Goal: Task Accomplishment & Management: Use online tool/utility

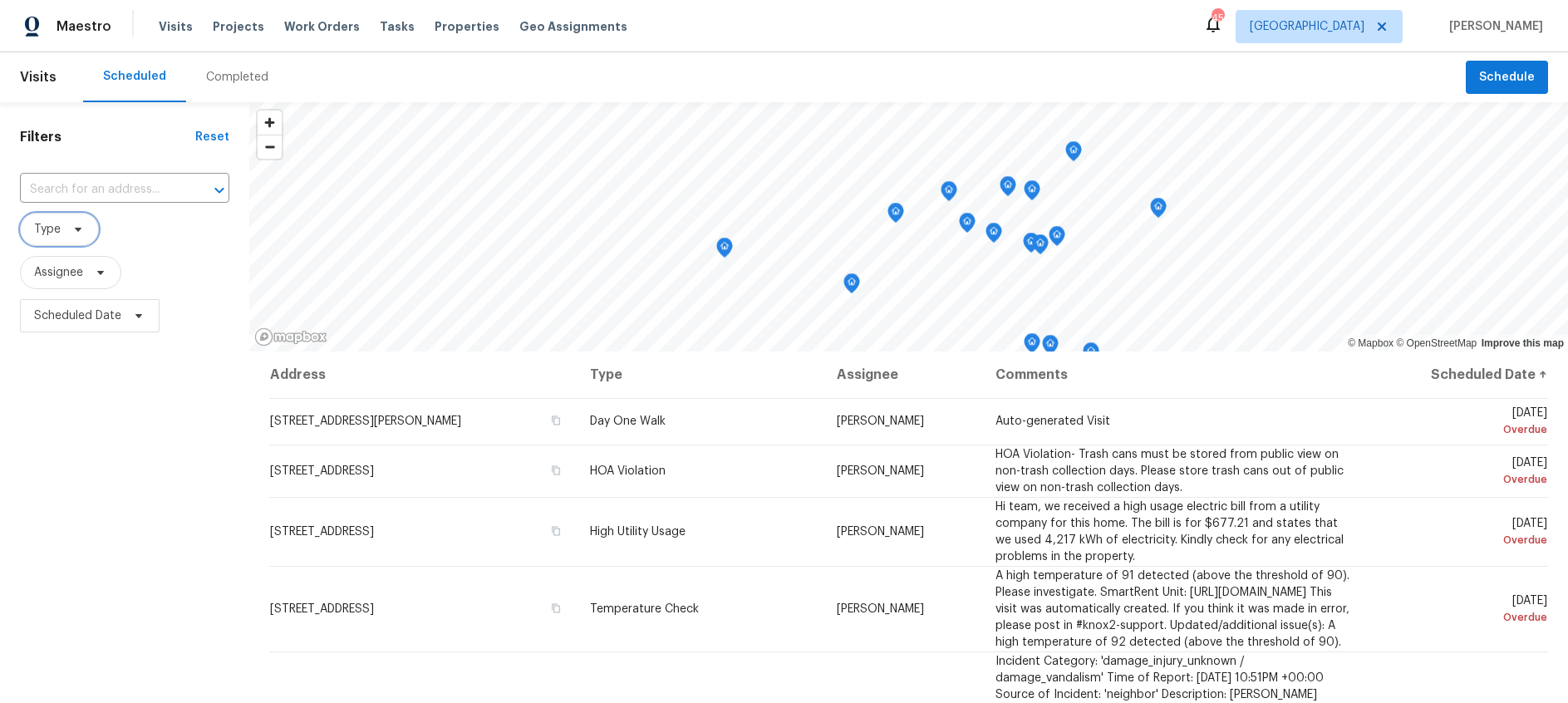
click at [78, 227] on icon at bounding box center [78, 229] width 13 height 13
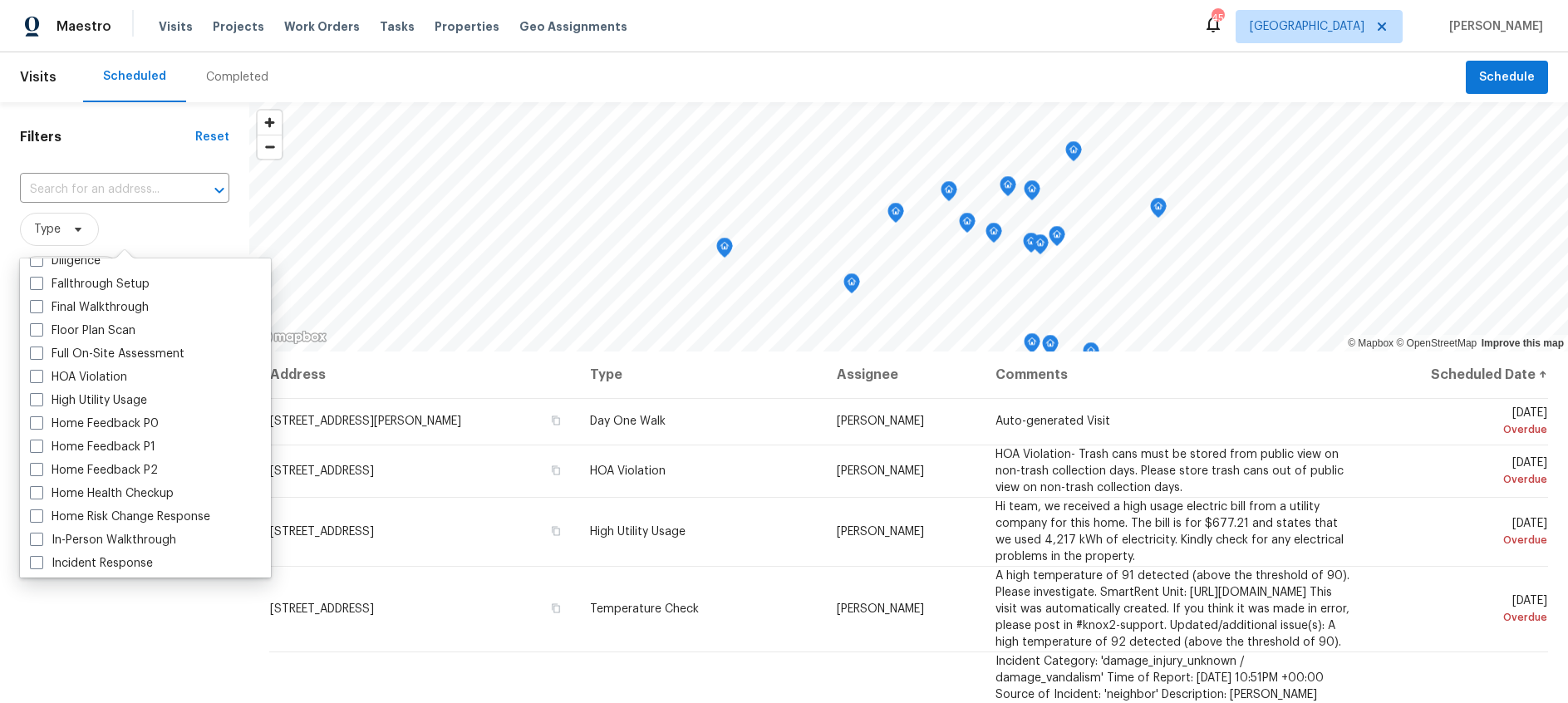
scroll to position [483, 0]
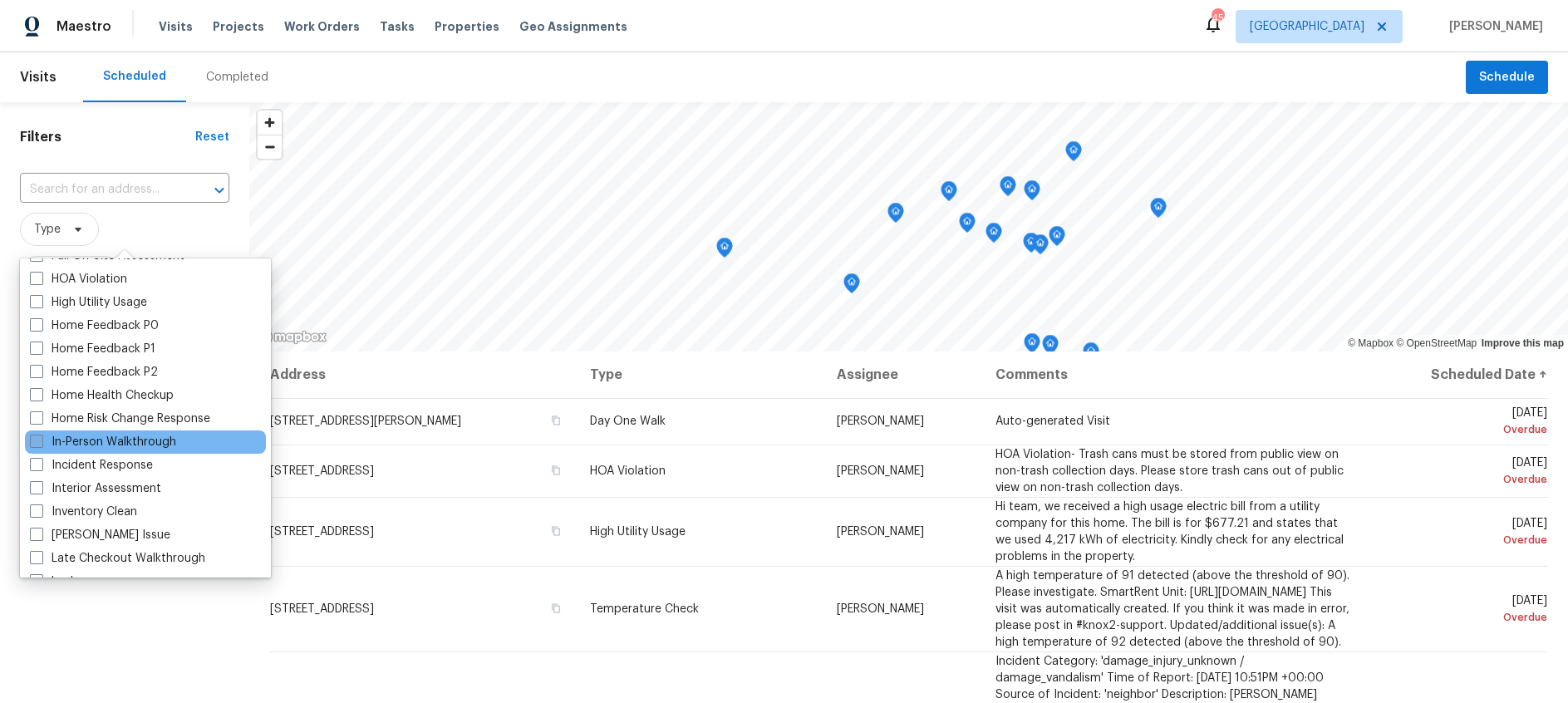
click at [37, 439] on span at bounding box center [36, 441] width 13 height 13
click at [37, 439] on input "In-Person Walkthrough" at bounding box center [35, 439] width 11 height 11
checkbox input "true"
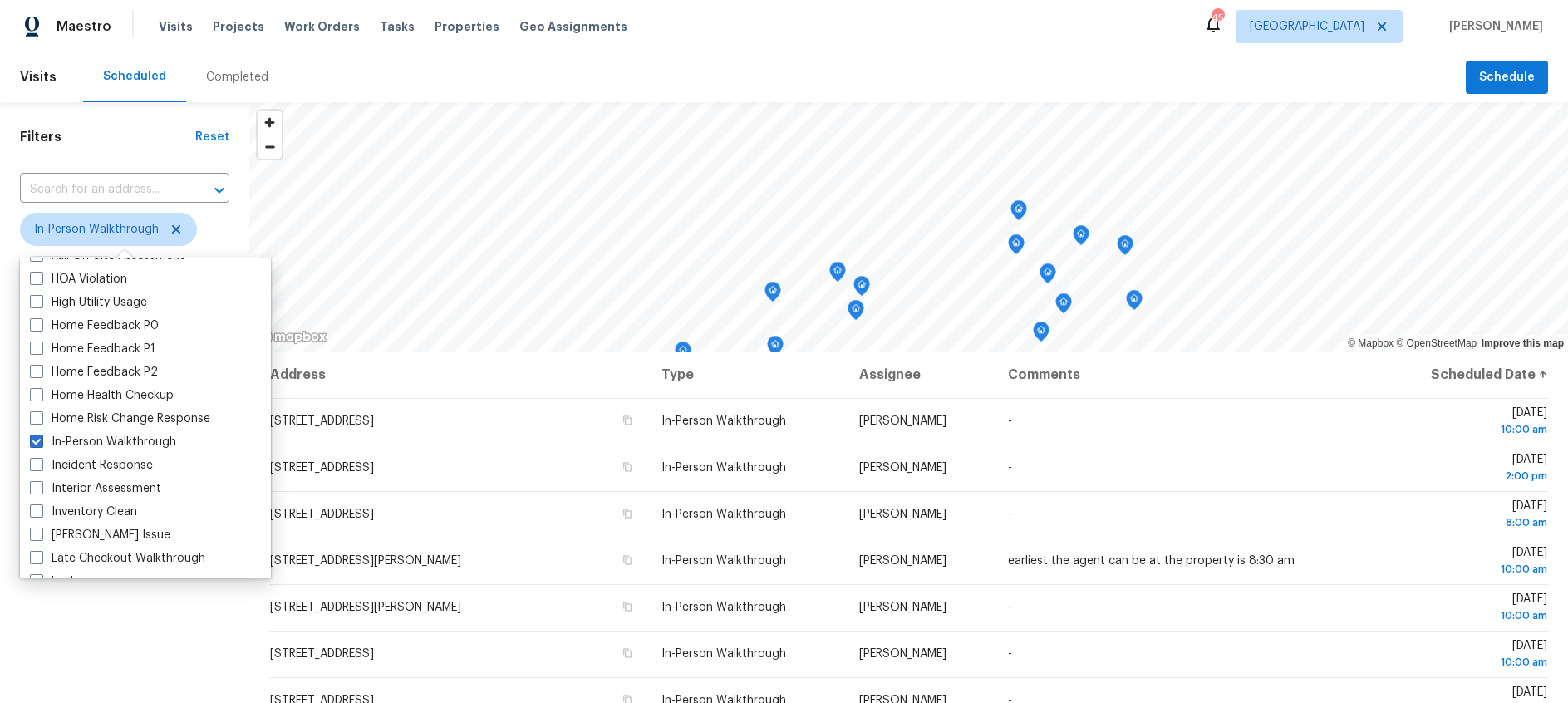
click at [224, 221] on span "In-Person Walkthrough" at bounding box center [125, 229] width 209 height 33
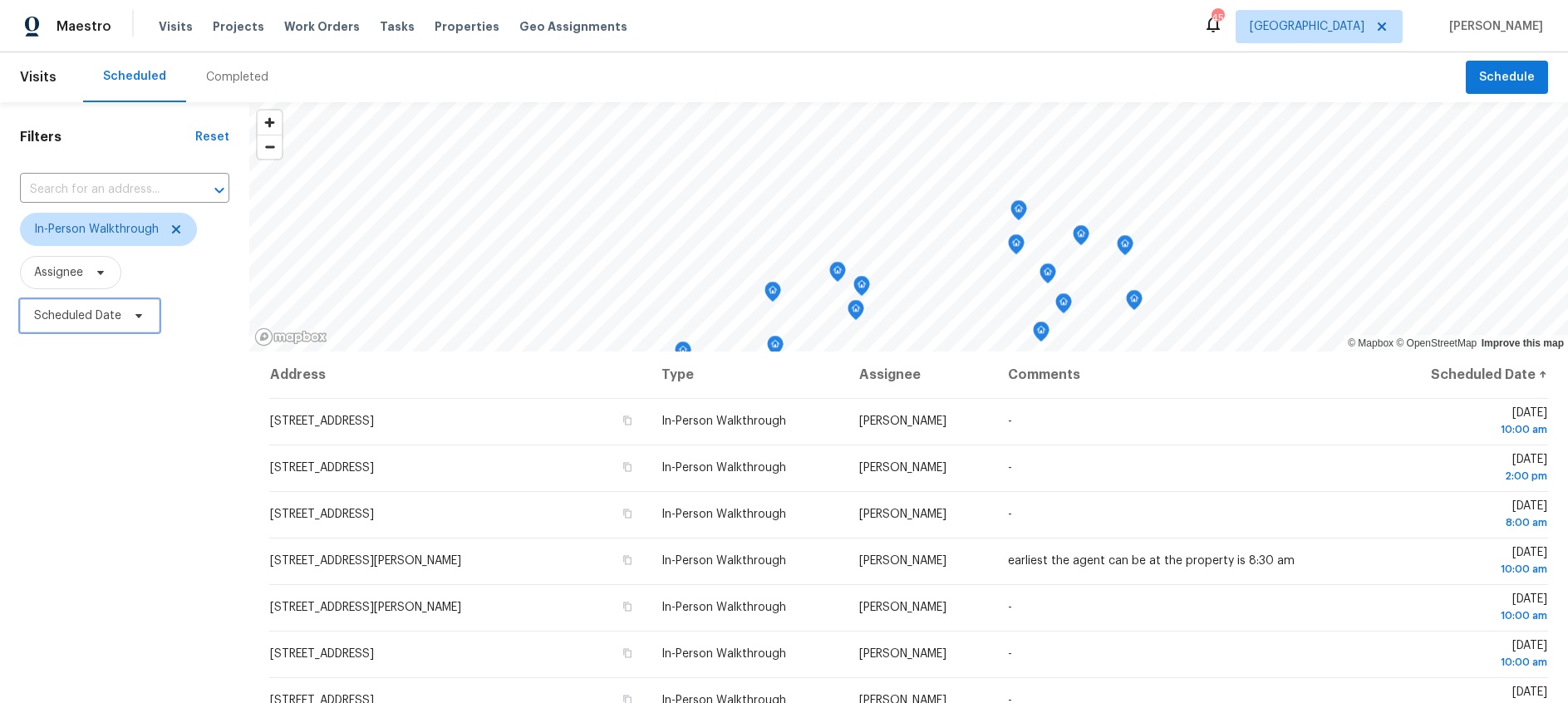
click at [109, 318] on span "Scheduled Date" at bounding box center [78, 315] width 87 height 17
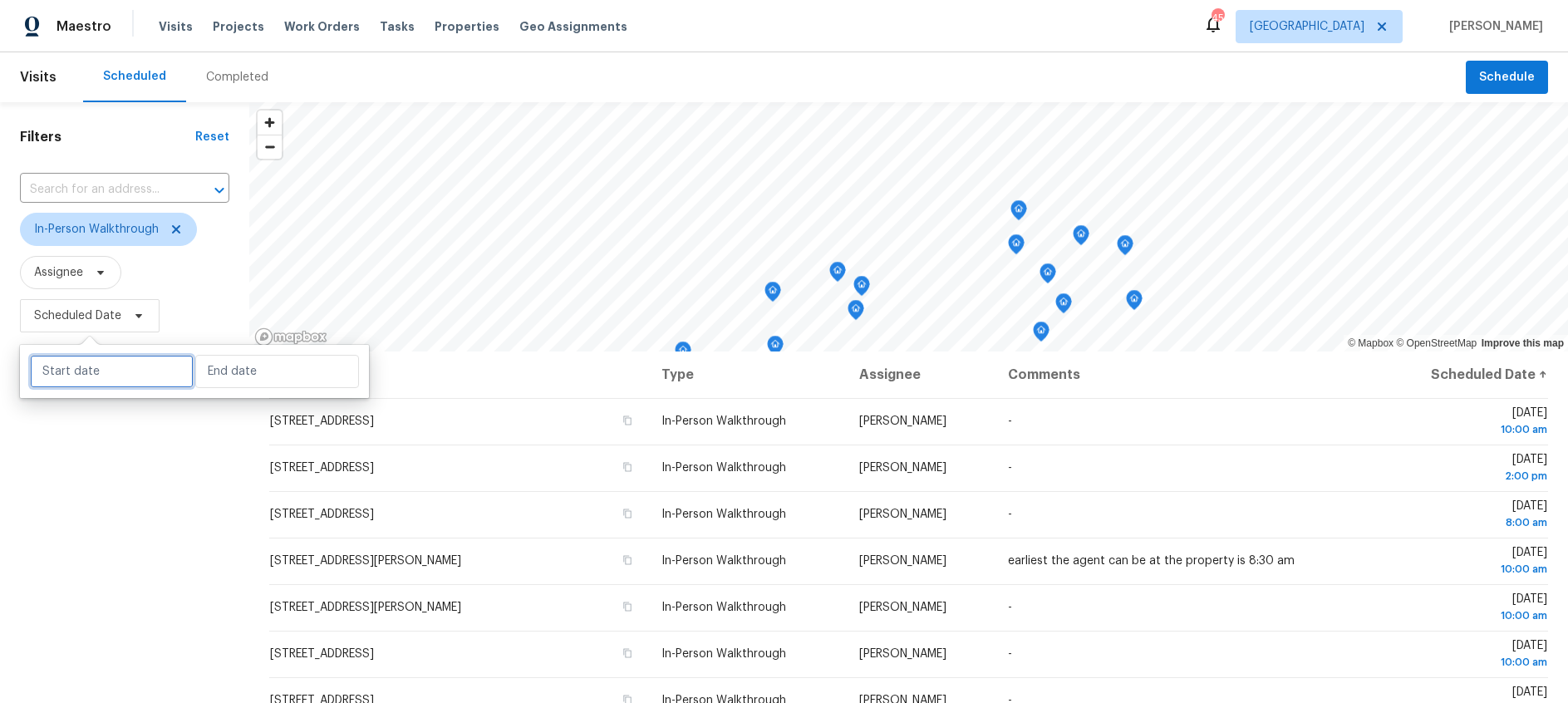
select select "7"
select select "2025"
select select "8"
select select "2025"
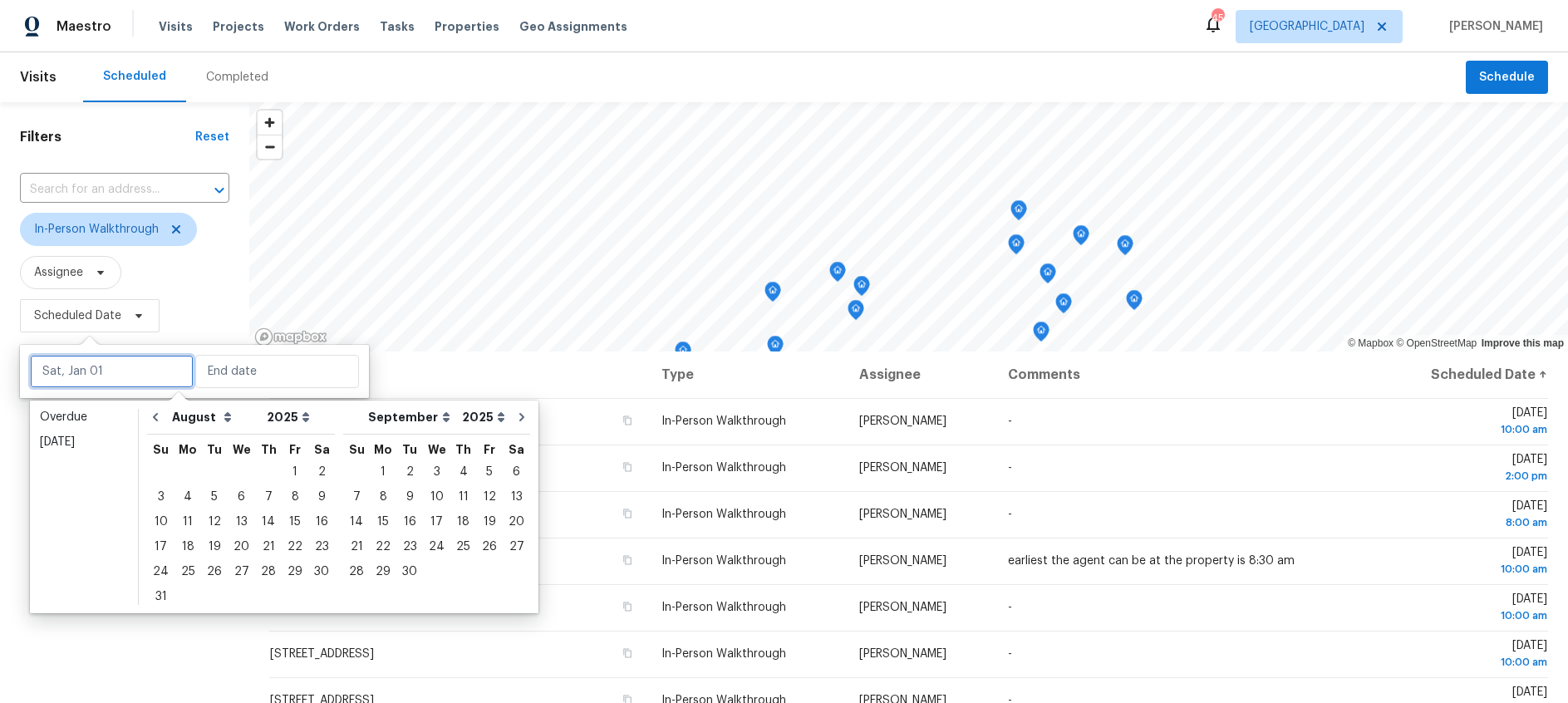
click at [113, 364] on input "text" at bounding box center [111, 372] width 164 height 33
click at [183, 569] on div "25" at bounding box center [188, 572] width 27 height 23
type input "Mon, Aug 25"
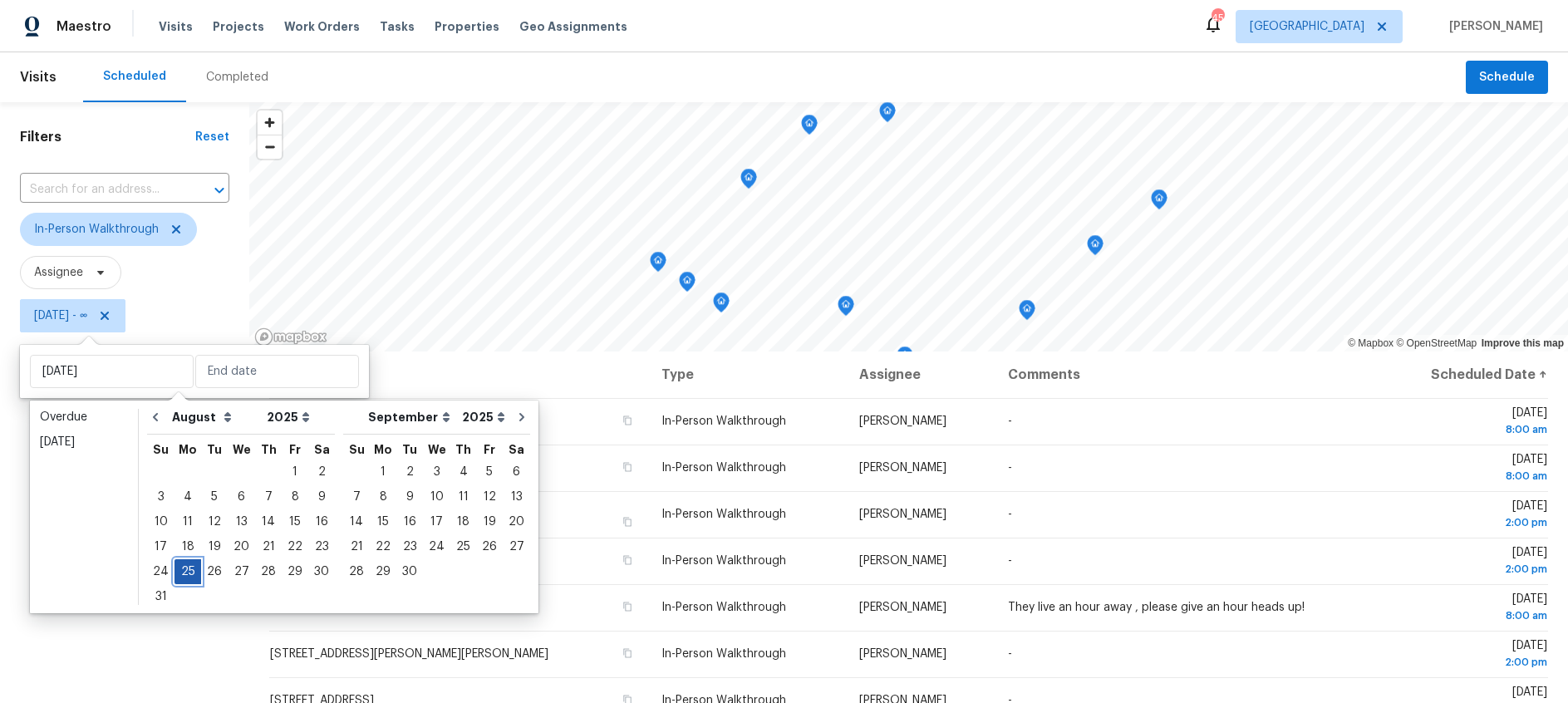
click at [183, 569] on div "25" at bounding box center [188, 572] width 27 height 23
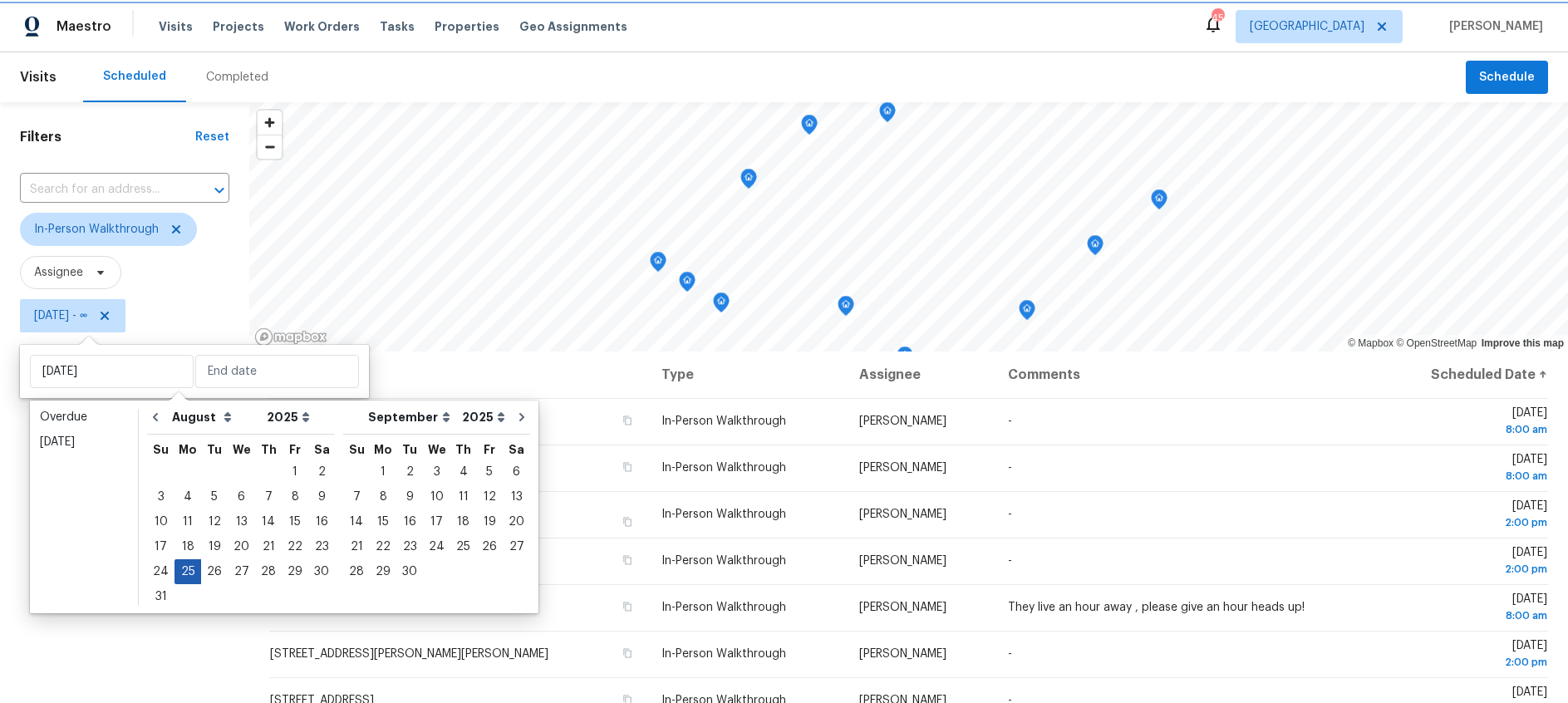
type input "Mon, Aug 25"
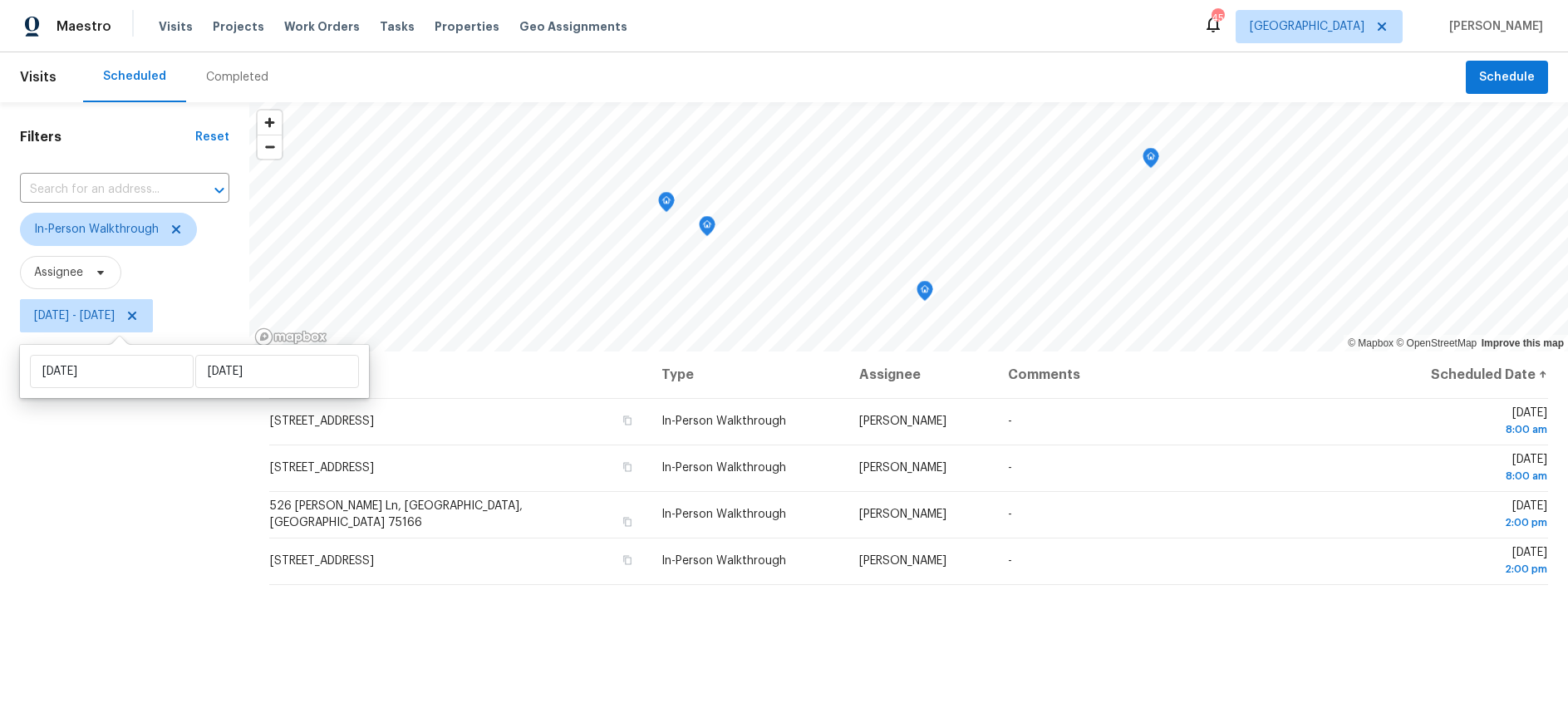
click at [121, 551] on div "Filters Reset ​ In-Person Walkthrough Assignee Mon, Aug 25 - Mon, Aug 25" at bounding box center [125, 509] width 250 height 812
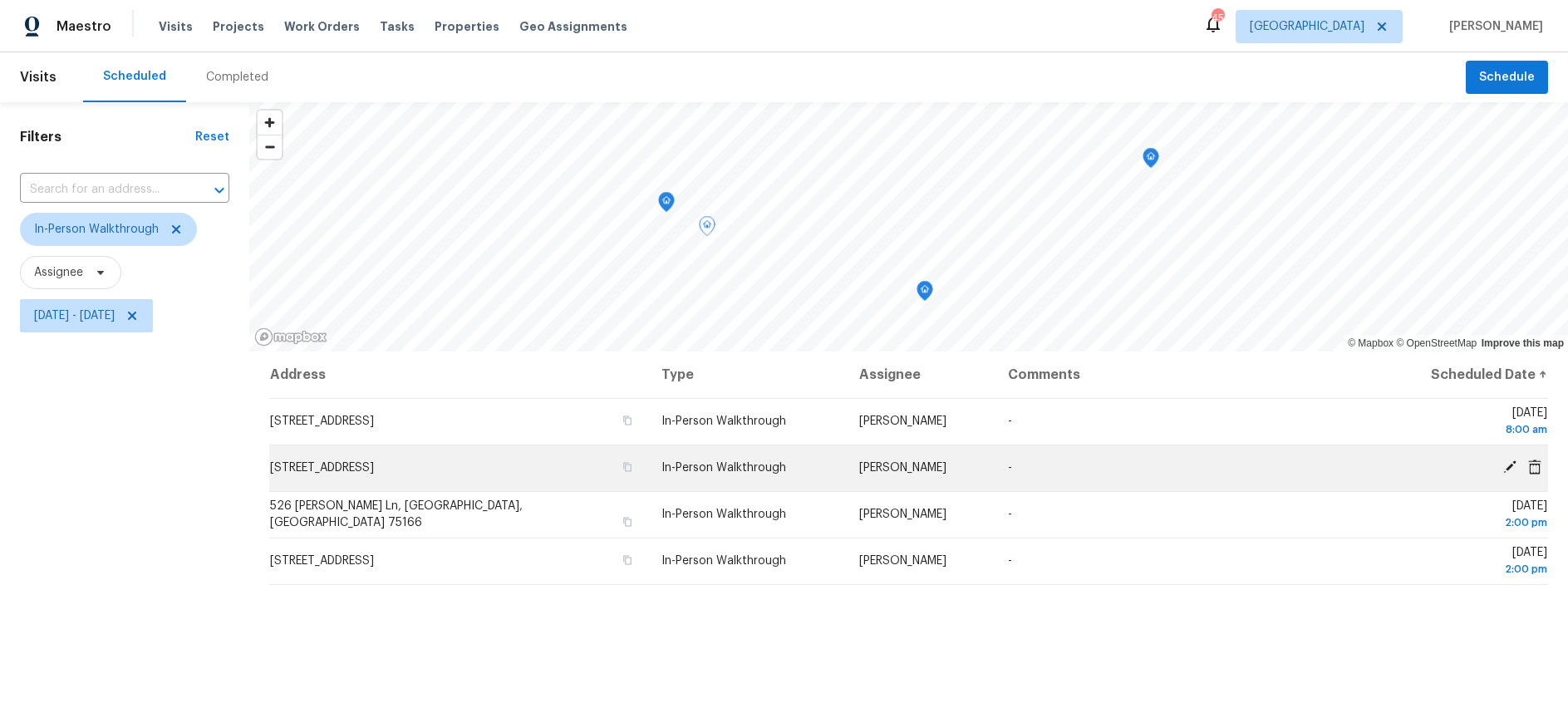
click at [1509, 468] on icon at bounding box center [1510, 467] width 13 height 13
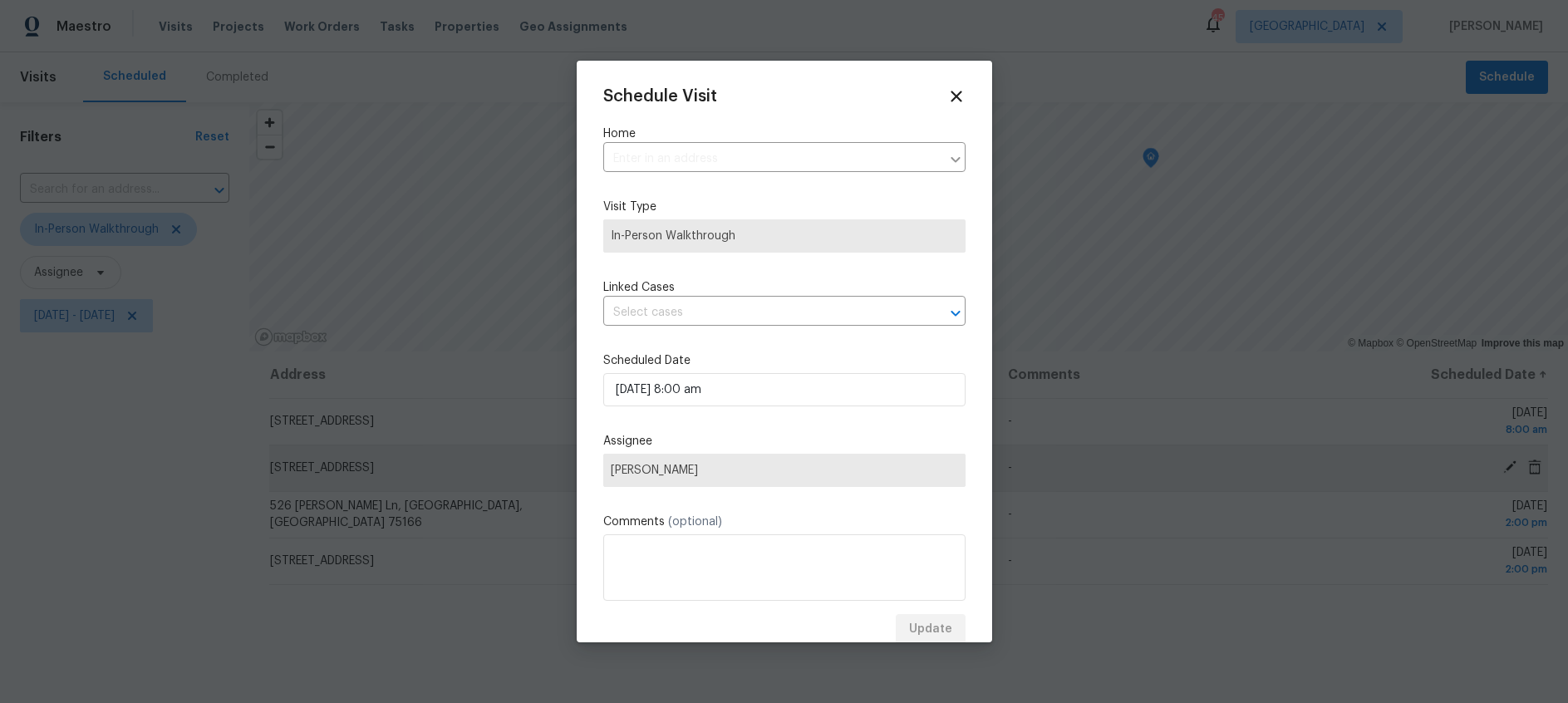
type input "413 Morning Star Ln, Keller, TX 76248"
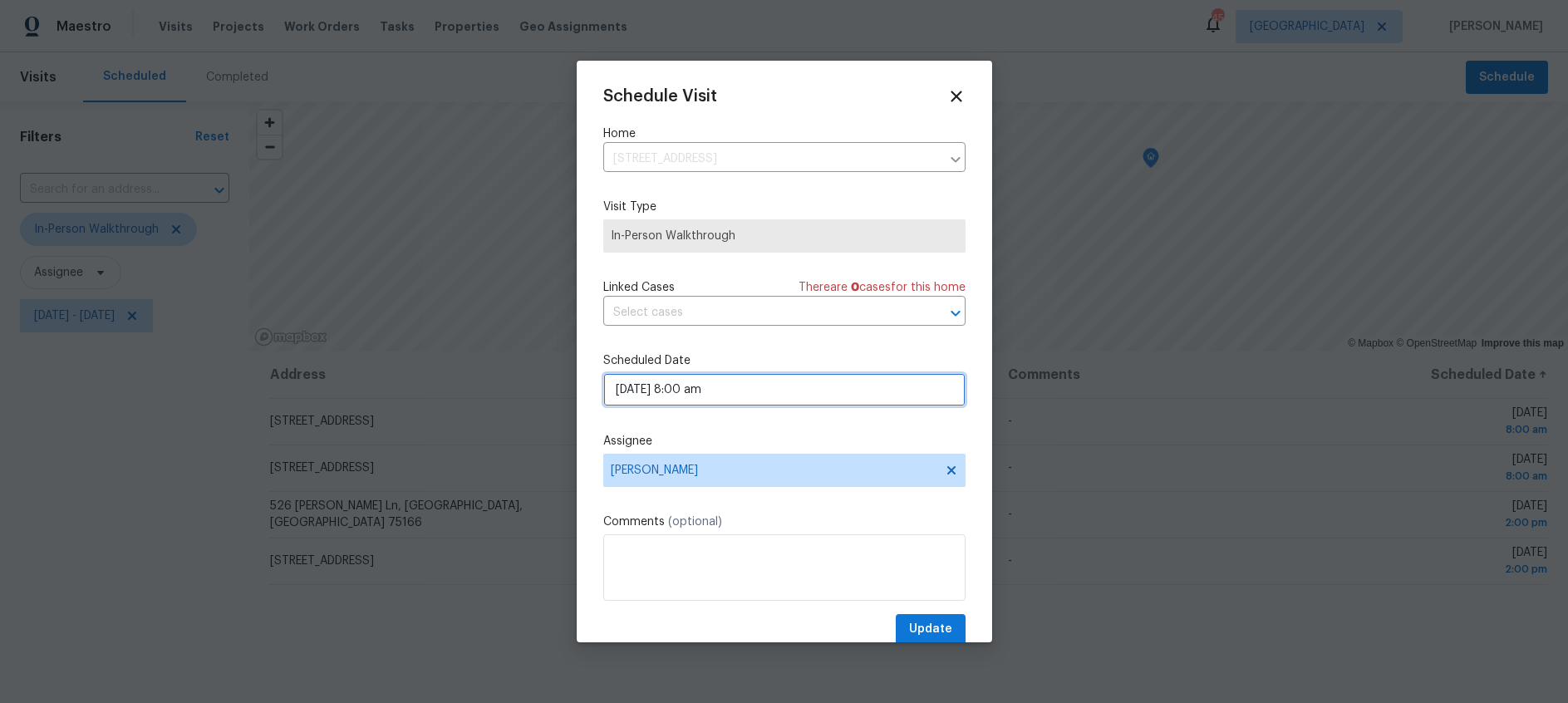
click at [806, 391] on input "08/25/2025 8:00 am" at bounding box center [784, 389] width 363 height 33
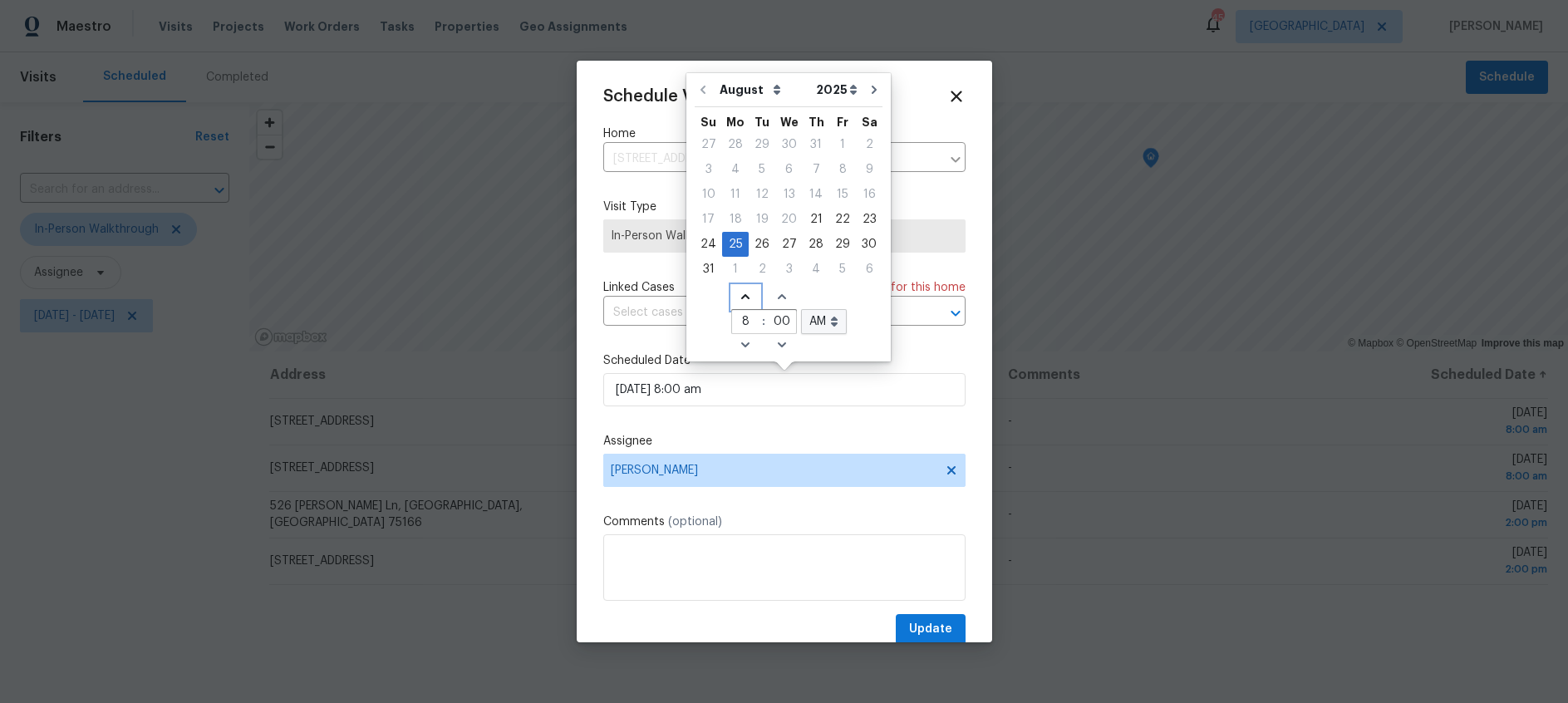
click at [742, 298] on icon "Increase hours (12hr clock)" at bounding box center [745, 296] width 8 height 5
type input "08/25/2025 9:00 am"
type input "9"
click at [742, 298] on icon "Increase hours (12hr clock)" at bounding box center [745, 296] width 8 height 5
type input "08/25/2025 10:00 am"
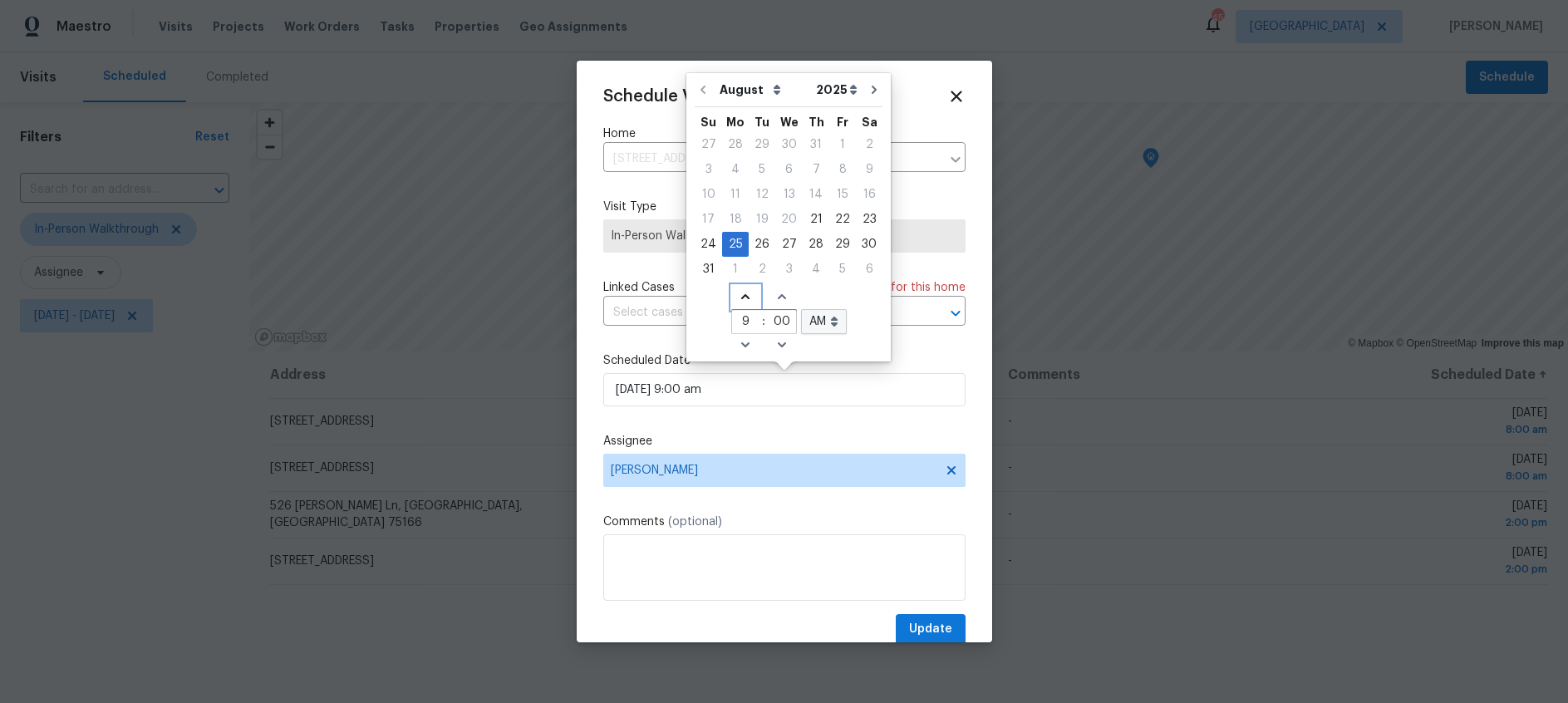
type input "10"
click at [952, 466] on icon at bounding box center [951, 470] width 13 height 13
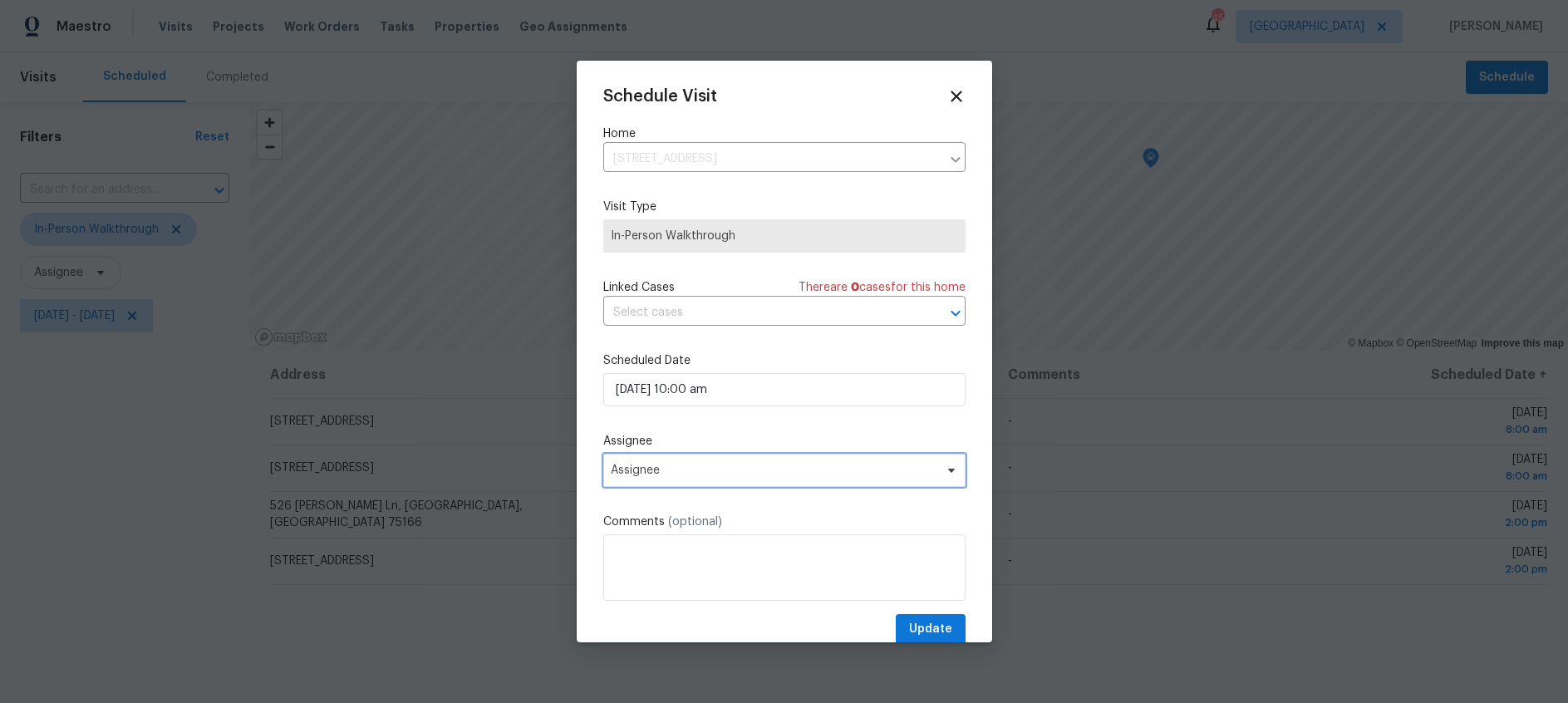
click at [778, 476] on span "Assignee" at bounding box center [773, 470] width 326 height 13
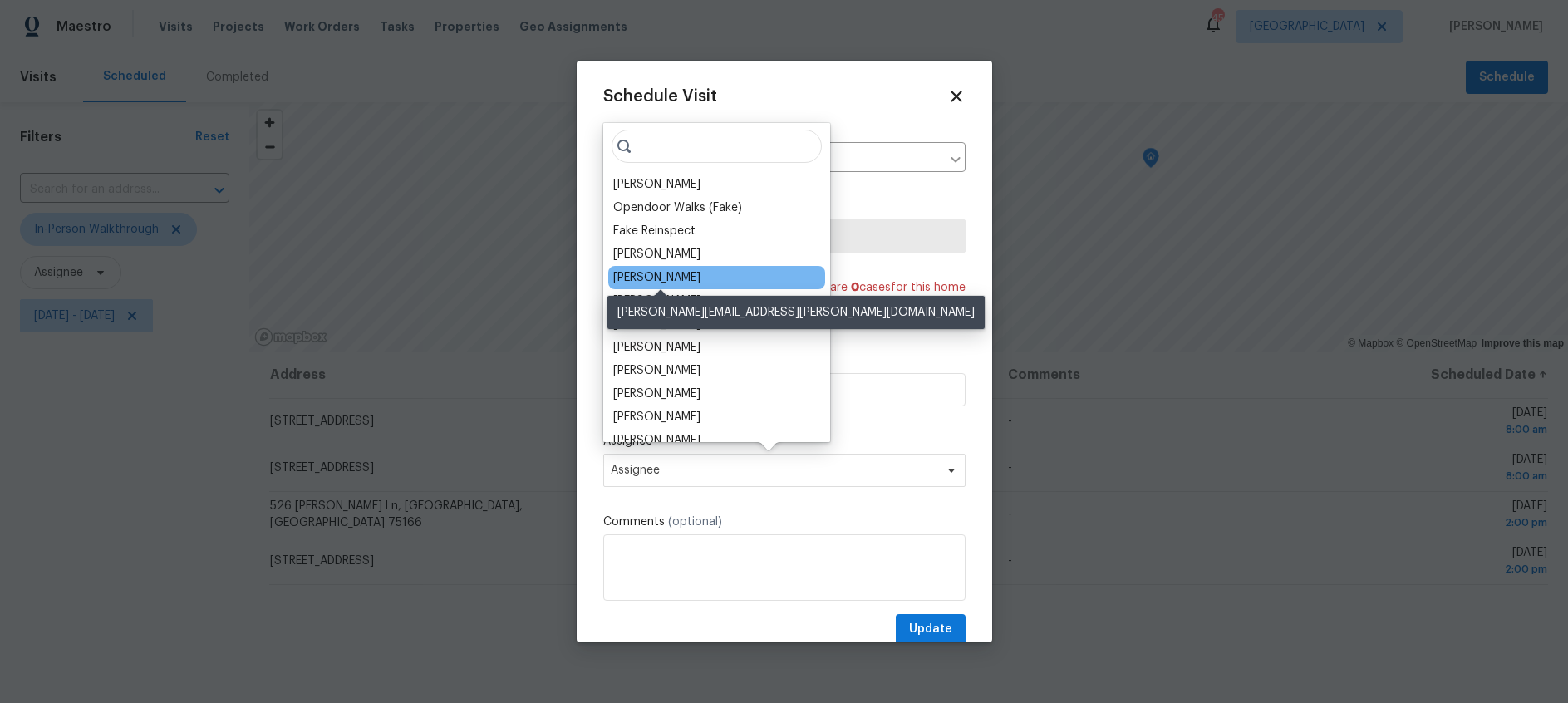
click at [671, 283] on div "[PERSON_NAME]" at bounding box center [657, 278] width 87 height 17
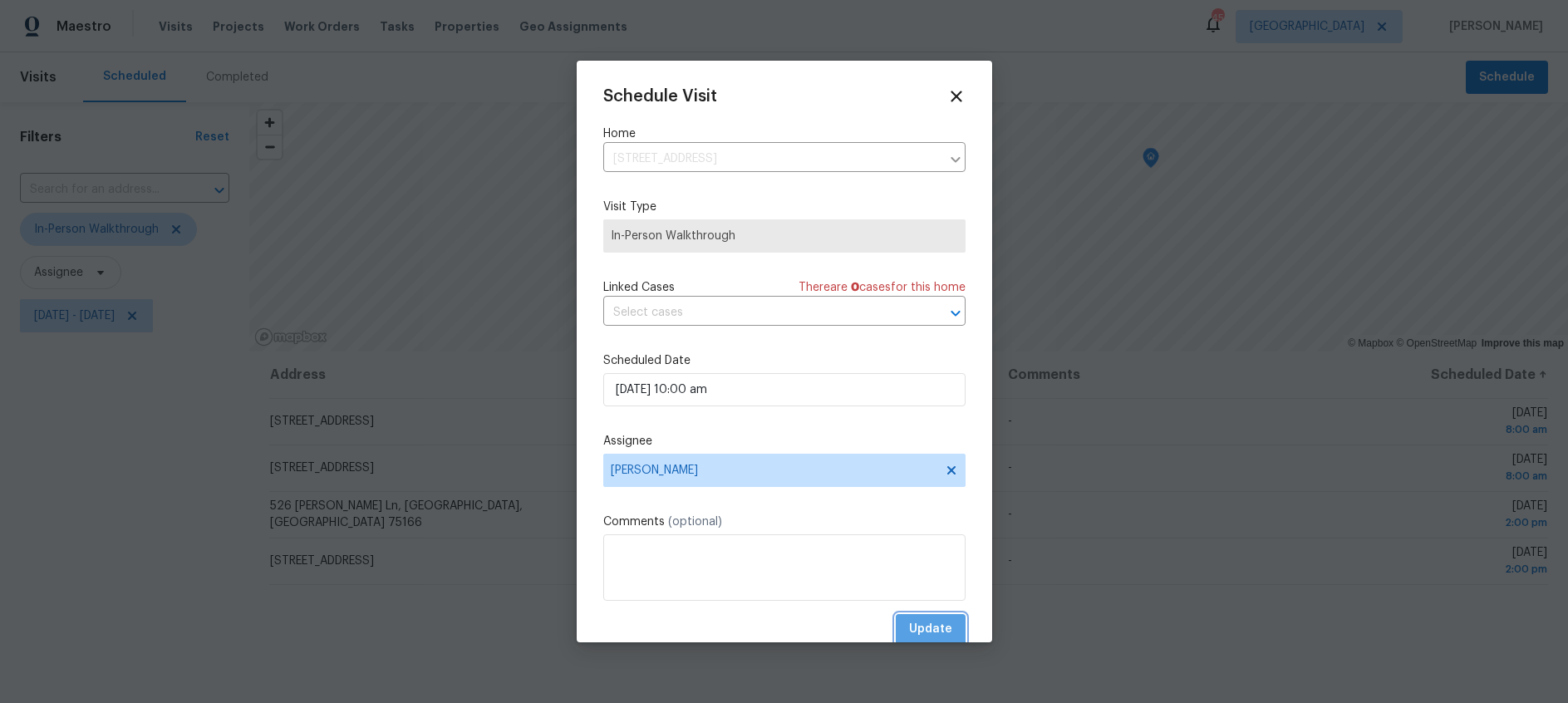
click at [930, 627] on span "Update" at bounding box center [931, 629] width 43 height 20
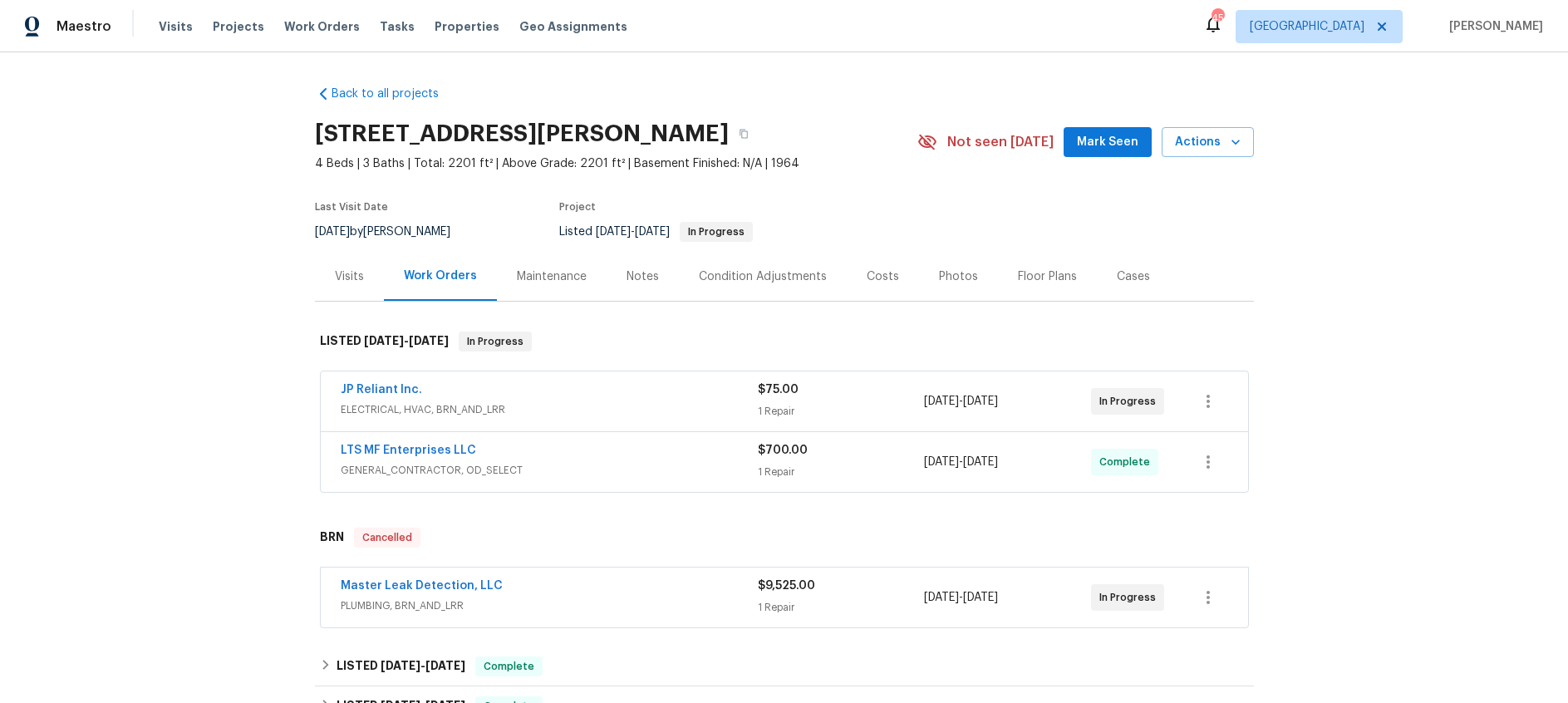
click at [348, 276] on div "Visits" at bounding box center [349, 277] width 29 height 17
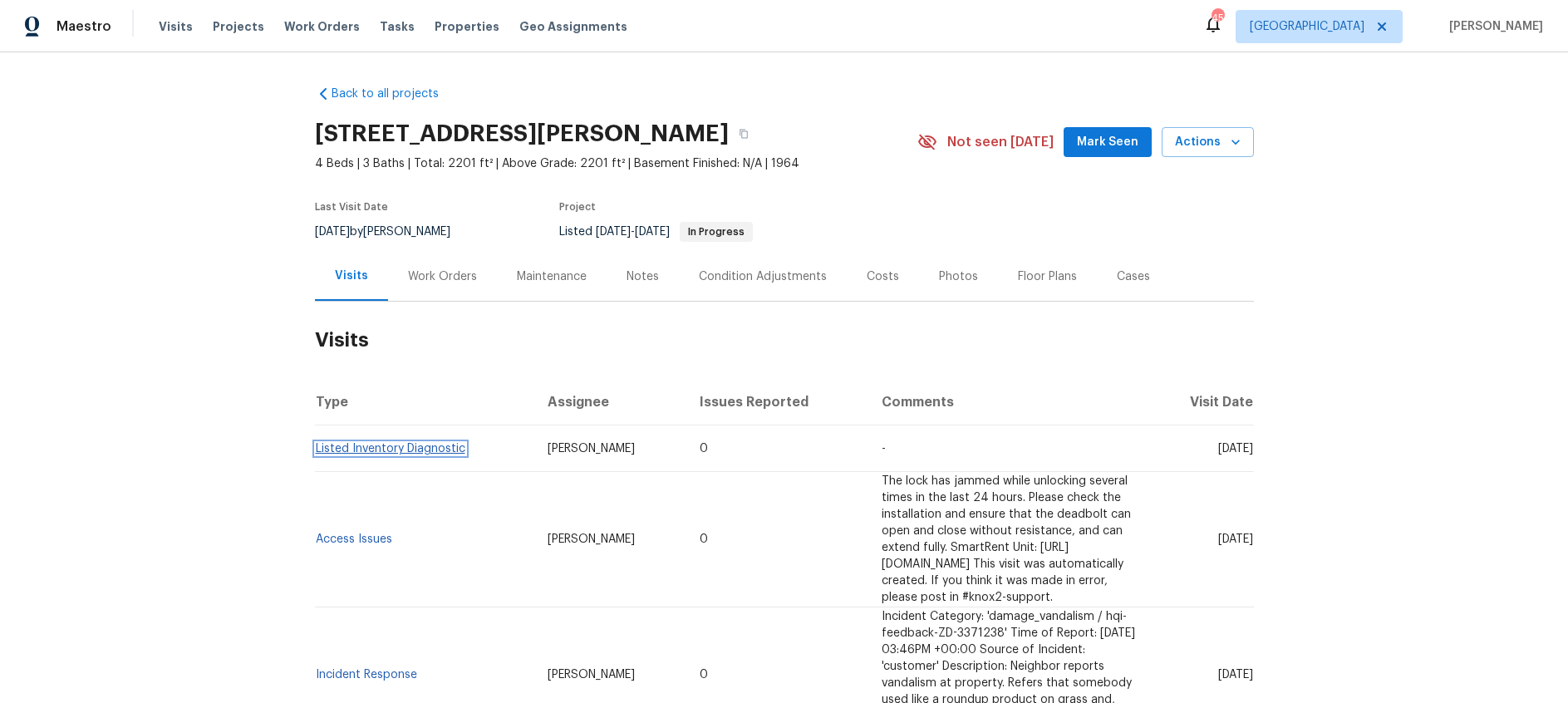
click at [380, 447] on link "Listed Inventory Diagnostic" at bounding box center [390, 449] width 150 height 12
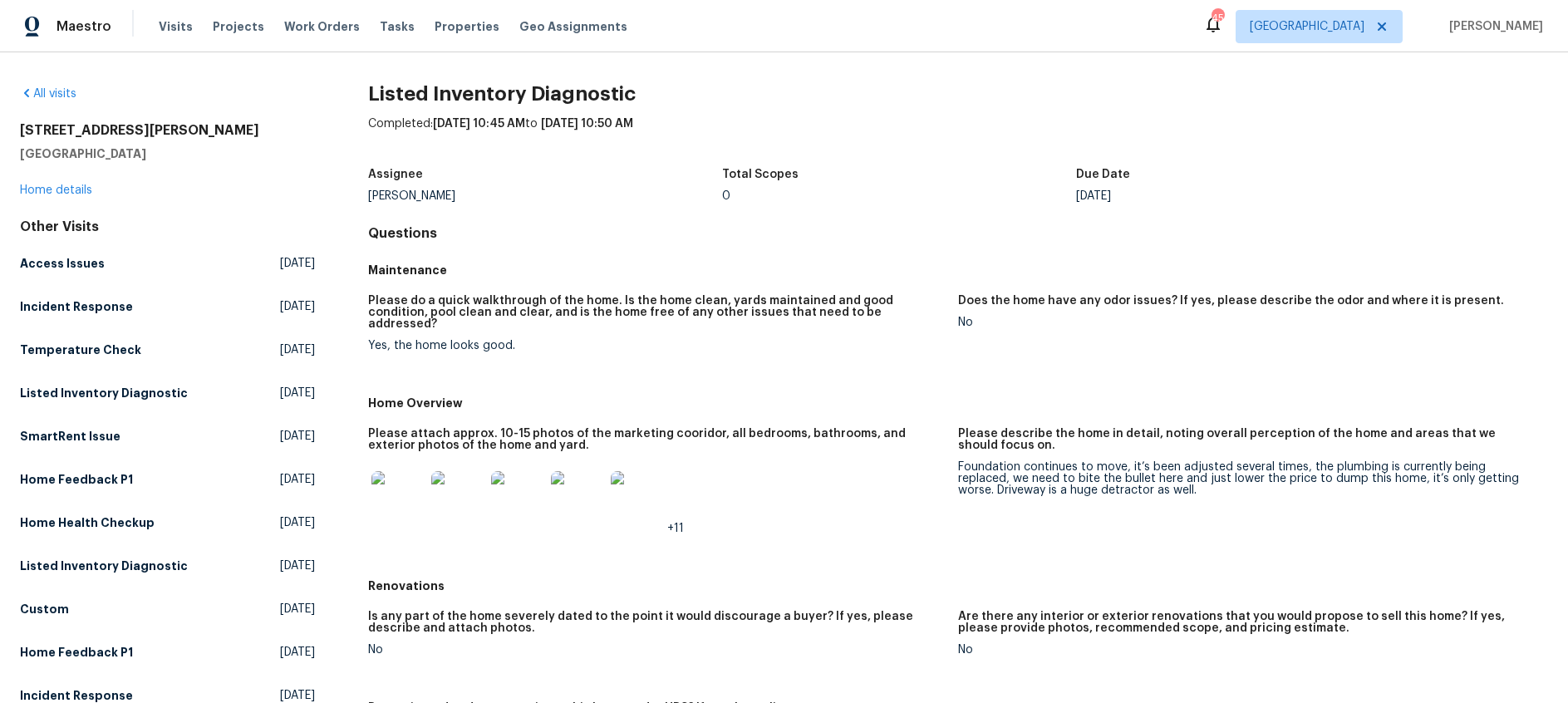
click at [389, 487] on img at bounding box center [398, 497] width 53 height 53
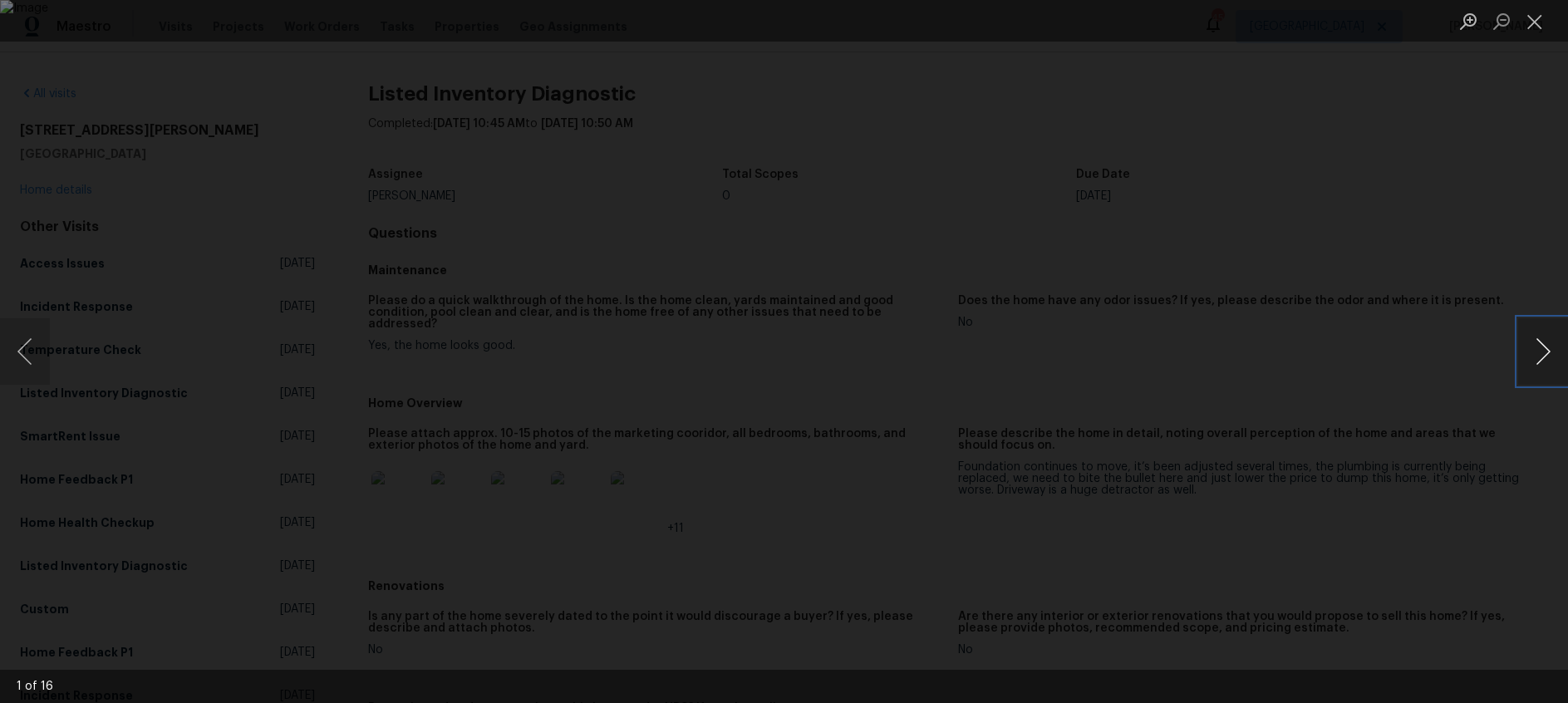
click at [1537, 352] on button "Next image" at bounding box center [1543, 352] width 50 height 67
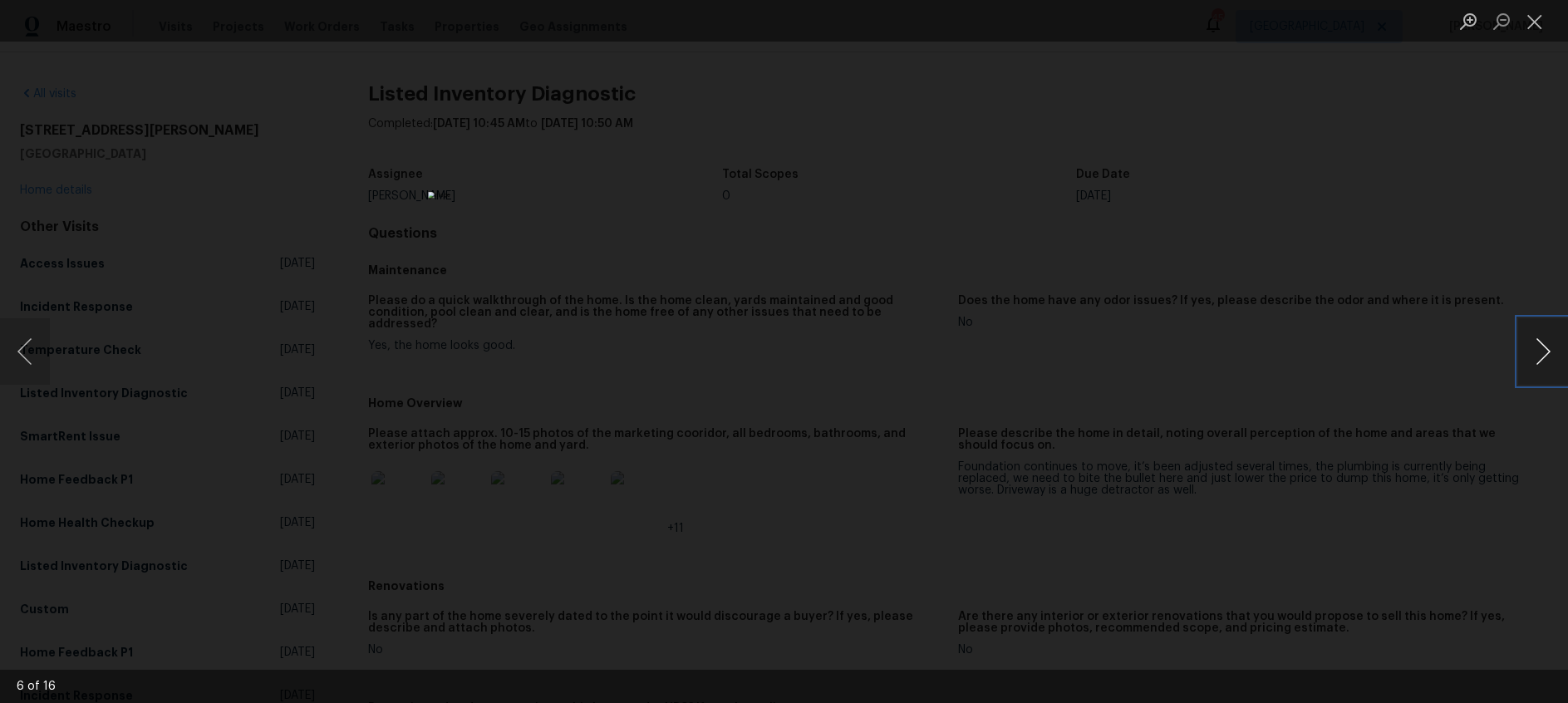
click at [1537, 352] on button "Next image" at bounding box center [1543, 352] width 50 height 67
click at [22, 348] on button "Previous image" at bounding box center [25, 352] width 50 height 67
click at [1545, 362] on button "Next image" at bounding box center [1543, 352] width 50 height 67
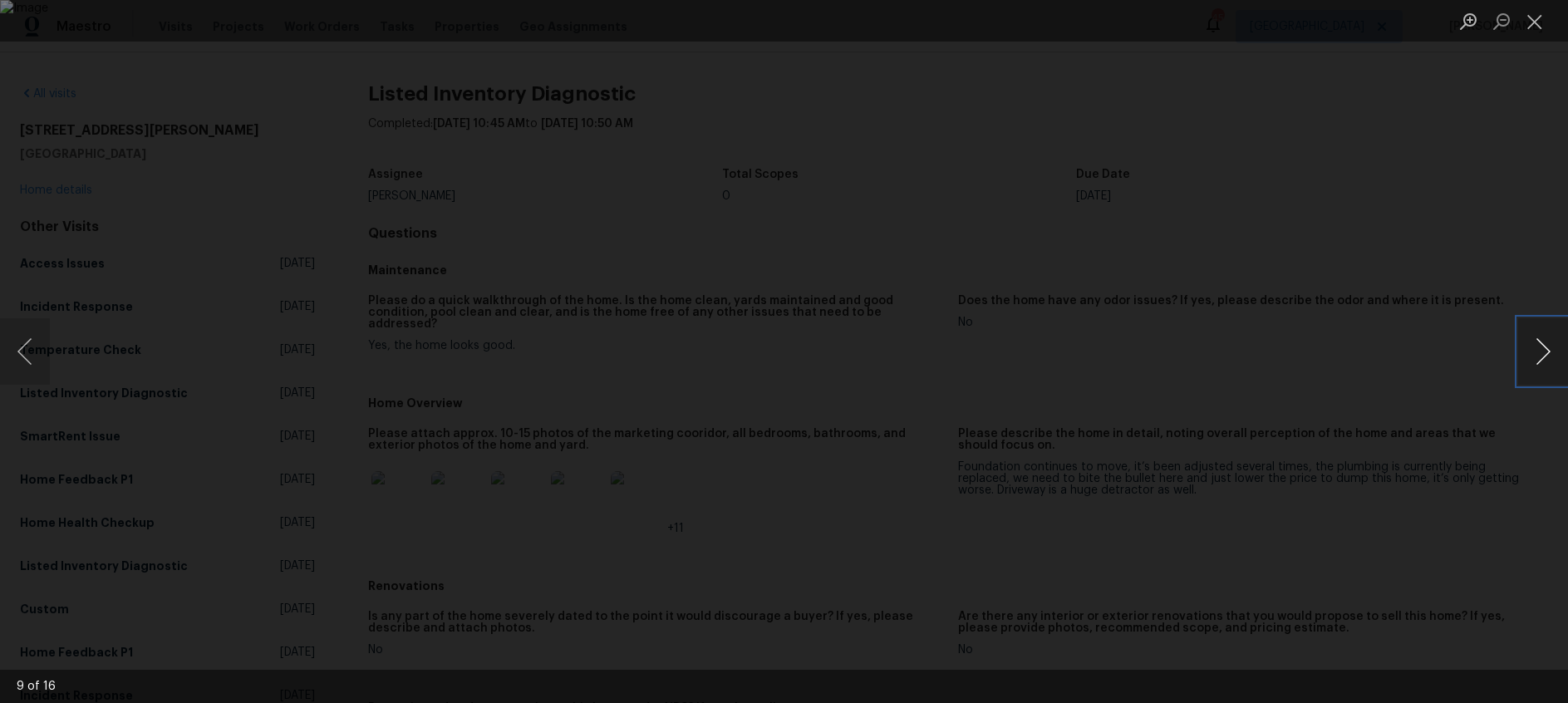
click at [1545, 362] on button "Next image" at bounding box center [1543, 352] width 50 height 67
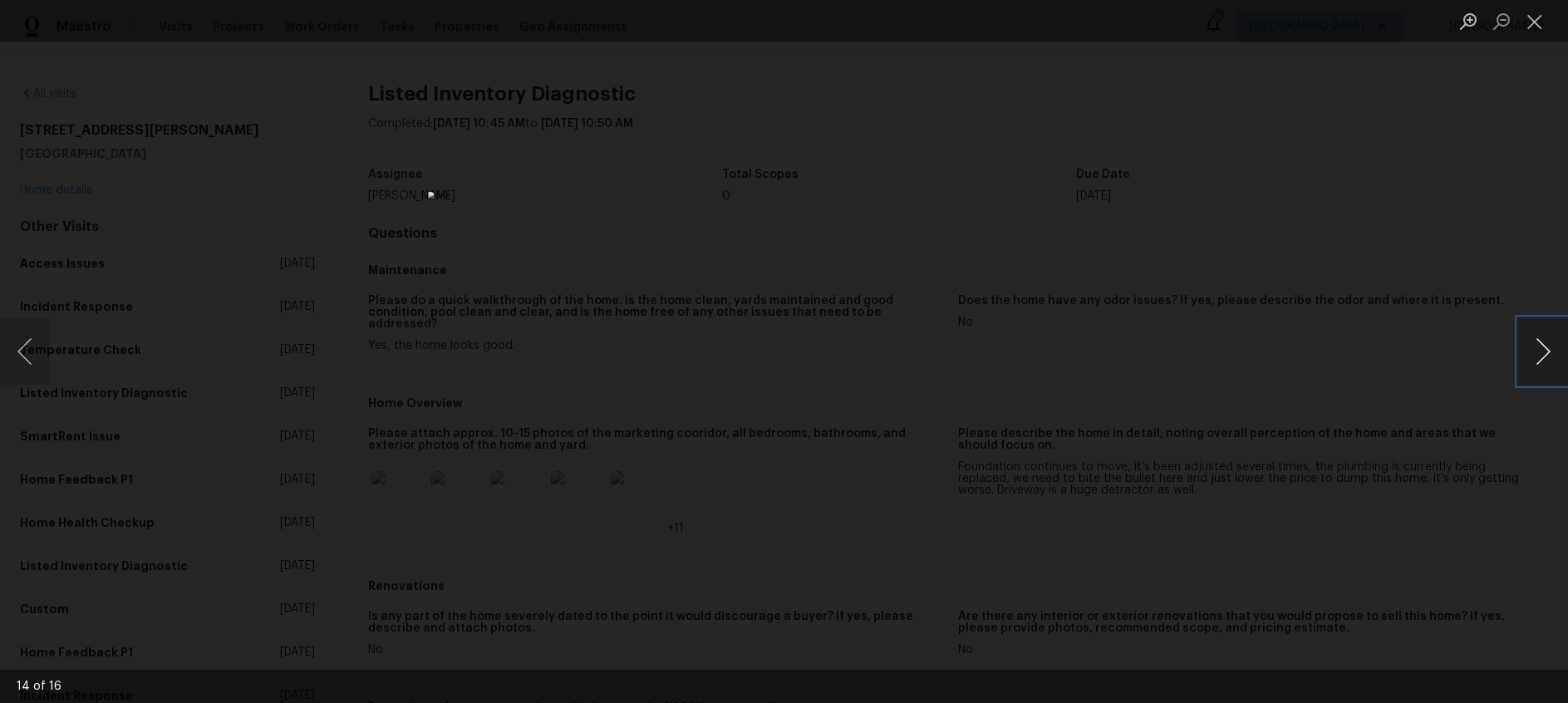
click at [1545, 362] on button "Next image" at bounding box center [1543, 352] width 50 height 67
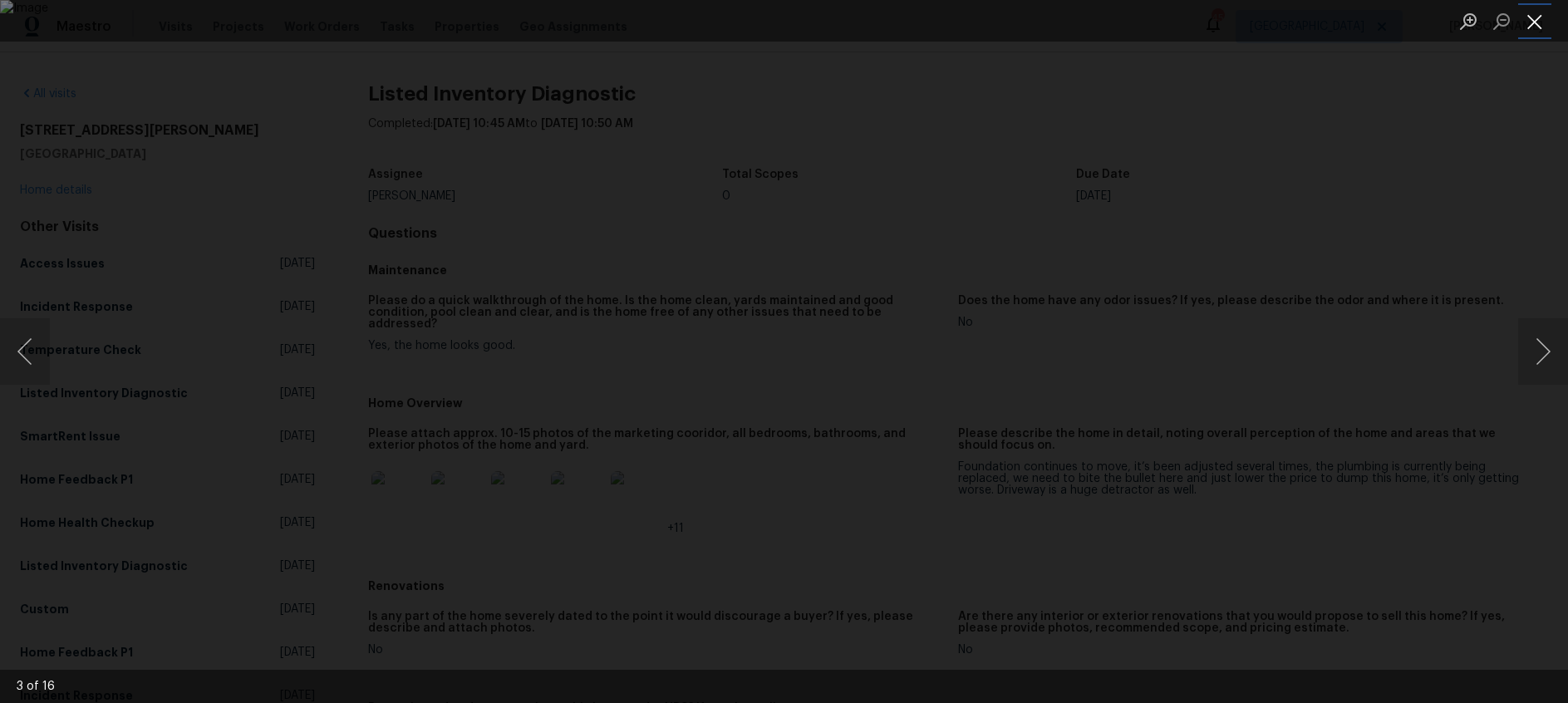
click at [1530, 15] on button "Close lightbox" at bounding box center [1535, 20] width 33 height 29
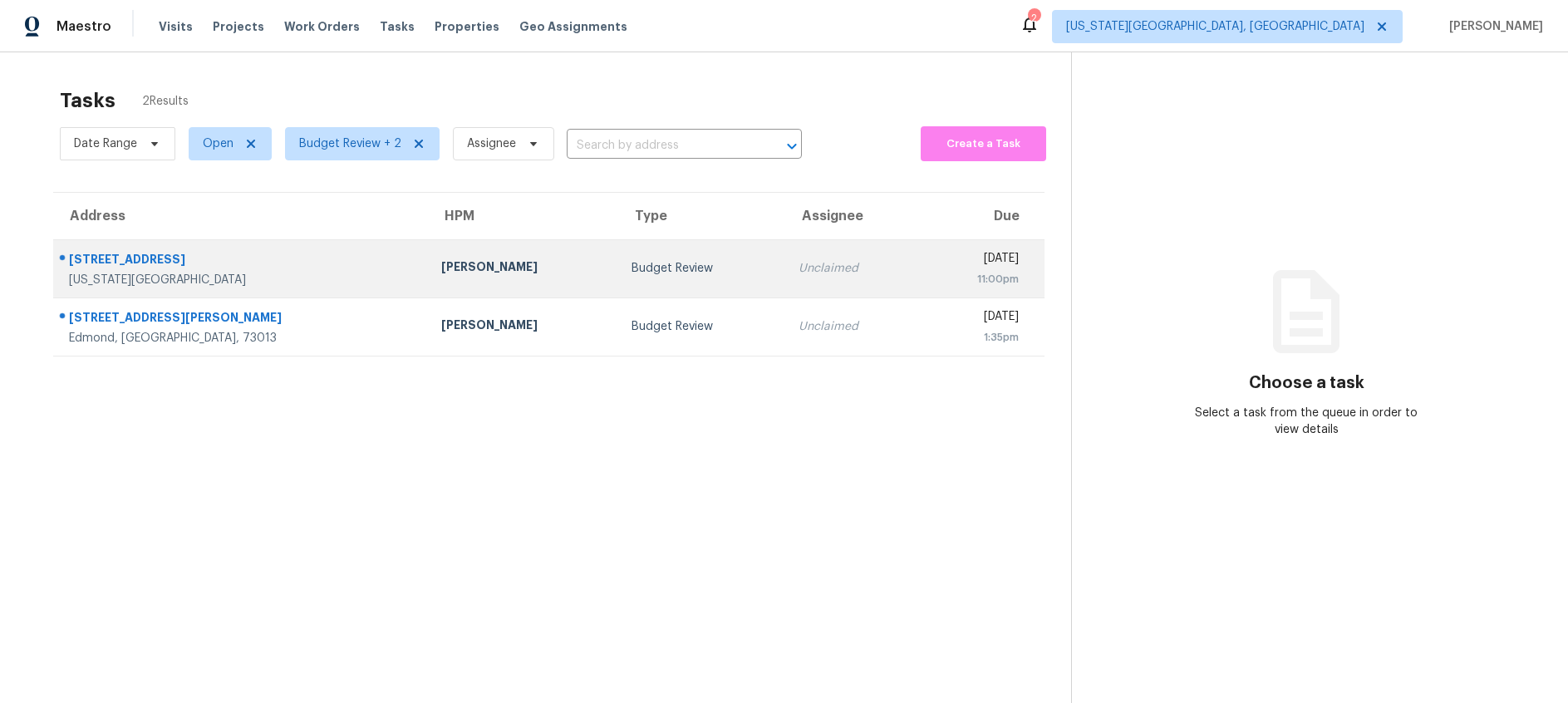
click at [632, 269] on div "Budget Review" at bounding box center [702, 268] width 141 height 17
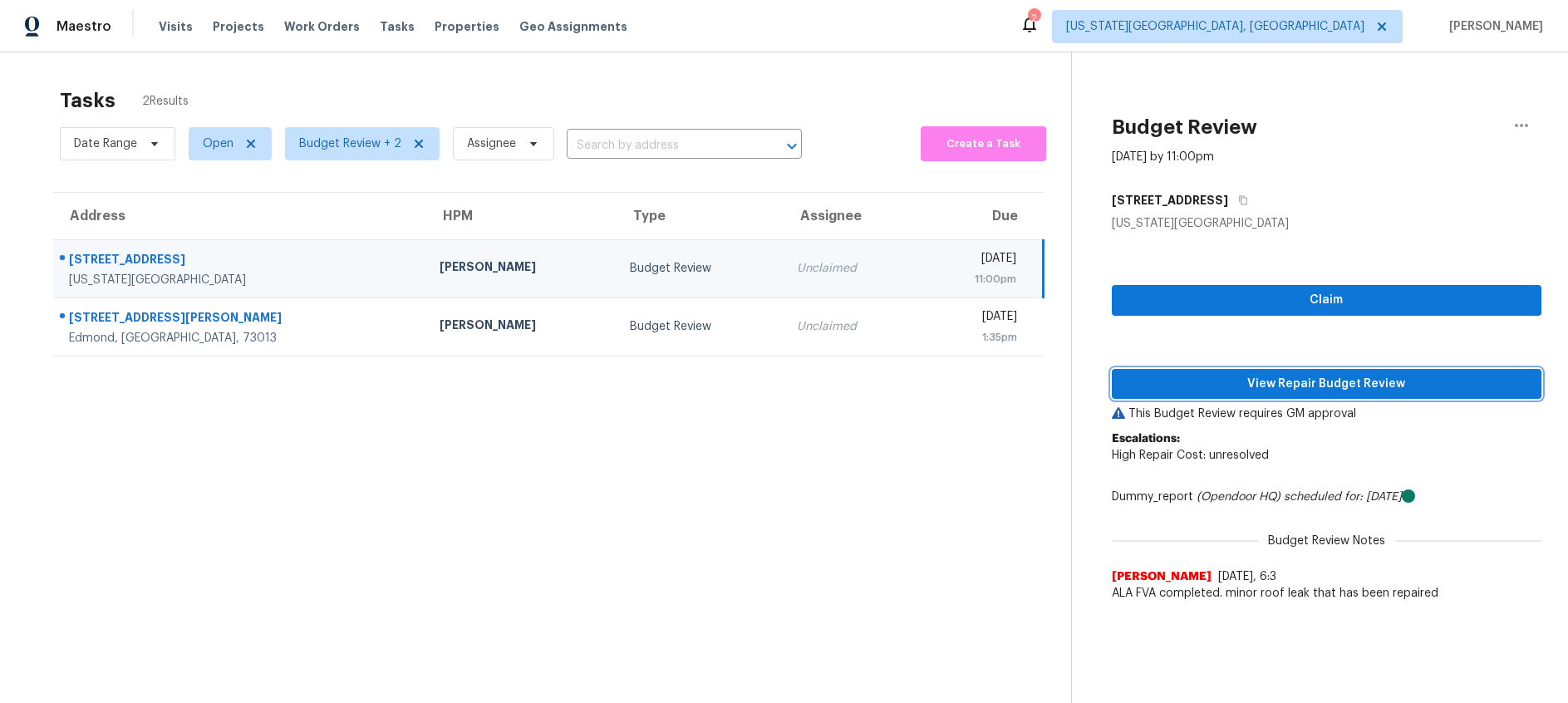
click at [1263, 381] on span "View Repair Budget Review" at bounding box center [1327, 384] width 403 height 20
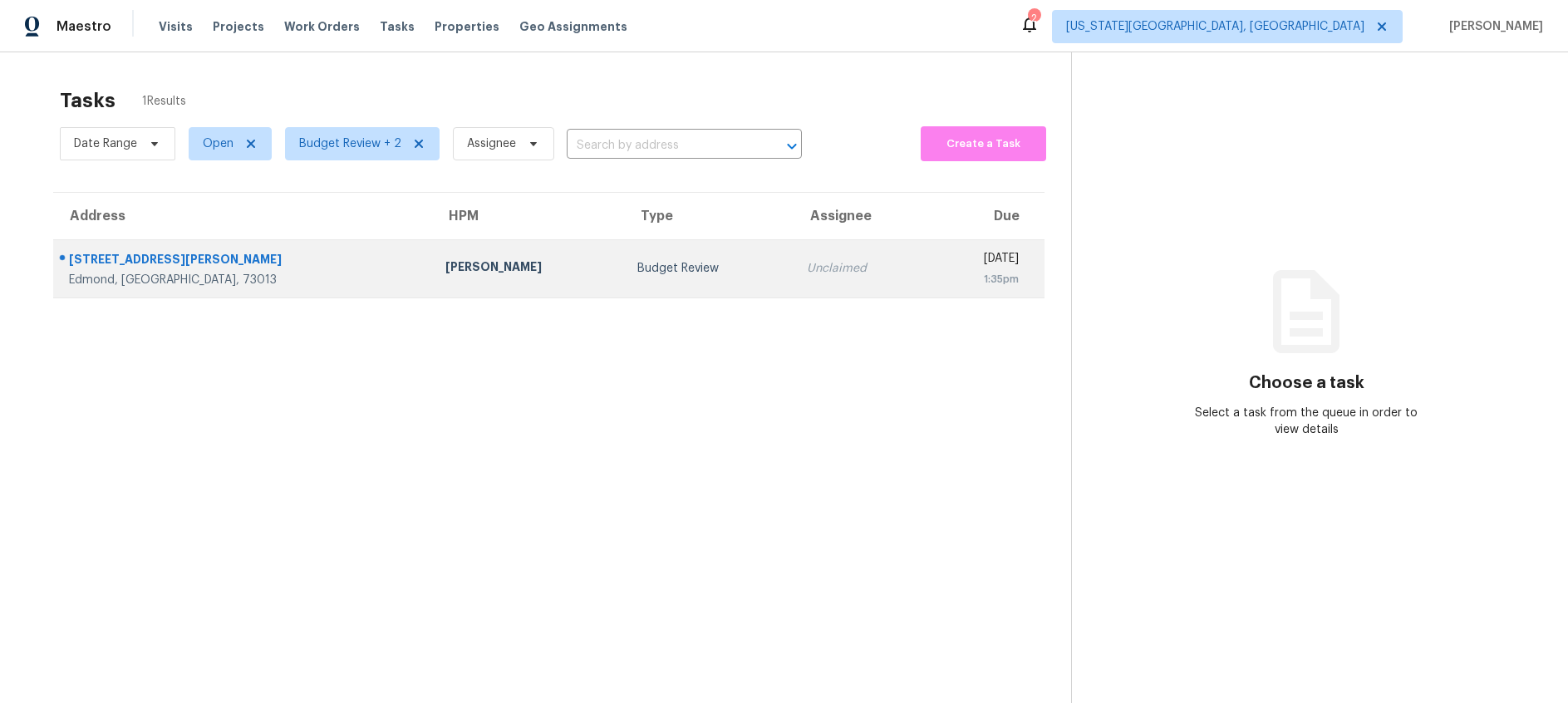
click at [637, 269] on div "Budget Review" at bounding box center [709, 268] width 143 height 17
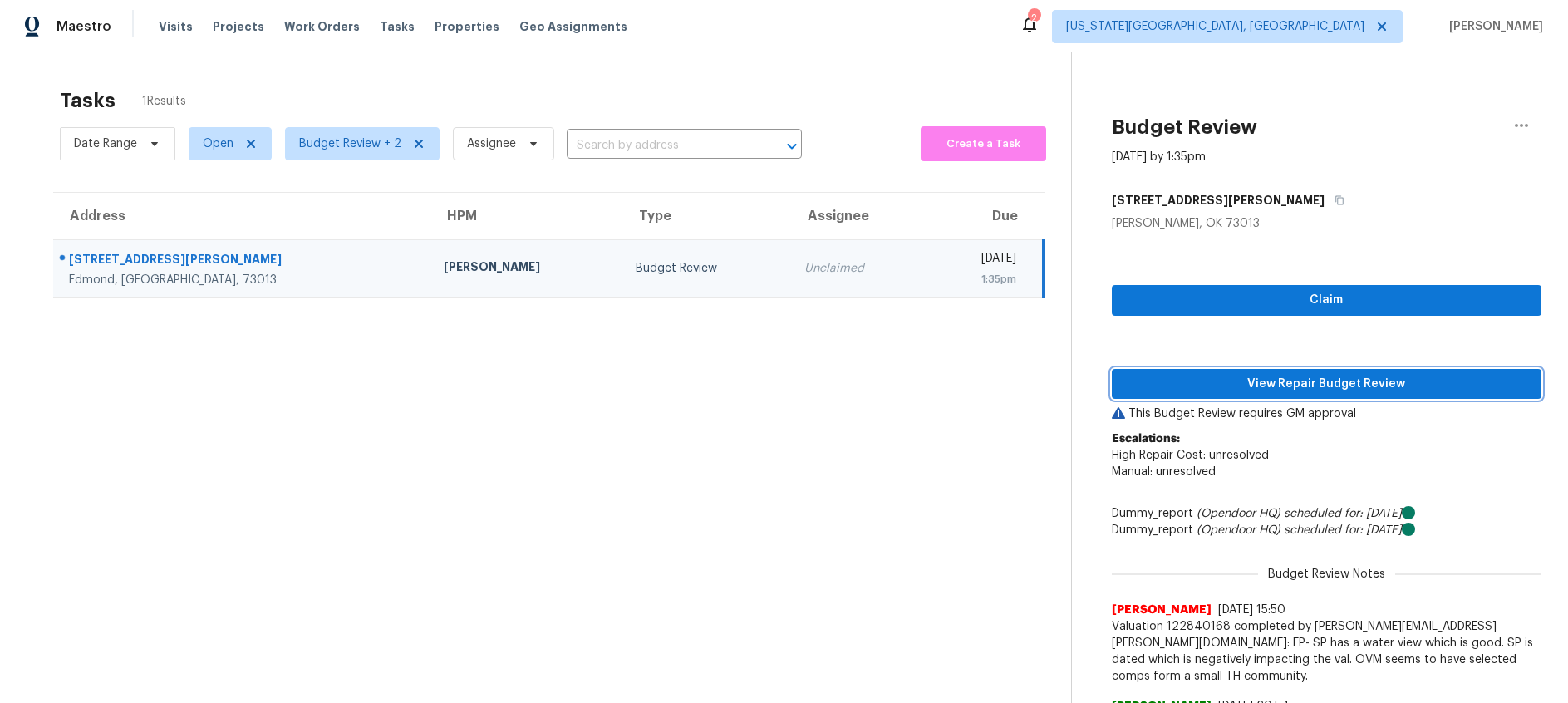
click at [1206, 386] on span "View Repair Budget Review" at bounding box center [1327, 384] width 403 height 20
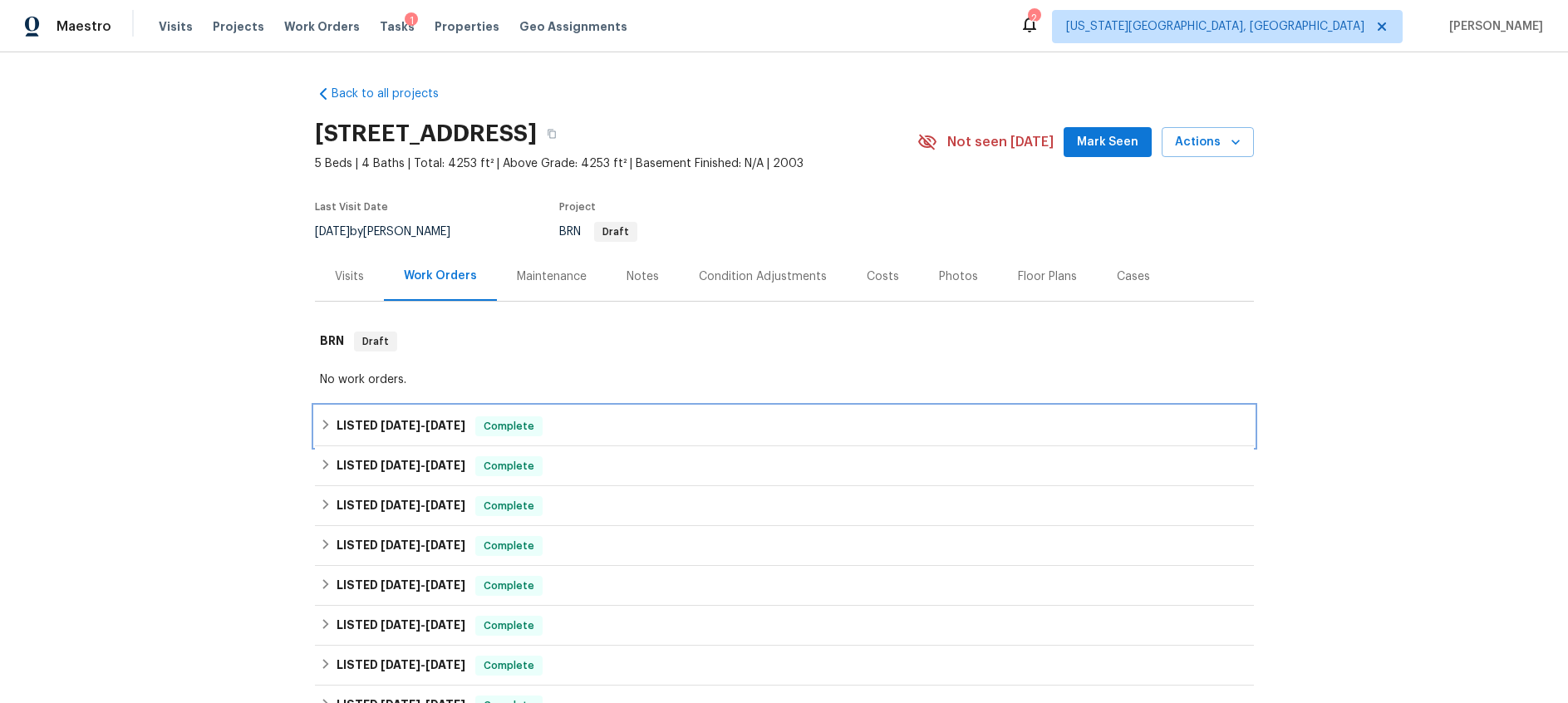
click at [398, 426] on span "8/1/25" at bounding box center [400, 426] width 40 height 12
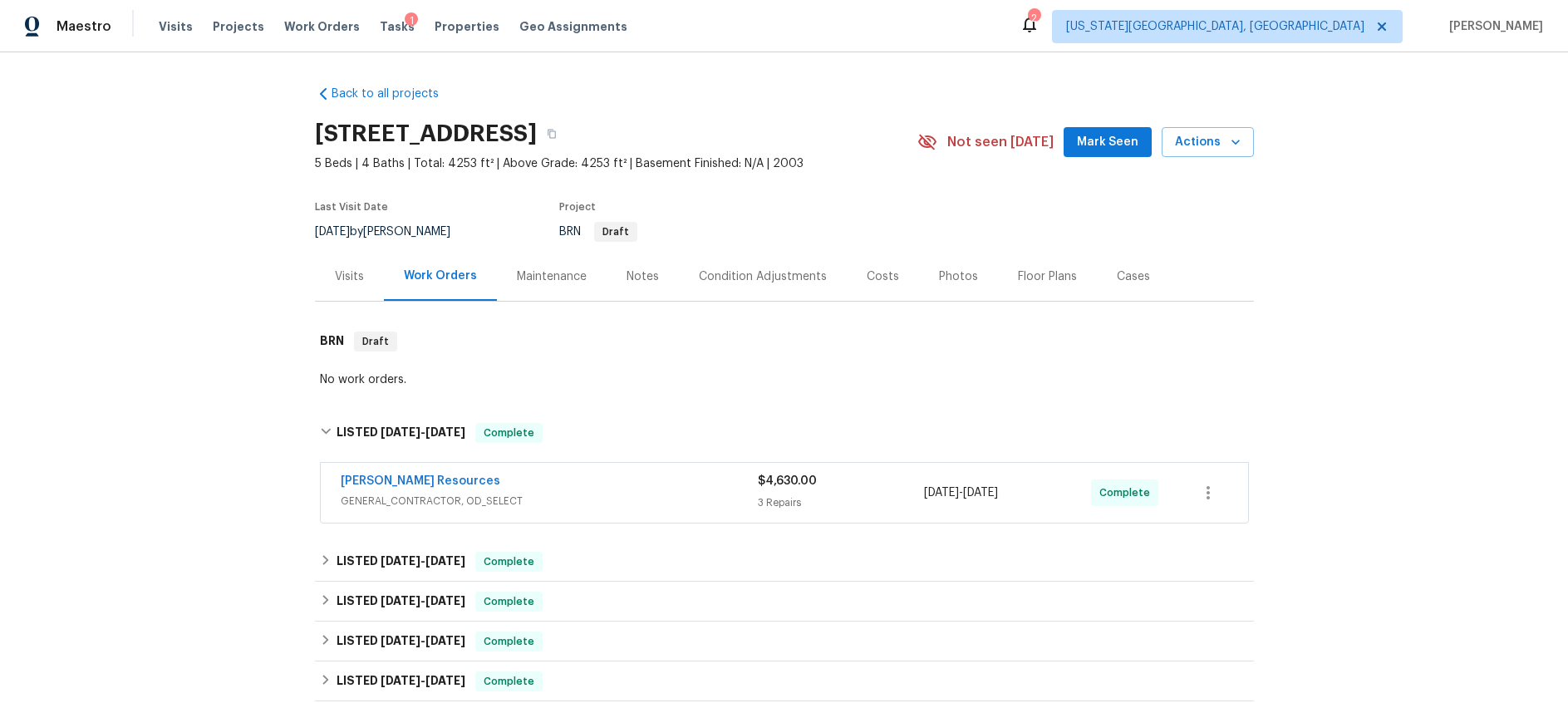
click at [636, 489] on div "Lawrence Resources" at bounding box center [549, 483] width 417 height 20
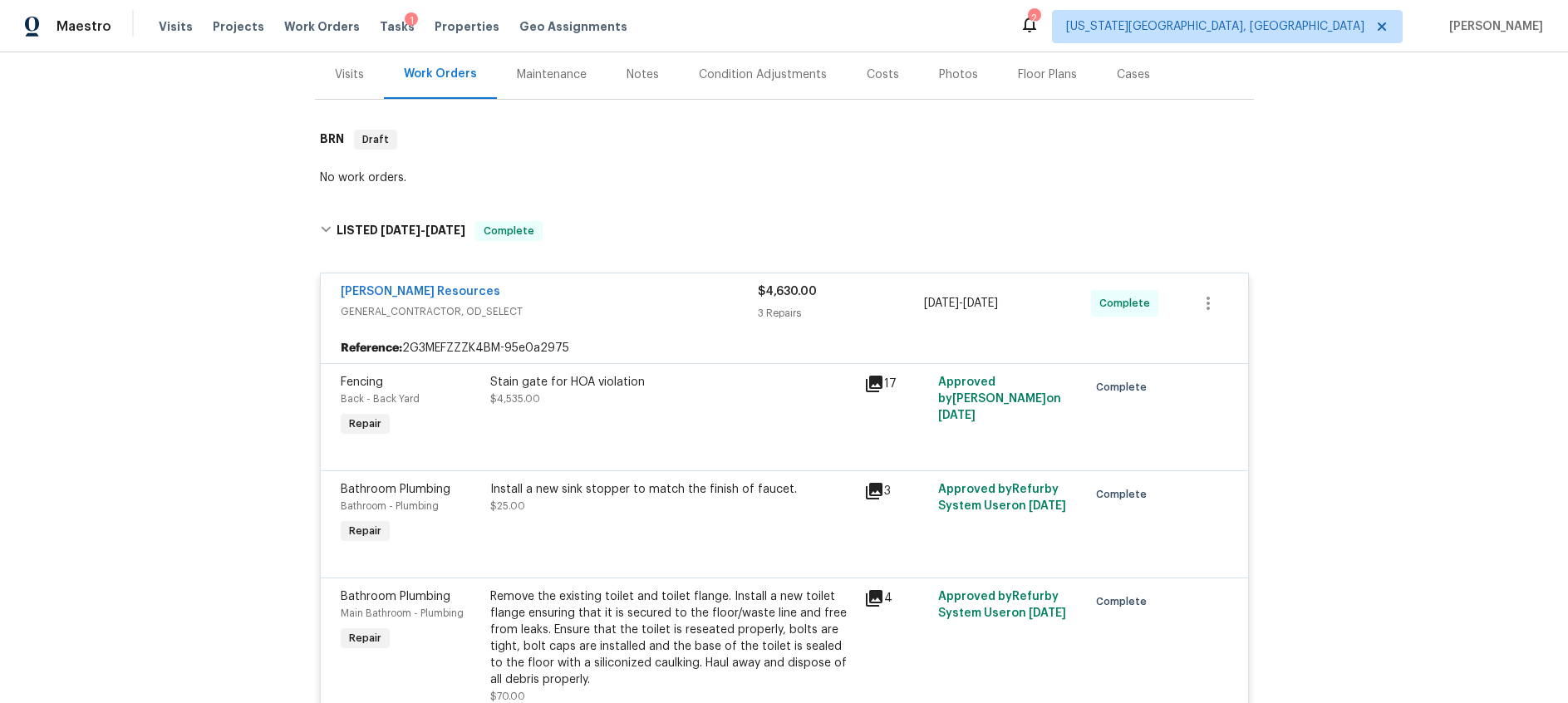
scroll to position [203, 0]
click at [867, 380] on icon at bounding box center [874, 383] width 17 height 17
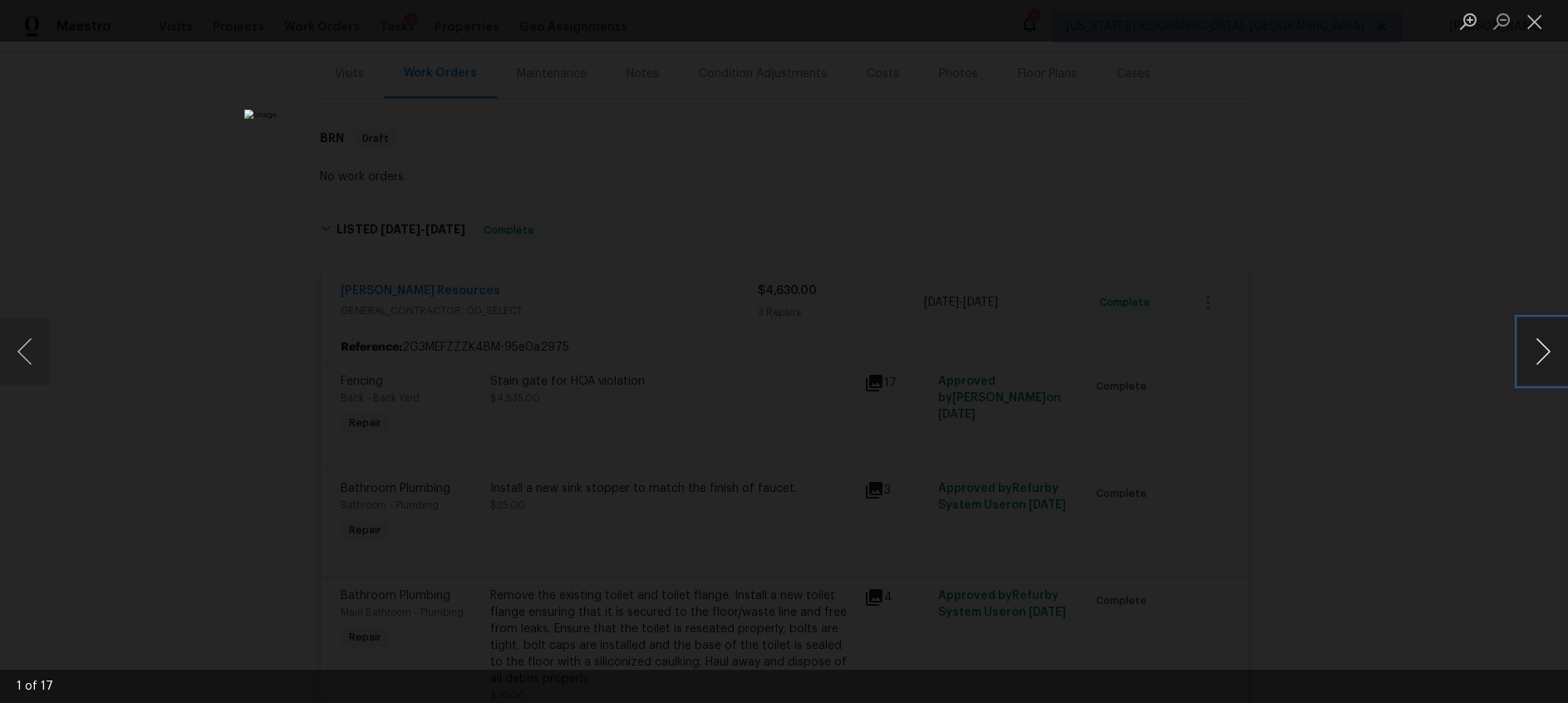
click at [1537, 347] on button "Next image" at bounding box center [1543, 352] width 50 height 67
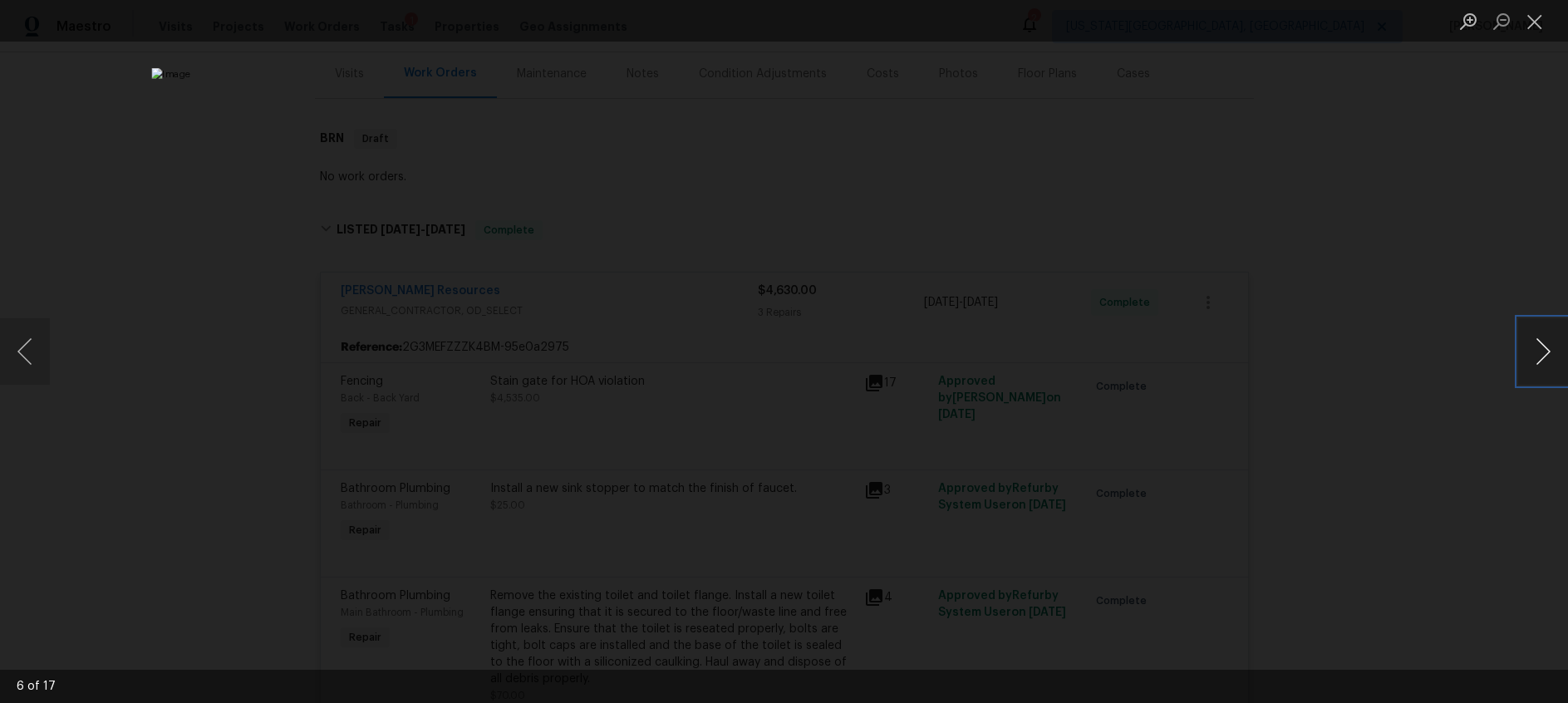
click at [1537, 347] on button "Next image" at bounding box center [1543, 352] width 50 height 67
click at [1535, 19] on button "Close lightbox" at bounding box center [1535, 20] width 33 height 29
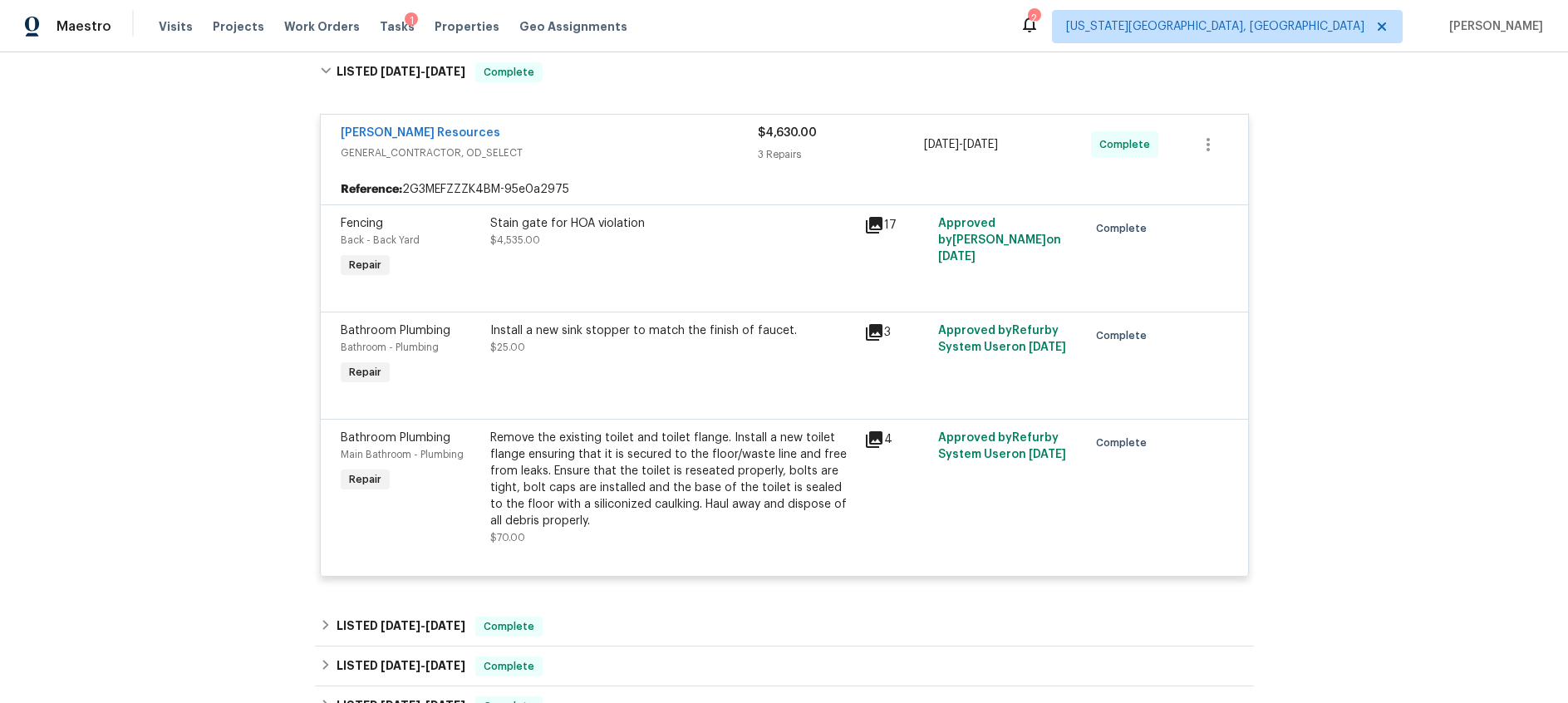
scroll to position [362, 0]
click at [872, 438] on icon at bounding box center [874, 438] width 17 height 17
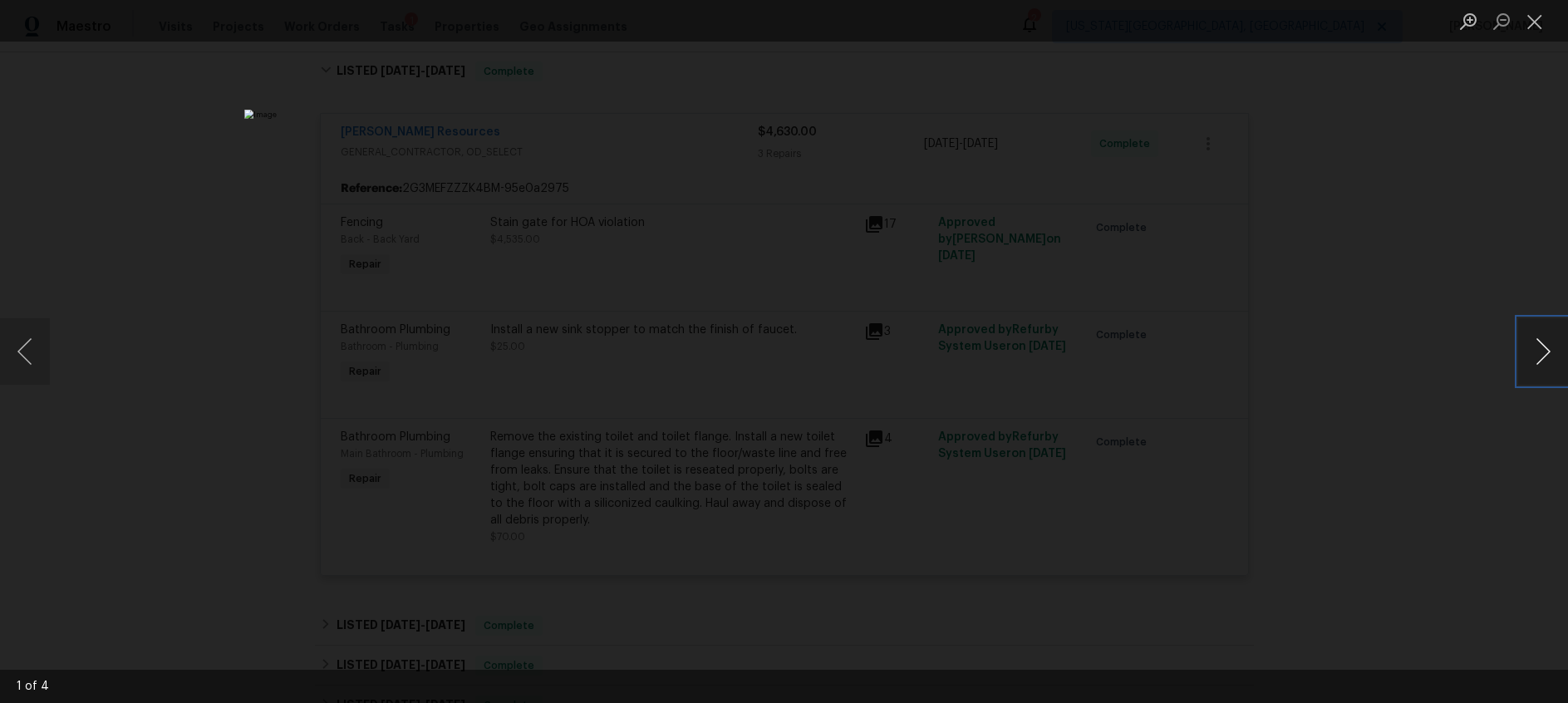
click at [1538, 348] on button "Next image" at bounding box center [1543, 352] width 50 height 67
click at [1534, 27] on button "Close lightbox" at bounding box center [1535, 20] width 33 height 29
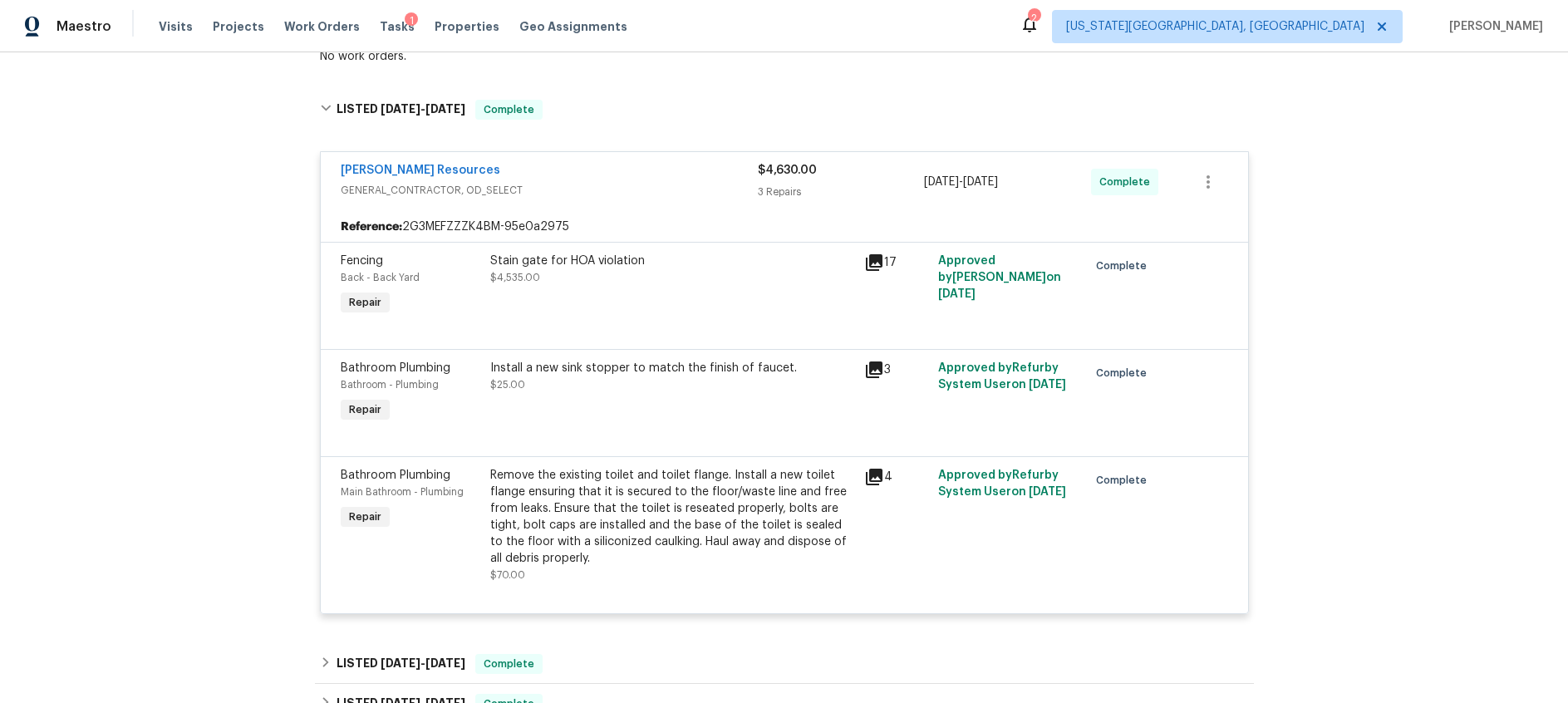
scroll to position [313, 0]
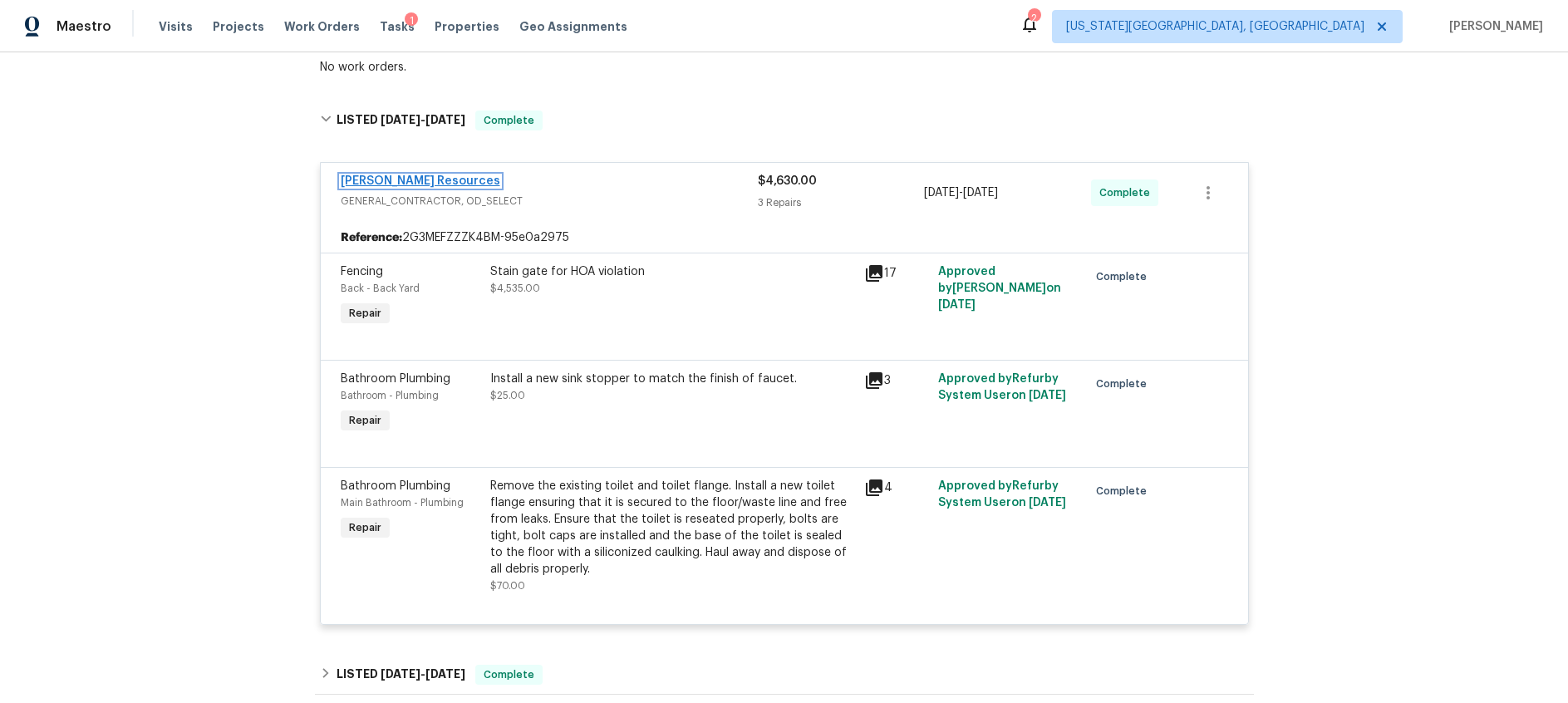
click at [406, 176] on link "Lawrence Resources" at bounding box center [420, 181] width 159 height 12
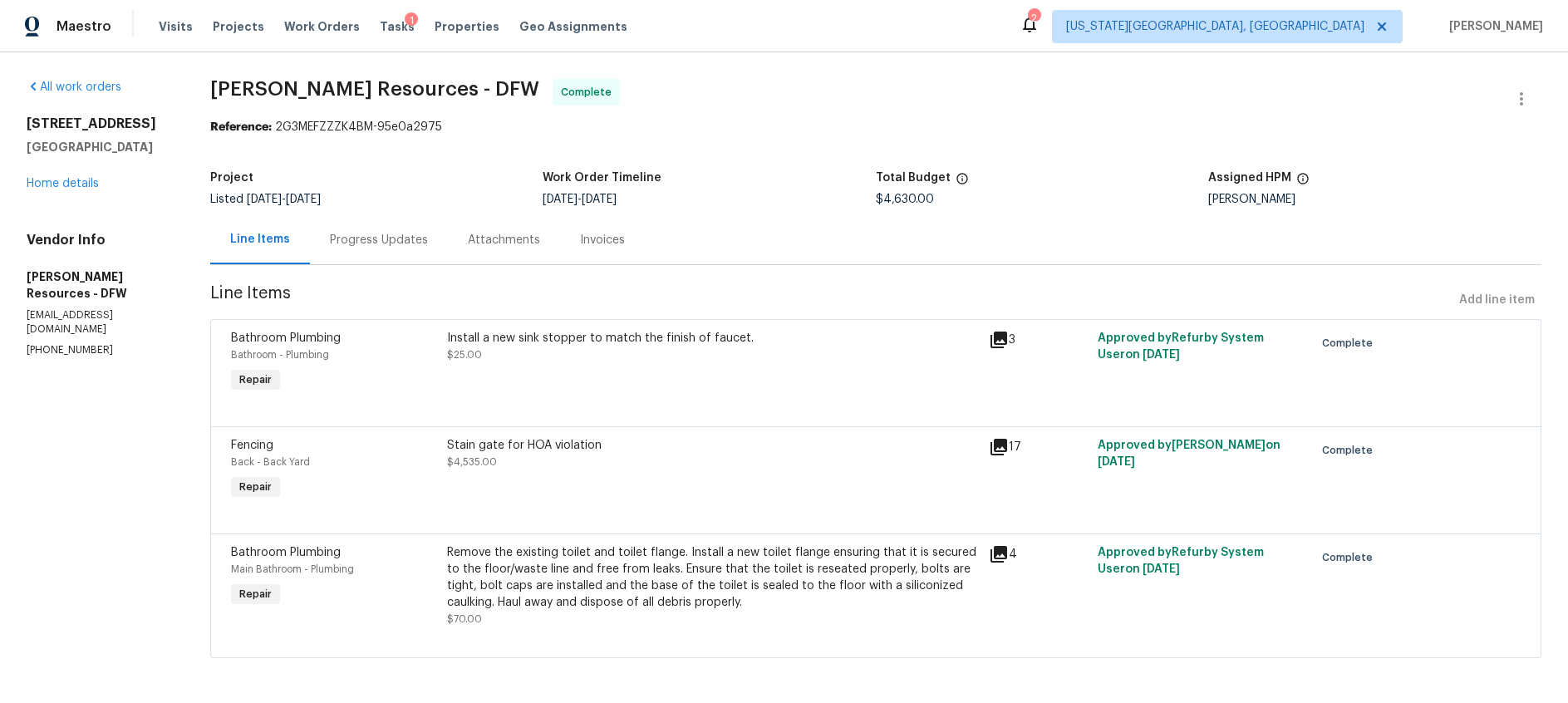
click at [401, 239] on div "Progress Updates" at bounding box center [379, 240] width 98 height 17
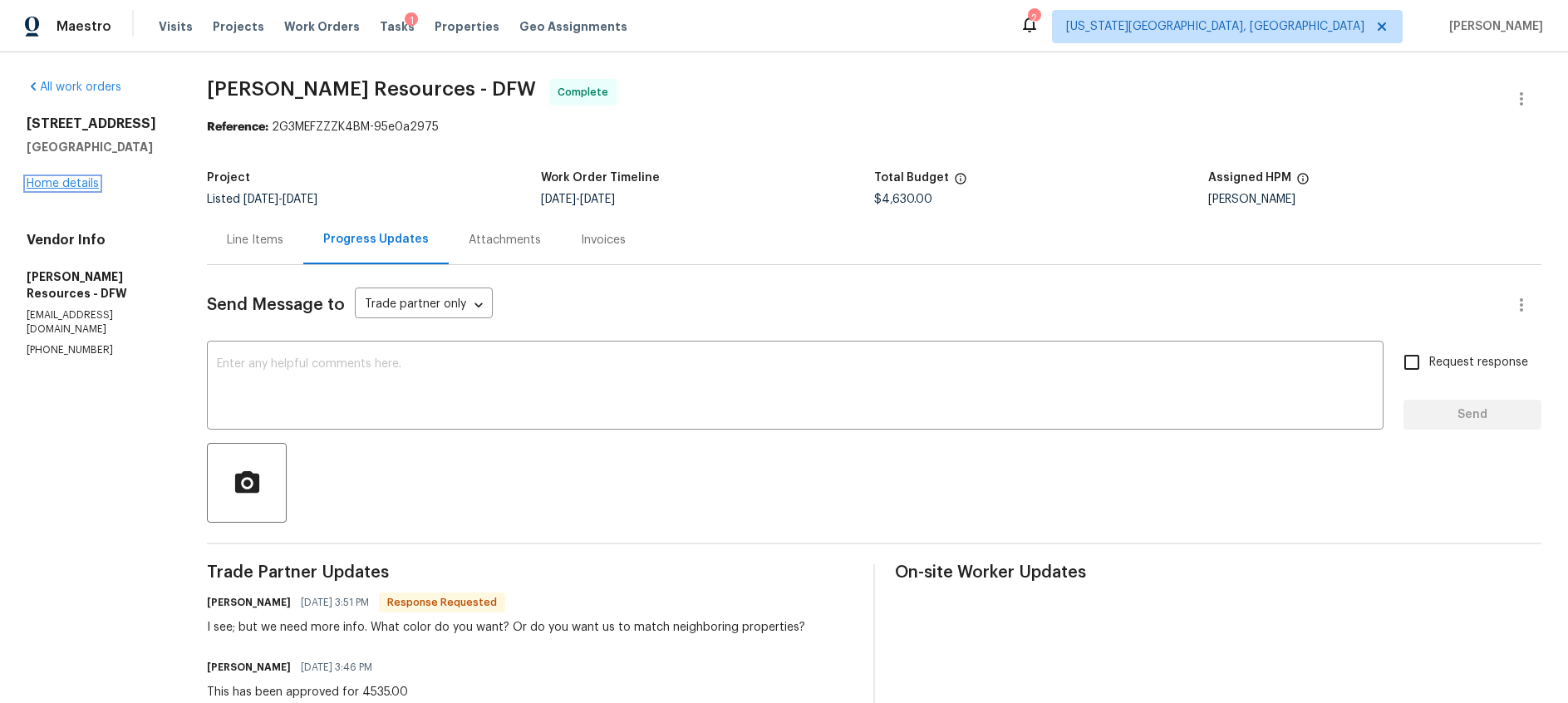
click at [68, 181] on link "Home details" at bounding box center [63, 183] width 72 height 12
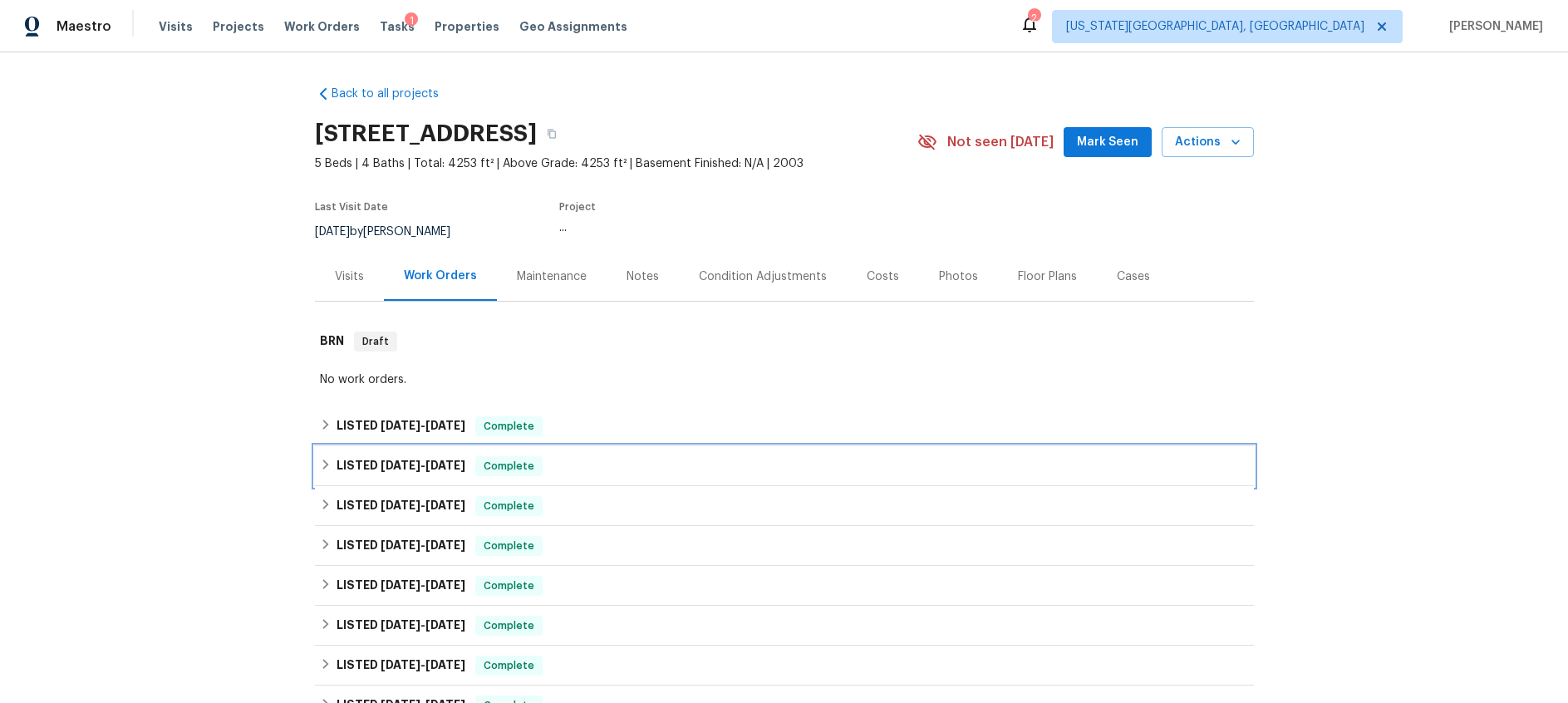
click at [417, 468] on span "7/7/25 - 7/9/25" at bounding box center [423, 465] width 85 height 12
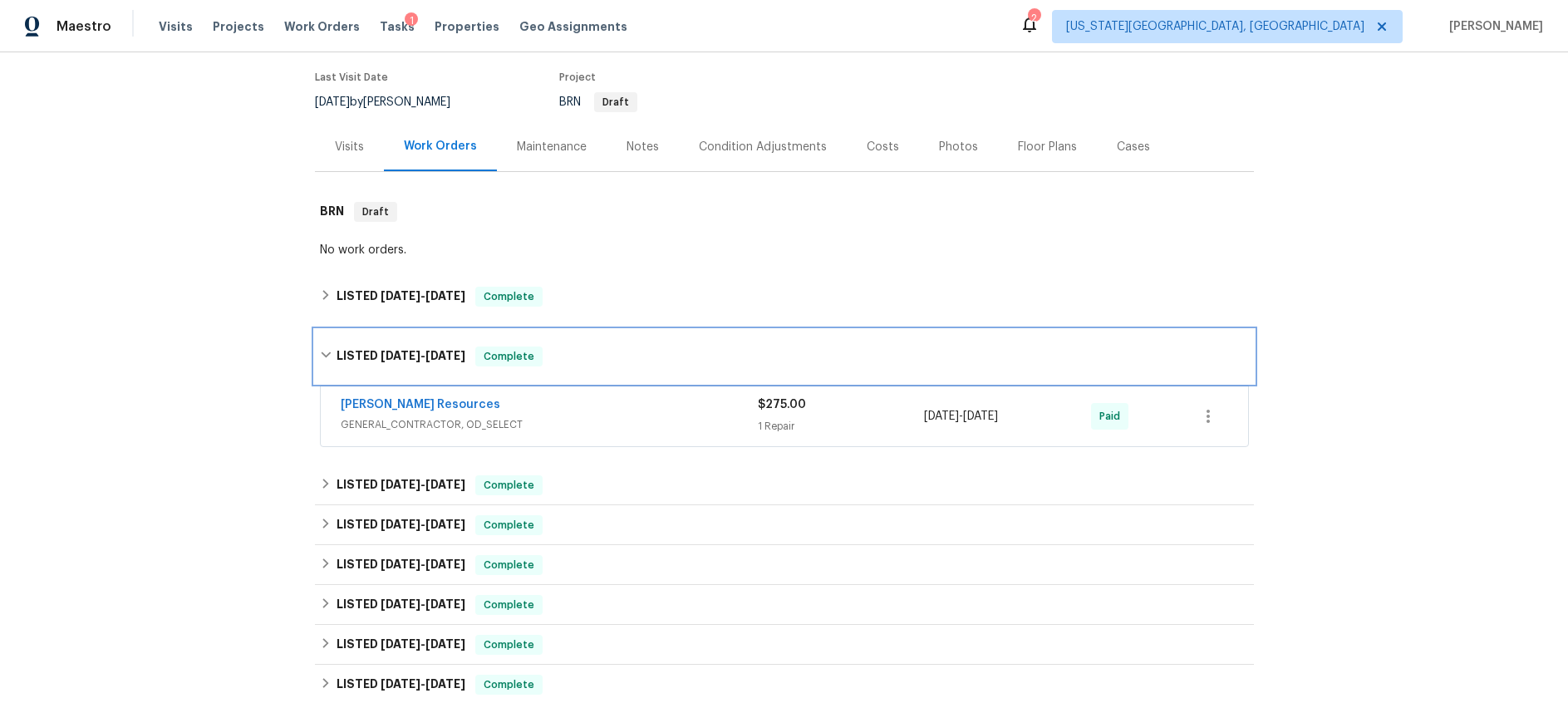
scroll to position [171, 0]
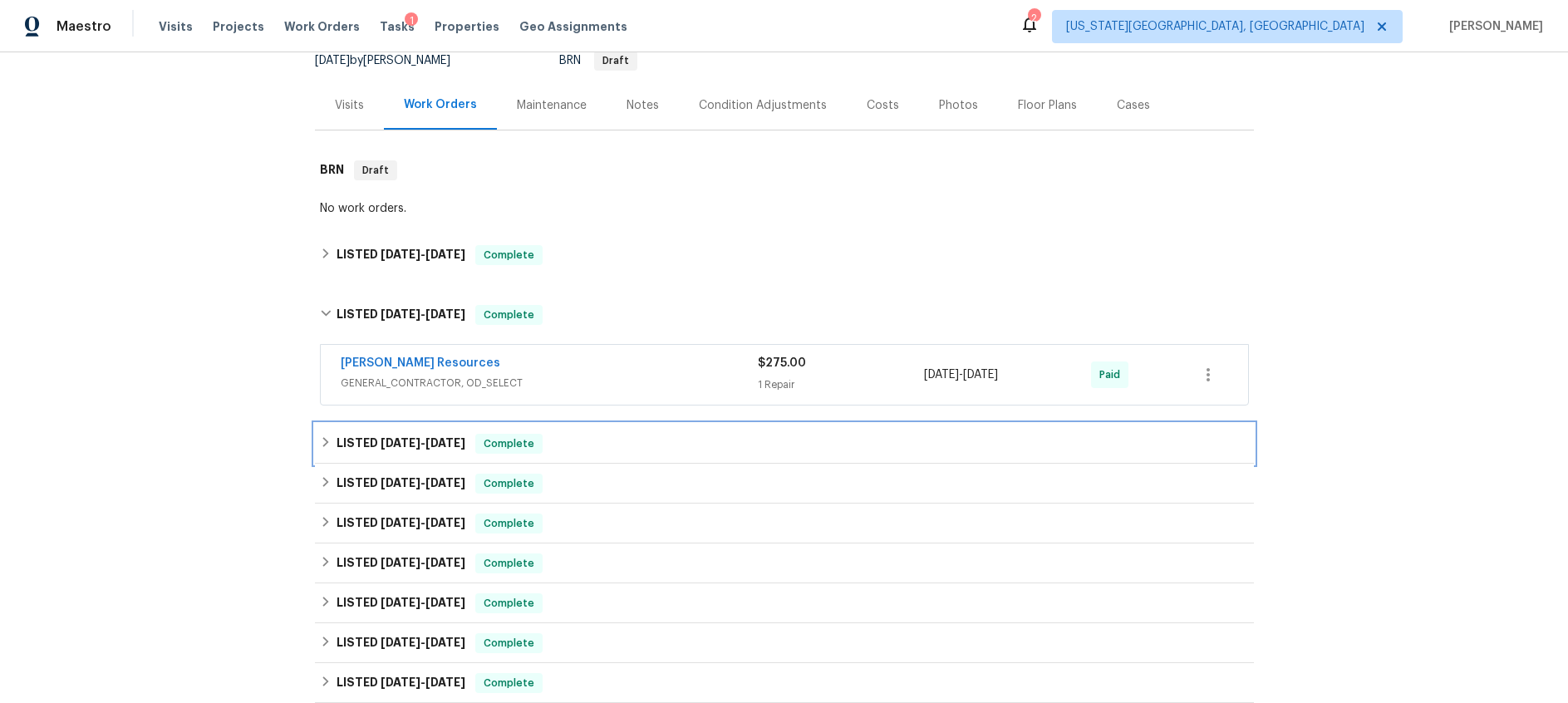
click at [418, 446] on span "6/12/25" at bounding box center [400, 443] width 40 height 12
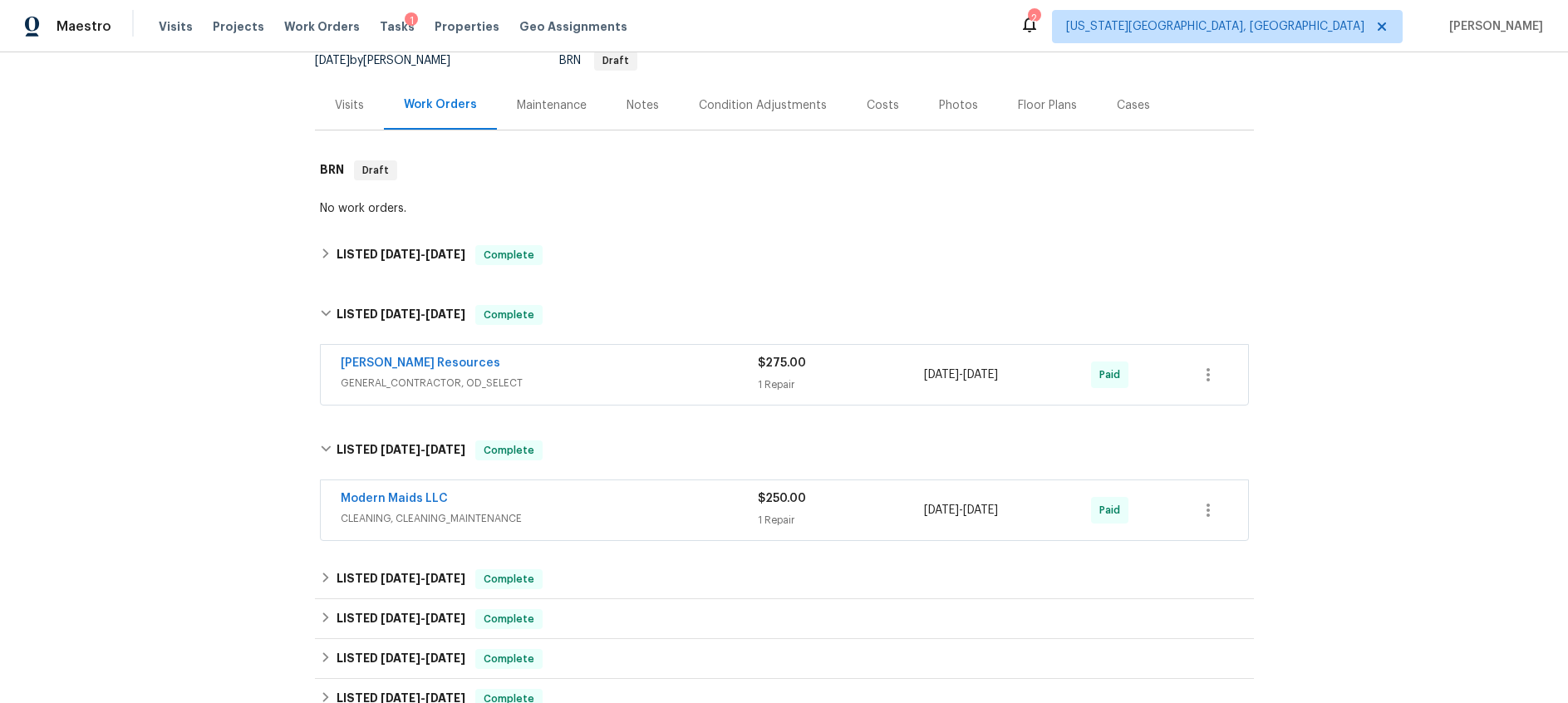
click at [656, 356] on div "[PERSON_NAME] Resources" at bounding box center [549, 365] width 417 height 20
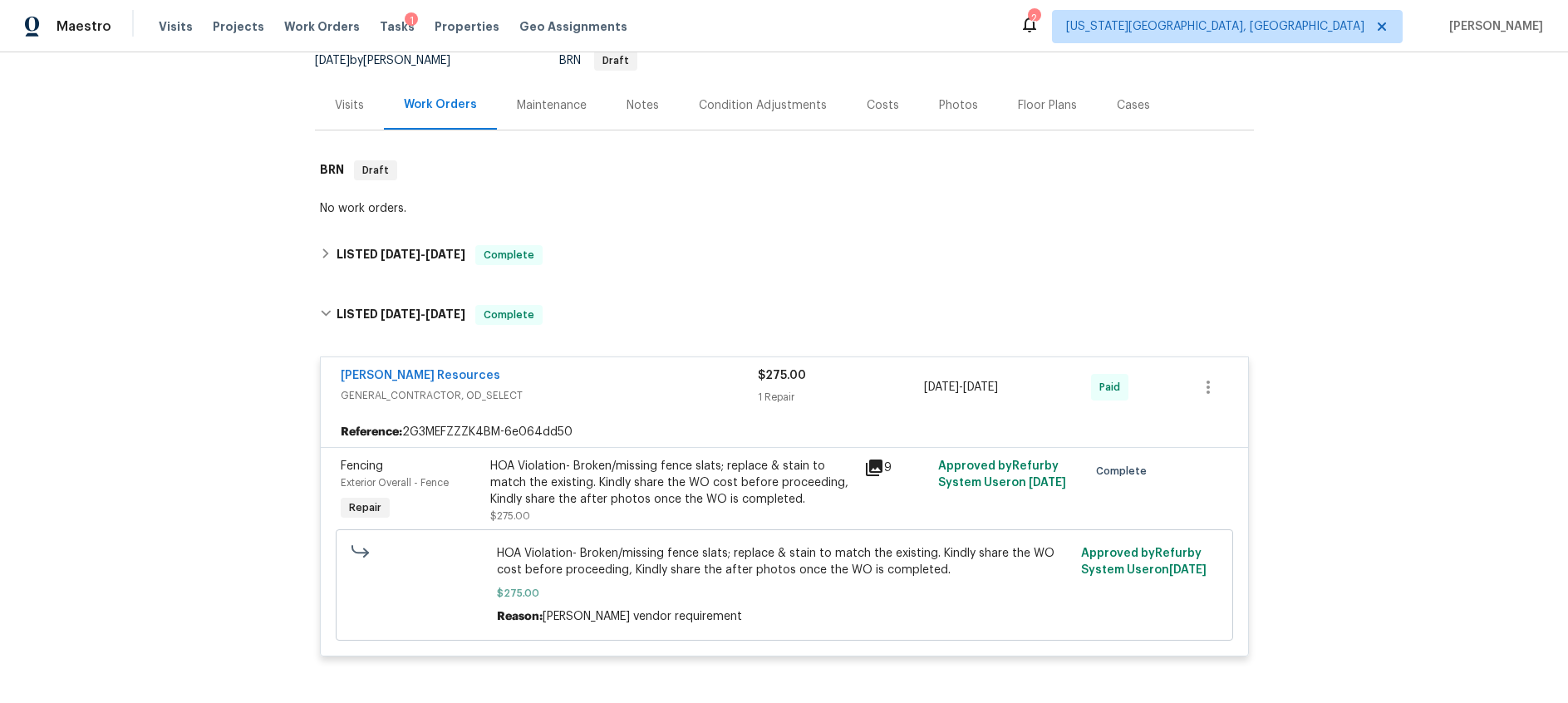
click at [880, 464] on icon at bounding box center [874, 468] width 17 height 17
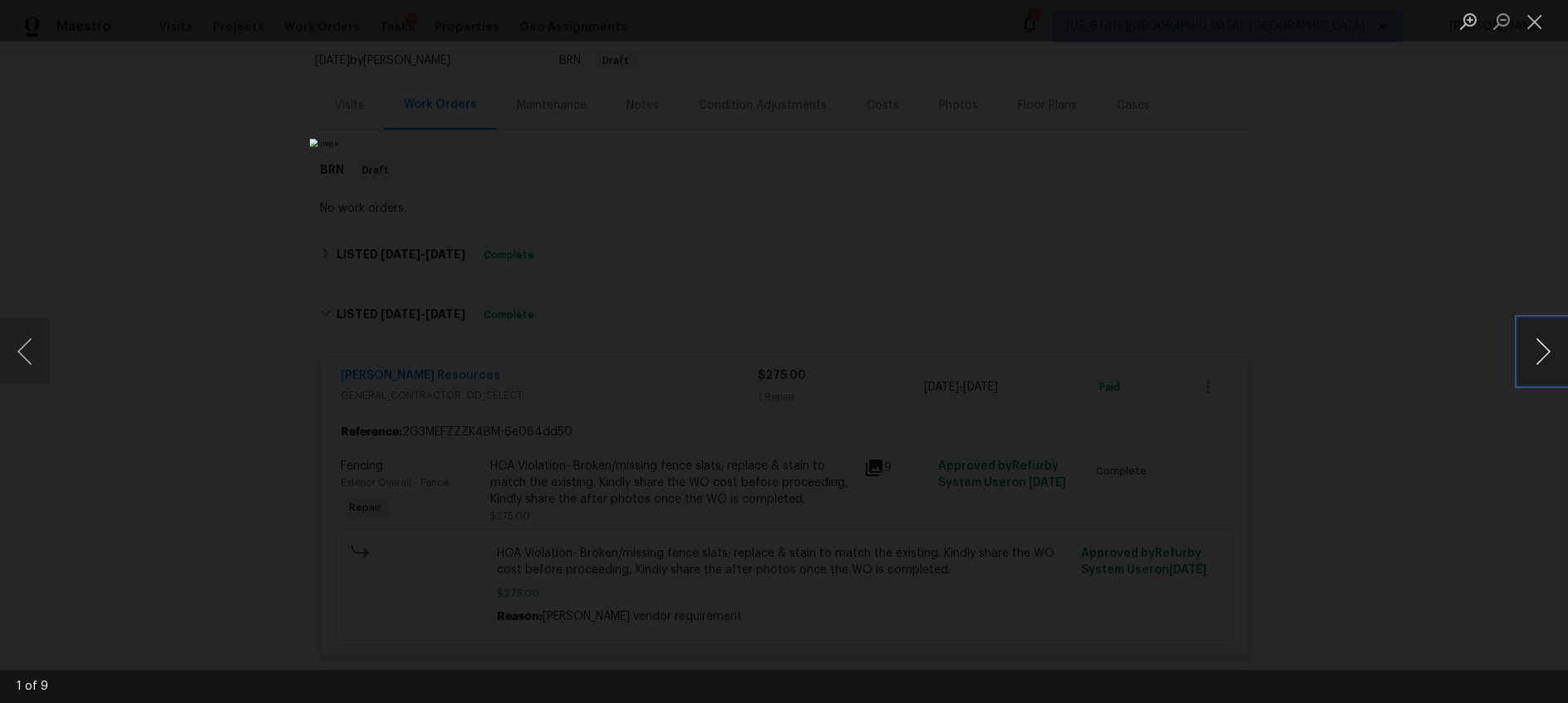
click at [1541, 349] on button "Next image" at bounding box center [1543, 352] width 50 height 67
drag, startPoint x: 1540, startPoint y: 341, endPoint x: 1525, endPoint y: 334, distance: 16.6
click at [1539, 341] on button "Next image" at bounding box center [1543, 352] width 50 height 67
click at [1540, 27] on button "Close lightbox" at bounding box center [1535, 20] width 33 height 29
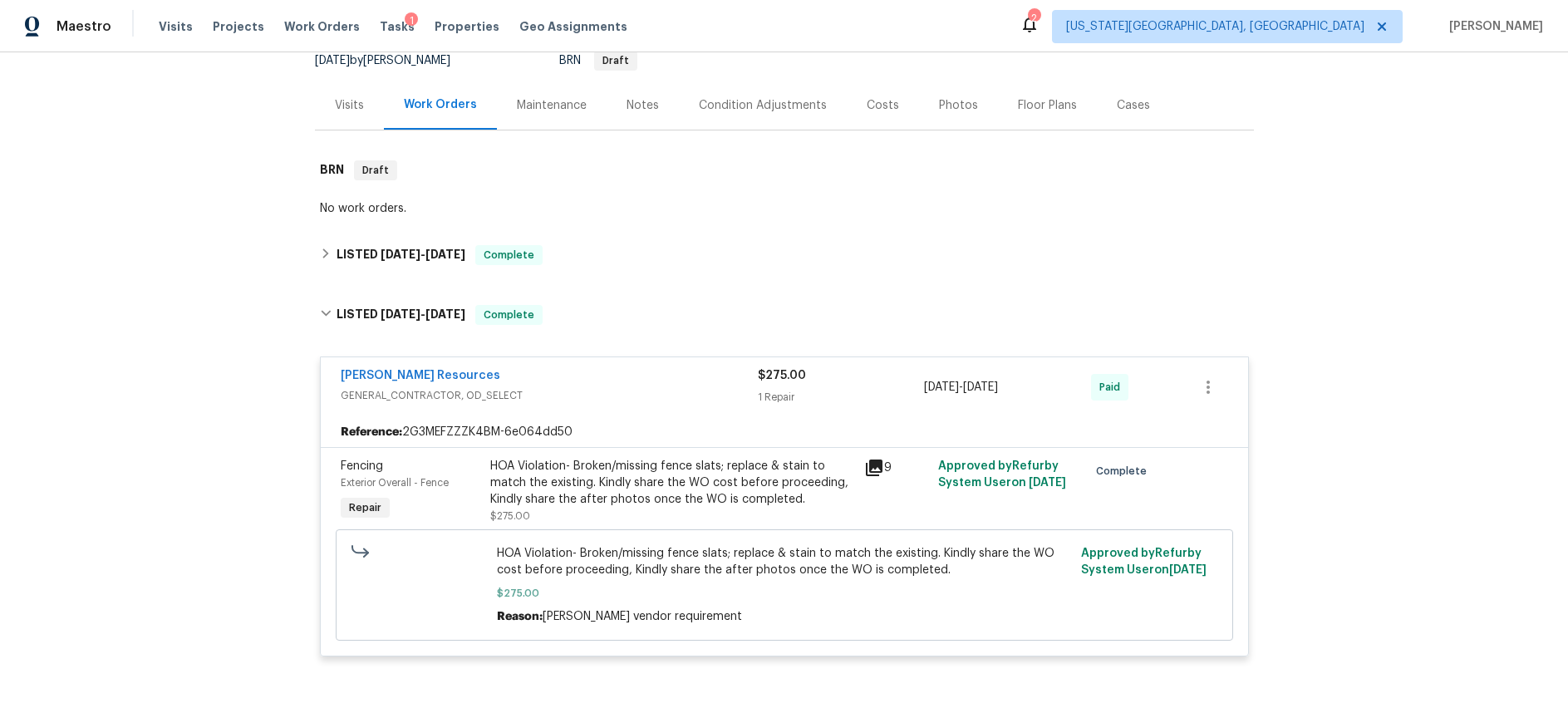
click at [614, 379] on div "[PERSON_NAME] Resources" at bounding box center [549, 377] width 417 height 20
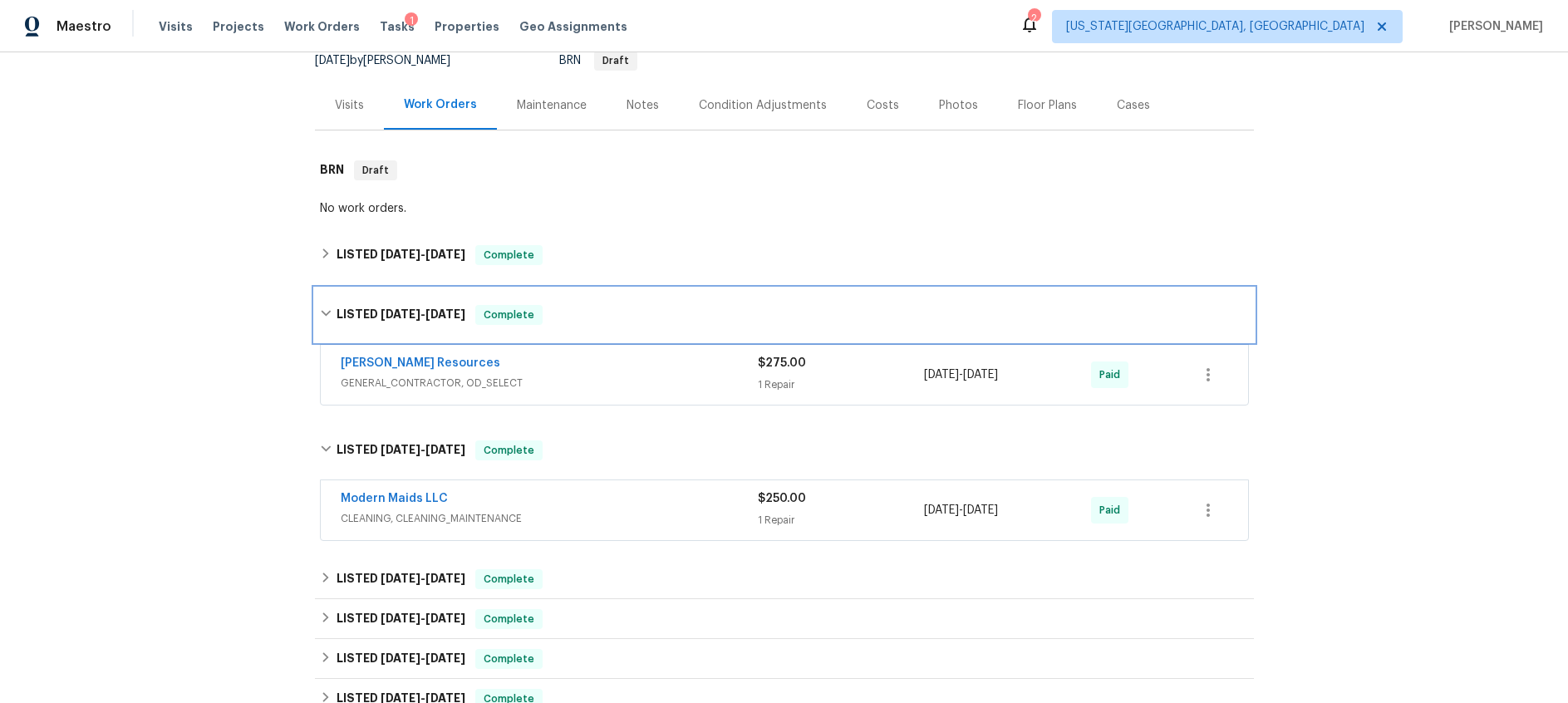
click at [397, 313] on span "7/7/25" at bounding box center [400, 314] width 40 height 12
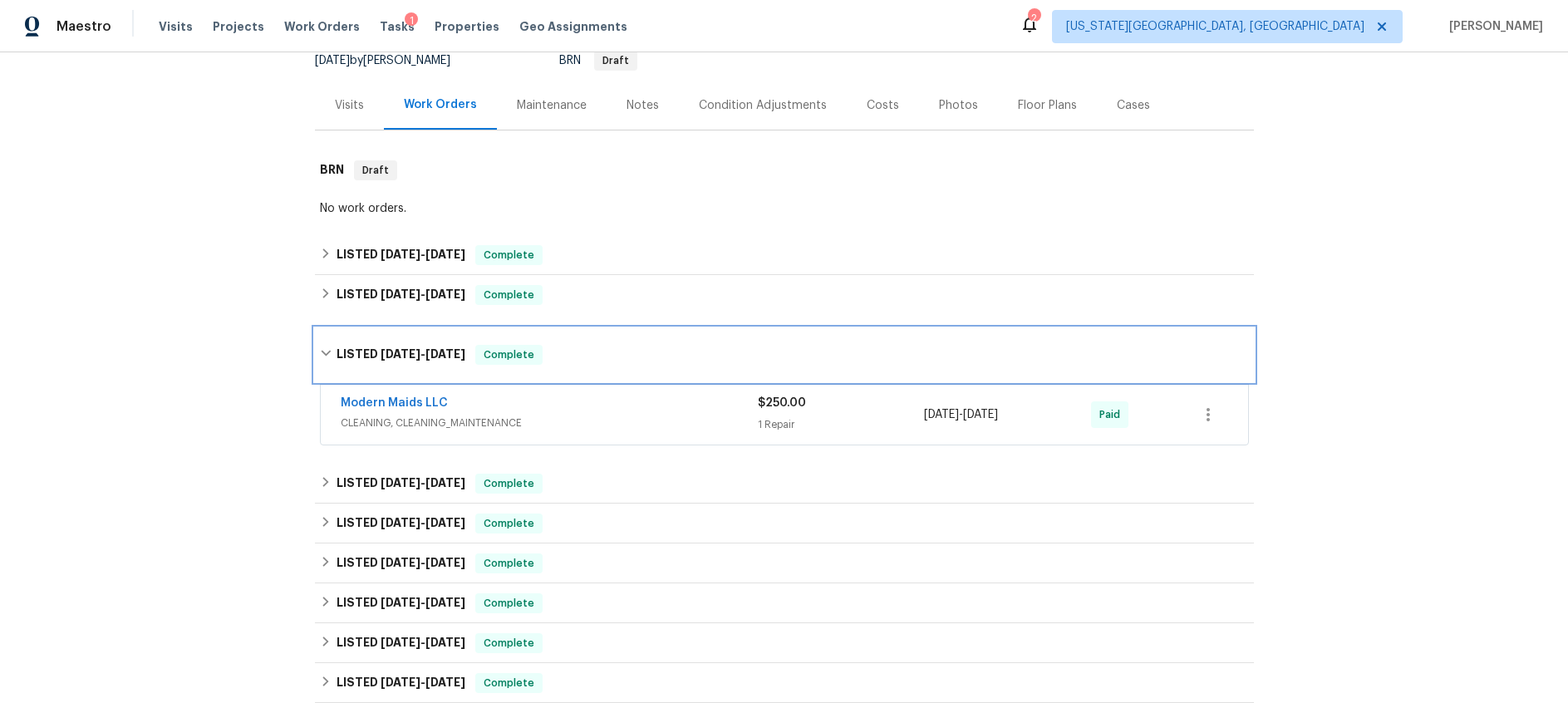
click at [404, 349] on span "6/12/25" at bounding box center [400, 353] width 40 height 12
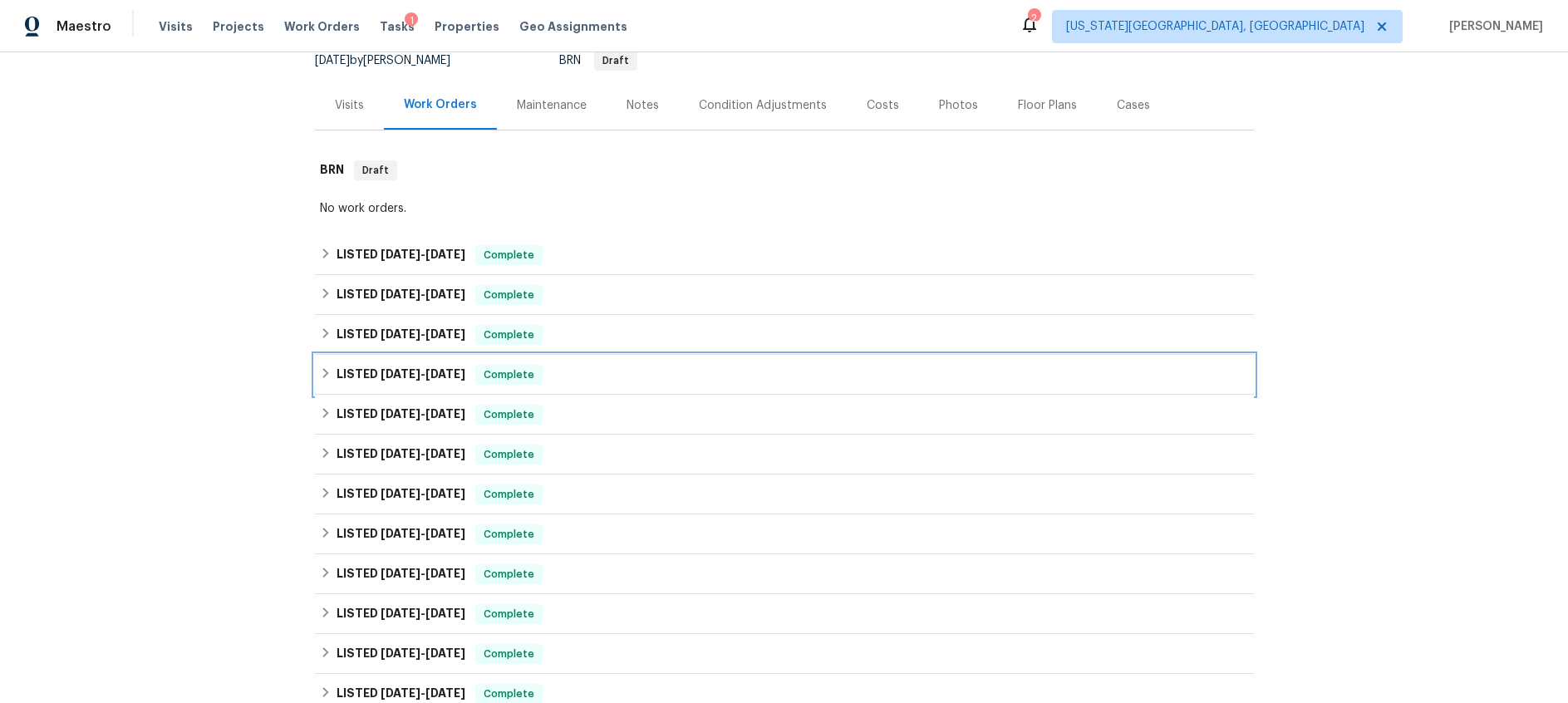
click at [414, 374] on span "6/9/25" at bounding box center [400, 374] width 40 height 12
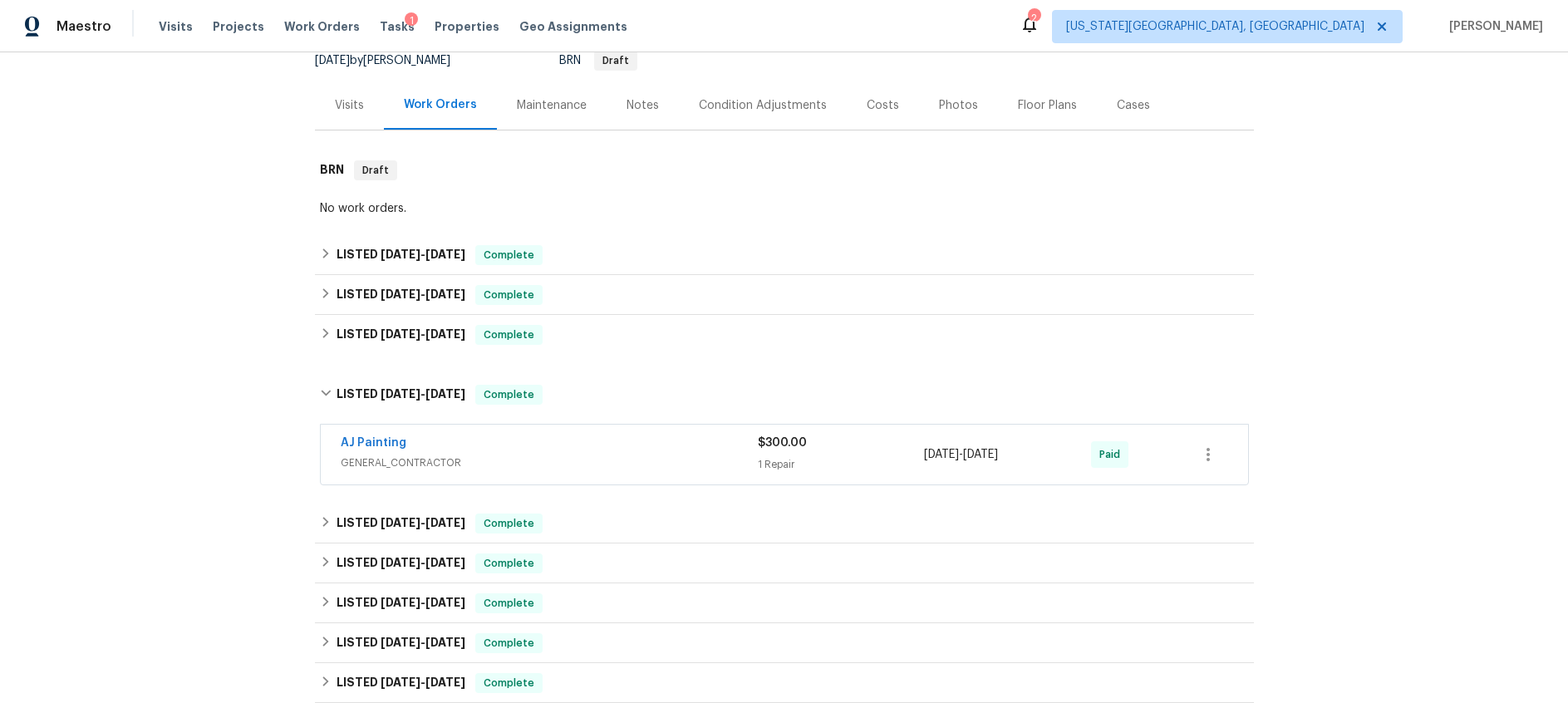
click at [562, 444] on div "AJ Painting" at bounding box center [549, 445] width 417 height 20
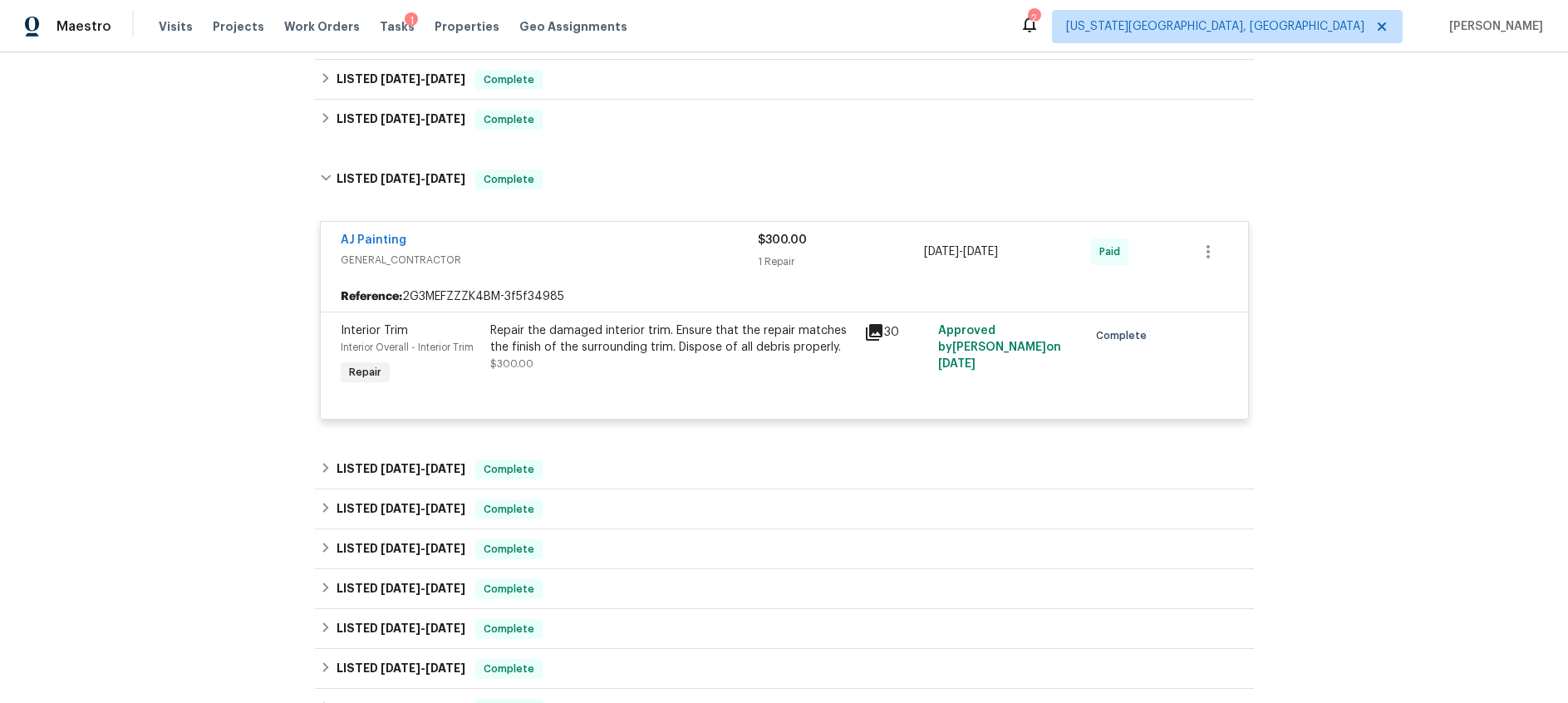
scroll to position [388, 0]
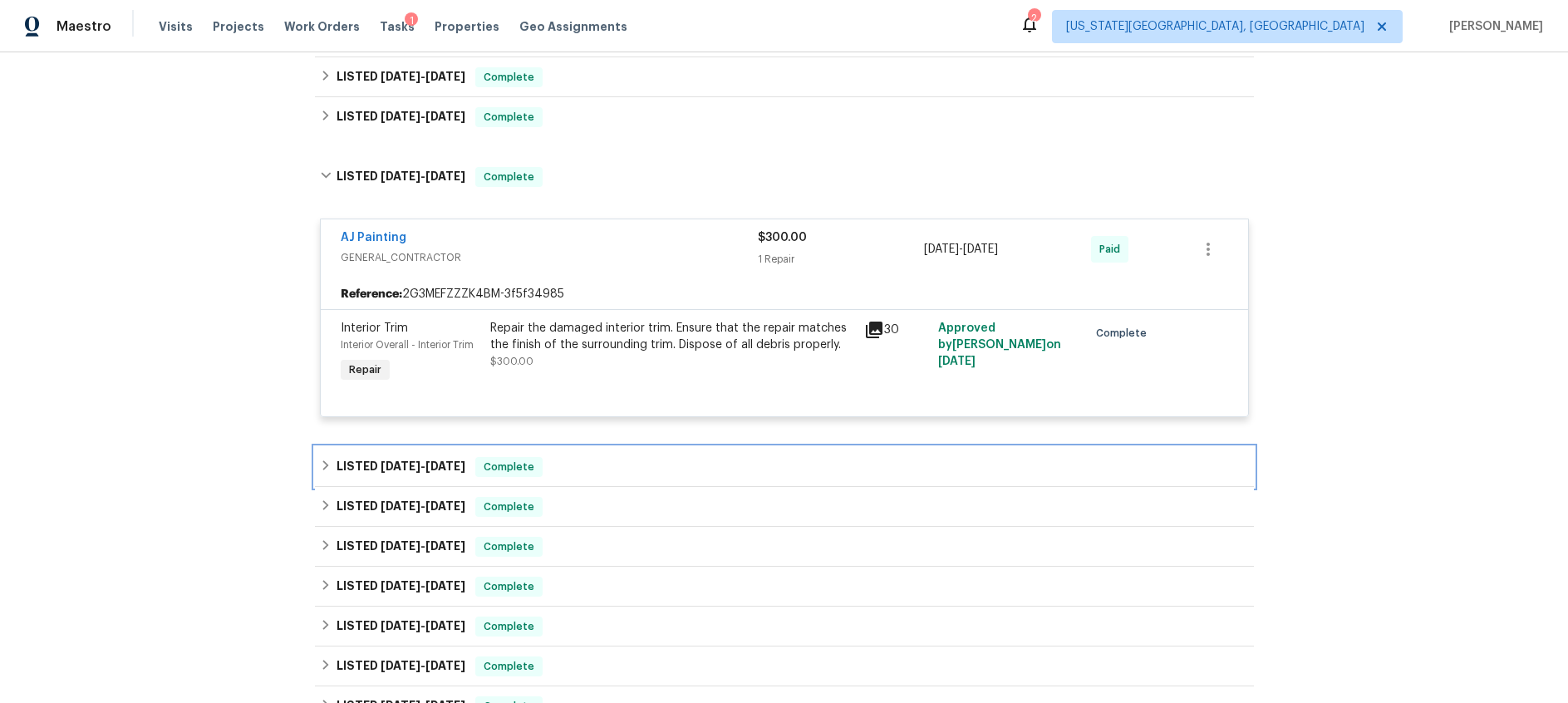
click at [412, 462] on span "4/8/25" at bounding box center [400, 466] width 40 height 12
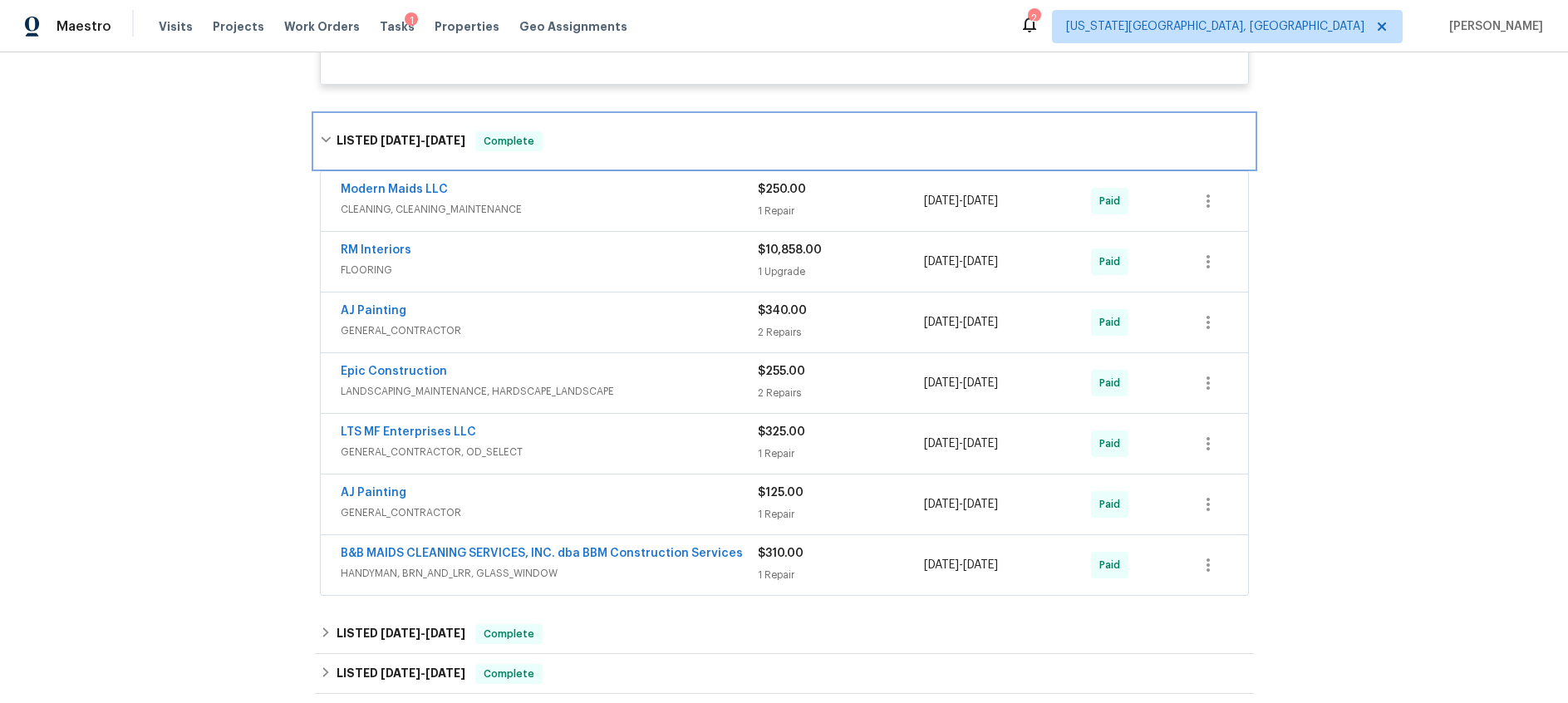
scroll to position [726, 0]
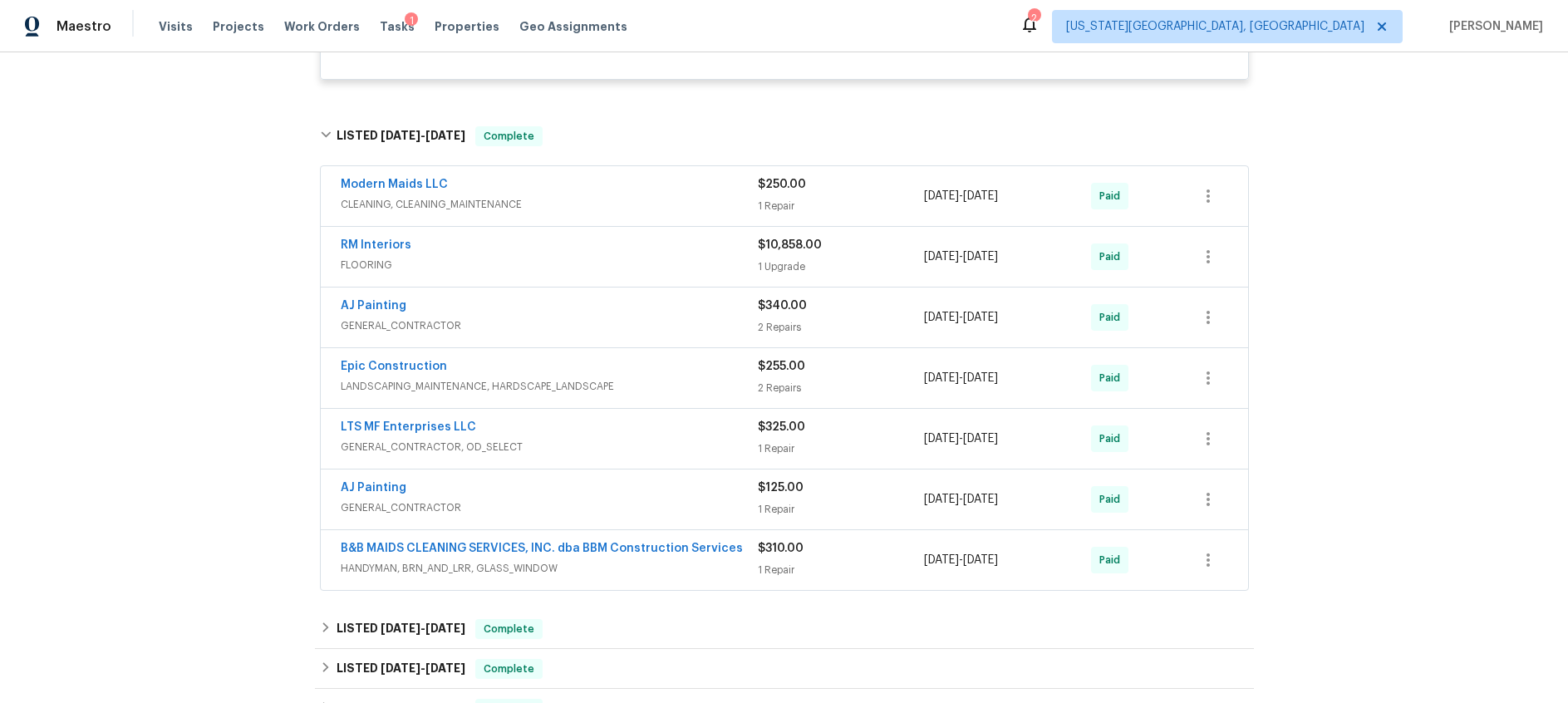
click at [570, 253] on div "RM Interiors" at bounding box center [549, 247] width 417 height 20
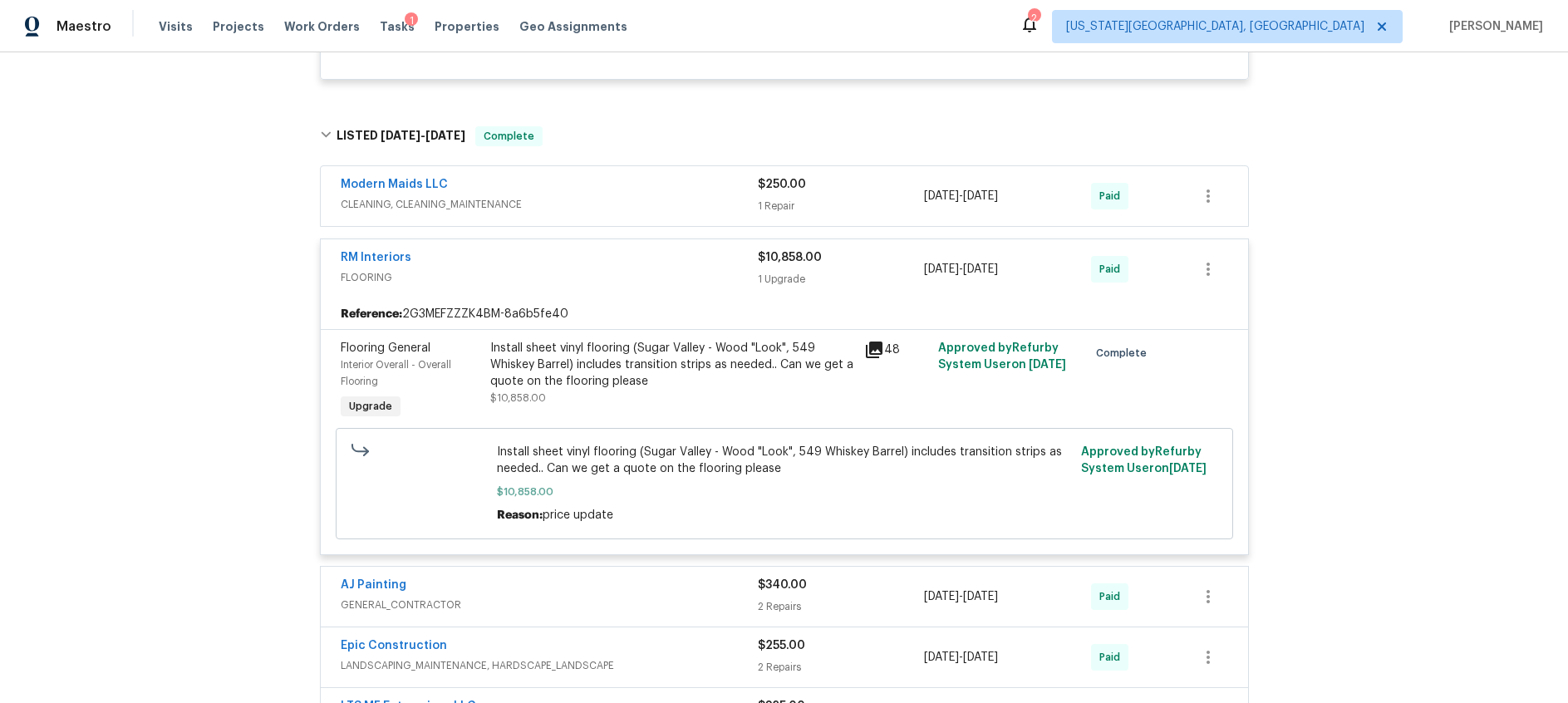
click at [874, 348] on icon at bounding box center [874, 350] width 17 height 17
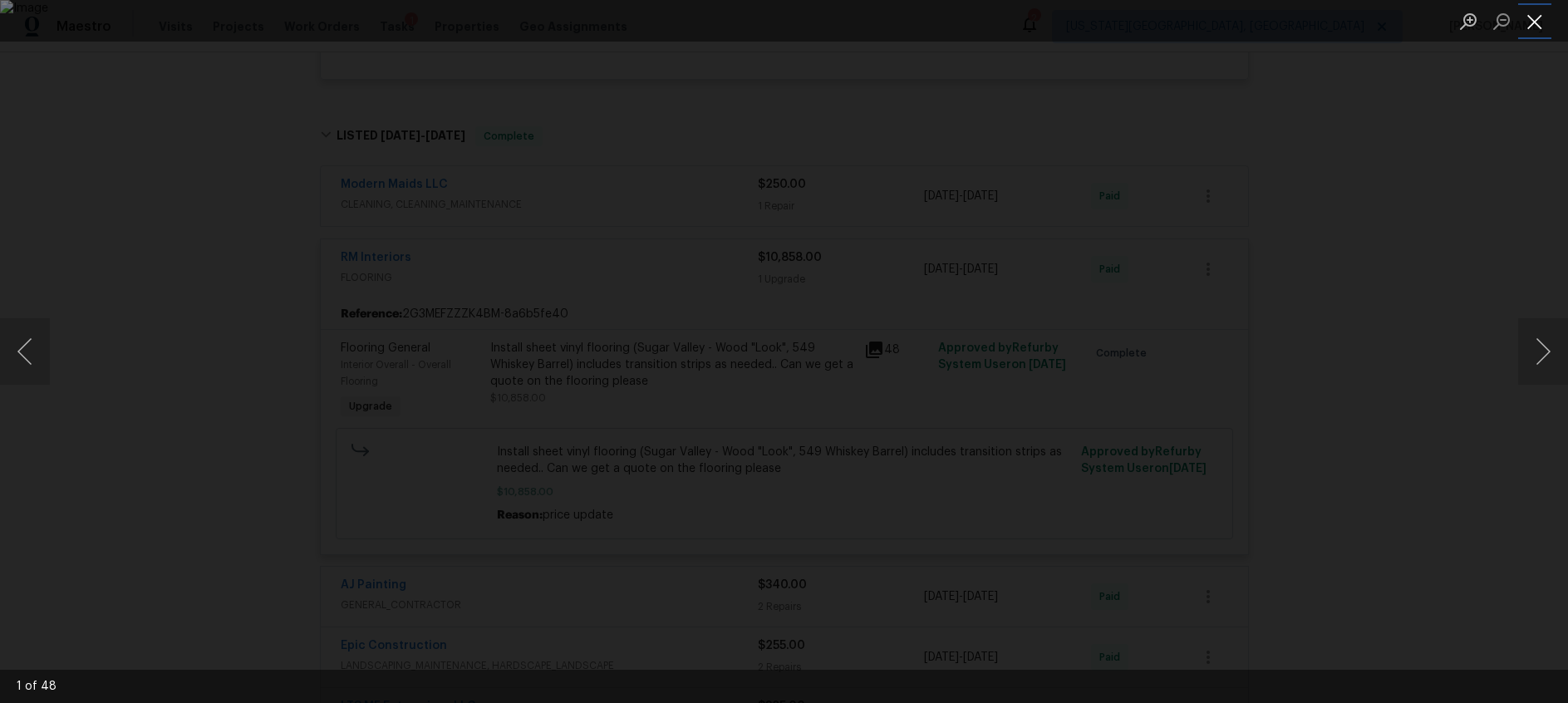
click at [1542, 20] on button "Close lightbox" at bounding box center [1535, 20] width 33 height 29
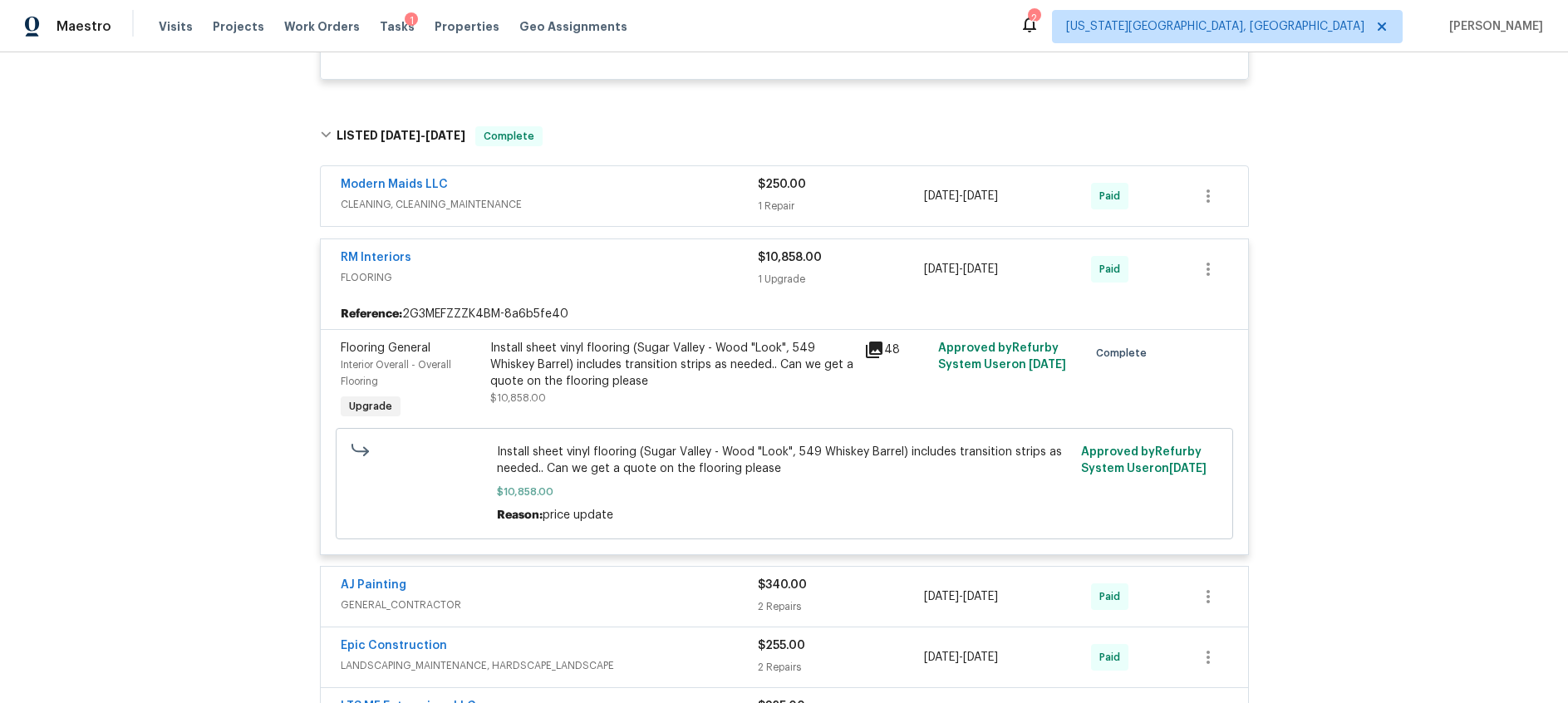
click at [599, 276] on span "FLOORING" at bounding box center [549, 278] width 417 height 17
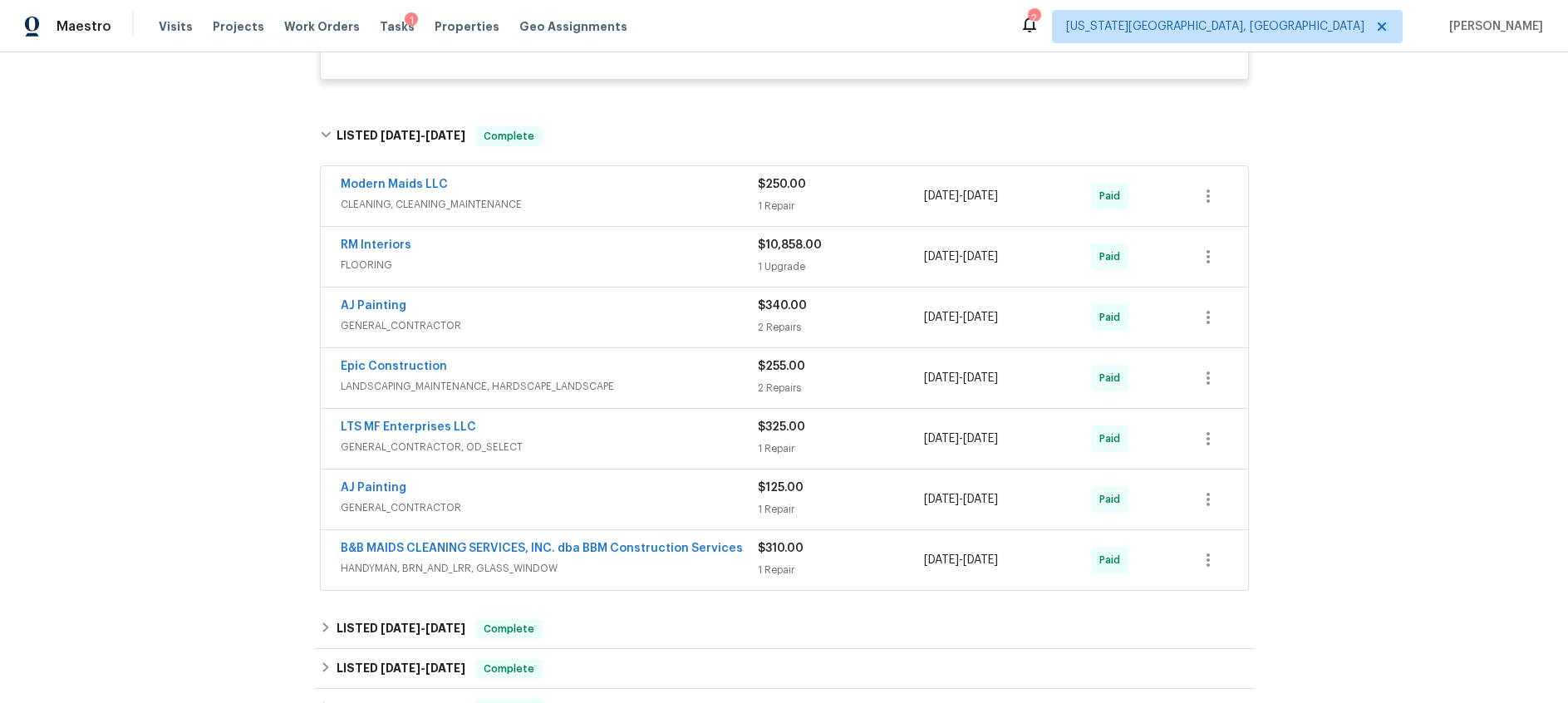
click at [576, 328] on span "GENERAL_CONTRACTOR" at bounding box center [549, 326] width 417 height 17
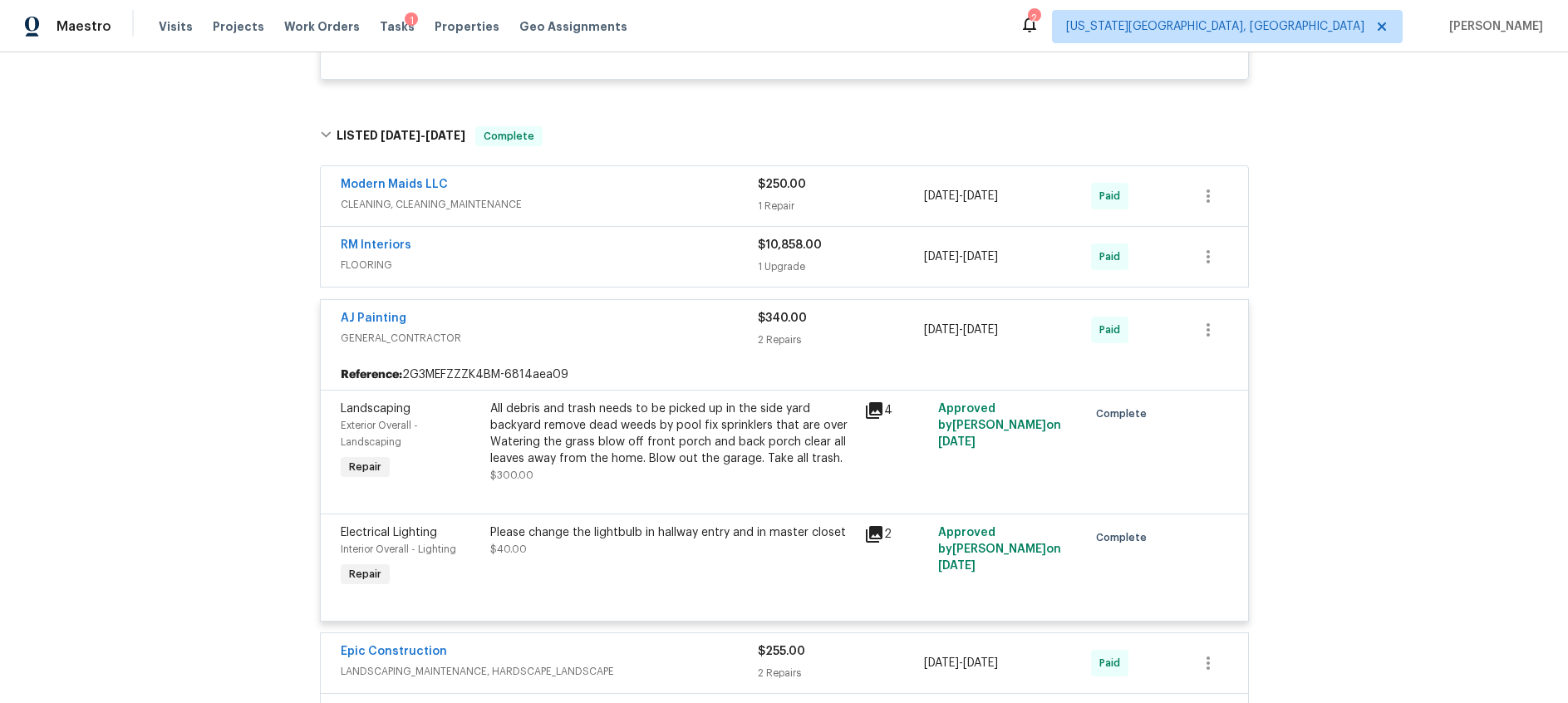
click at [576, 328] on div "AJ Painting" at bounding box center [549, 320] width 417 height 20
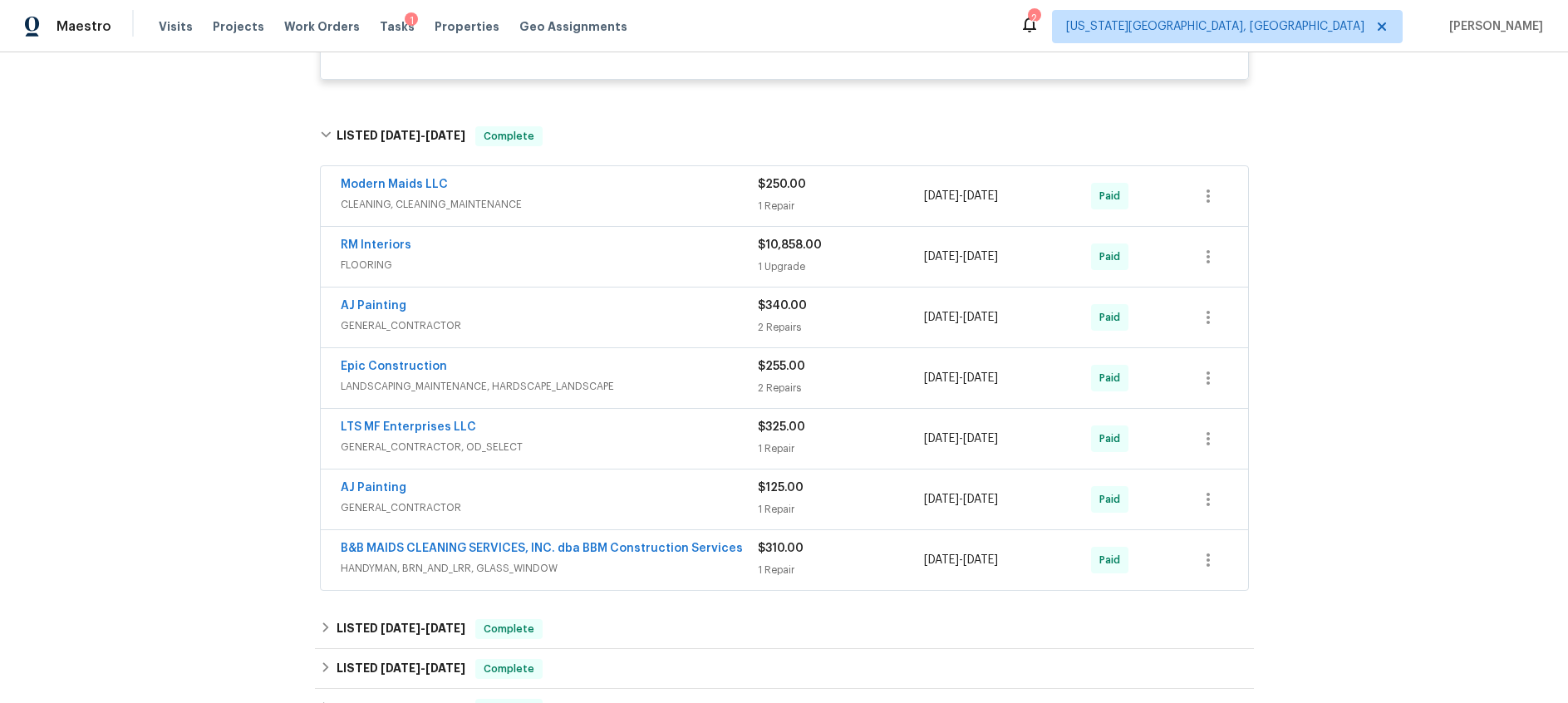
click at [629, 438] on span "GENERAL_CONTRACTOR, OD_SELECT" at bounding box center [549, 447] width 417 height 17
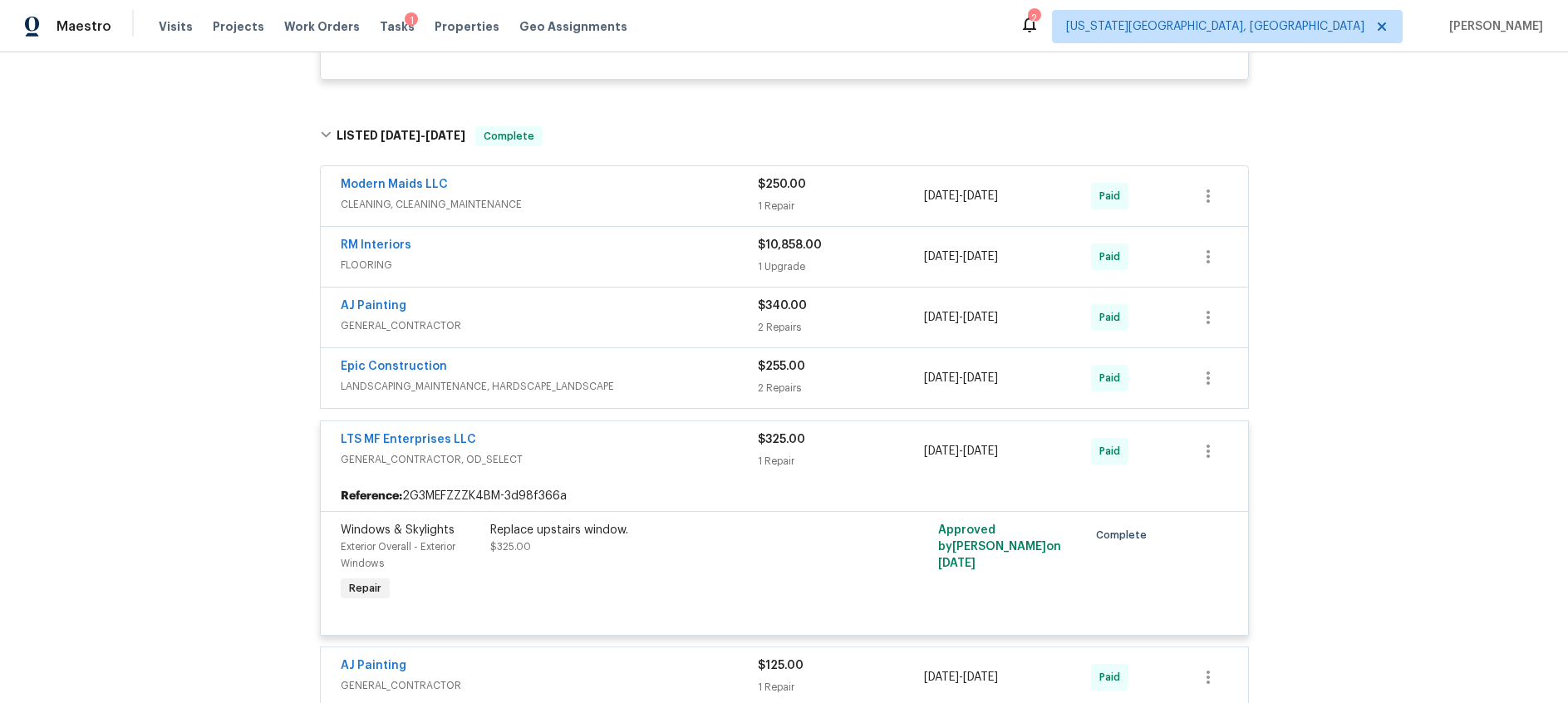
click at [634, 366] on div "Epic Construction" at bounding box center [549, 368] width 417 height 20
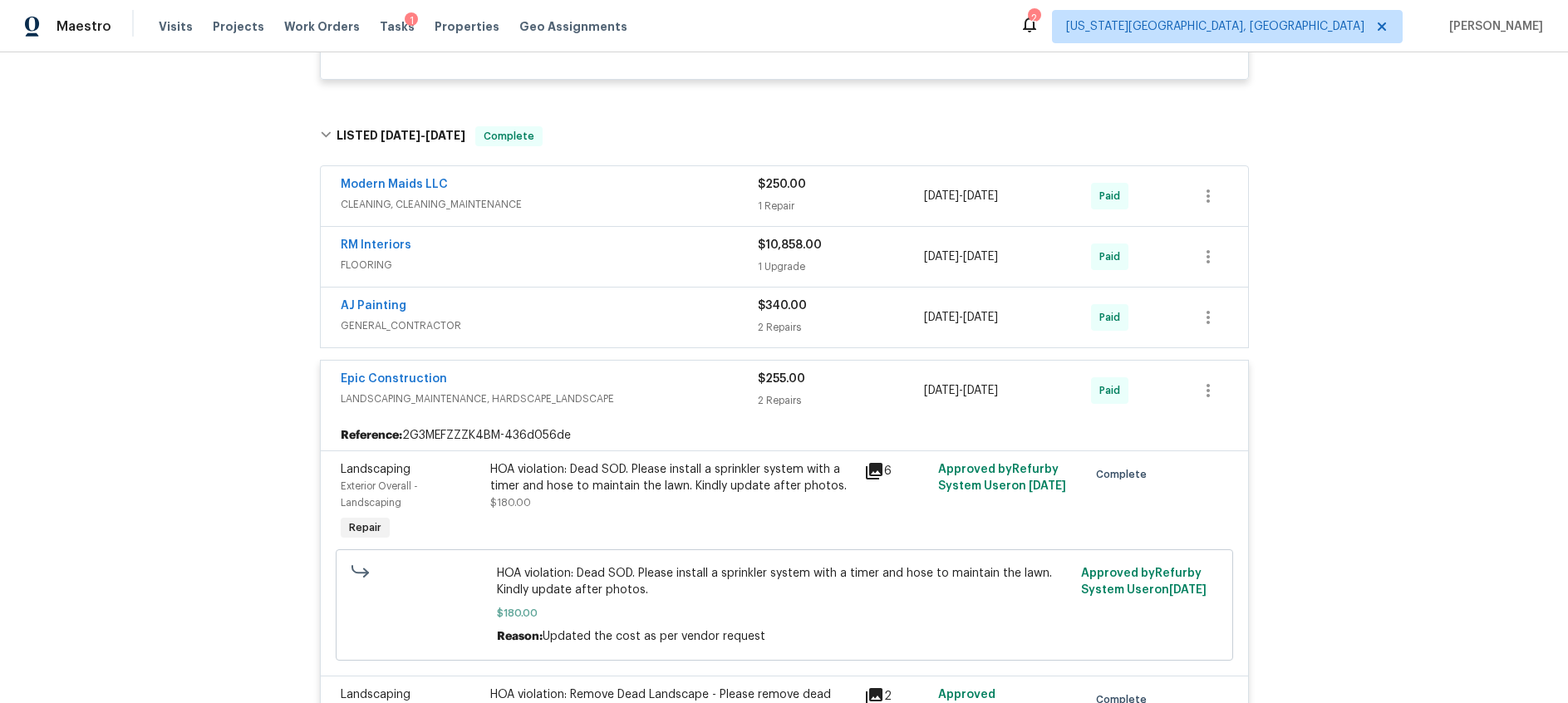
click at [638, 394] on span "LANDSCAPING_MAINTENANCE, HARDSCAPE_LANDSCAPE" at bounding box center [549, 399] width 417 height 17
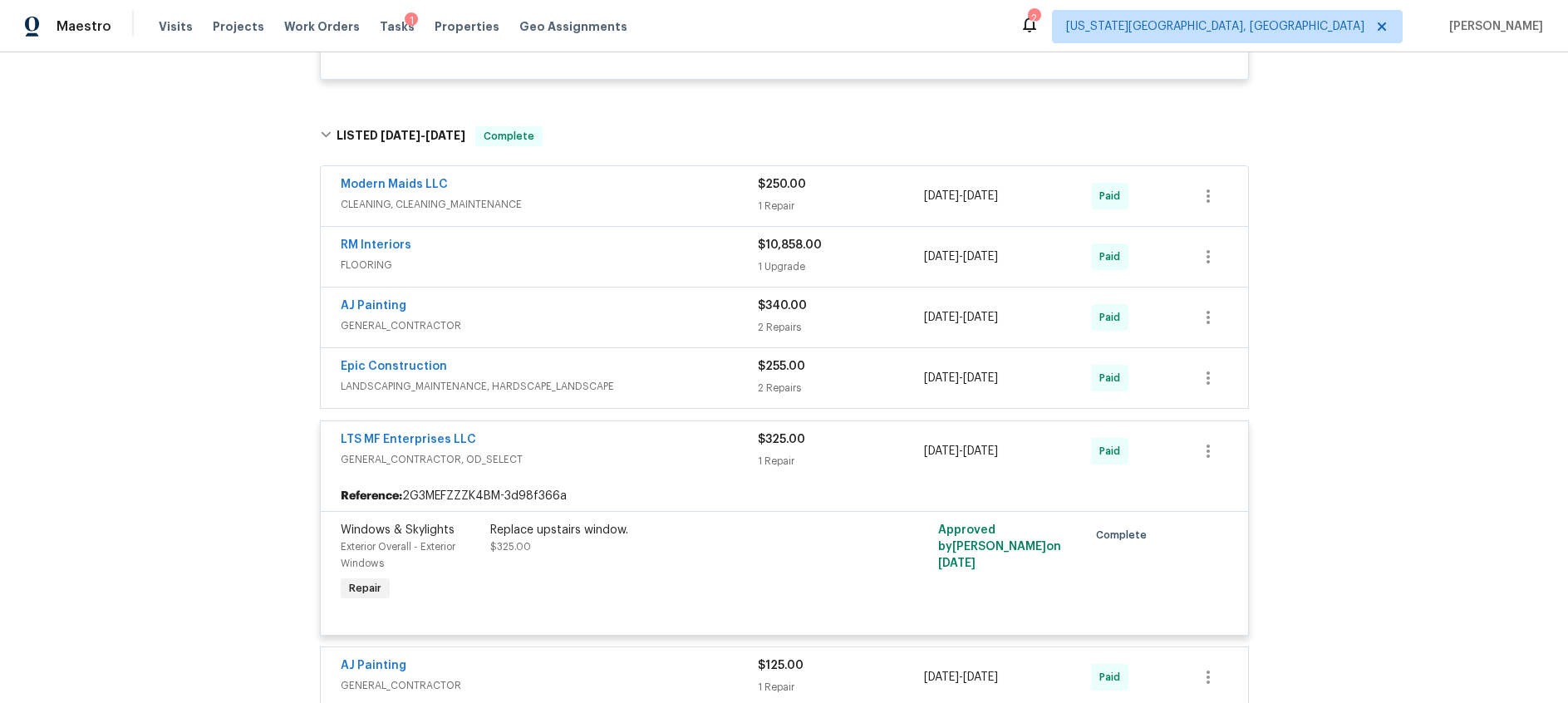
click at [642, 454] on span "GENERAL_CONTRACTOR, OD_SELECT" at bounding box center [549, 460] width 417 height 17
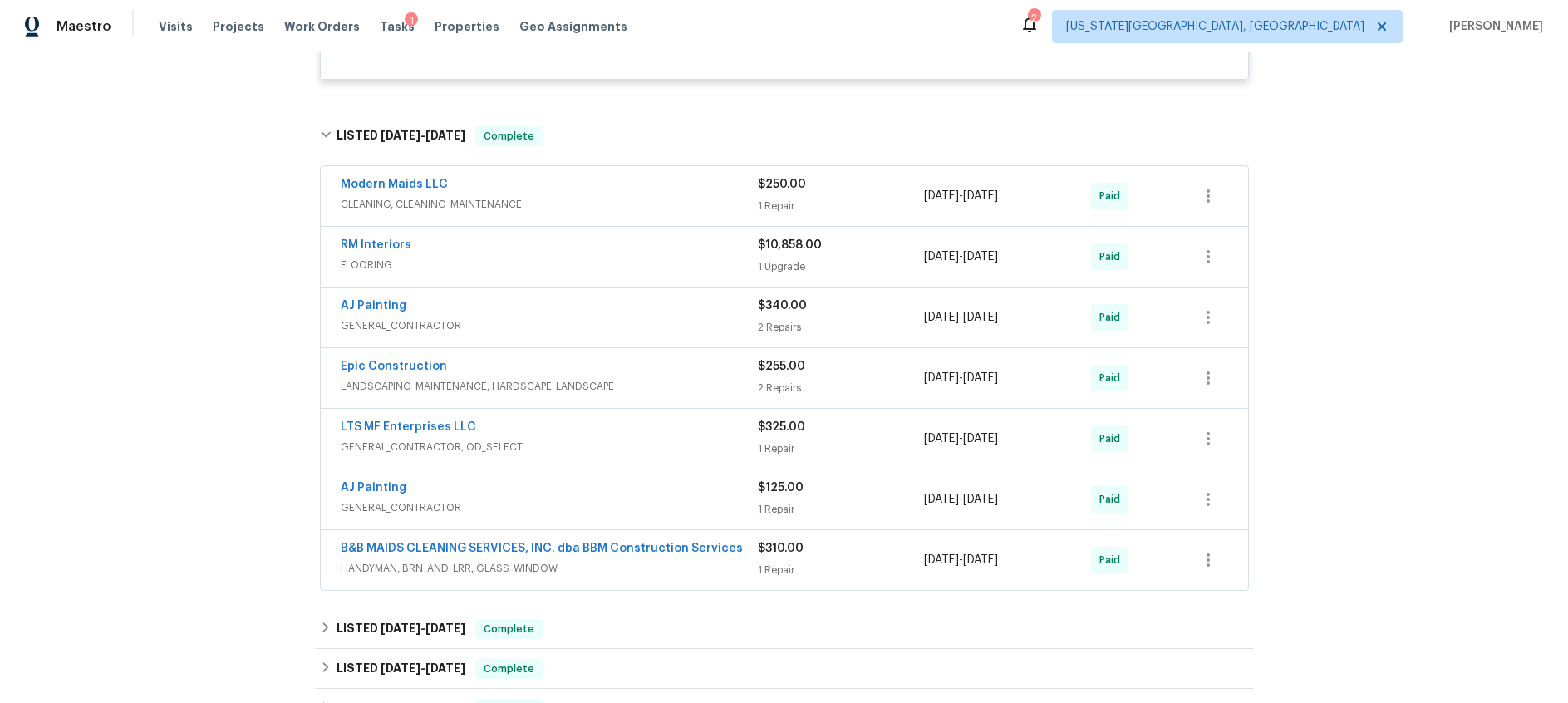
click at [642, 503] on span "GENERAL_CONTRACTOR" at bounding box center [549, 508] width 417 height 17
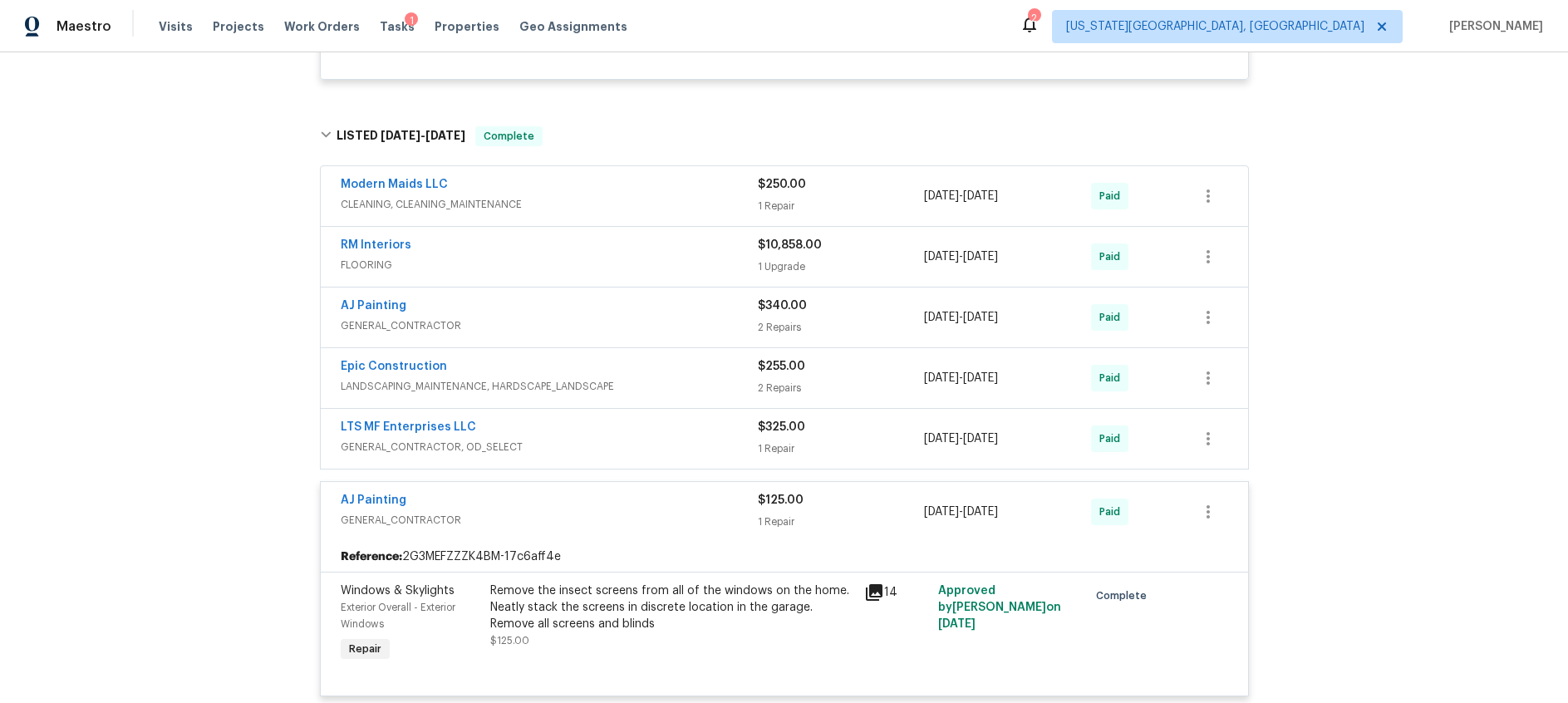
click at [642, 503] on div "AJ Painting" at bounding box center [549, 502] width 417 height 20
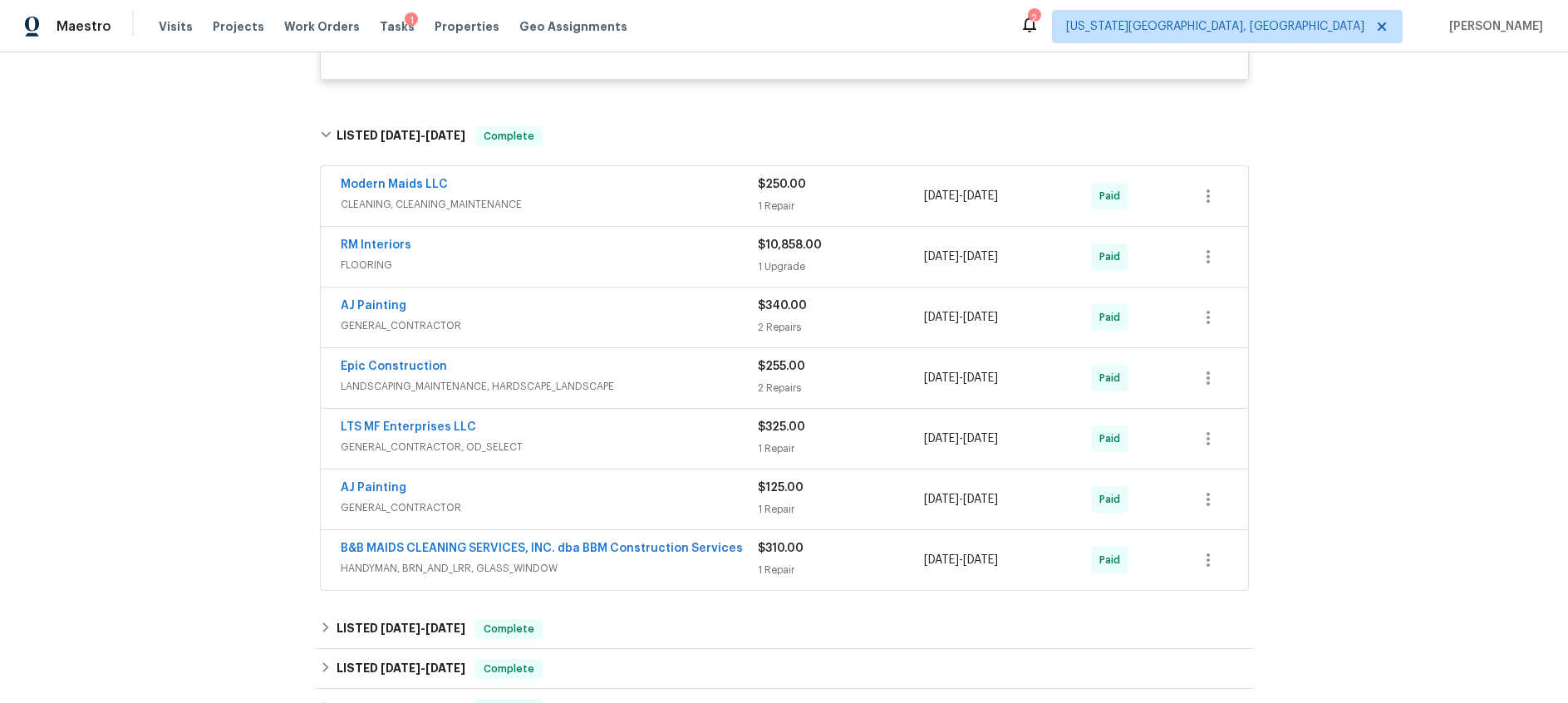
click at [673, 569] on span "HANDYMAN, BRN_AND_LRR, GLASS_WINDOW" at bounding box center [549, 569] width 417 height 17
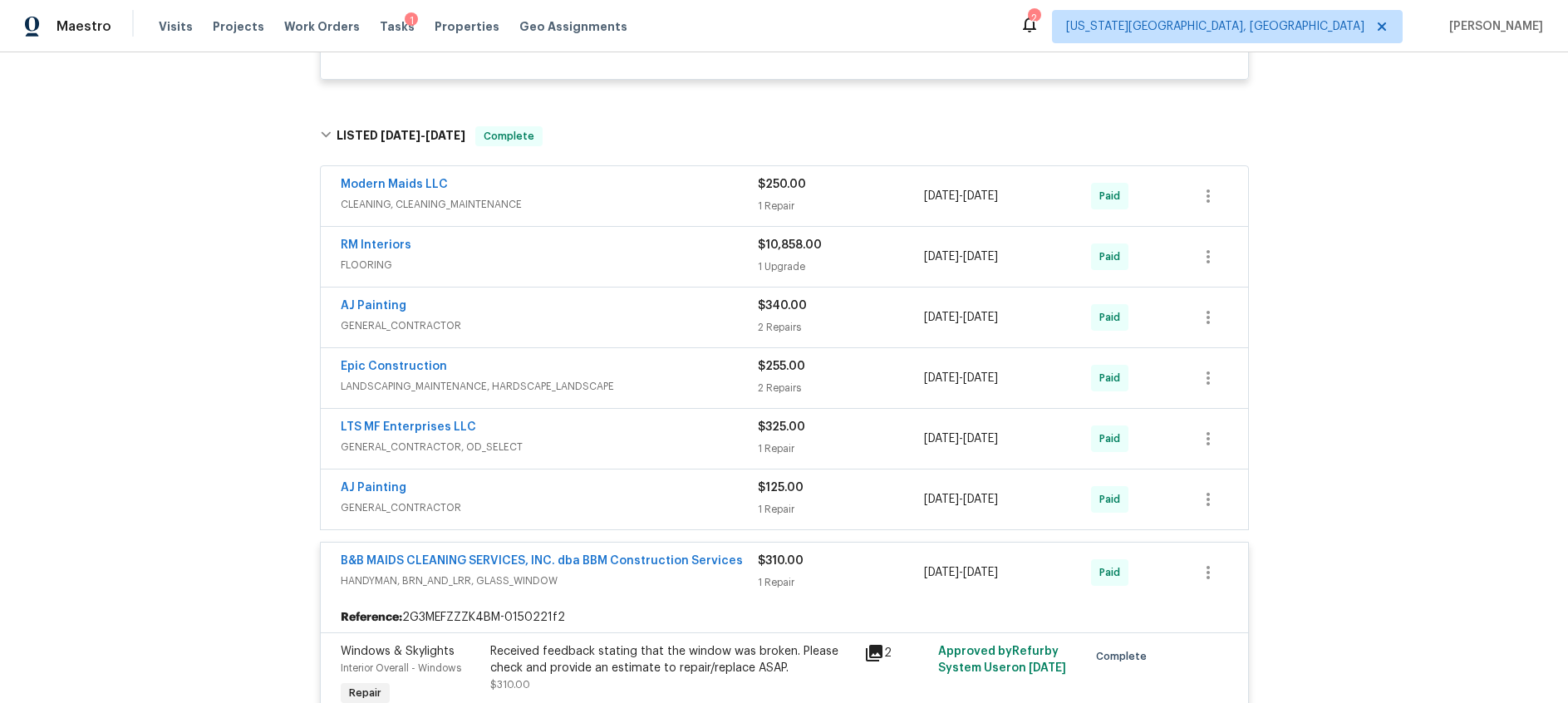
click at [673, 569] on span "B&B MAIDS CLEANING SERVICES, INC. dba BBM Construction Services" at bounding box center [541, 561] width 402 height 17
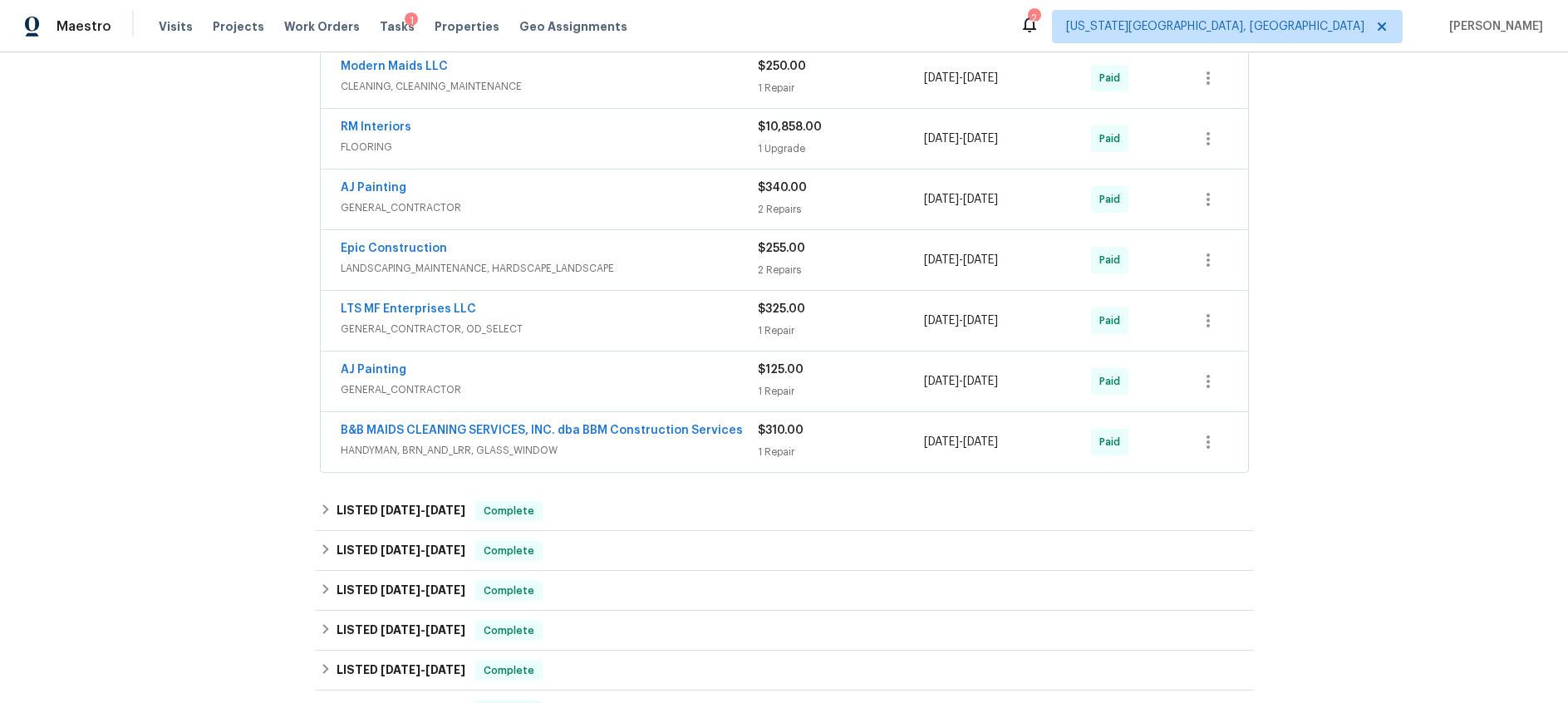
scroll to position [862, 0]
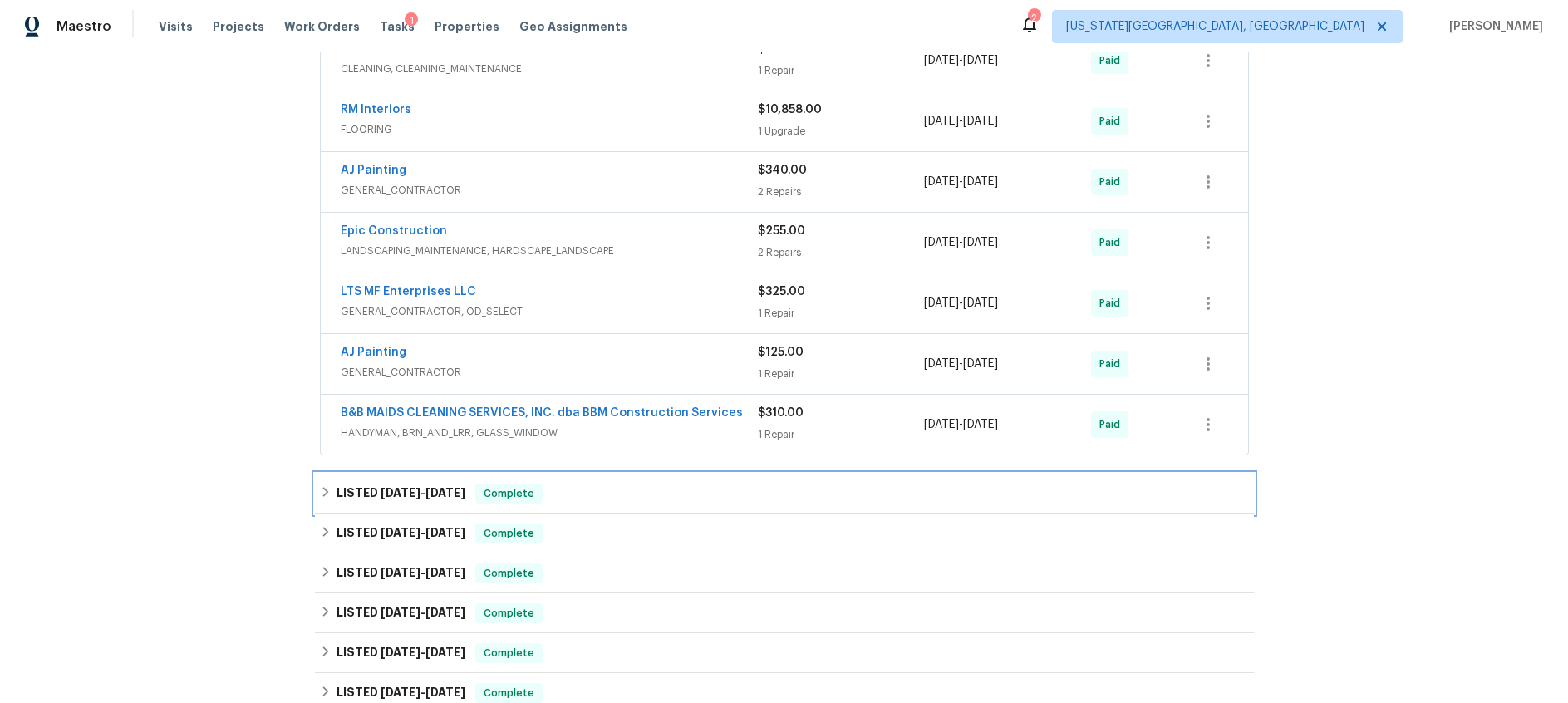
click at [395, 495] on span "3/4/25" at bounding box center [400, 492] width 40 height 12
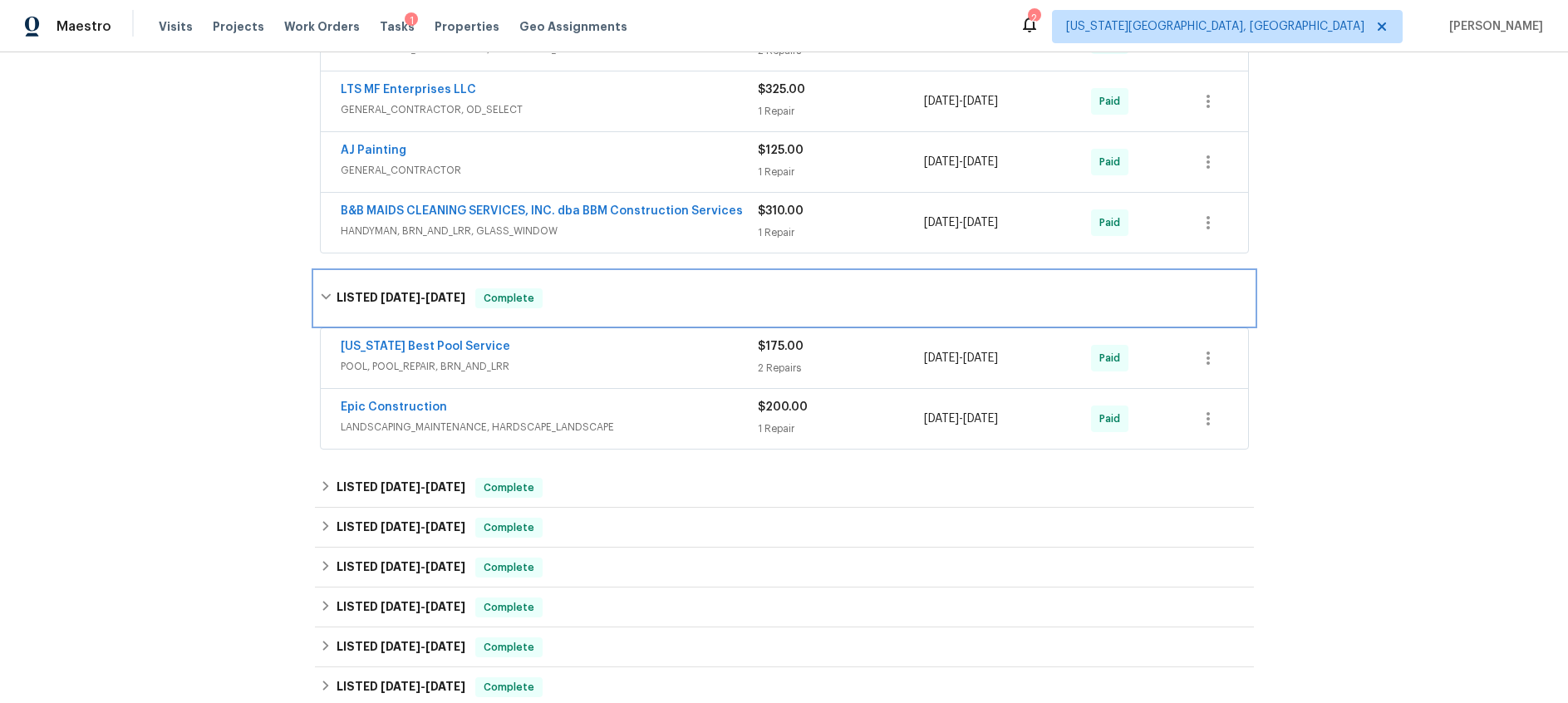
scroll to position [1067, 0]
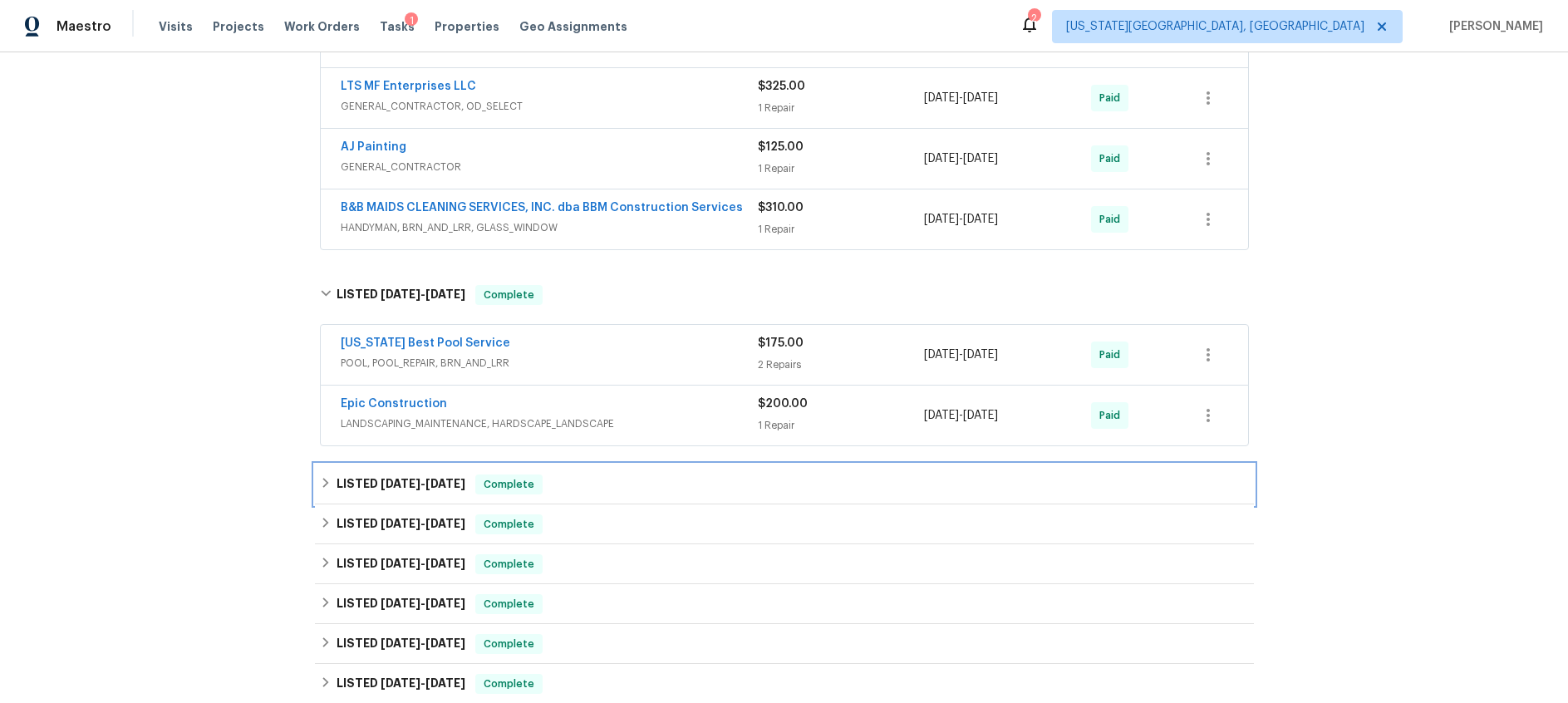
click at [396, 489] on h6 "LISTED 1/15/25 - 1/20/25" at bounding box center [401, 485] width 129 height 20
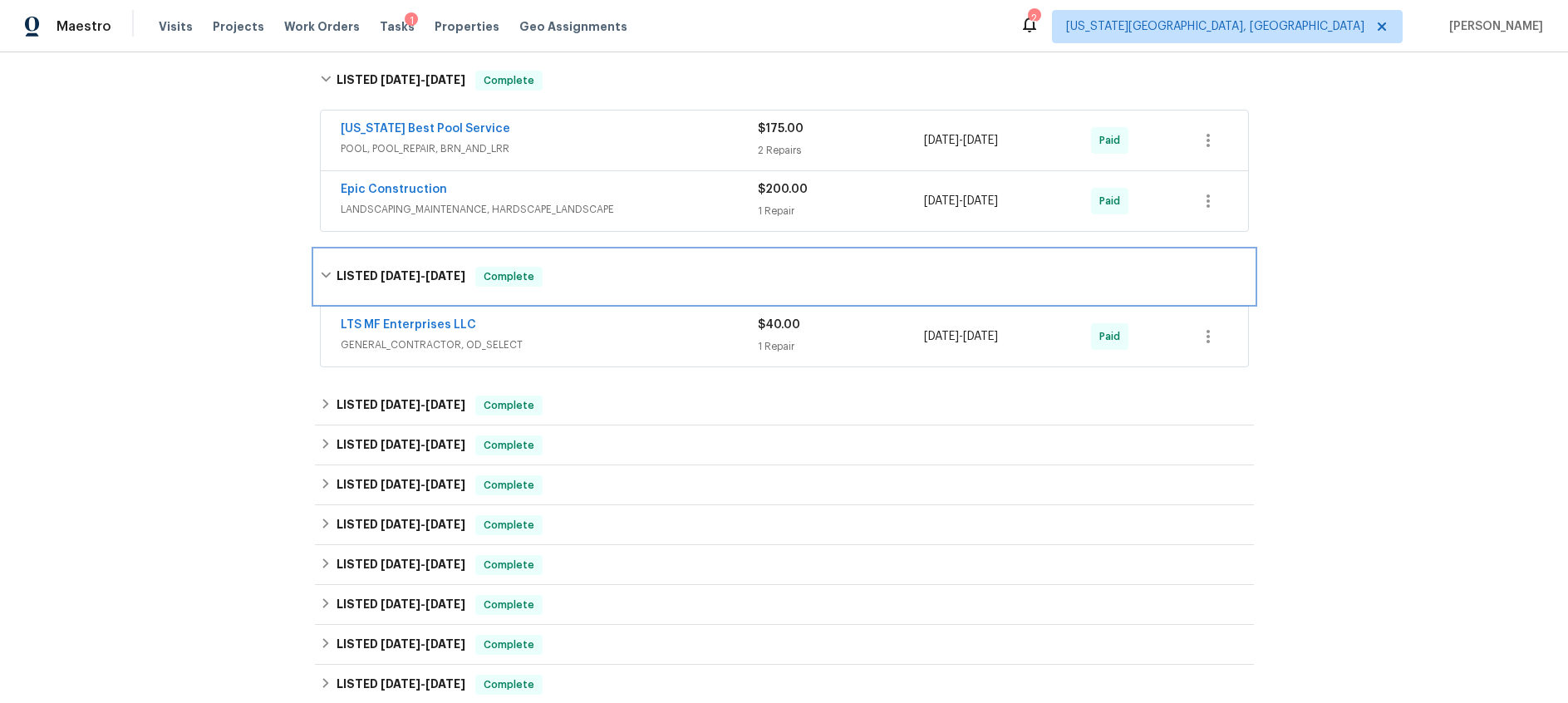
scroll to position [1286, 0]
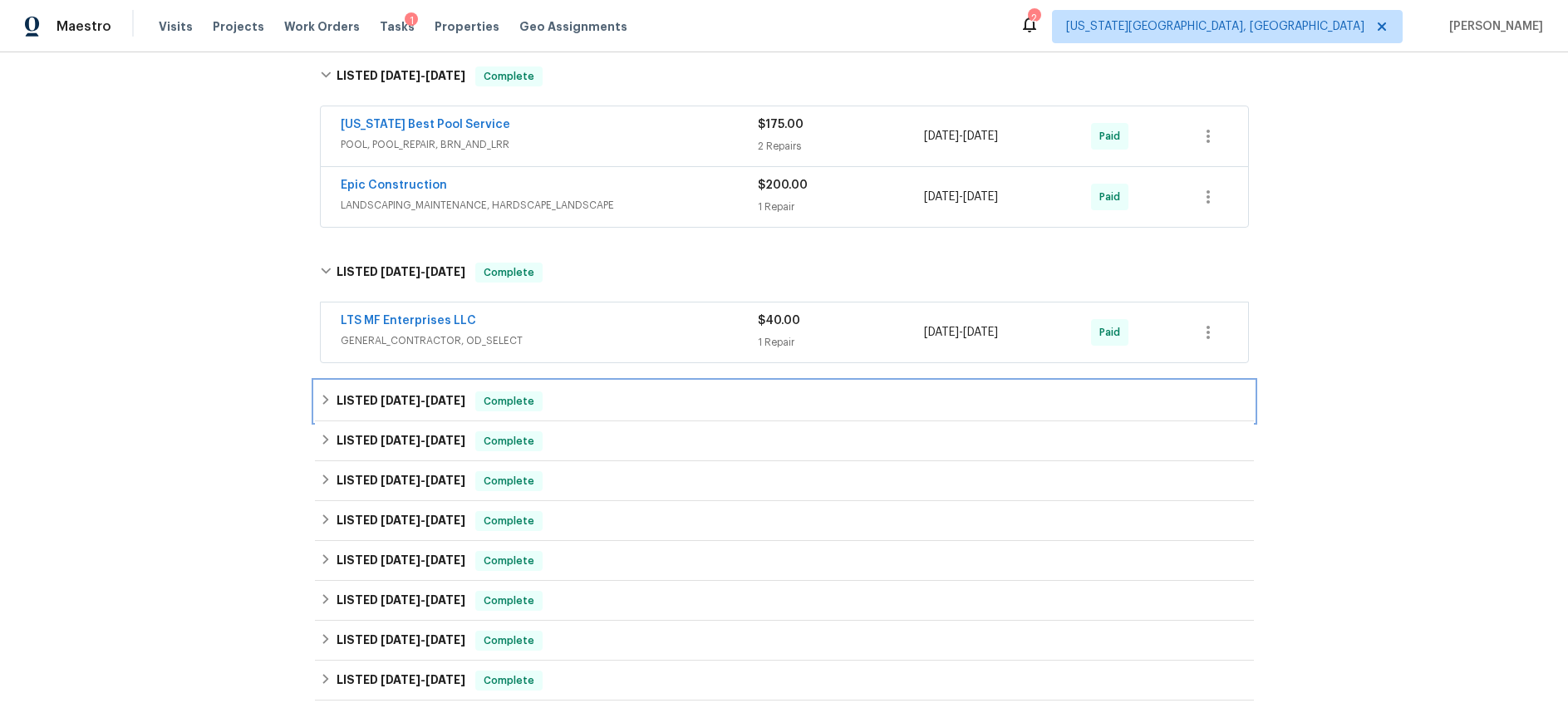
click at [394, 395] on span "1/15/25" at bounding box center [400, 401] width 40 height 12
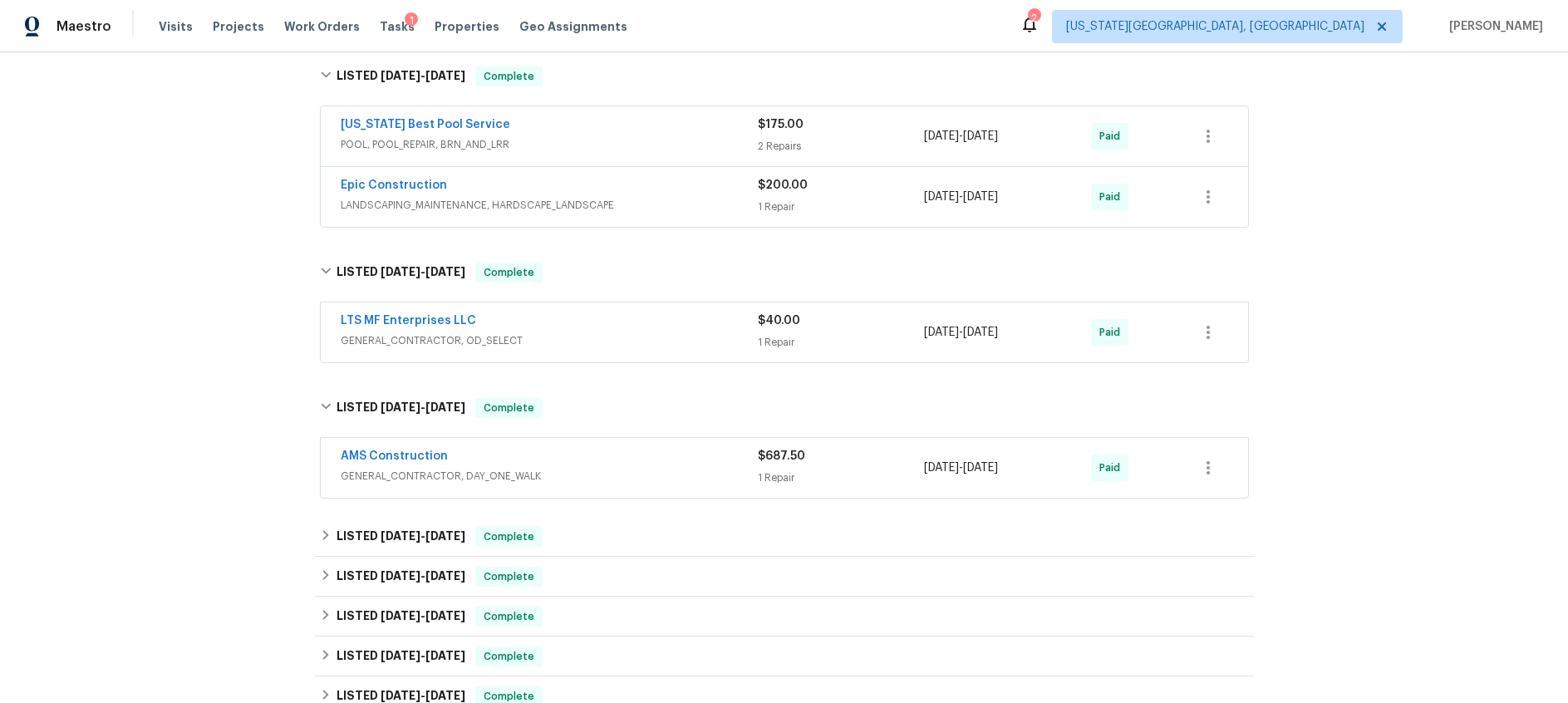
click at [673, 465] on div "AMS Construction" at bounding box center [549, 458] width 417 height 20
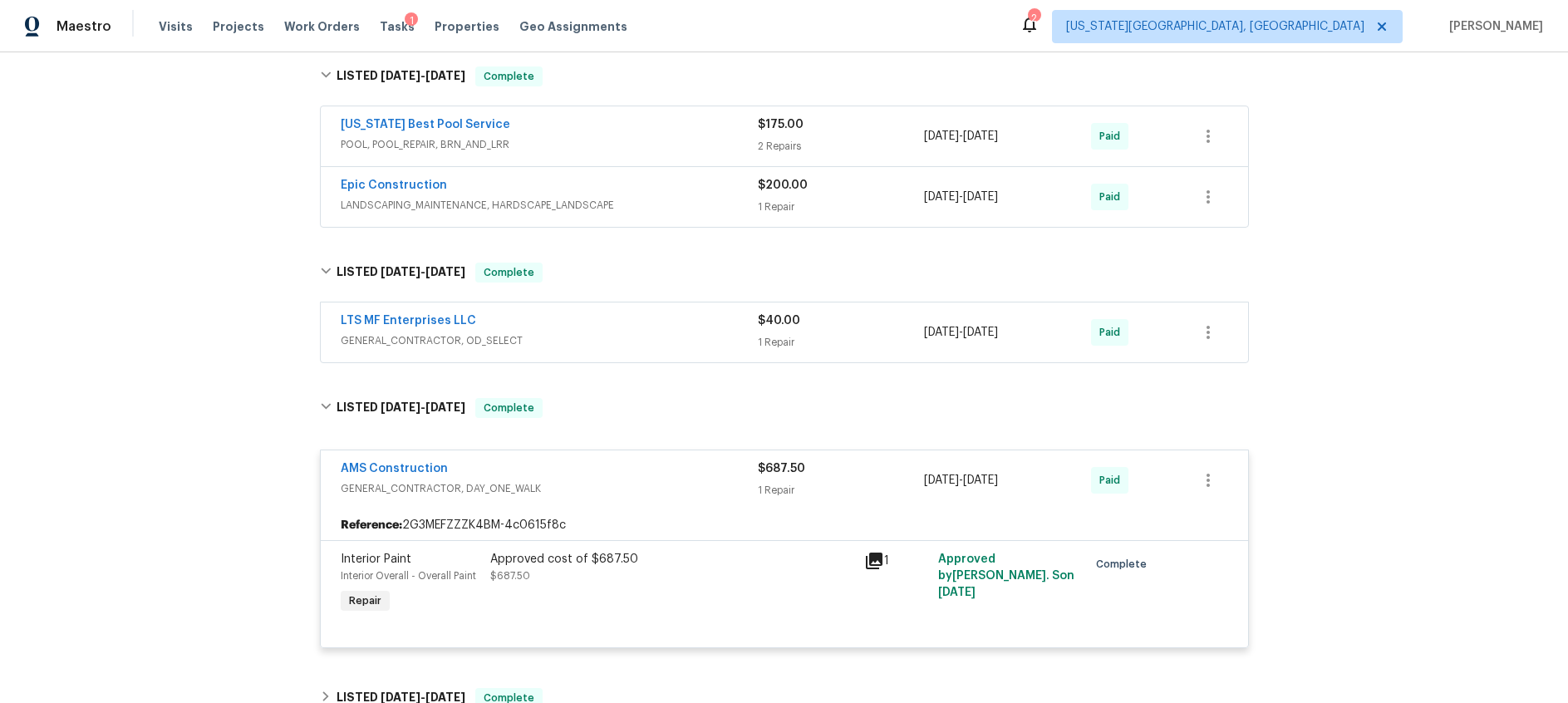
click at [876, 561] on icon at bounding box center [874, 561] width 20 height 20
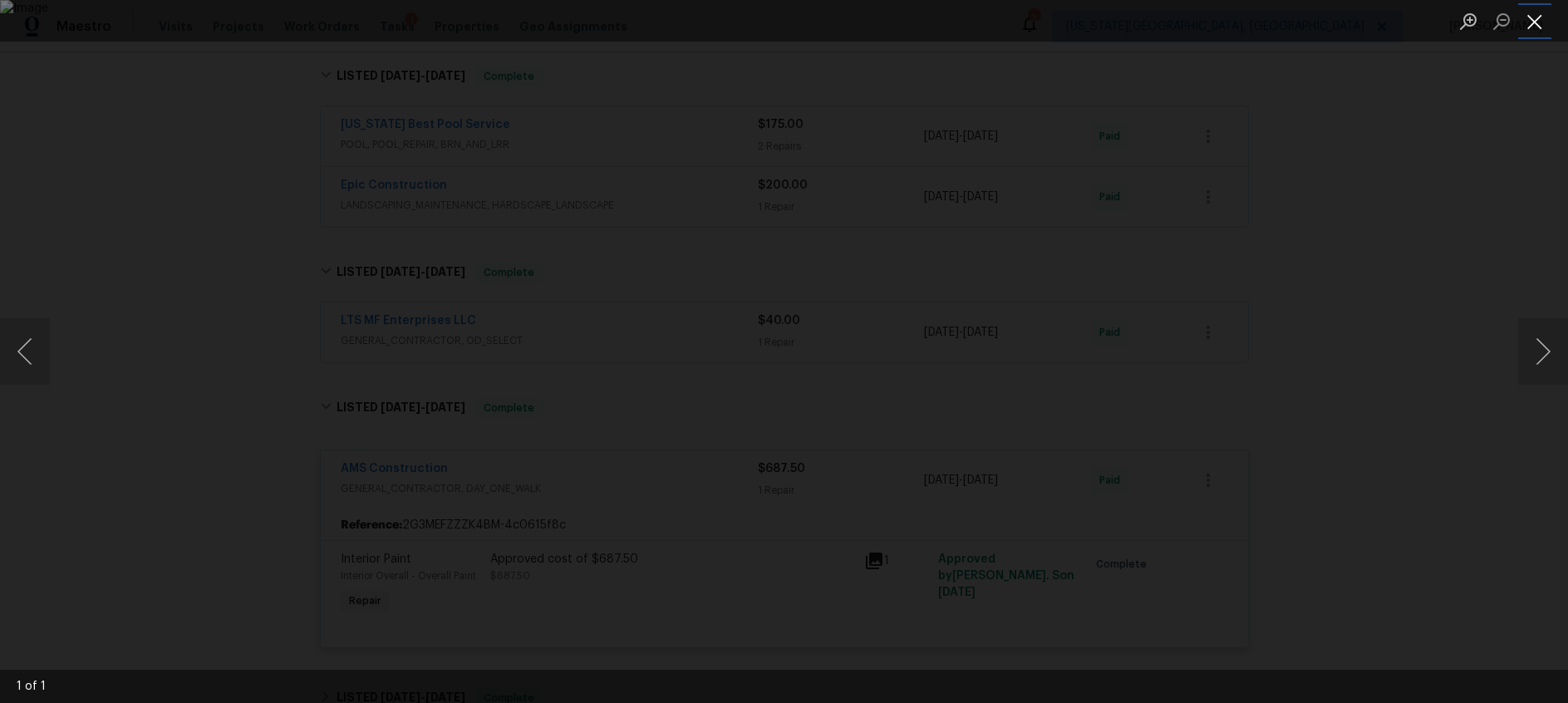
click at [1544, 26] on button "Close lightbox" at bounding box center [1535, 20] width 33 height 29
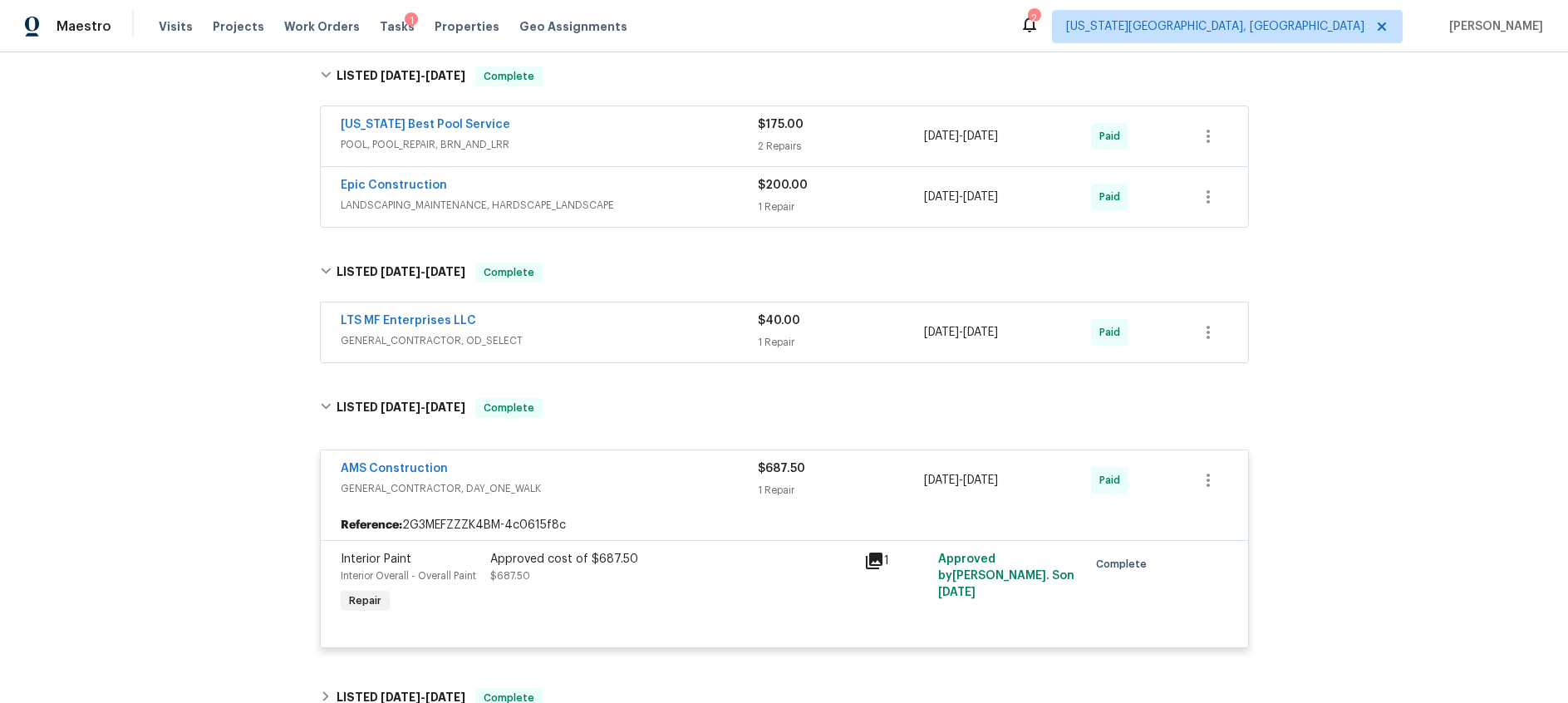
click at [635, 496] on span "GENERAL_CONTRACTOR, DAY_ONE_WALK" at bounding box center [549, 488] width 417 height 17
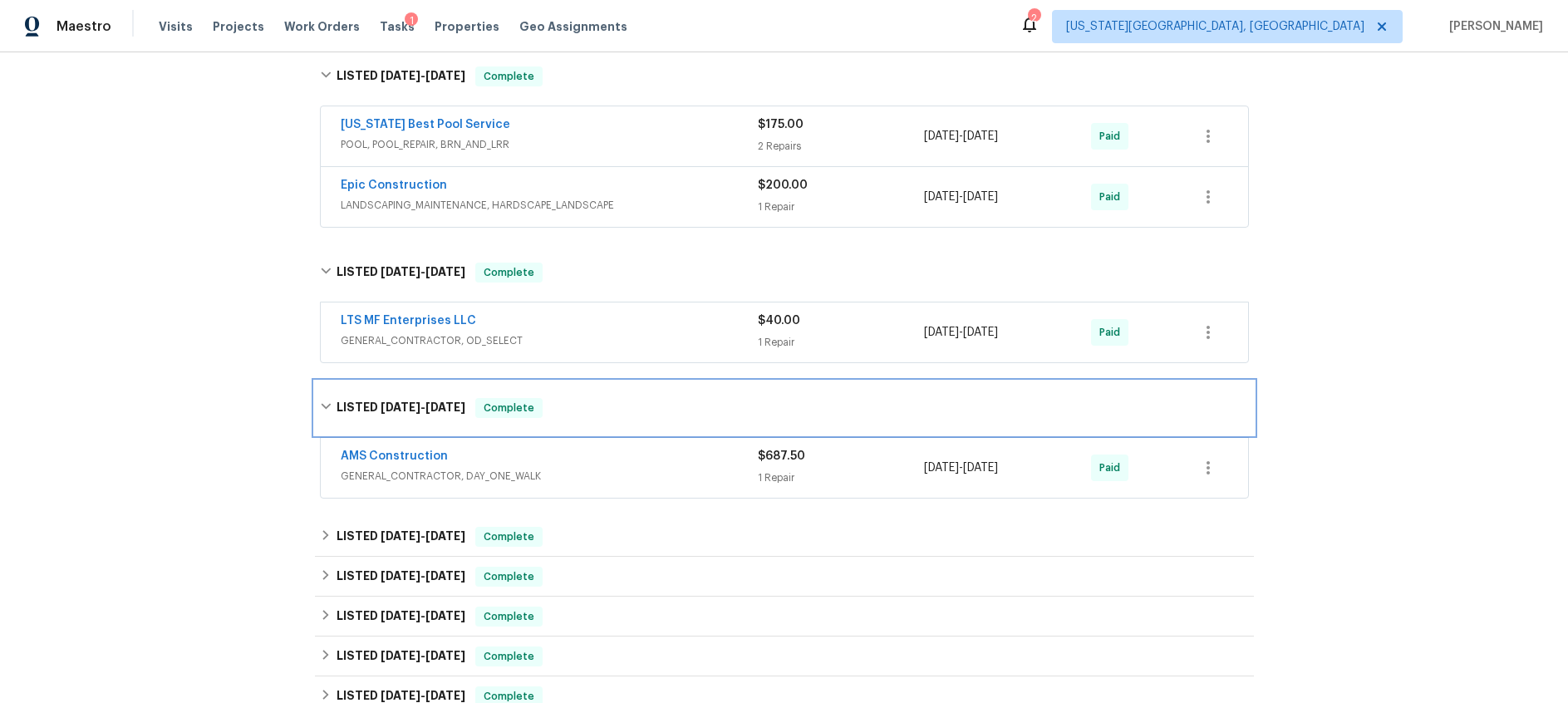
click at [424, 405] on span "1/15/25 - 1/15/25" at bounding box center [423, 407] width 85 height 12
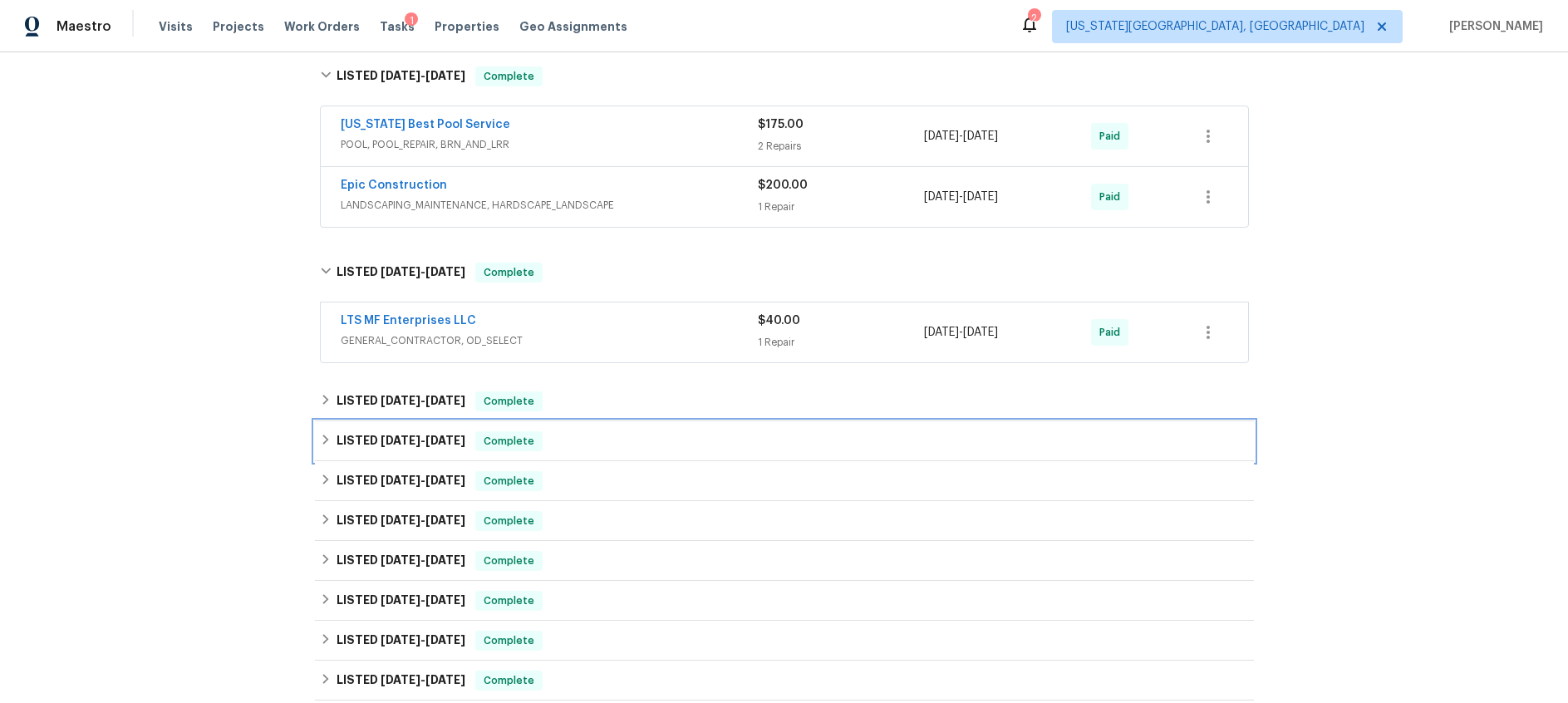
click at [413, 438] on span "1/8/25" at bounding box center [400, 440] width 40 height 12
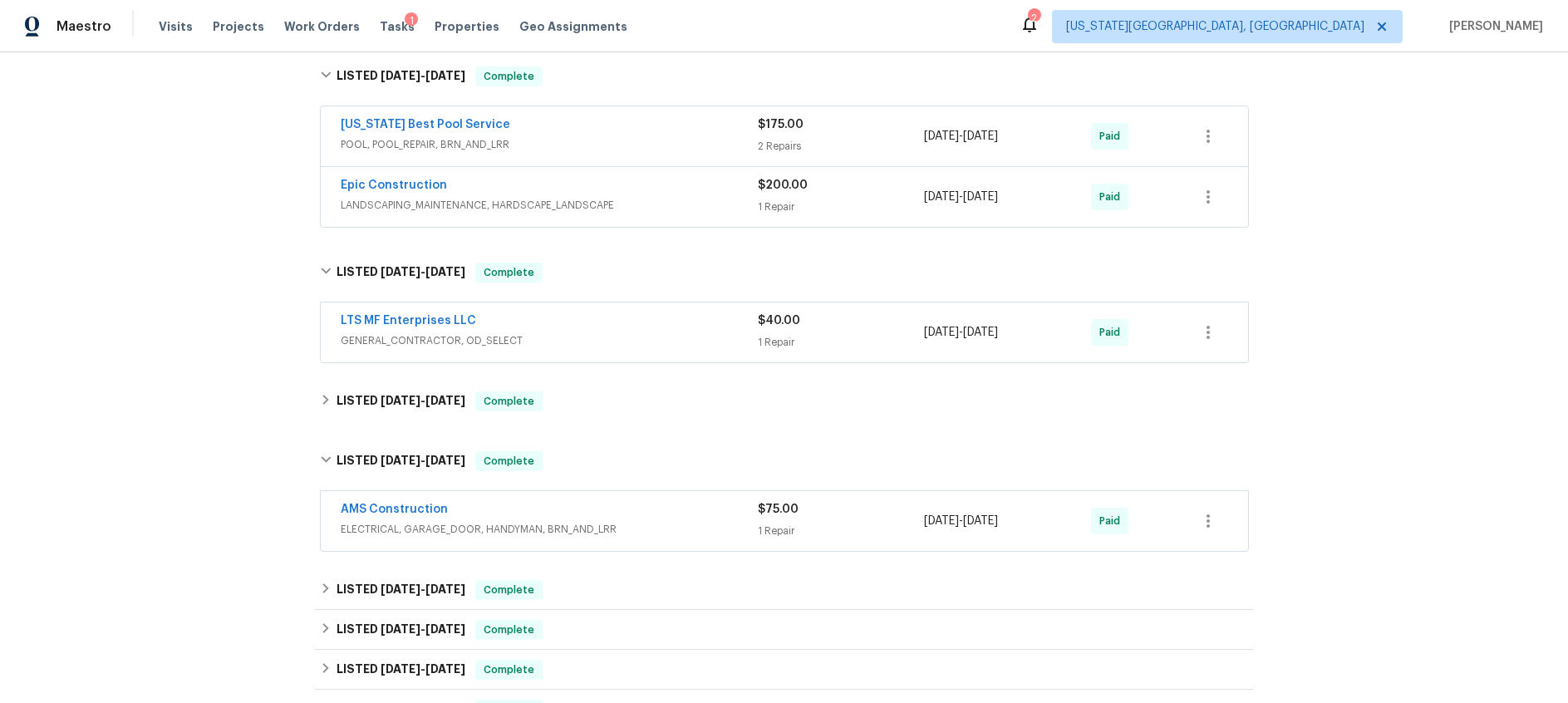
click at [676, 521] on span "ELECTRICAL, GARAGE_DOOR, HANDYMAN, BRN_AND_LRR" at bounding box center [549, 529] width 417 height 17
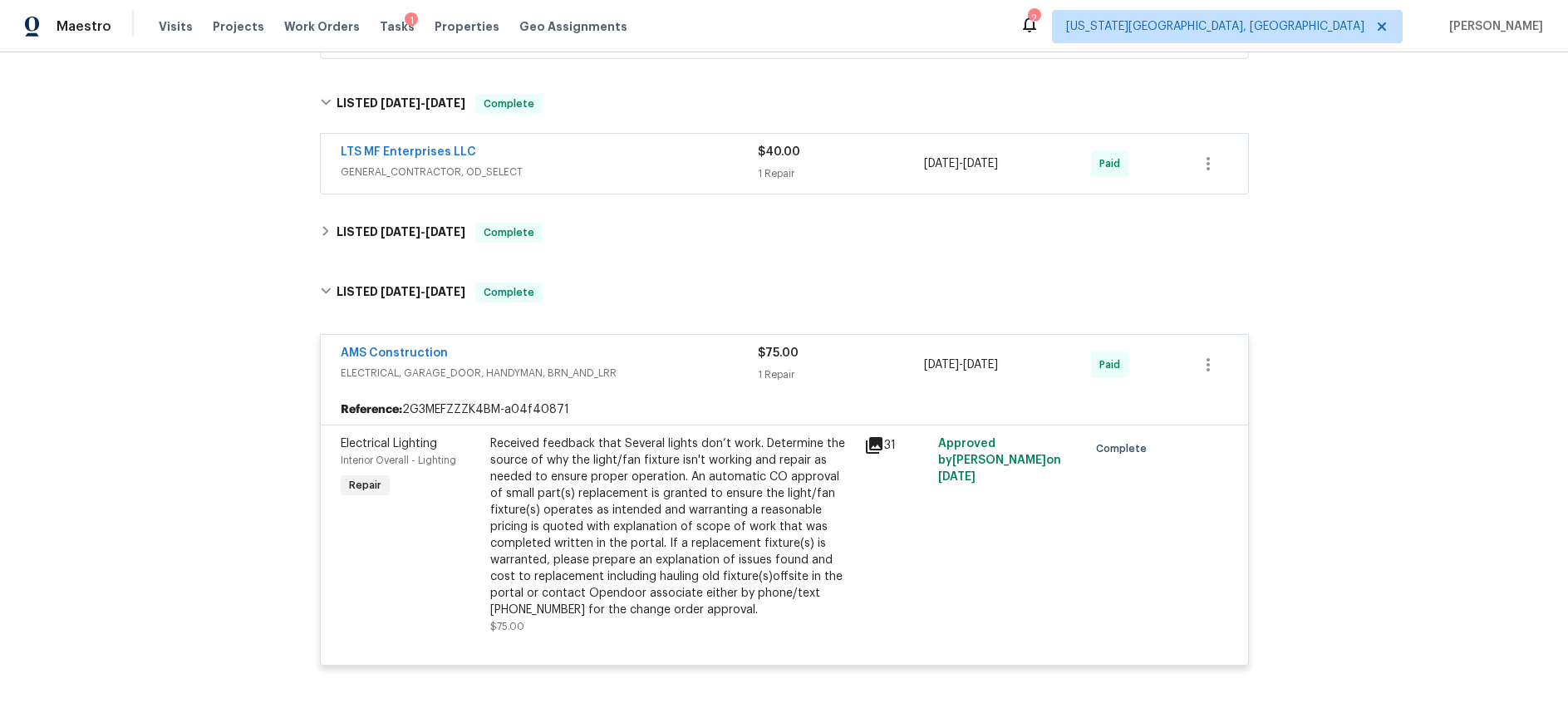
scroll to position [1455, 0]
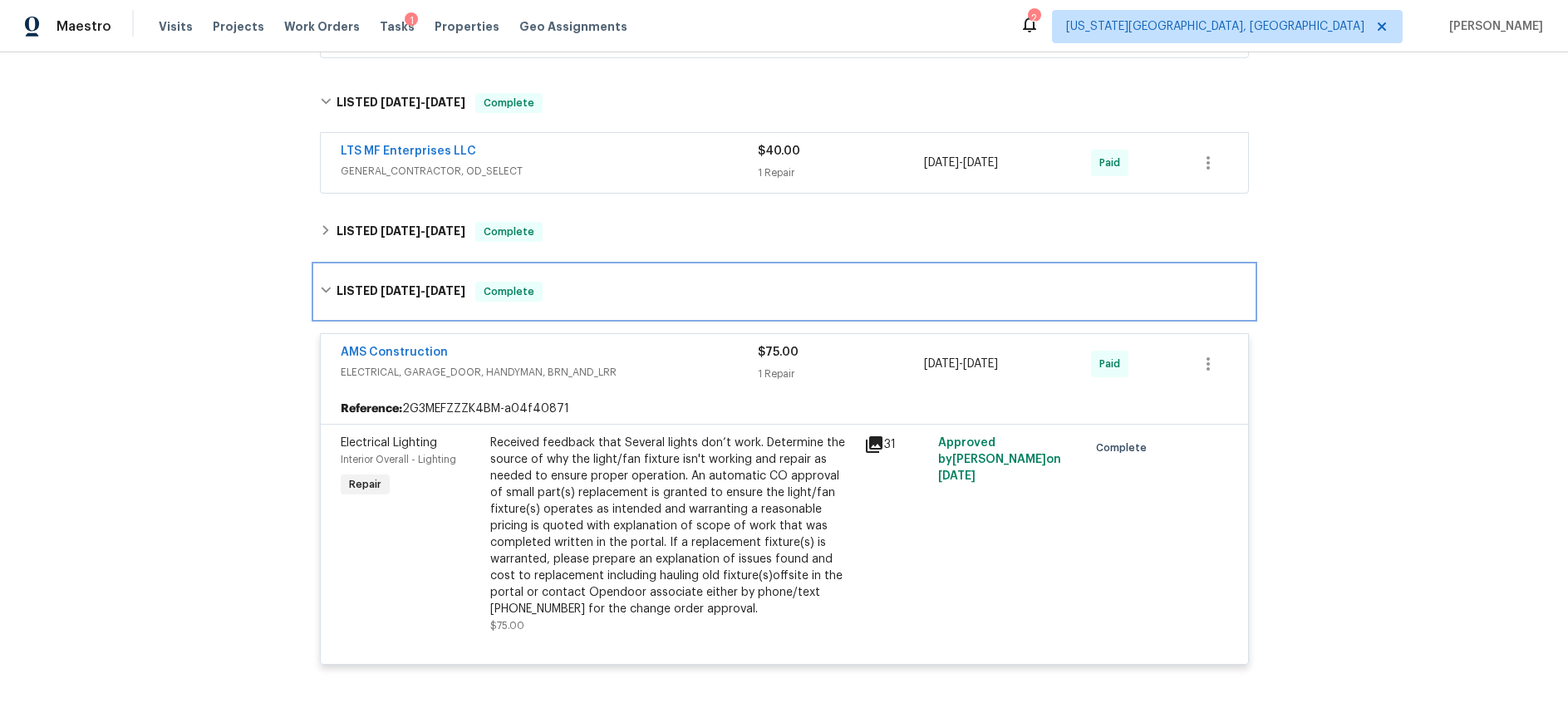
click at [389, 290] on span "1/8/25" at bounding box center [400, 290] width 40 height 12
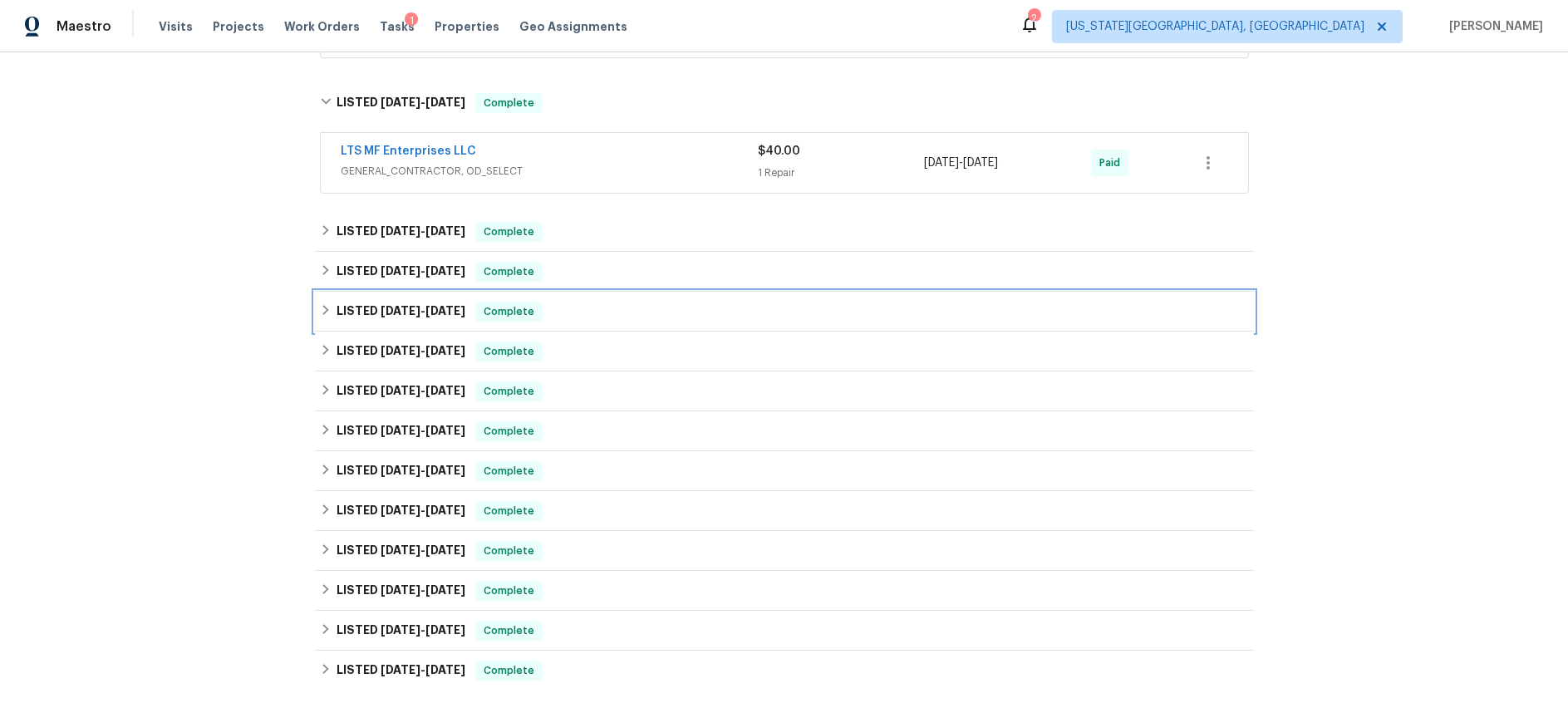
click at [389, 317] on h6 "LISTED 10/24/24 - 10/28/24" at bounding box center [401, 312] width 129 height 20
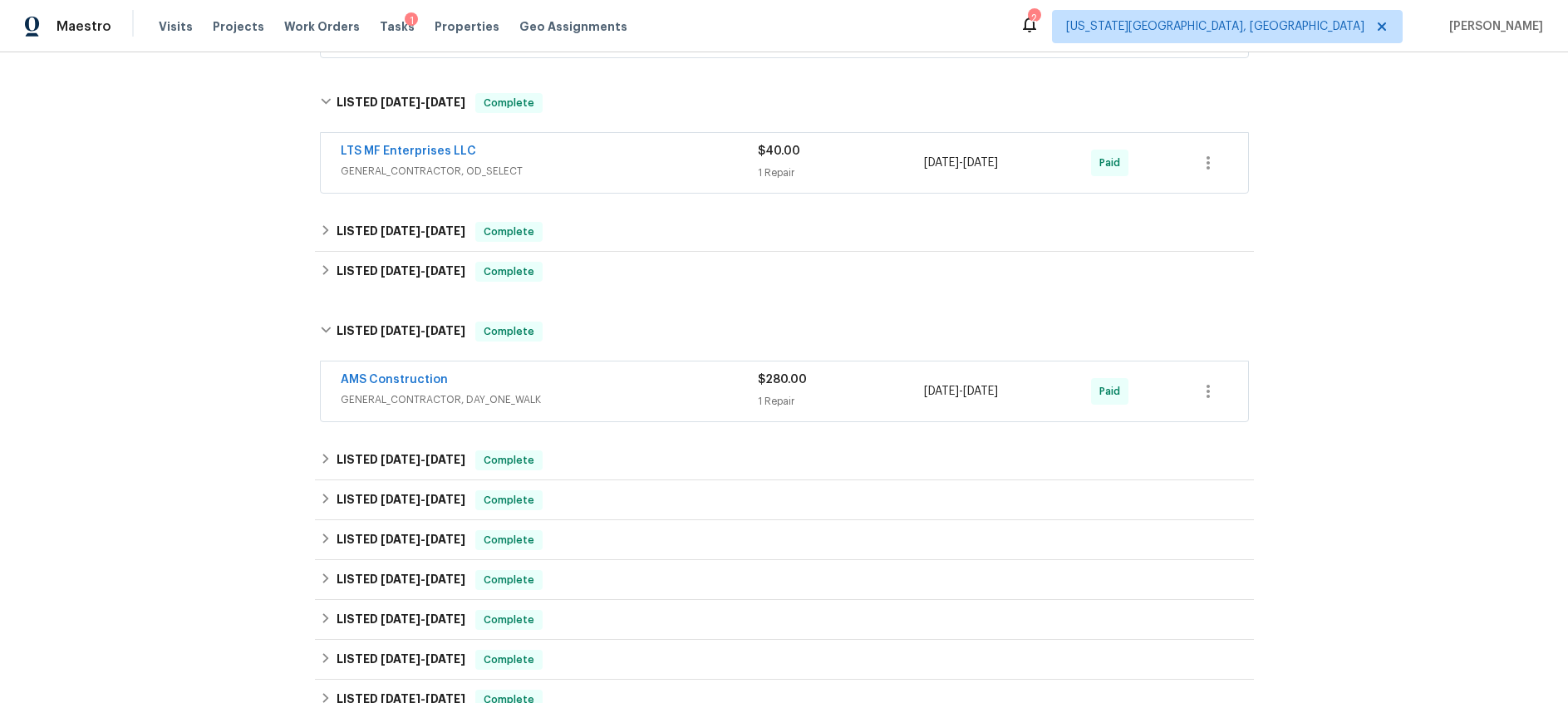
click at [659, 397] on span "GENERAL_CONTRACTOR, DAY_ONE_WALK" at bounding box center [549, 400] width 417 height 17
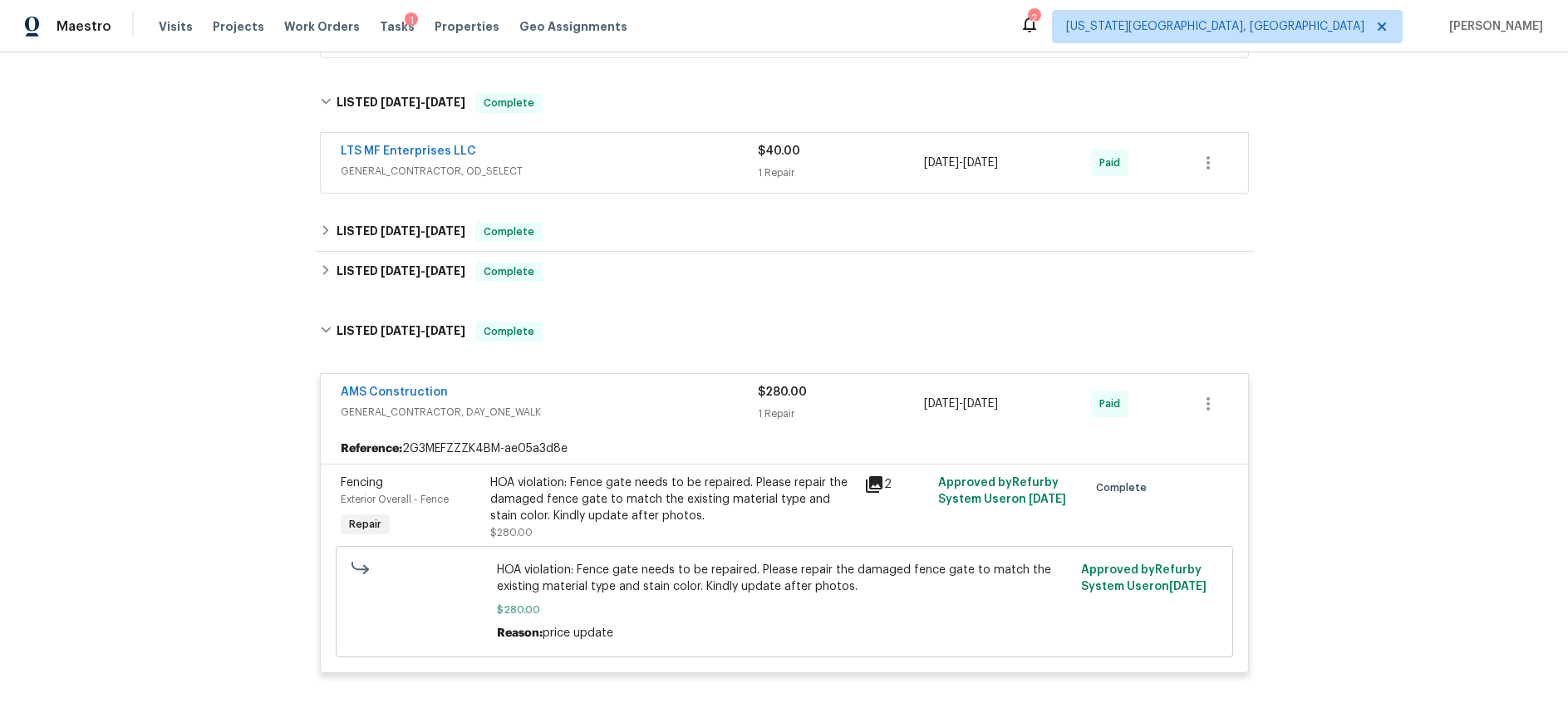
click at [876, 480] on icon at bounding box center [874, 485] width 17 height 17
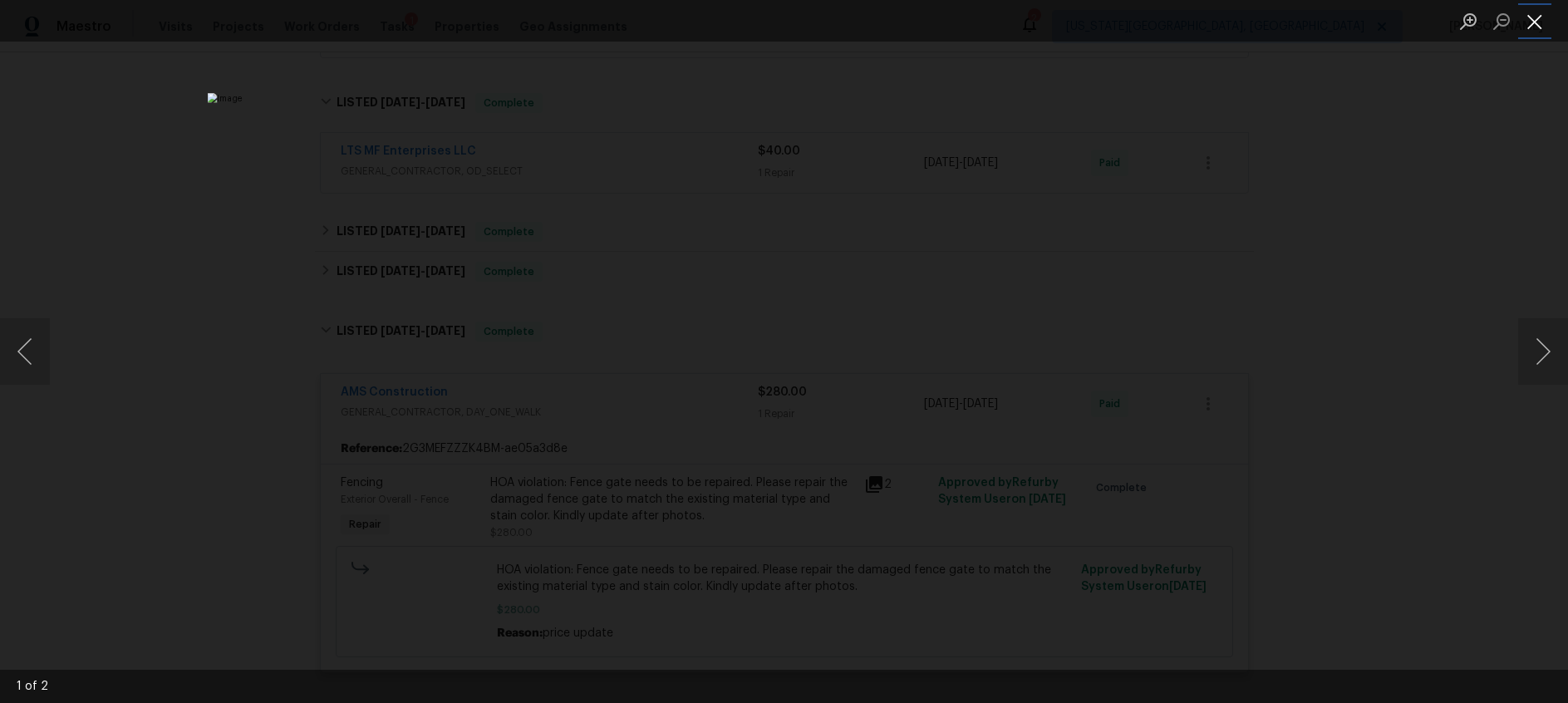
click at [1535, 24] on button "Close lightbox" at bounding box center [1535, 20] width 33 height 29
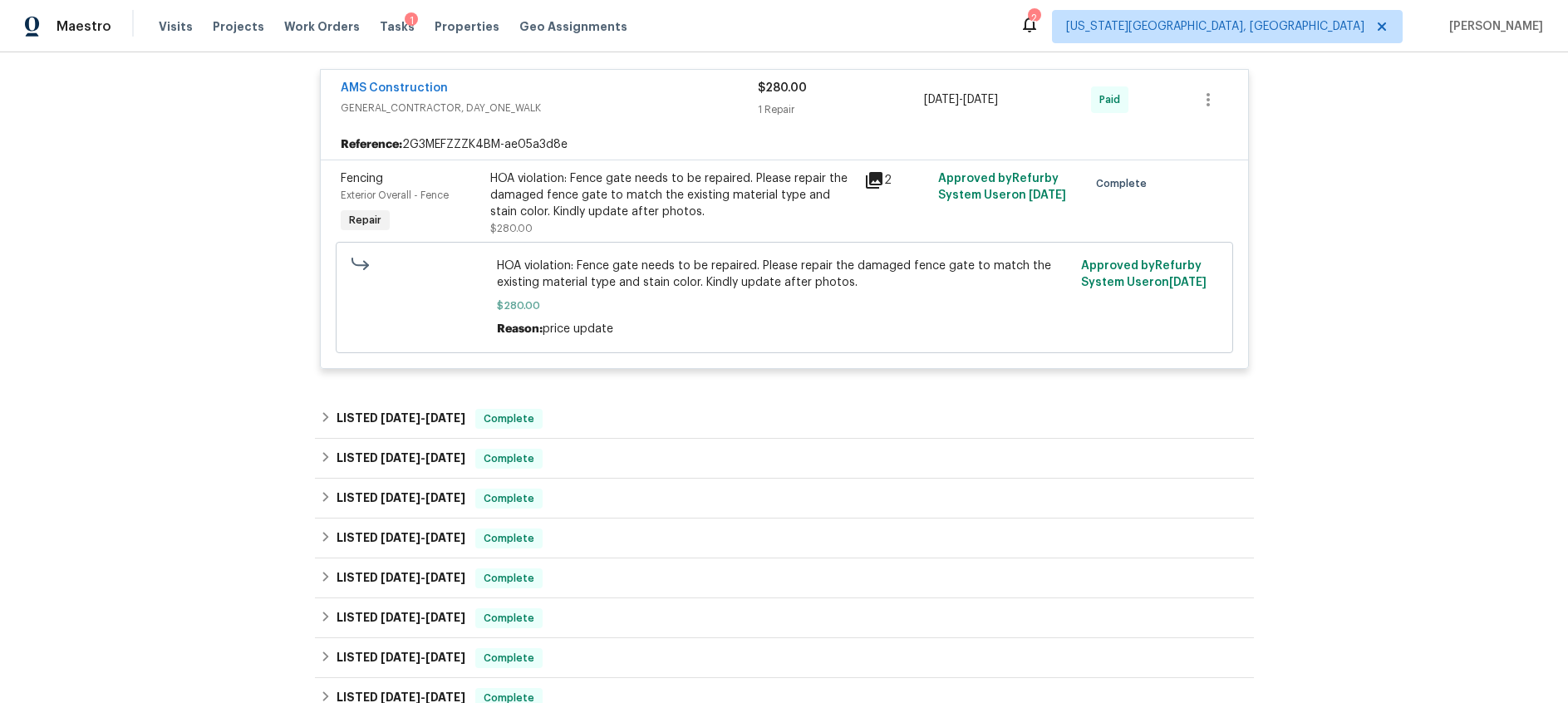
scroll to position [1787, 0]
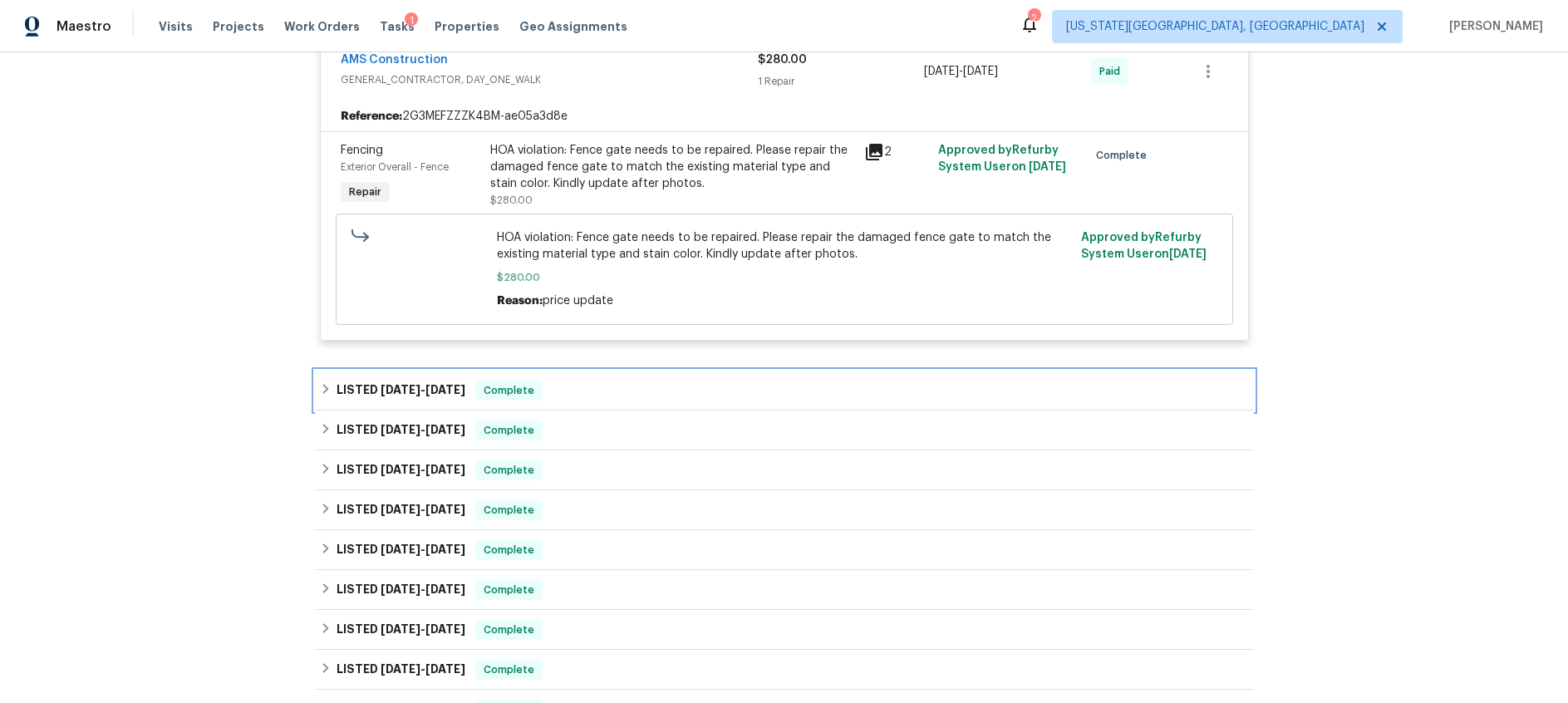
click at [428, 380] on div "LISTED 9/18/24 - 10/22/24 Complete" at bounding box center [784, 390] width 939 height 40
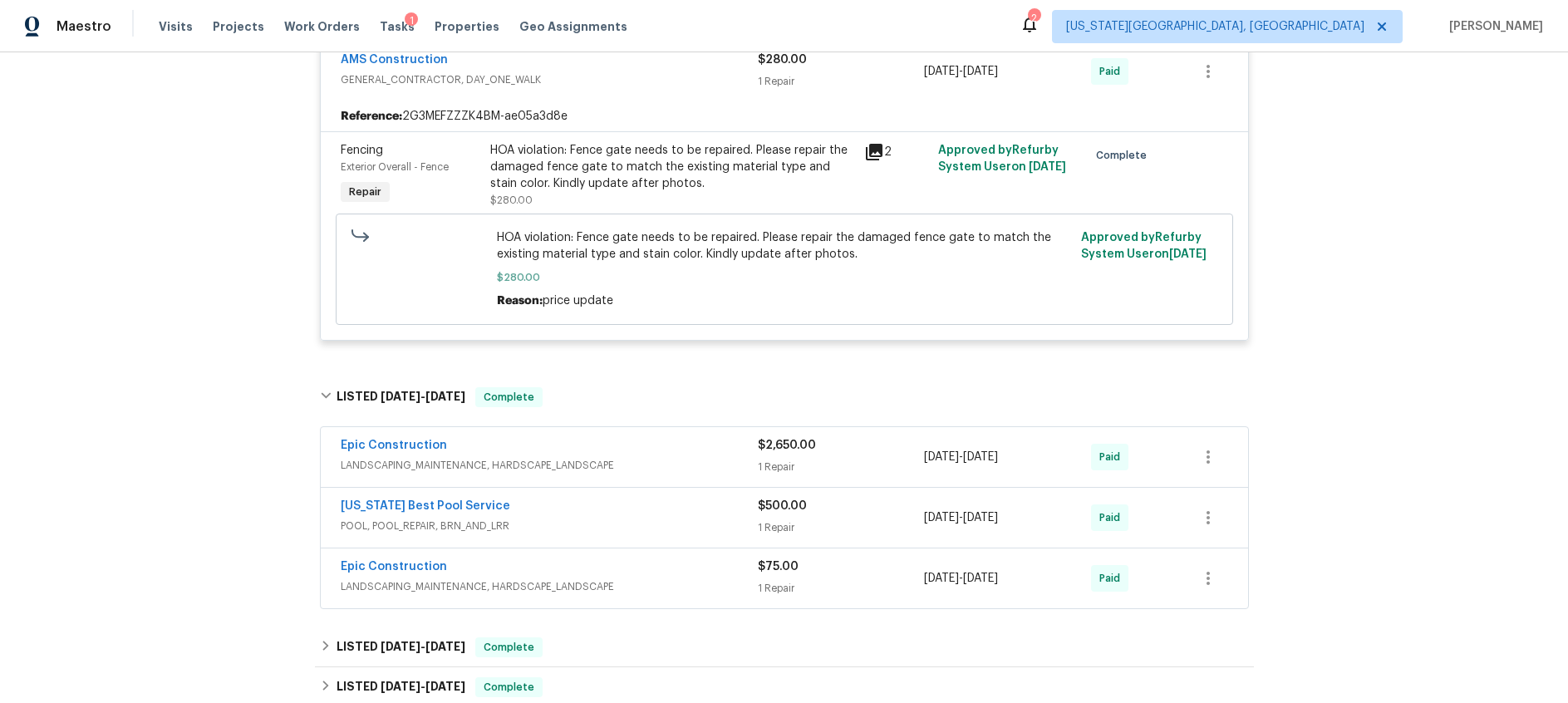
click at [699, 450] on div "Epic Construction" at bounding box center [549, 448] width 417 height 20
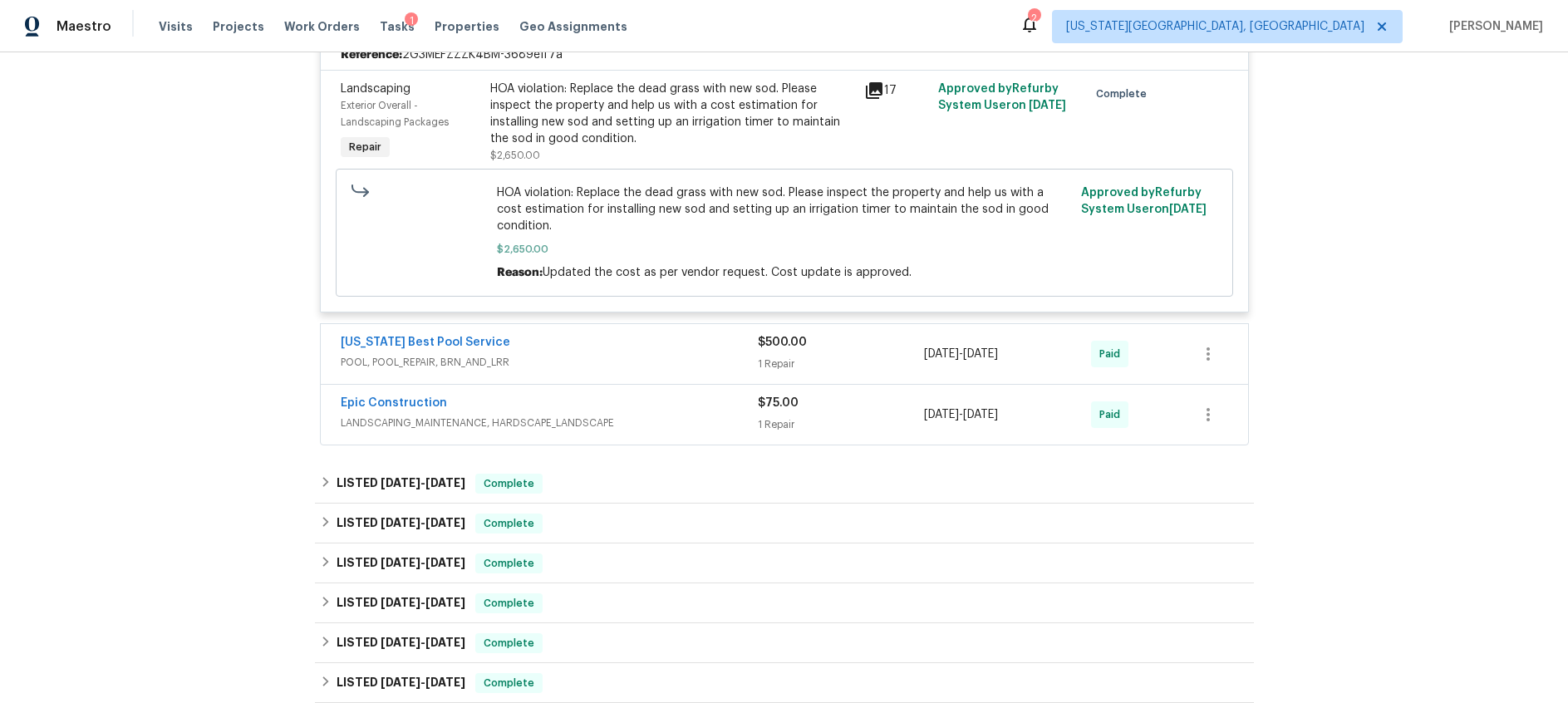
scroll to position [2248, 0]
click at [401, 476] on span "8/14/24" at bounding box center [400, 482] width 40 height 12
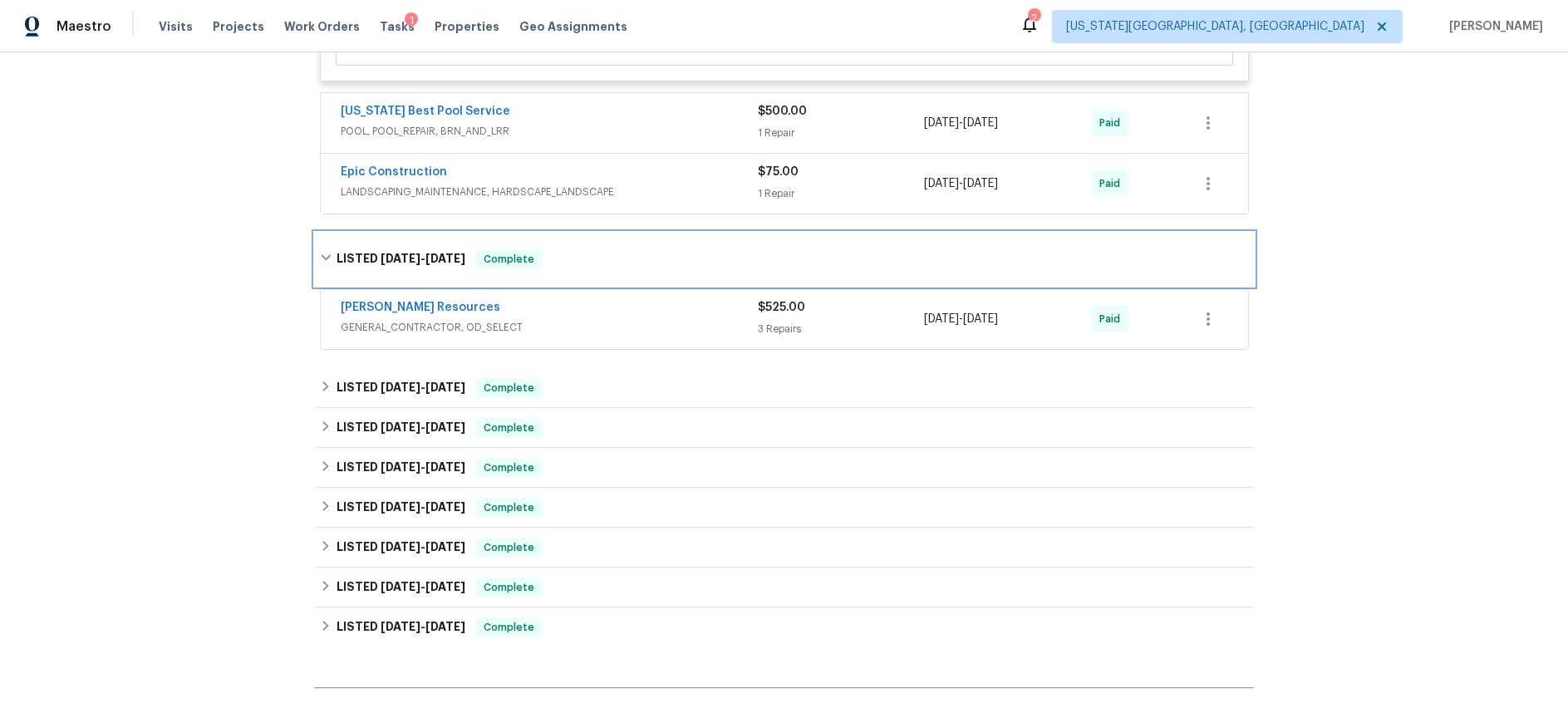
scroll to position [2483, 0]
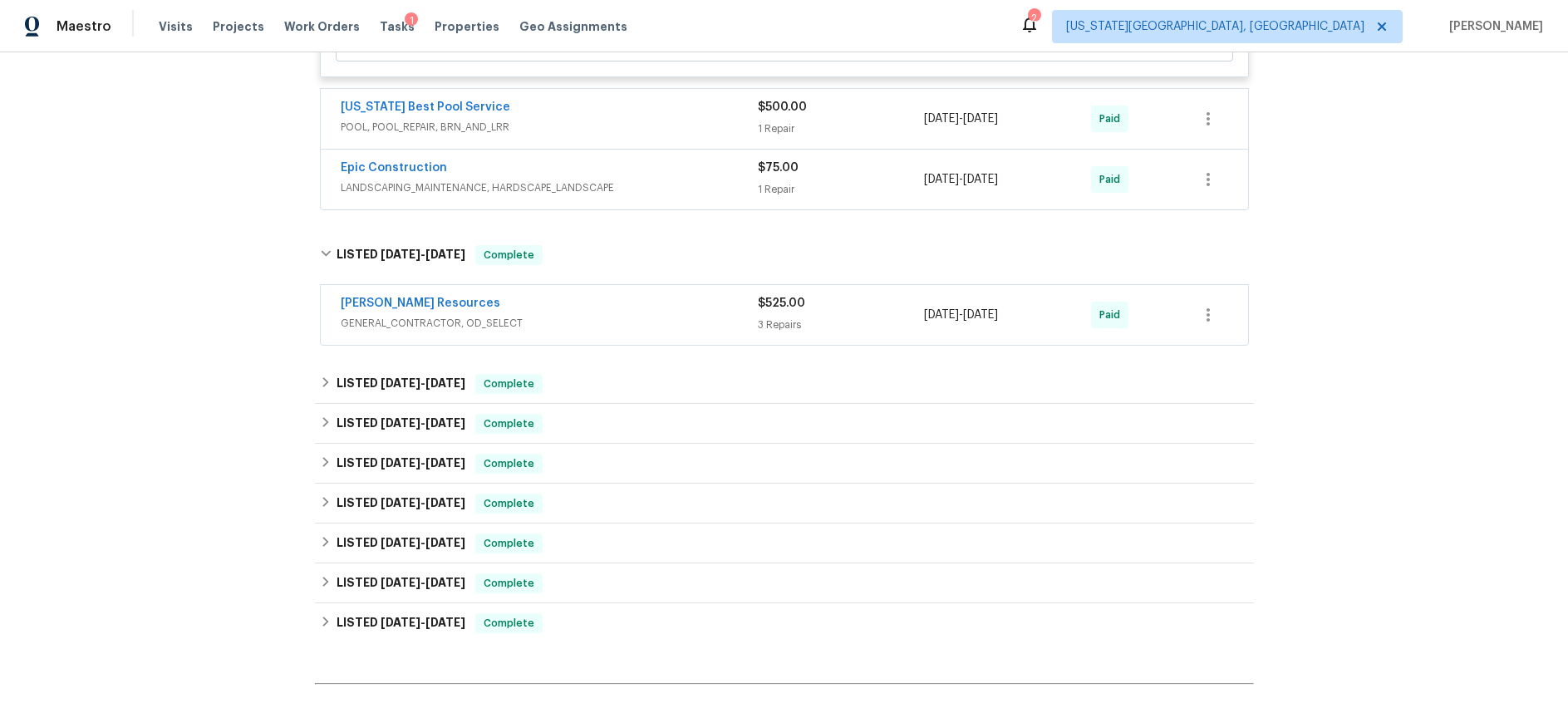
click at [634, 314] on span "GENERAL_CONTRACTOR, OD_SELECT" at bounding box center [549, 323] width 417 height 17
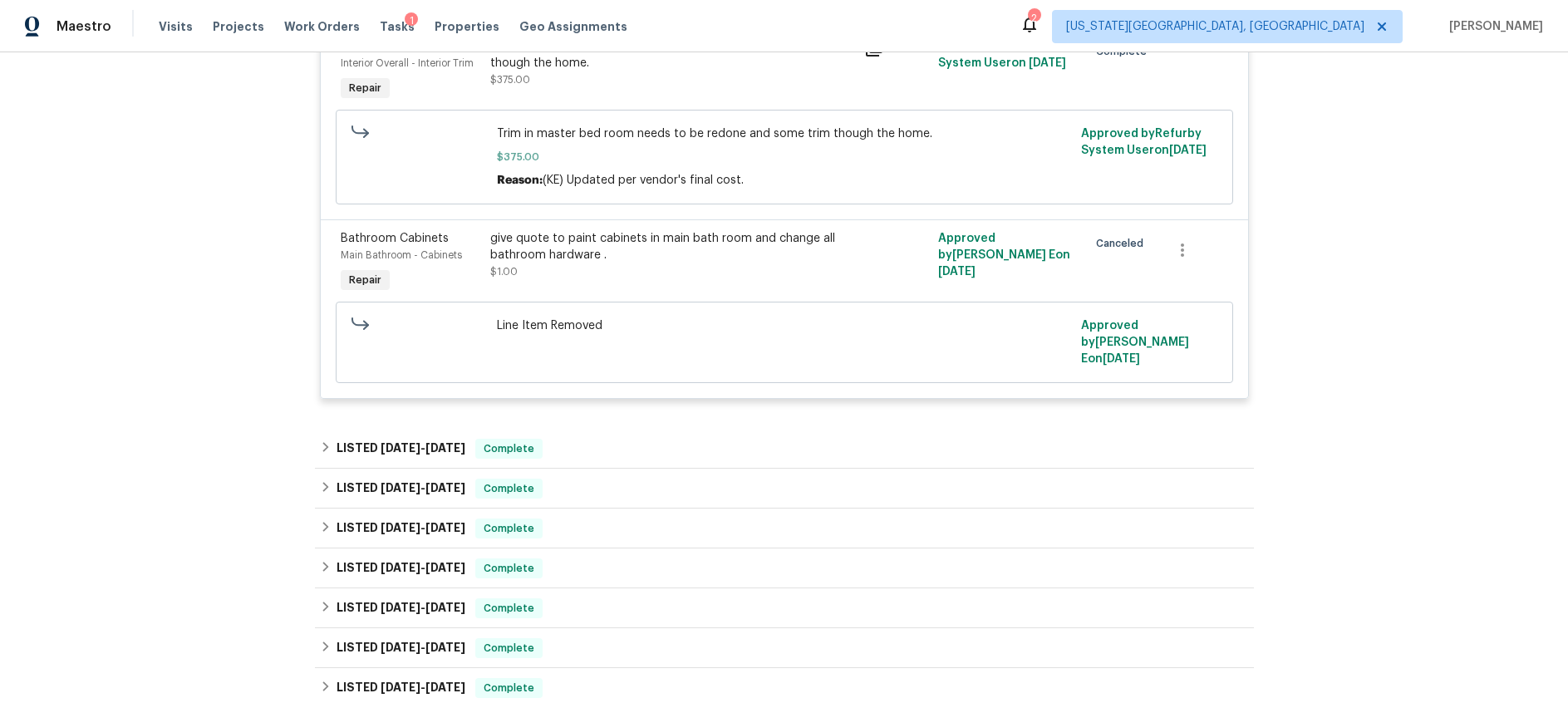
scroll to position [2951, 0]
click at [433, 440] on span "7/22/24" at bounding box center [445, 446] width 40 height 12
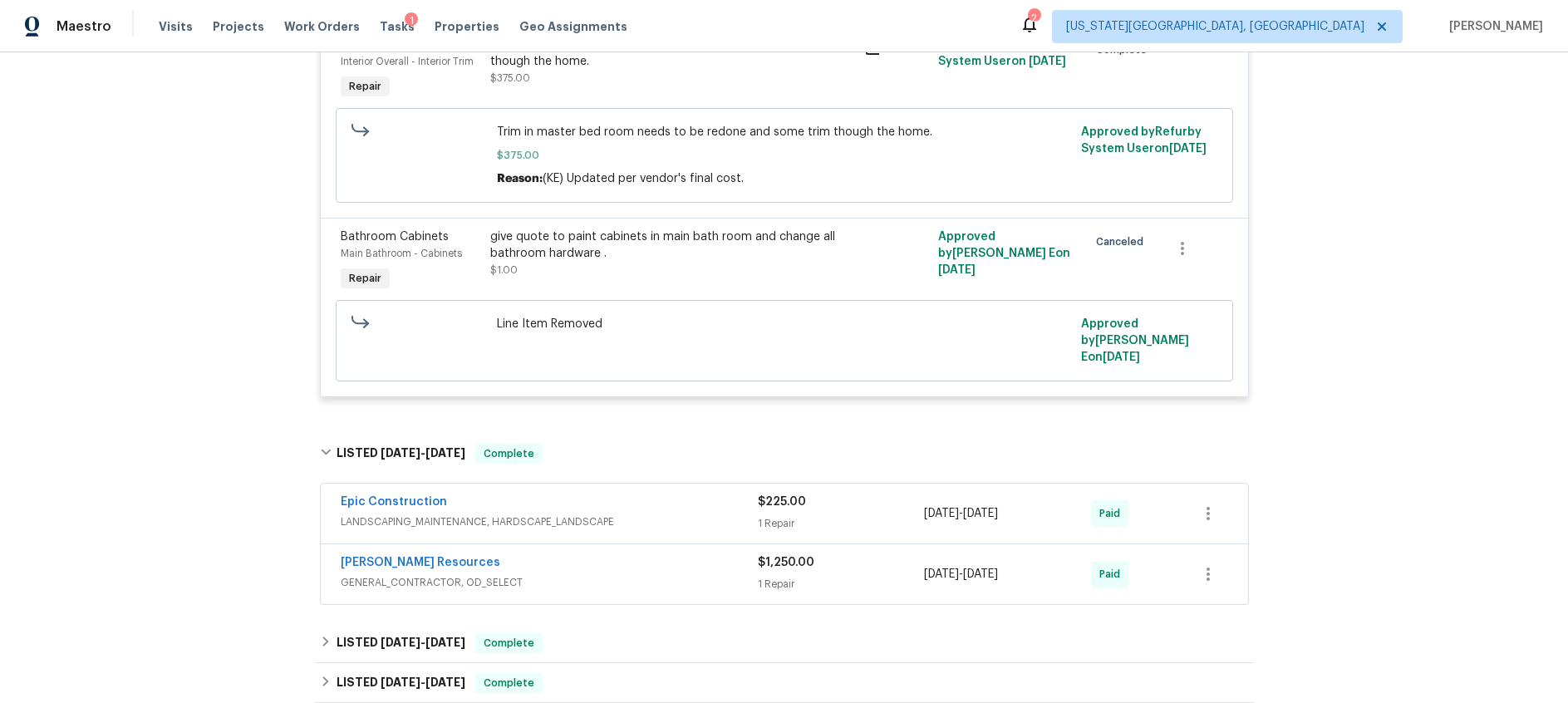
click at [622, 574] on span "GENERAL_CONTRACTOR, OD_SELECT" at bounding box center [549, 583] width 417 height 17
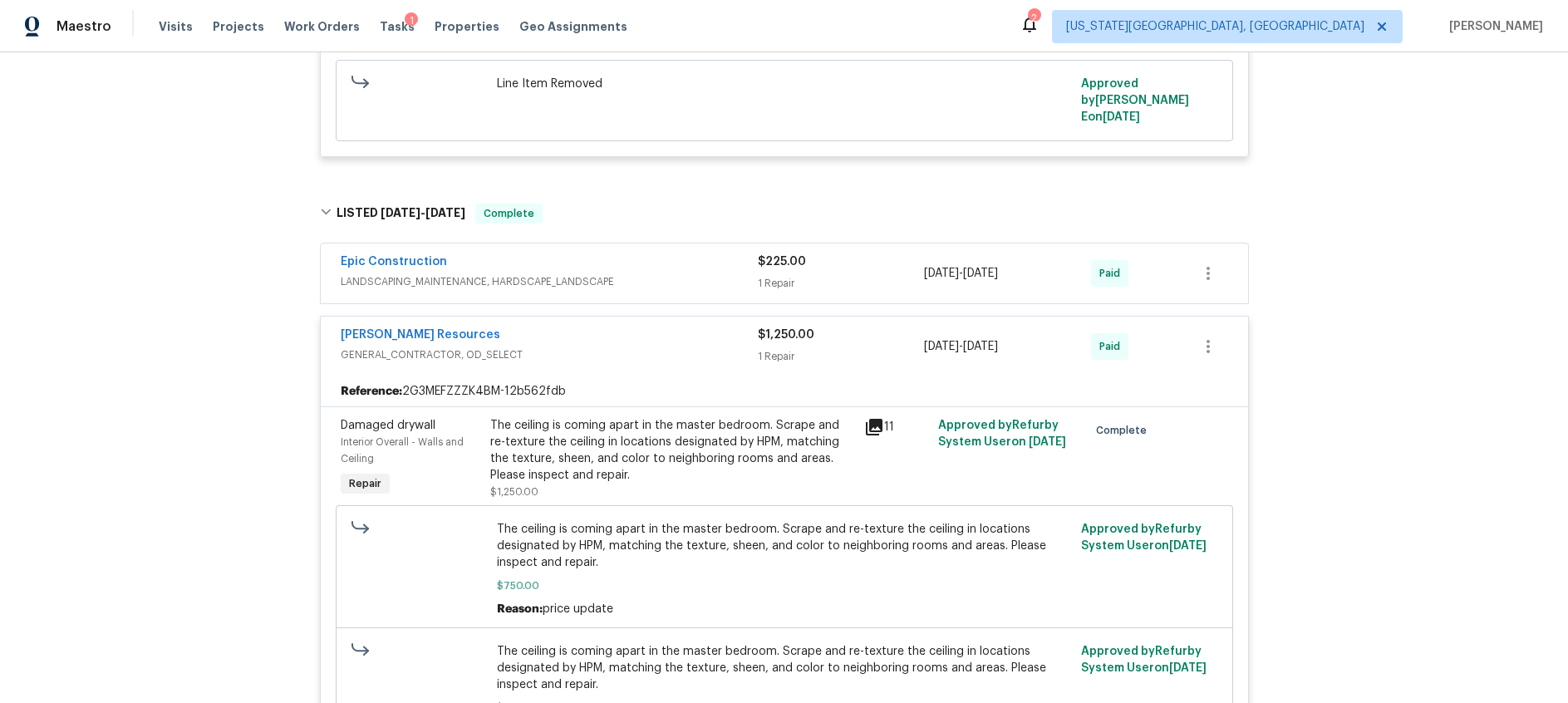
scroll to position [3192, 0]
click at [878, 418] on icon at bounding box center [874, 426] width 17 height 17
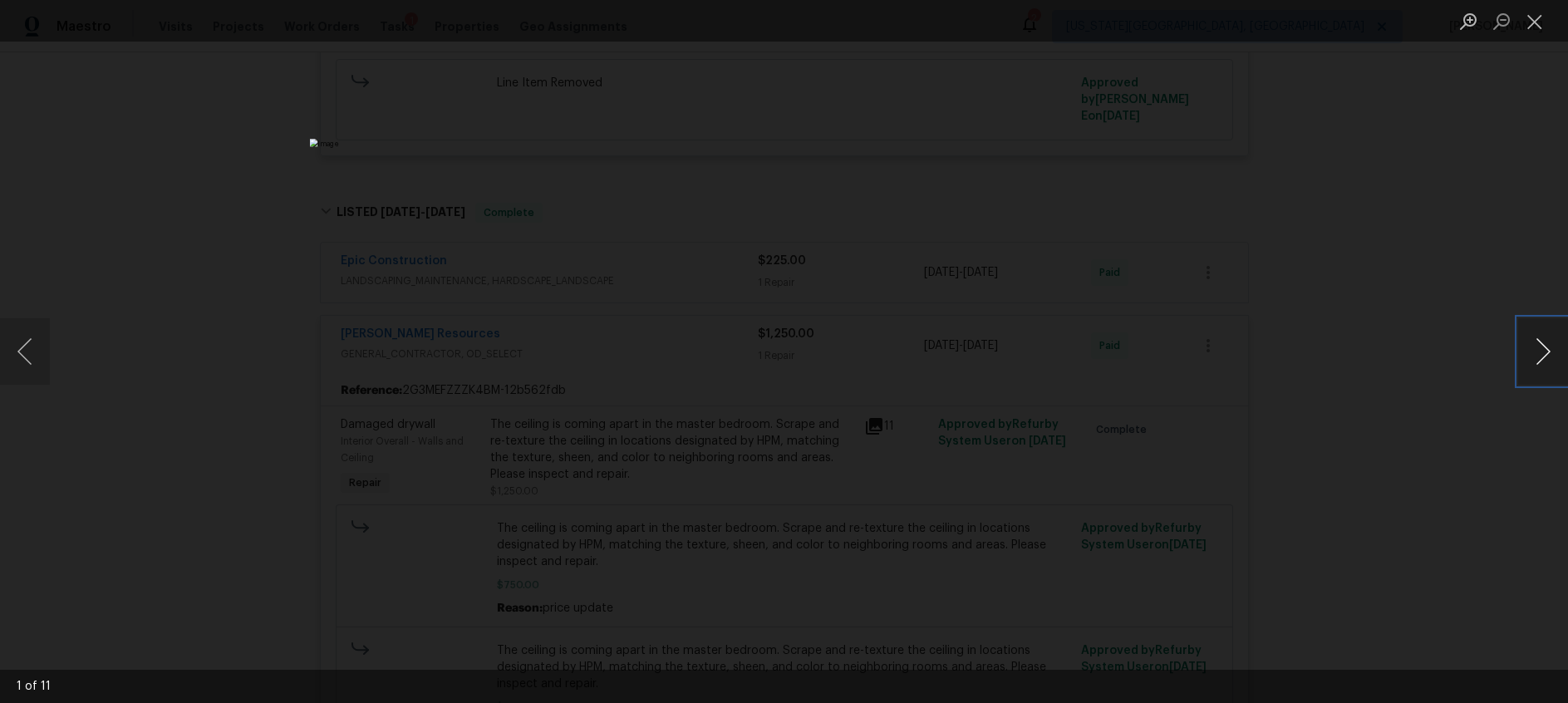
click at [1548, 358] on button "Next image" at bounding box center [1543, 352] width 50 height 67
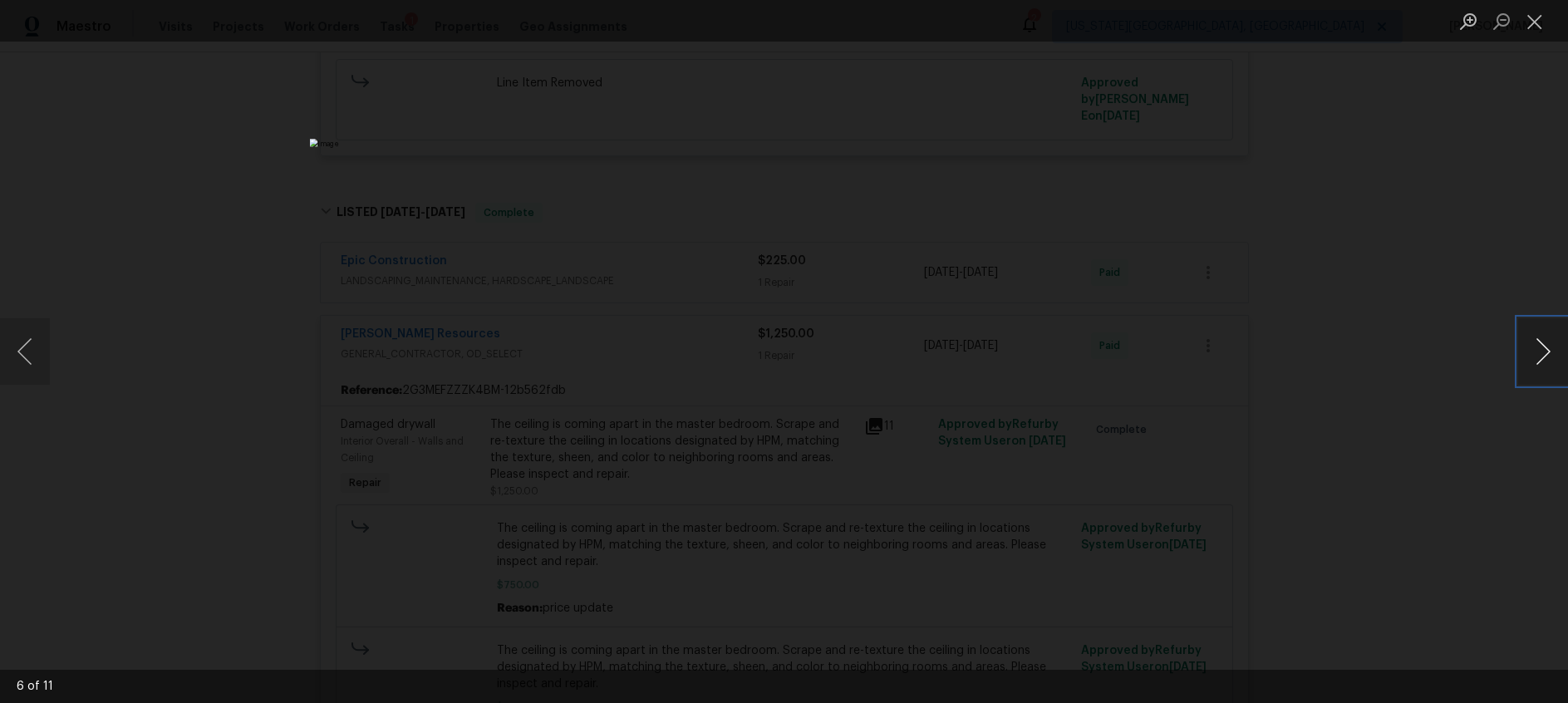
click at [1548, 358] on button "Next image" at bounding box center [1543, 352] width 50 height 67
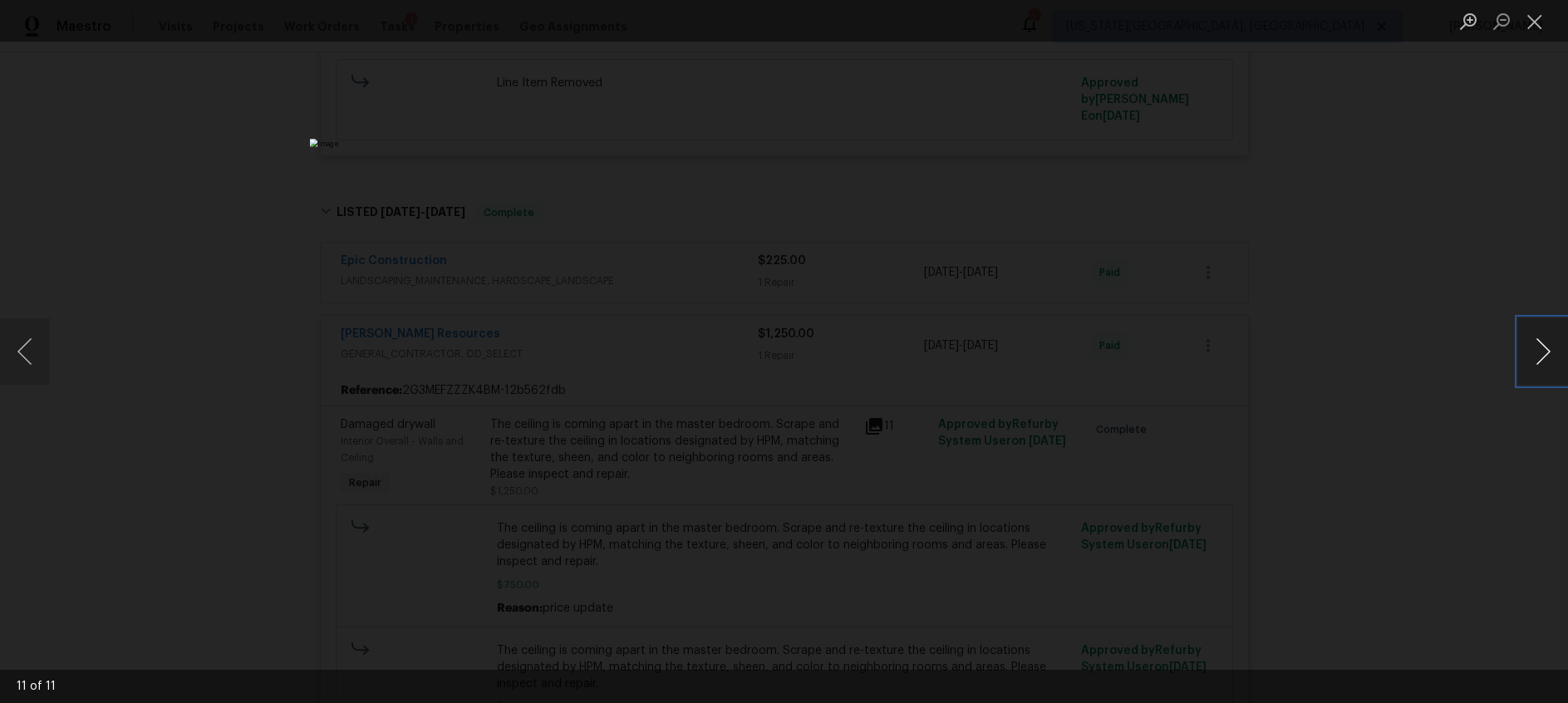
click at [1548, 358] on button "Next image" at bounding box center [1543, 352] width 50 height 67
click at [1535, 22] on button "Close lightbox" at bounding box center [1535, 20] width 33 height 29
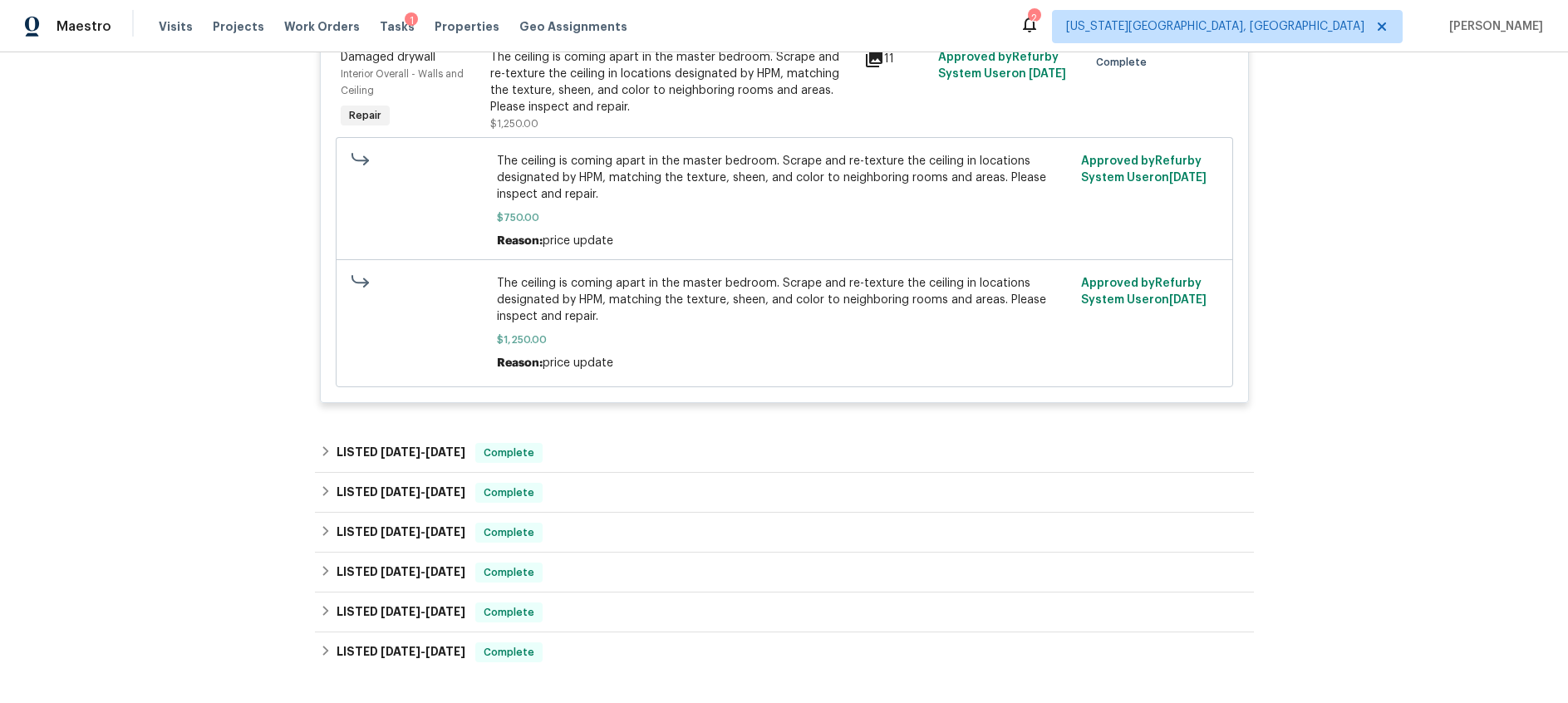
scroll to position [3570, 0]
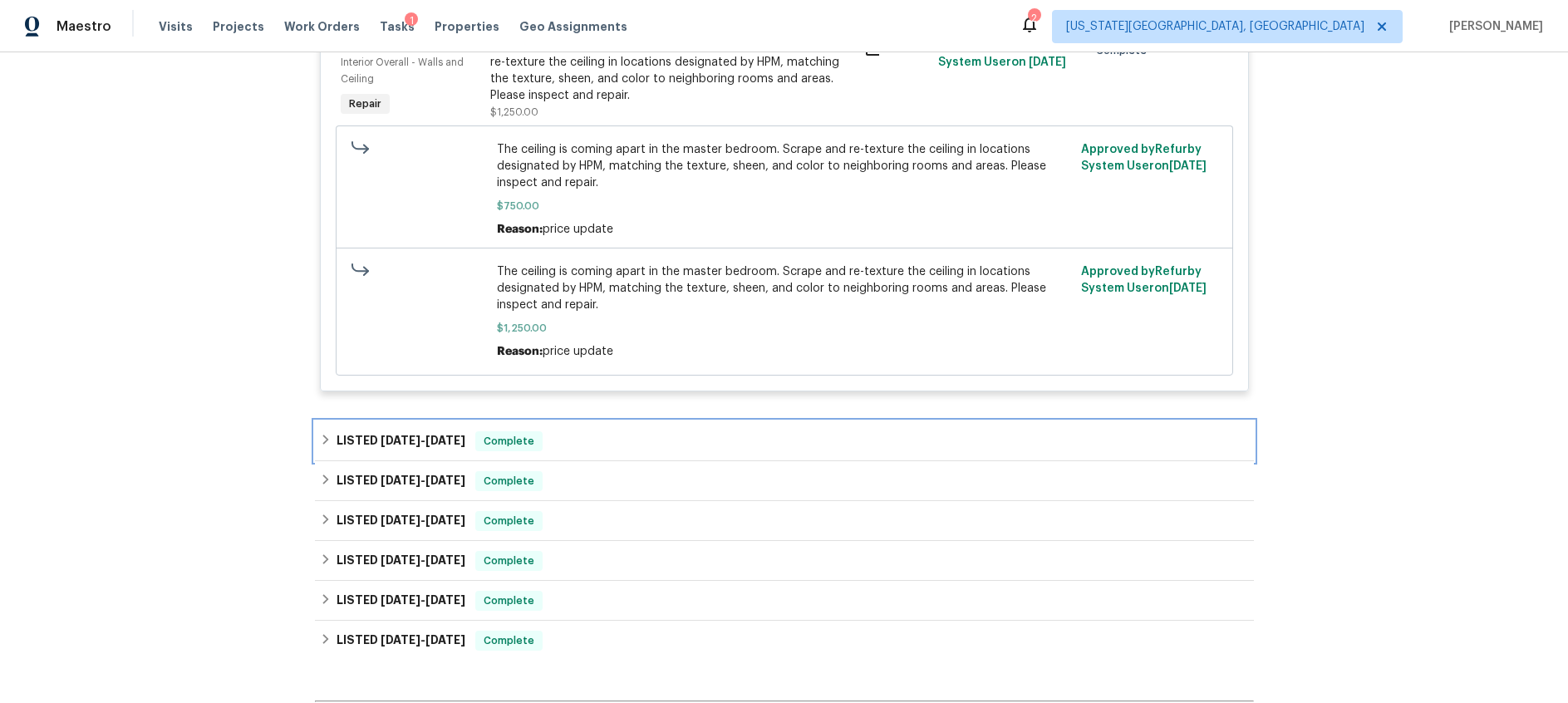
click at [426, 435] on span "6/24/24 - 6/26/24" at bounding box center [423, 440] width 85 height 12
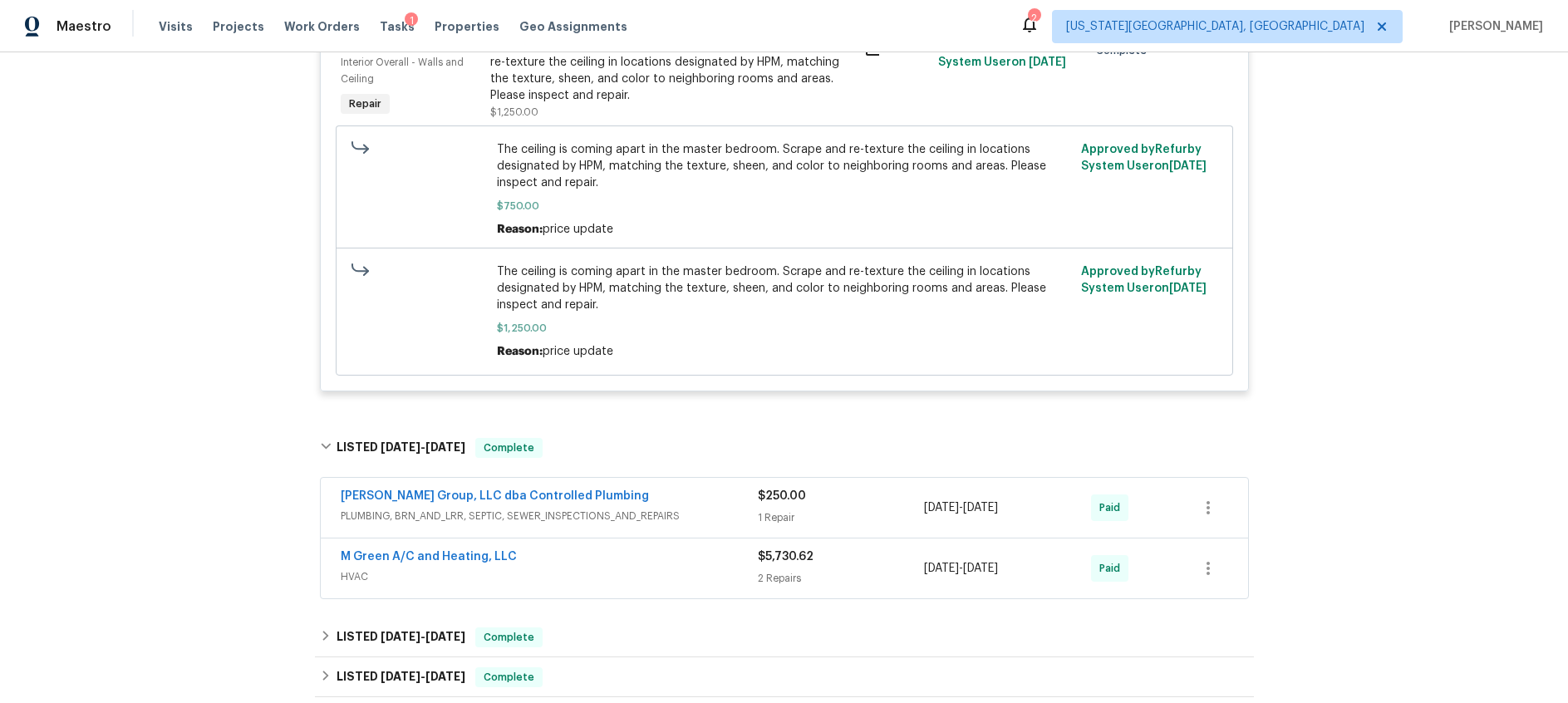
click at [664, 549] on div "M Green A/C and Heating, LLC" at bounding box center [549, 559] width 417 height 20
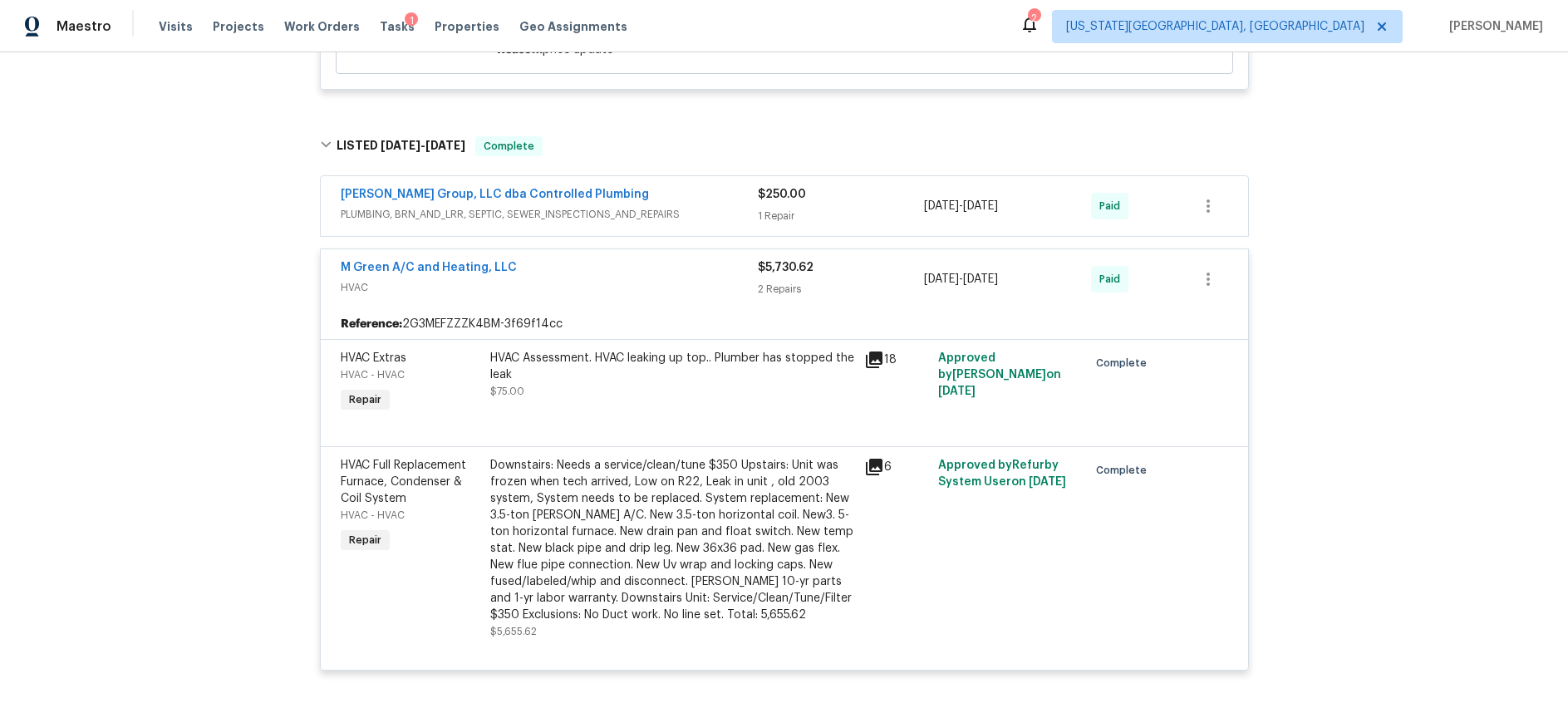
scroll to position [3911, 0]
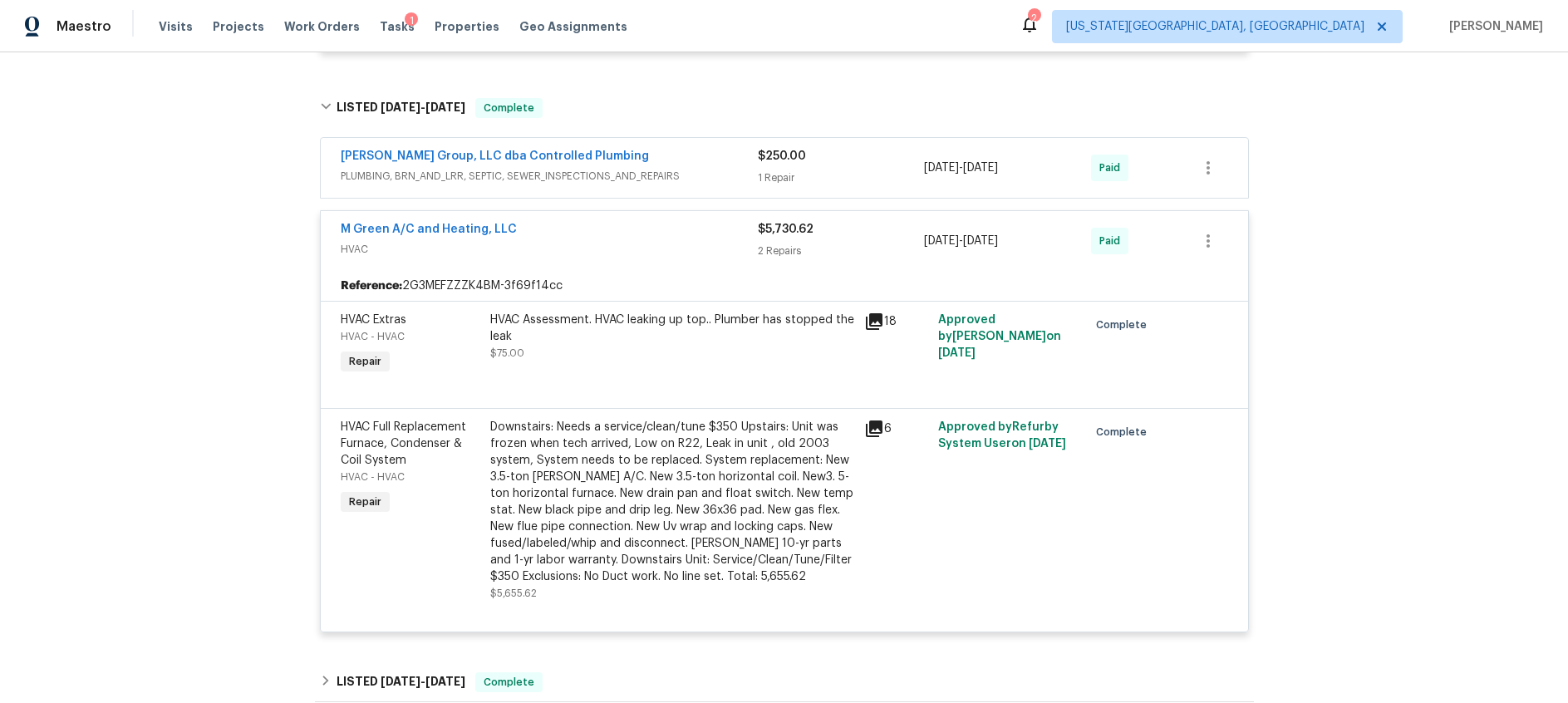
click at [874, 421] on icon at bounding box center [874, 429] width 17 height 17
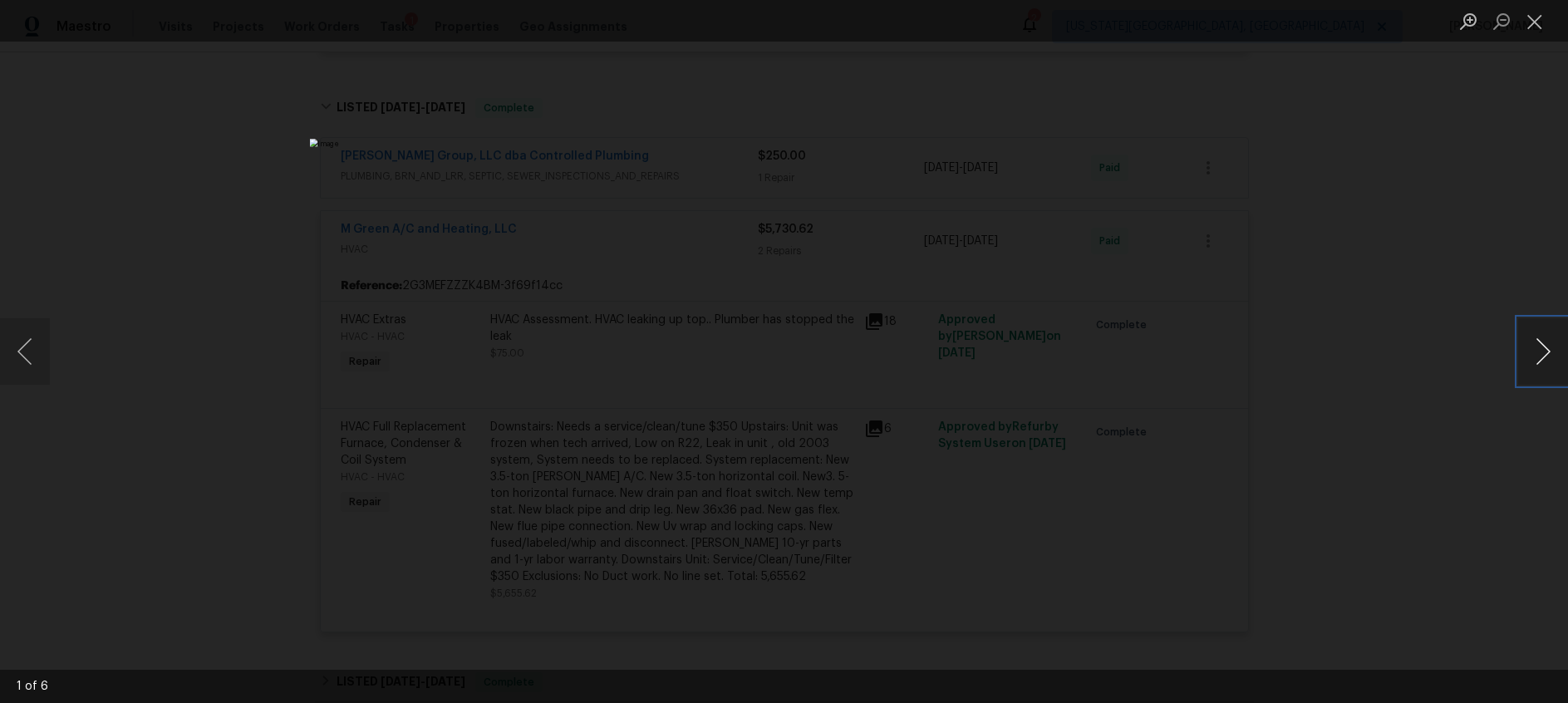
click at [1549, 350] on button "Next image" at bounding box center [1543, 352] width 50 height 67
click at [1527, 28] on button "Close lightbox" at bounding box center [1535, 20] width 33 height 29
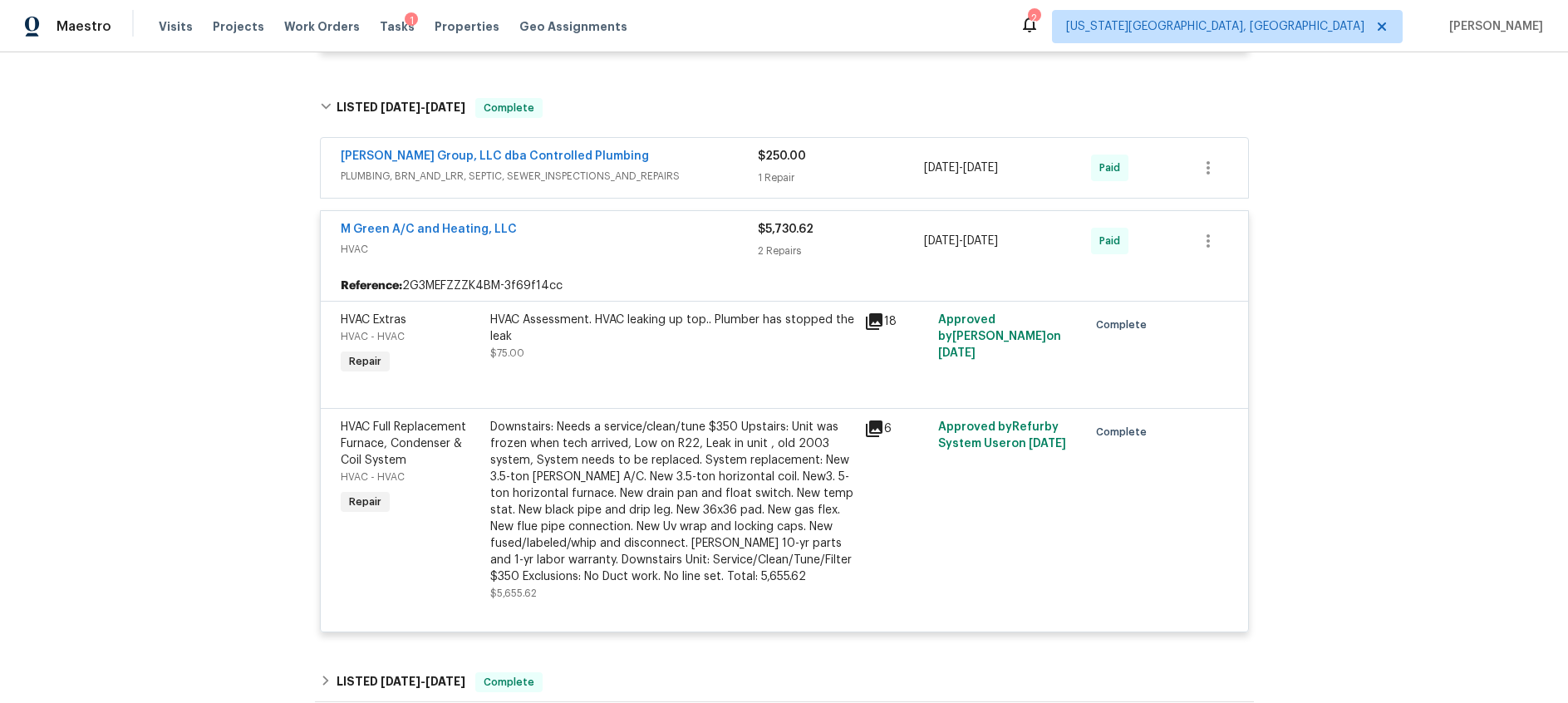
click at [779, 322] on div "HVAC Assessment. HVAC leaking up top.. Plumber has stopped the leak $75.00" at bounding box center [672, 337] width 364 height 50
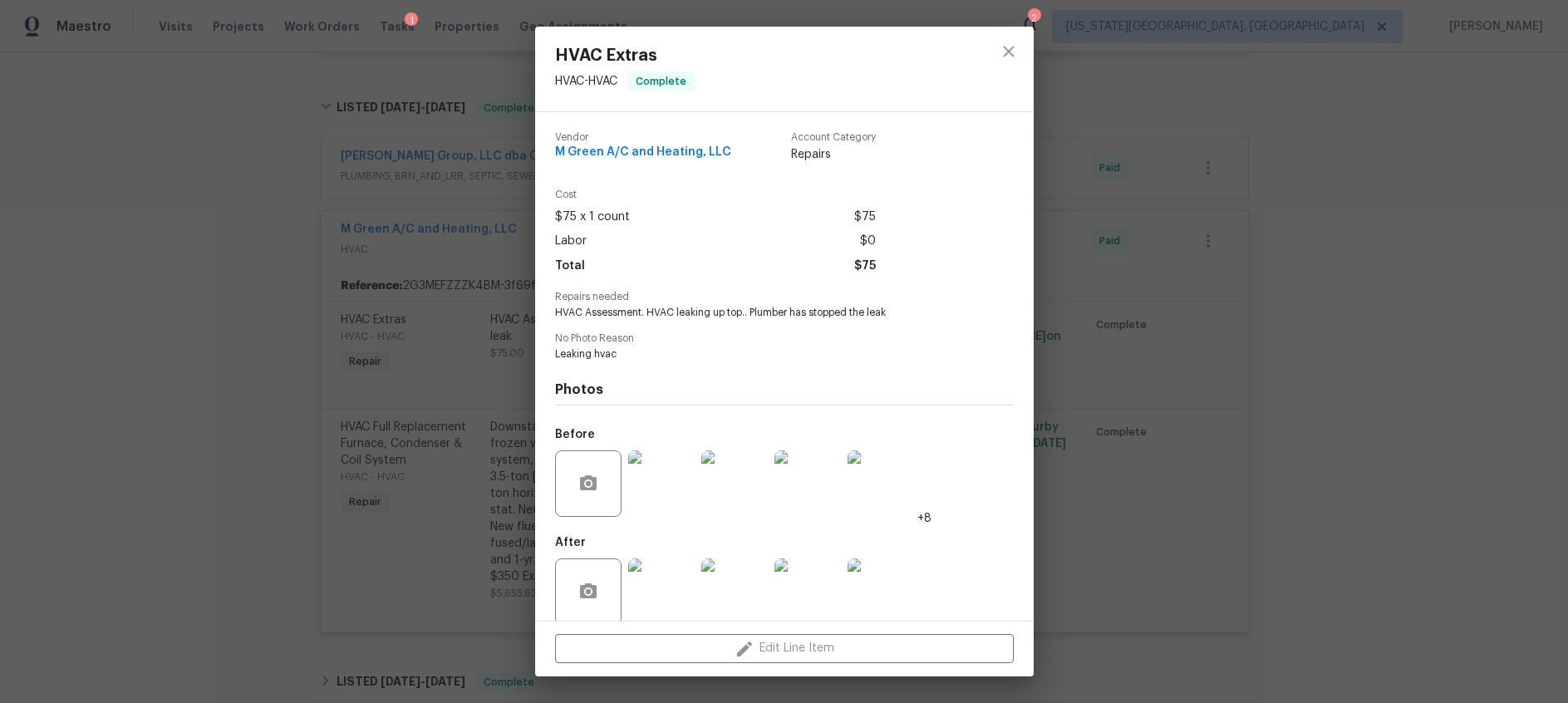
click at [667, 482] on img at bounding box center [661, 484] width 67 height 67
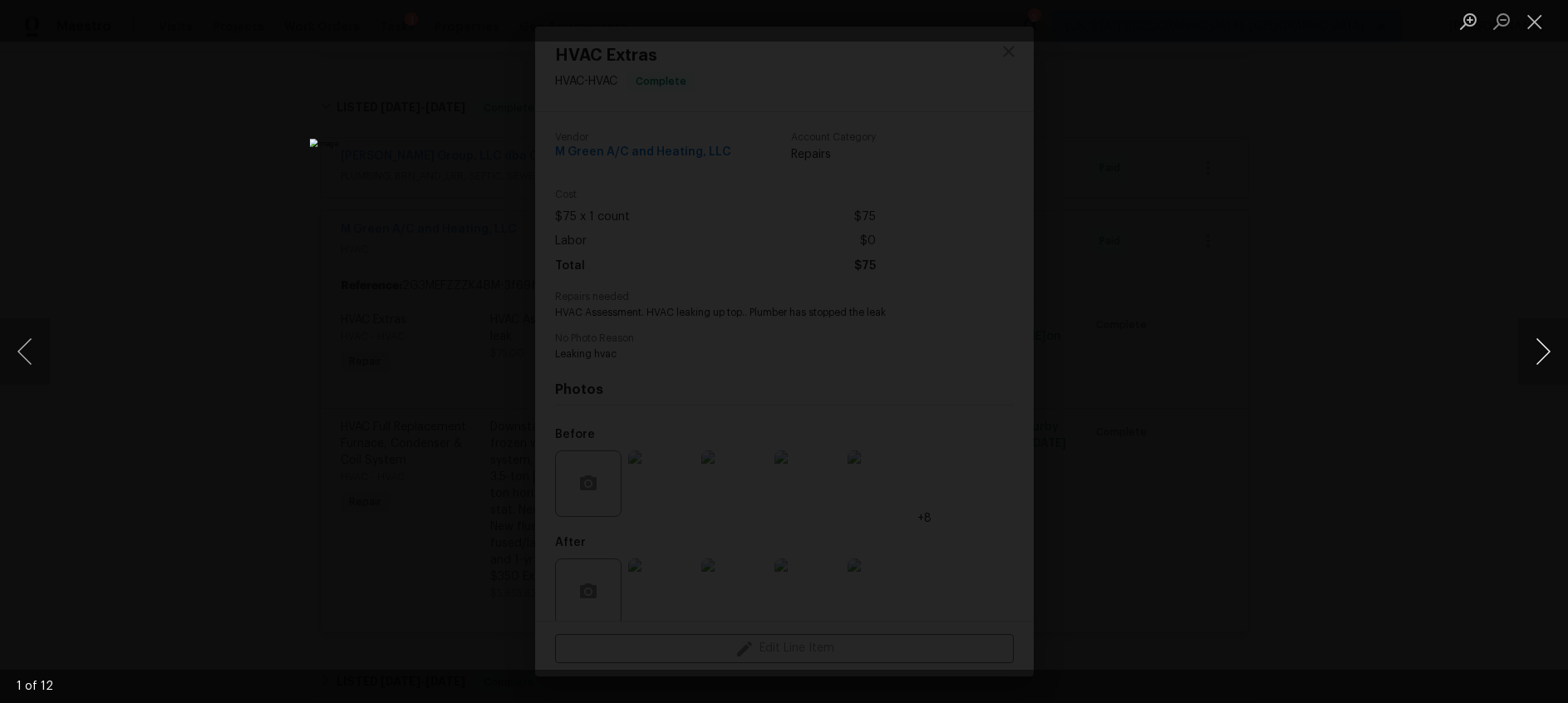
click at [1536, 340] on button "Next image" at bounding box center [1543, 352] width 50 height 67
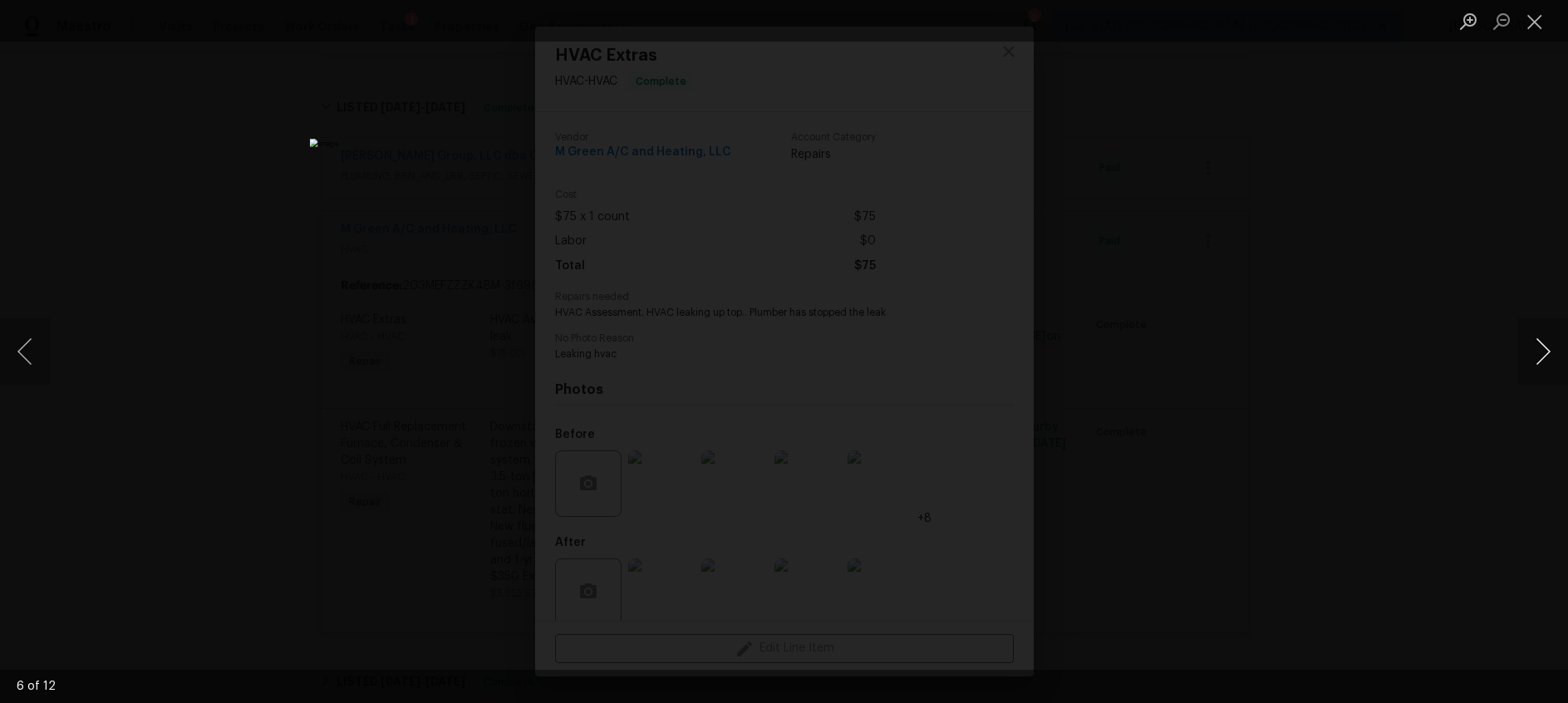
click at [1536, 340] on button "Next image" at bounding box center [1543, 352] width 50 height 67
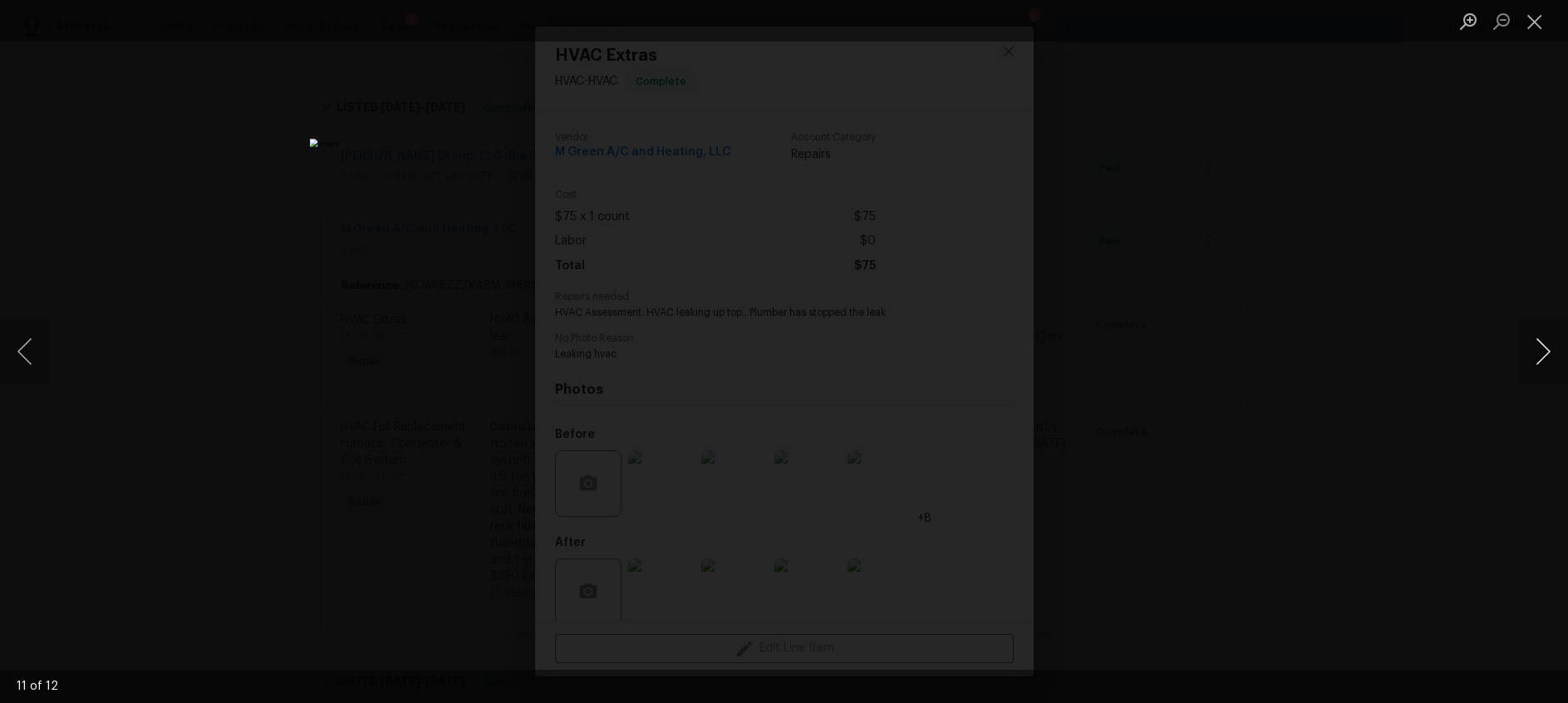
click at [1536, 340] on button "Next image" at bounding box center [1543, 352] width 50 height 67
click at [1525, 26] on button "Close lightbox" at bounding box center [1535, 20] width 33 height 29
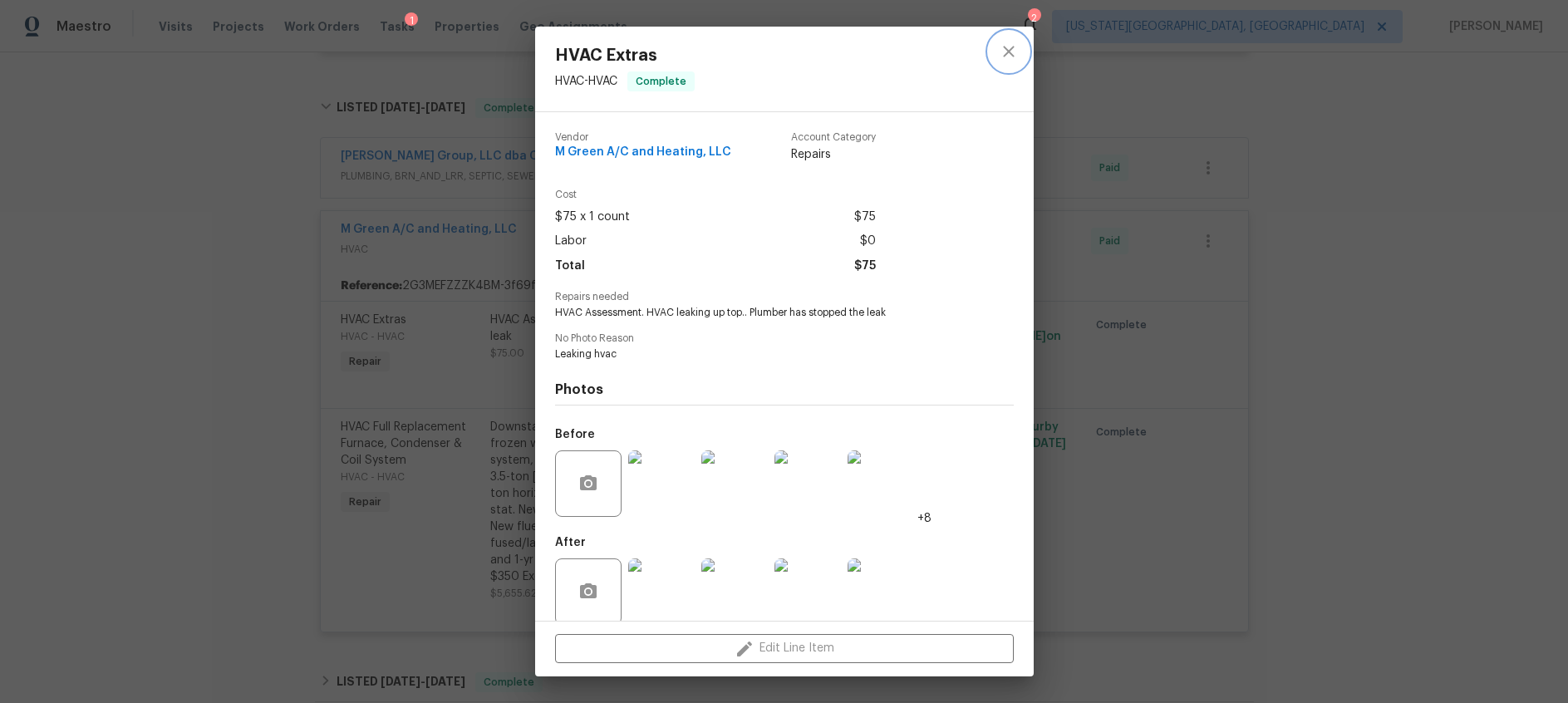
click at [1008, 53] on icon "close" at bounding box center [1008, 51] width 11 height 11
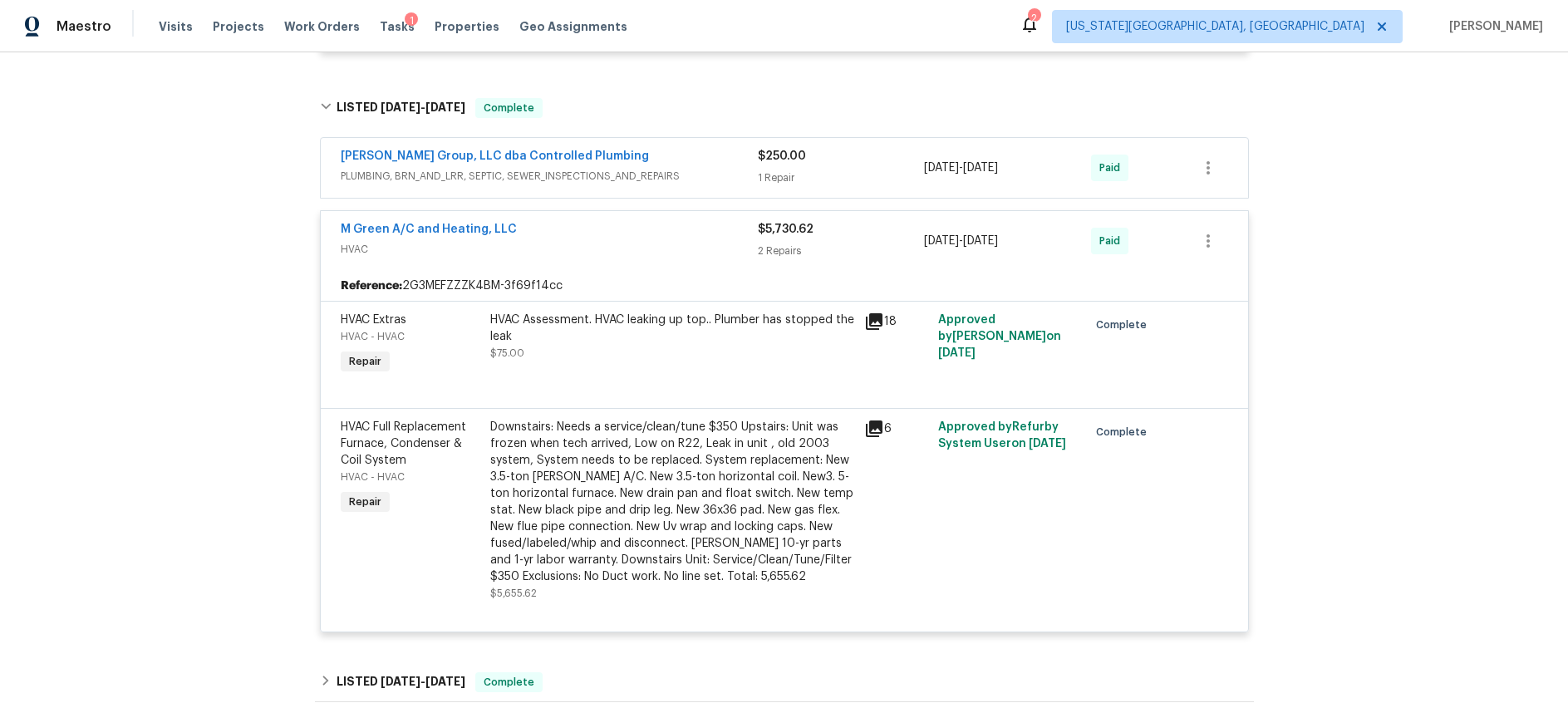
click at [771, 433] on div "Downstairs: Needs a service/clean/tune $350 Upstairs: Unit was frozen when tech…" at bounding box center [672, 502] width 364 height 166
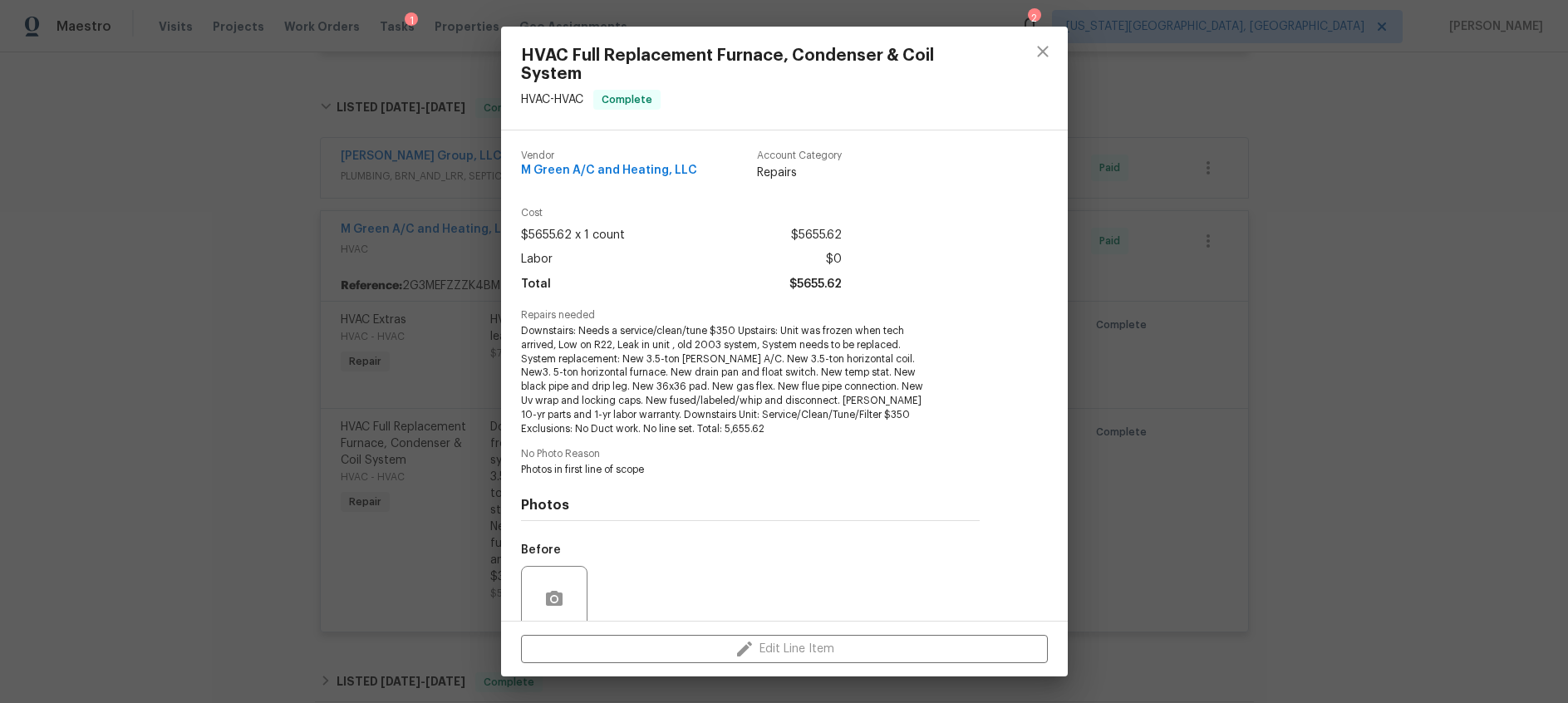
click at [227, 447] on div "HVAC Full Replacement Furnace, Condenser & Coil System HVAC - HVAC Complete Ven…" at bounding box center [784, 352] width 1568 height 703
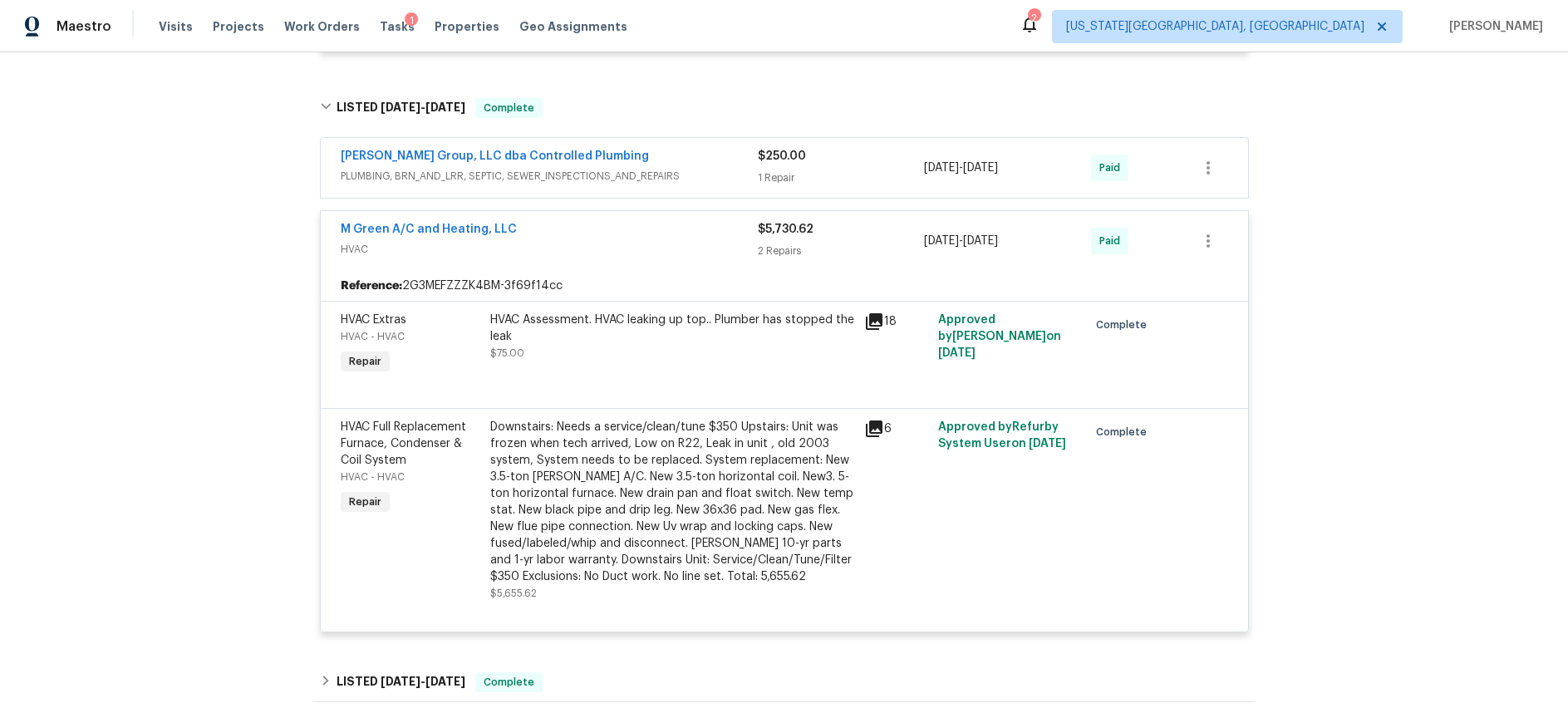
scroll to position [4102, 0]
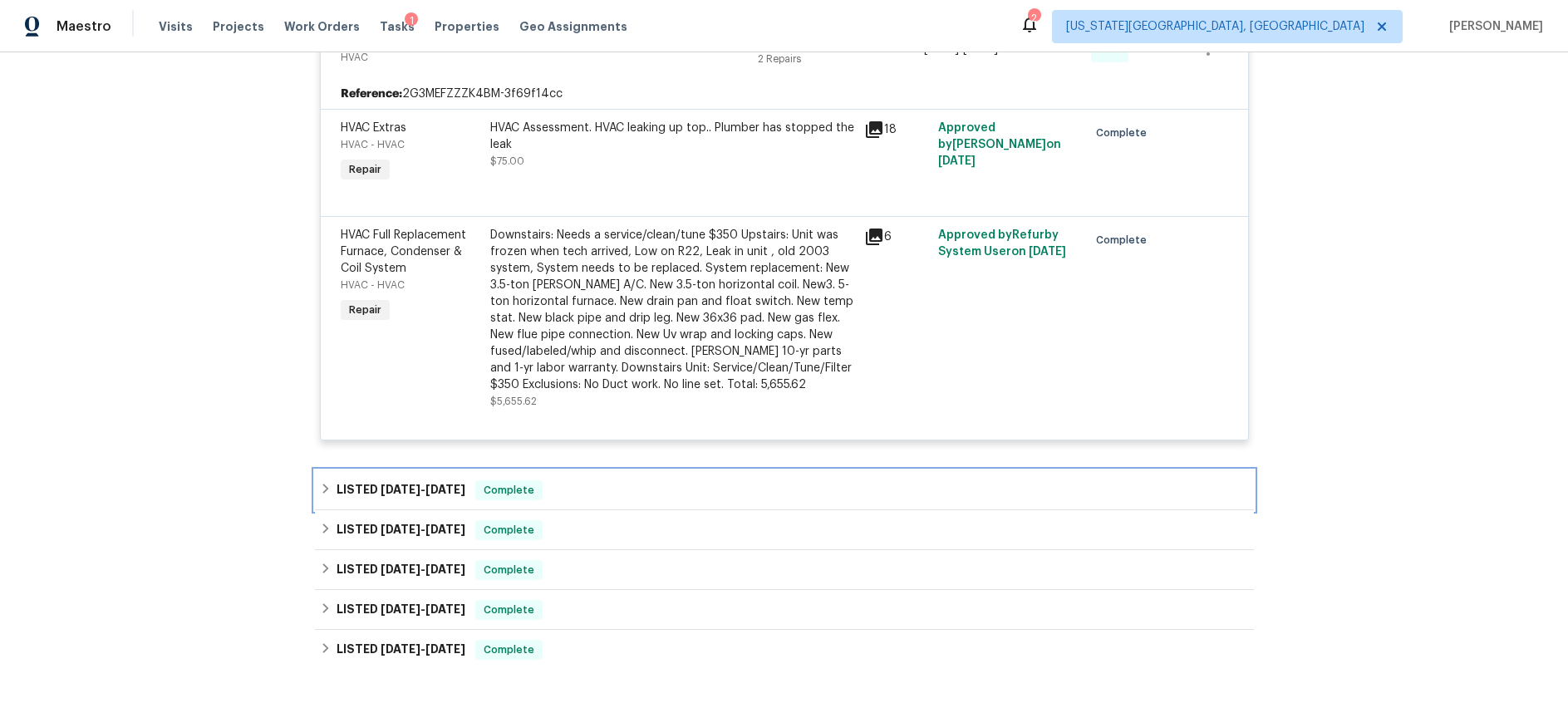
click at [393, 480] on h6 "LISTED 6/16/24 - 6/17/24" at bounding box center [401, 490] width 129 height 20
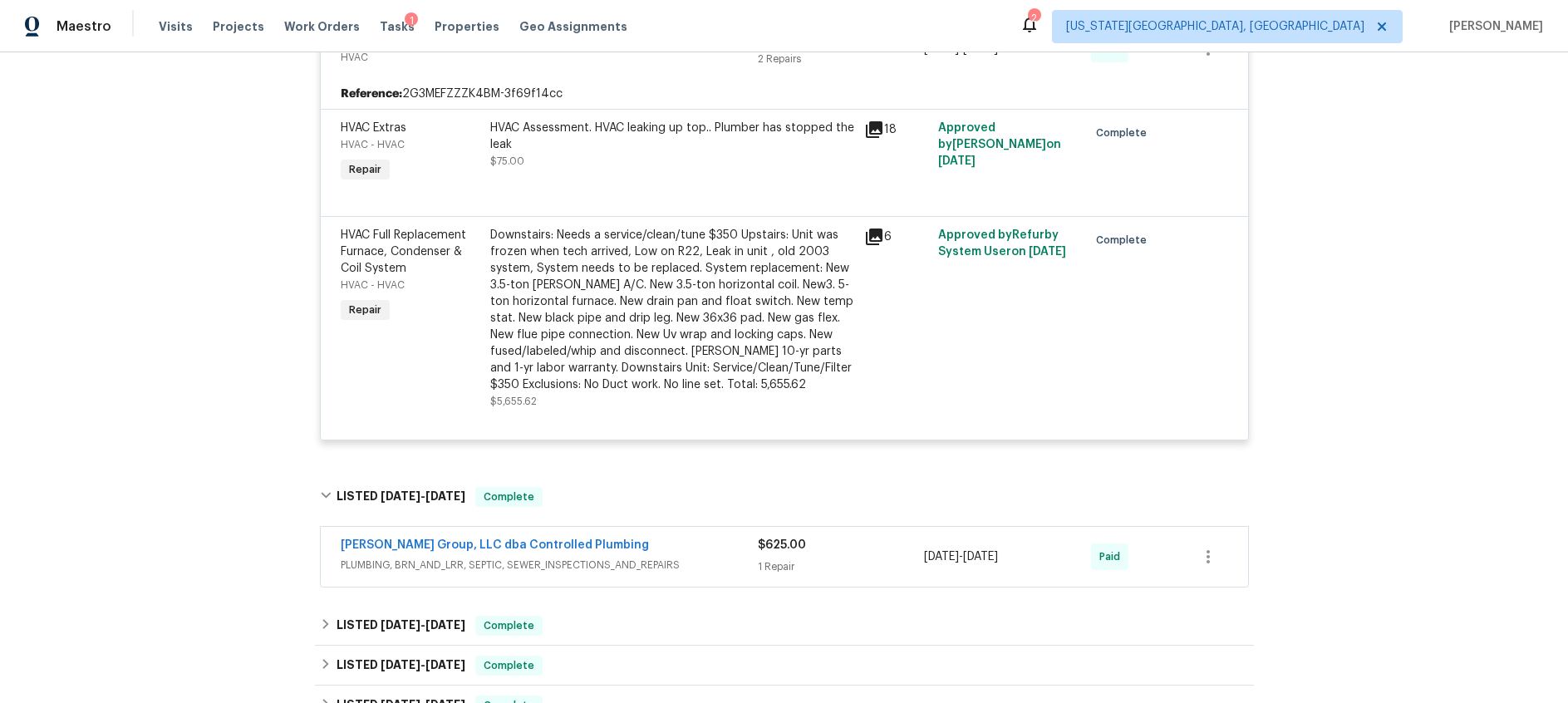
click at [698, 536] on div "[PERSON_NAME] Group, LLC dba Controlled Plumbing" at bounding box center [549, 547] width 417 height 20
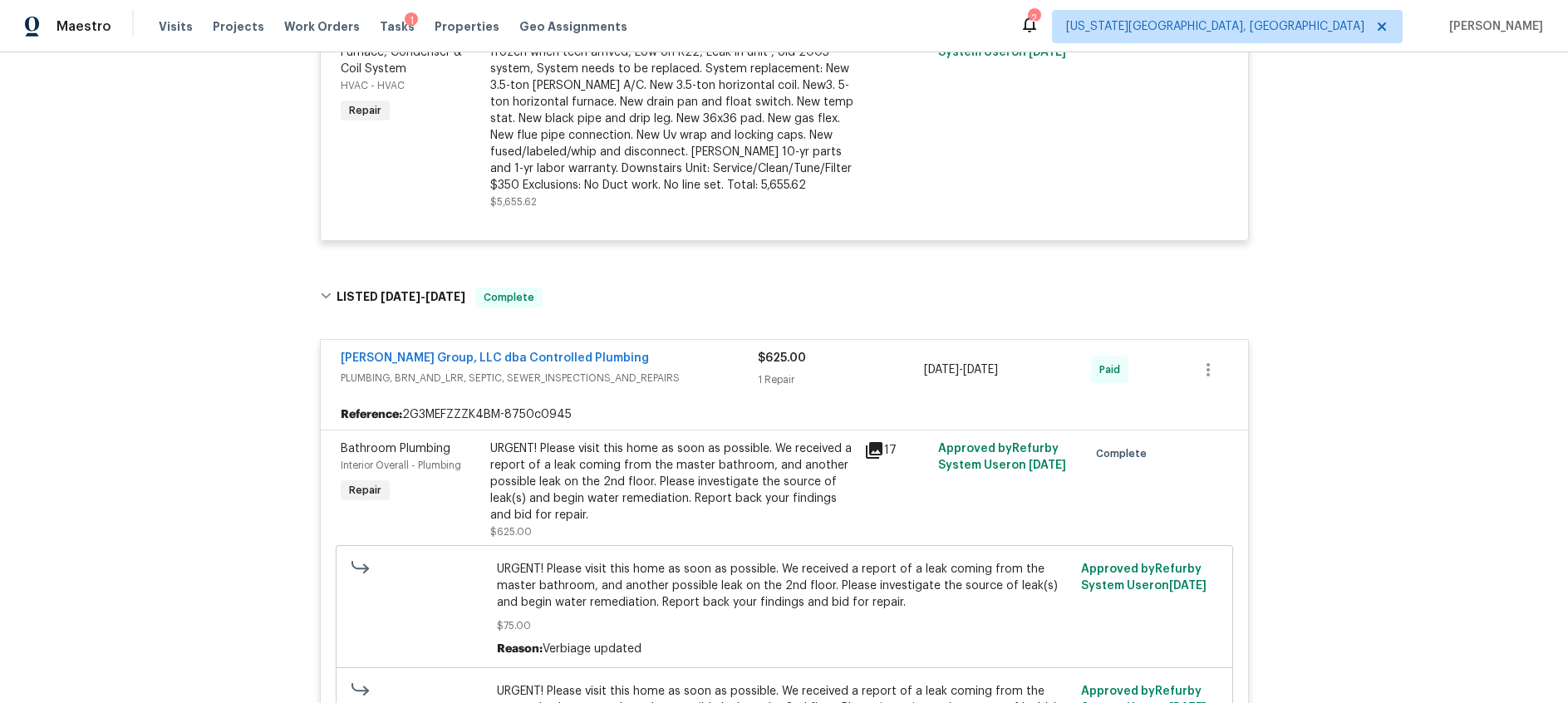
scroll to position [4303, 0]
click at [776, 456] on div "URGENT! Please visit this home as soon as possible. We received a report of a l…" at bounding box center [672, 481] width 364 height 83
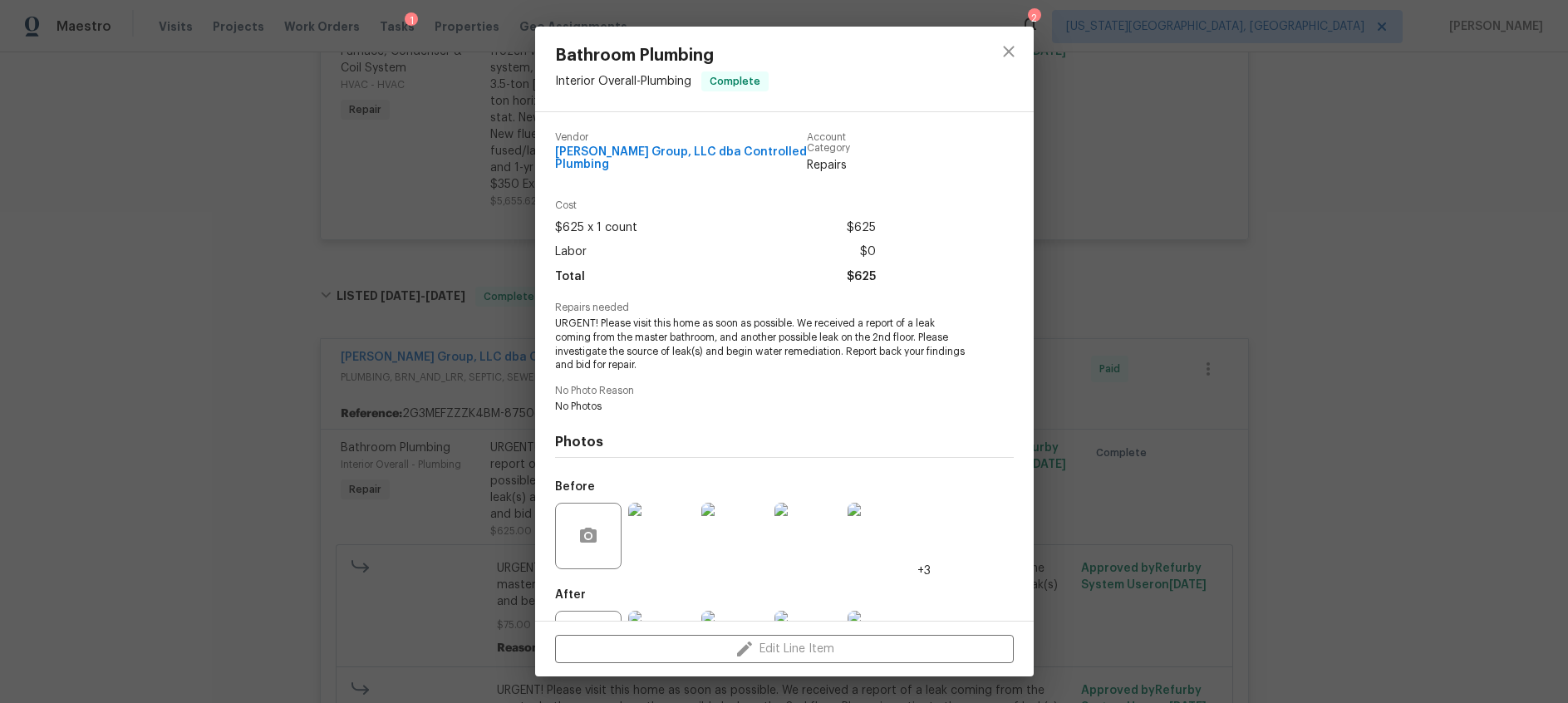
click at [662, 539] on img at bounding box center [661, 536] width 67 height 67
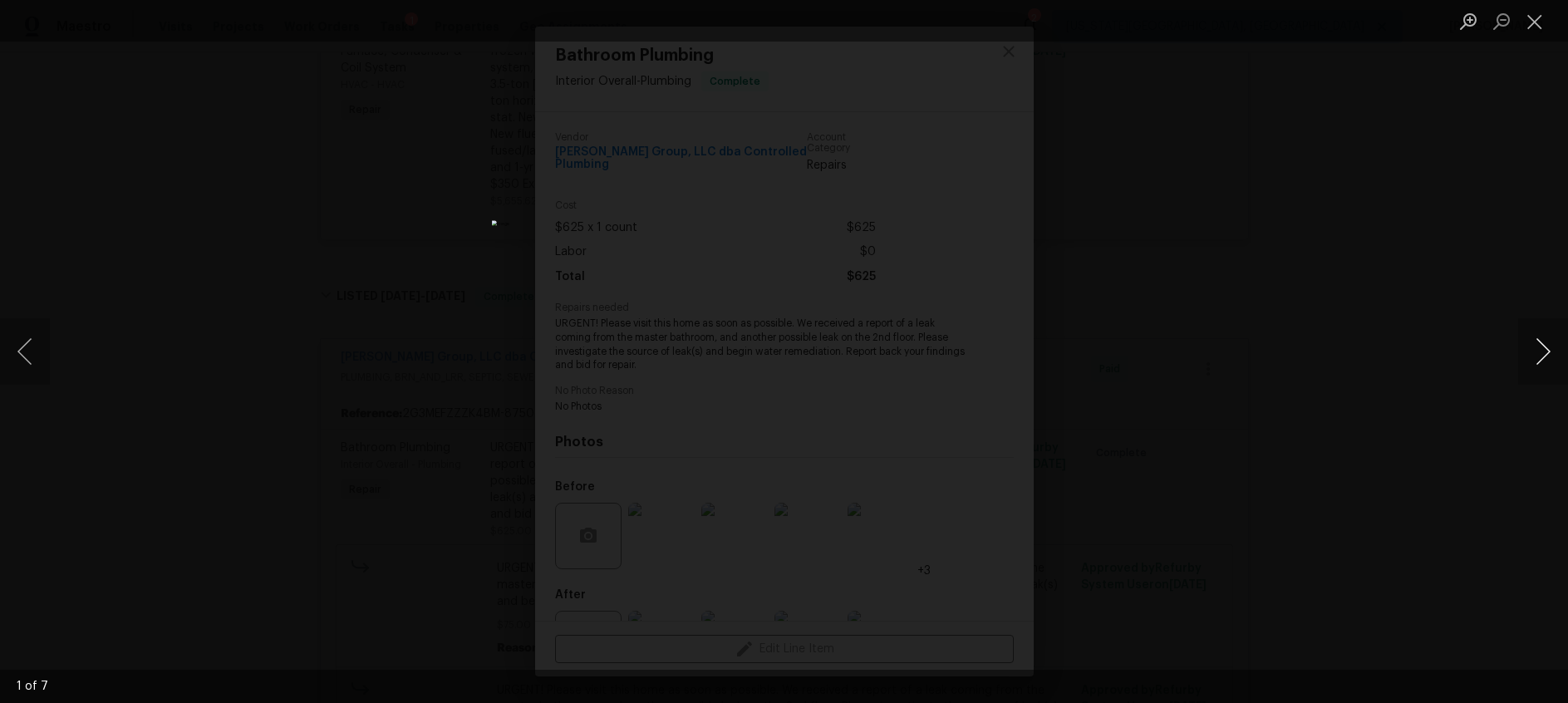
click at [1542, 348] on button "Next image" at bounding box center [1543, 352] width 50 height 67
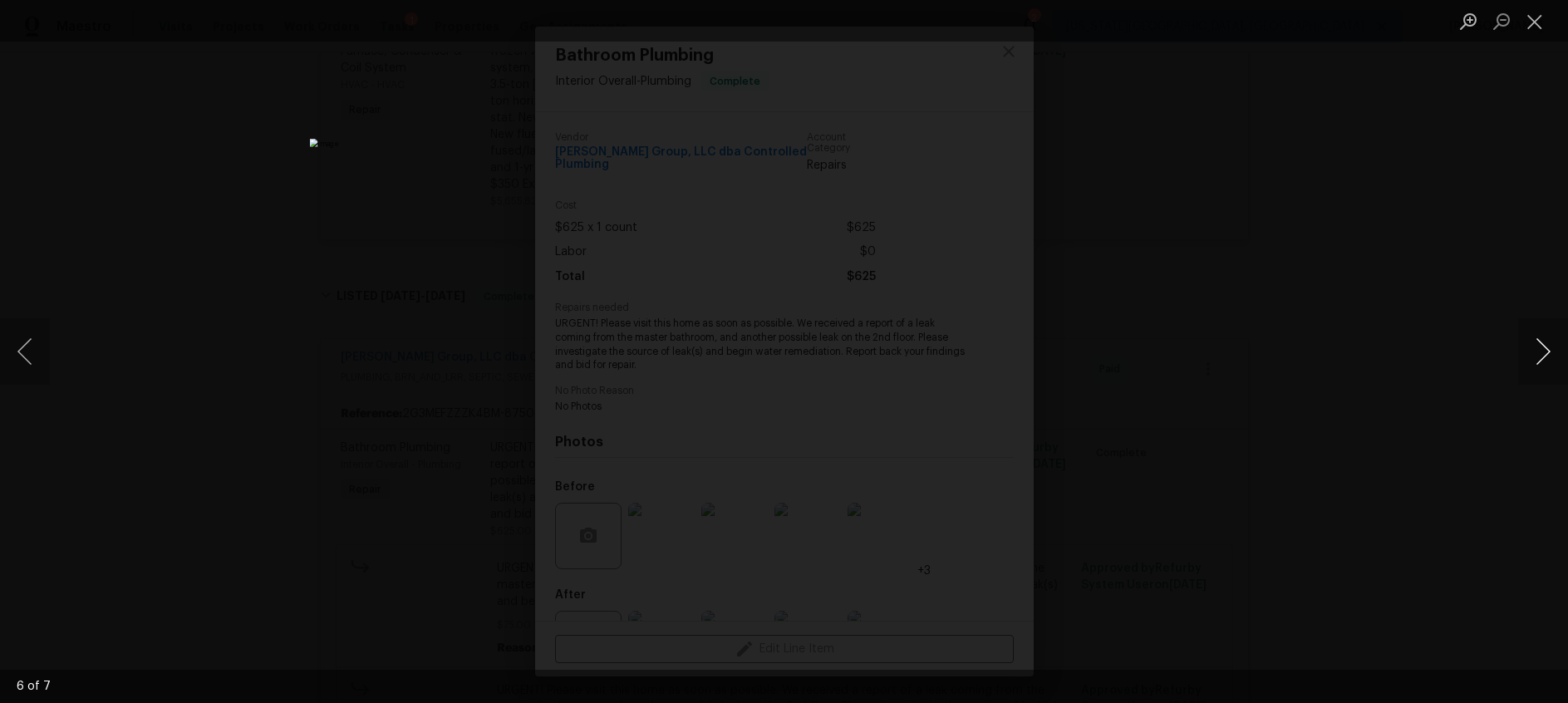
click at [1542, 348] on button "Next image" at bounding box center [1543, 352] width 50 height 67
click at [1541, 23] on button "Close lightbox" at bounding box center [1535, 20] width 33 height 29
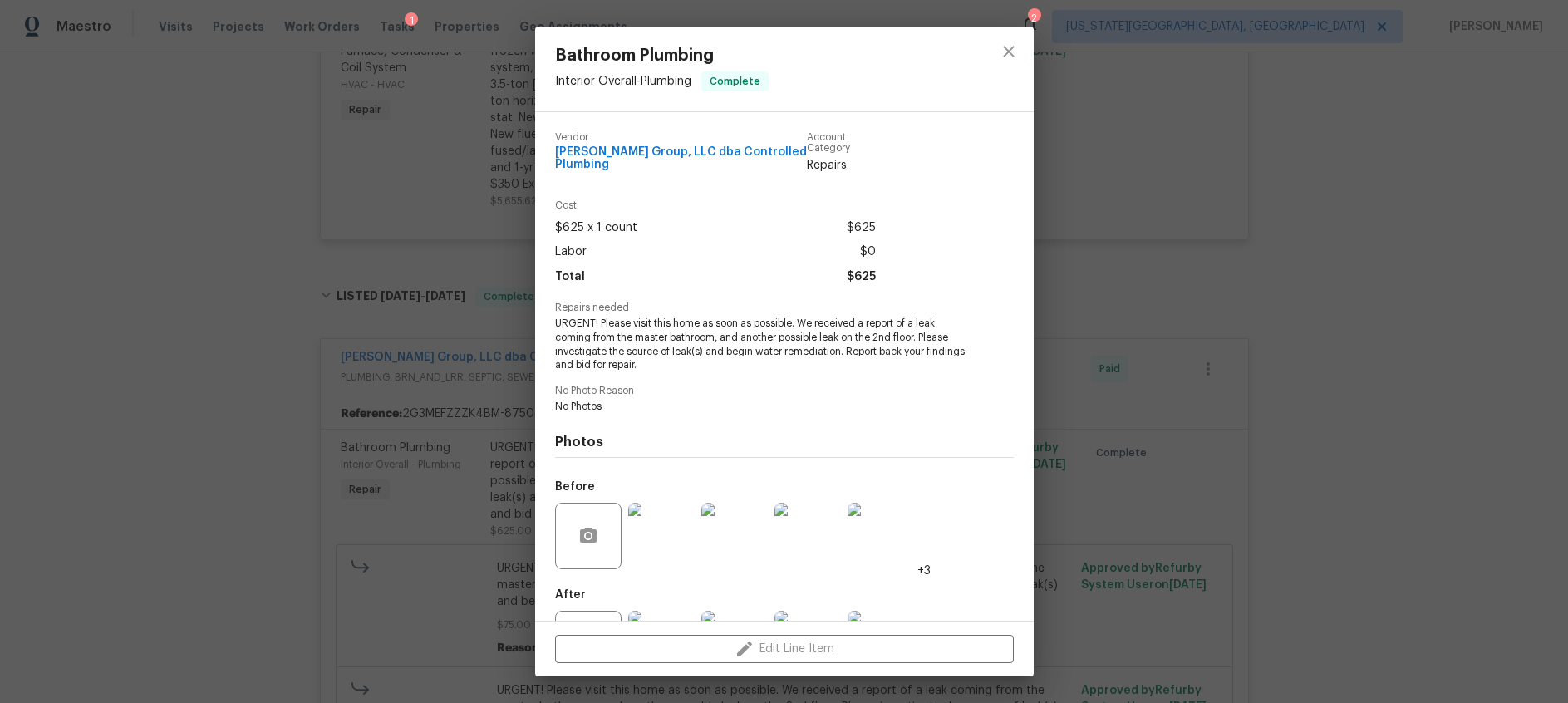
scroll to position [73, 0]
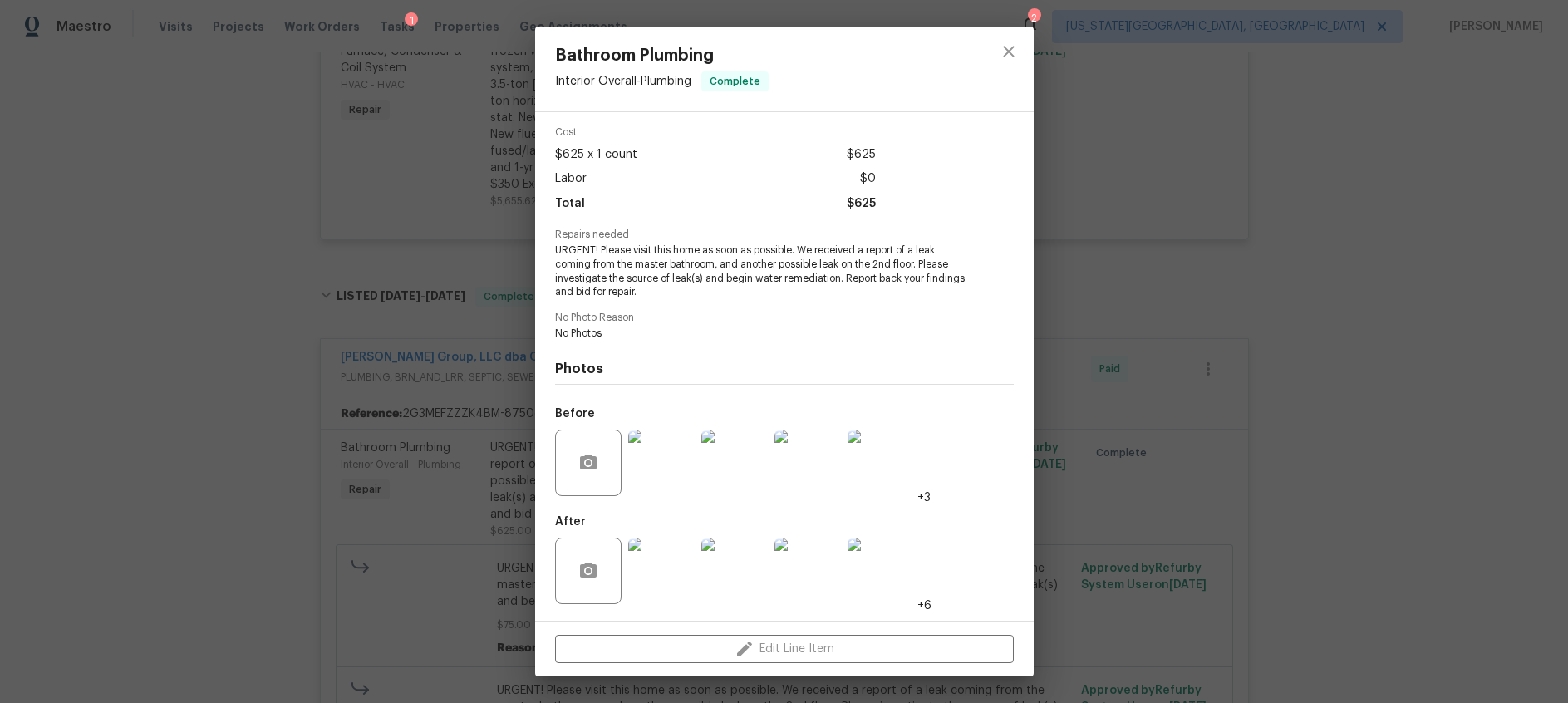
click at [661, 577] on img at bounding box center [661, 571] width 67 height 67
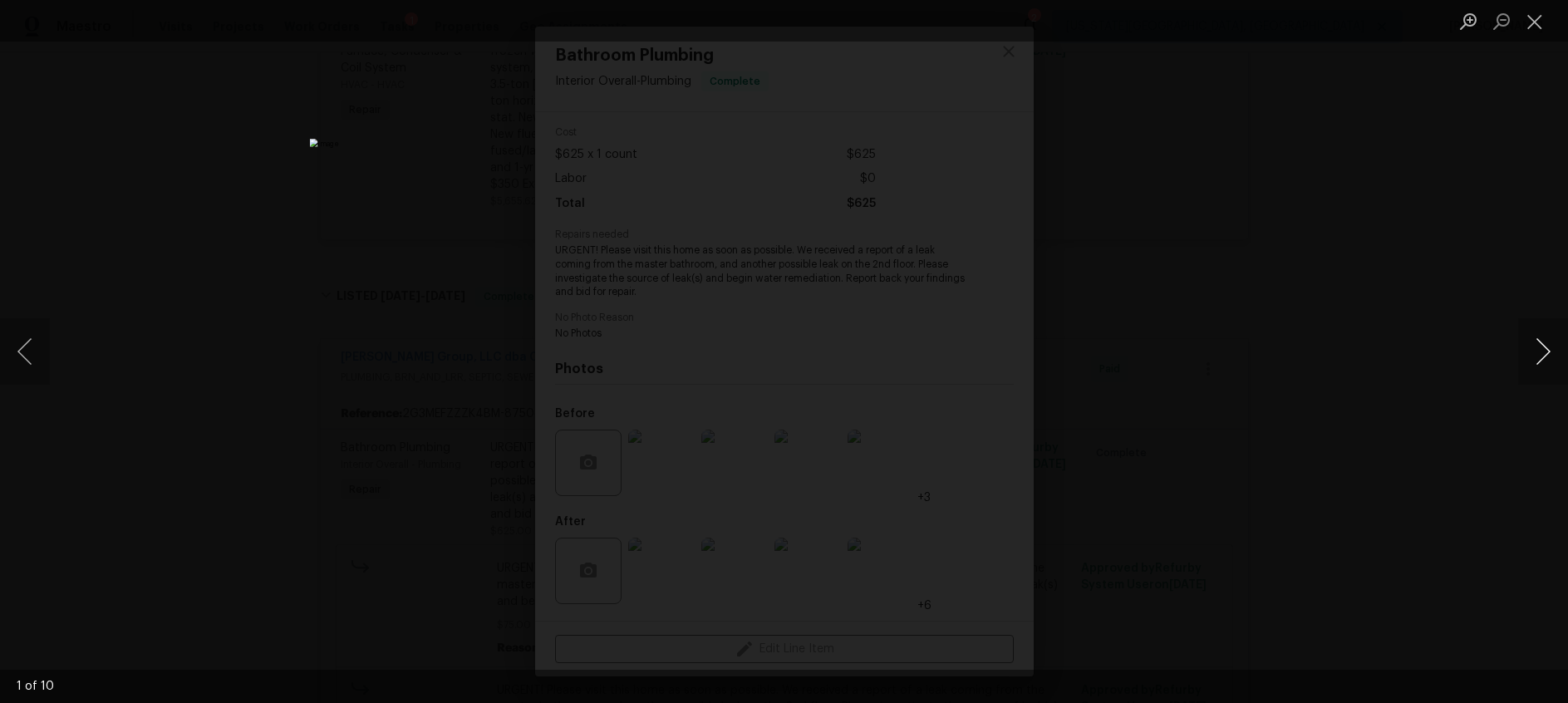
click at [1539, 350] on button "Next image" at bounding box center [1543, 352] width 50 height 67
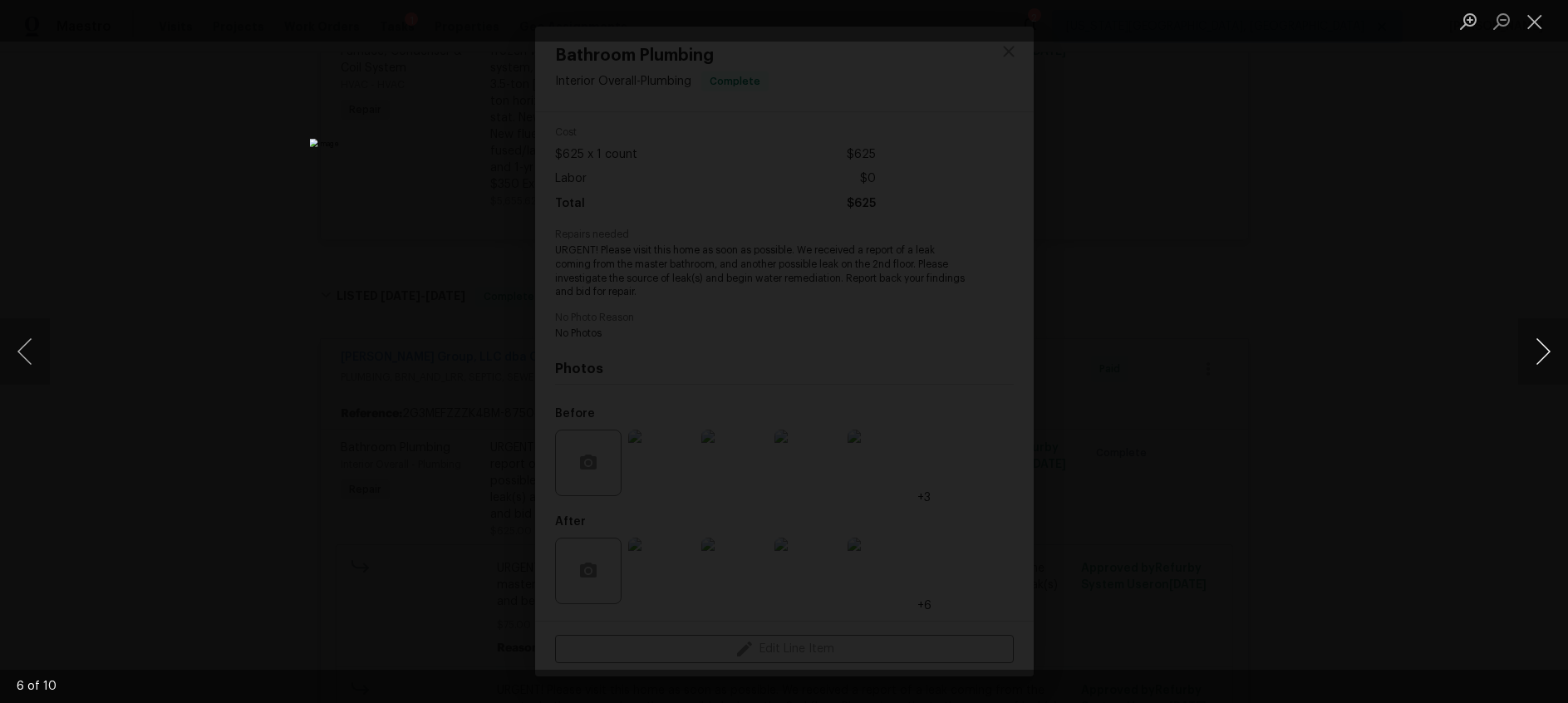
click at [1539, 350] on button "Next image" at bounding box center [1543, 352] width 50 height 67
click at [1535, 20] on button "Close lightbox" at bounding box center [1535, 20] width 33 height 29
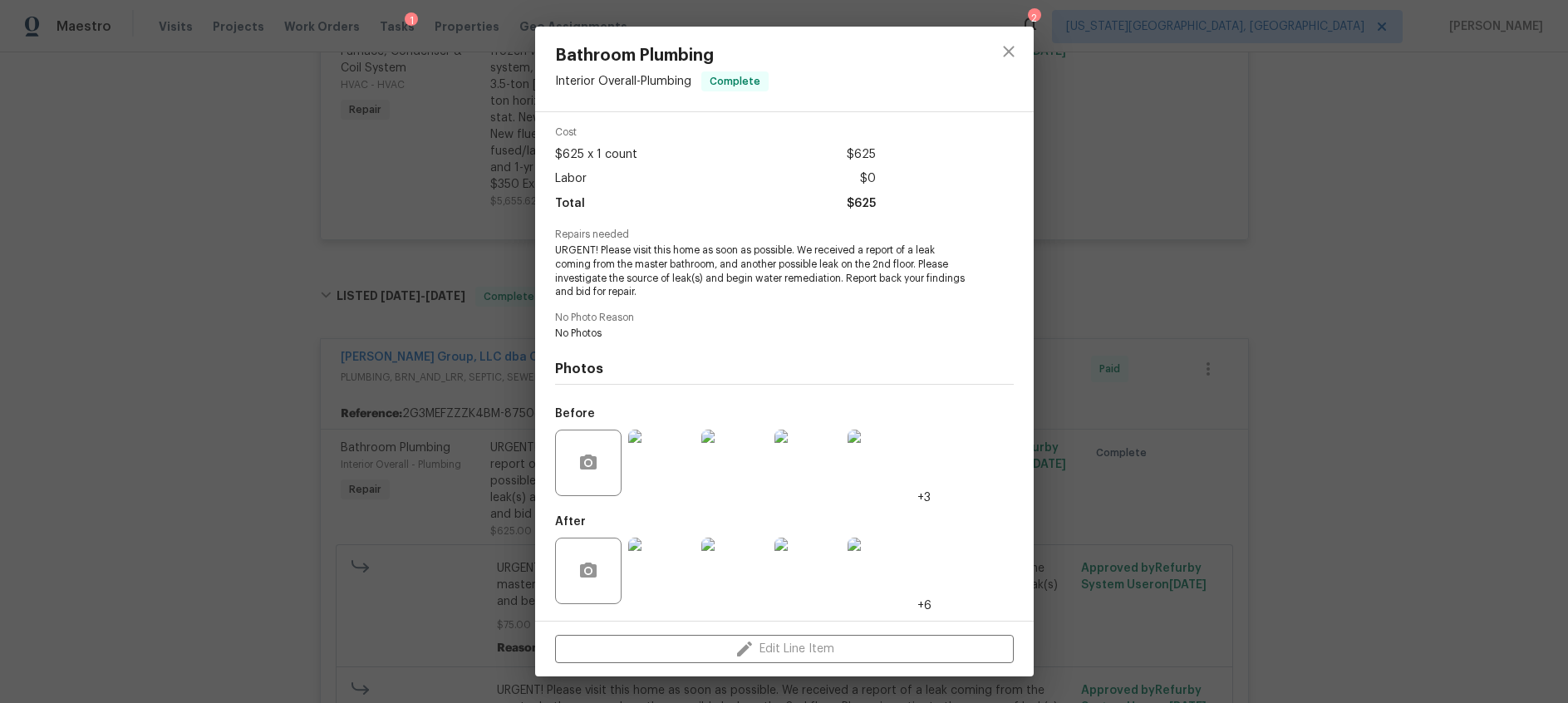
click at [275, 336] on div "Bathroom Plumbing Interior Overall - Plumbing Complete Vendor DeHoyos Group, LL…" at bounding box center [784, 352] width 1568 height 703
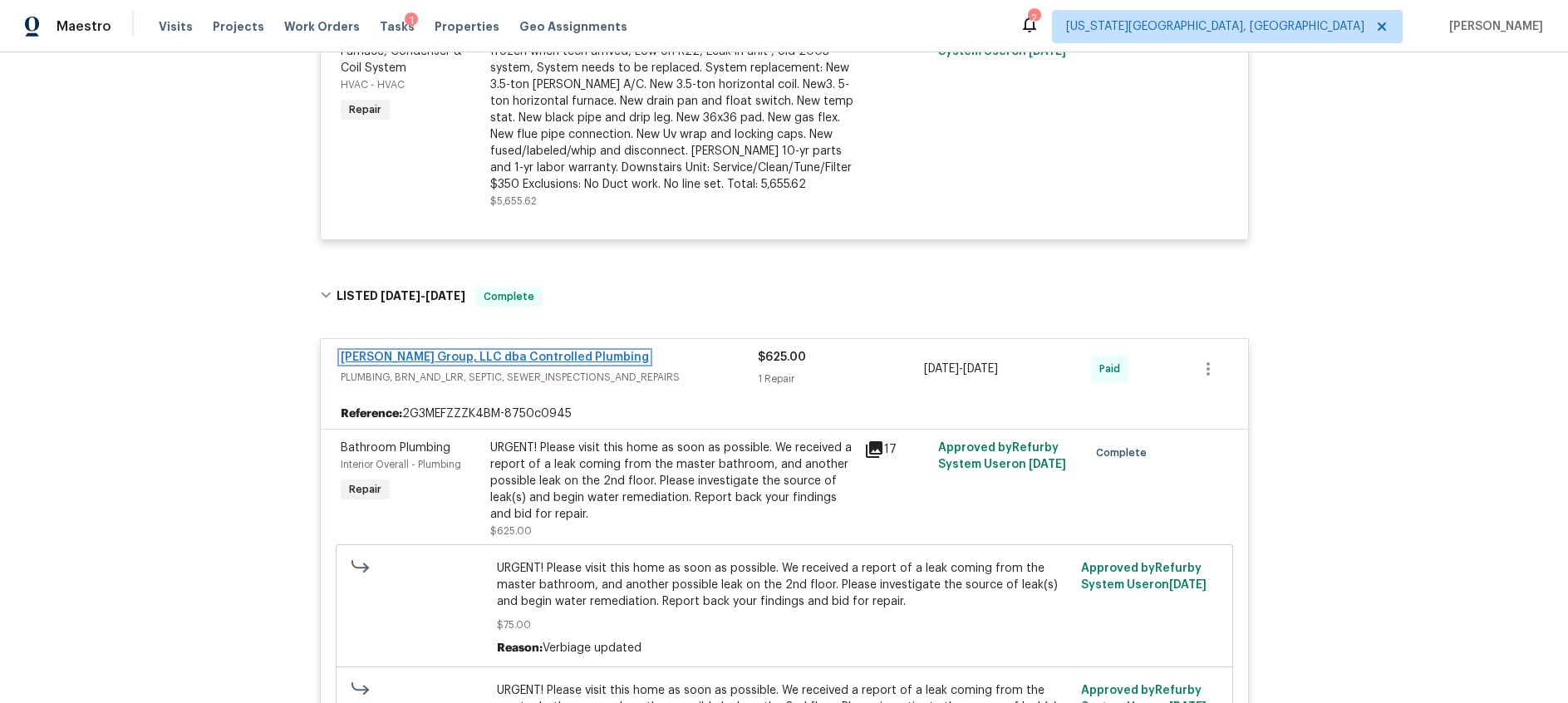
click at [516, 352] on link "DeHoyos Group, LLC dba Controlled Plumbing" at bounding box center [494, 357] width 308 height 12
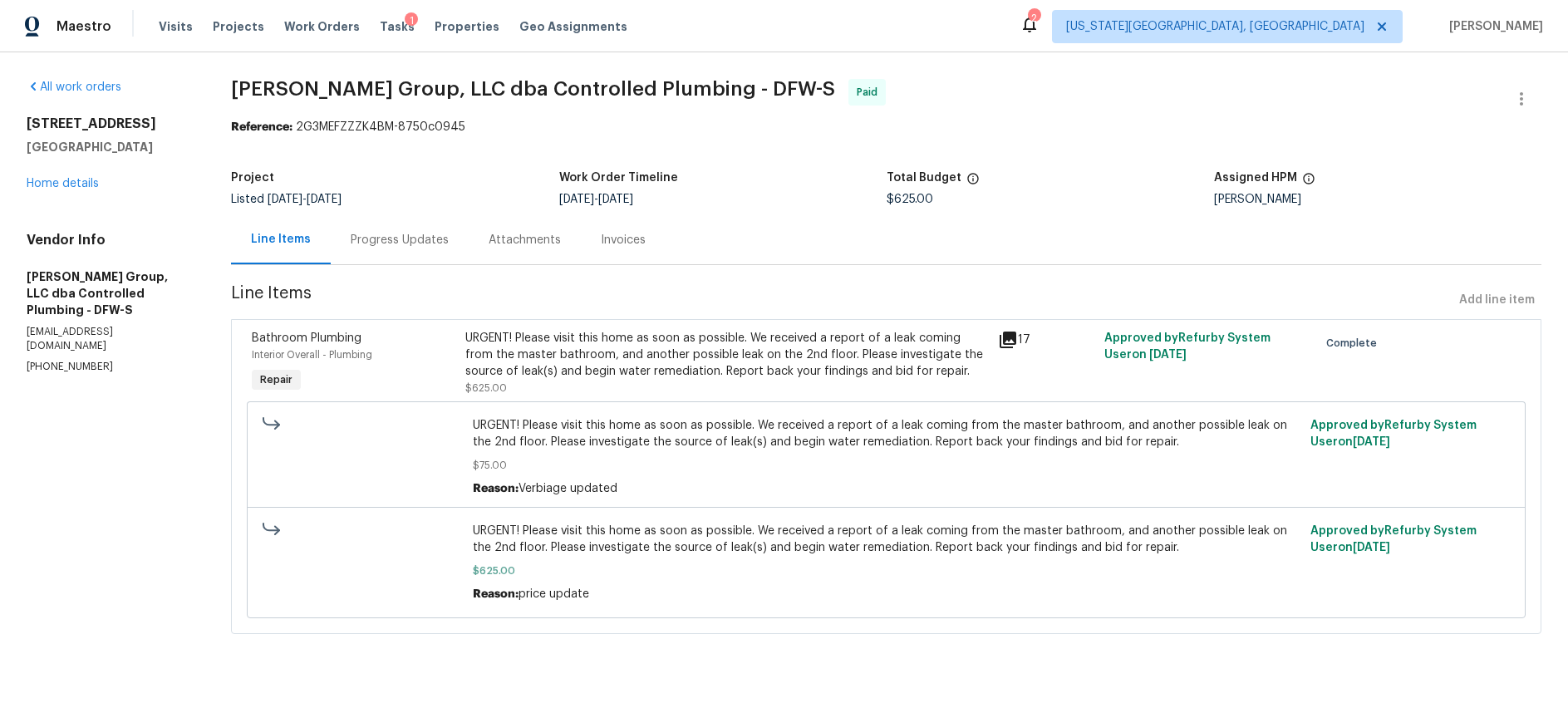
click at [375, 233] on div "Progress Updates" at bounding box center [400, 240] width 98 height 17
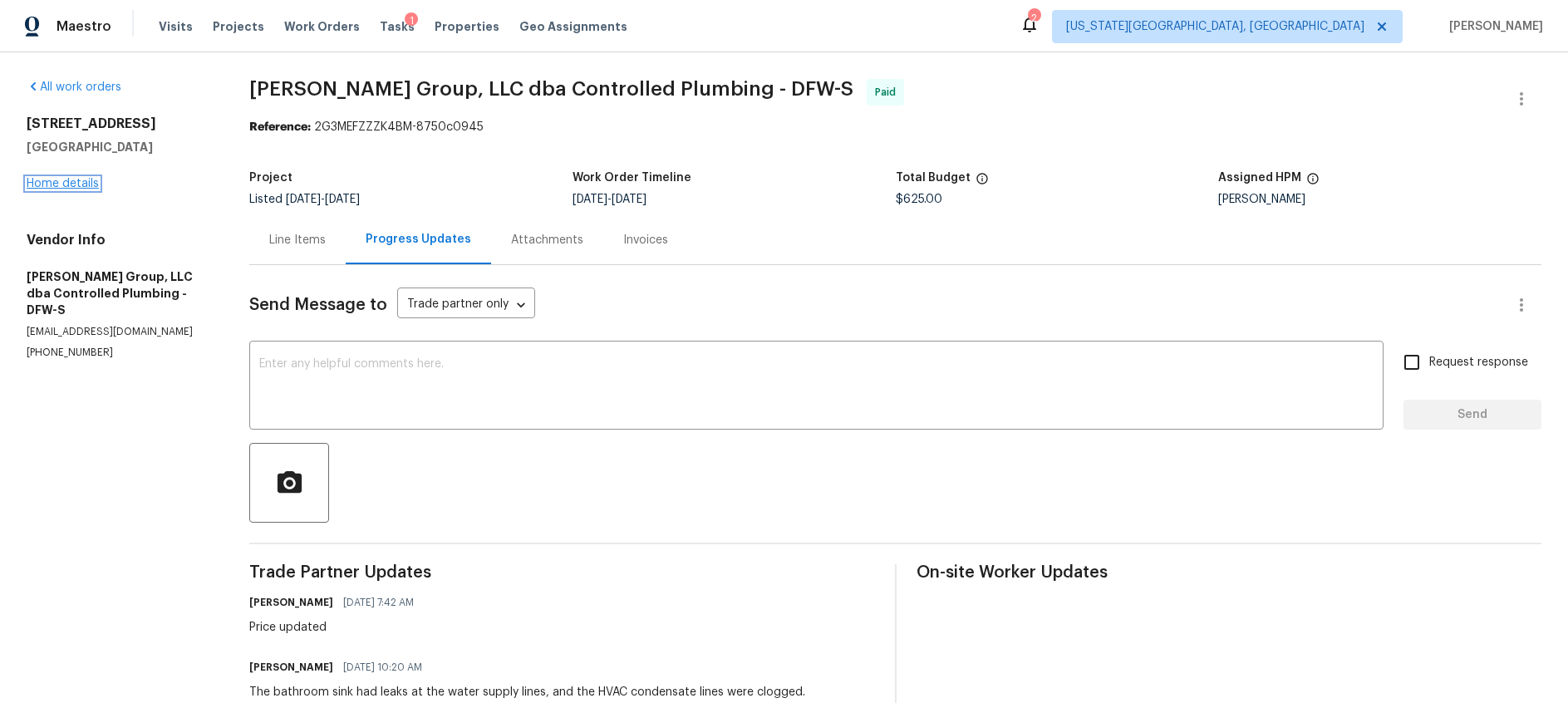
click at [60, 185] on link "Home details" at bounding box center [63, 183] width 72 height 12
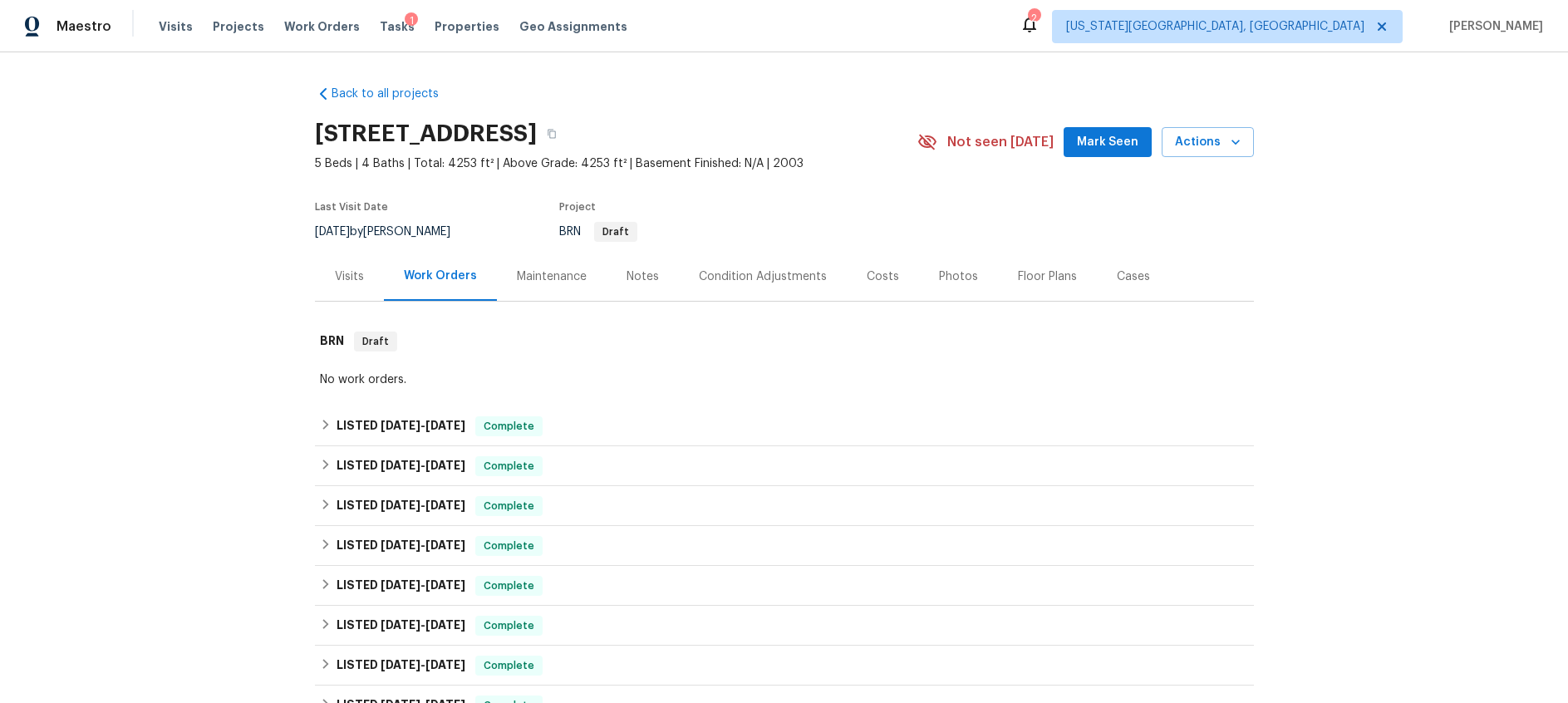
scroll to position [710, 0]
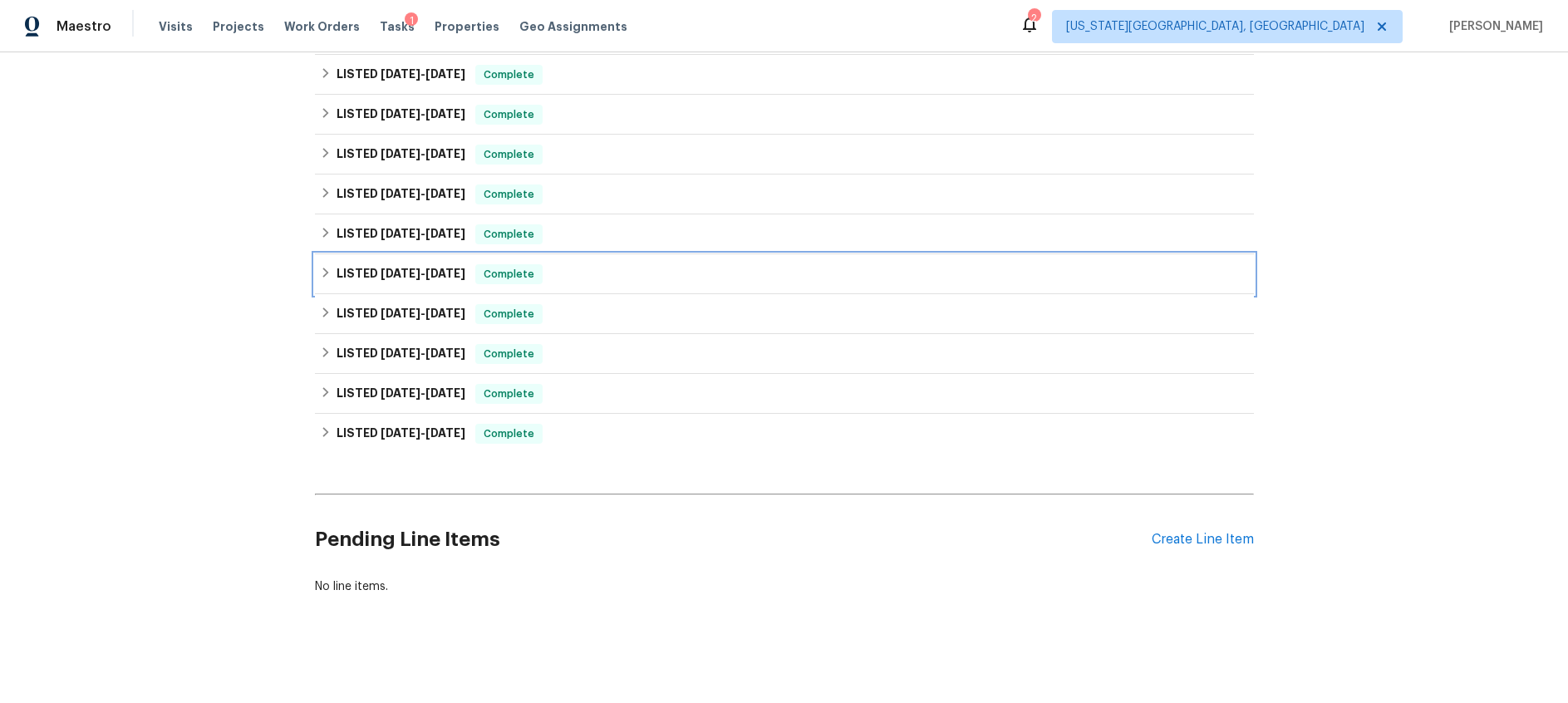
click at [434, 269] on span "6/17/24" at bounding box center [445, 273] width 40 height 12
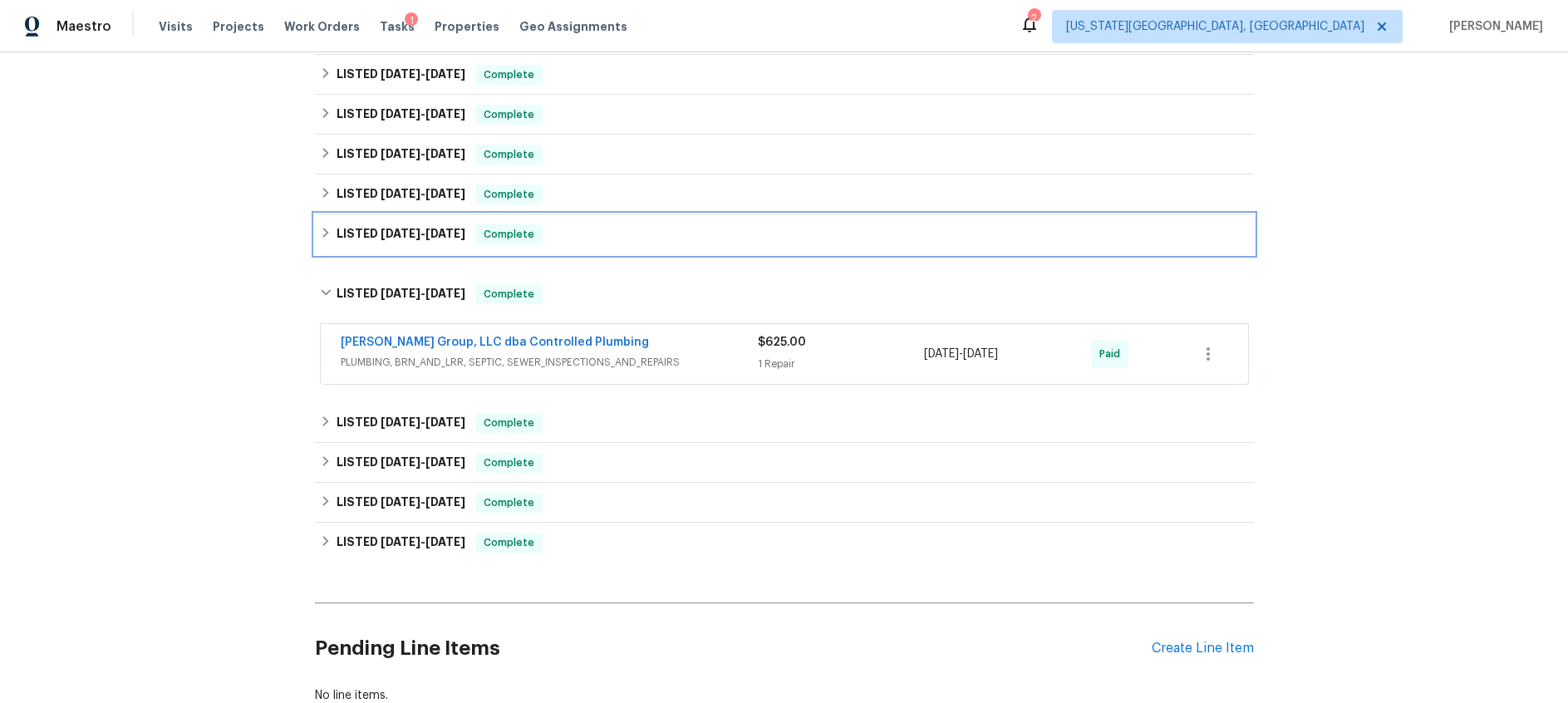
click at [412, 228] on span "6/24/24" at bounding box center [400, 233] width 40 height 12
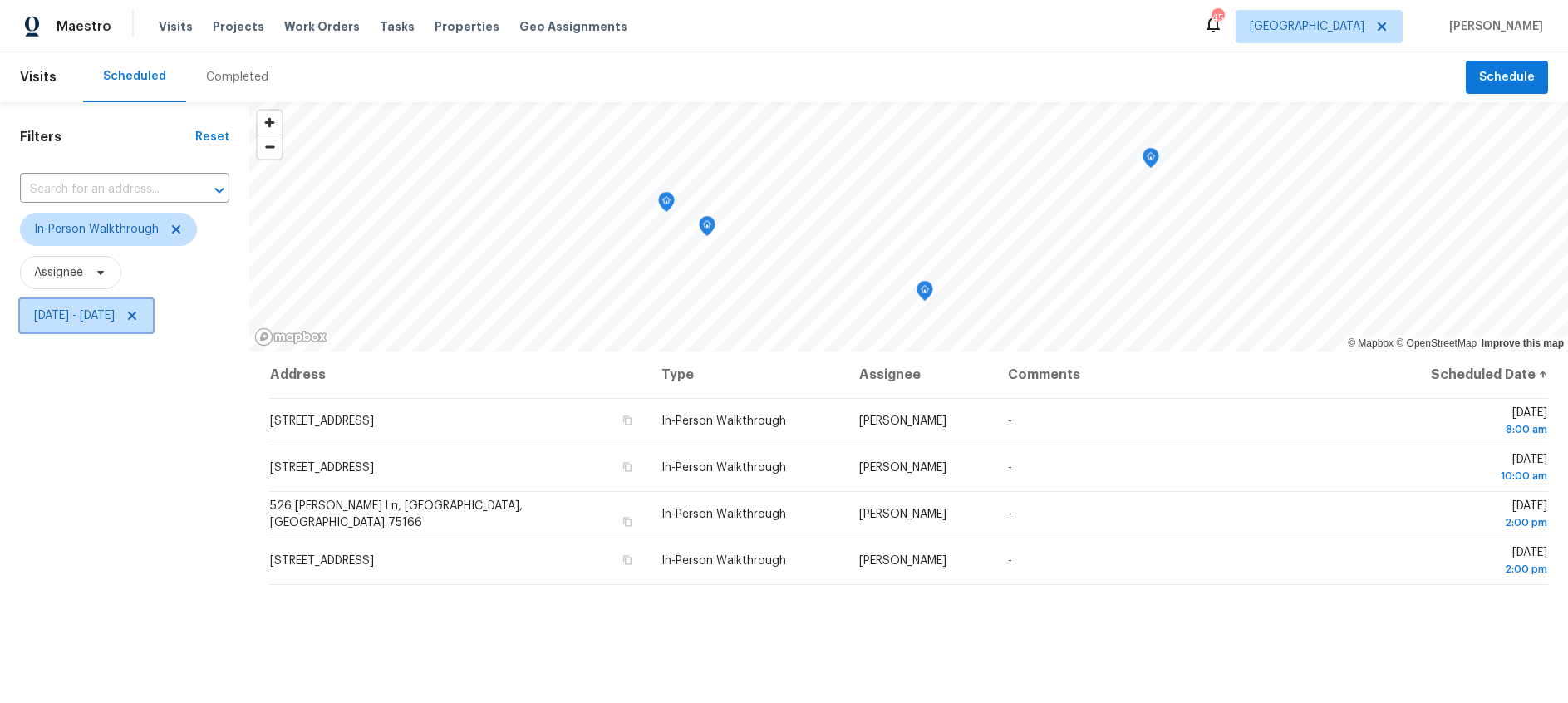
click at [139, 316] on icon at bounding box center [132, 315] width 13 height 13
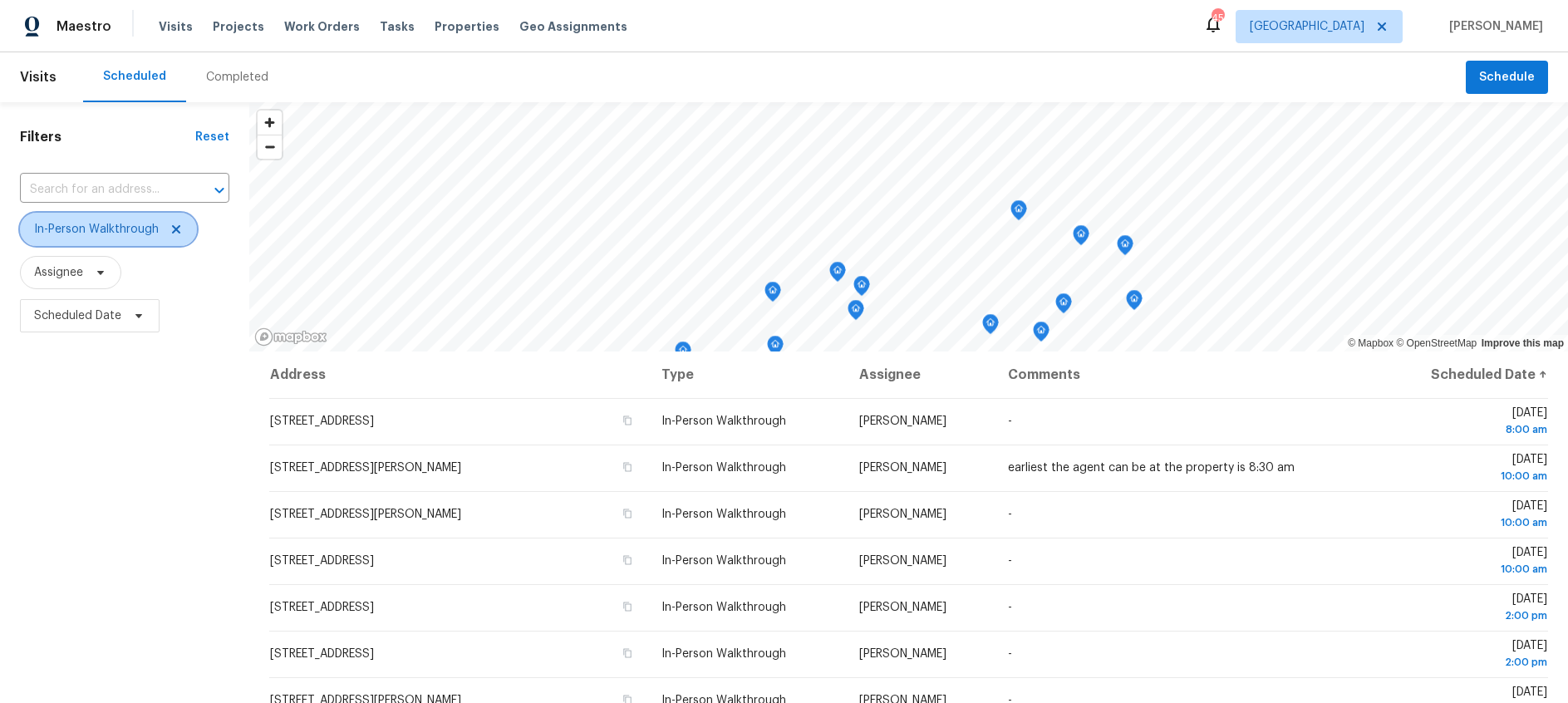
click at [176, 233] on icon at bounding box center [176, 229] width 13 height 13
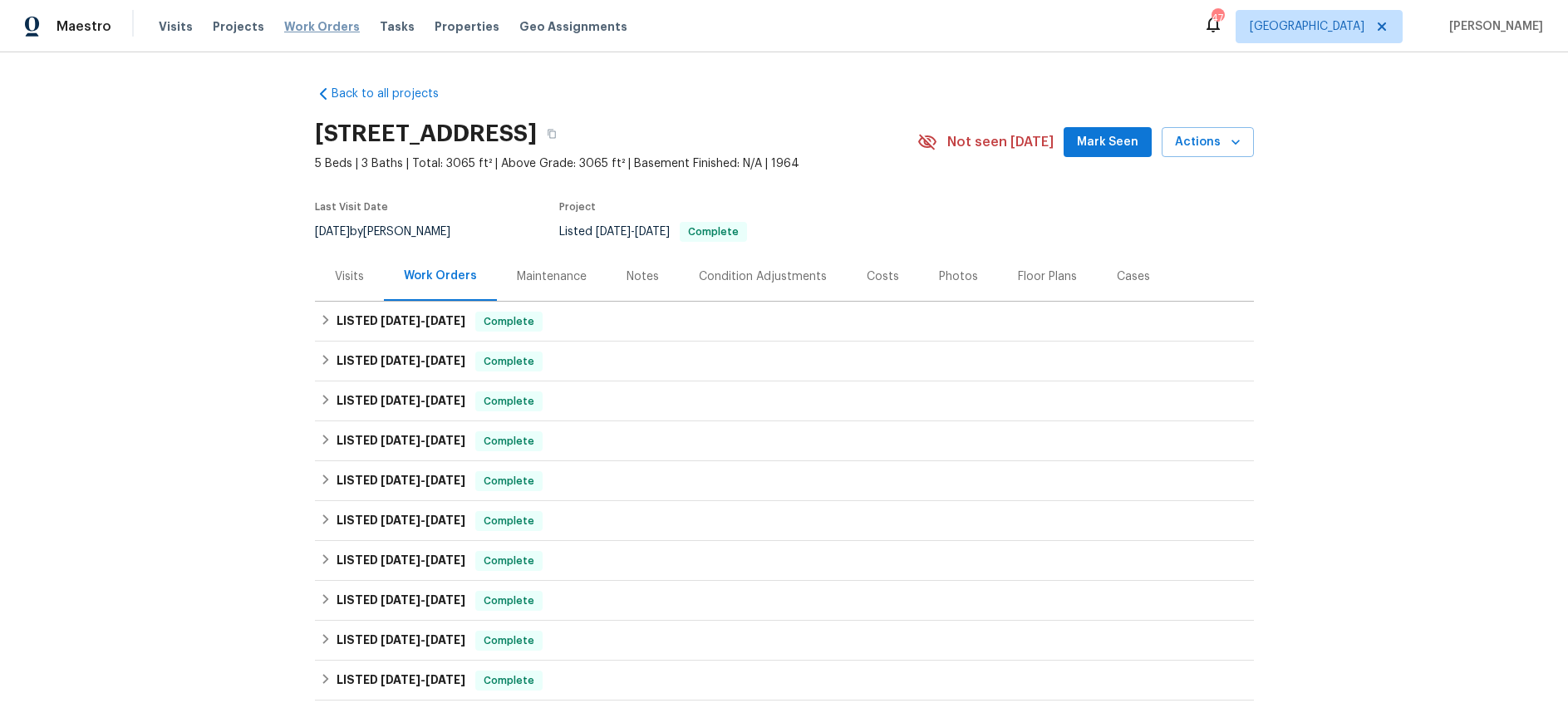
click at [315, 33] on span "Work Orders" at bounding box center [322, 27] width 76 height 17
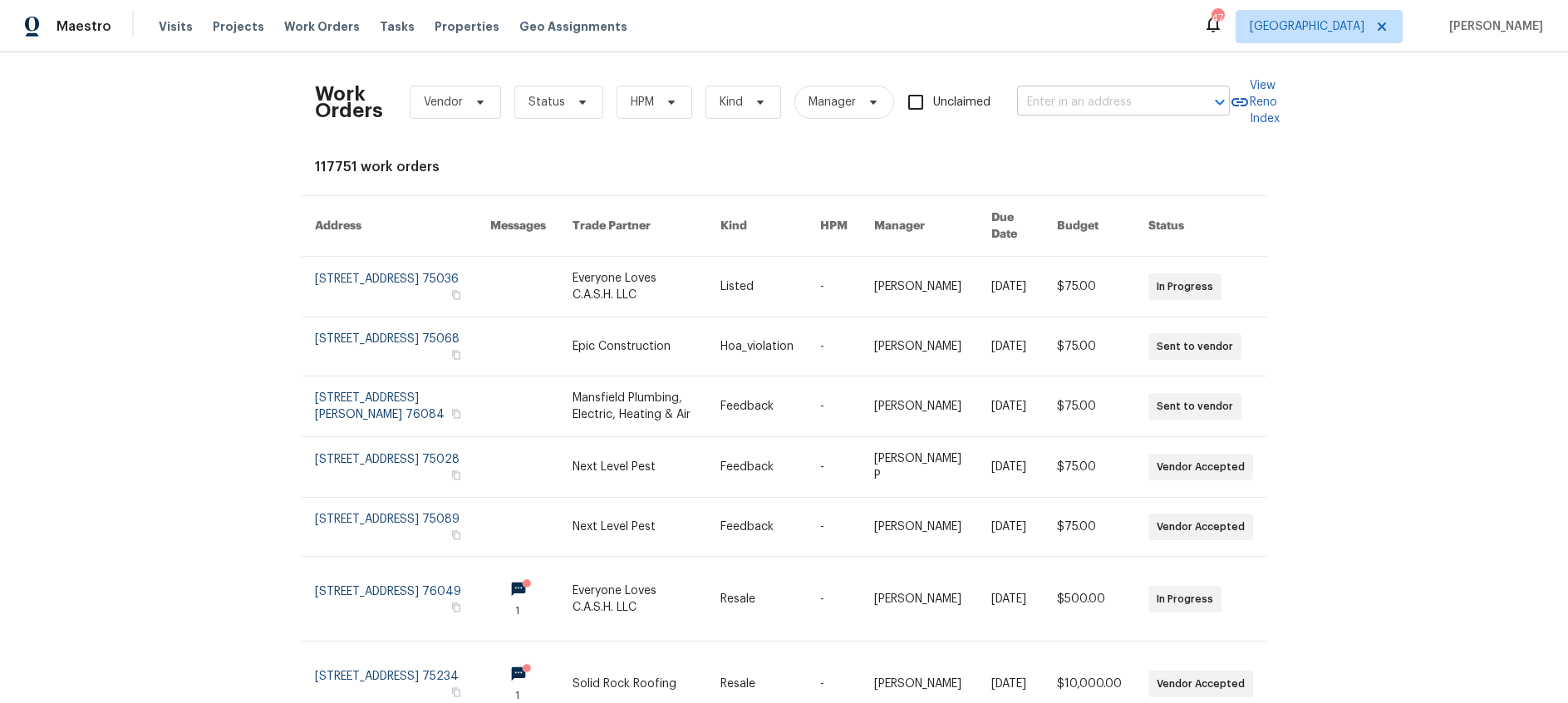
click at [1100, 110] on input "text" at bounding box center [1101, 103] width 167 height 26
type input "galax"
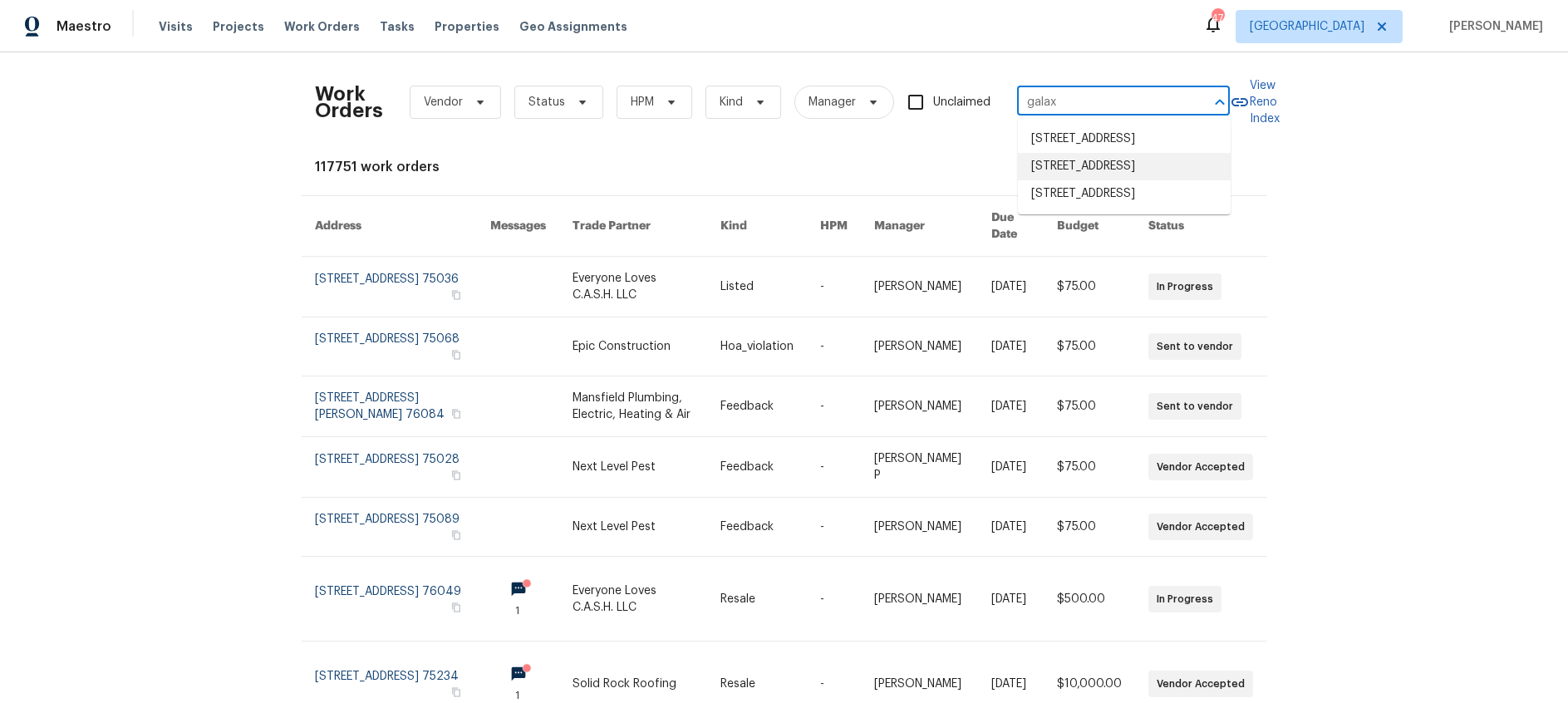
click at [1099, 180] on li "[STREET_ADDRESS]" at bounding box center [1125, 166] width 213 height 28
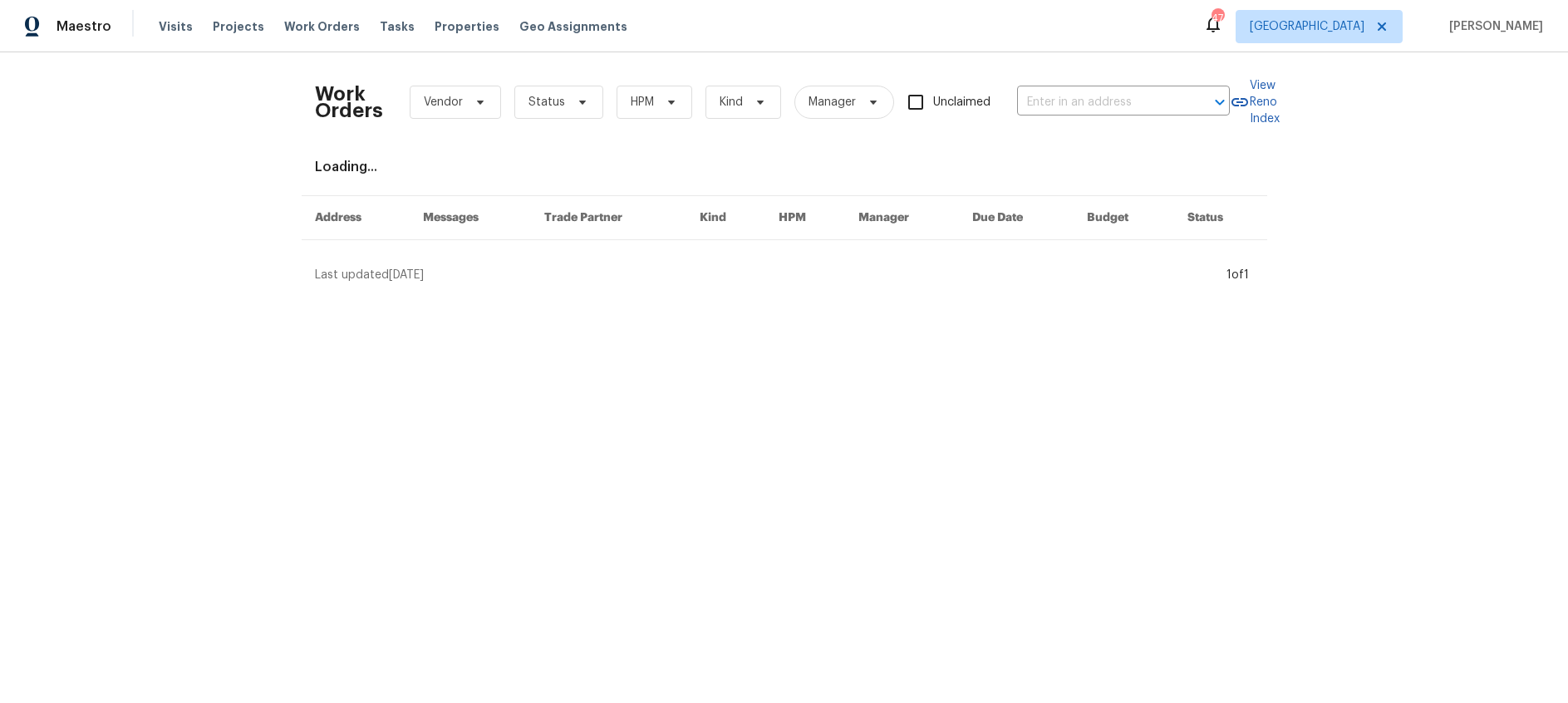
type input "[STREET_ADDRESS]"
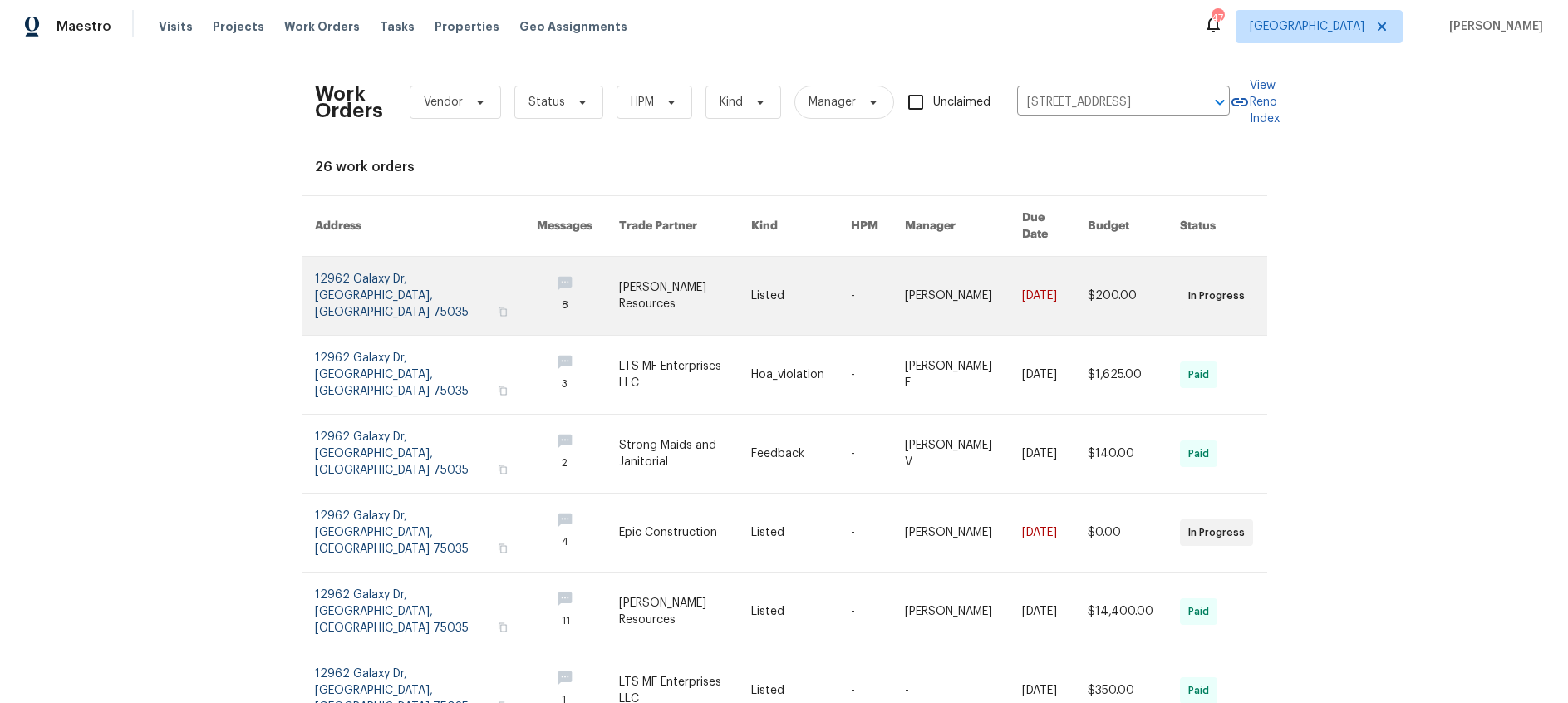
click at [375, 274] on link at bounding box center [426, 296] width 223 height 78
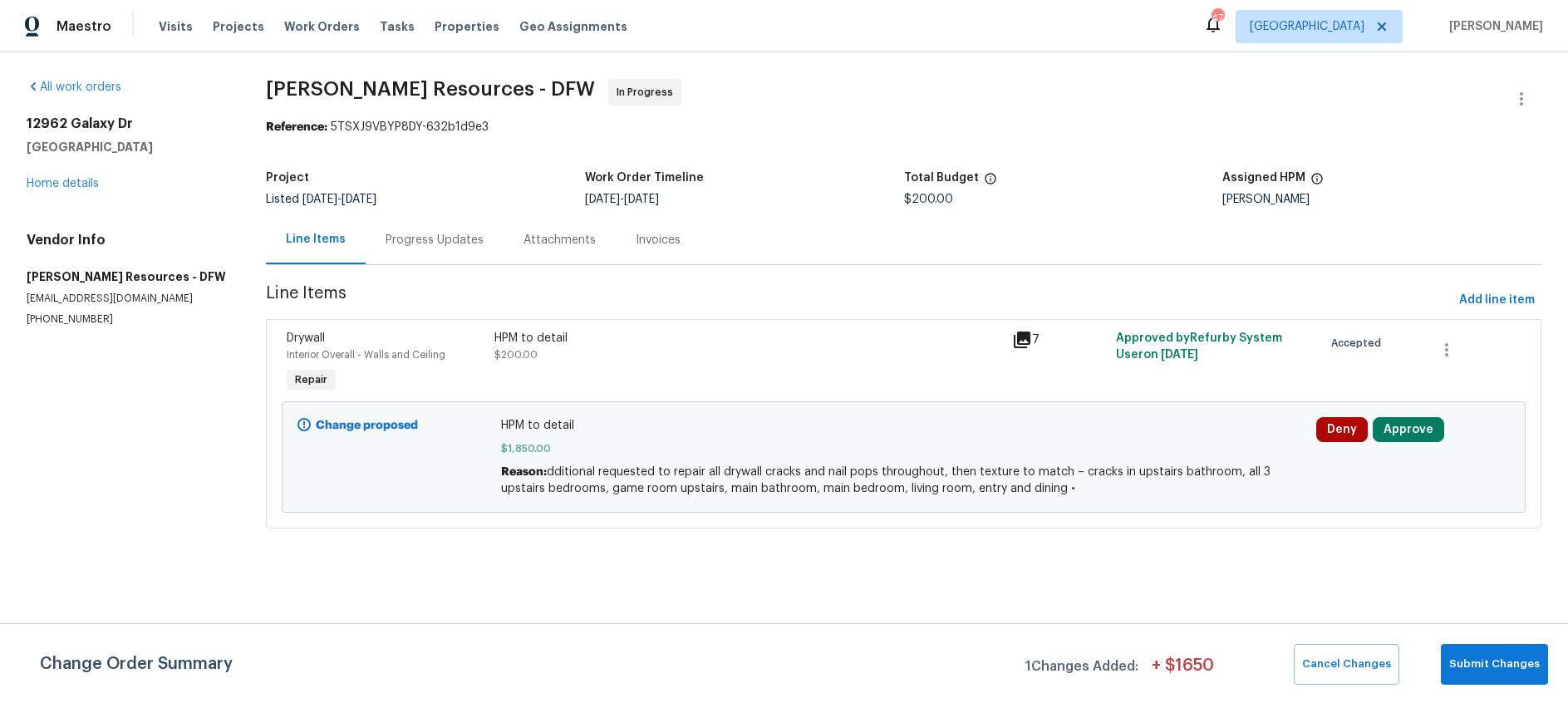
click at [1022, 342] on icon at bounding box center [1022, 340] width 20 height 20
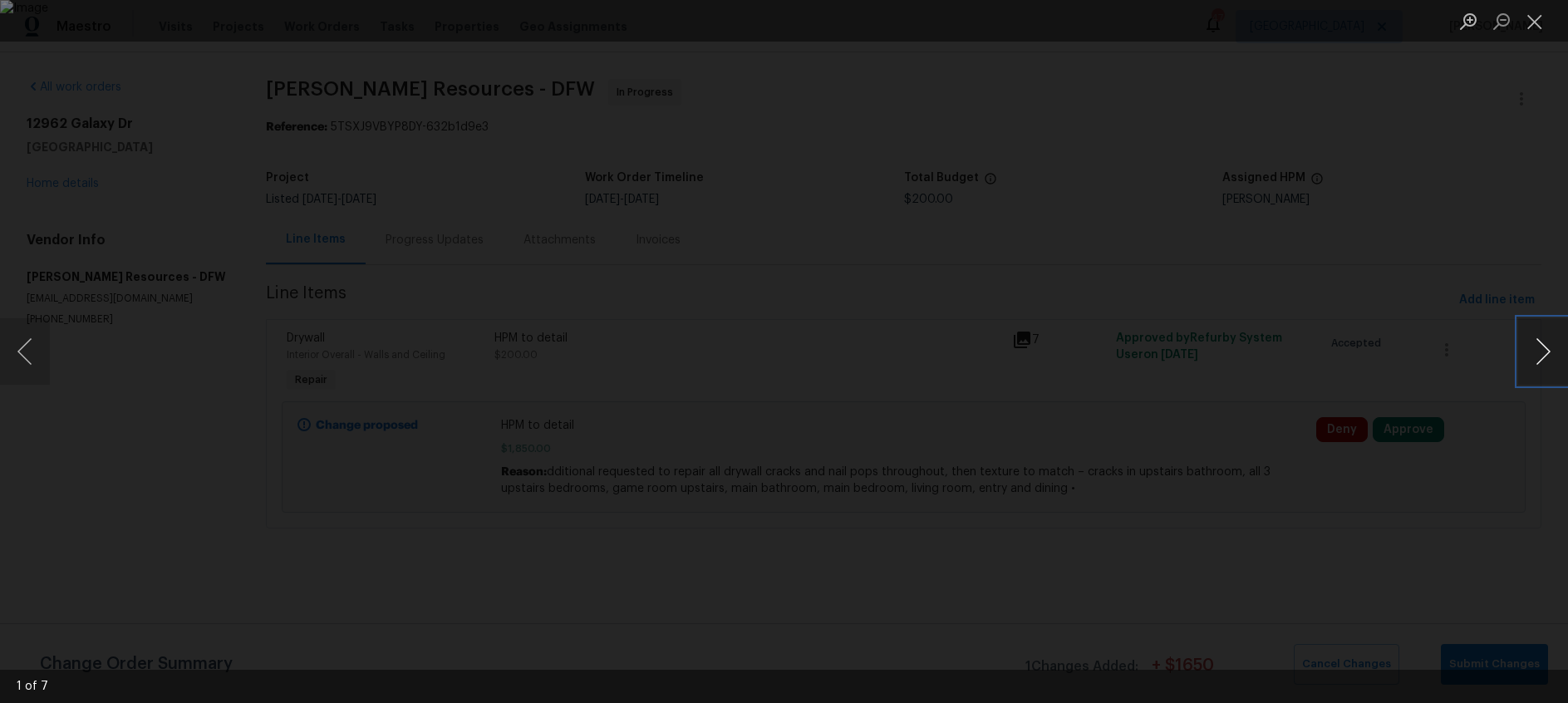
click at [1541, 352] on button "Next image" at bounding box center [1543, 352] width 50 height 67
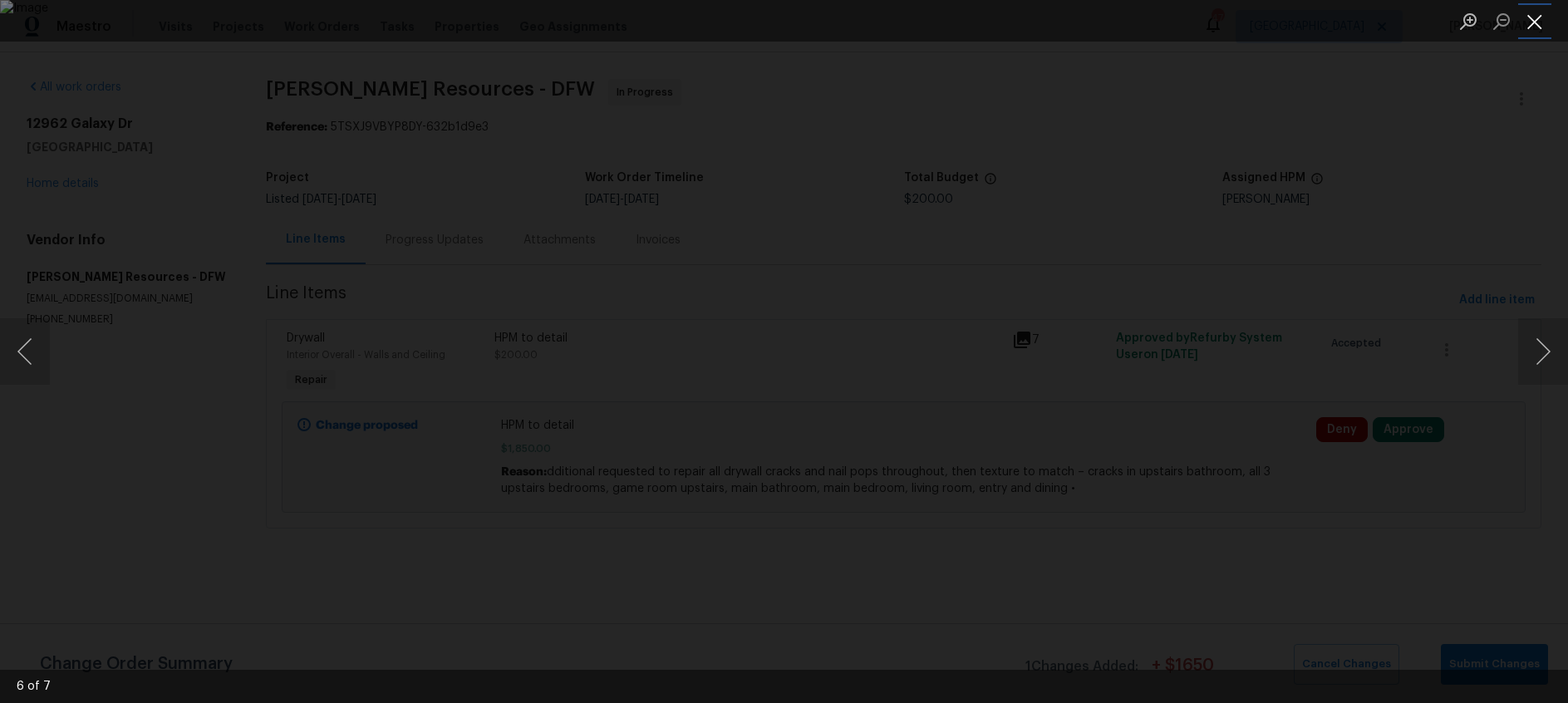
click at [1539, 26] on button "Close lightbox" at bounding box center [1535, 20] width 33 height 29
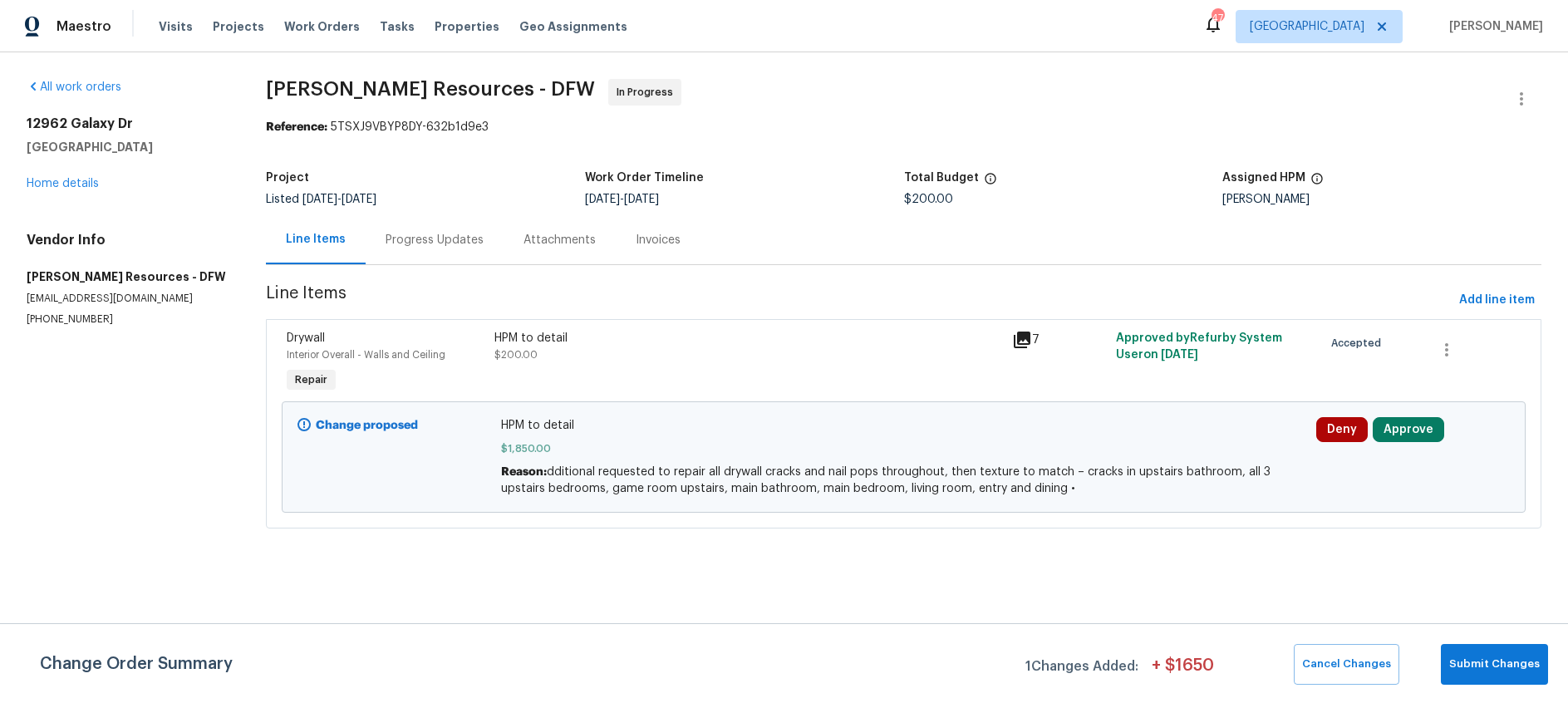
click at [461, 244] on div "Progress Updates" at bounding box center [435, 240] width 98 height 17
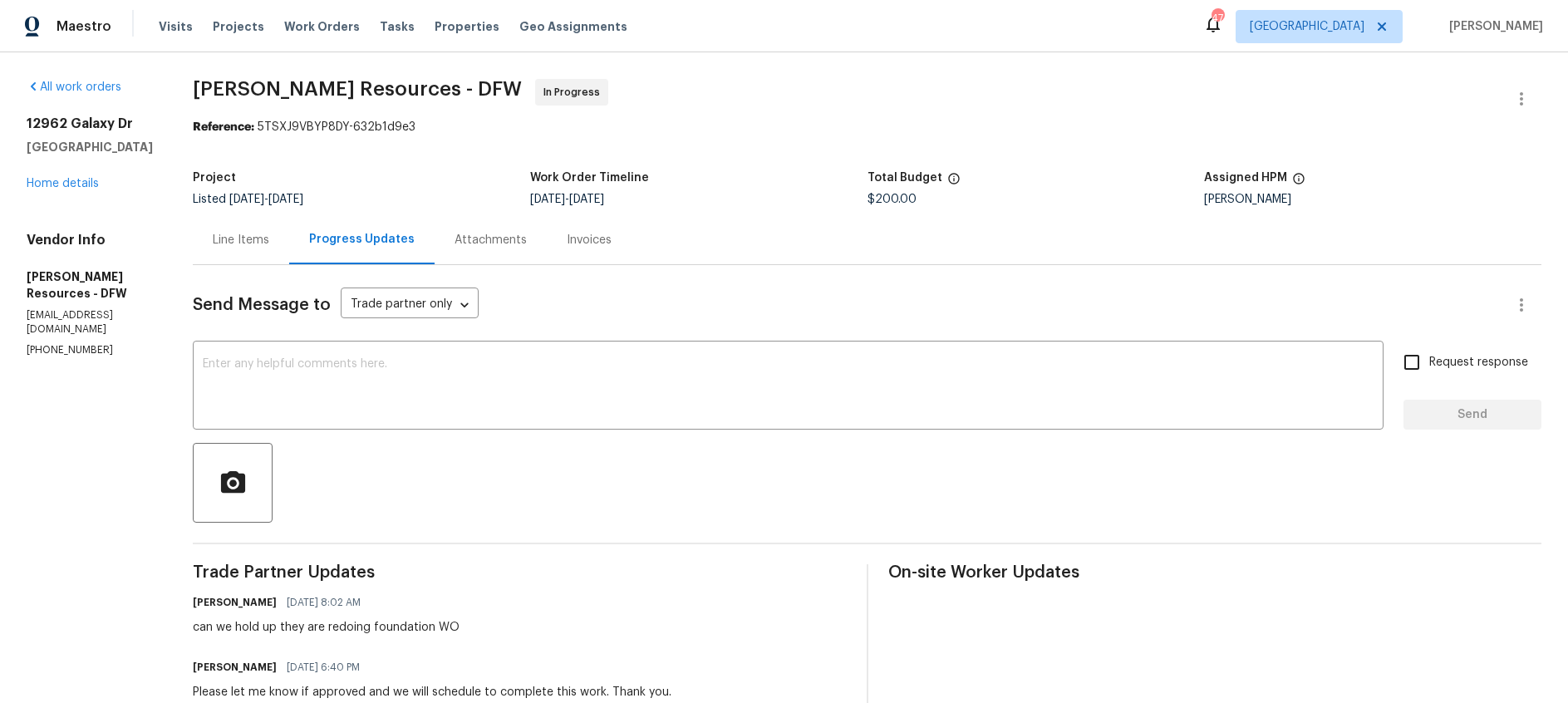
click at [269, 239] on div "Line Items" at bounding box center [241, 240] width 56 height 17
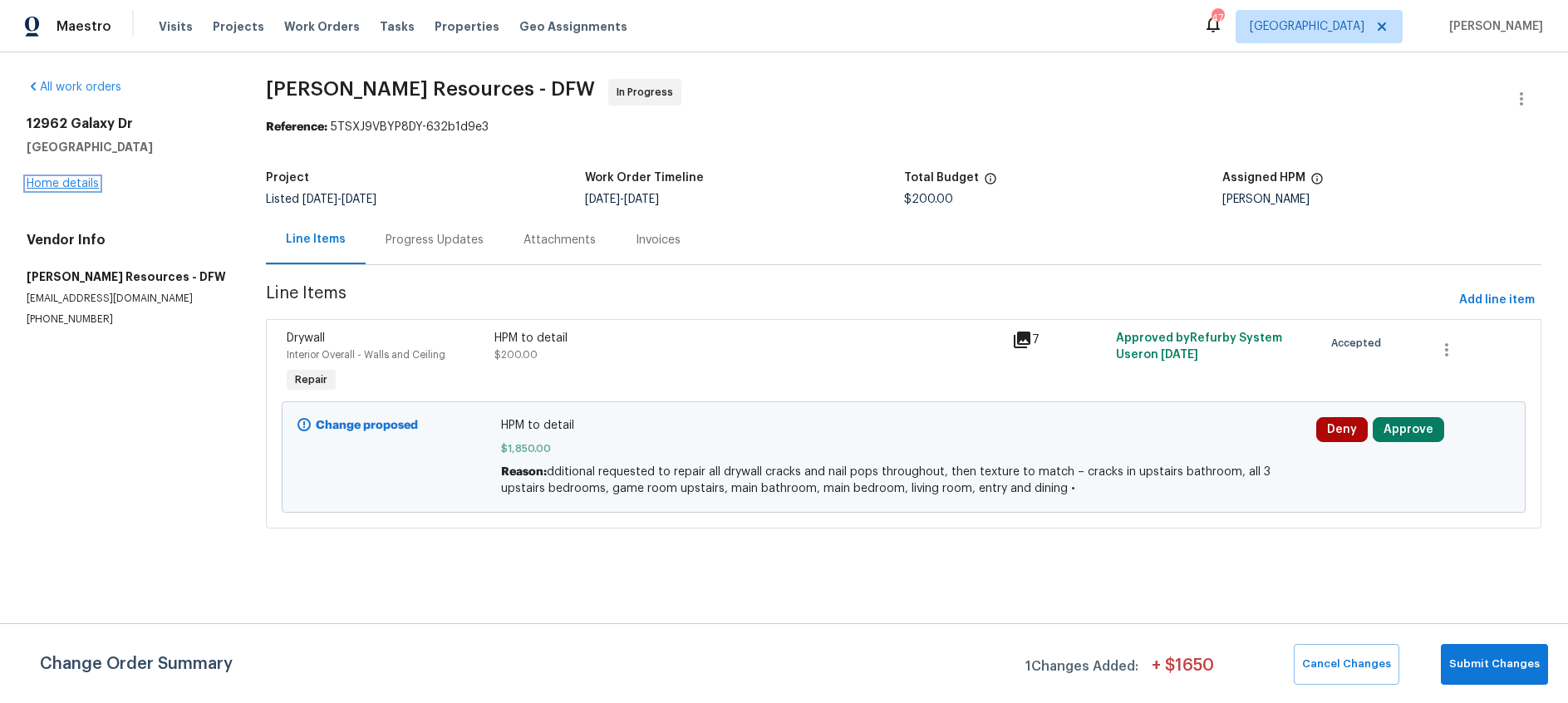
click at [67, 185] on link "Home details" at bounding box center [63, 183] width 72 height 12
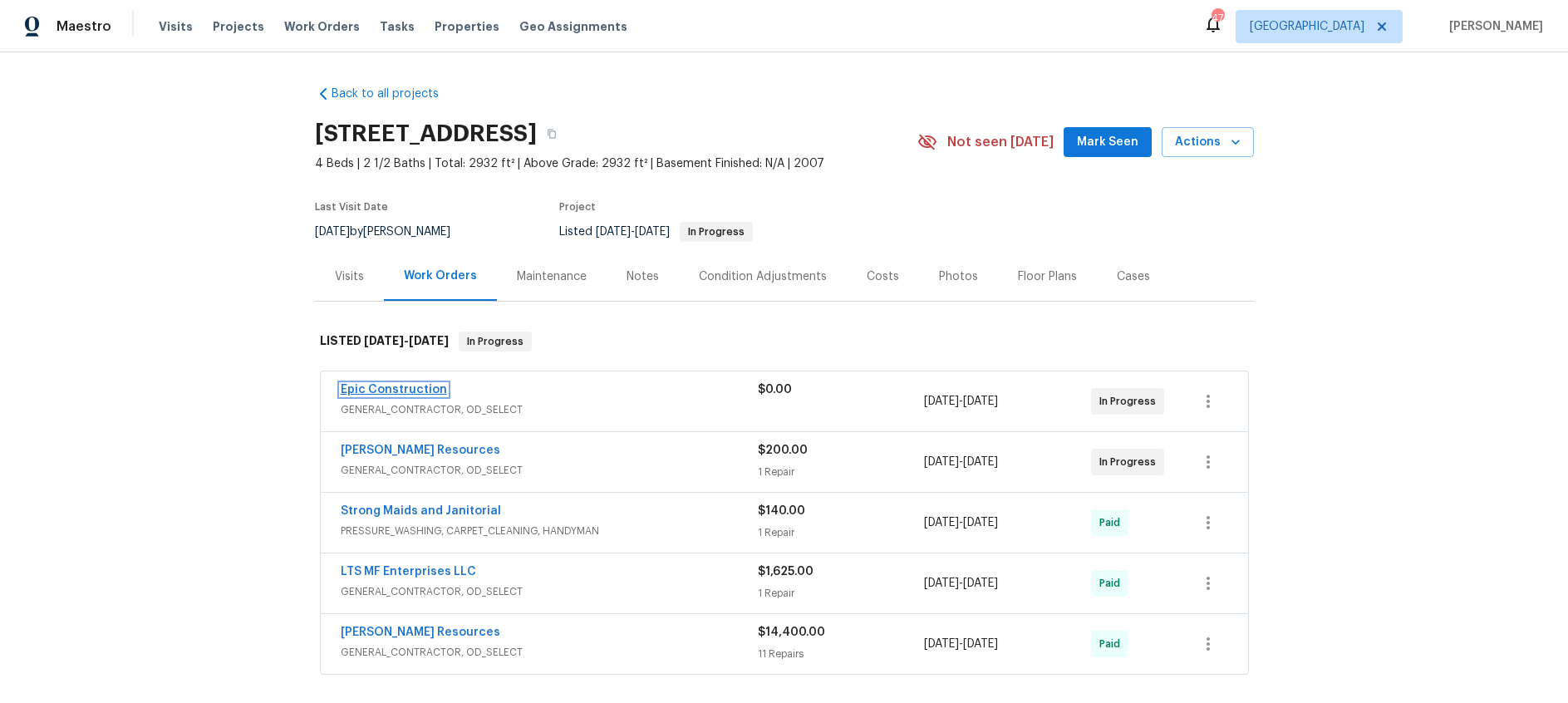
click at [408, 388] on link "Epic Construction" at bounding box center [393, 389] width 106 height 12
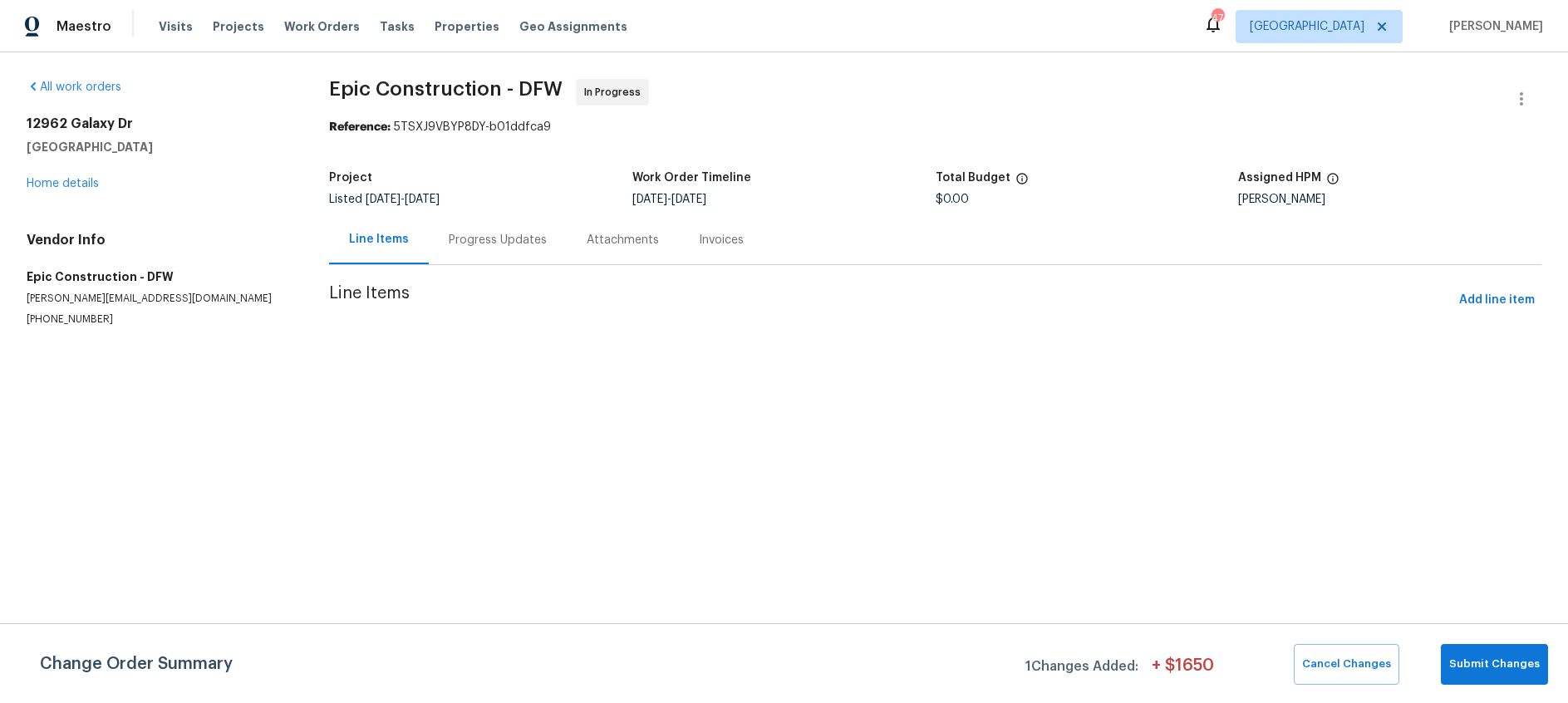
click at [475, 236] on div "Progress Updates" at bounding box center [498, 240] width 98 height 17
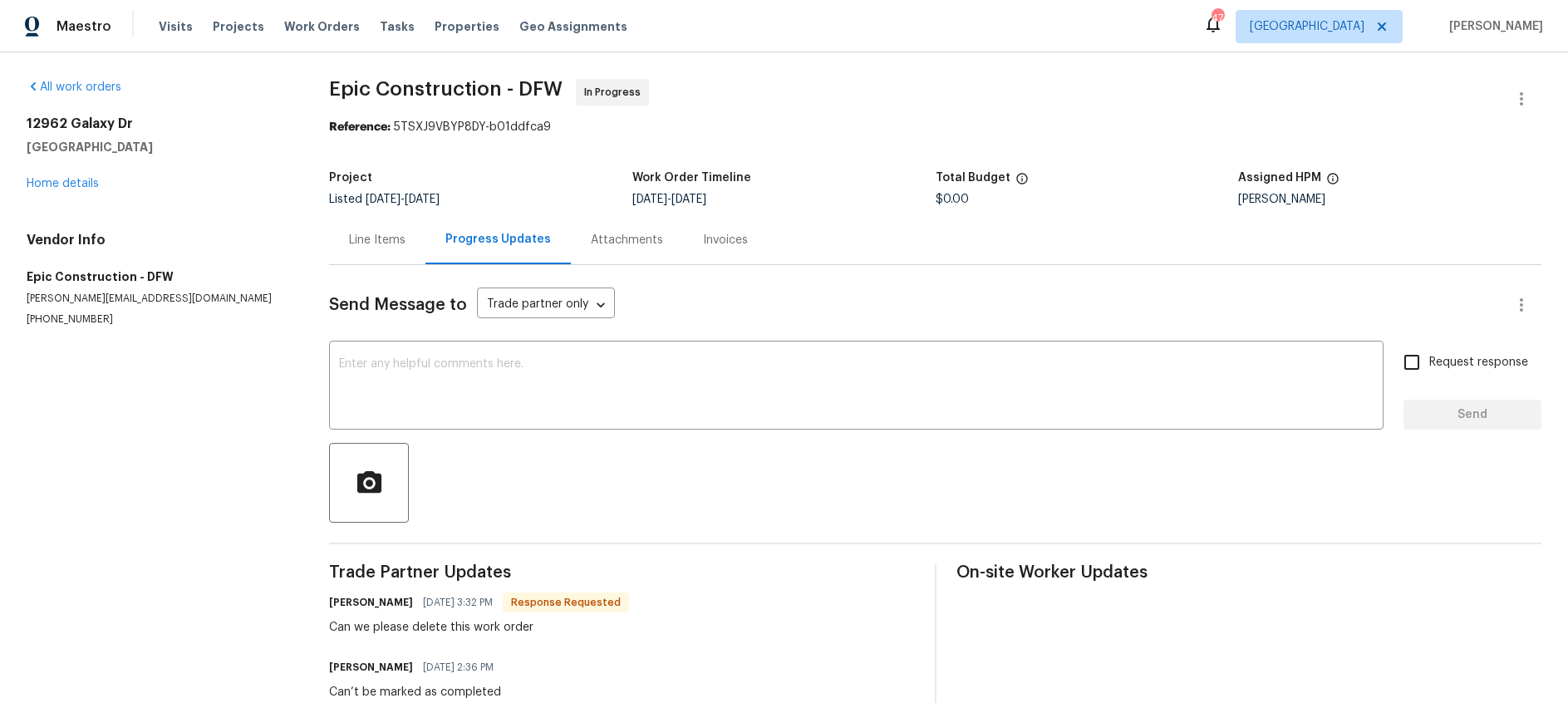
click at [372, 236] on div "Line Items" at bounding box center [377, 240] width 56 height 17
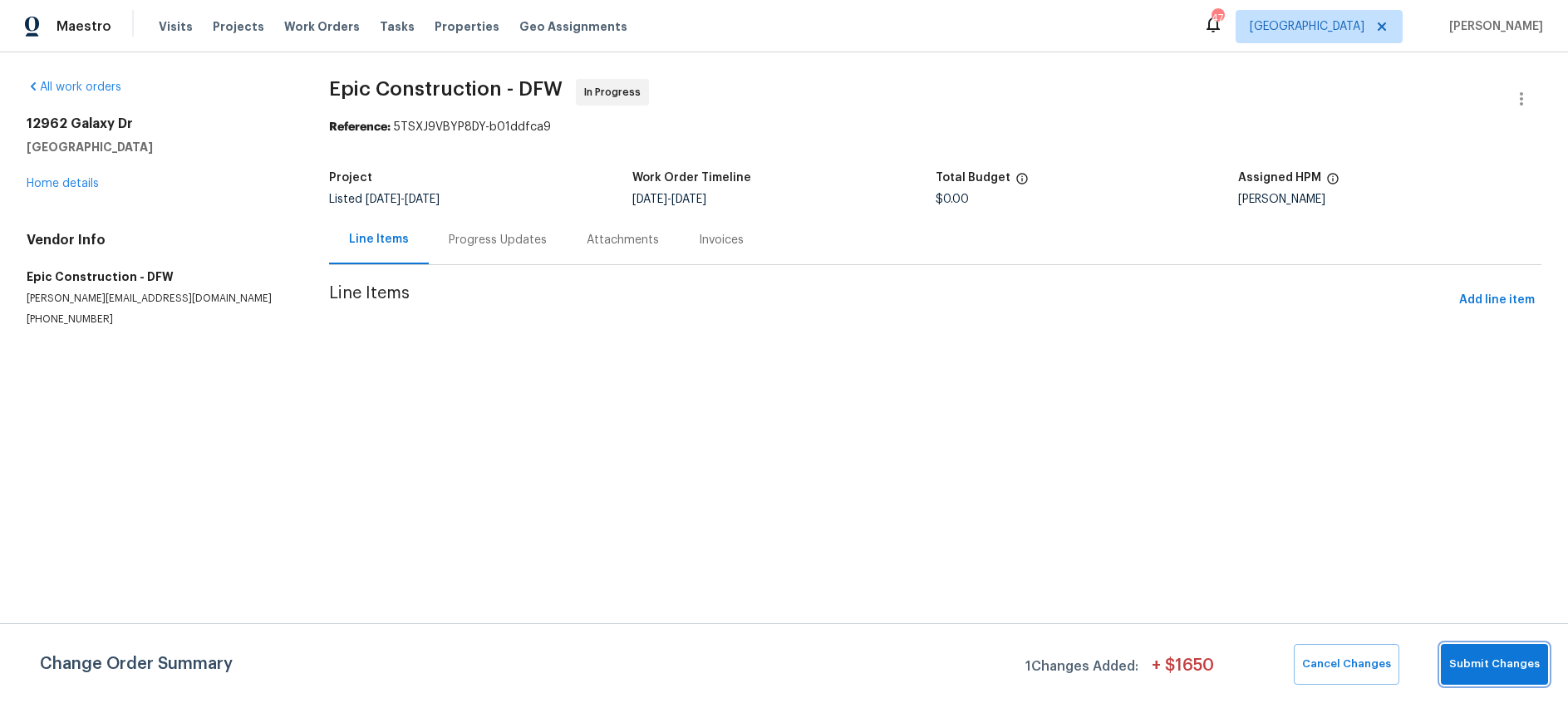
click at [1504, 671] on span "Submit Changes" at bounding box center [1495, 664] width 91 height 19
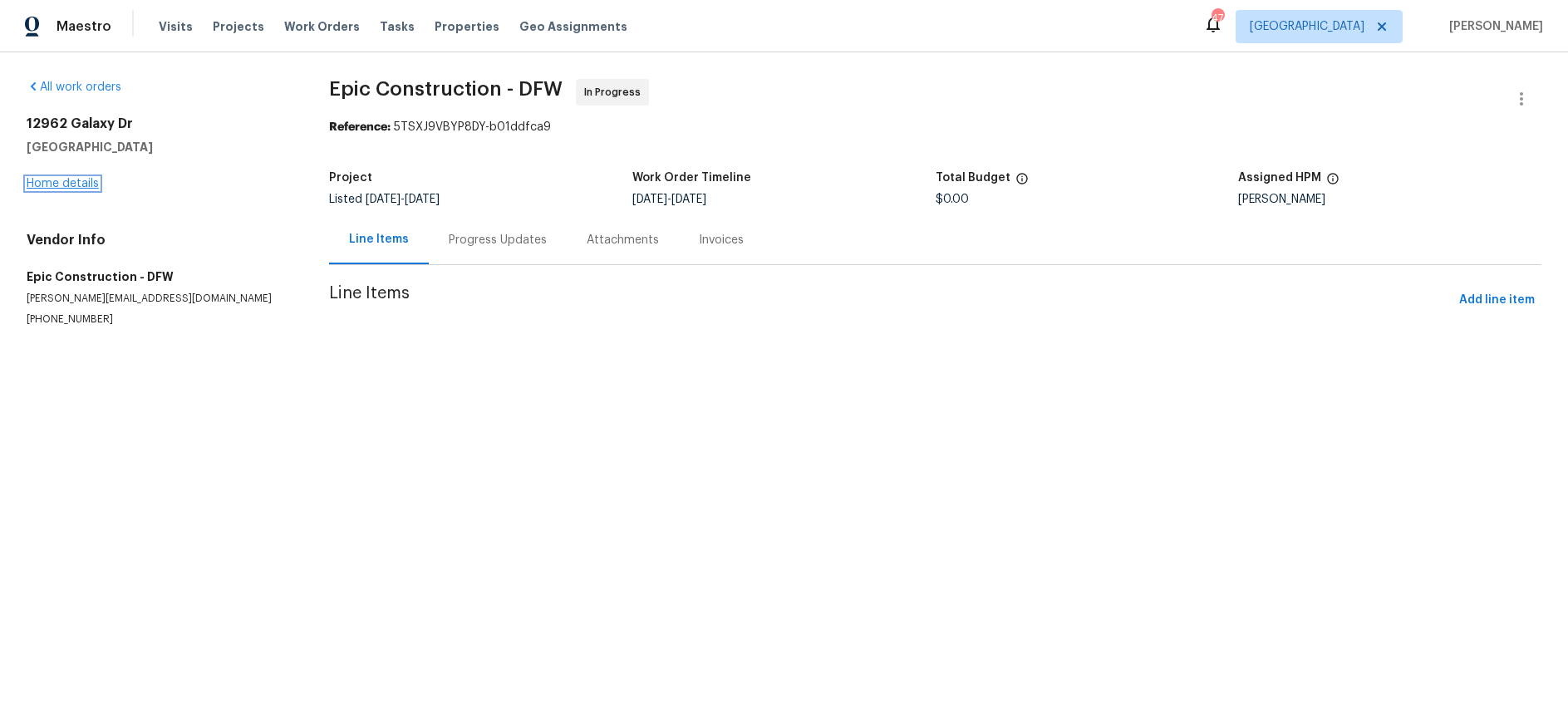
click at [71, 182] on link "Home details" at bounding box center [63, 183] width 72 height 12
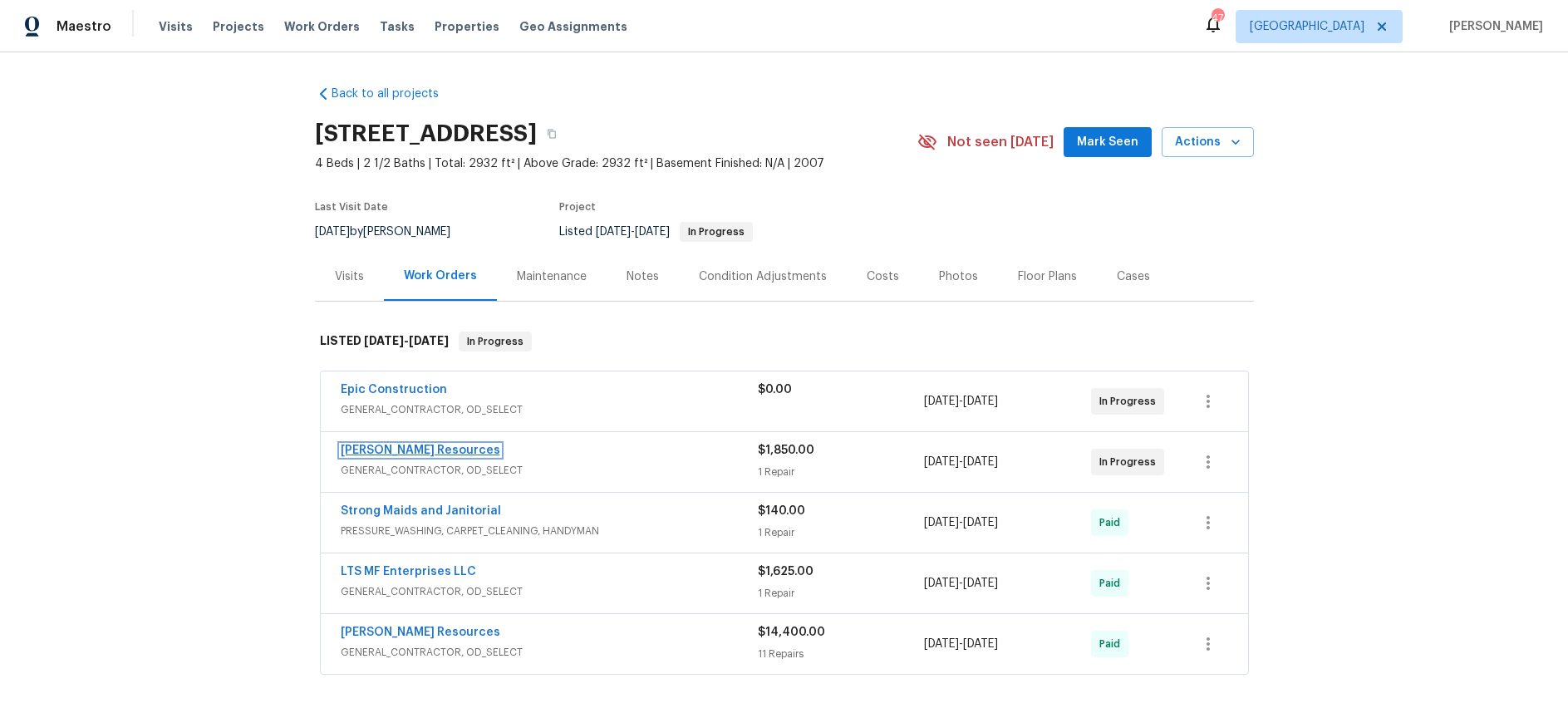
click at [434, 446] on link "[PERSON_NAME] Resources" at bounding box center [420, 450] width 159 height 12
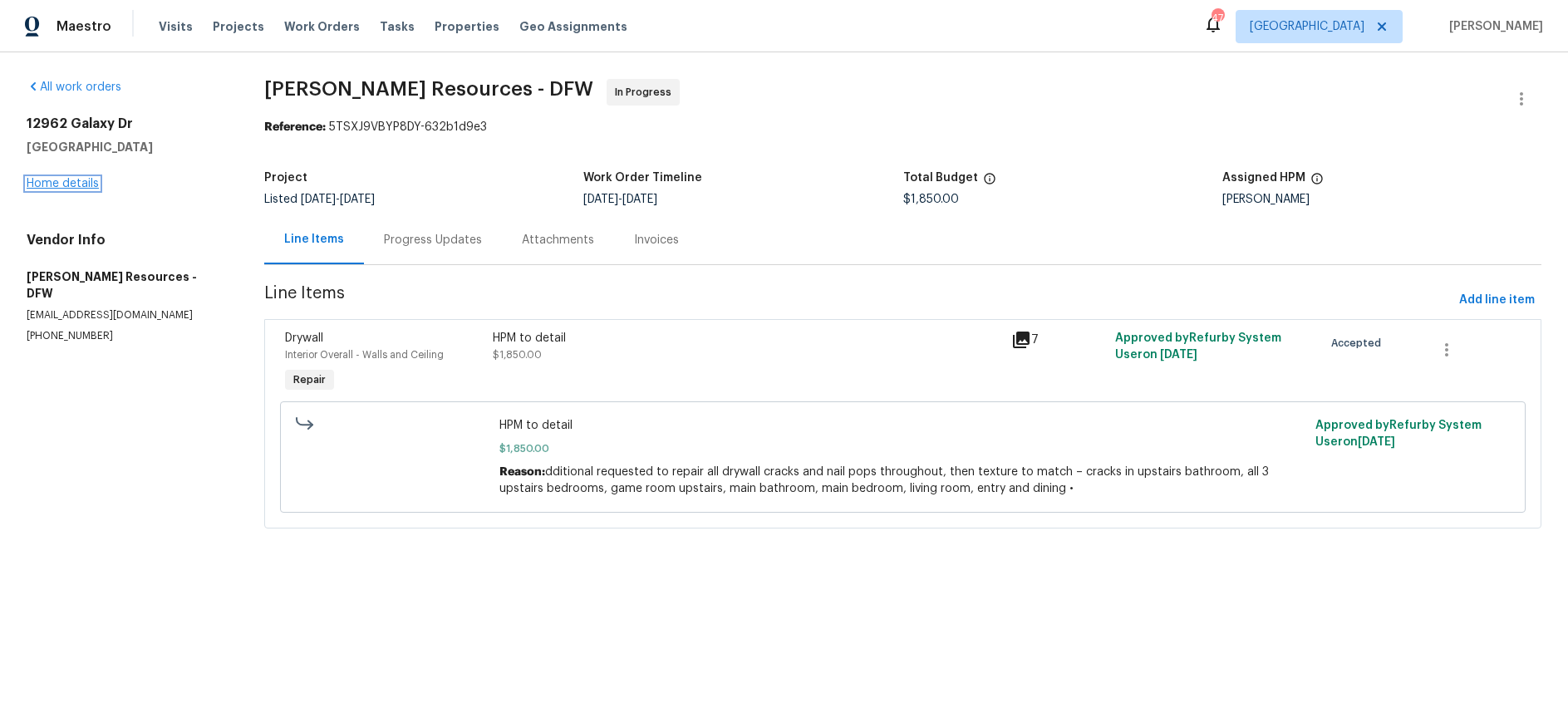
click at [68, 182] on link "Home details" at bounding box center [63, 183] width 72 height 12
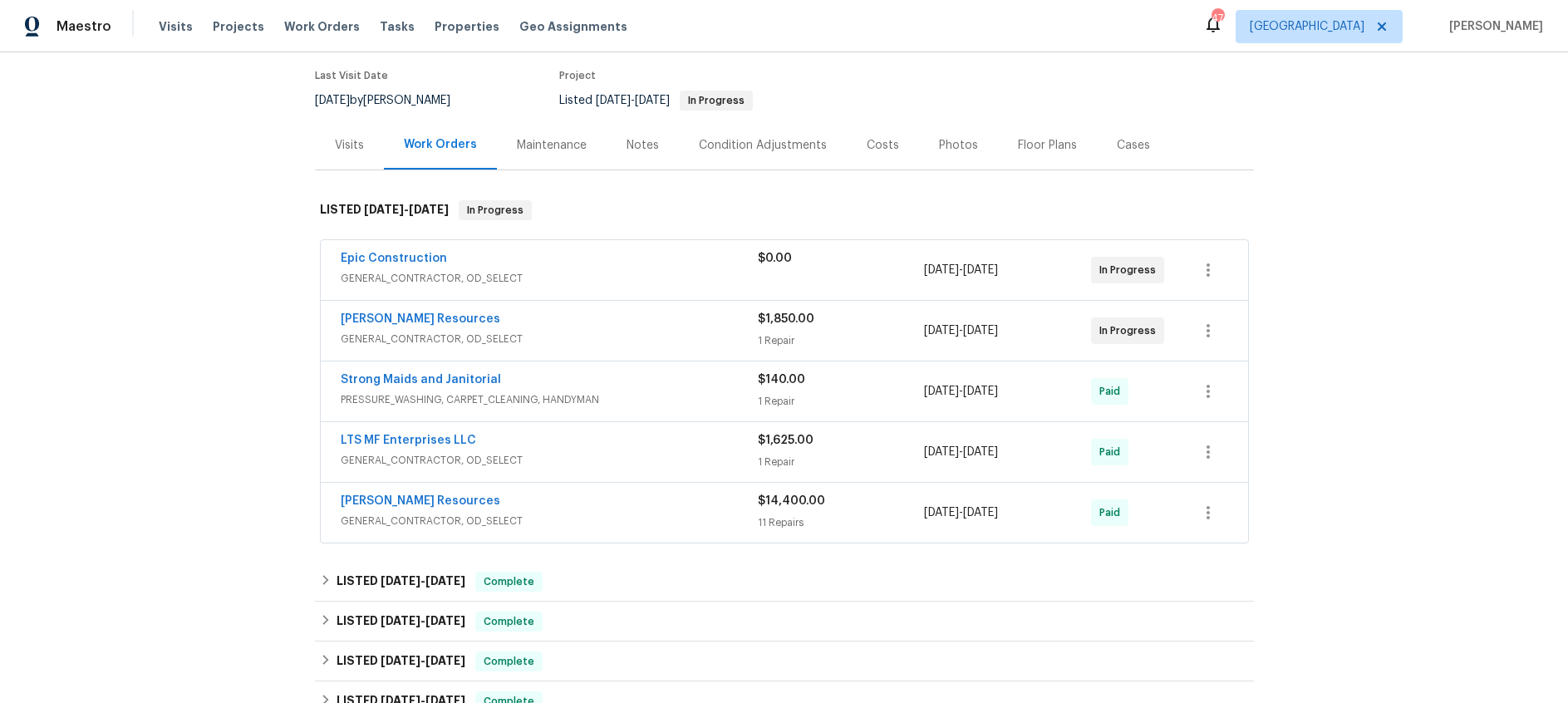
scroll to position [152, 0]
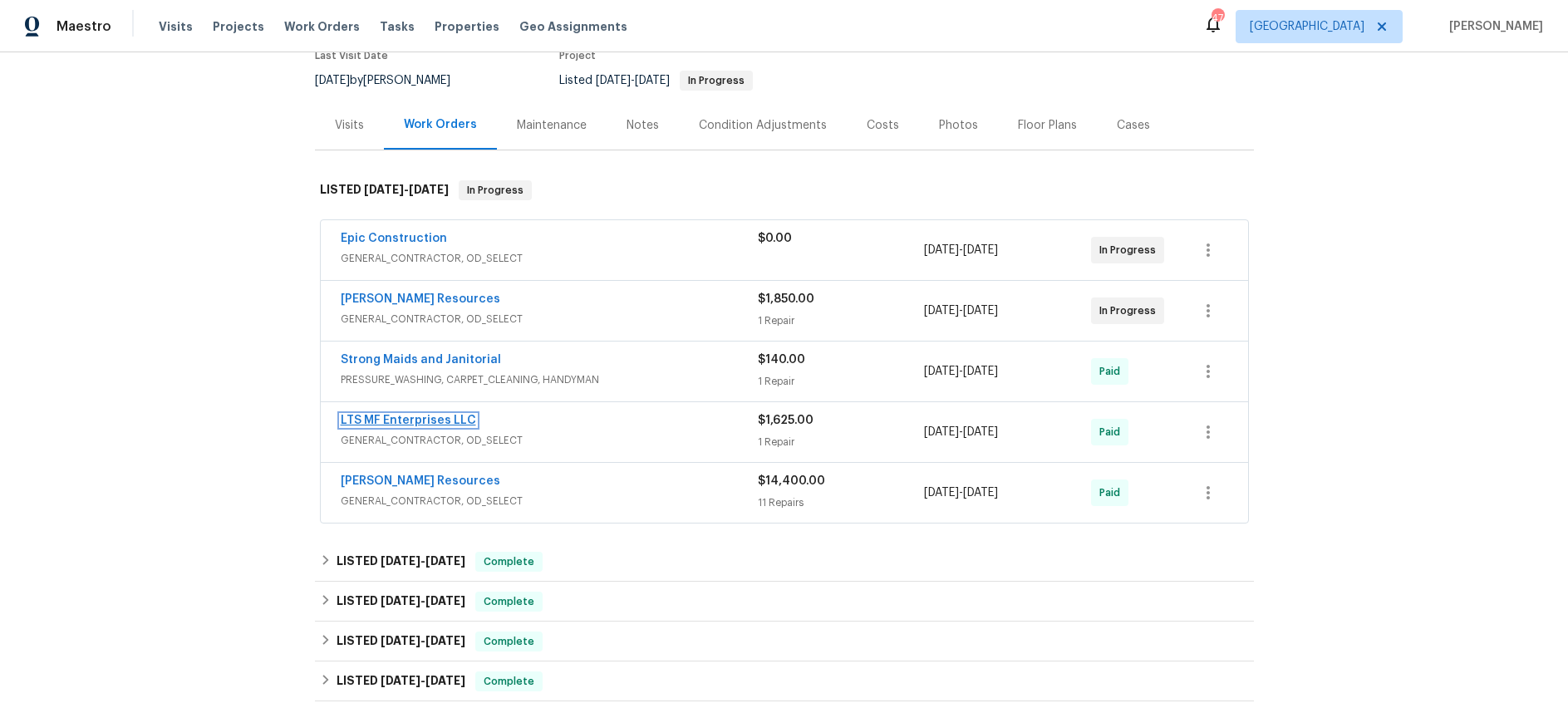
click at [444, 421] on link "LTS MF Enterprises LLC" at bounding box center [408, 420] width 135 height 12
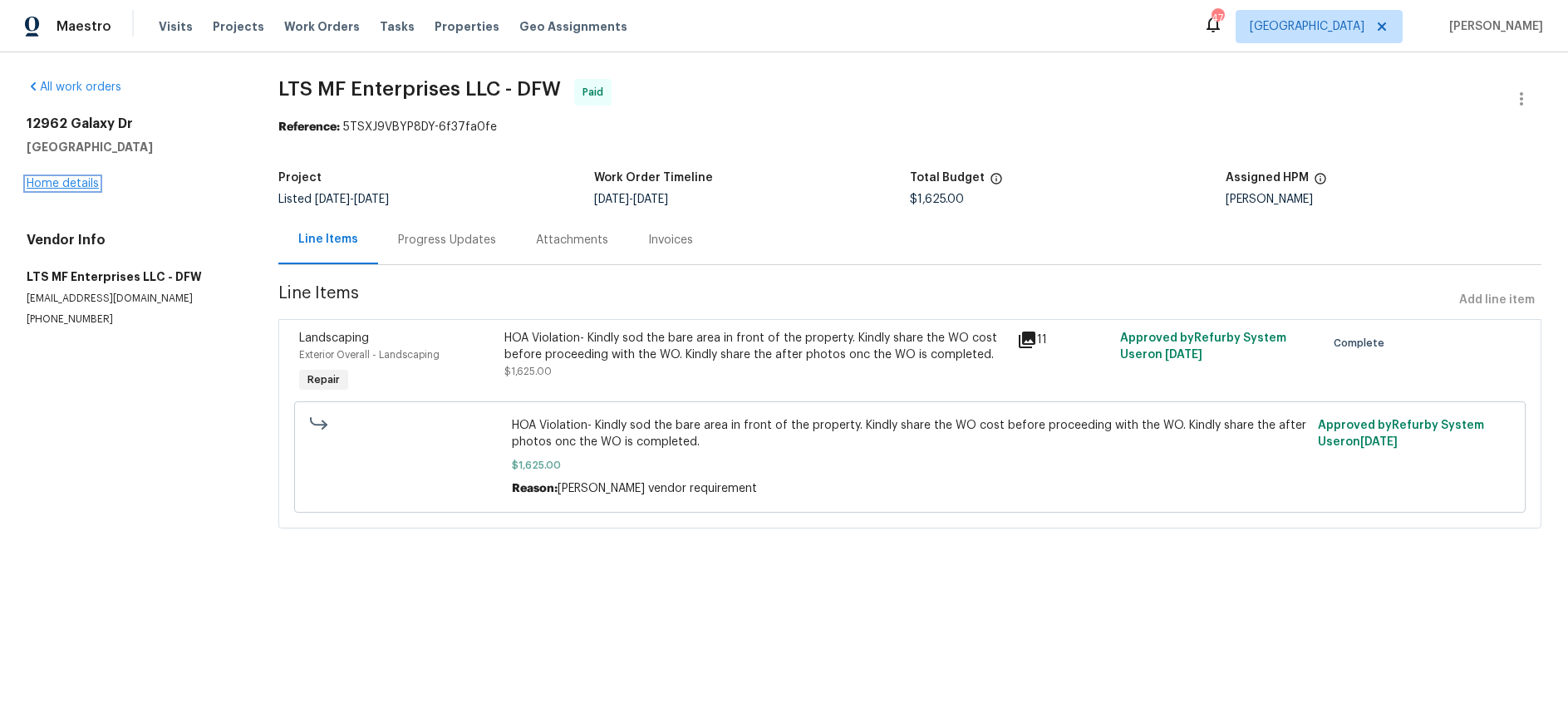
click at [70, 179] on link "Home details" at bounding box center [63, 183] width 72 height 12
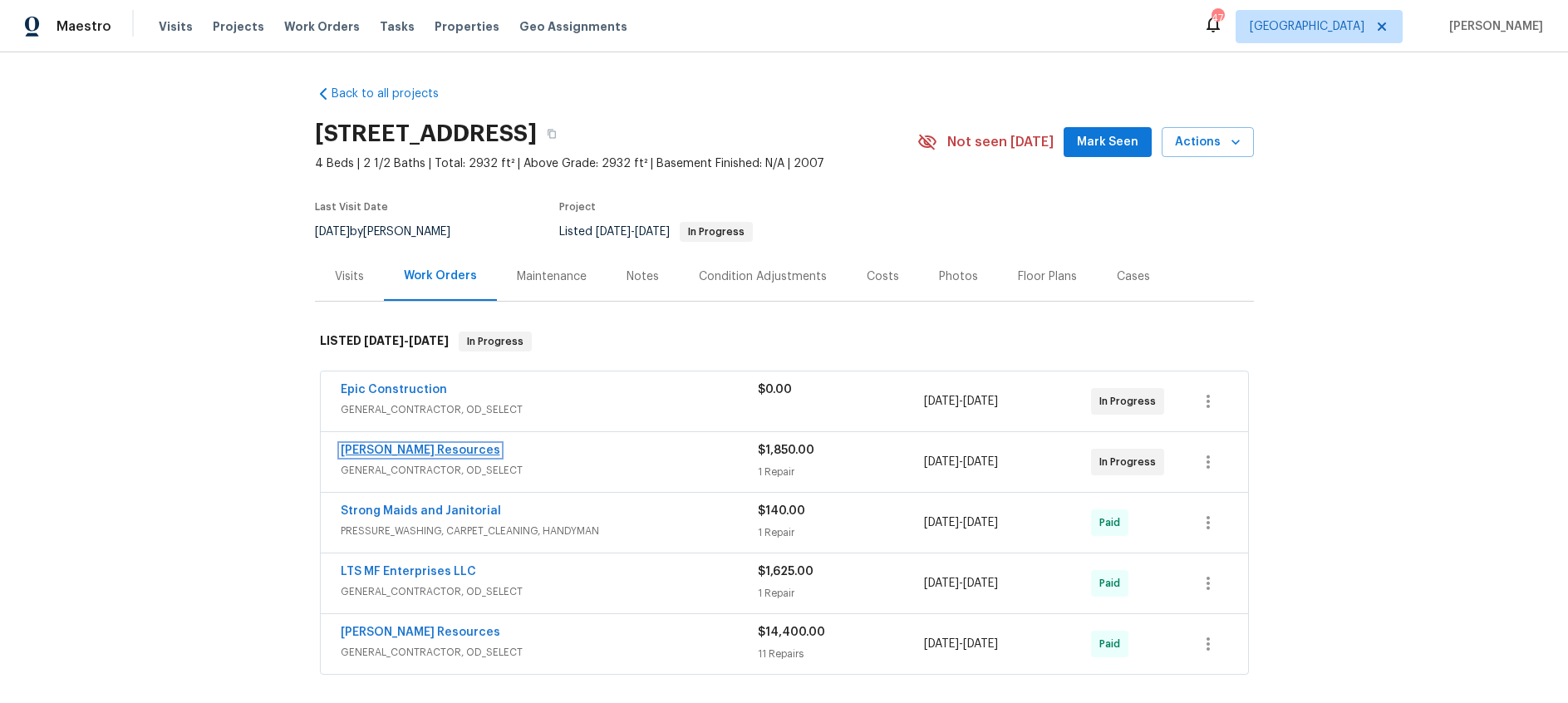
click at [438, 451] on link "[PERSON_NAME] Resources" at bounding box center [420, 450] width 159 height 12
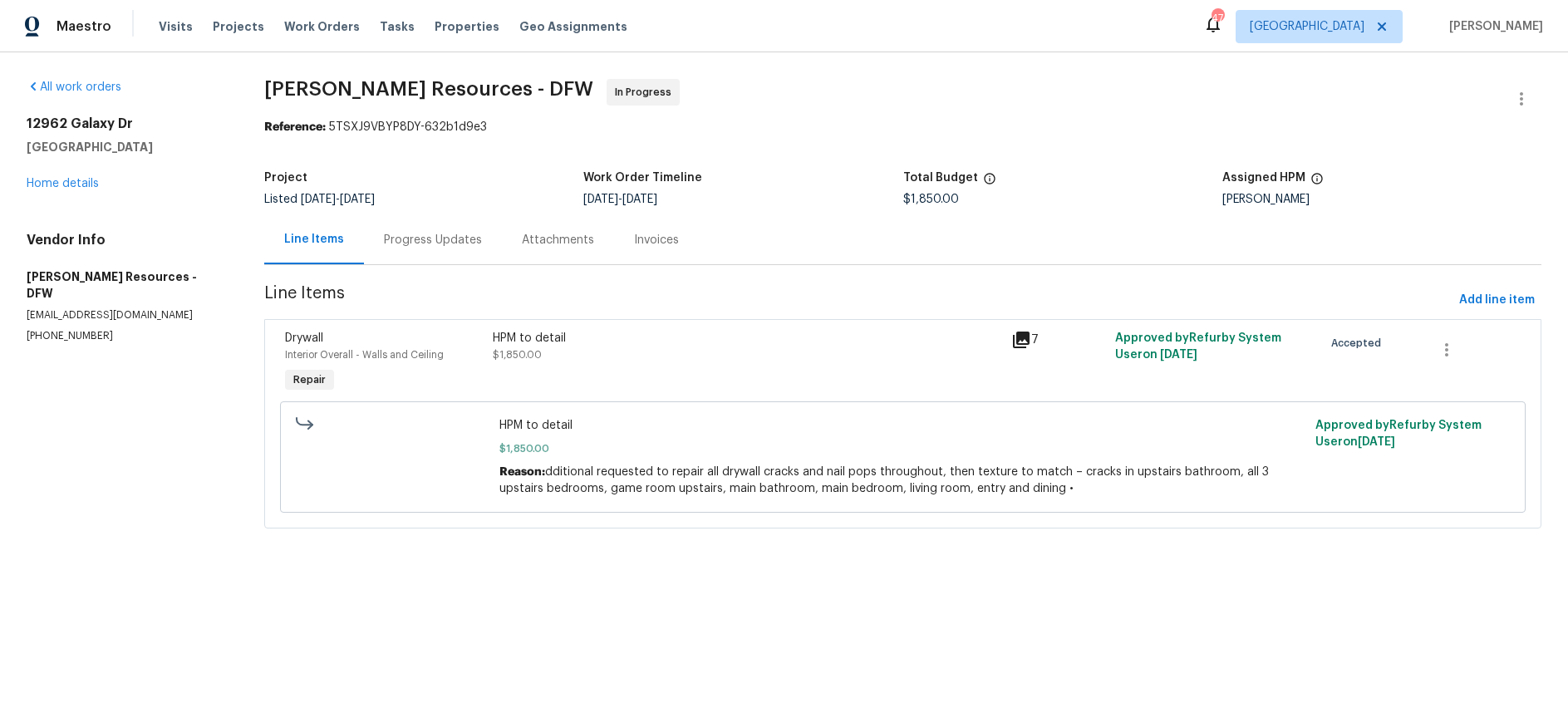
click at [429, 244] on div "Progress Updates" at bounding box center [433, 240] width 98 height 17
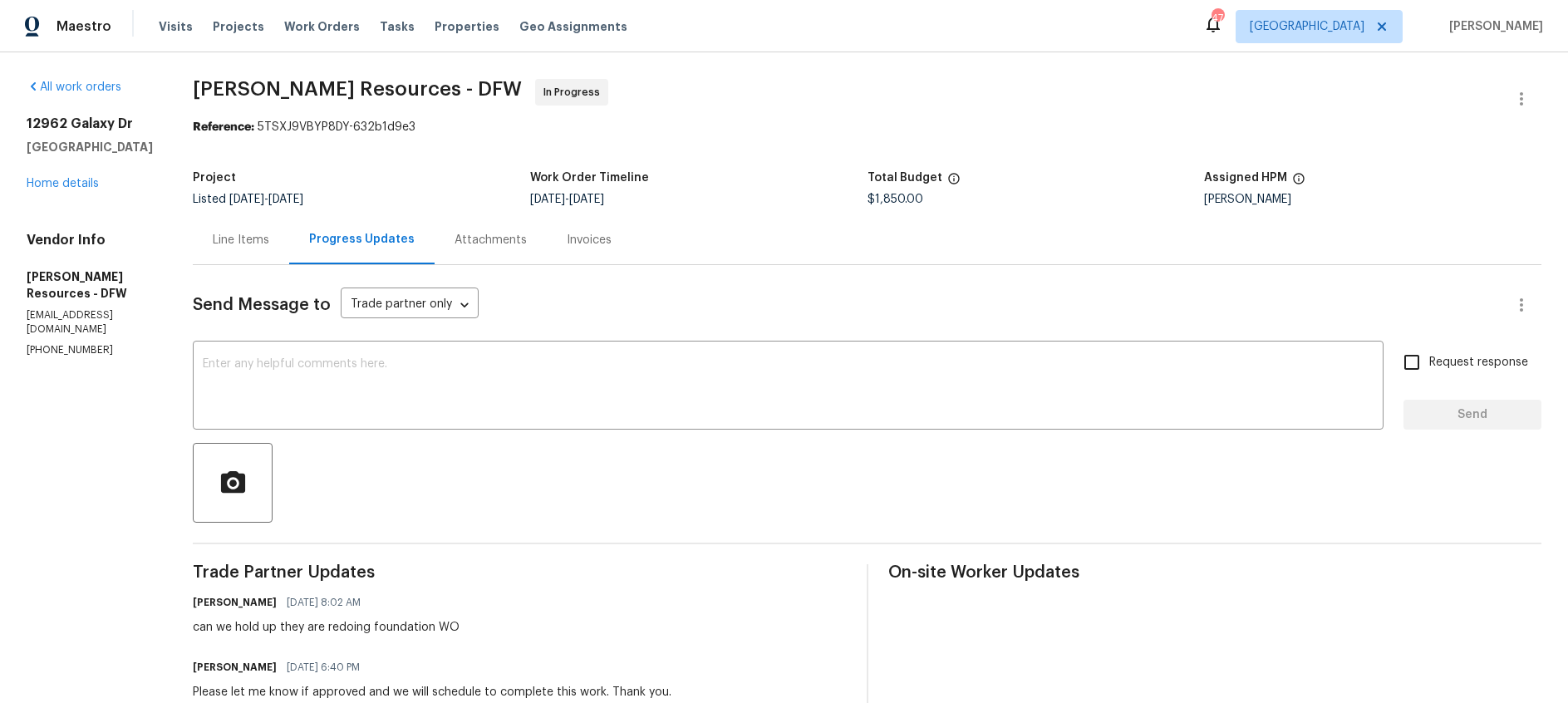
drag, startPoint x: 301, startPoint y: 238, endPoint x: 261, endPoint y: 228, distance: 41.2
click at [269, 238] on div "Line Items" at bounding box center [241, 240] width 56 height 17
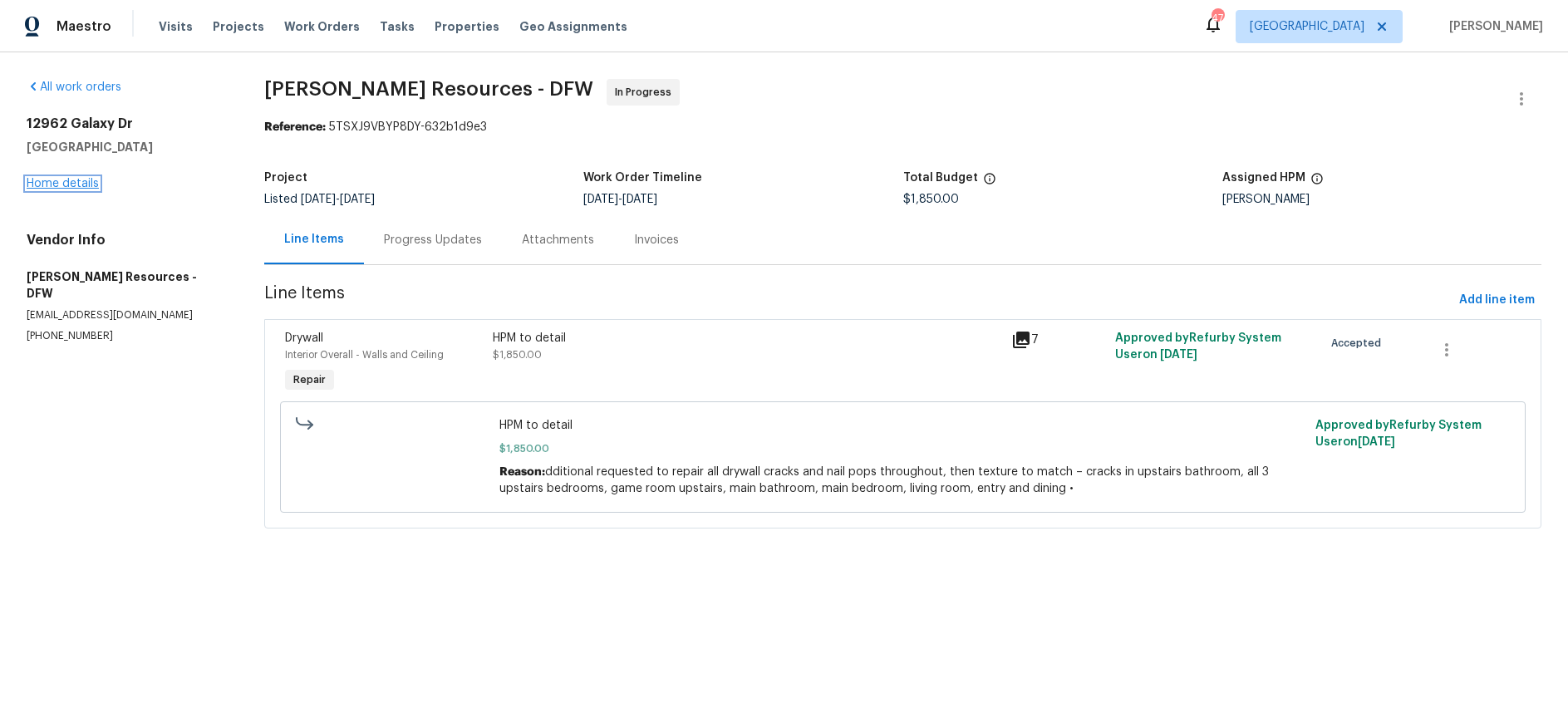
click at [68, 184] on link "Home details" at bounding box center [63, 183] width 72 height 12
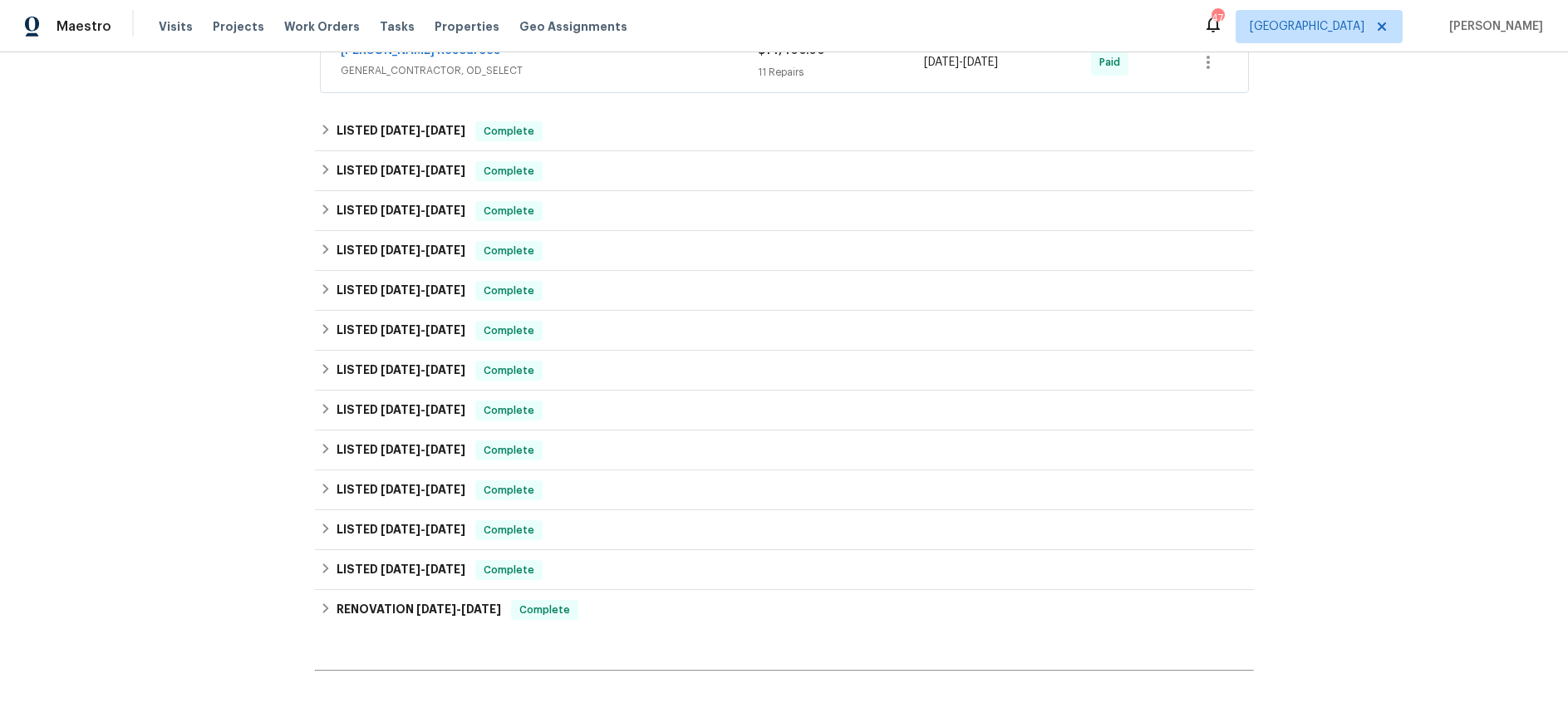
scroll to position [763, 0]
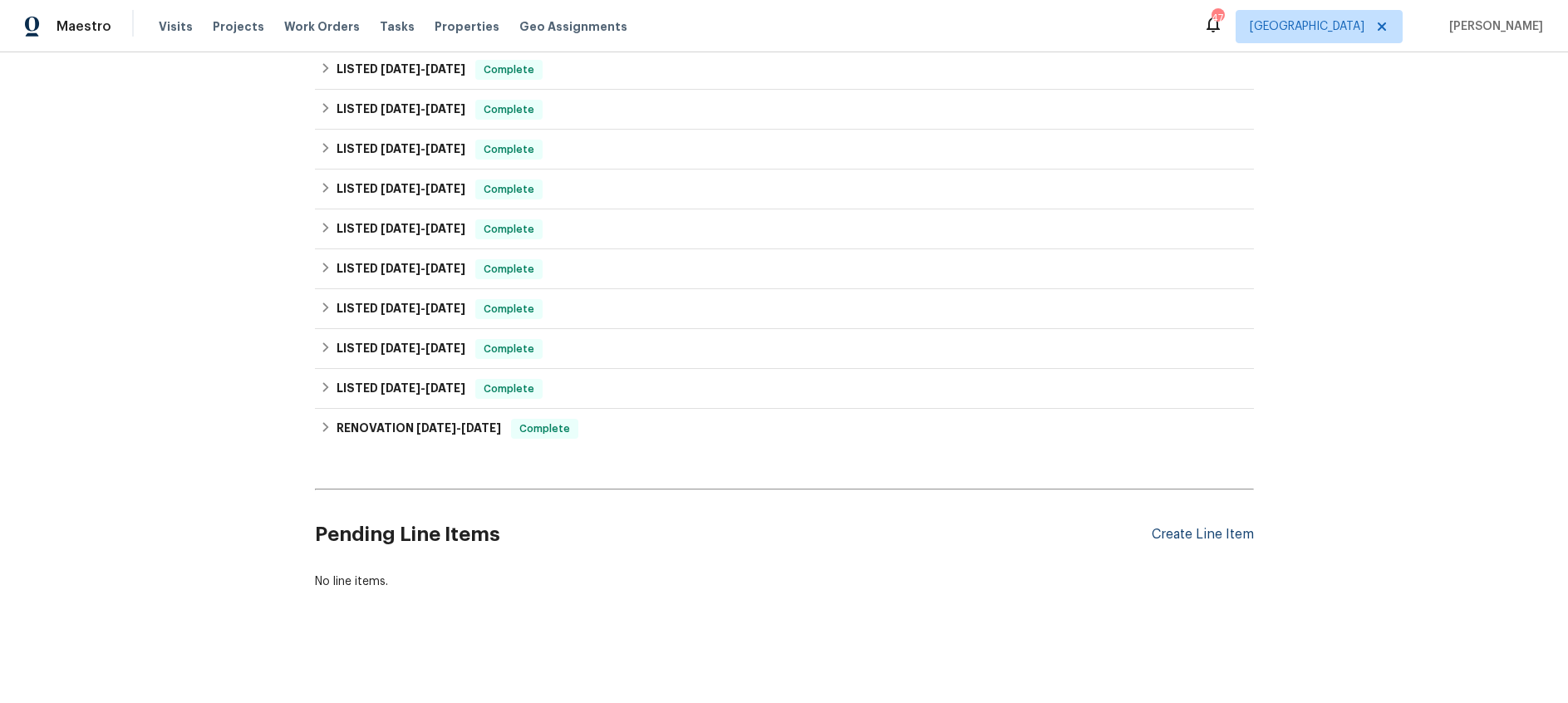
click at [1179, 534] on div "Create Line Item" at bounding box center [1203, 535] width 103 height 16
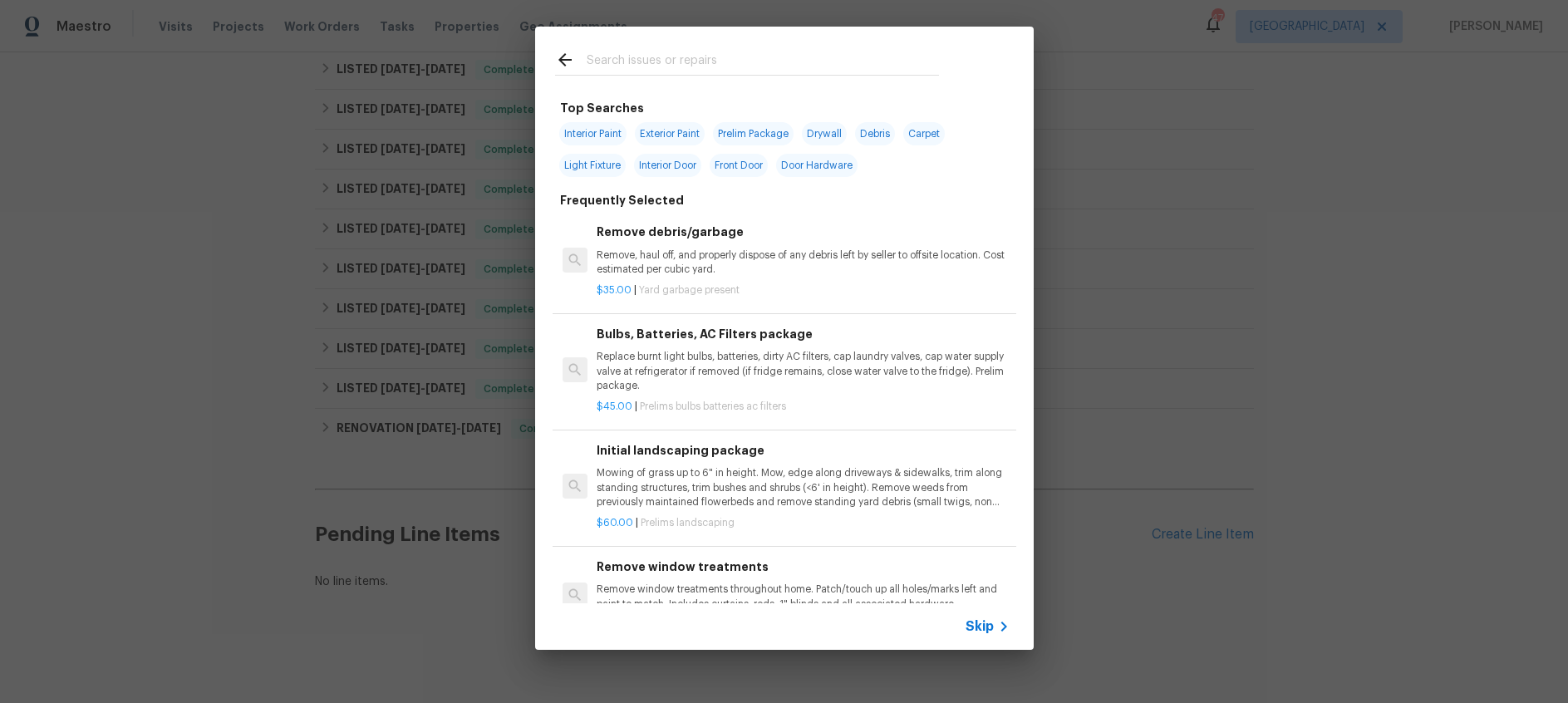
click at [599, 63] on input "text" at bounding box center [762, 62] width 352 height 25
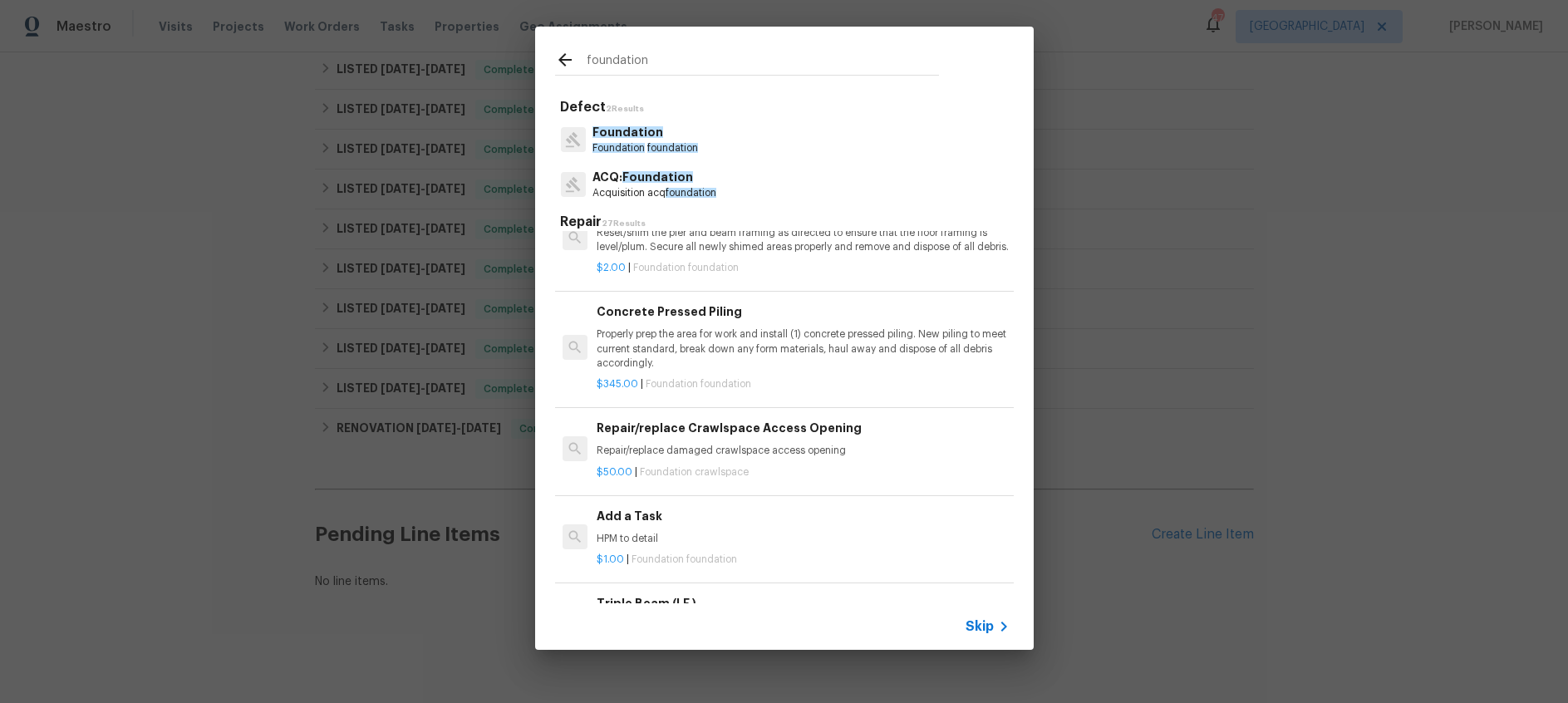
scroll to position [1548, 0]
type input "foundation"
click at [709, 543] on p "HPM to detail" at bounding box center [803, 535] width 413 height 14
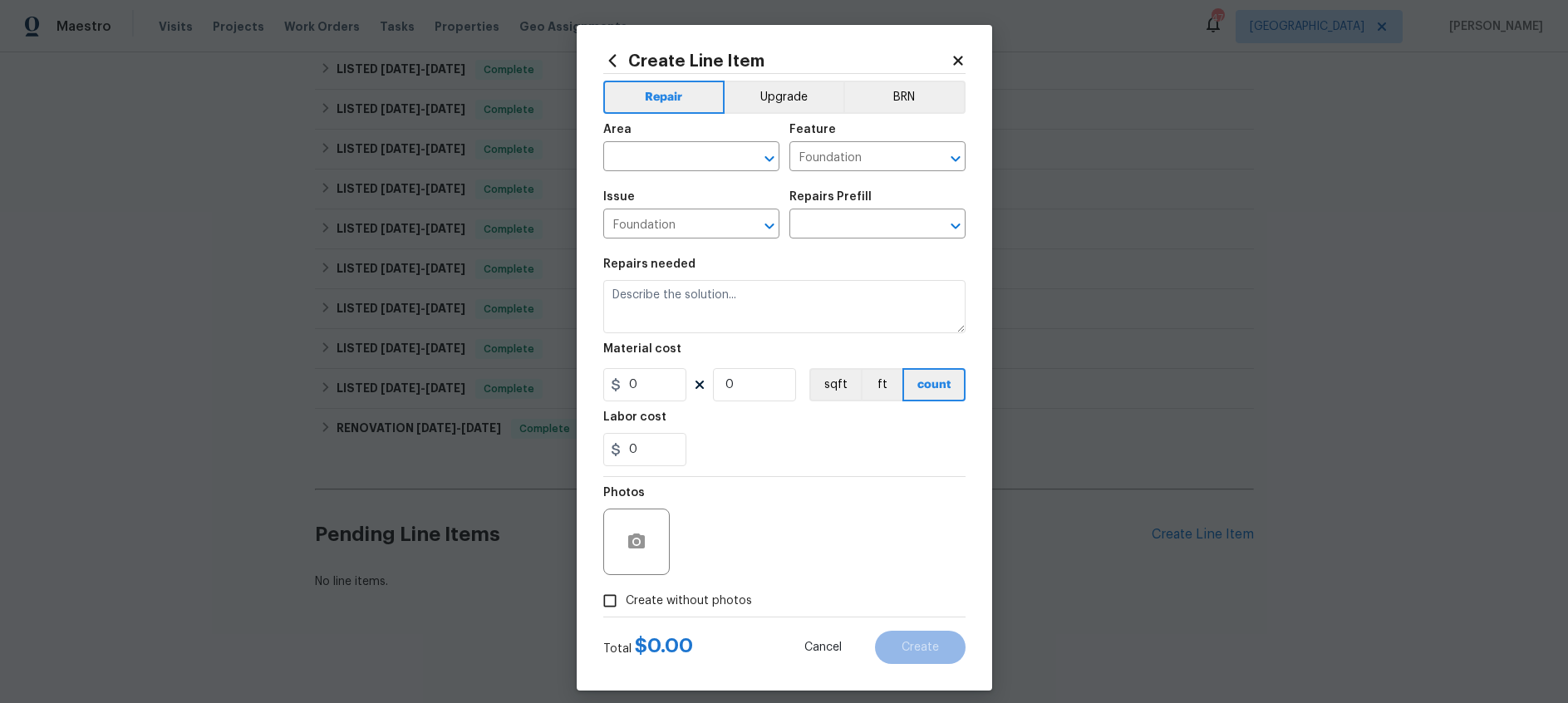
type textarea "HPM to detail"
type input "1"
type input "Add a Task $1.00"
type input "1"
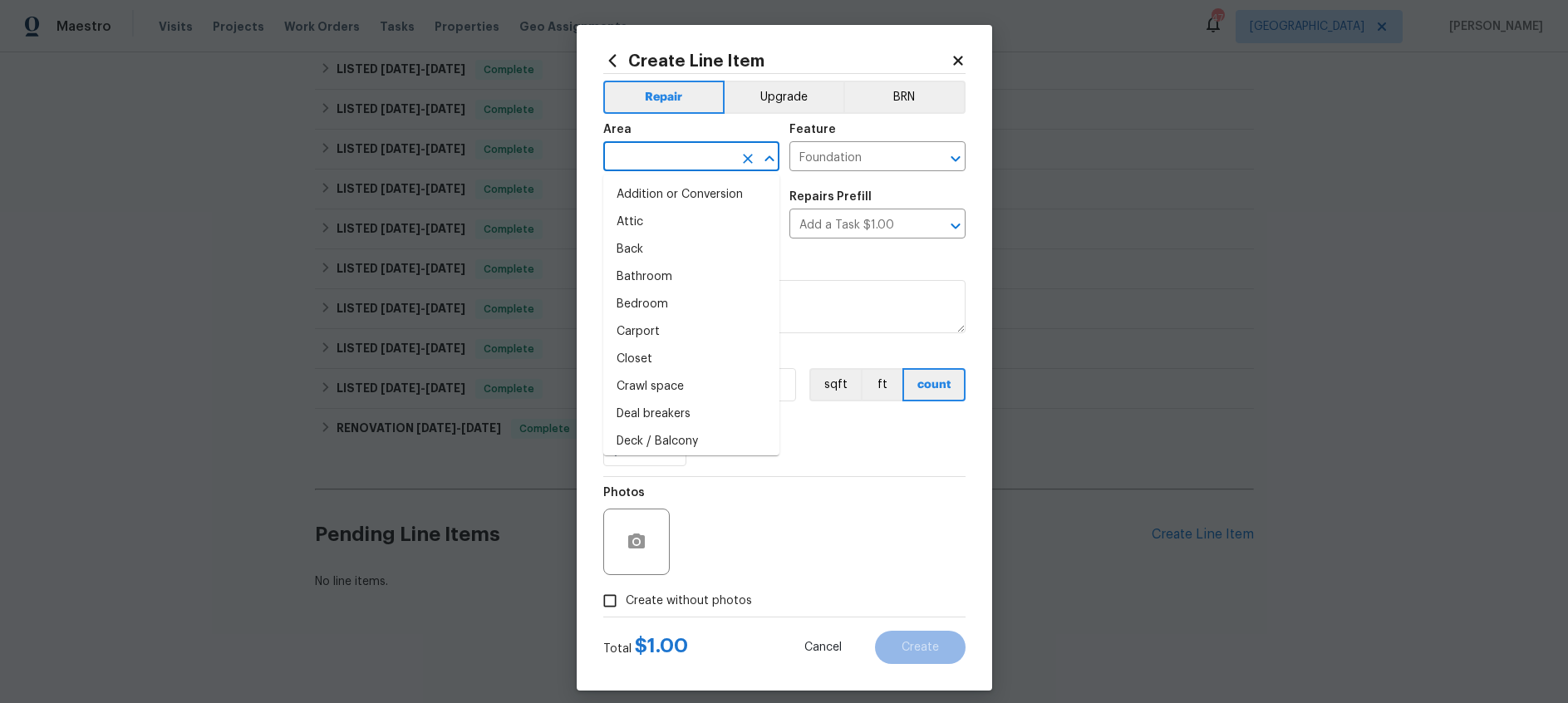
click at [695, 147] on input "text" at bounding box center [668, 158] width 130 height 26
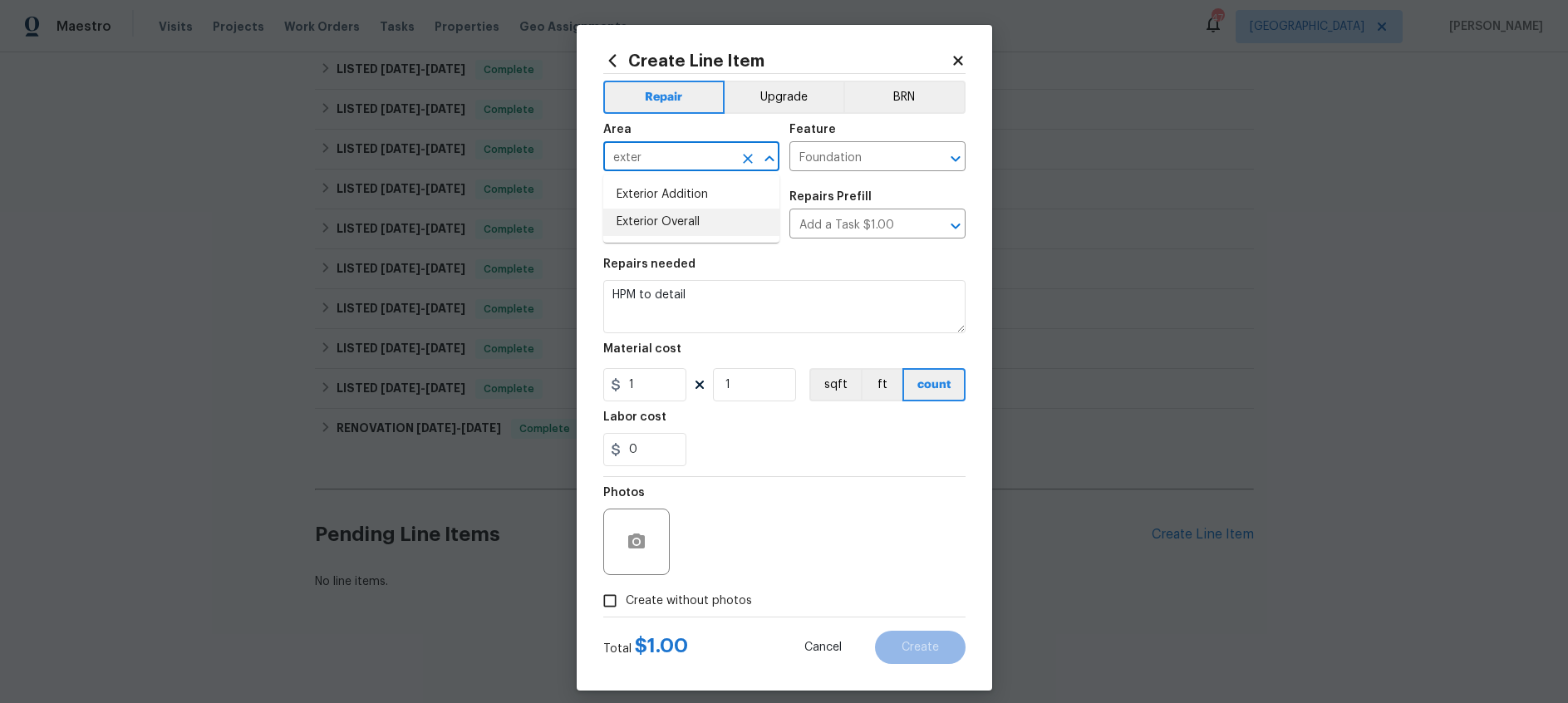
click at [675, 225] on li "Exterior Overall" at bounding box center [691, 222] width 176 height 28
type input "Exterior Overall"
click at [685, 225] on input "Foundation" at bounding box center [668, 226] width 130 height 26
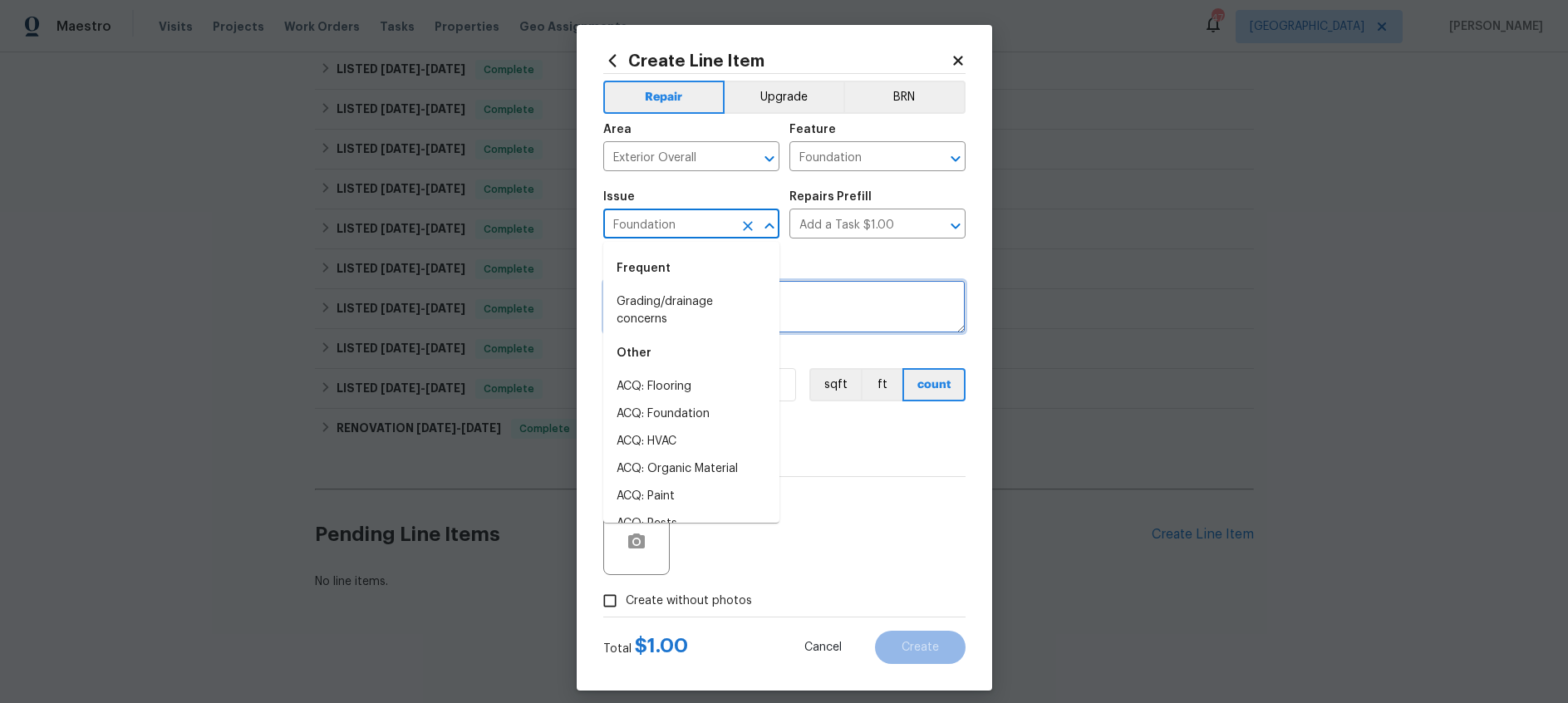
drag, startPoint x: 879, startPoint y: 281, endPoint x: 851, endPoint y: 263, distance: 33.3
click at [879, 281] on textarea "HPM to detail" at bounding box center [784, 306] width 363 height 53
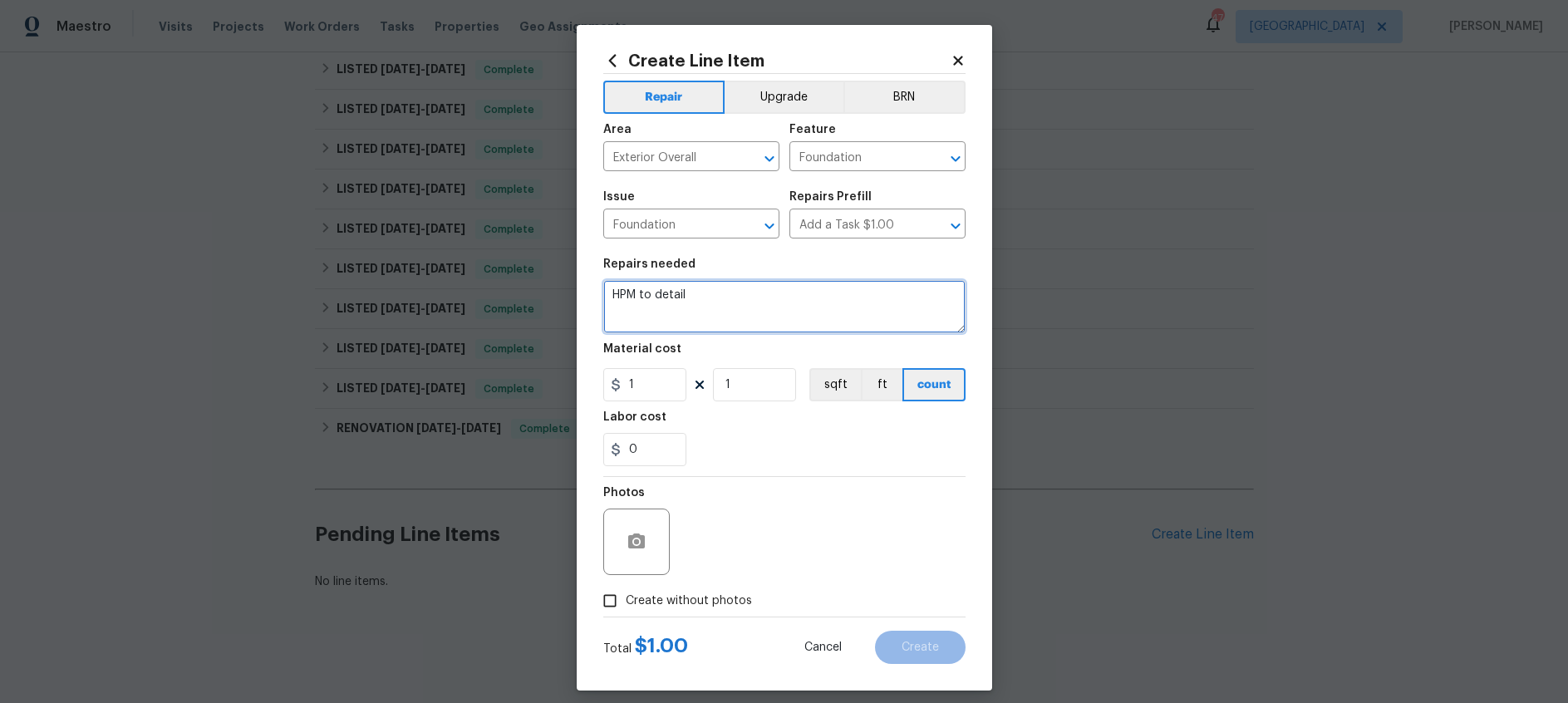
drag, startPoint x: 702, startPoint y: 293, endPoint x: 546, endPoint y: 278, distance: 156.7
click at [546, 278] on div "Create Line Item Repair Upgrade BRN Area Exterior Overall ​ Feature Foundation …" at bounding box center [784, 352] width 1568 height 703
paste textarea "Piers Quantity Amount Concrete Pier-OpenDoor Opendoor Concrete pier pricing 10 …"
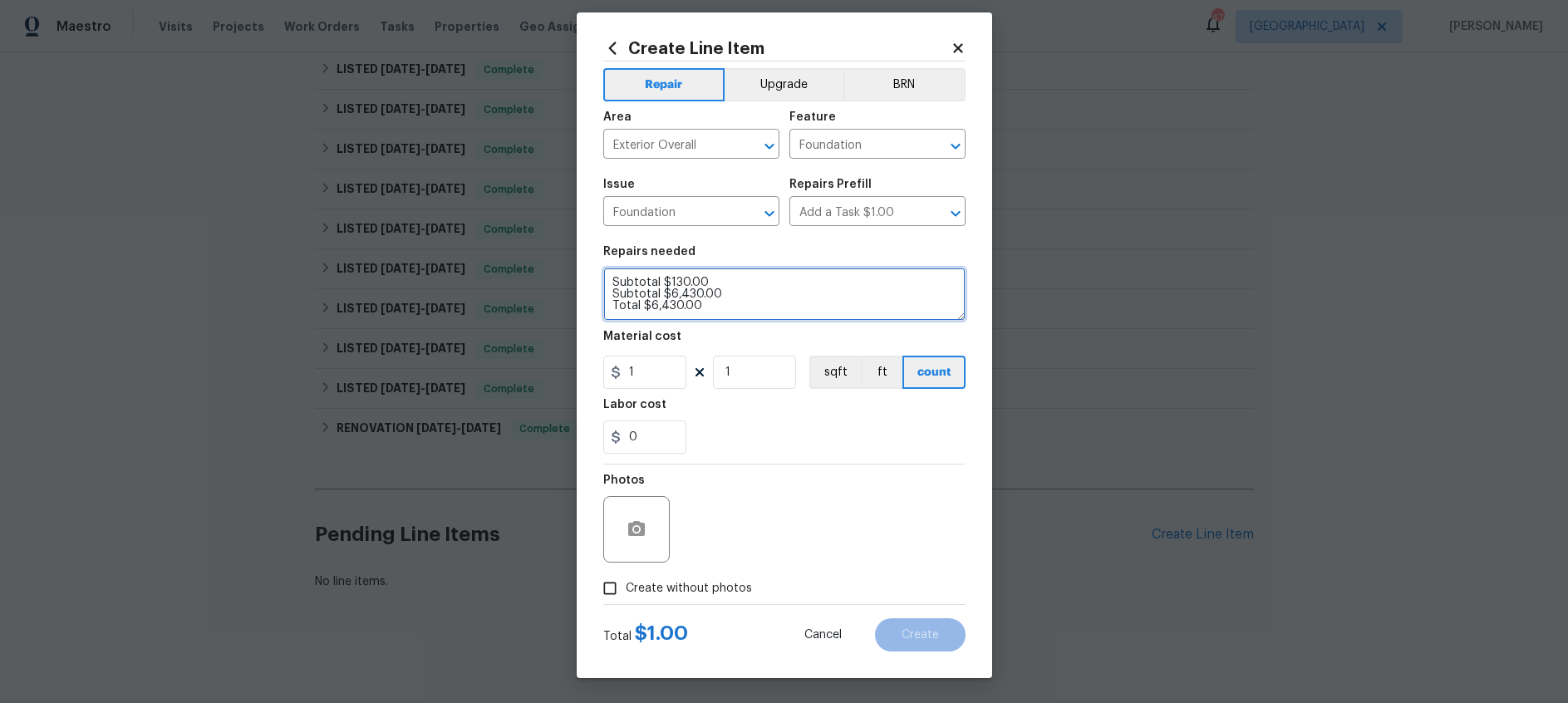
type textarea "Piers Quantity Amount Concrete Pier-OpenDoor Opendoor Concrete pier pricing 10 …"
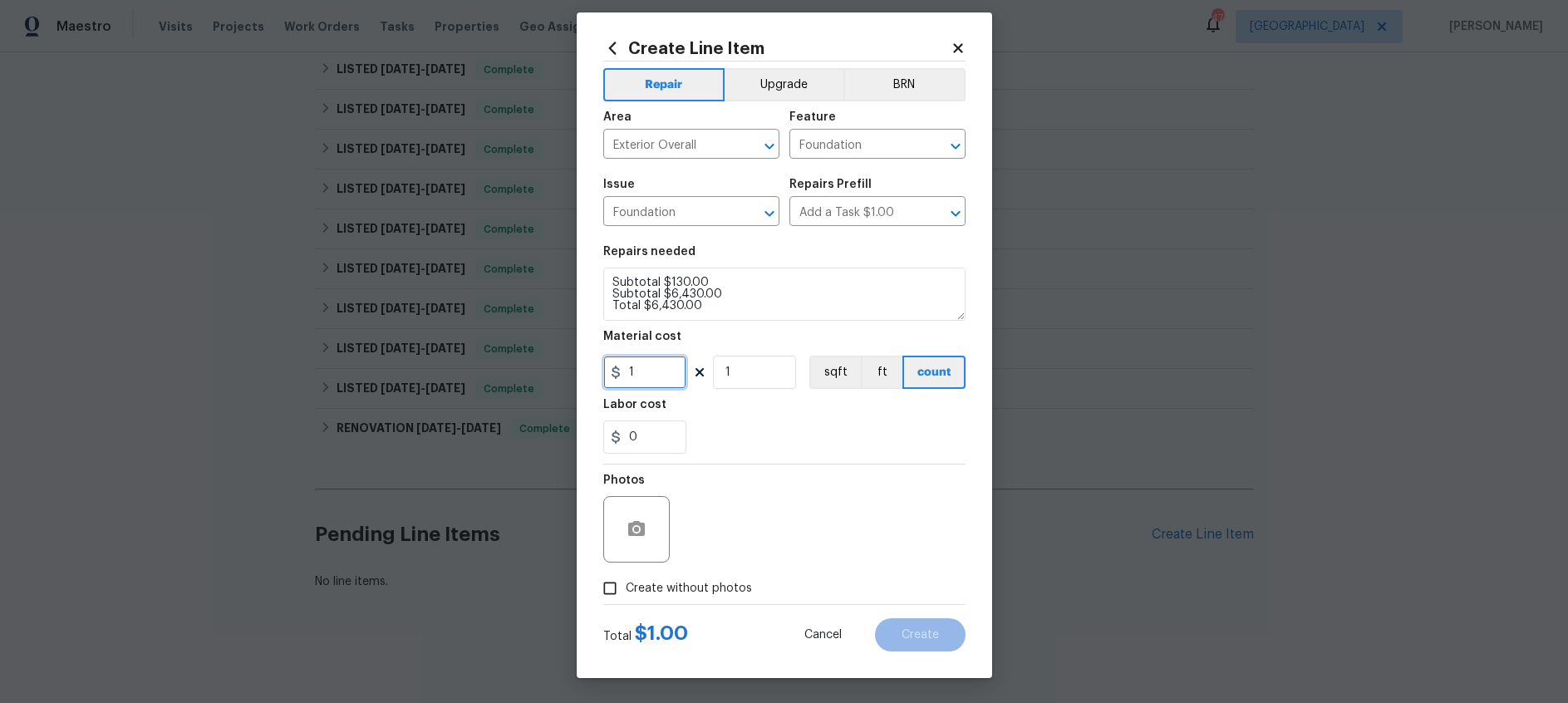
drag, startPoint x: 656, startPoint y: 372, endPoint x: 513, endPoint y: 365, distance: 143.2
click at [513, 365] on div "Create Line Item Repair Upgrade BRN Area Exterior Overall ​ Feature Foundation …" at bounding box center [784, 352] width 1568 height 703
type input "6430"
click at [618, 591] on input "Create without photos" at bounding box center [610, 588] width 31 height 31
checkbox input "true"
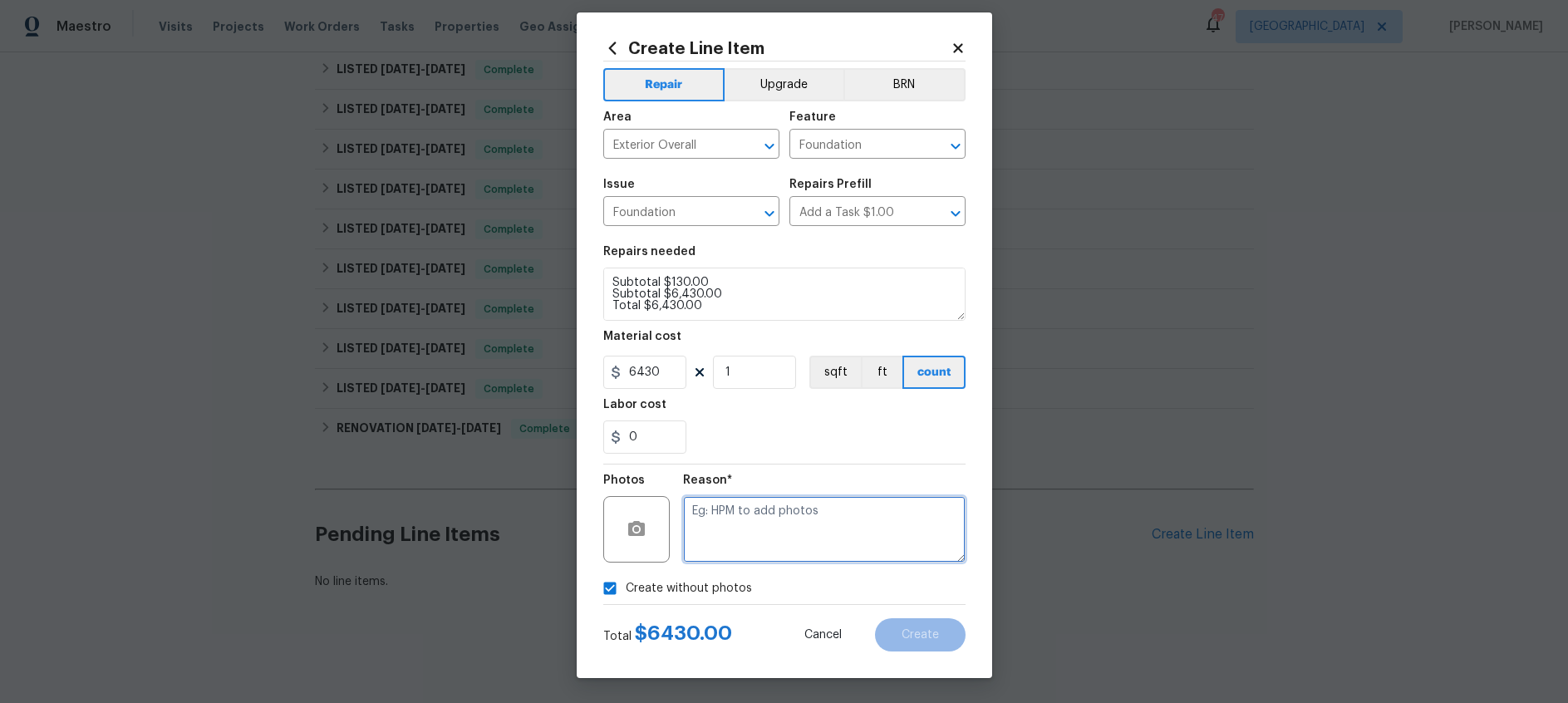
click at [792, 512] on textarea at bounding box center [823, 529] width 282 height 67
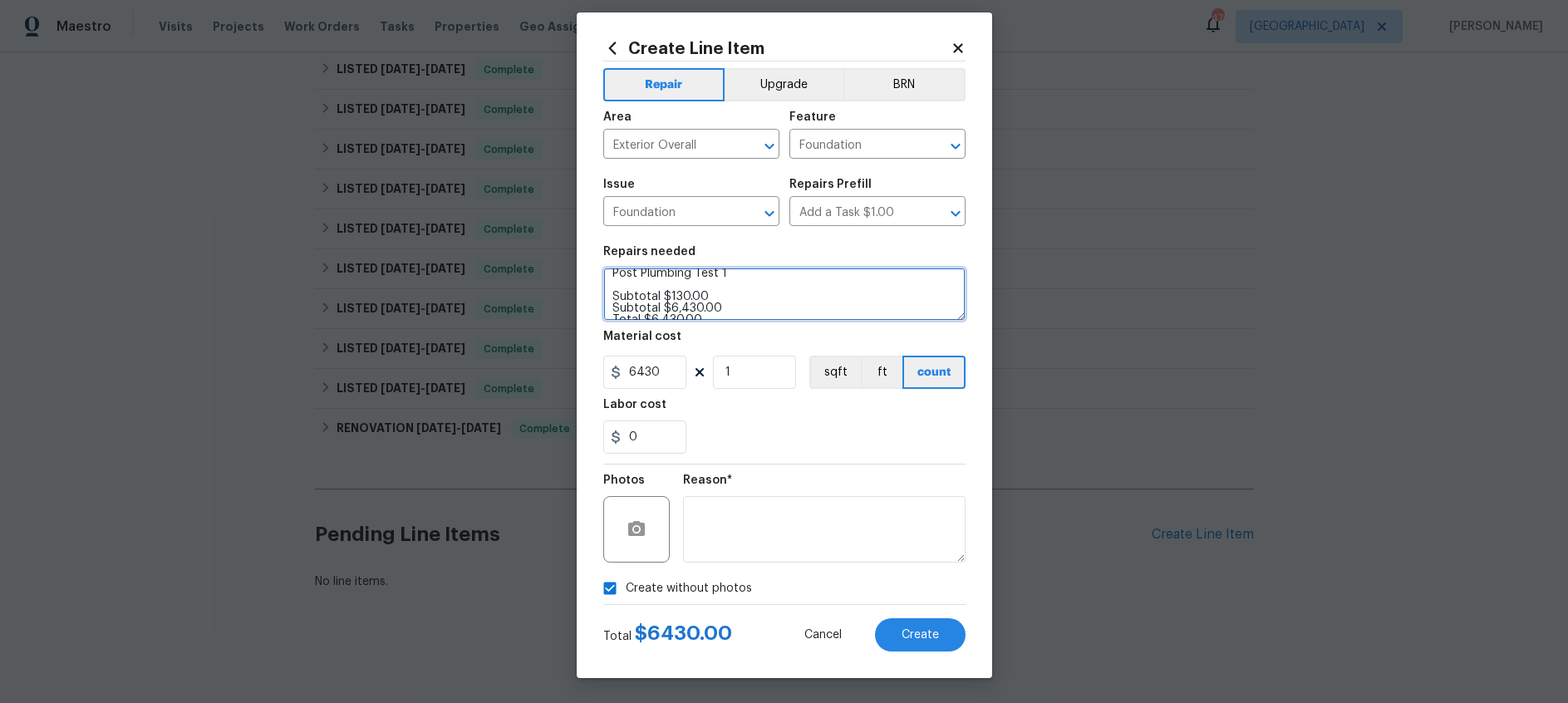
scroll to position [250, 0]
drag, startPoint x: 729, startPoint y: 308, endPoint x: 597, endPoint y: 291, distance: 133.1
click at [597, 291] on div "Create Line Item Repair Upgrade BRN Area Exterior Overall ​ Feature Foundation …" at bounding box center [784, 345] width 415 height 666
drag, startPoint x: 799, startPoint y: 285, endPoint x: 758, endPoint y: 287, distance: 41.0
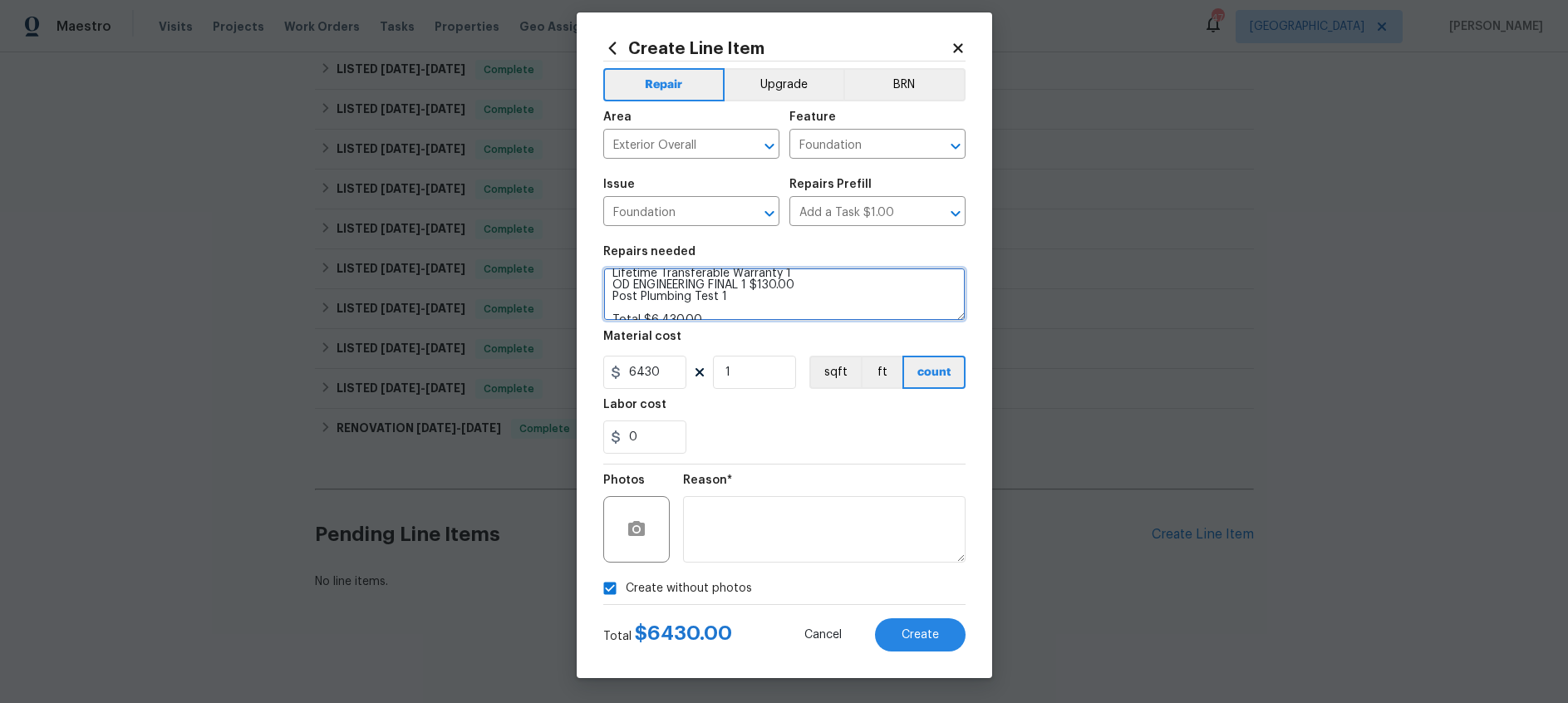
click at [758, 287] on textarea "Piers Quantity Amount Concrete Pier-OpenDoor Opendoor Concrete pier pricing 10 …" at bounding box center [784, 293] width 363 height 53
drag, startPoint x: 735, startPoint y: 293, endPoint x: 612, endPoint y: 290, distance: 123.0
click at [612, 290] on textarea "Piers Quantity Amount Concrete Pier-OpenDoor Opendoor Concrete pier pricing 10 …" at bounding box center [784, 293] width 363 height 53
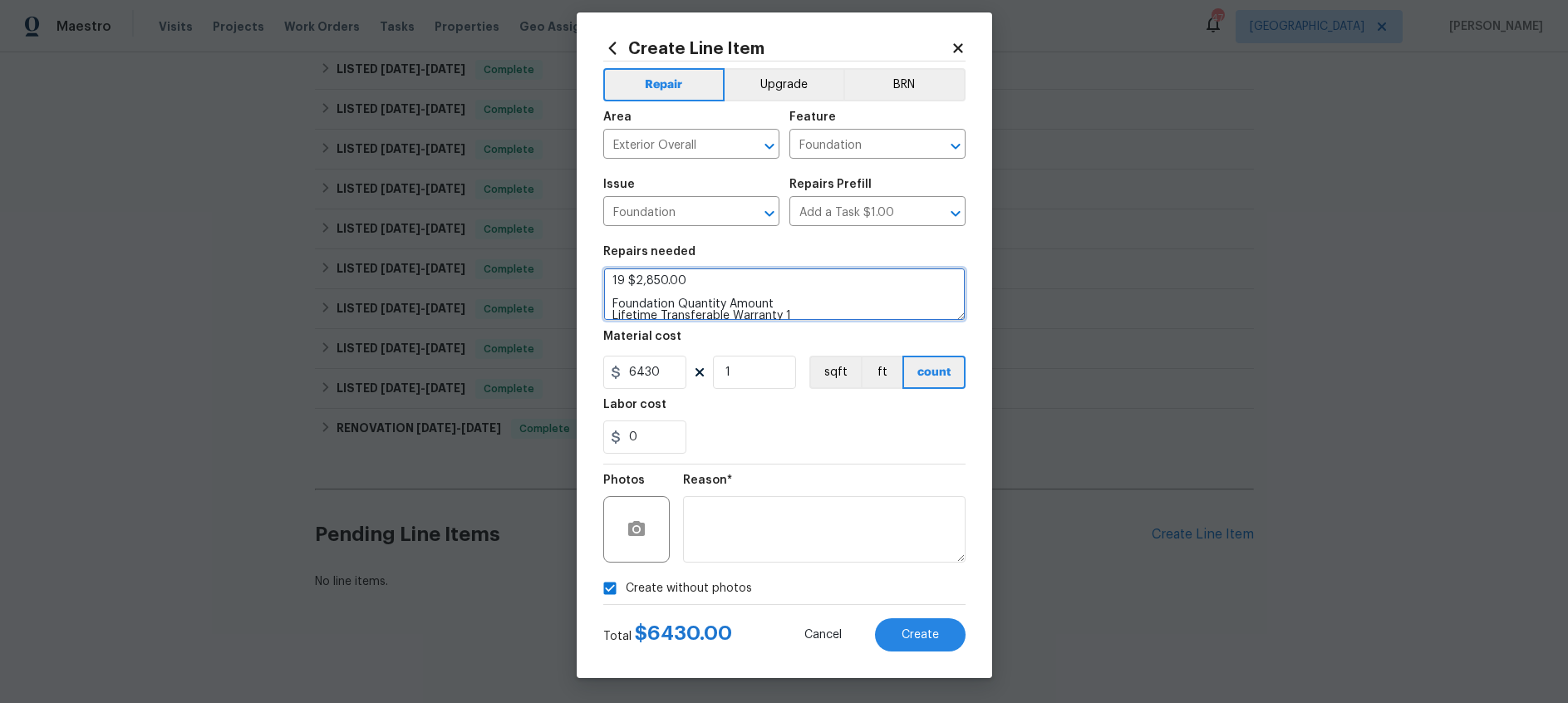
drag, startPoint x: 682, startPoint y: 309, endPoint x: 602, endPoint y: 284, distance: 83.8
click at [603, 284] on textarea "Piers Quantity Amount Concrete Pier-OpenDoor Opendoor Concrete pier pricing 10 …" at bounding box center [784, 293] width 363 height 53
drag, startPoint x: 692, startPoint y: 282, endPoint x: 636, endPoint y: 283, distance: 56.0
click at [636, 283] on textarea "Piers Quantity Amount Concrete Pier-OpenDoor Opendoor Concrete pier pricing 10 …" at bounding box center [784, 293] width 363 height 53
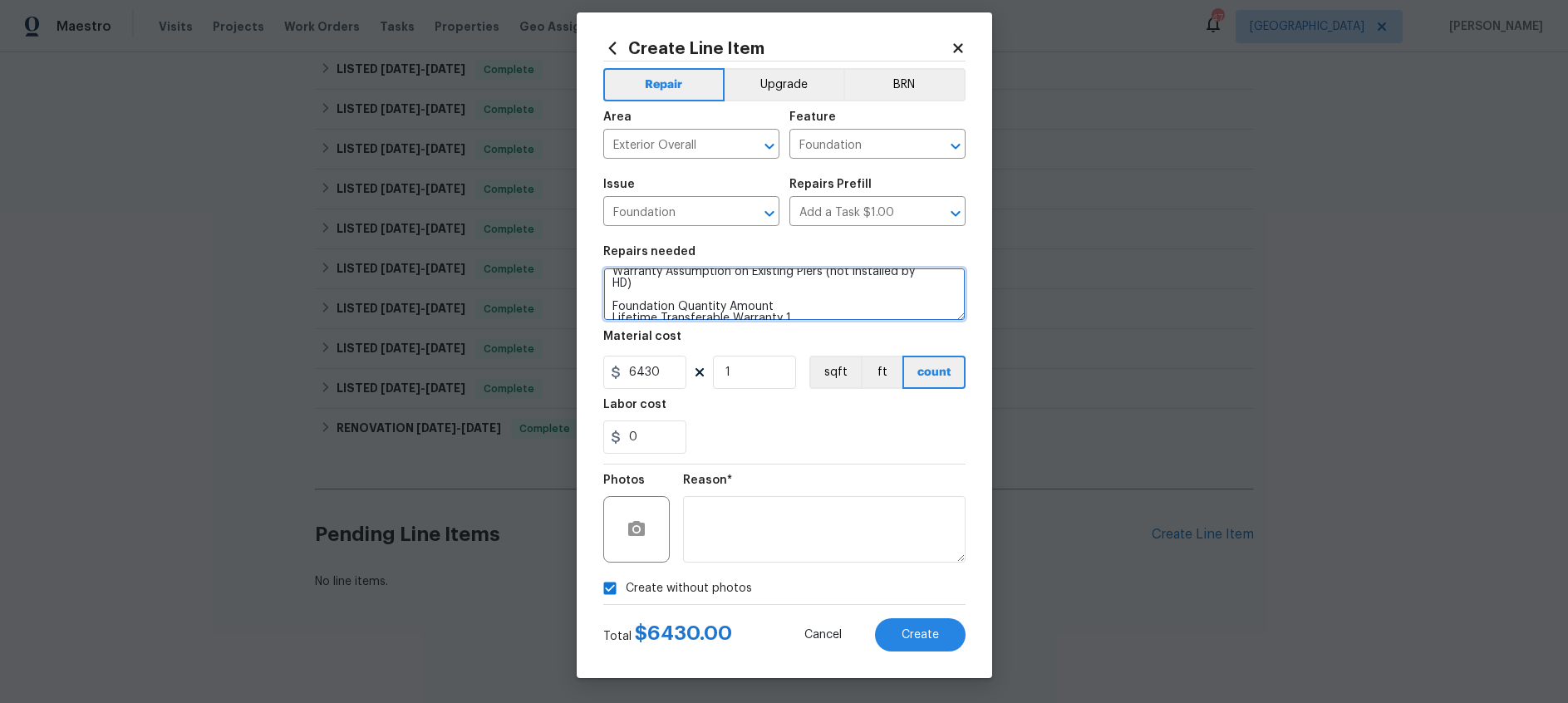
click at [656, 295] on textarea "Piers Quantity Amount Concrete Pier-OpenDoor Opendoor Concrete pier pricing 10 …" at bounding box center [784, 293] width 363 height 53
drag, startPoint x: 628, startPoint y: 307, endPoint x: 698, endPoint y: 310, distance: 70.1
click at [698, 310] on textarea "Piers Quantity Amount Concrete Pier-OpenDoor Opendoor Concrete pier pricing 10 …" at bounding box center [784, 293] width 363 height 53
click at [751, 303] on textarea "Piers Quantity Amount Concrete Pier-OpenDoor Opendoor Concrete pier pricing 10 …" at bounding box center [784, 293] width 363 height 53
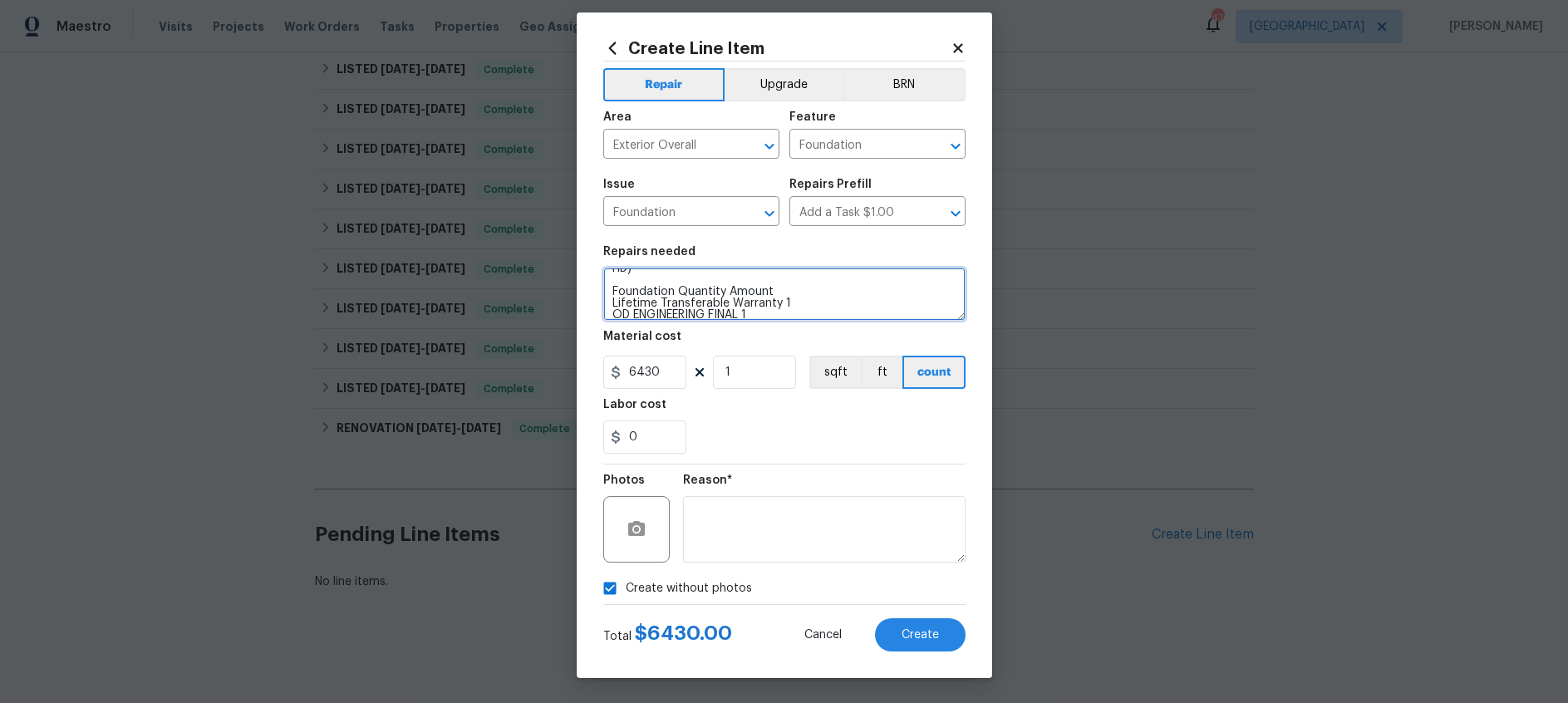
scroll to position [168, 0]
drag, startPoint x: 773, startPoint y: 290, endPoint x: 599, endPoint y: 286, distance: 174.0
click at [599, 286] on div "Create Line Item Repair Upgrade BRN Area Exterior Overall ​ Feature Foundation …" at bounding box center [784, 345] width 415 height 666
click at [630, 299] on textarea "Piers Quantity Amount Concrete Pier-OpenDoor Opendoor Concrete pier pricing 10 …" at bounding box center [784, 293] width 363 height 53
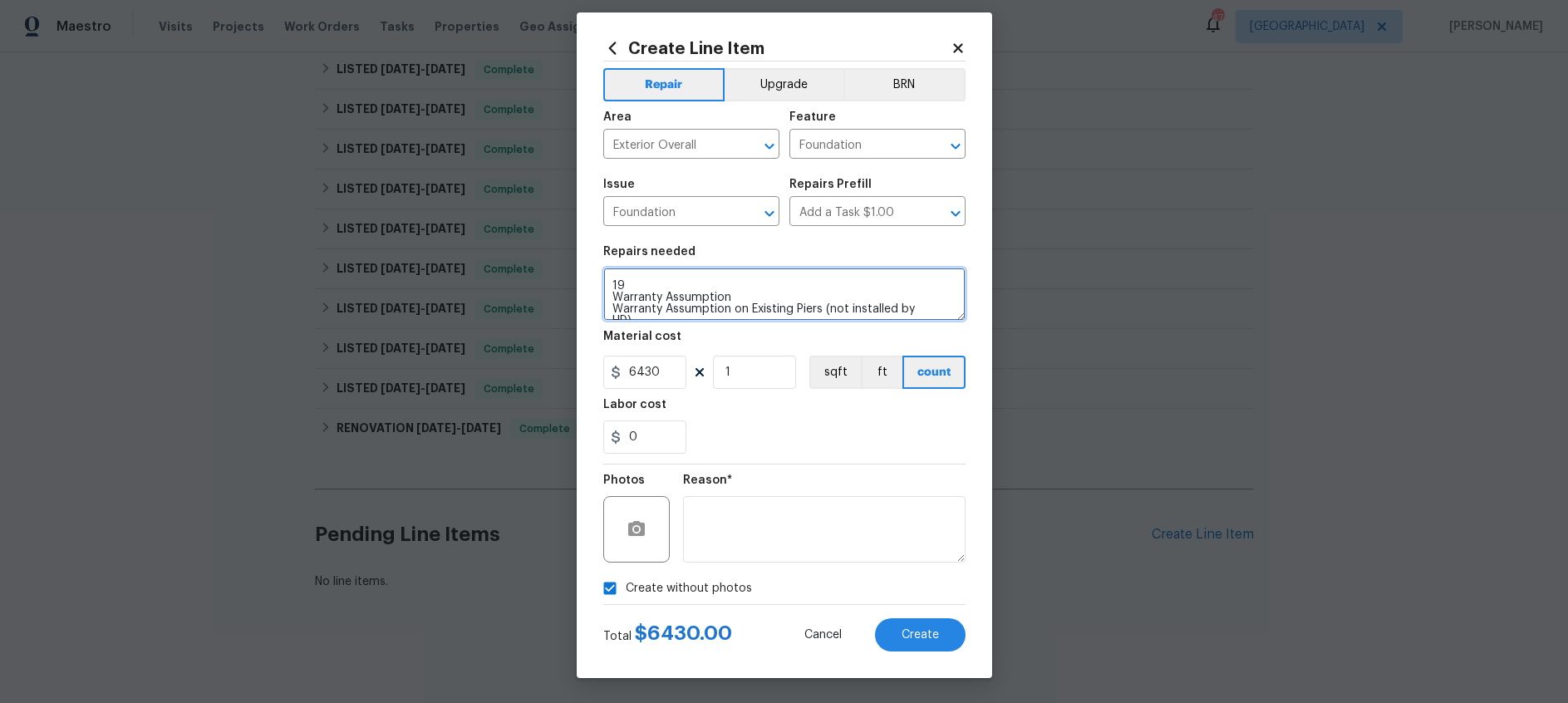
scroll to position [90, 0]
click at [610, 294] on textarea "Piers Quantity Amount Concrete Pier-OpenDoor Opendoor Concrete pier pricing 10 …" at bounding box center [784, 293] width 363 height 53
click at [611, 295] on textarea "Piers Quantity Amount Concrete Pier-OpenDoor Opendoor Concrete pier pricing 10 …" at bounding box center [784, 293] width 363 height 53
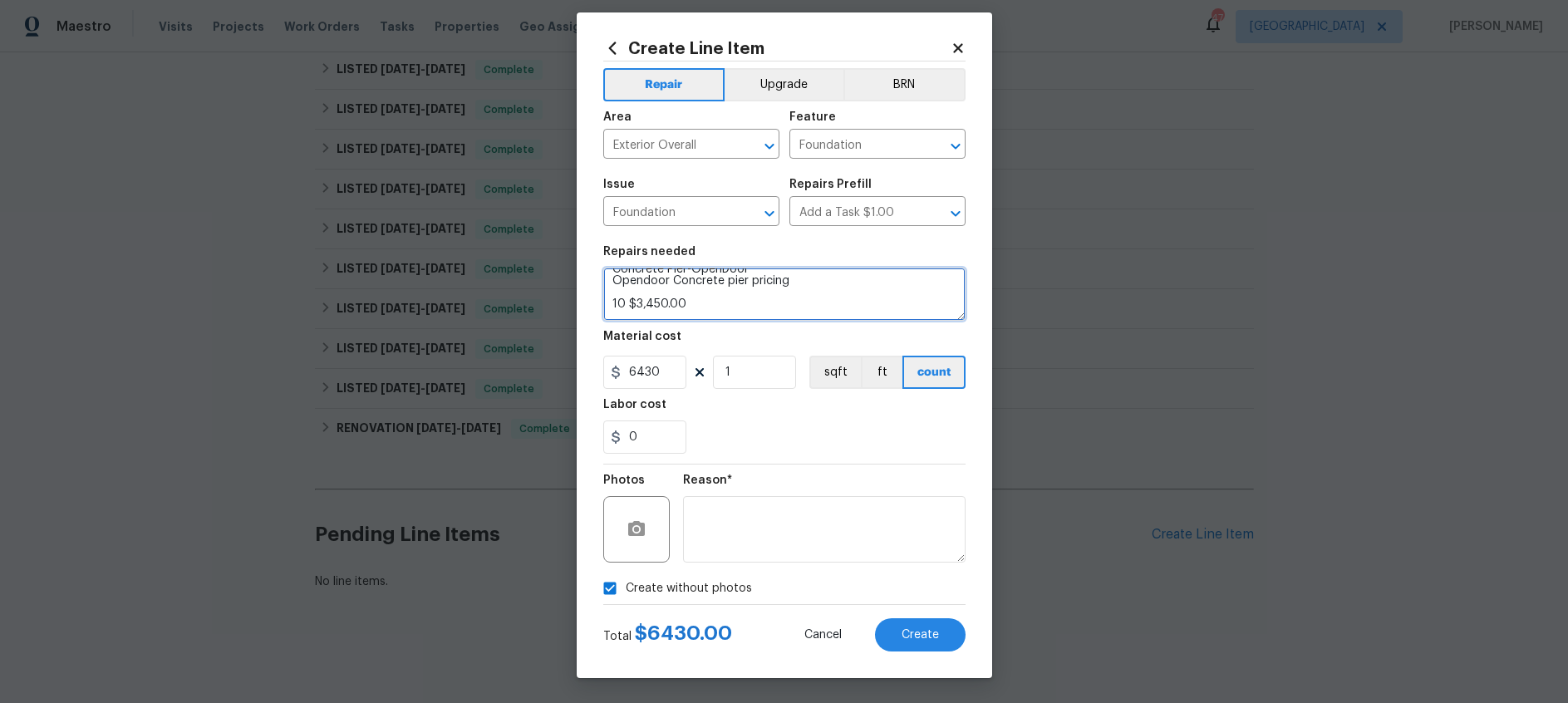
click at [691, 302] on textarea "Piers Quantity Amount Concrete Pier-OpenDoor Opendoor Concrete pier pricing 10 …" at bounding box center [784, 293] width 363 height 53
drag, startPoint x: 611, startPoint y: 304, endPoint x: 630, endPoint y: 305, distance: 19.0
click at [611, 304] on textarea "Piers Quantity Amount Concrete Pier-OpenDoor Opendoor Concrete pier pricing 10 …" at bounding box center [784, 293] width 363 height 53
click at [623, 292] on textarea "Piers Quantity Amount Concrete Pier-OpenDoor Opendoor Concrete pier- 10 HD Exis…" at bounding box center [784, 293] width 363 height 53
click at [724, 292] on textarea "Piers Quantity Amount Concrete Pier-OpenDoor Opendoor Concrete pier- 10 HD Exis…" at bounding box center [784, 293] width 363 height 53
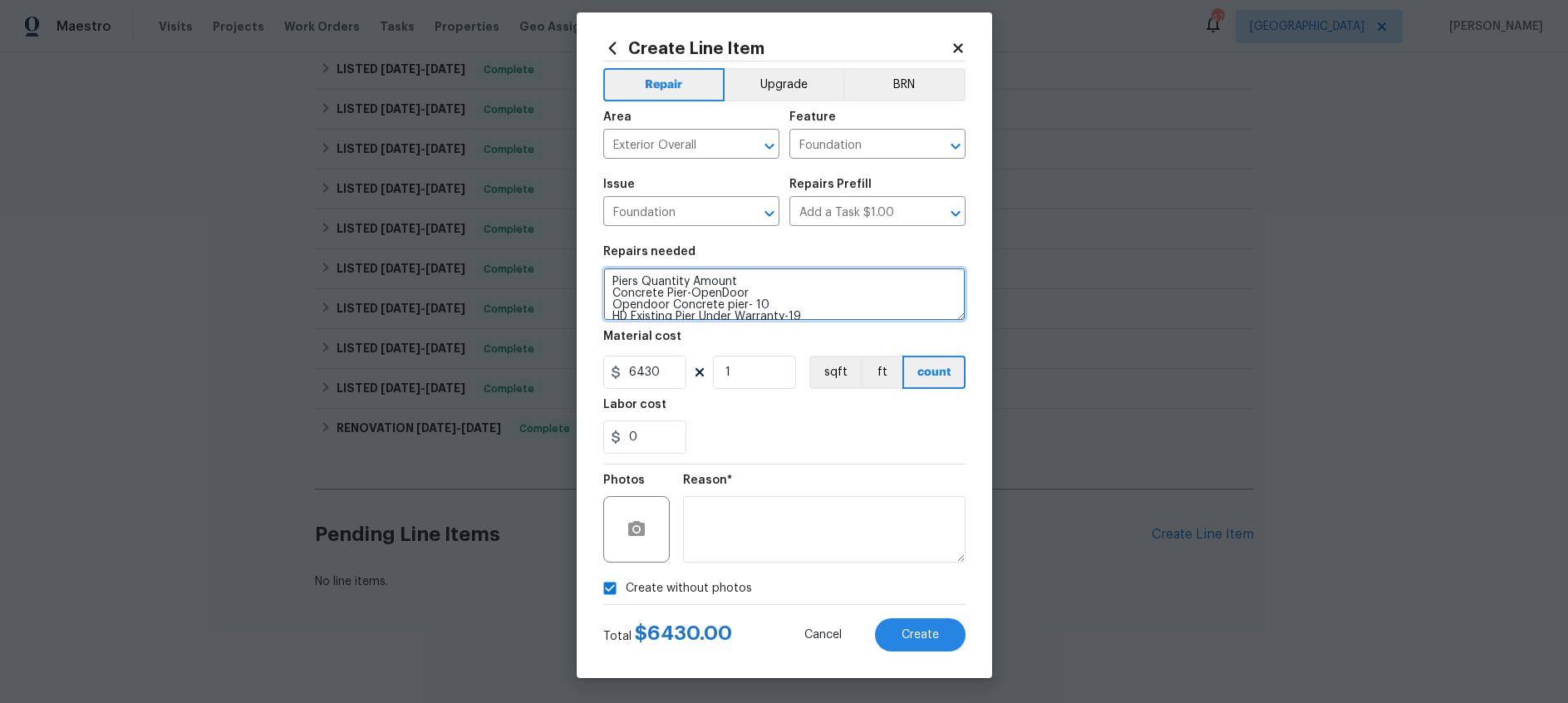
scroll to position [0, 0]
drag, startPoint x: 748, startPoint y: 282, endPoint x: 553, endPoint y: 278, distance: 195.0
click at [553, 278] on div "Create Line Item Repair Upgrade BRN Area Exterior Overall ​ Feature Foundation …" at bounding box center [784, 352] width 1568 height 703
drag, startPoint x: 753, startPoint y: 282, endPoint x: 574, endPoint y: 277, distance: 179.1
click at [574, 277] on div "Create Line Item Repair Upgrade BRN Area Exterior Overall ​ Feature Foundation …" at bounding box center [784, 352] width 1568 height 703
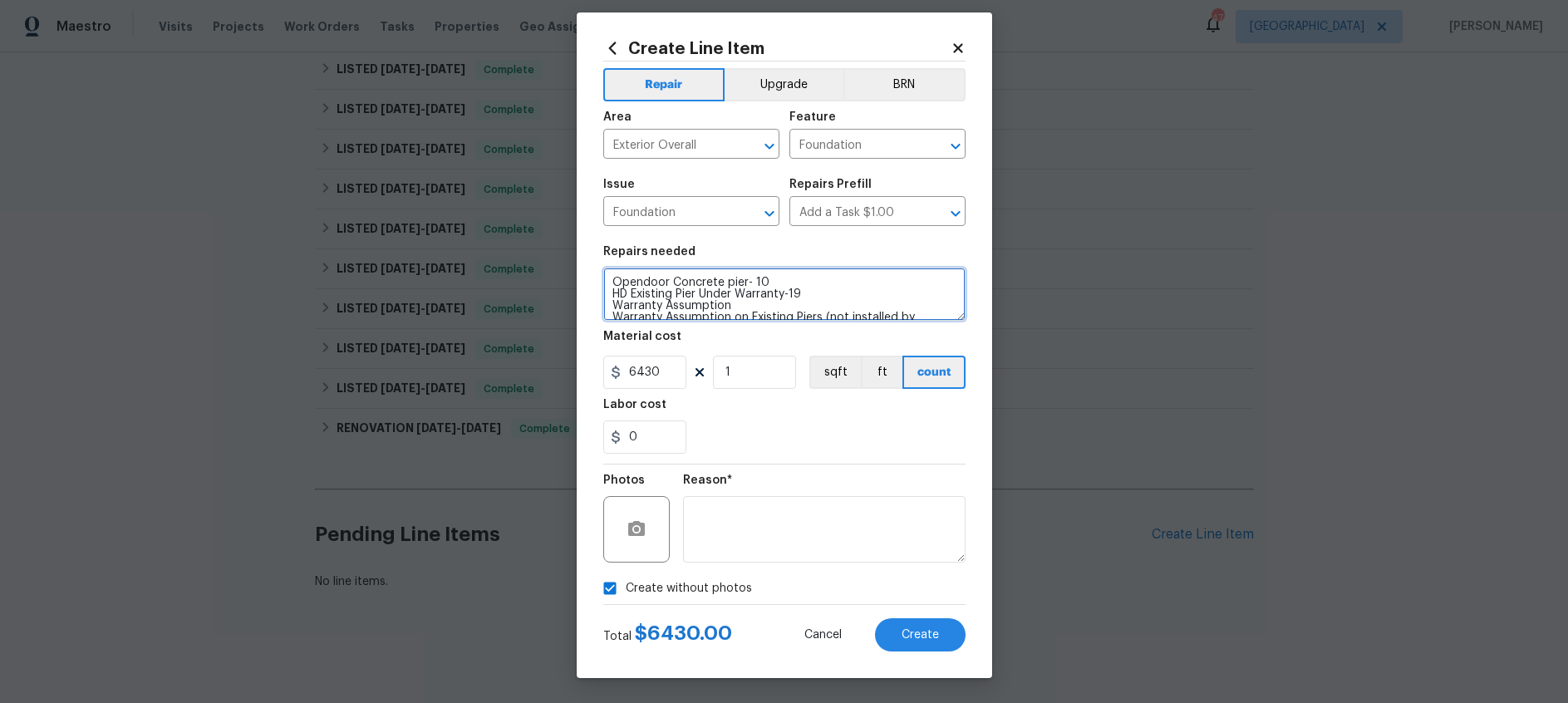
click at [613, 291] on textarea "Opendoor Concrete pier- 10 HD Existing Pier Under Warranty-19 Warranty Assumpti…" at bounding box center [784, 293] width 363 height 53
click at [616, 276] on textarea "Opendoor Concrete pier- 10 HD Existing Pier Under Warranty-19 Warranty Assumpti…" at bounding box center [784, 293] width 363 height 53
drag, startPoint x: 735, startPoint y: 274, endPoint x: 610, endPoint y: 301, distance: 127.9
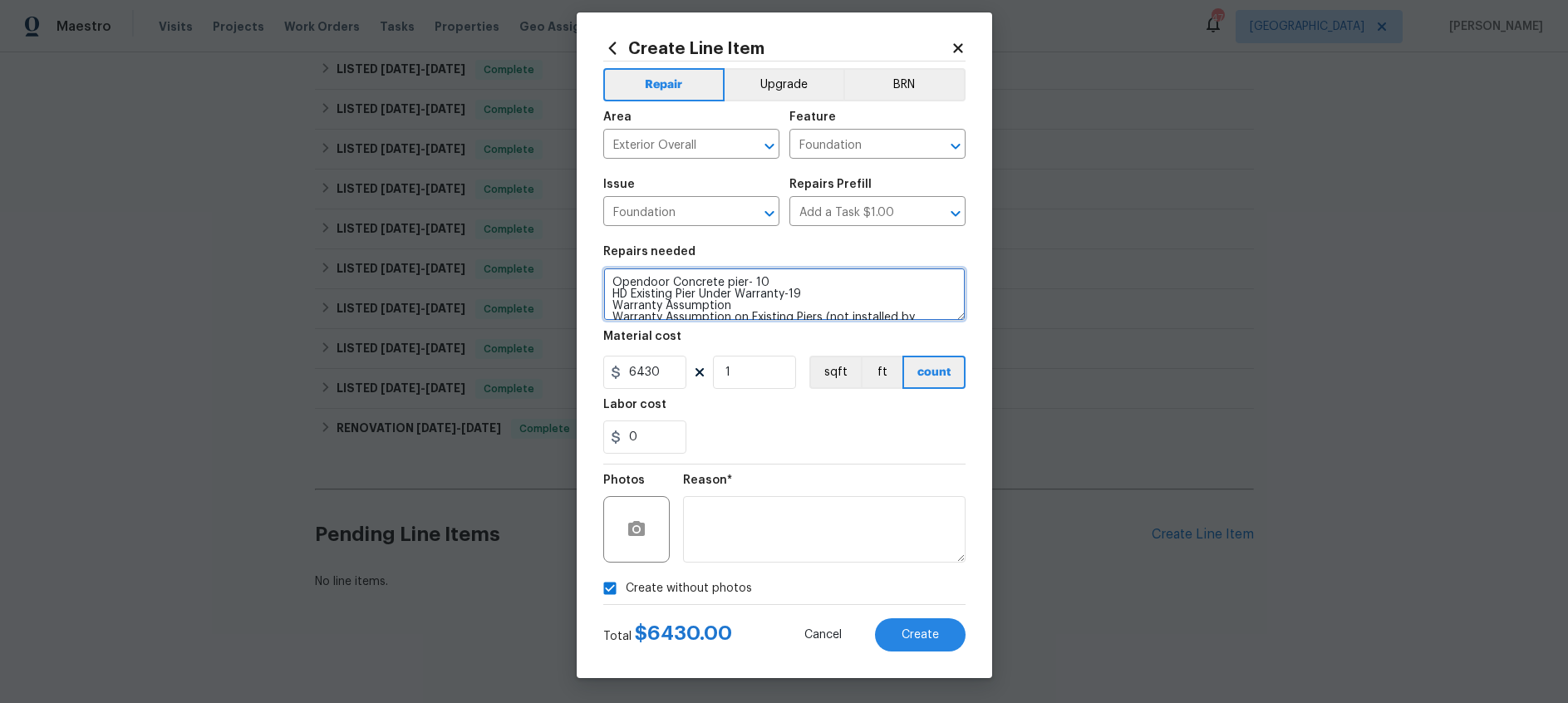
click at [610, 301] on textarea "Opendoor Concrete pier- 10 HD Existing Pier Under Warranty-19 Warranty Assumpti…" at bounding box center [784, 293] width 363 height 53
drag, startPoint x: 726, startPoint y: 306, endPoint x: 589, endPoint y: 304, distance: 137.0
click at [589, 304] on div "Create Line Item Repair Upgrade BRN Area Exterior Overall ​ Feature Foundation …" at bounding box center [784, 345] width 415 height 666
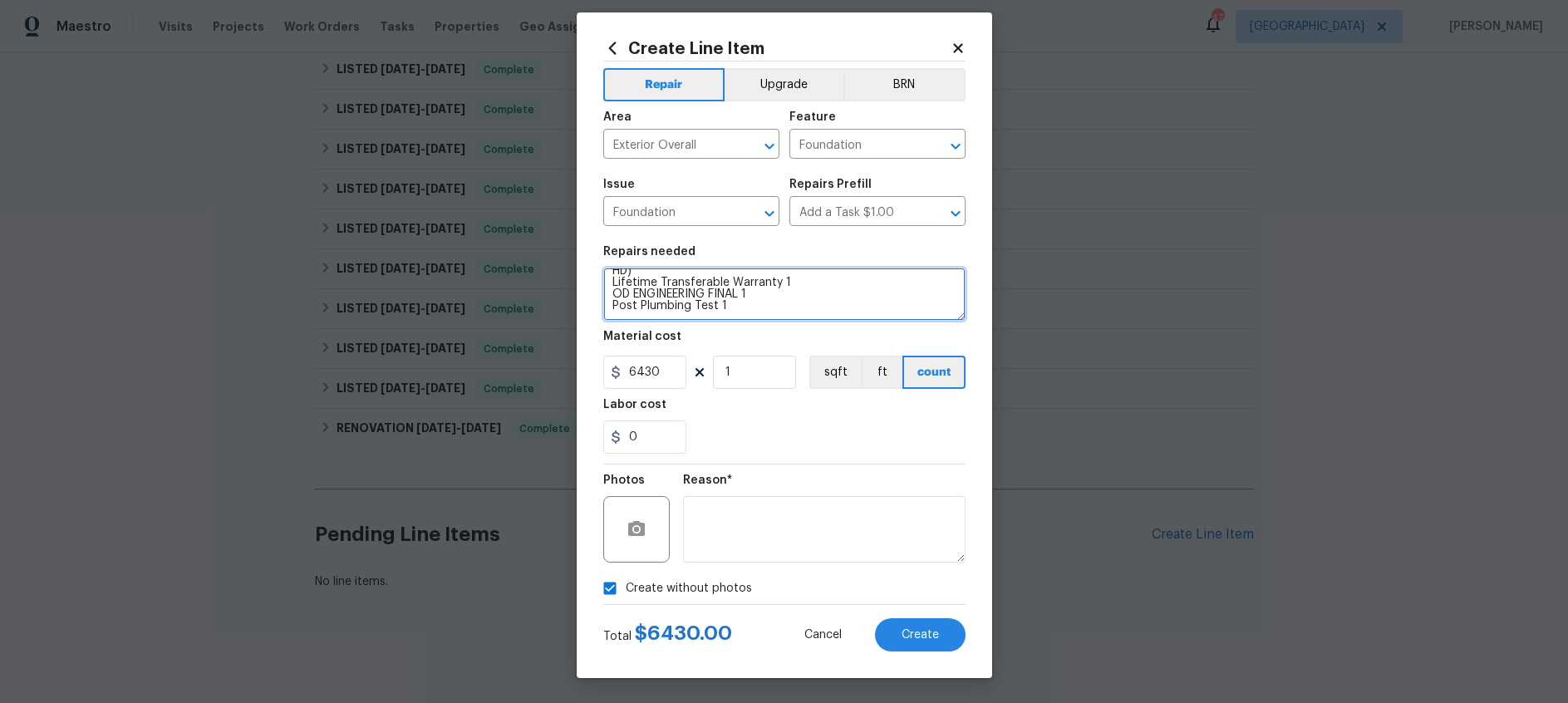
type textarea "Opendoor Concrete pier- 10 HD Existing Pier Under Warranty-19 Warranty Assumpti…"
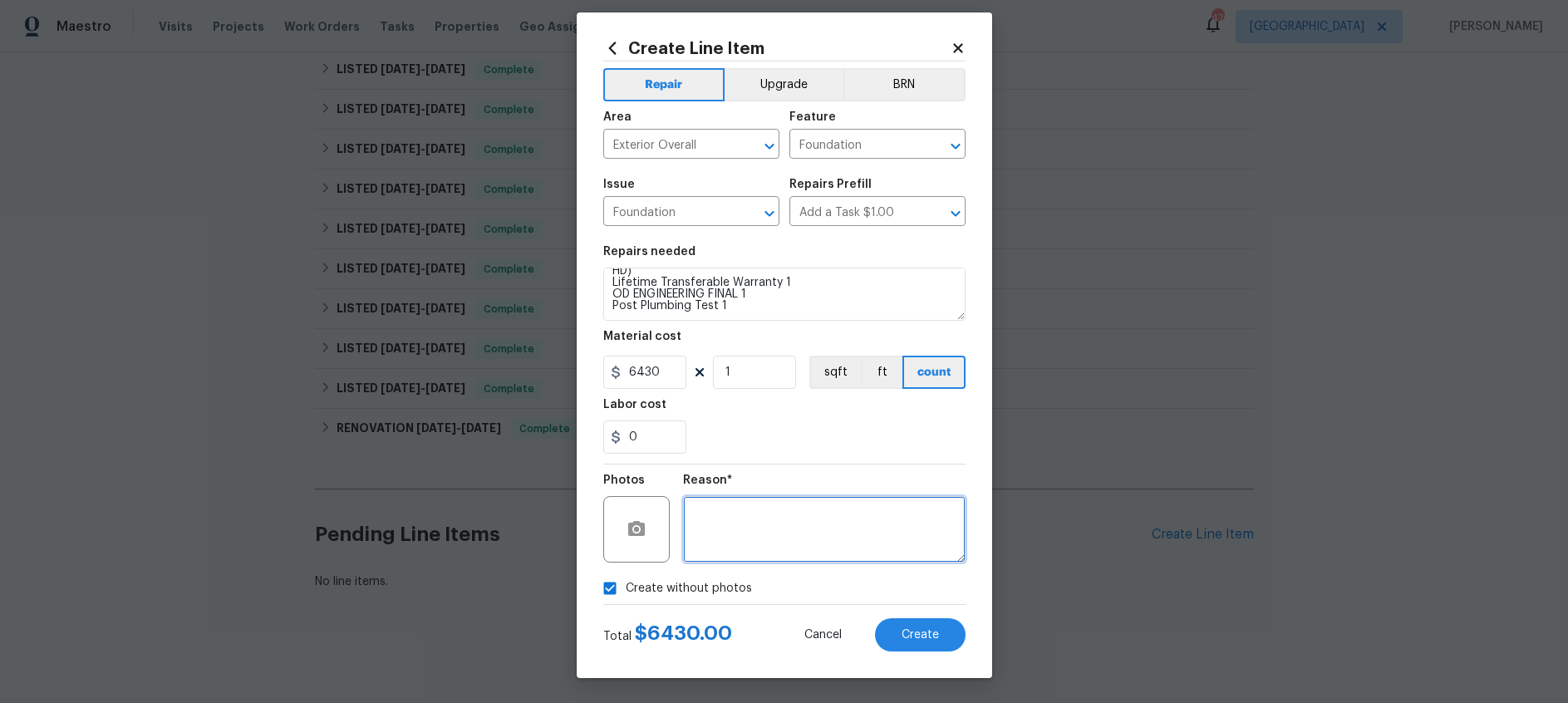
click at [760, 530] on textarea at bounding box center [823, 529] width 282 height 67
type textarea "Vendor will add pics."
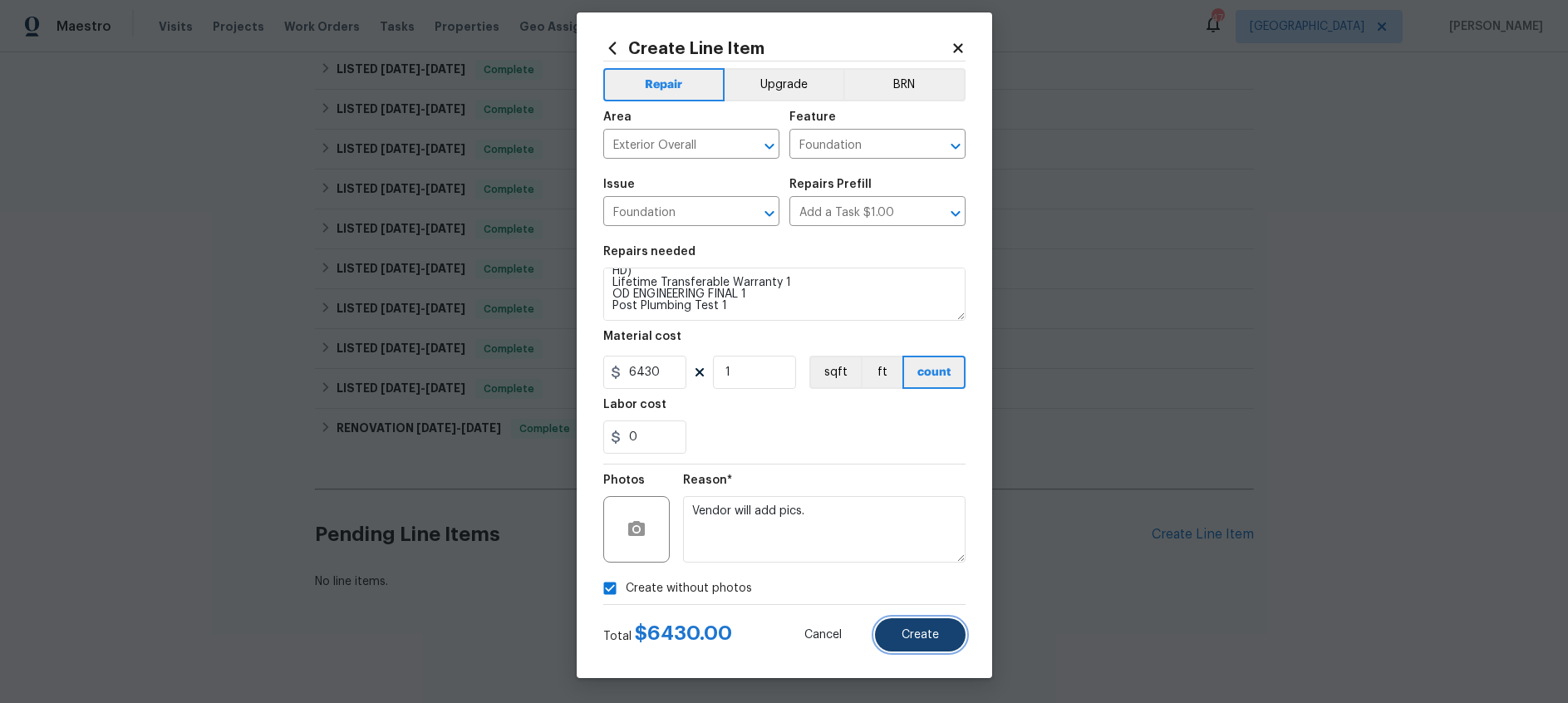
click at [932, 641] on button "Create" at bounding box center [920, 635] width 91 height 33
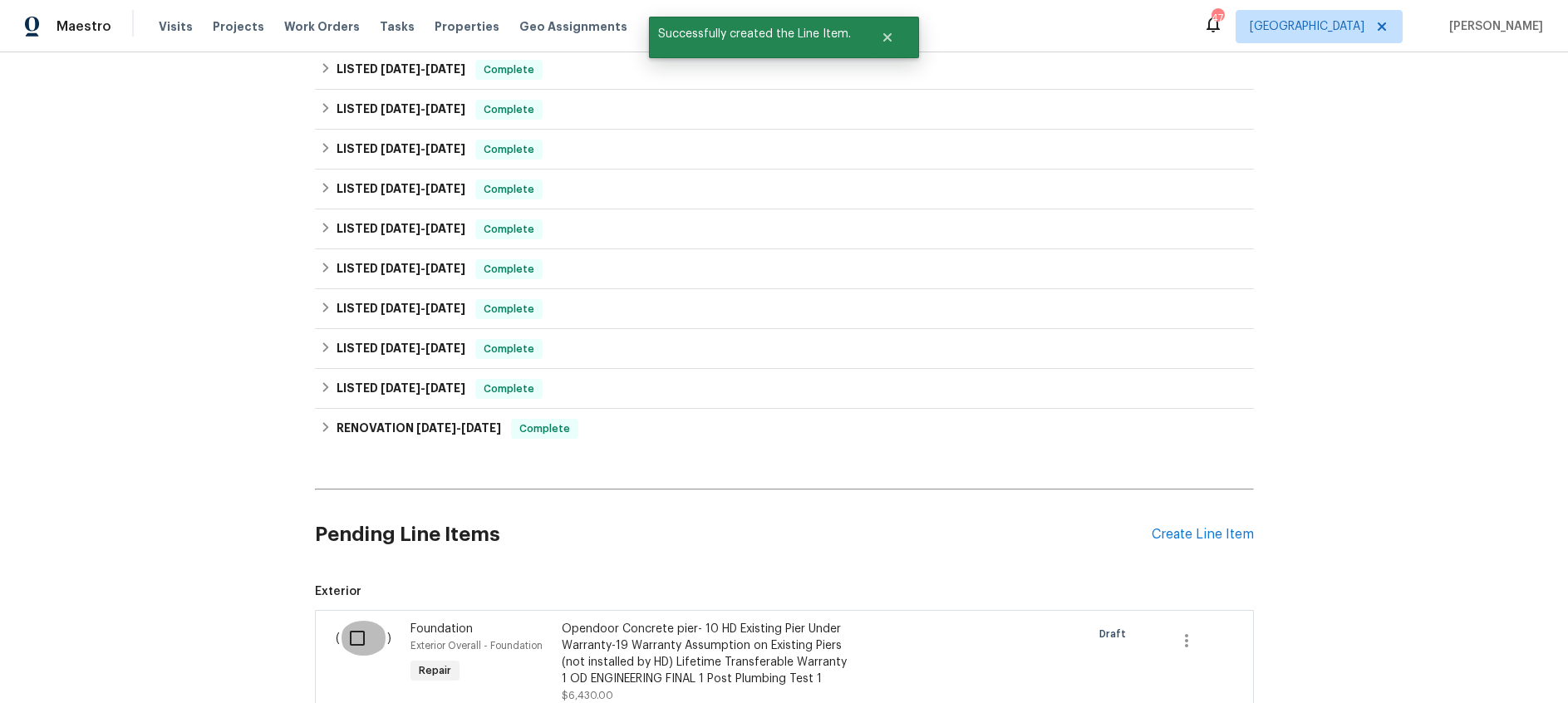
click at [351, 642] on input "checkbox" at bounding box center [363, 638] width 47 height 35
checkbox input "true"
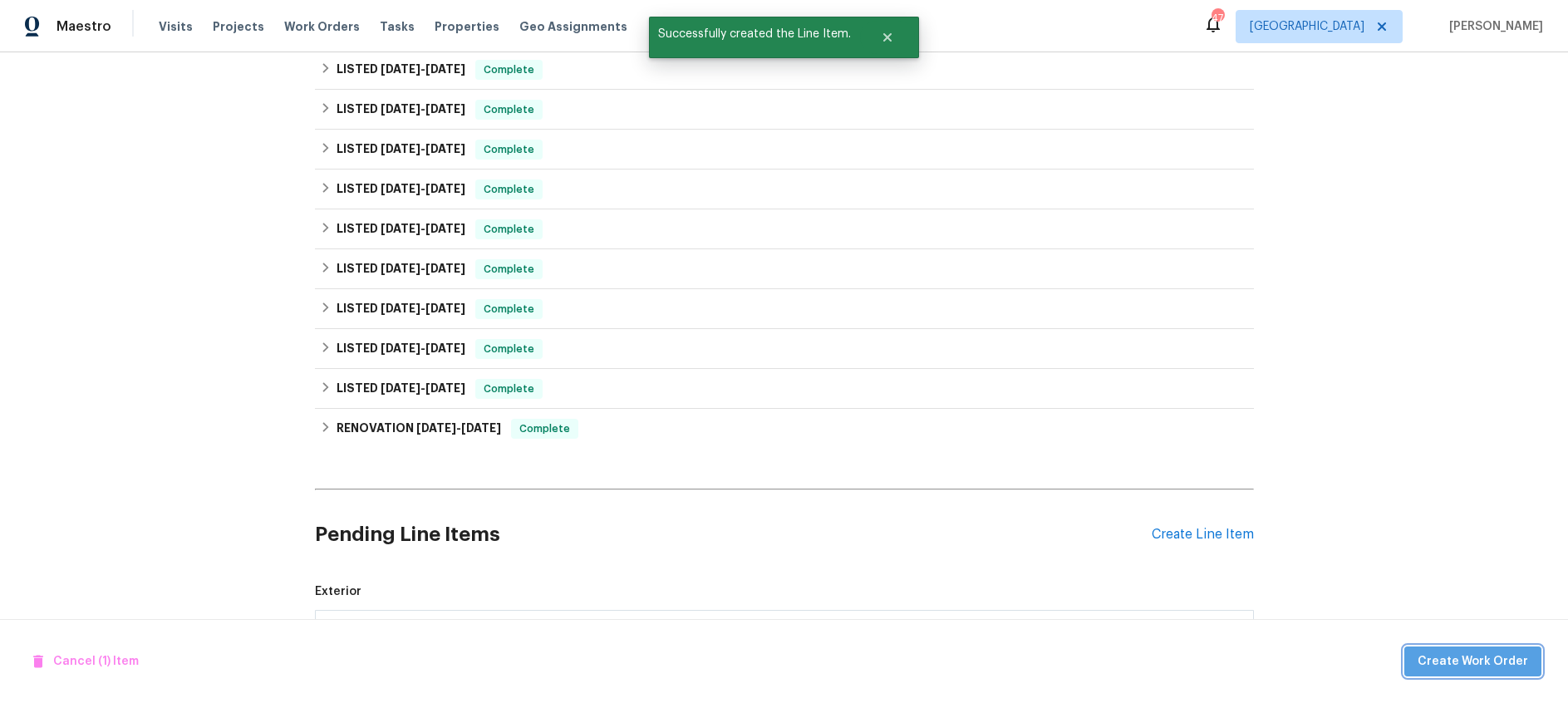
click at [1499, 667] on span "Create Work Order" at bounding box center [1473, 661] width 110 height 20
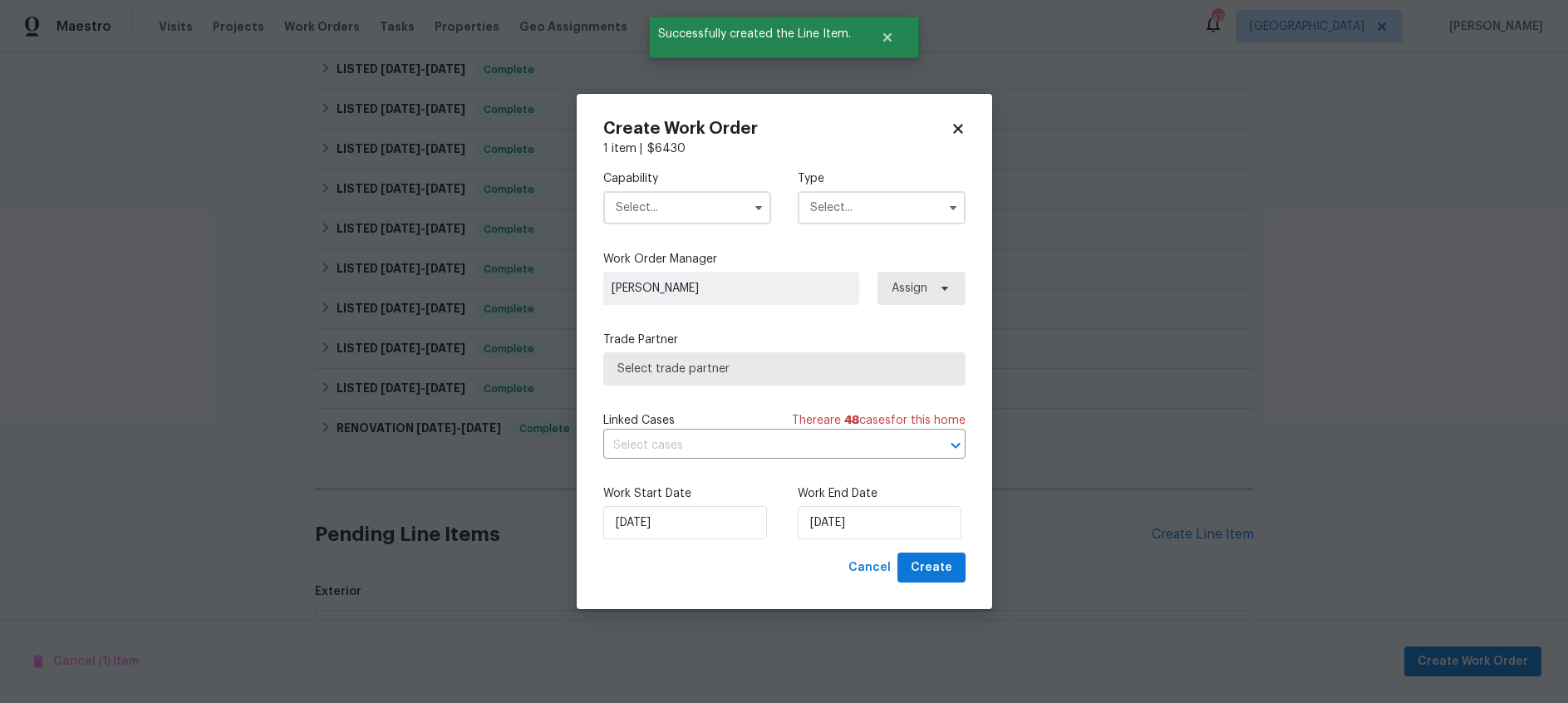
click at [717, 209] on input "text" at bounding box center [686, 208] width 167 height 33
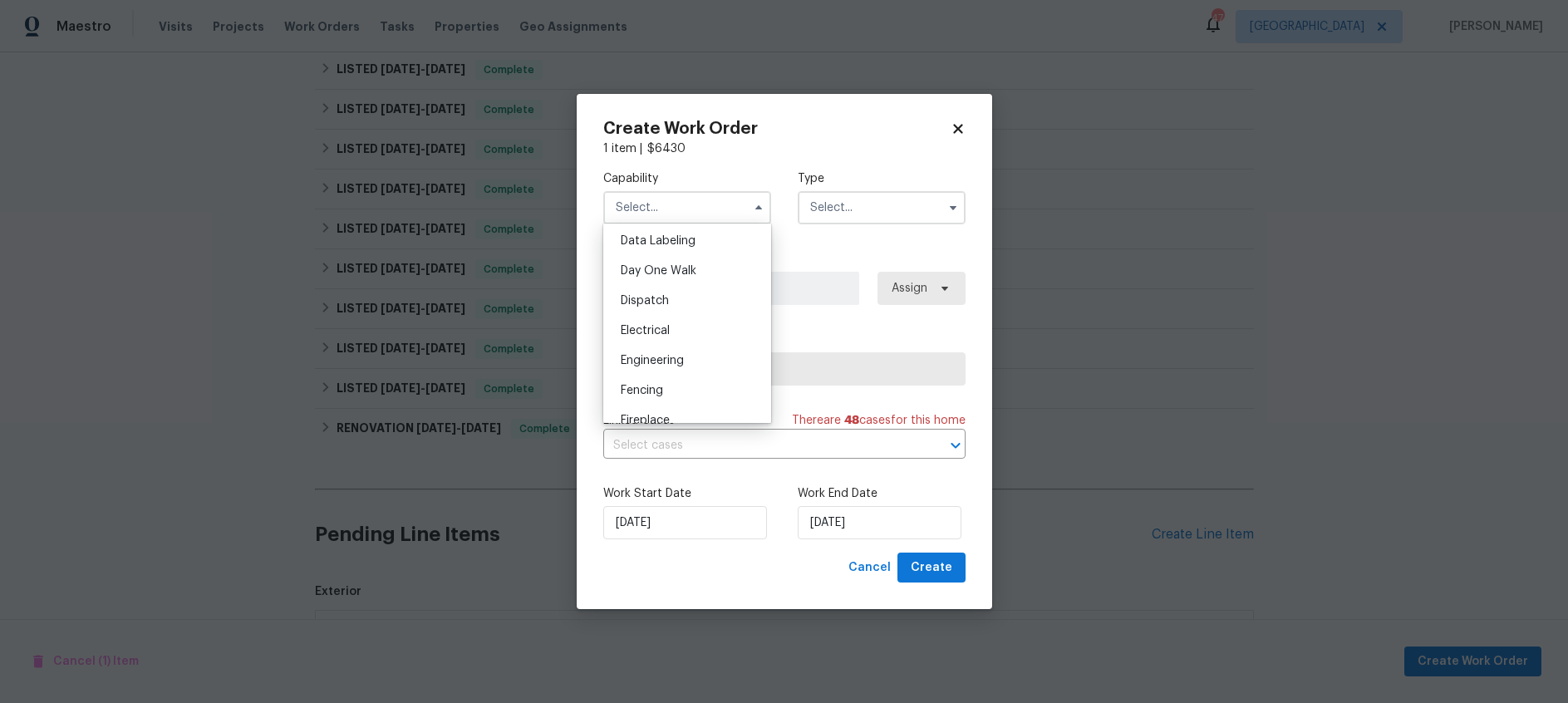
scroll to position [585, 0]
click at [688, 356] on div "Foundation" at bounding box center [687, 363] width 159 height 30
type input "Foundation"
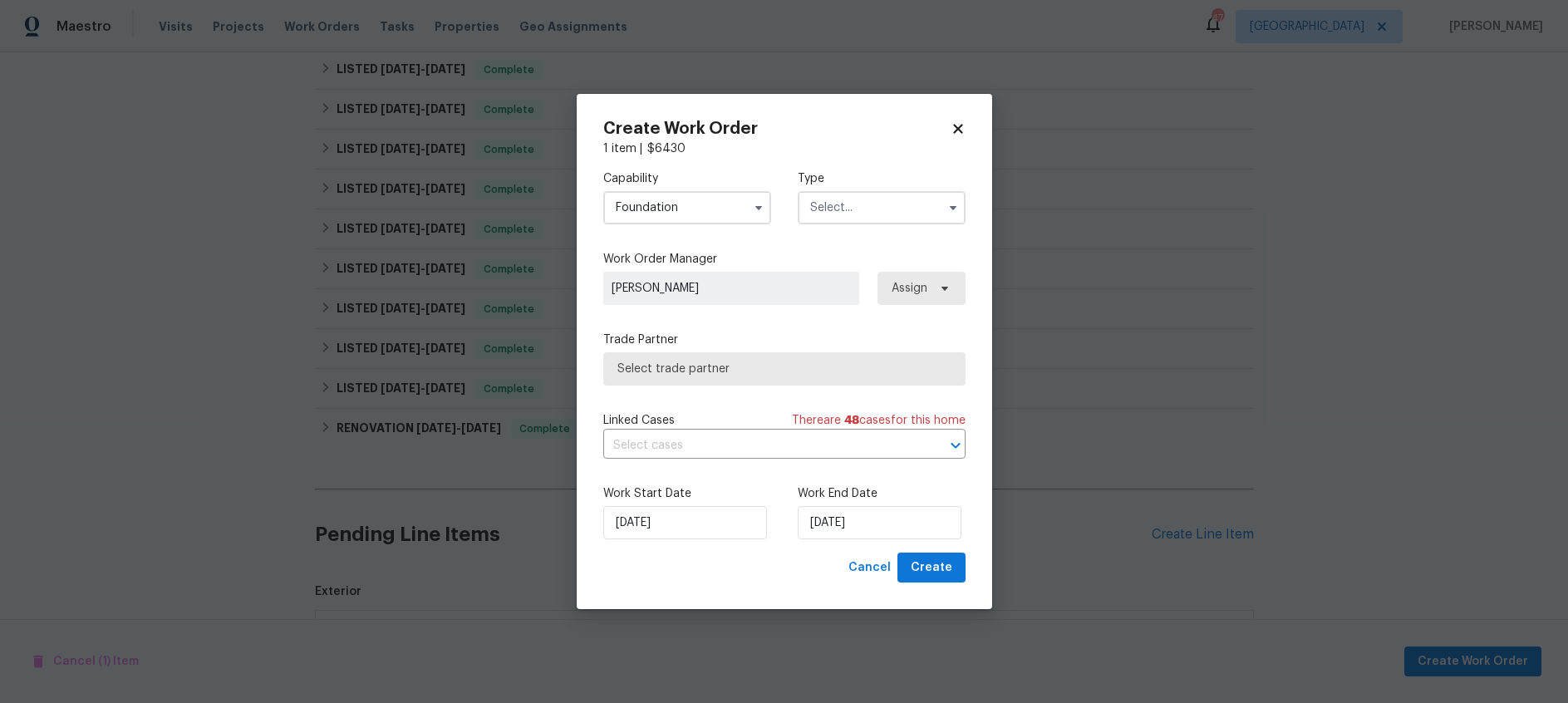
click at [871, 208] on input "text" at bounding box center [881, 208] width 167 height 33
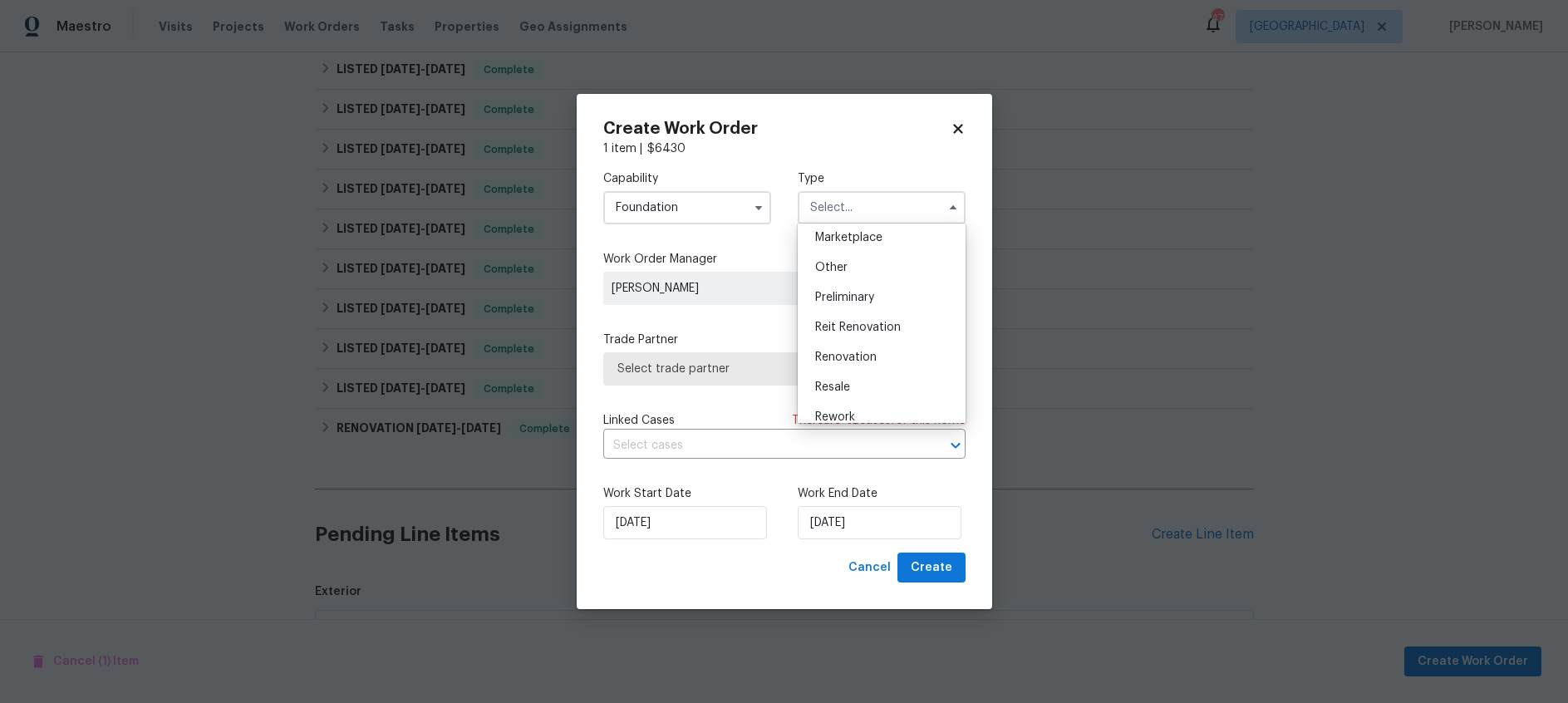
scroll to position [377, 0]
click at [850, 314] on div "Resale" at bounding box center [882, 314] width 159 height 30
type input "Resale"
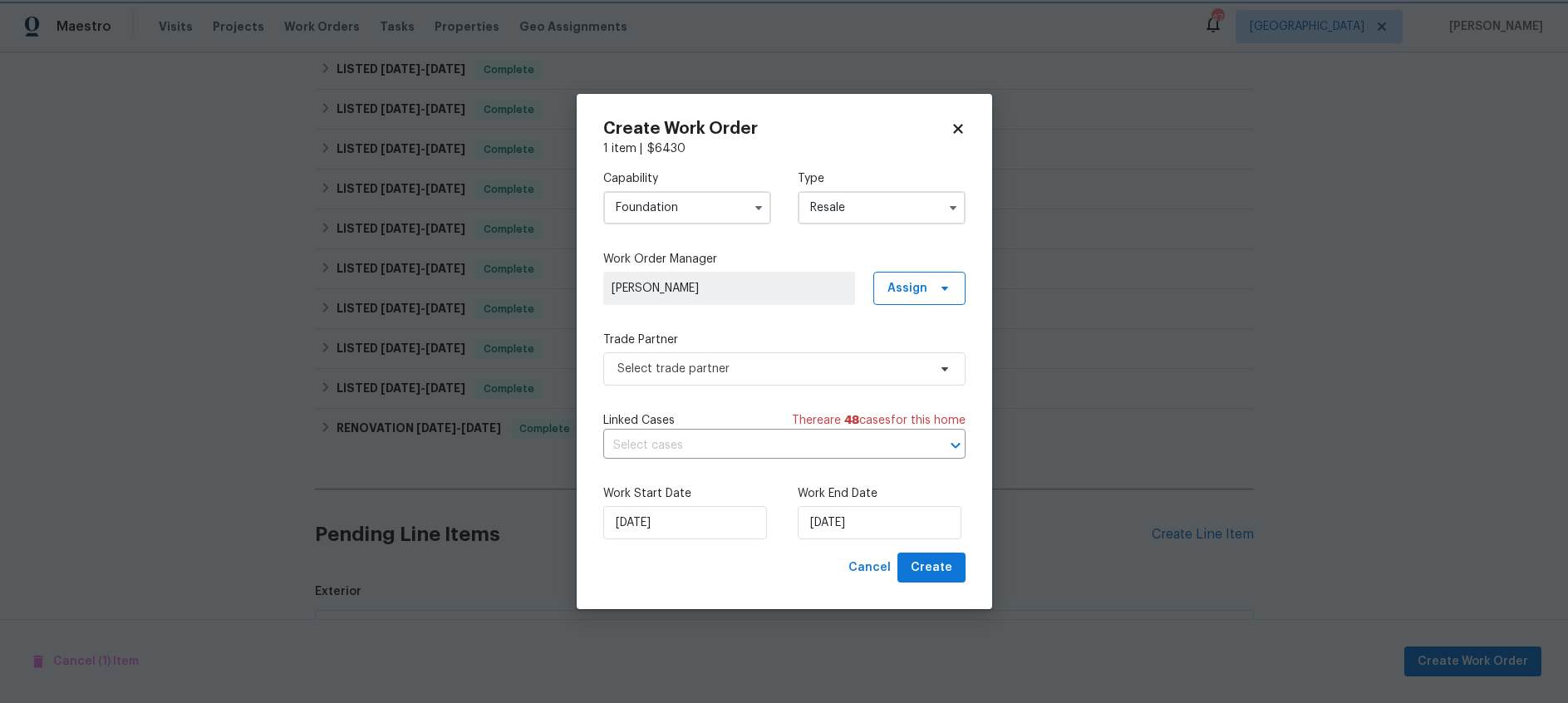
scroll to position [0, 0]
click at [757, 370] on span "Select trade partner" at bounding box center [772, 369] width 310 height 17
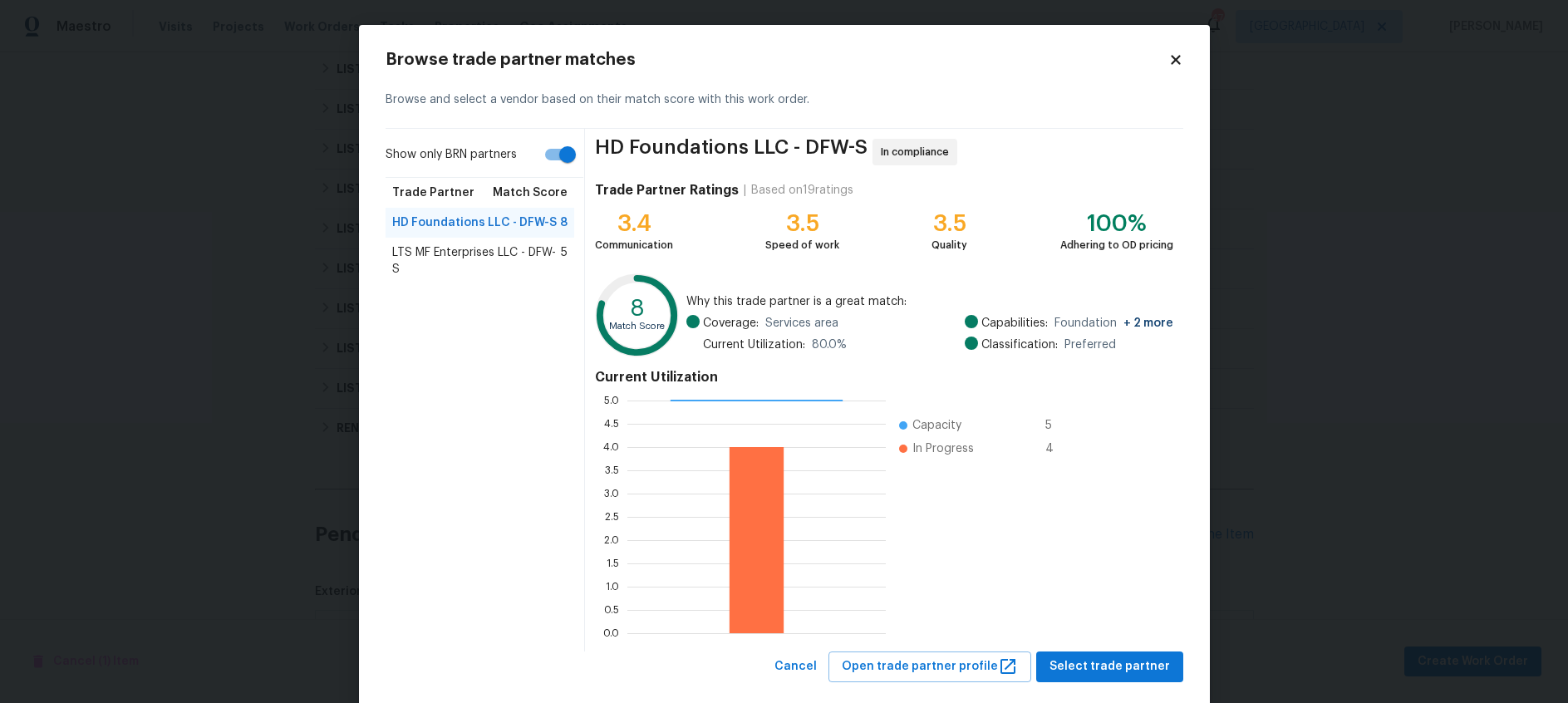
scroll to position [31, 0]
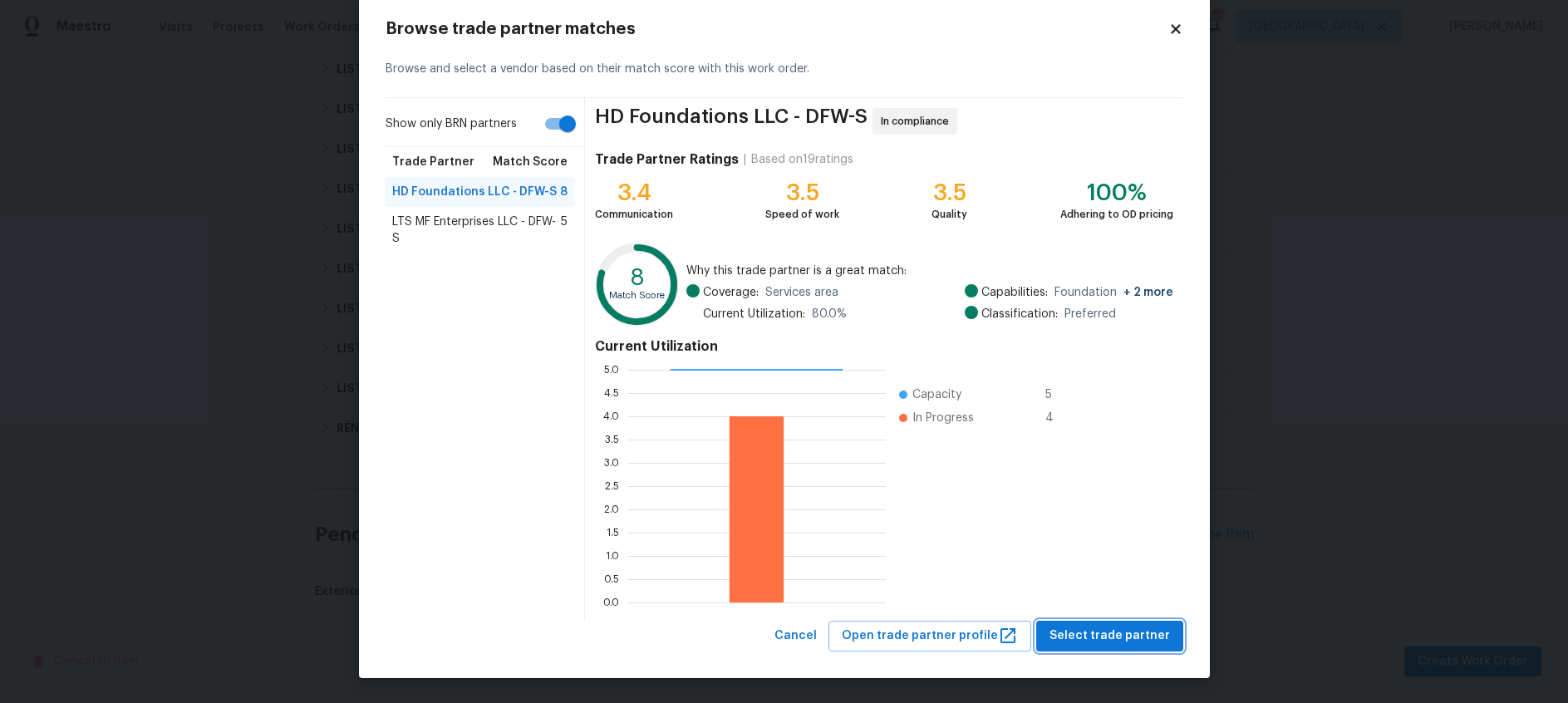
click at [1117, 634] on span "Select trade partner" at bounding box center [1110, 635] width 120 height 20
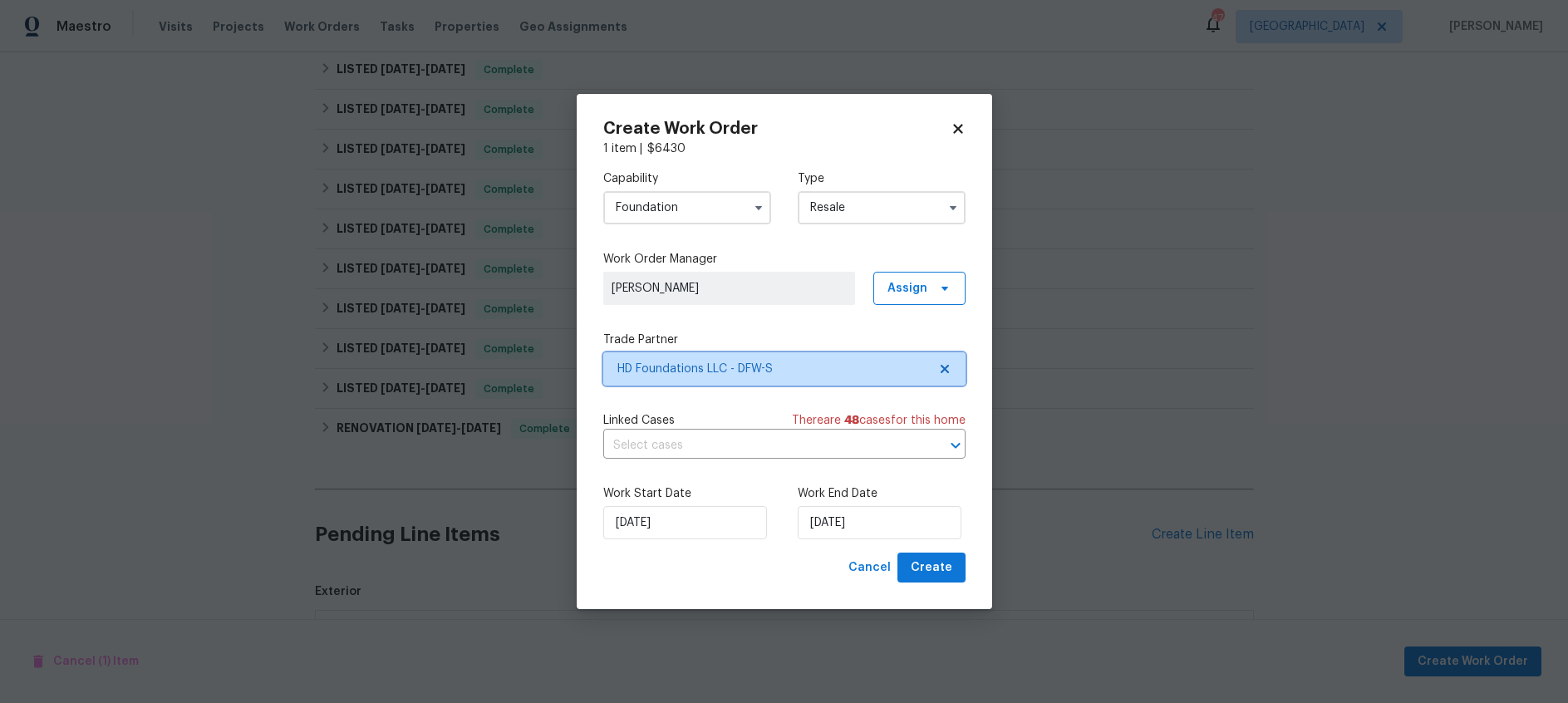
scroll to position [0, 0]
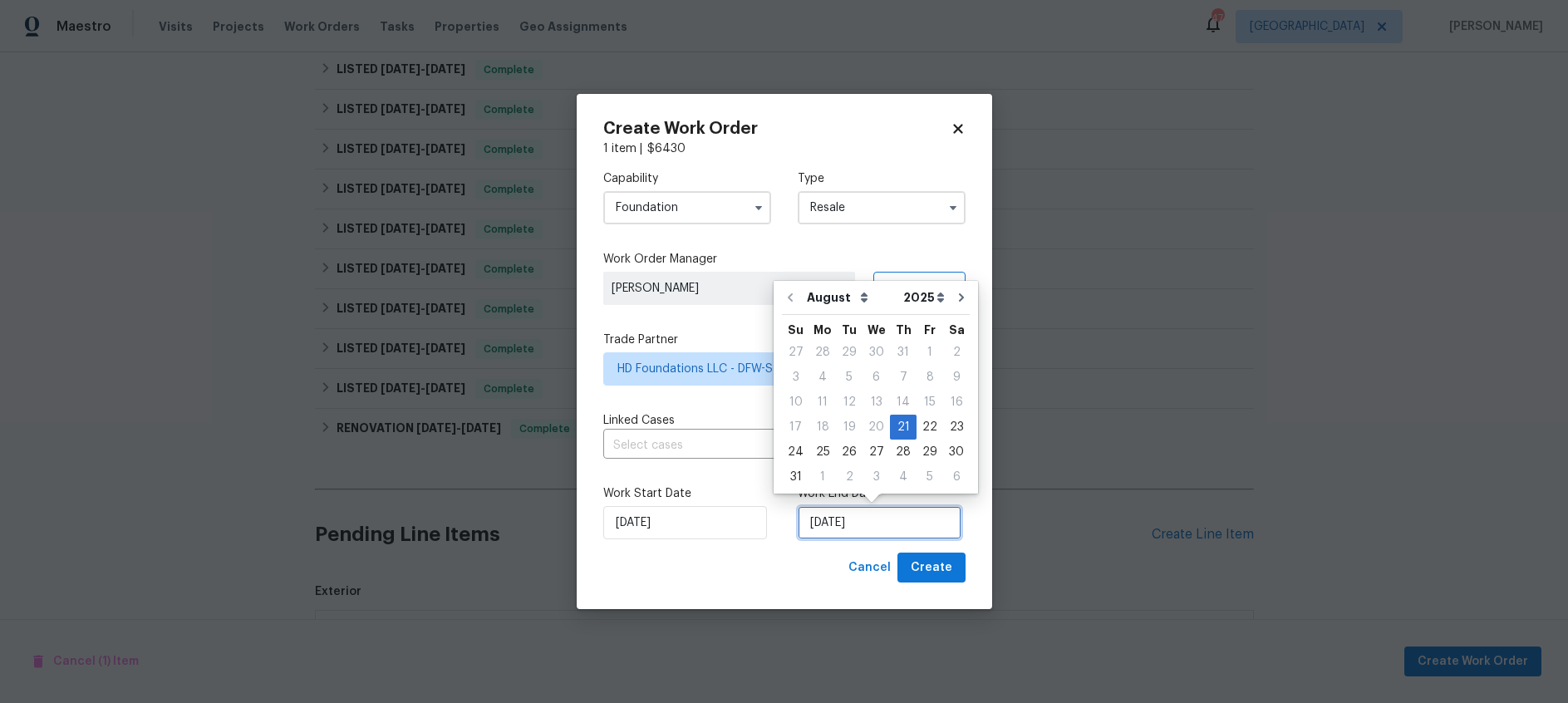
click at [860, 535] on input "8/21/2025" at bounding box center [879, 523] width 164 height 33
click at [866, 451] on div "27" at bounding box center [877, 451] width 28 height 23
type input "8/27/2025"
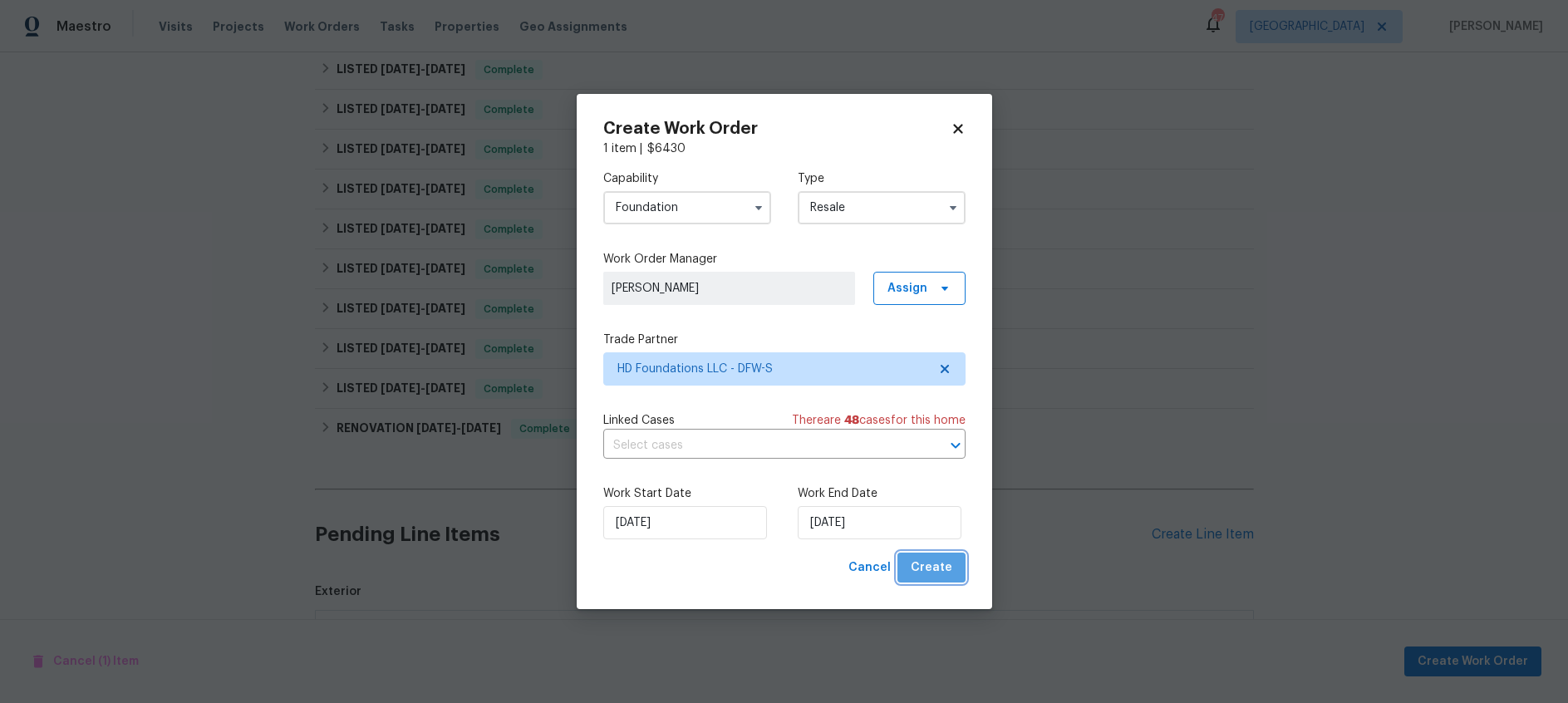
click at [935, 566] on span "Create" at bounding box center [932, 568] width 42 height 20
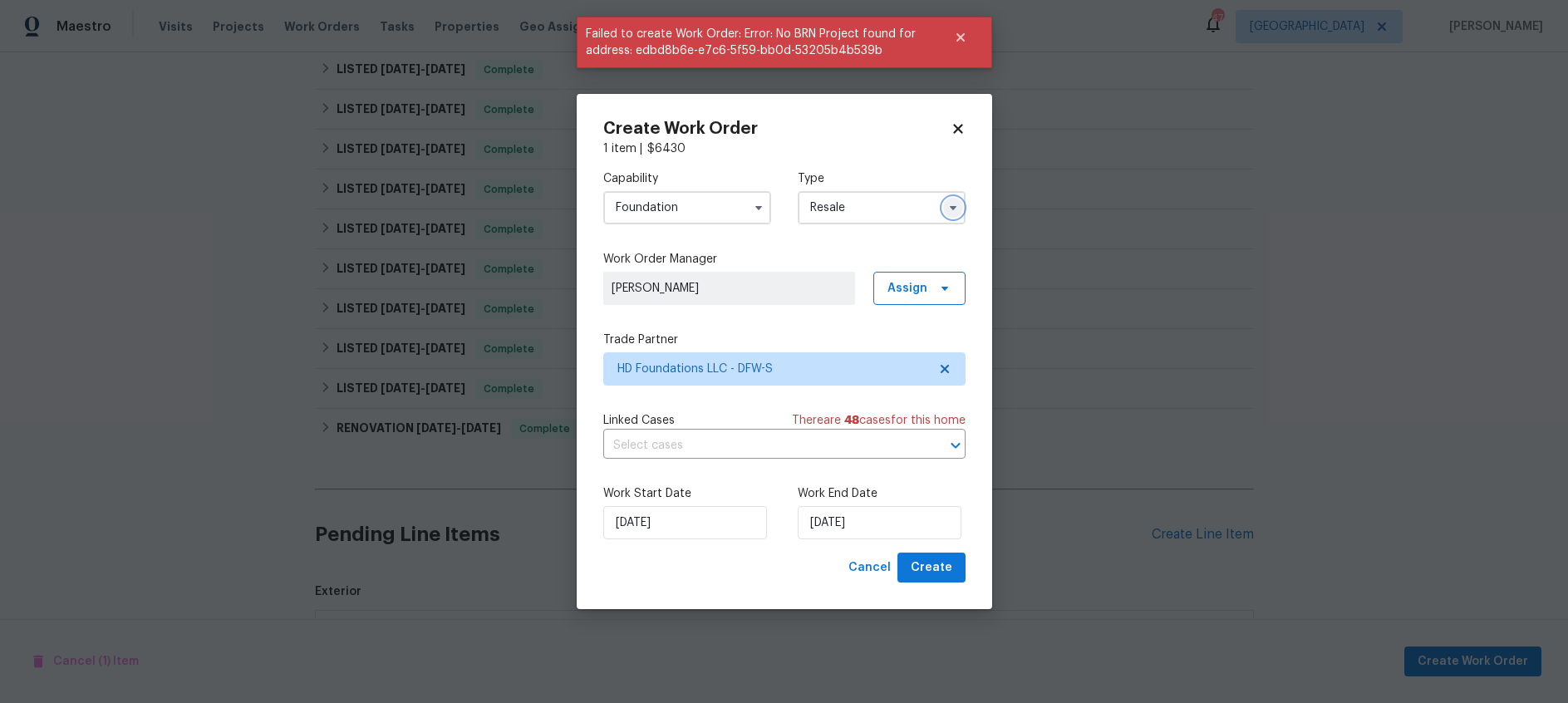
click at [949, 204] on icon "button" at bounding box center [953, 207] width 13 height 13
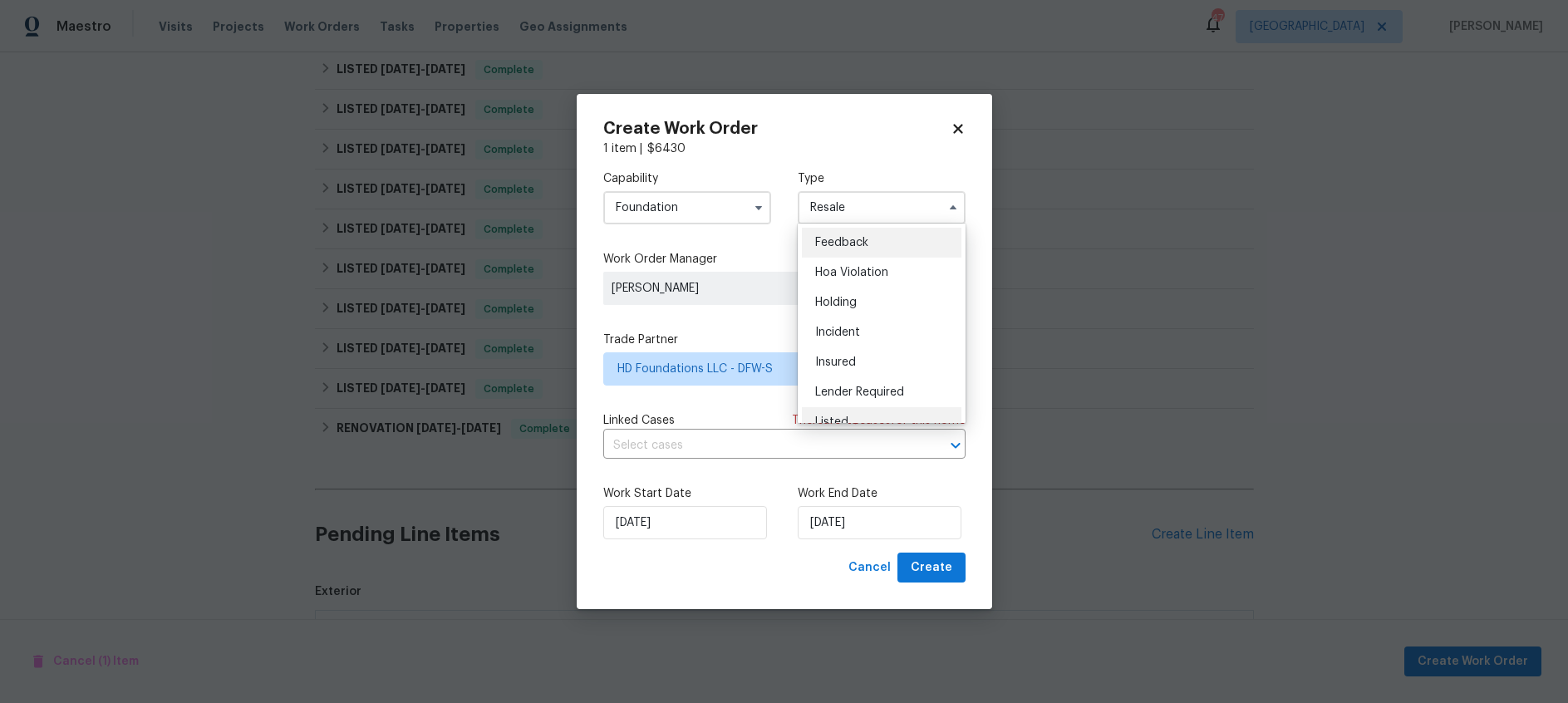
scroll to position [31, 0]
click at [856, 390] on div "Listed" at bounding box center [882, 390] width 159 height 30
type input "Listed"
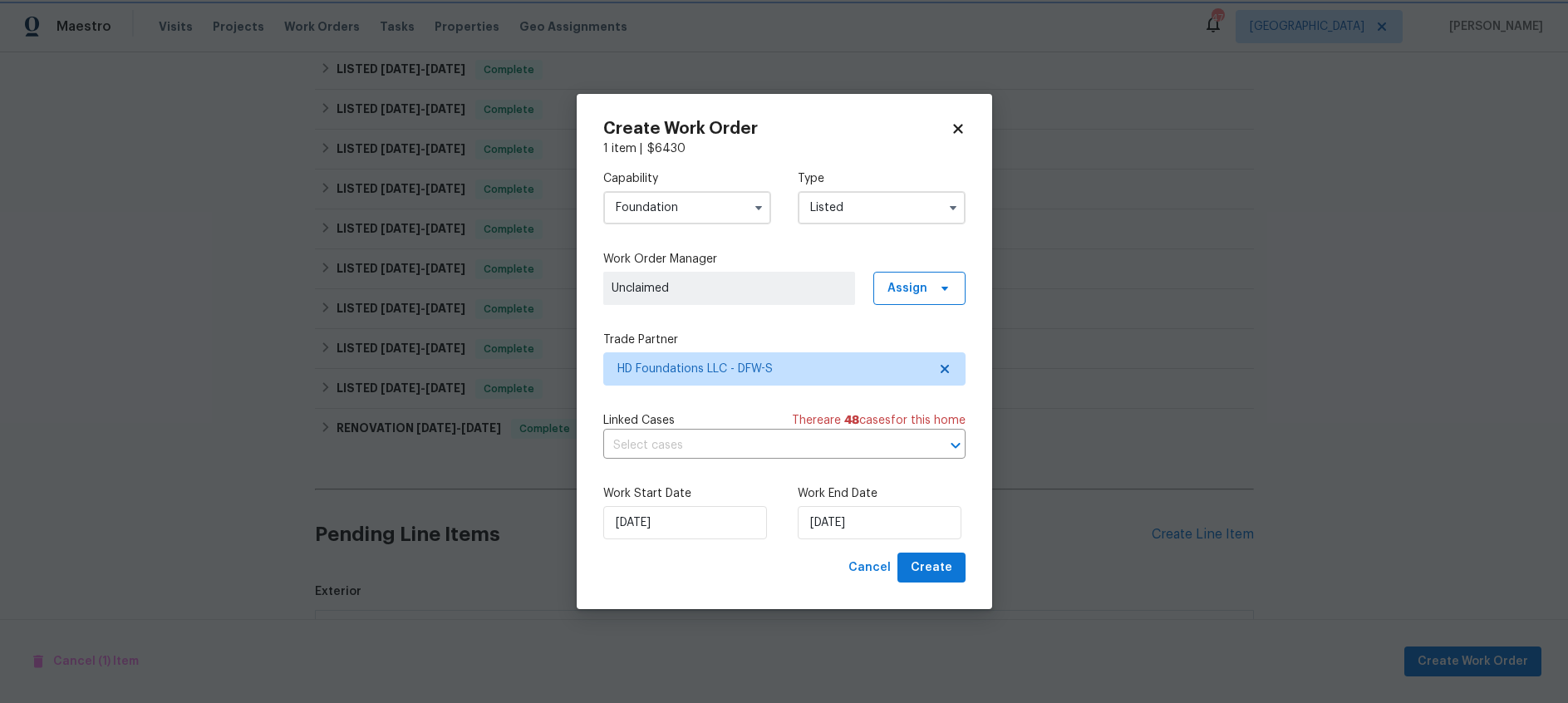
scroll to position [0, 0]
click at [800, 225] on div "Capability Foundation Type Listed" at bounding box center [784, 197] width 363 height 80
click at [920, 282] on span "Assign" at bounding box center [907, 289] width 40 height 17
click at [942, 363] on div "Assign to me" at bounding box center [922, 358] width 72 height 17
click at [804, 237] on div "Capability Foundation Type Listed Work Order Manager Nick Balli Assign Trade Pa…" at bounding box center [784, 355] width 363 height 396
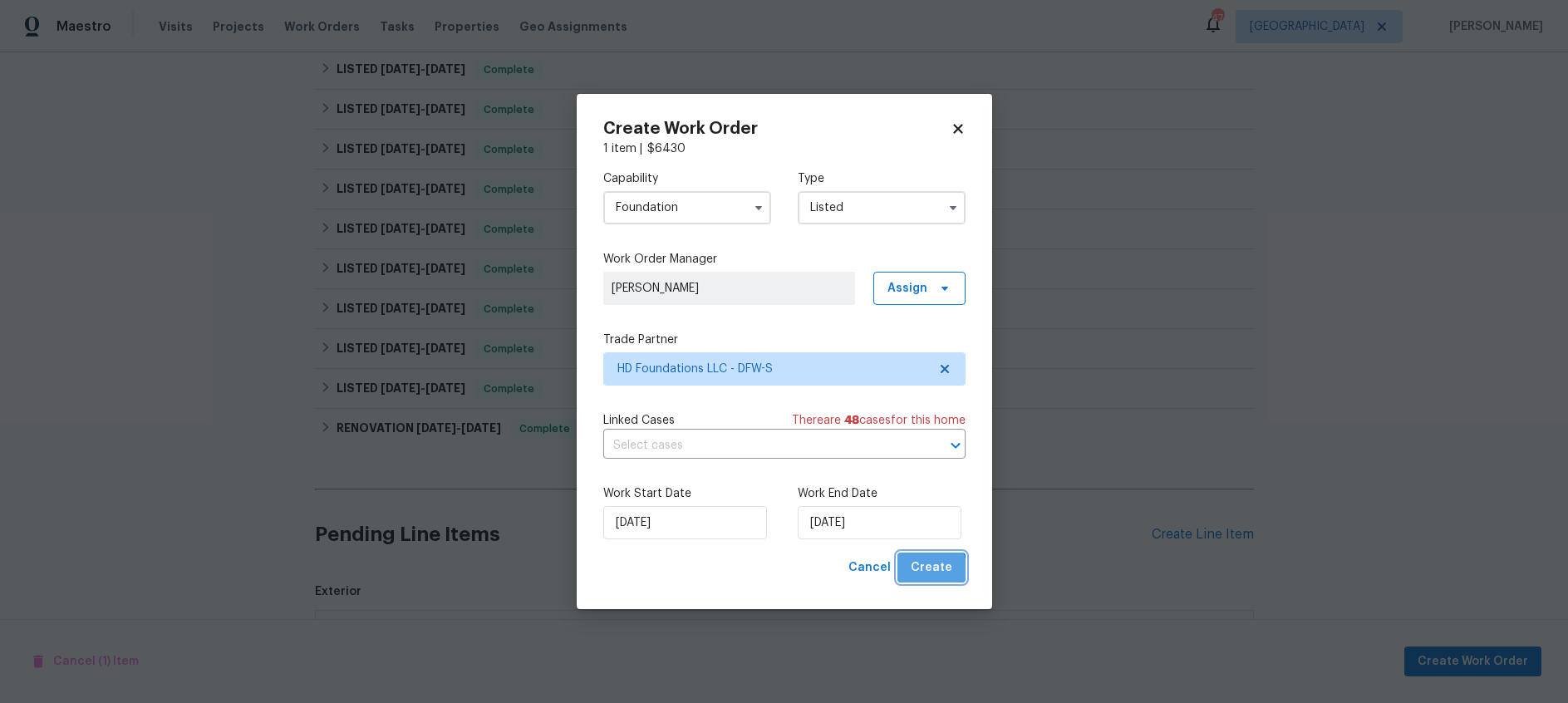
click at [933, 570] on span "Create" at bounding box center [932, 568] width 42 height 20
checkbox input "false"
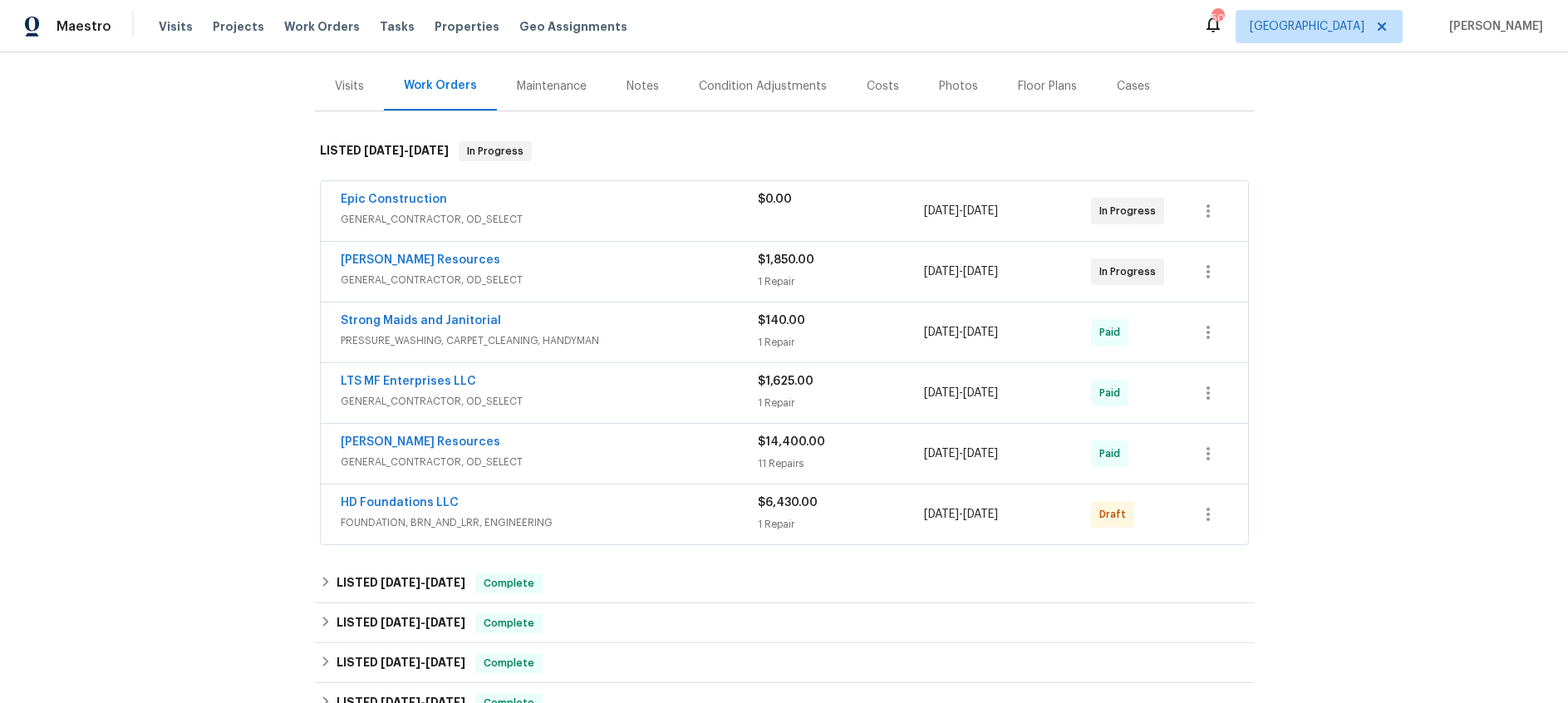
scroll to position [198, 0]
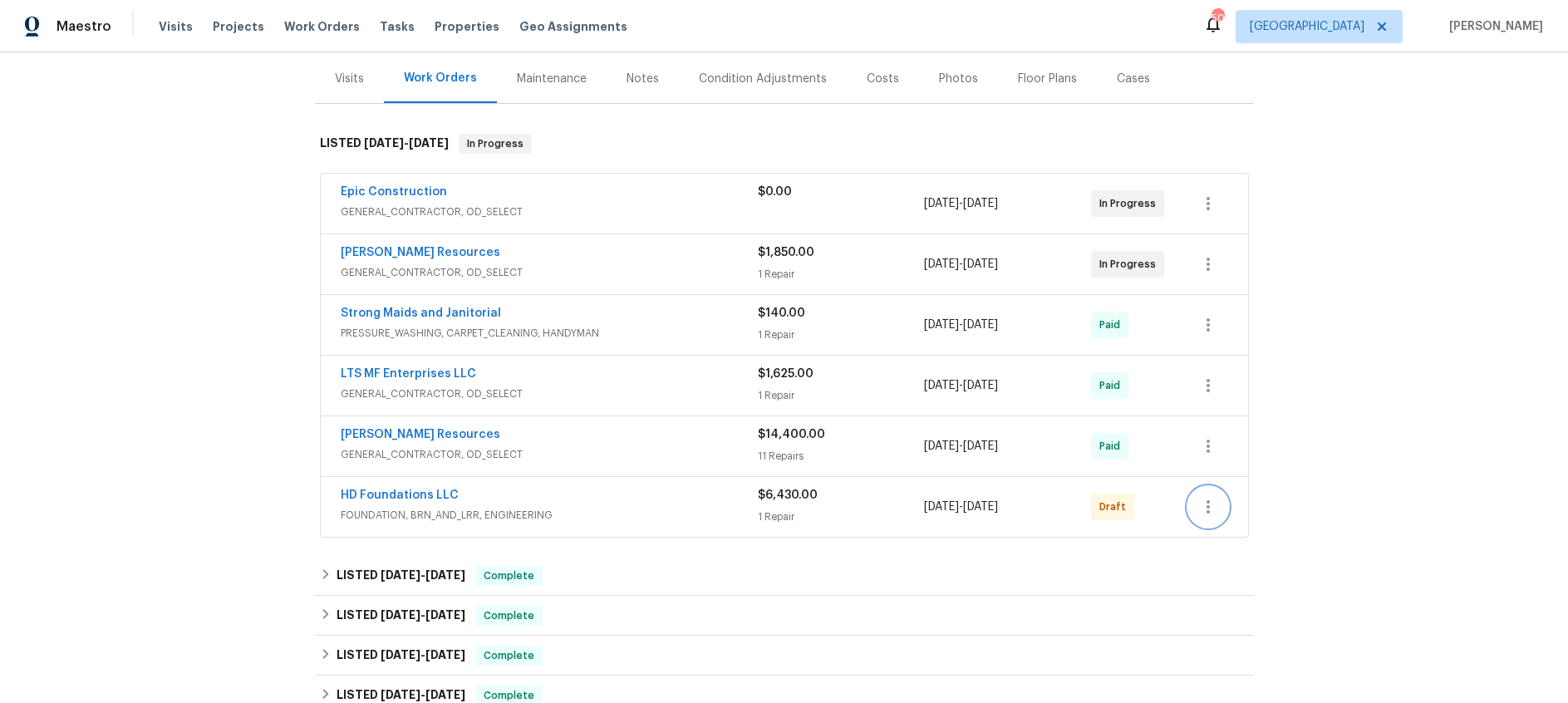
click at [1210, 503] on icon "button" at bounding box center [1208, 507] width 20 height 20
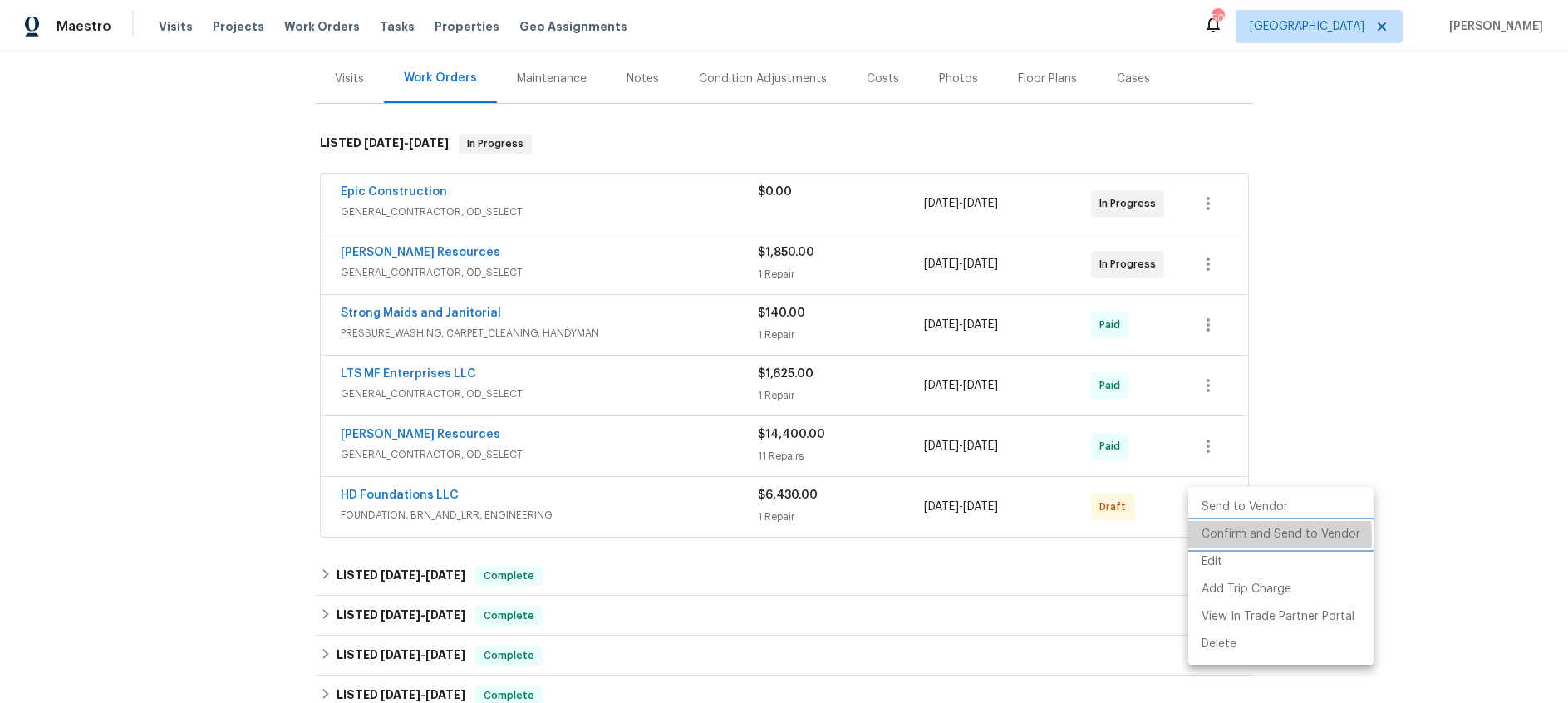
click at [1228, 536] on li "Confirm and Send to Vendor" at bounding box center [1281, 535] width 185 height 28
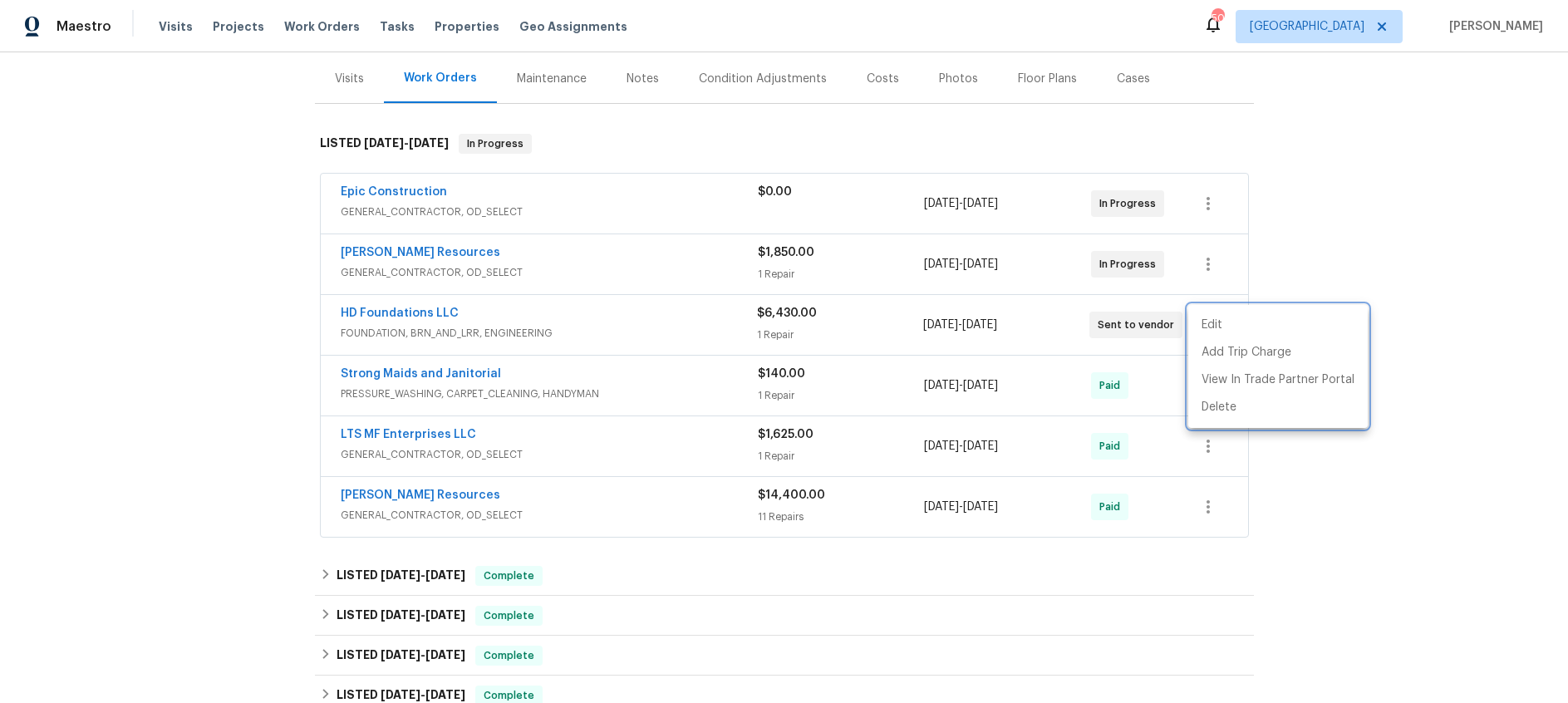
click at [400, 312] on div at bounding box center [784, 352] width 1568 height 703
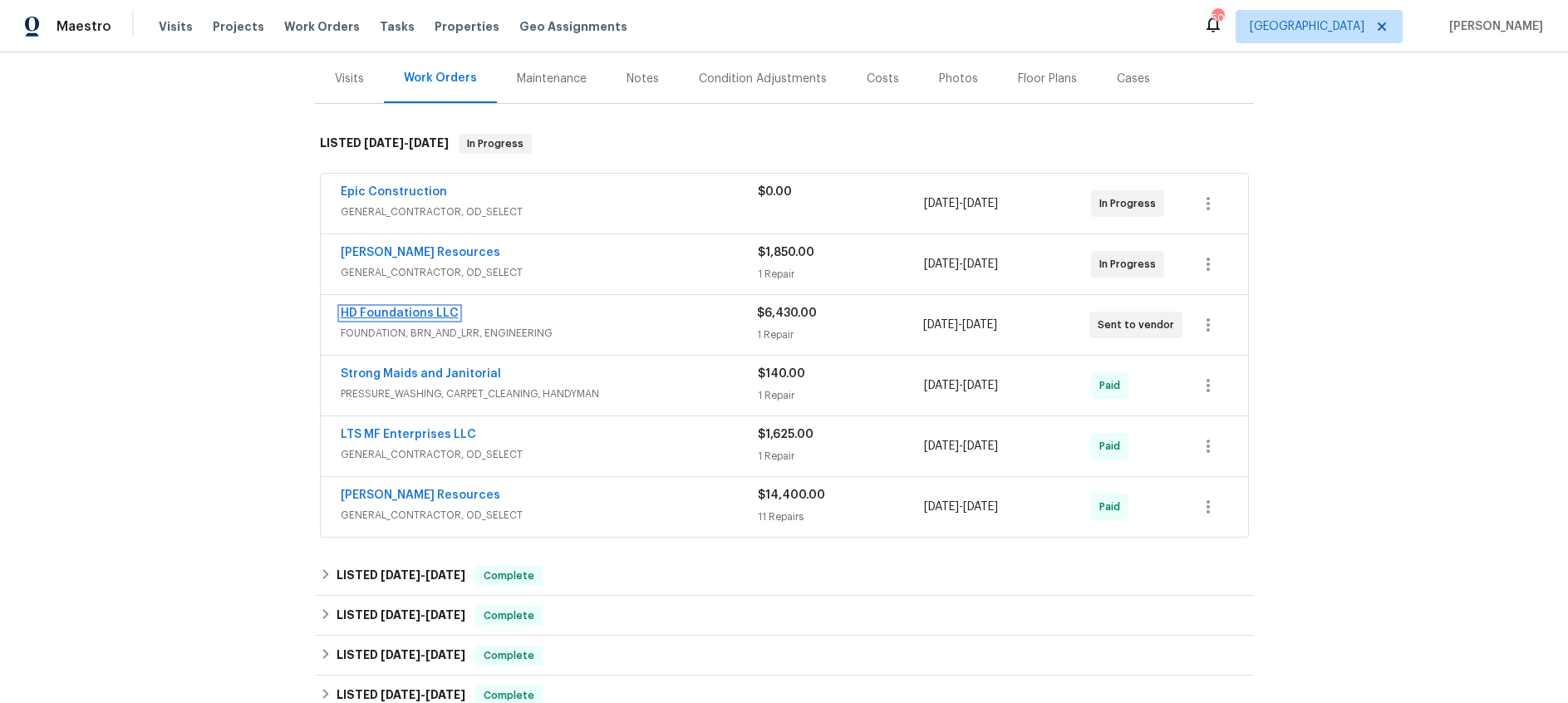
click at [414, 314] on link "HD Foundations LLC" at bounding box center [400, 313] width 118 height 12
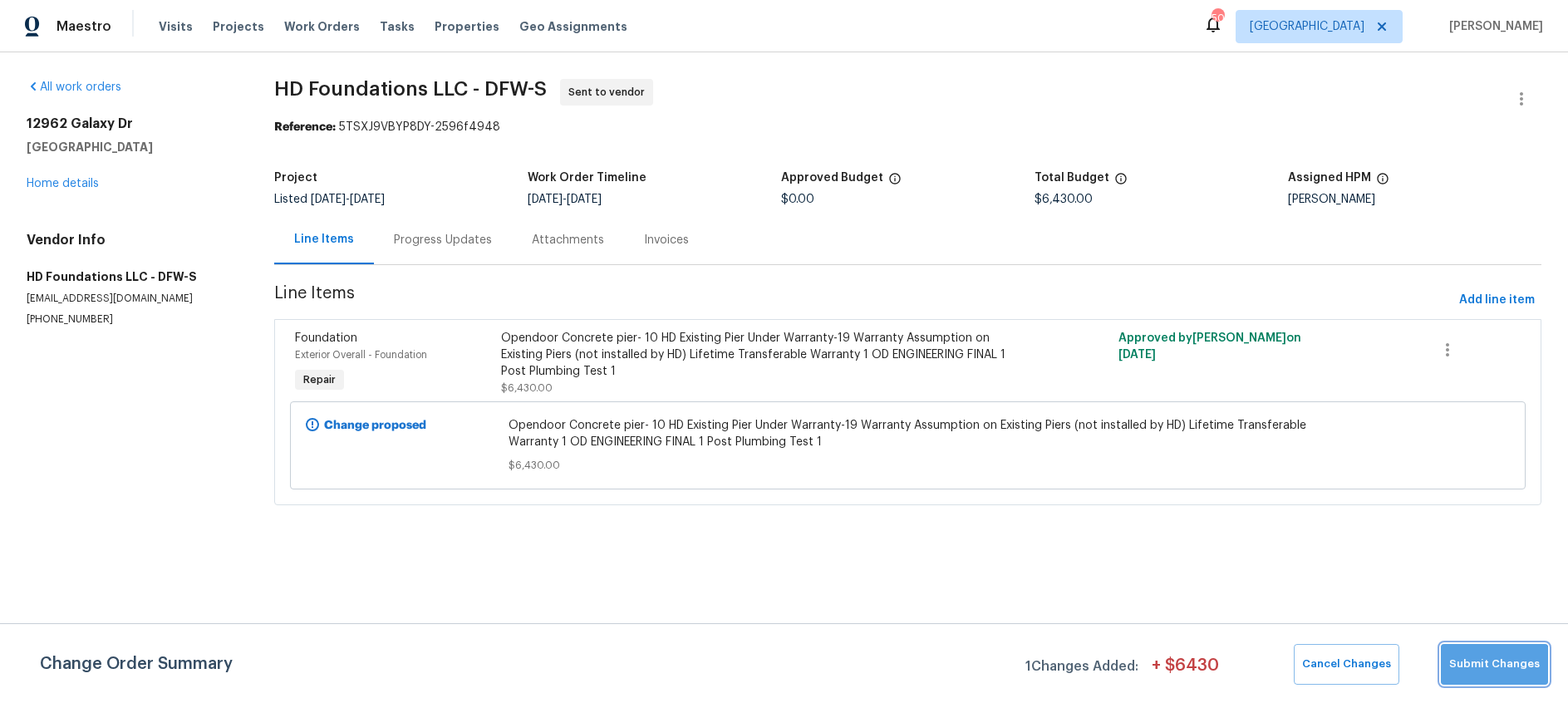
click at [1499, 674] on button "Submit Changes" at bounding box center [1495, 664] width 107 height 41
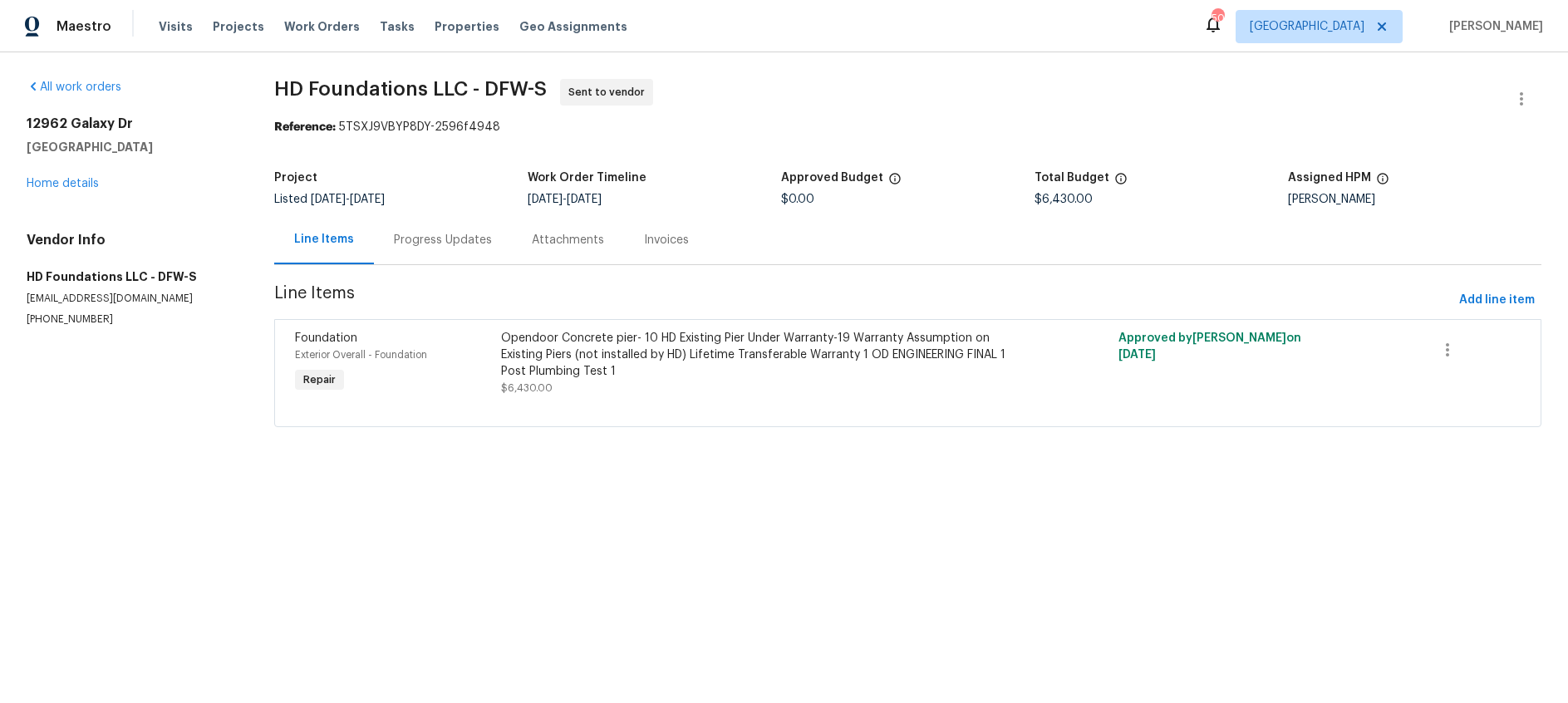
click at [427, 235] on div "Progress Updates" at bounding box center [443, 240] width 98 height 17
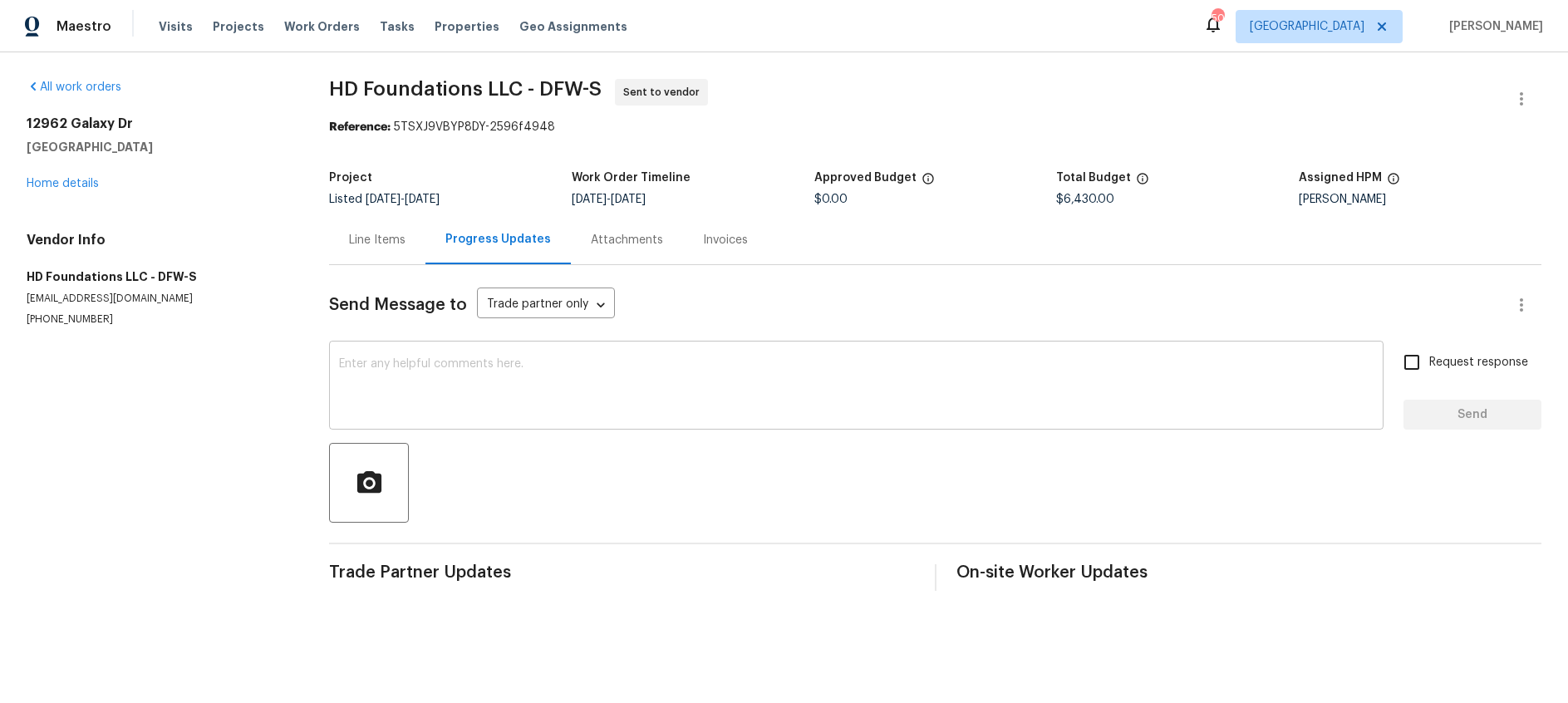
click at [487, 372] on textarea at bounding box center [857, 387] width 1035 height 58
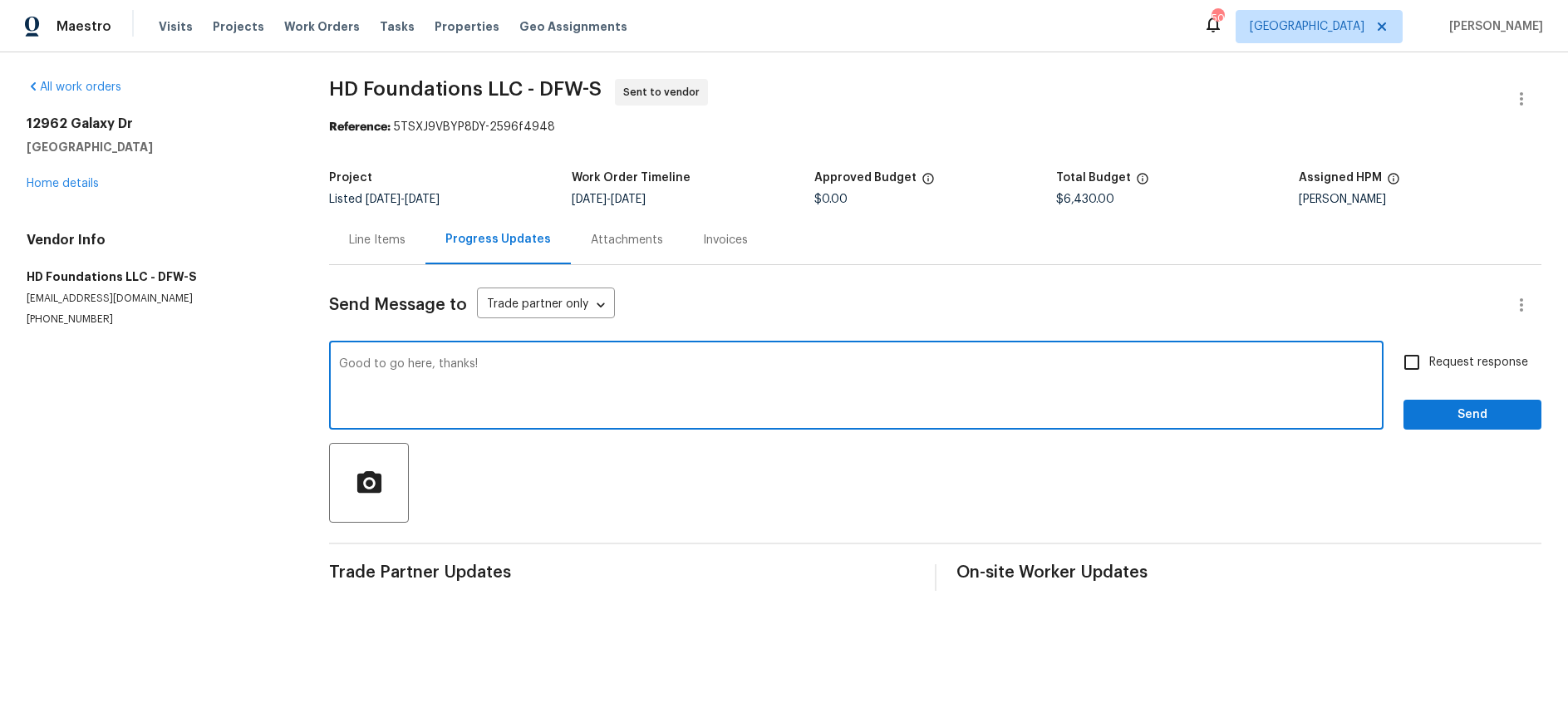
type textarea "Good to go here, thanks!"
drag, startPoint x: 1417, startPoint y: 364, endPoint x: 1419, endPoint y: 380, distance: 16.1
click at [1417, 364] on input "Request response" at bounding box center [1413, 363] width 35 height 35
checkbox input "true"
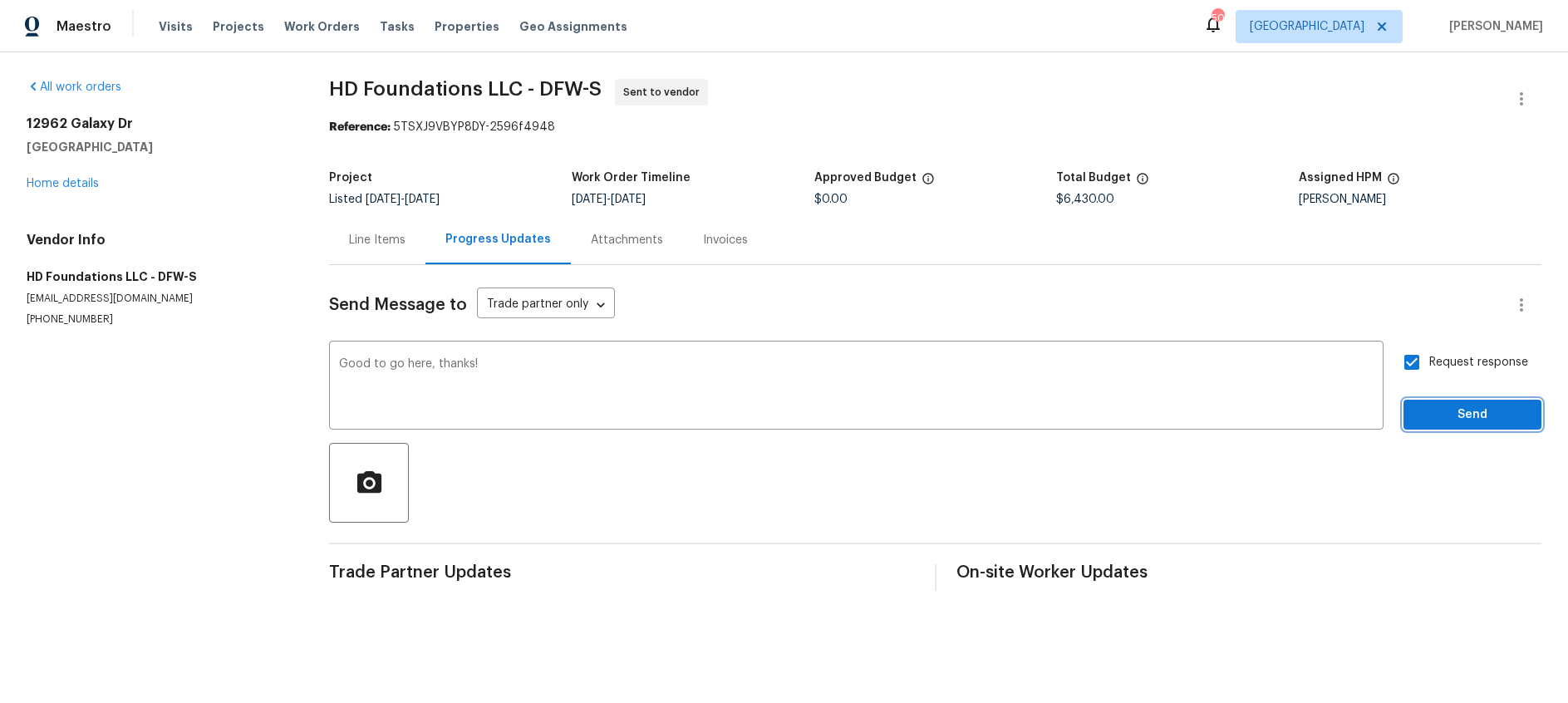
click at [1431, 415] on span "Send" at bounding box center [1473, 415] width 111 height 20
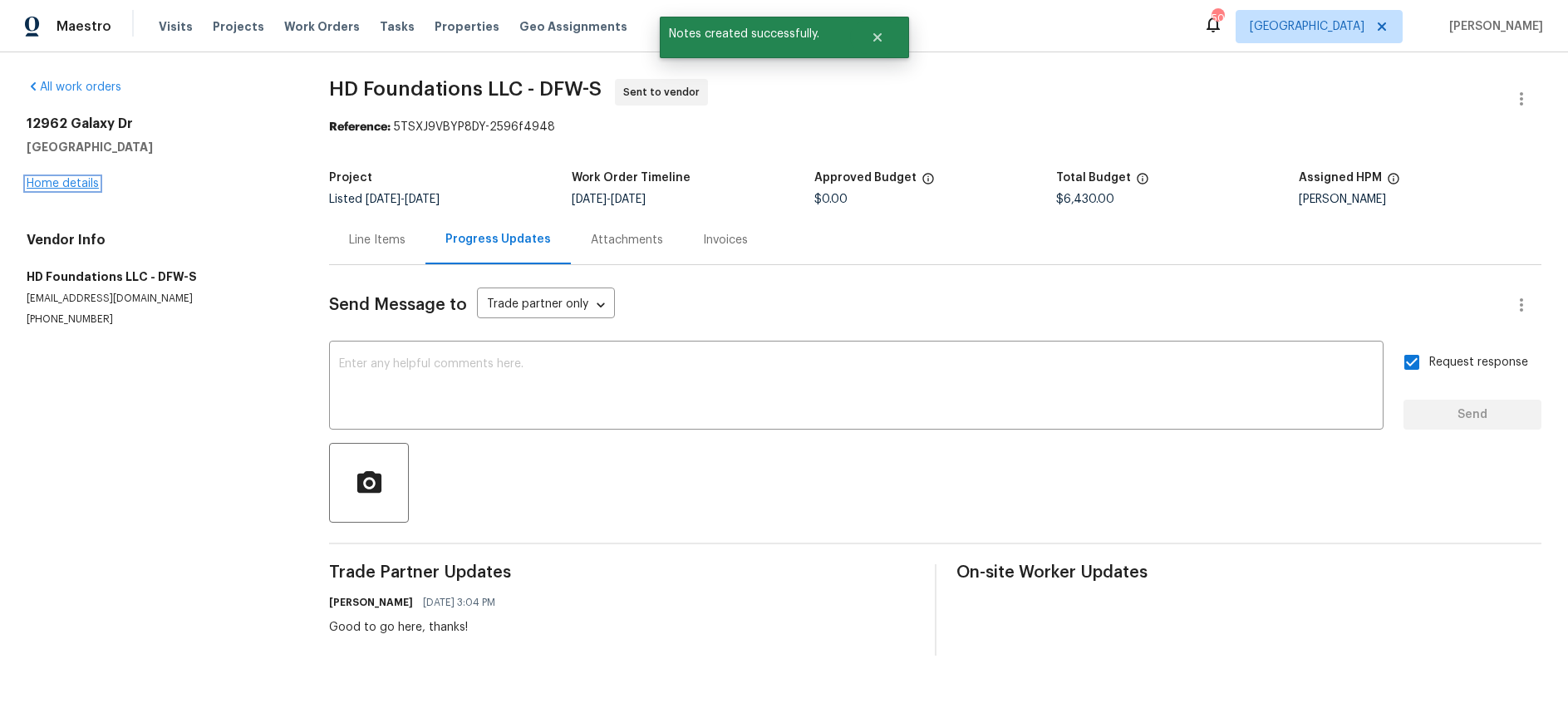
click at [52, 187] on link "Home details" at bounding box center [63, 183] width 72 height 12
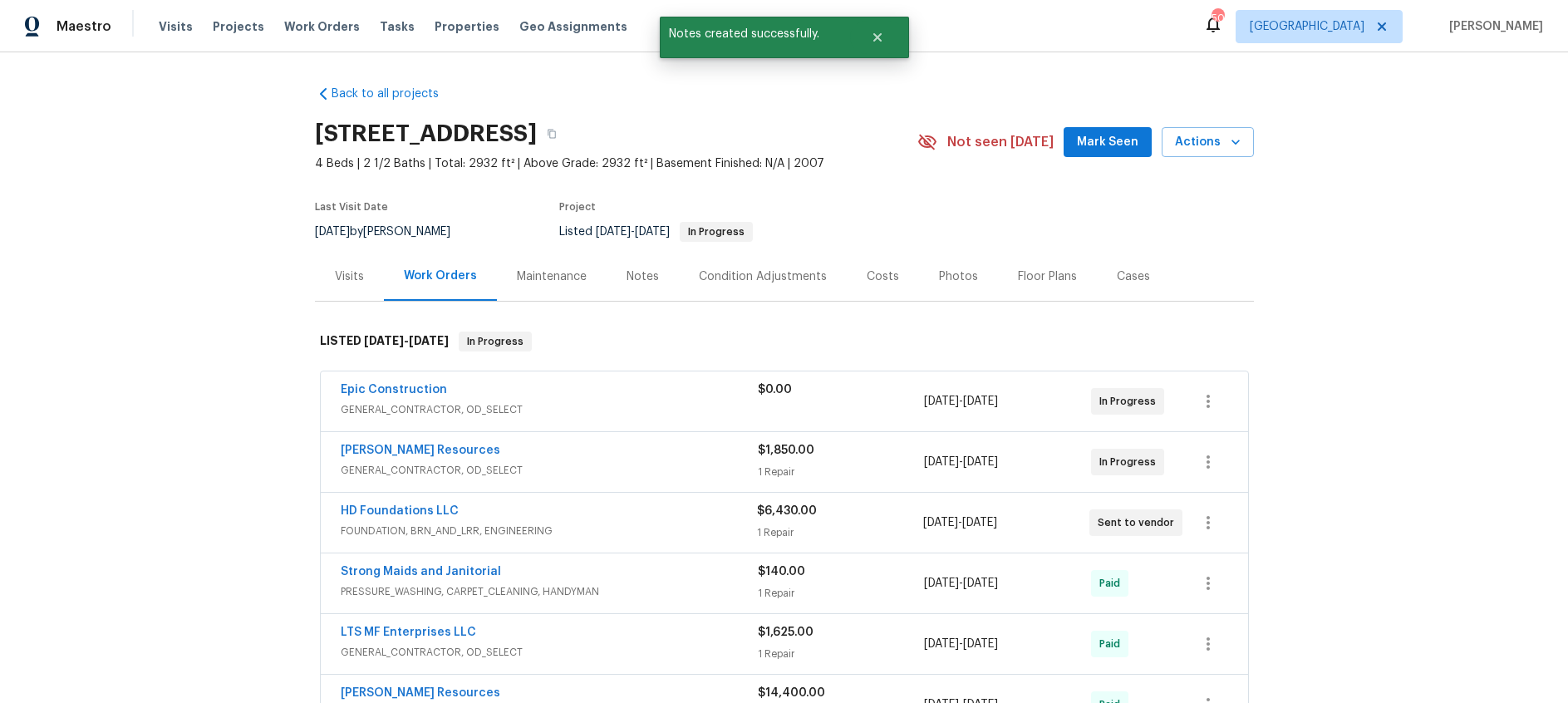
click at [636, 280] on div "Notes" at bounding box center [642, 277] width 32 height 17
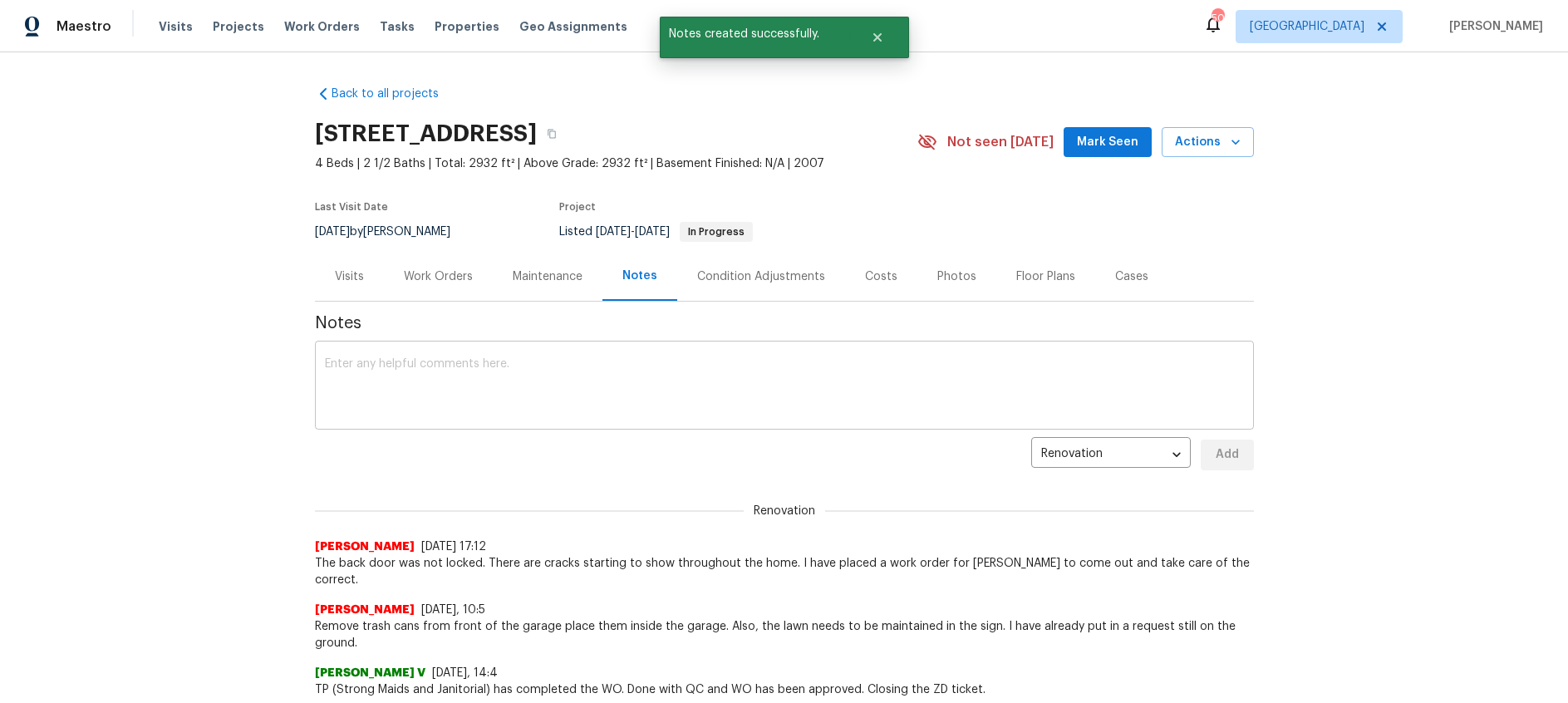
click at [482, 377] on textarea at bounding box center [784, 387] width 920 height 58
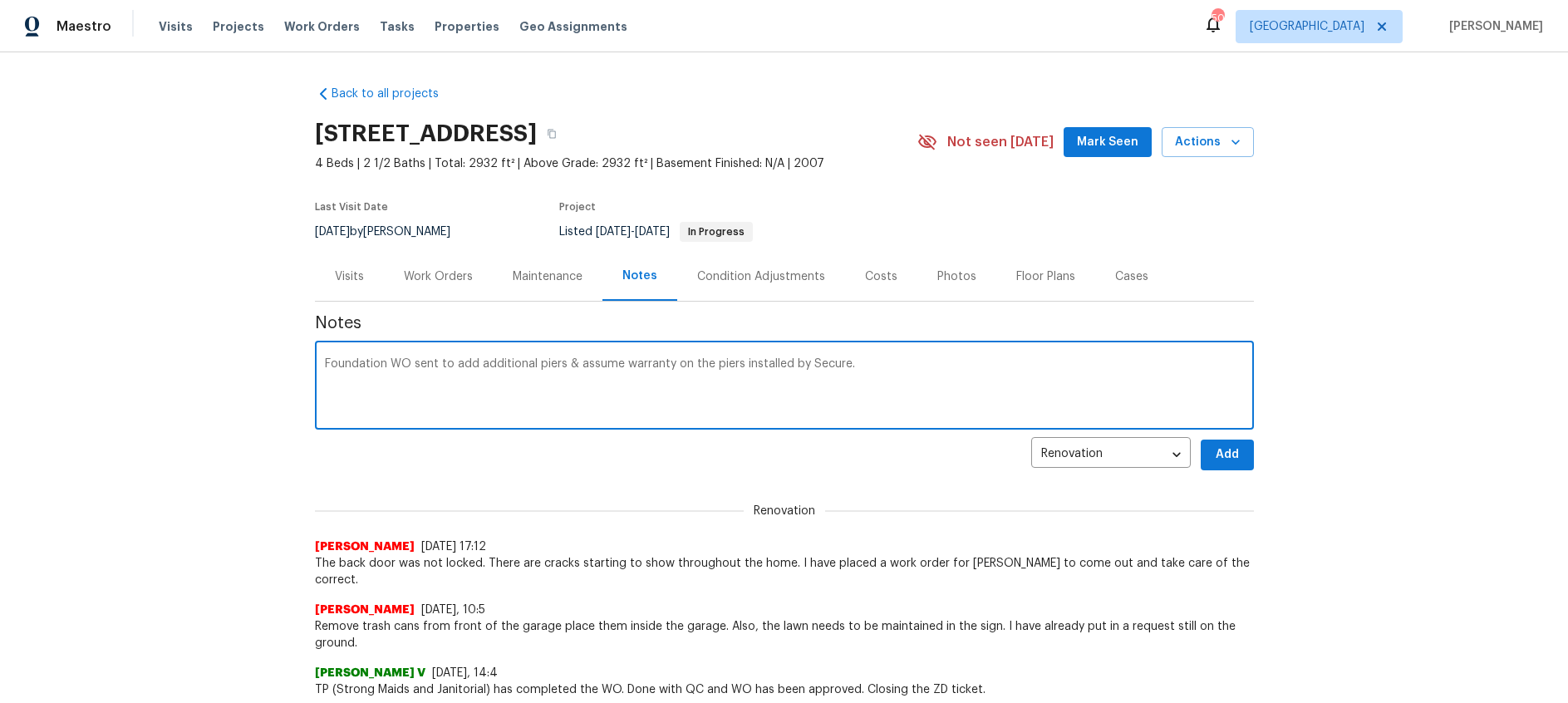
type textarea "Foundation WO sent to add additional piers & assume warranty on the piers insta…"
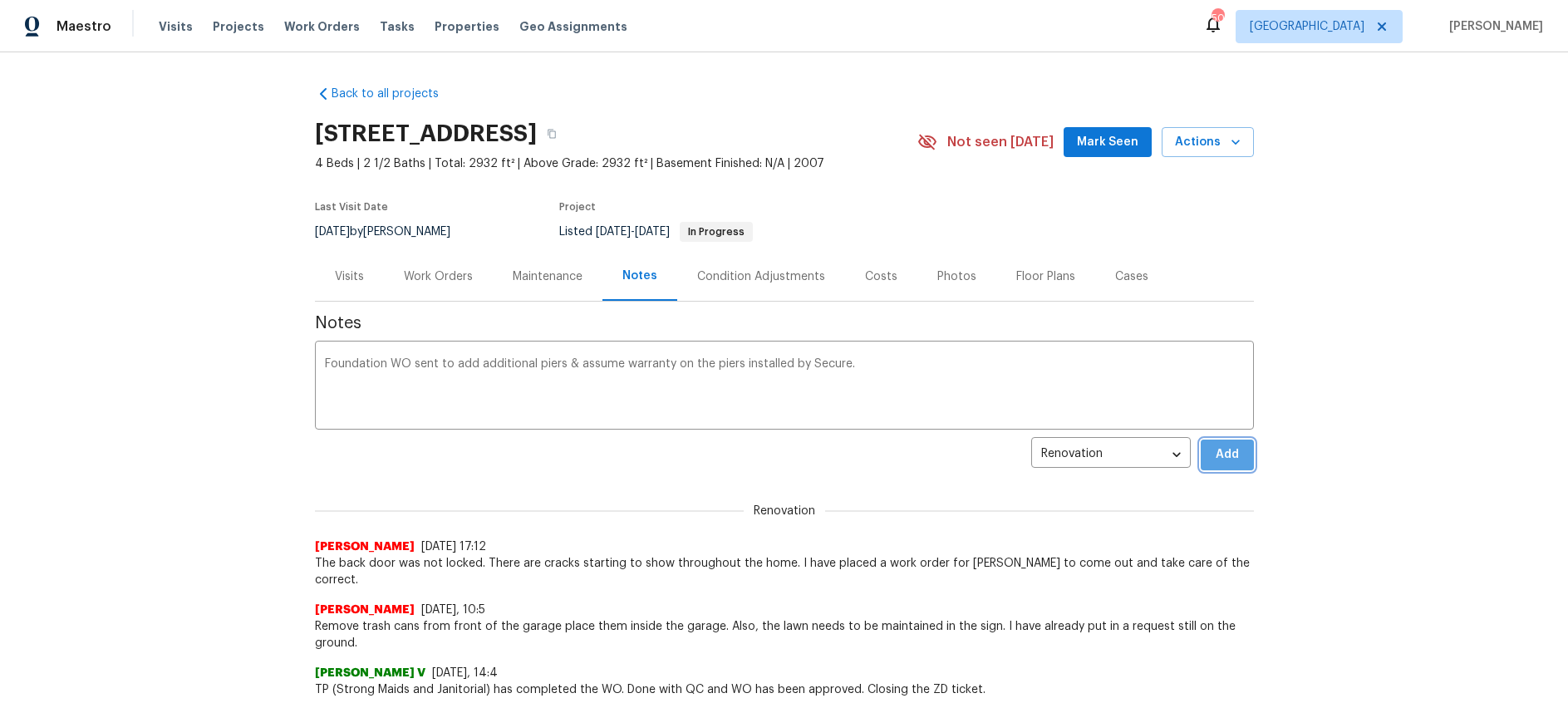
click at [1236, 456] on span "Add" at bounding box center [1228, 455] width 27 height 20
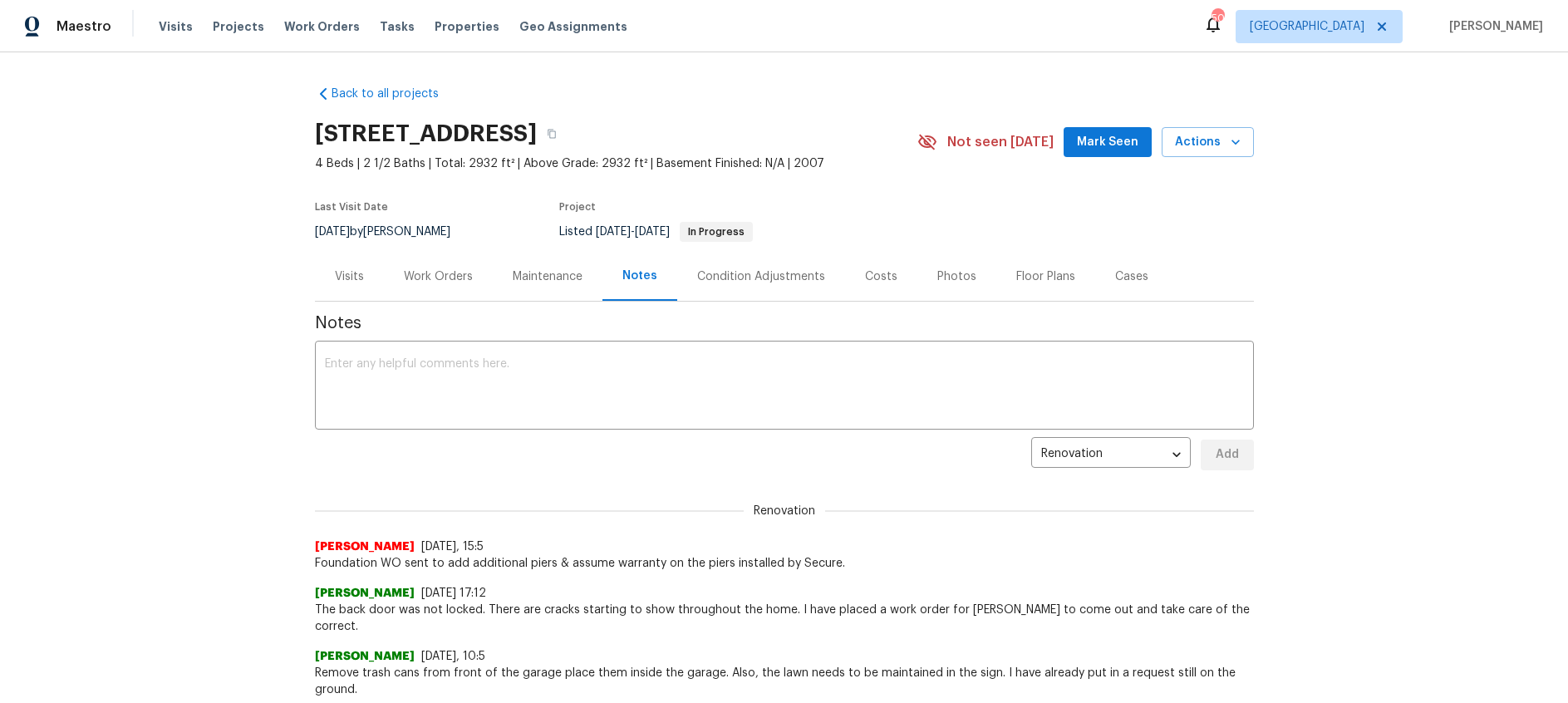
click at [368, 280] on div "Visits" at bounding box center [349, 276] width 69 height 49
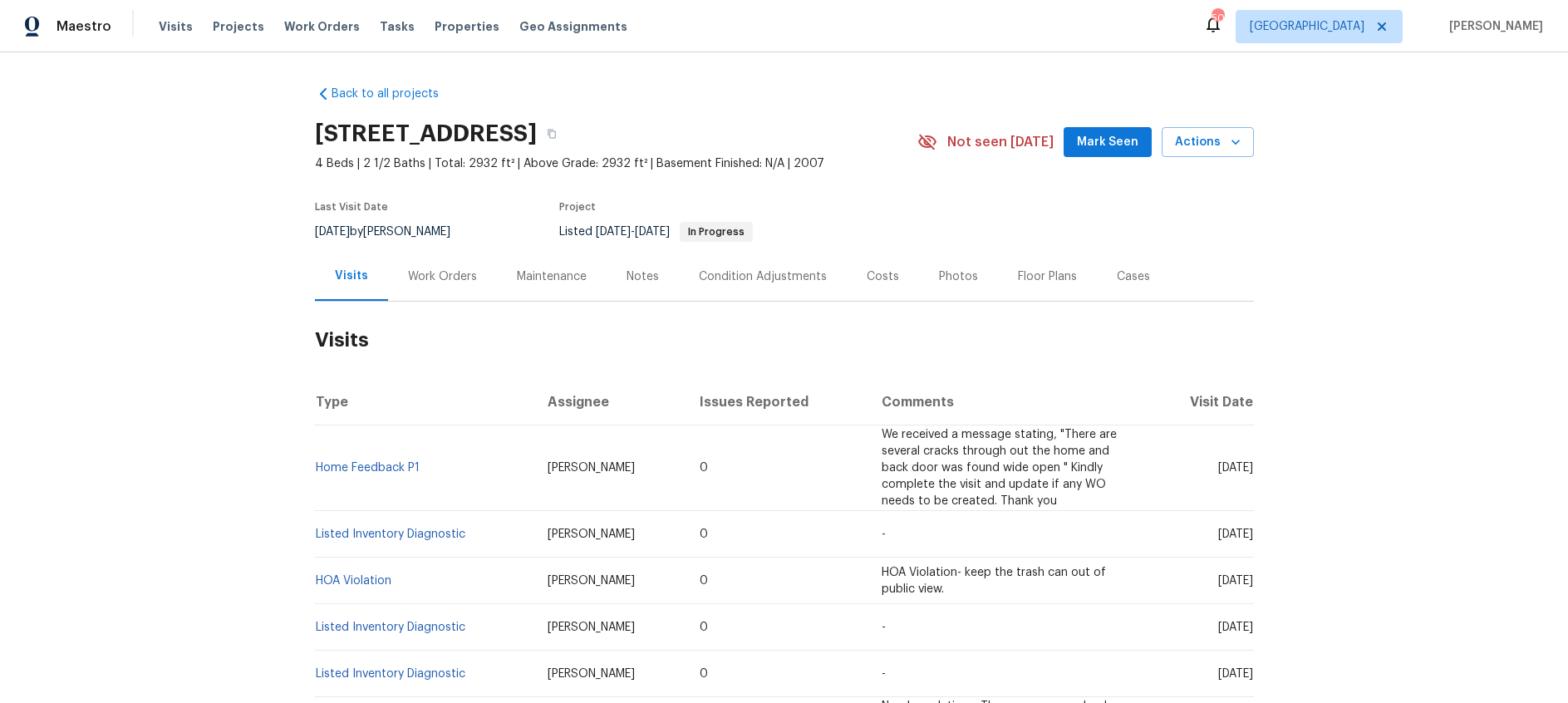
click at [439, 265] on div "Work Orders" at bounding box center [443, 276] width 109 height 49
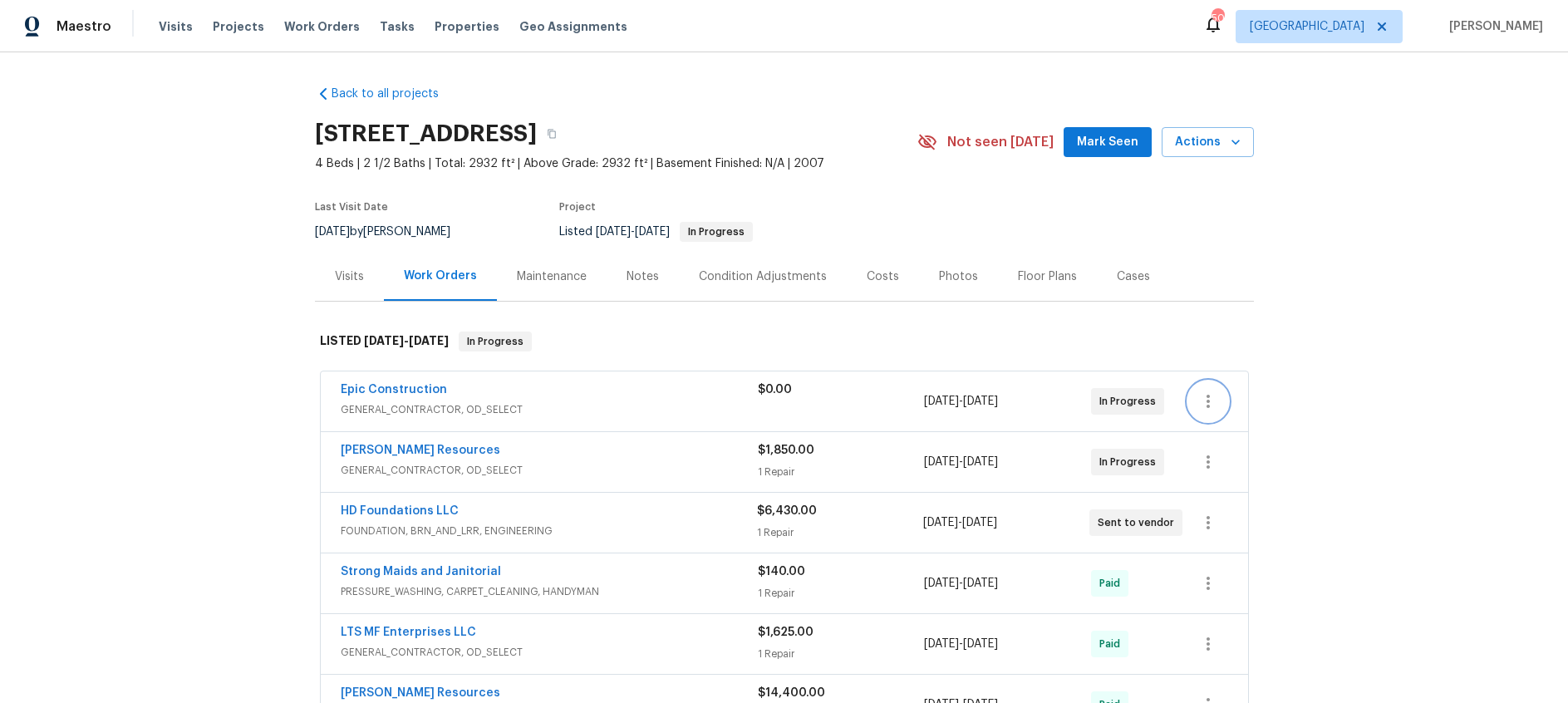
click at [1206, 397] on icon "button" at bounding box center [1208, 401] width 20 height 20
click at [1255, 402] on li "Edit" at bounding box center [1278, 402] width 179 height 28
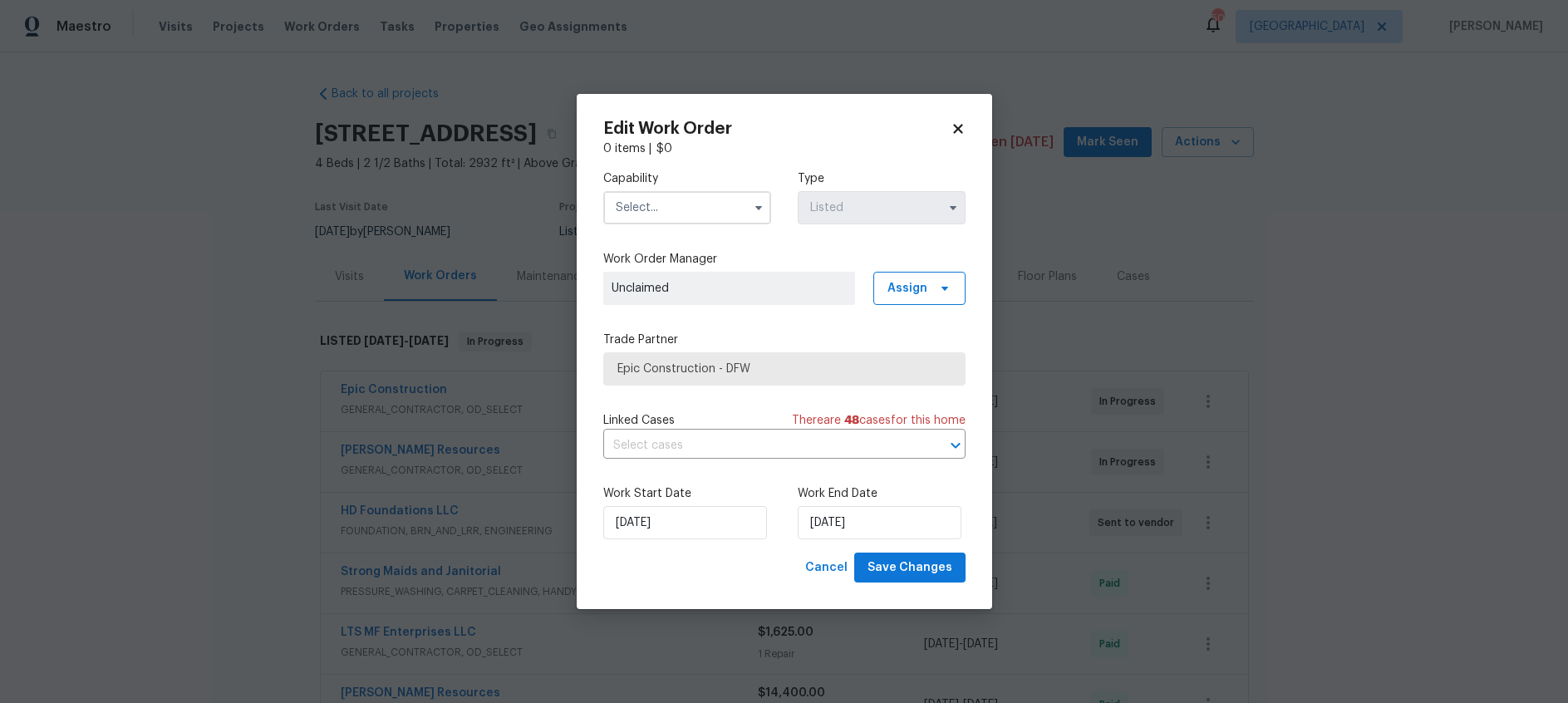
click at [735, 210] on input "text" at bounding box center [686, 208] width 167 height 33
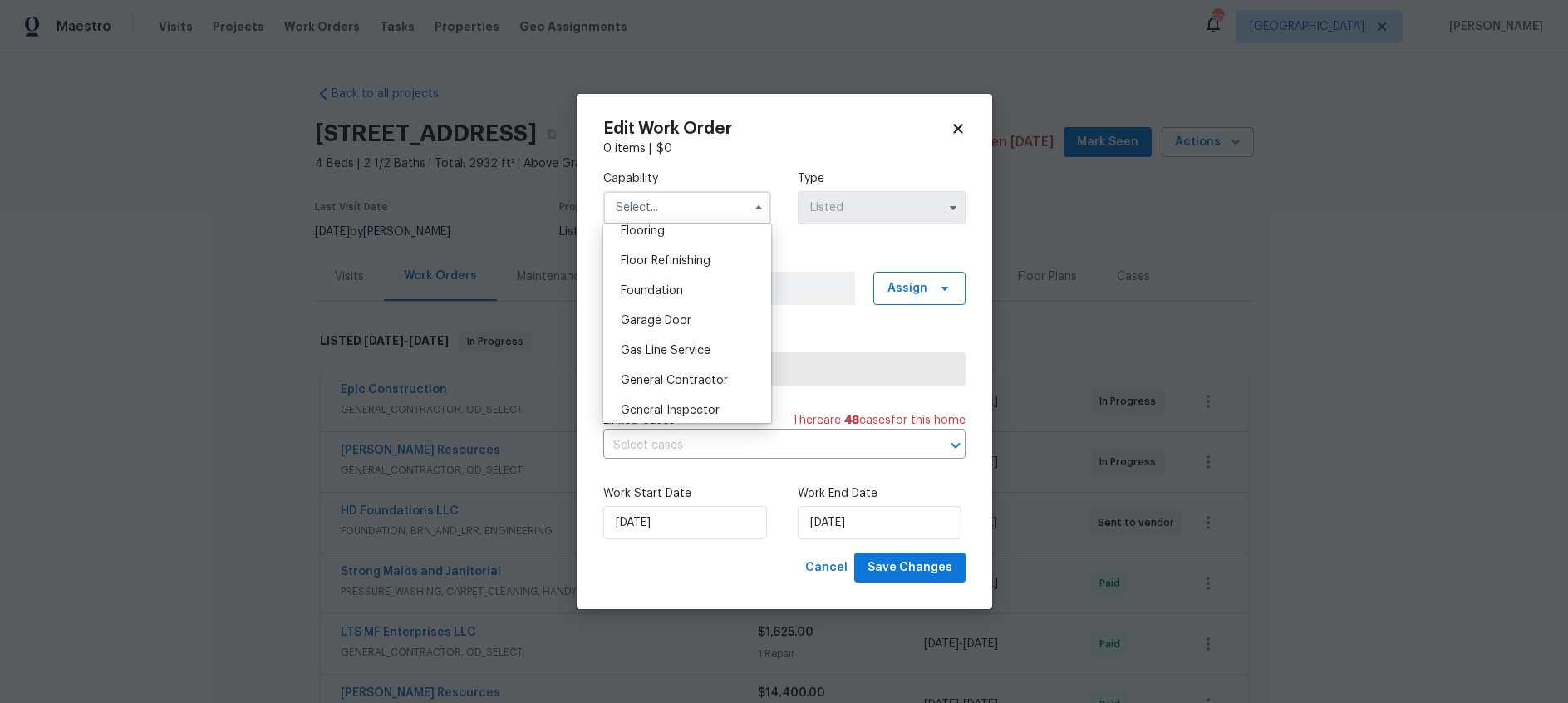
scroll to position [659, 0]
click at [686, 378] on span "General Contractor" at bounding box center [674, 378] width 107 height 12
type input "General Contractor"
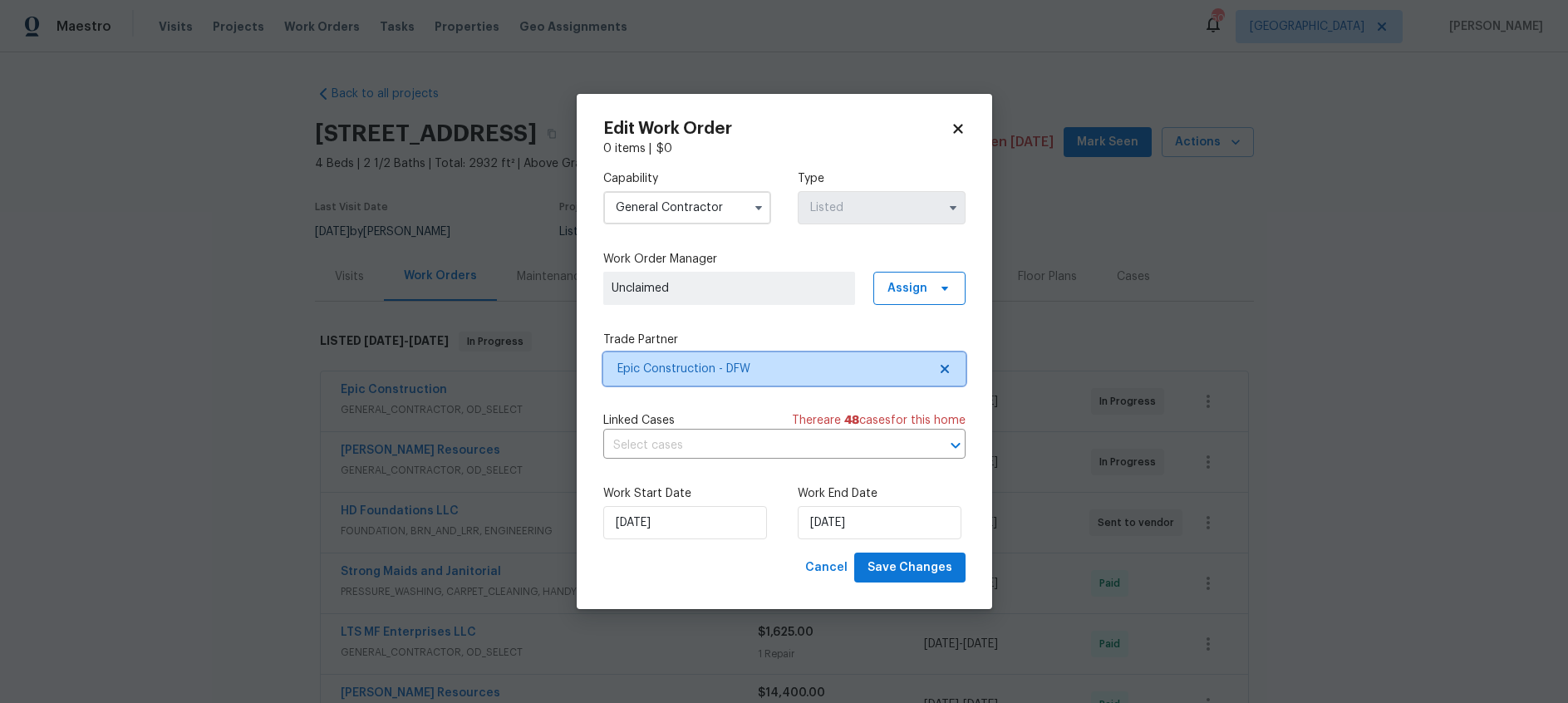
click at [945, 365] on icon at bounding box center [944, 368] width 8 height 8
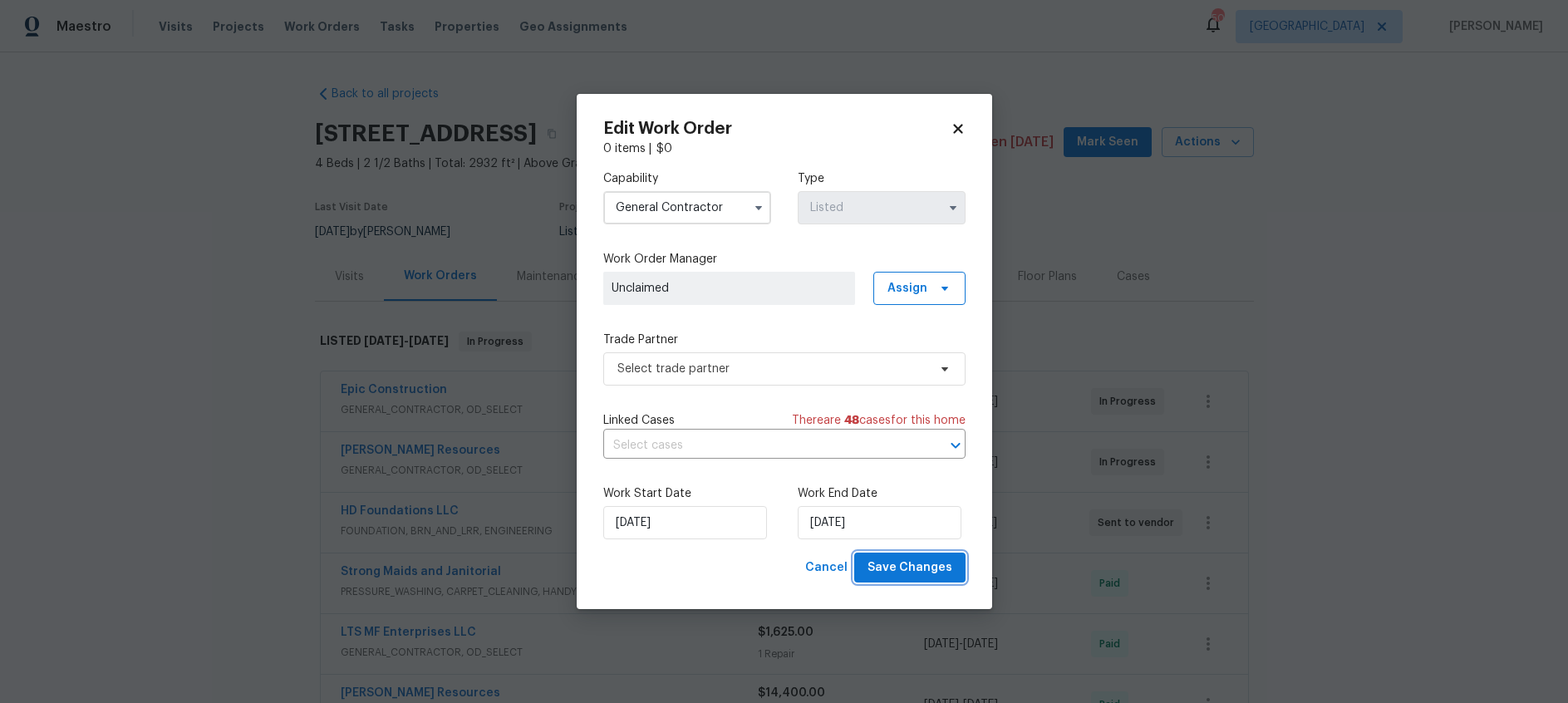
click at [926, 574] on span "Save Changes" at bounding box center [910, 568] width 85 height 20
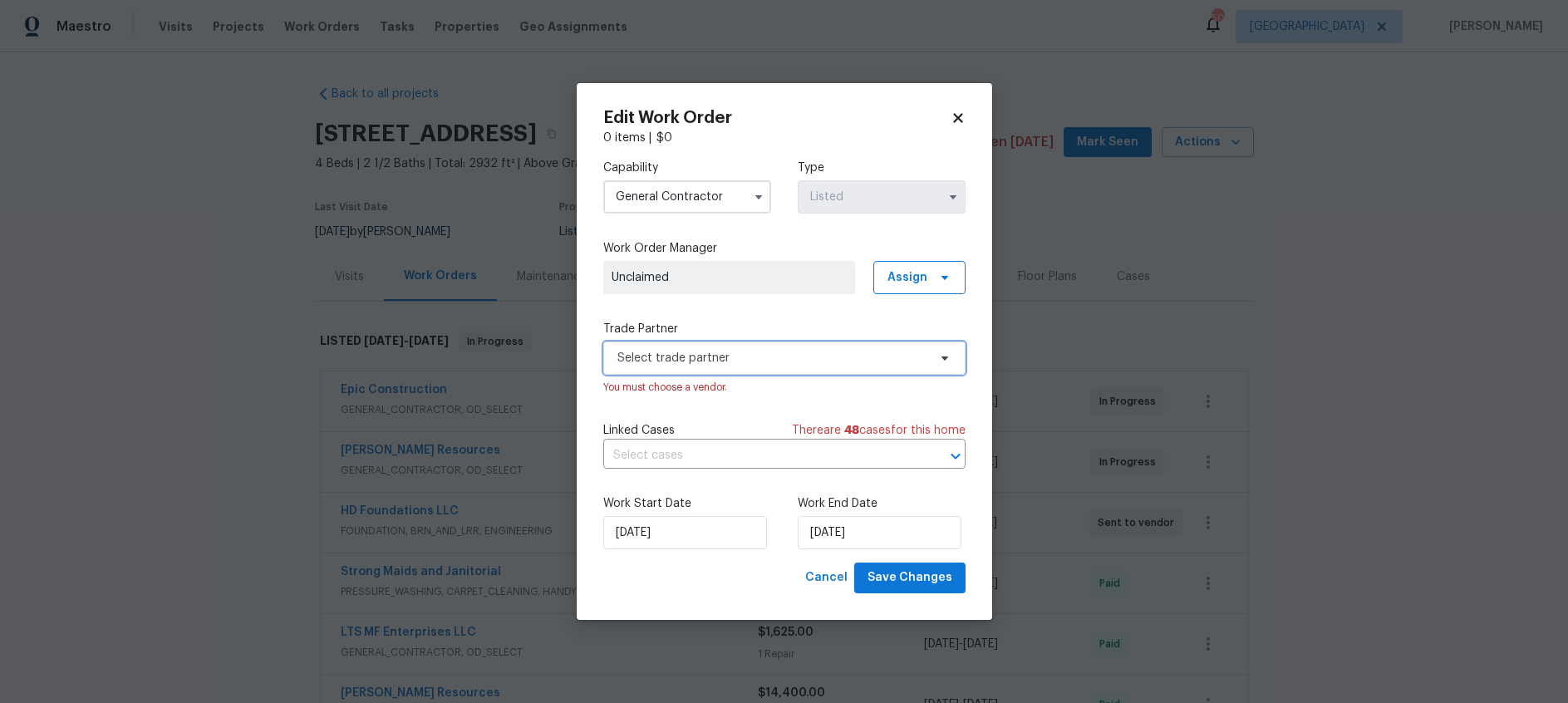
click at [948, 364] on icon at bounding box center [945, 358] width 13 height 13
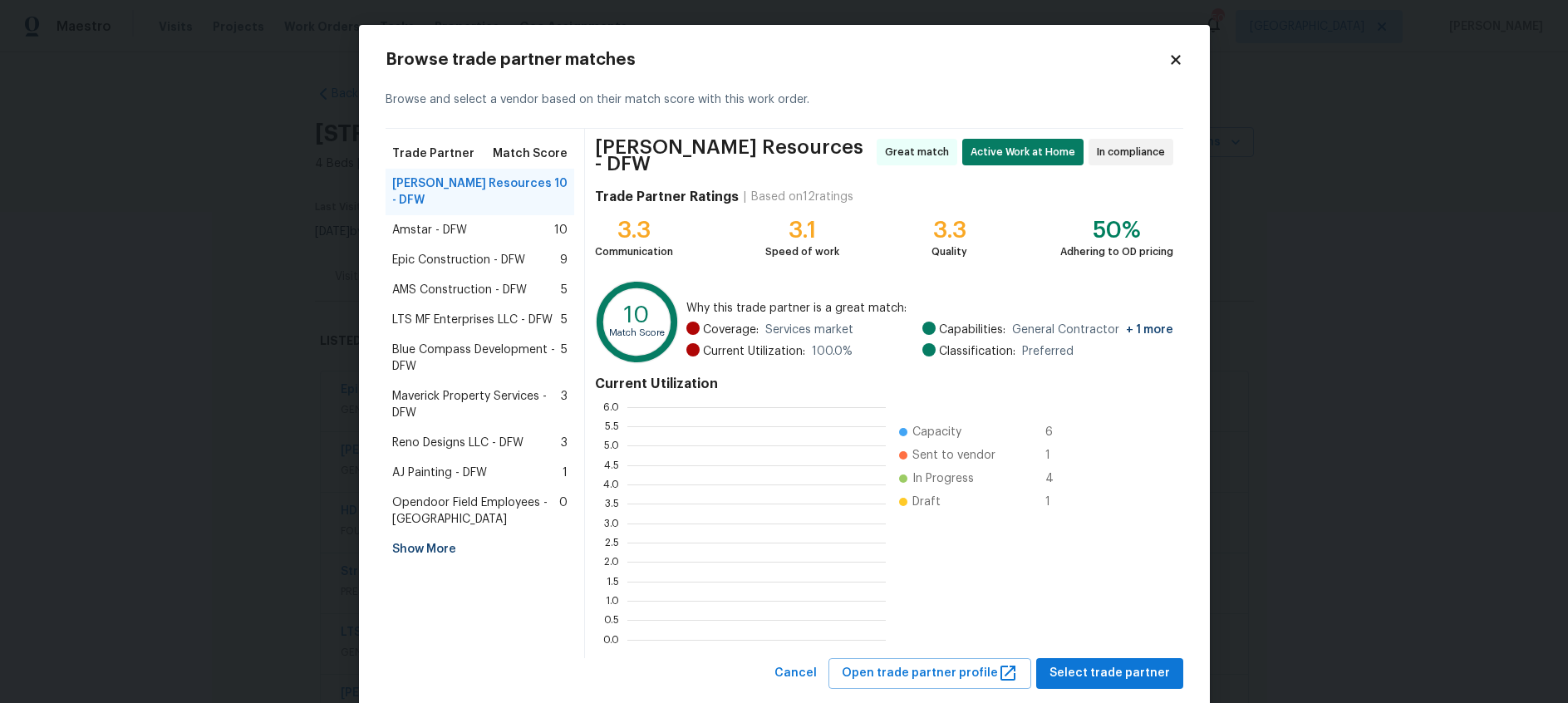
scroll to position [233, 258]
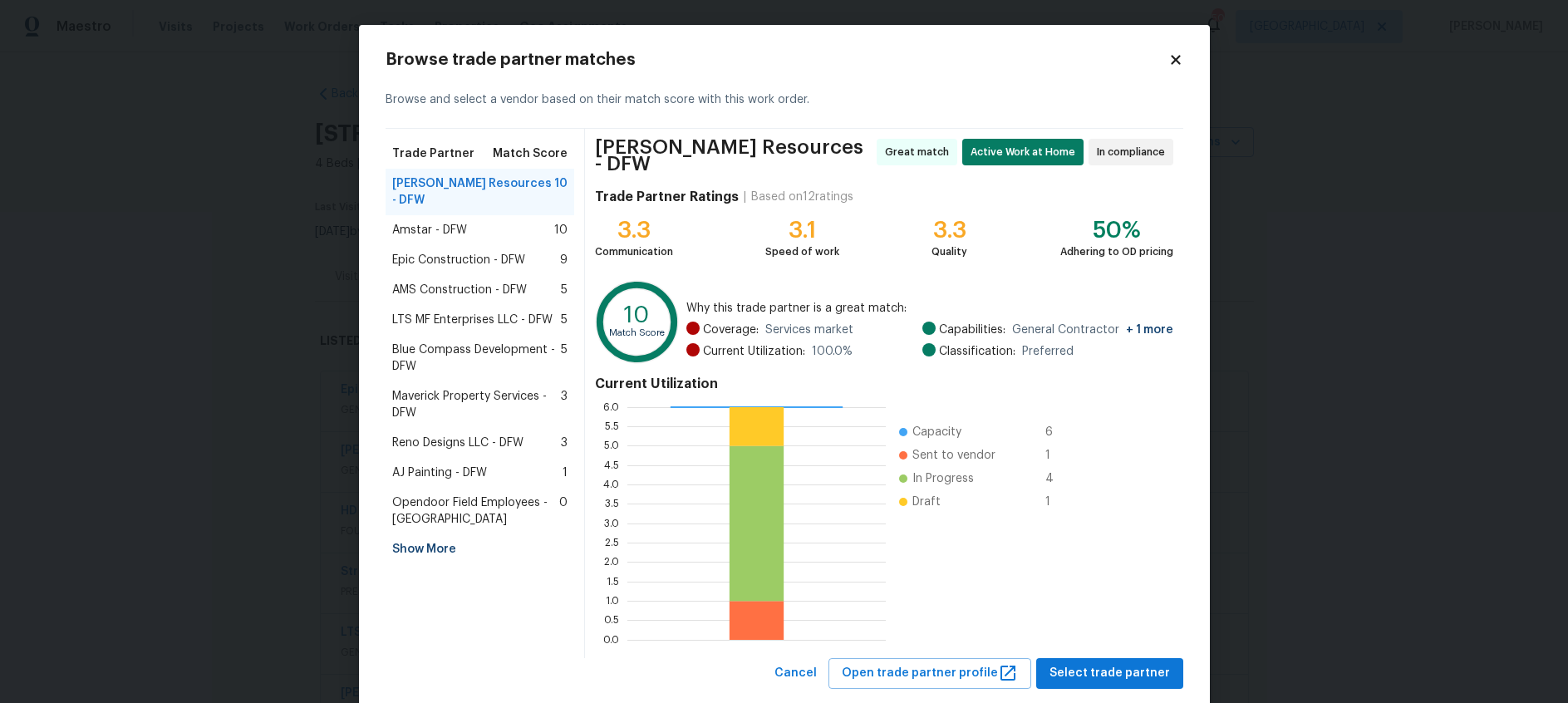
click at [451, 252] on span "Epic Construction - DFW" at bounding box center [459, 260] width 133 height 17
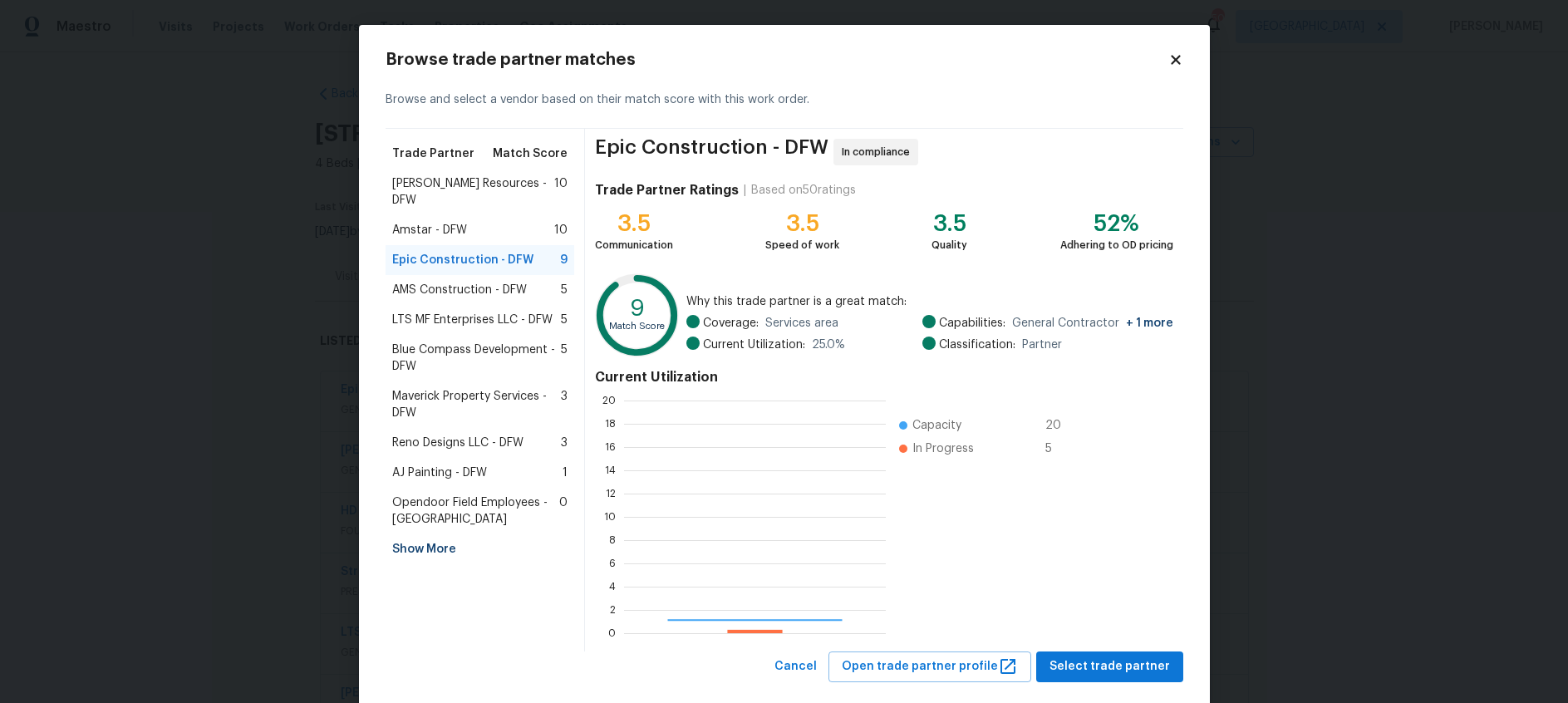
scroll to position [233, 262]
click at [1144, 670] on span "Select trade partner" at bounding box center [1110, 667] width 120 height 20
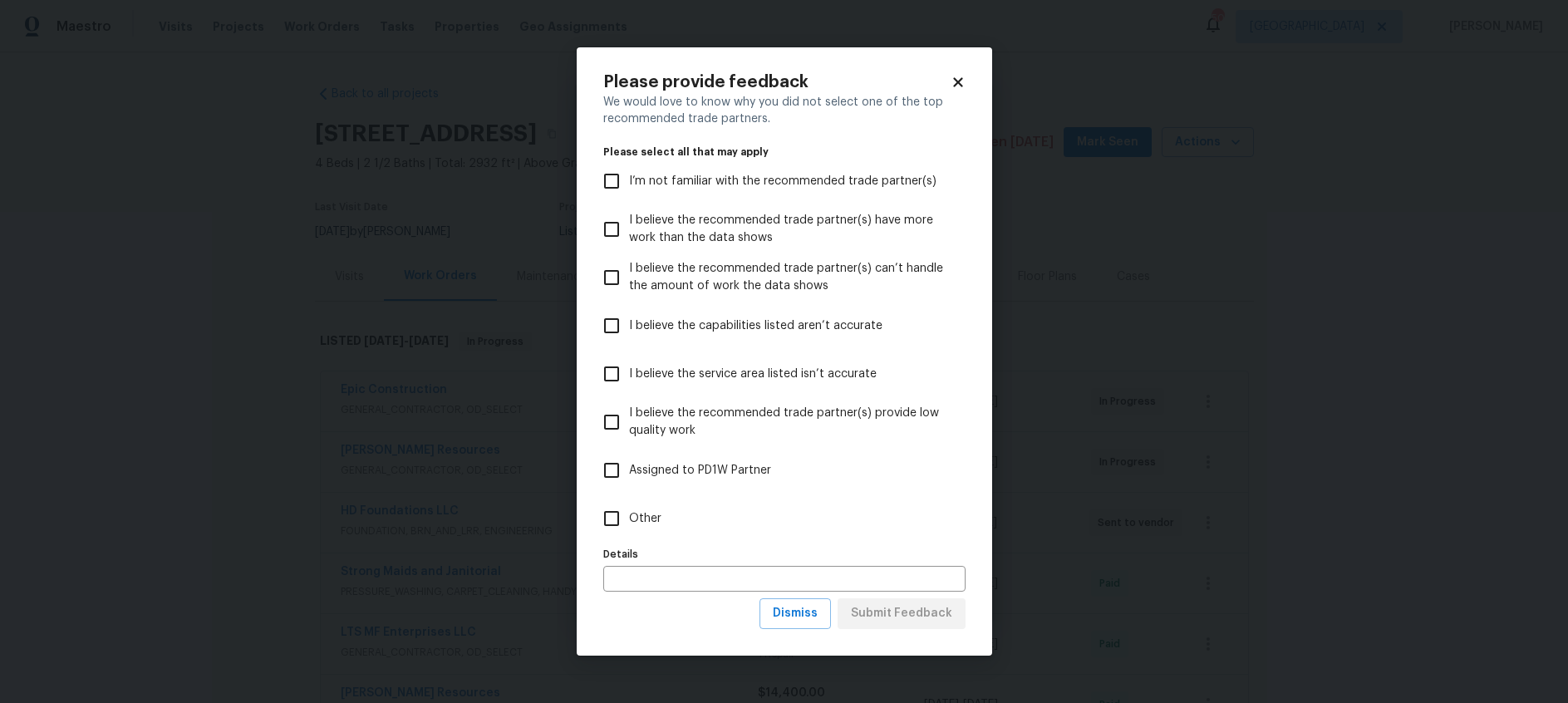
click at [614, 524] on input "Other" at bounding box center [611, 519] width 35 height 35
checkbox input "true"
click at [932, 618] on span "Submit Feedback" at bounding box center [902, 613] width 102 height 20
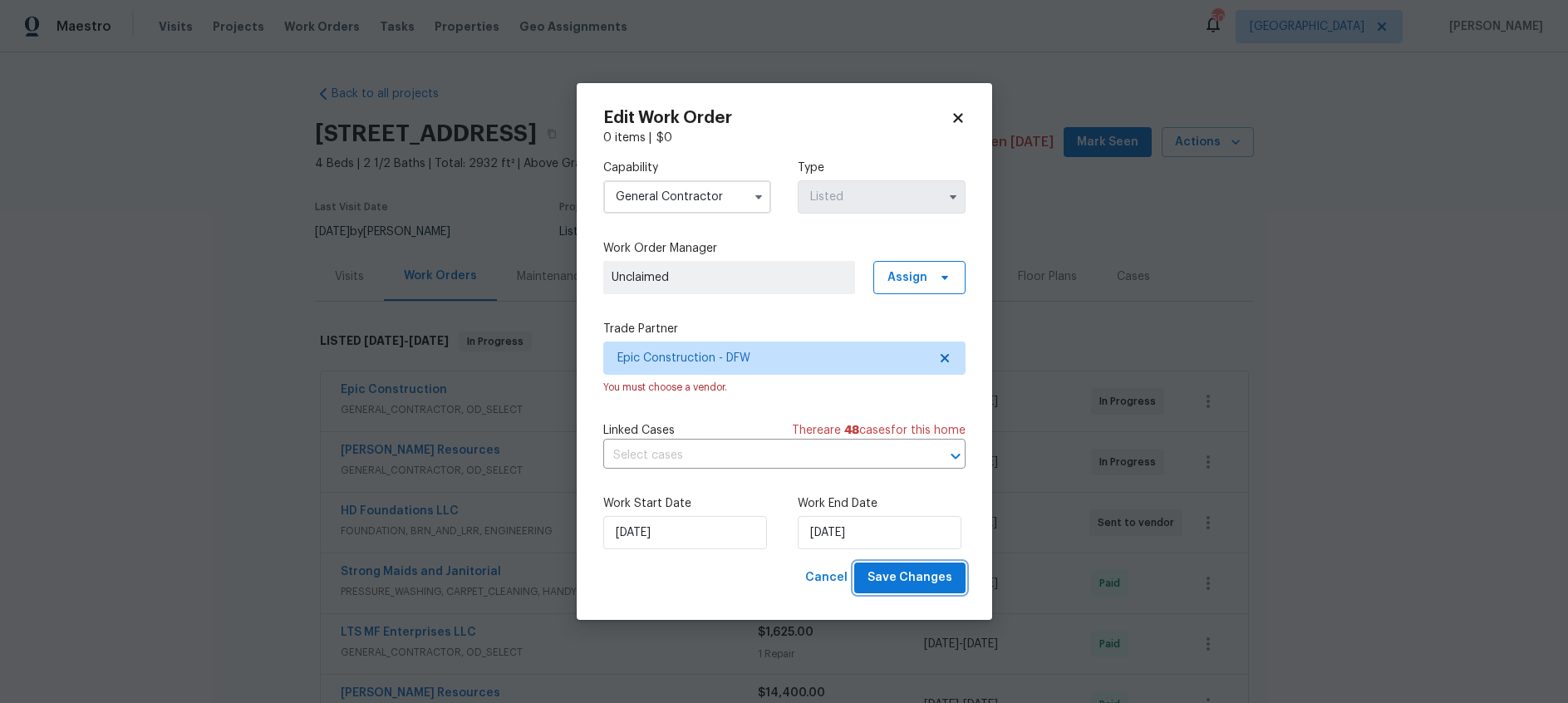
click at [920, 578] on span "Save Changes" at bounding box center [910, 578] width 85 height 20
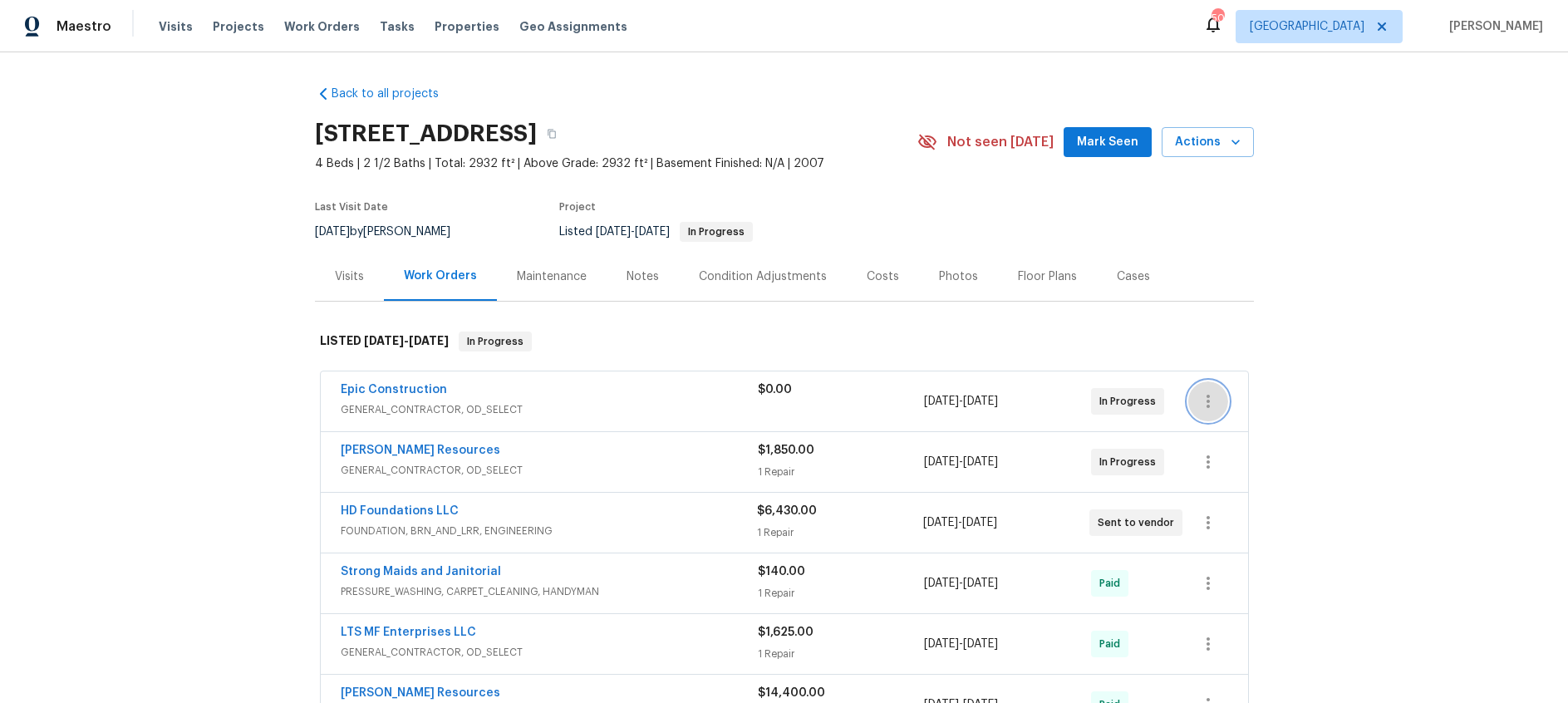
click at [1218, 398] on button "button" at bounding box center [1208, 401] width 40 height 40
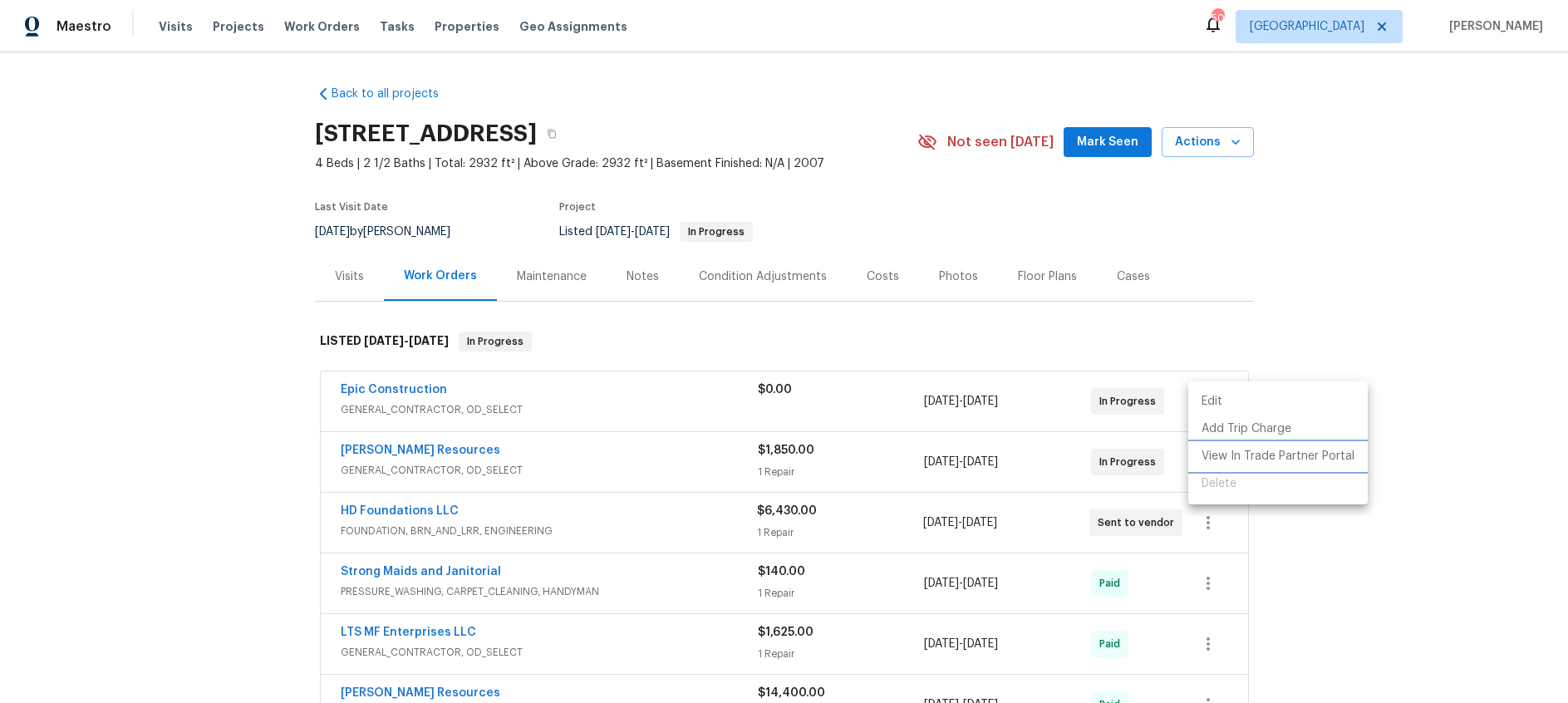
click at [1228, 450] on li "View In Trade Partner Portal" at bounding box center [1278, 457] width 179 height 28
click at [679, 328] on div at bounding box center [784, 352] width 1568 height 703
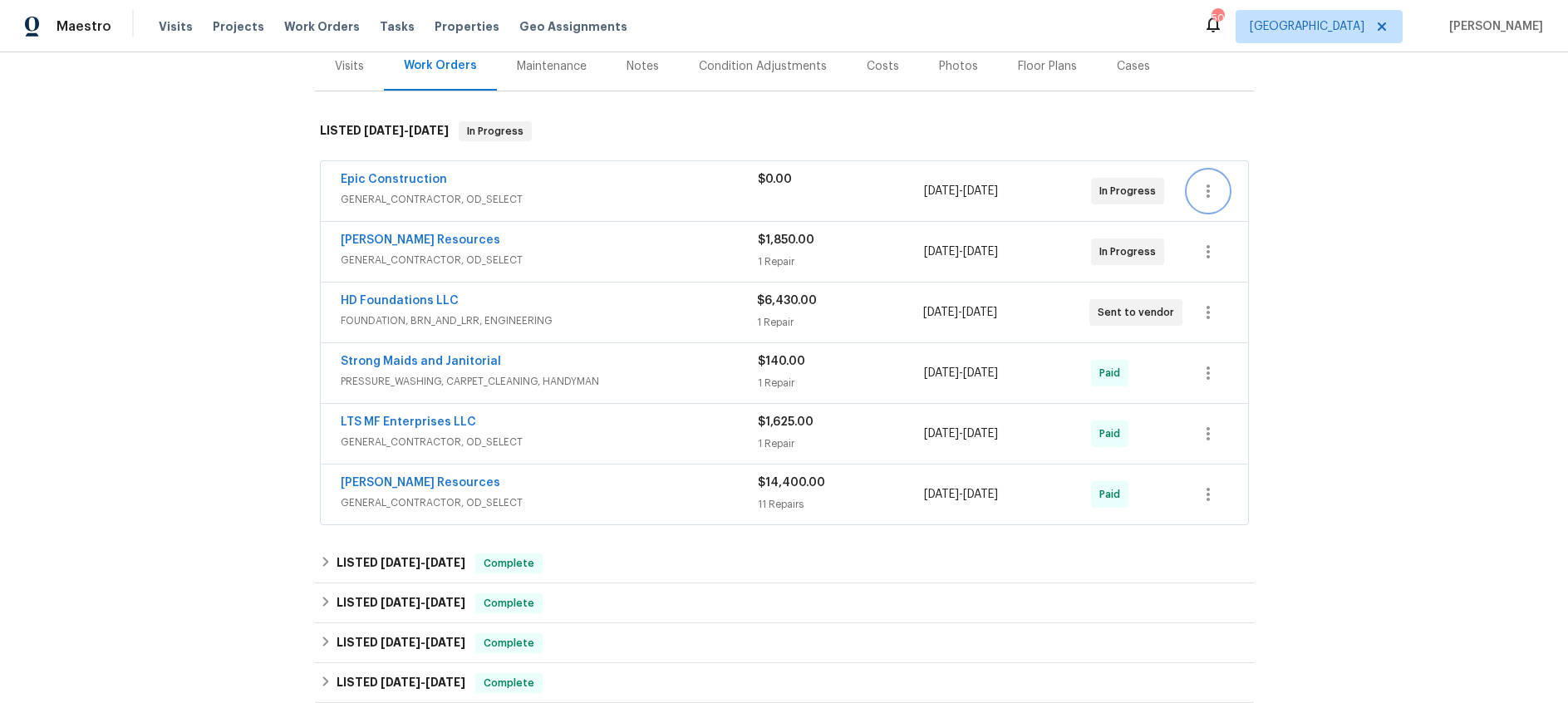
scroll to position [214, 0]
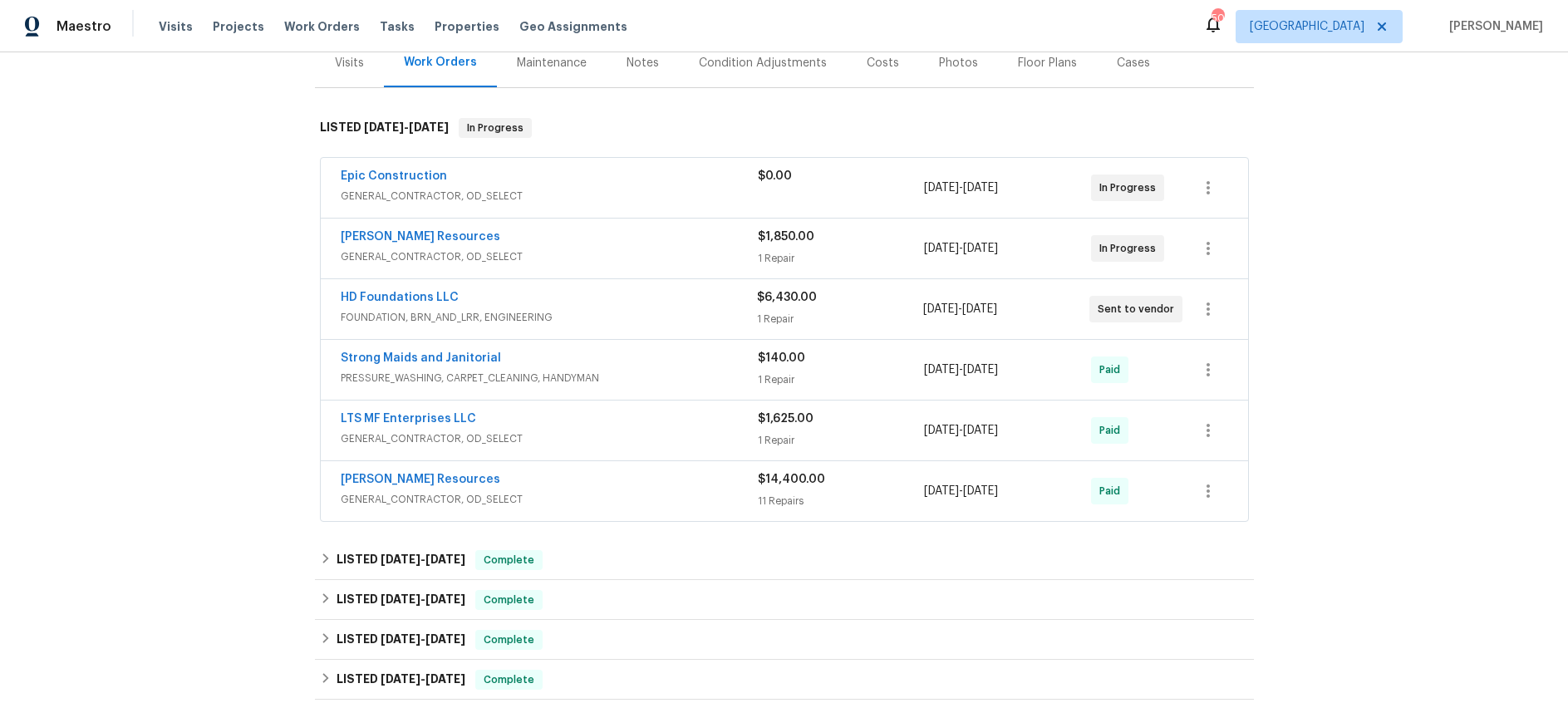
click at [648, 478] on div "[PERSON_NAME] Resources" at bounding box center [549, 481] width 417 height 20
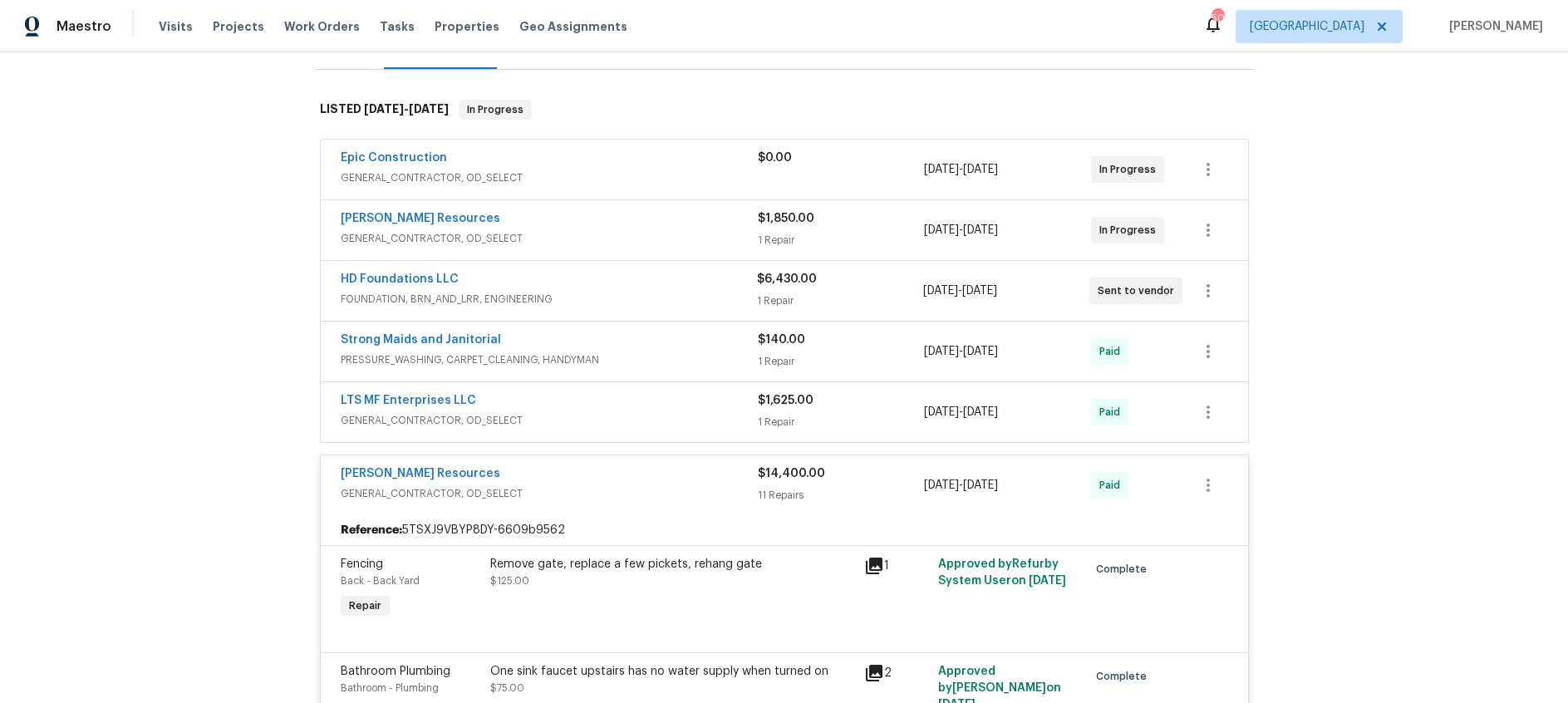
scroll to position [231, 0]
click at [421, 470] on link "[PERSON_NAME] Resources" at bounding box center [420, 475] width 159 height 12
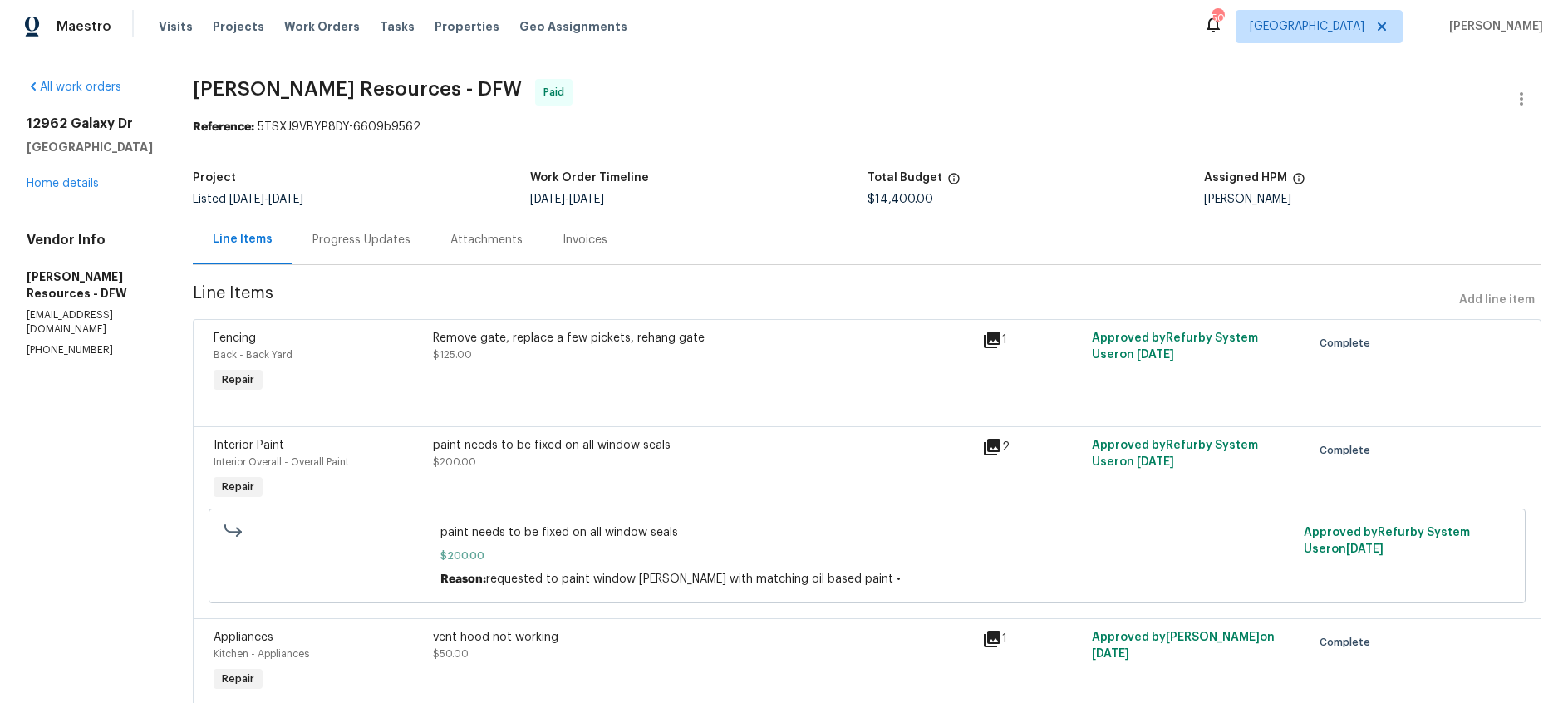
click at [404, 237] on div "Progress Updates" at bounding box center [362, 240] width 98 height 17
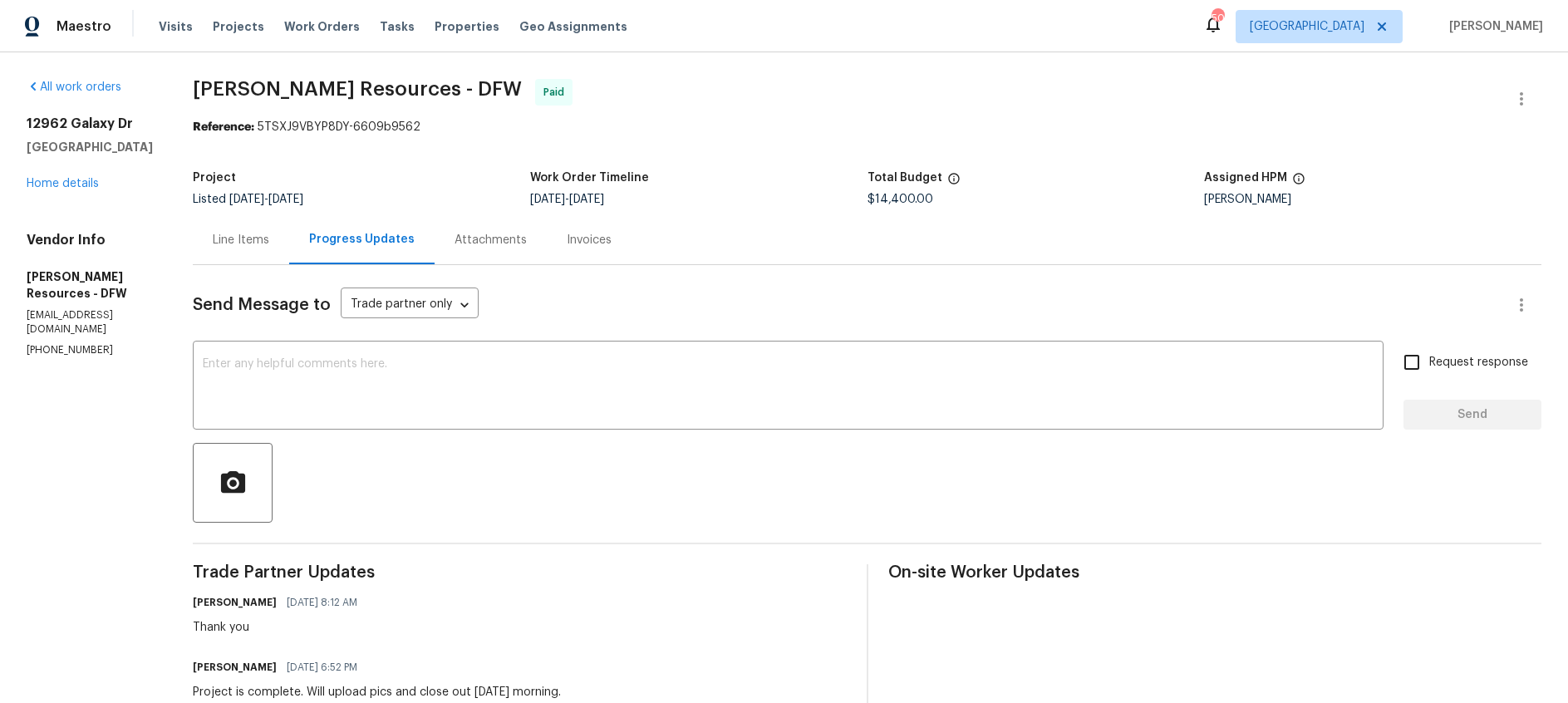
click at [269, 236] on div "Line Items" at bounding box center [241, 240] width 56 height 17
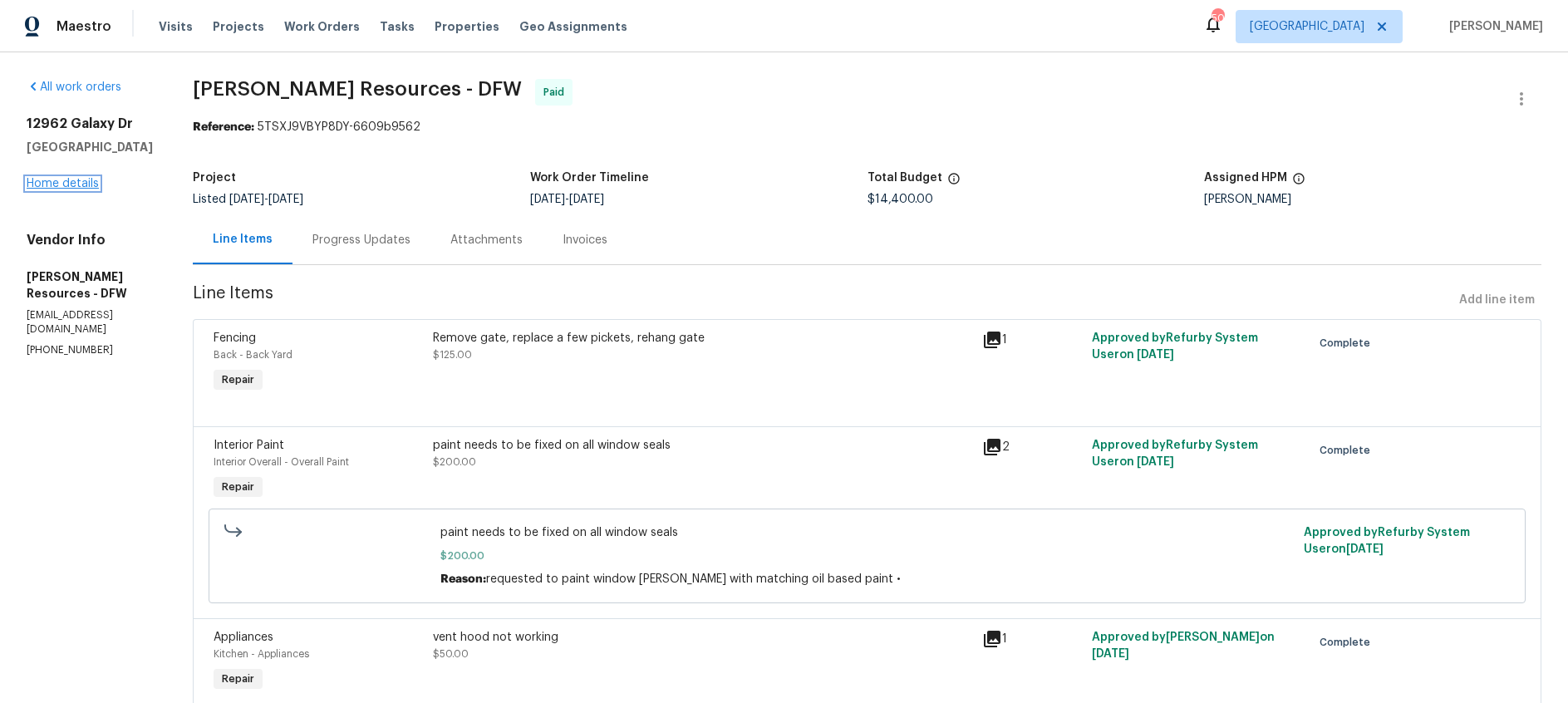
click at [67, 179] on link "Home details" at bounding box center [63, 183] width 72 height 12
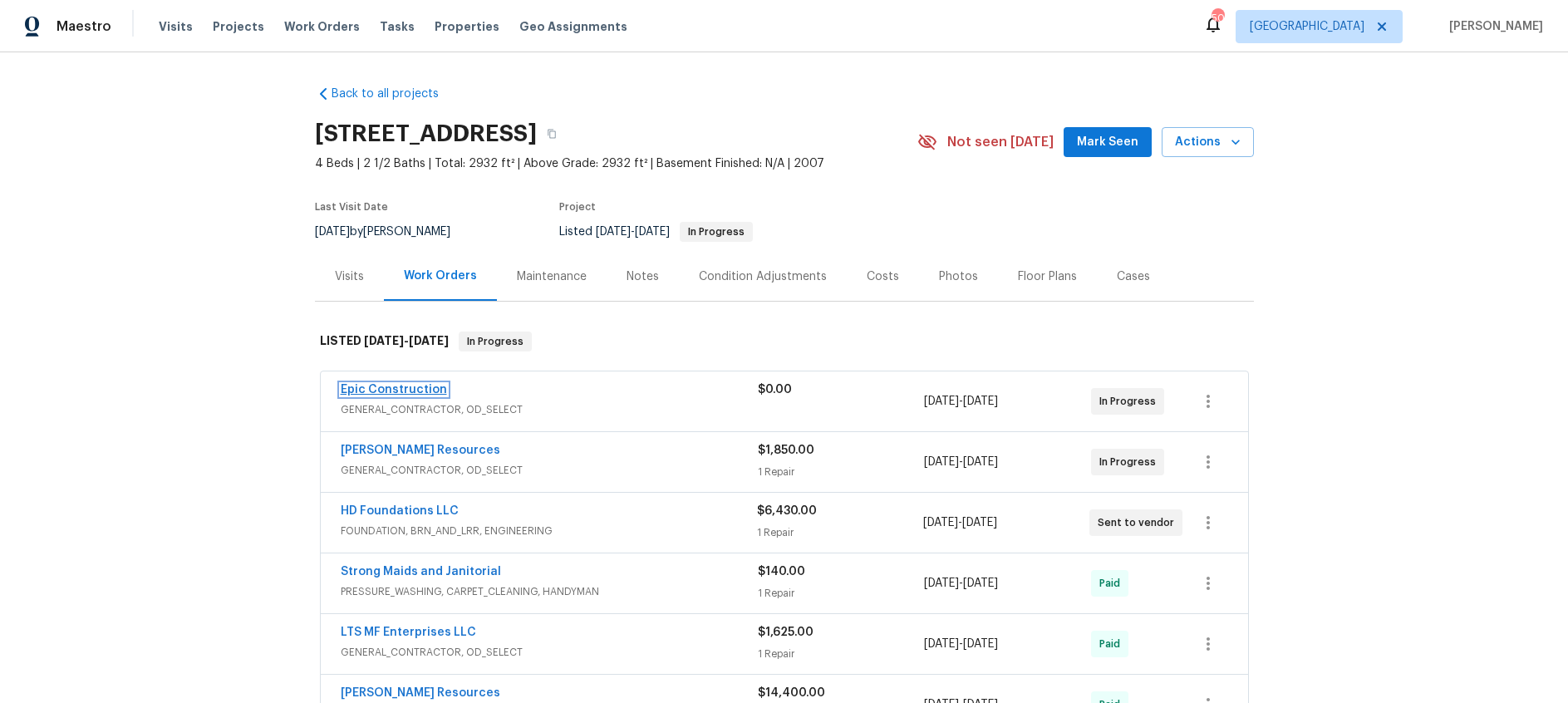
click at [397, 389] on link "Epic Construction" at bounding box center [393, 389] width 106 height 12
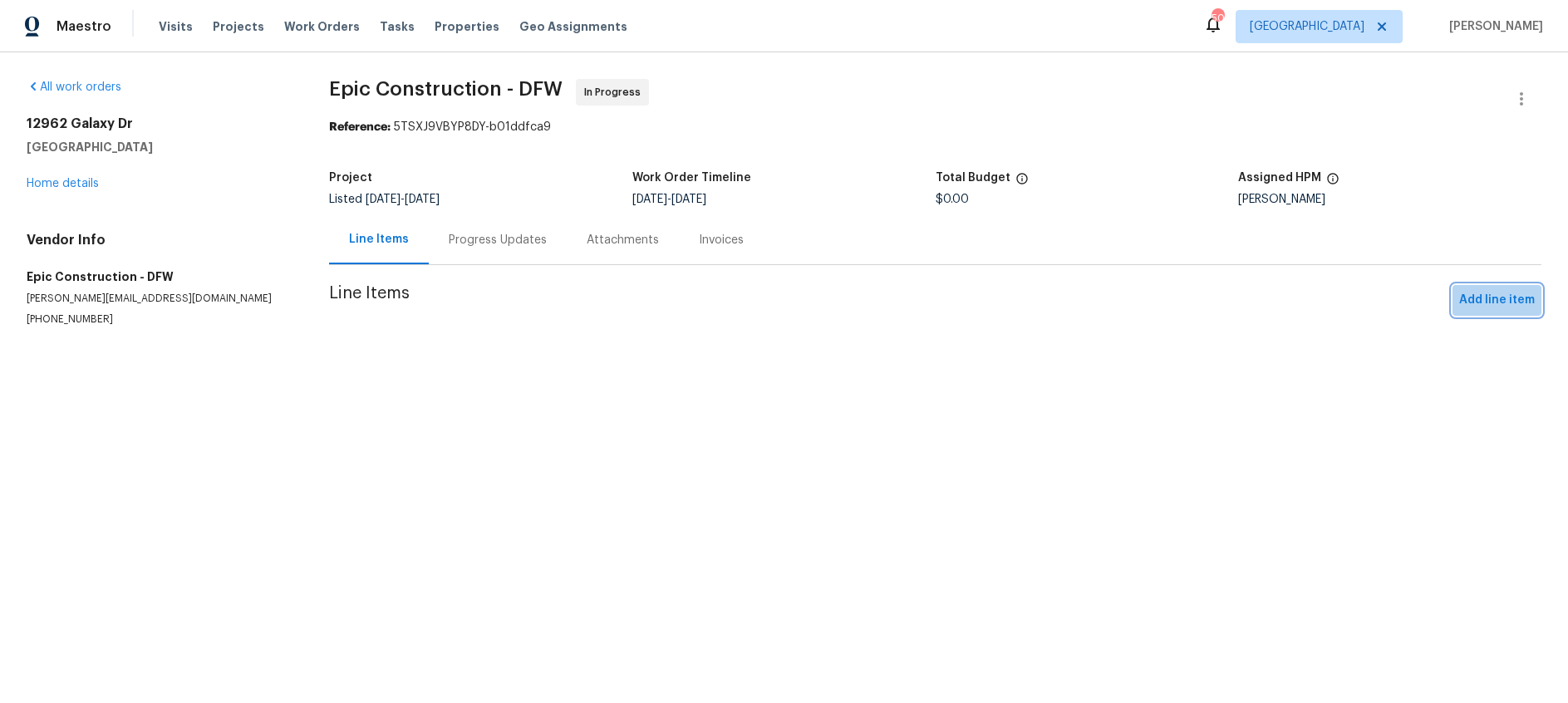
click at [1501, 296] on span "Add line item" at bounding box center [1498, 301] width 76 height 20
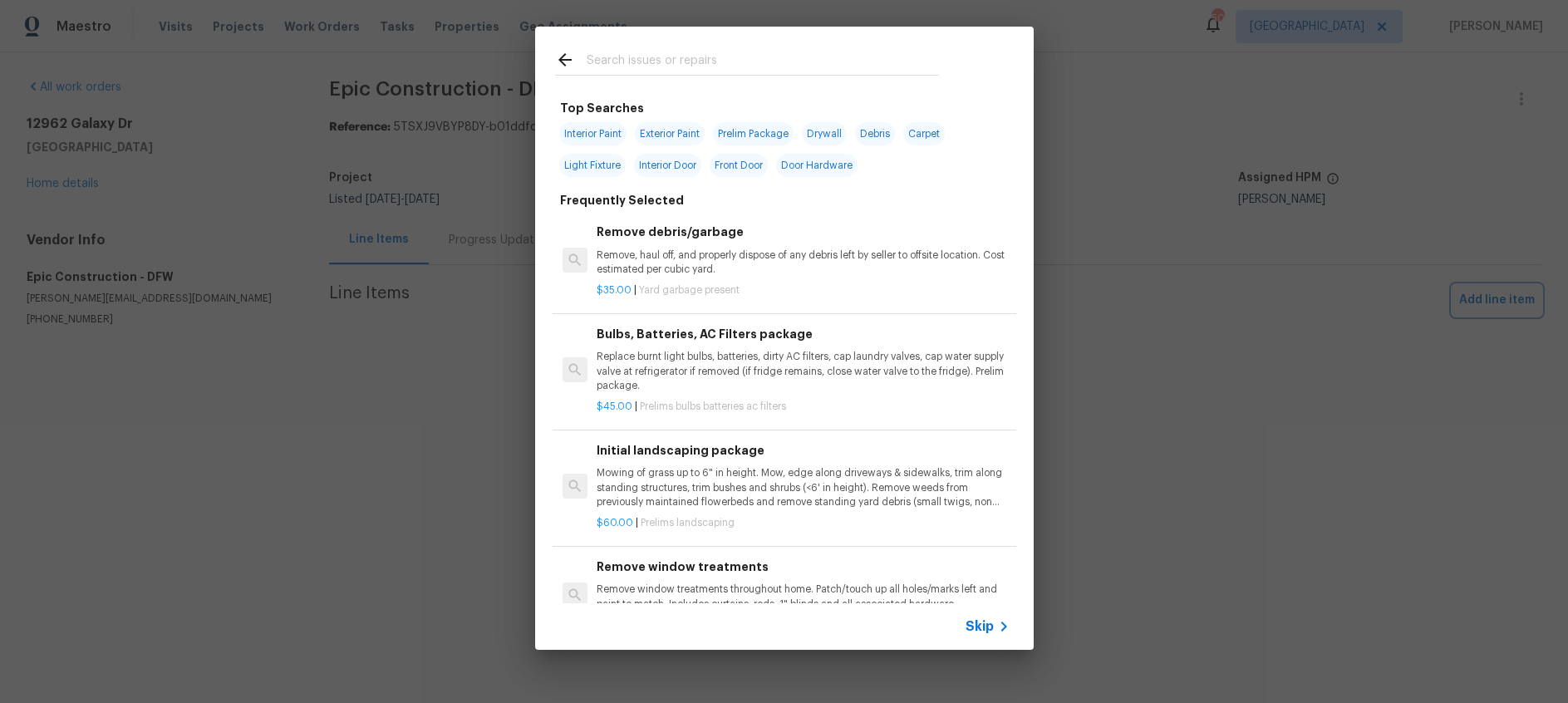
click at [293, 134] on div "Top Searches Interior Paint Exterior Paint Prelim Package Drywall Debris Carpet…" at bounding box center [784, 338] width 1568 height 676
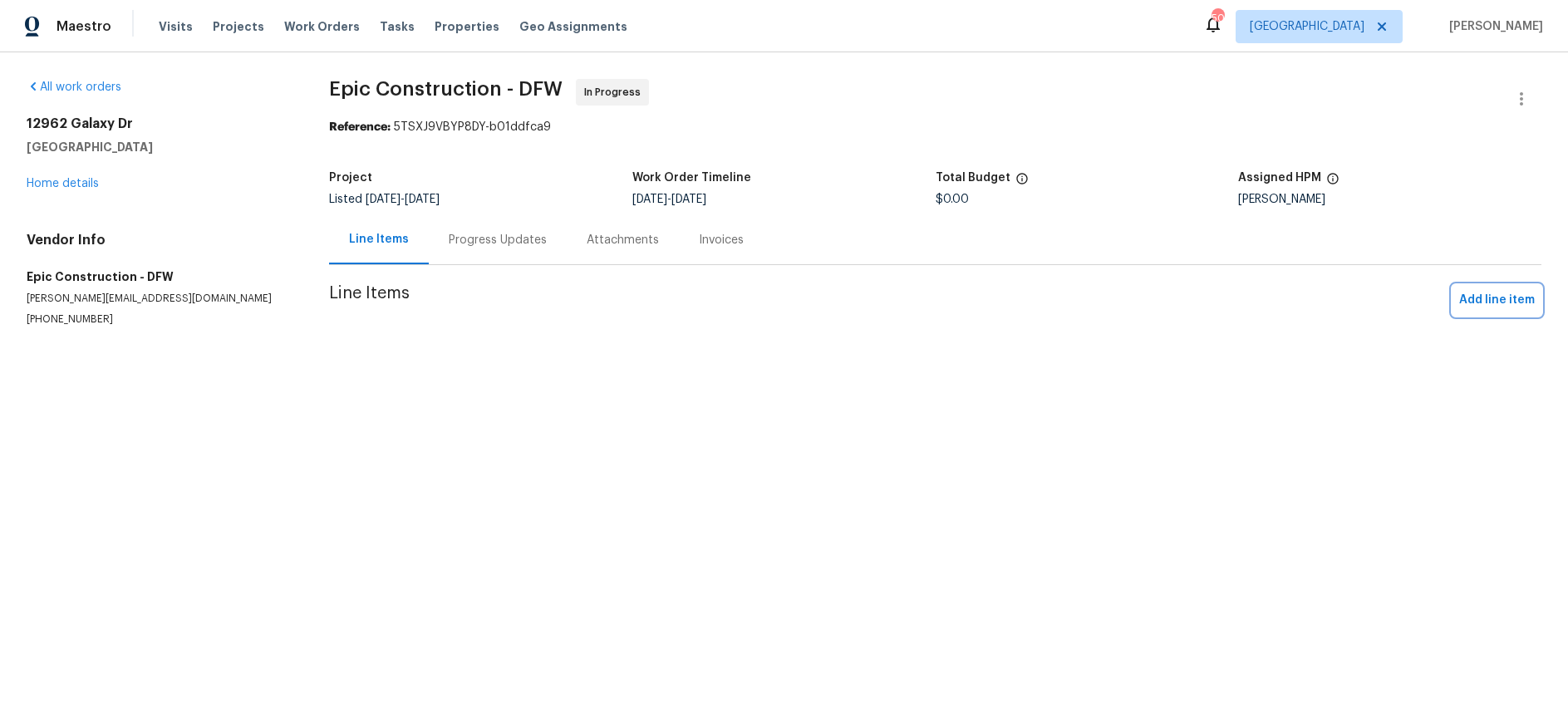
click at [1476, 302] on span "Add line item" at bounding box center [1498, 301] width 76 height 20
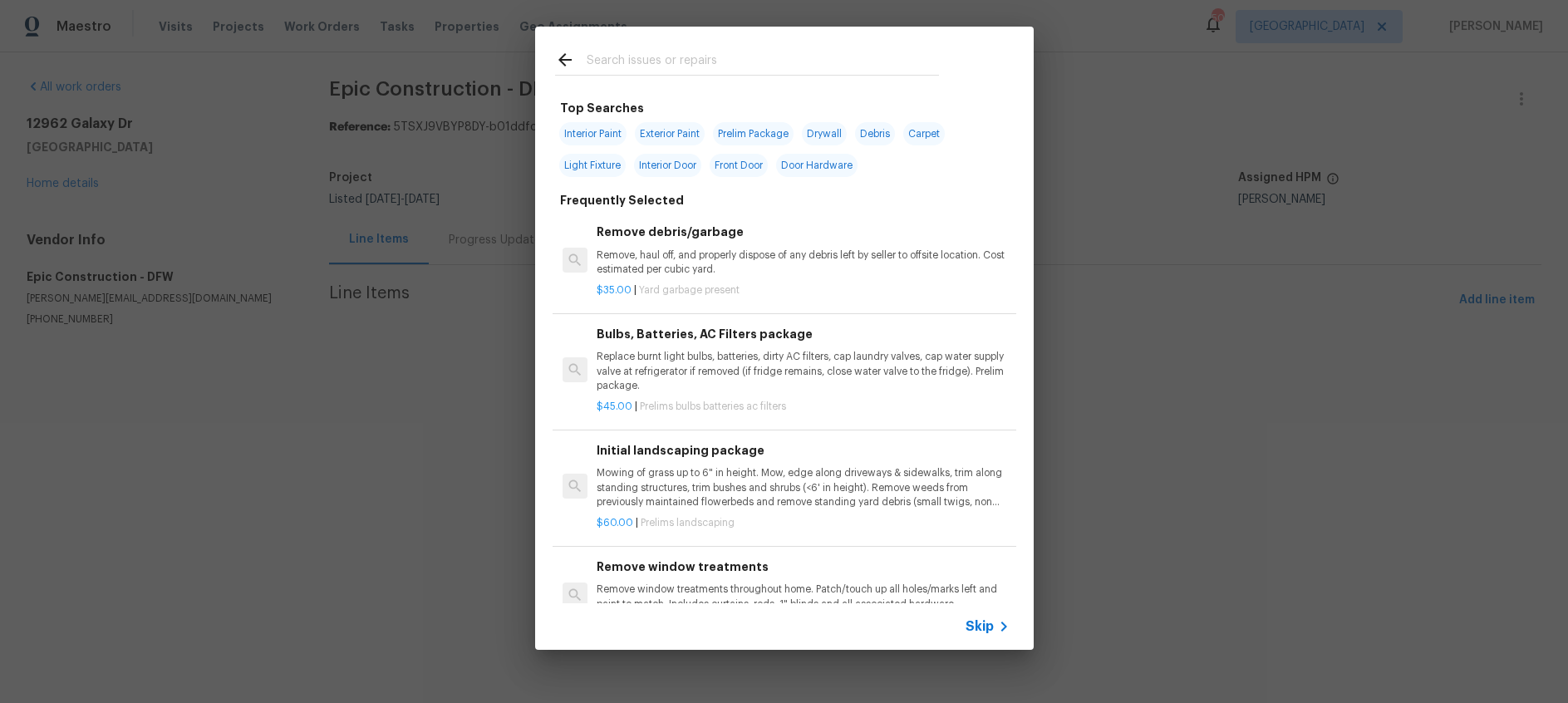
click at [563, 63] on icon at bounding box center [565, 60] width 20 height 20
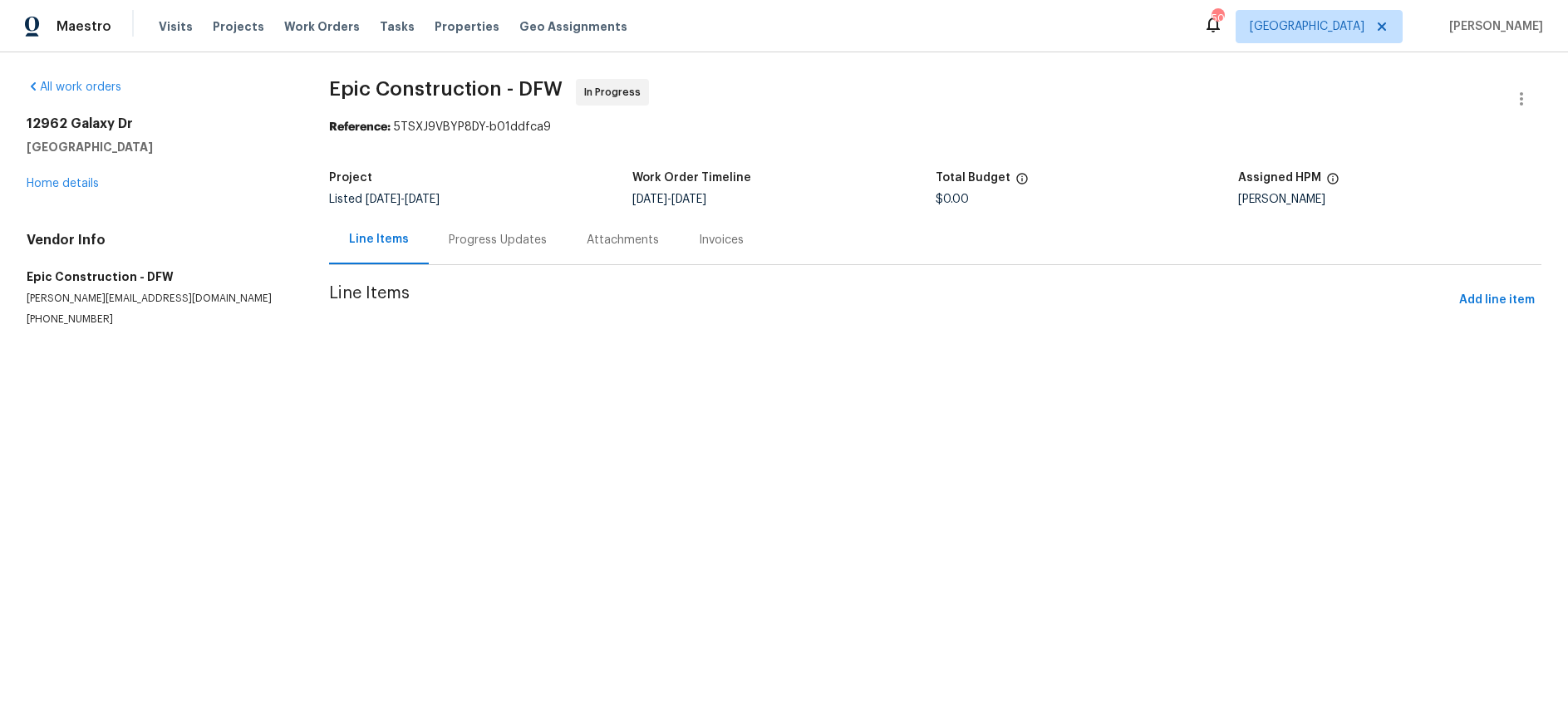
click at [503, 243] on div "Progress Updates" at bounding box center [498, 240] width 98 height 17
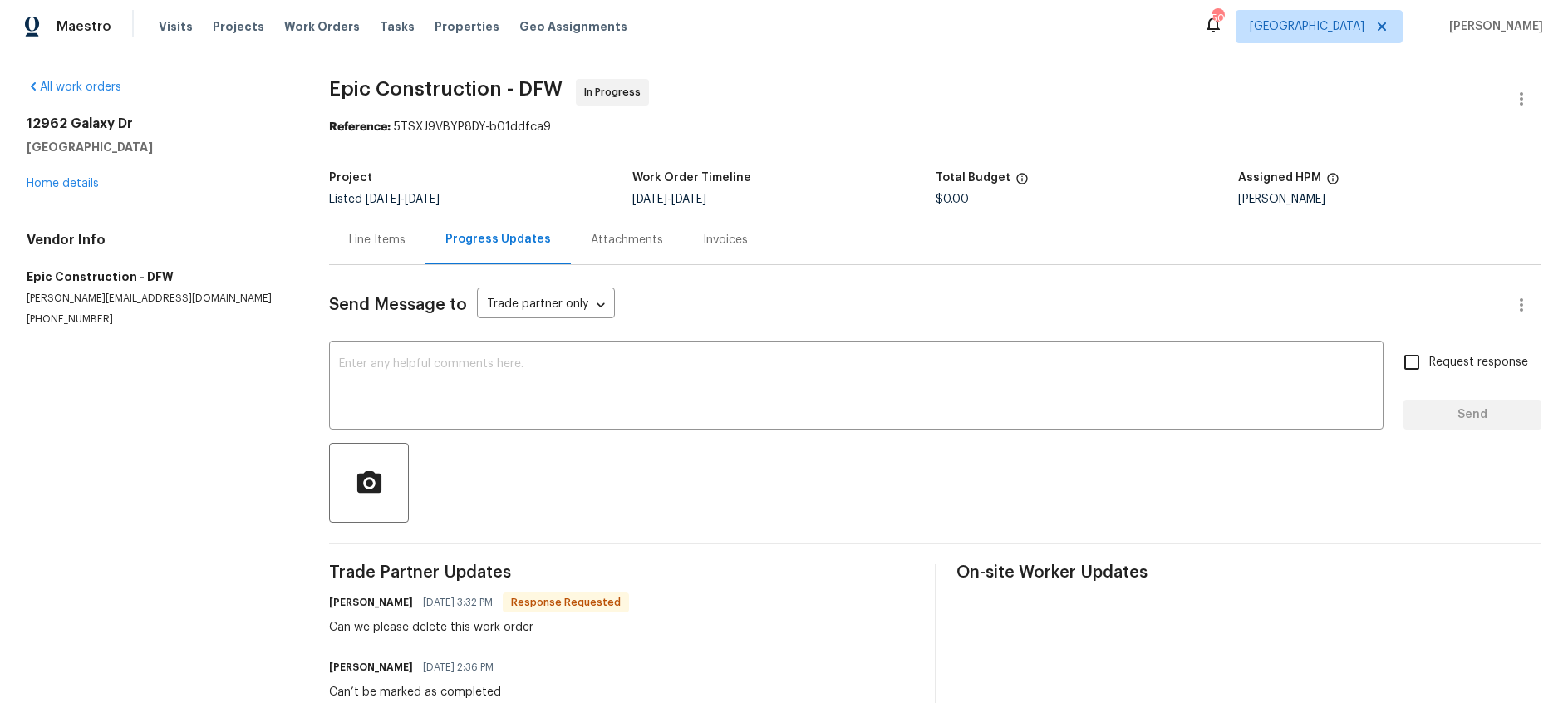
click at [366, 244] on div "Line Items" at bounding box center [377, 240] width 56 height 17
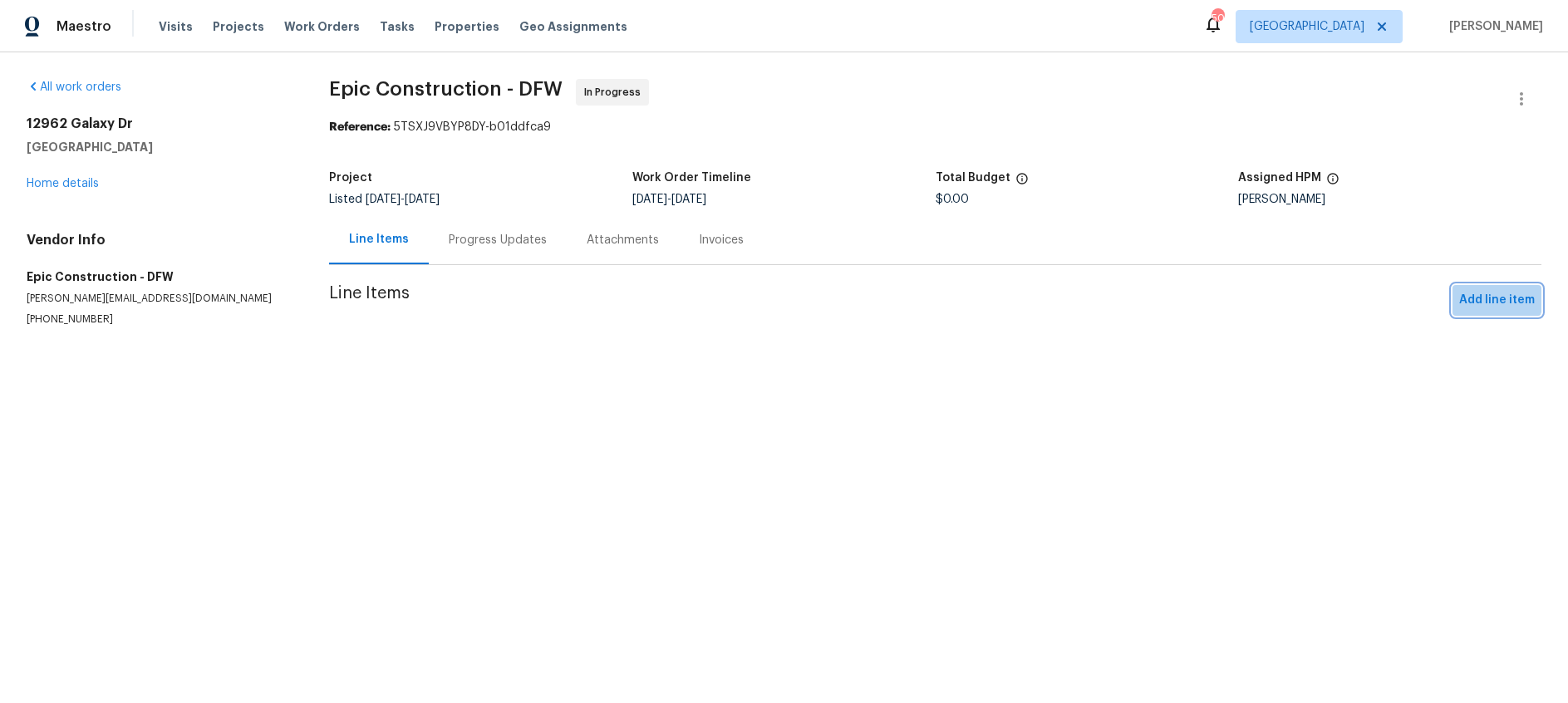
click at [1492, 297] on span "Add line item" at bounding box center [1498, 301] width 76 height 20
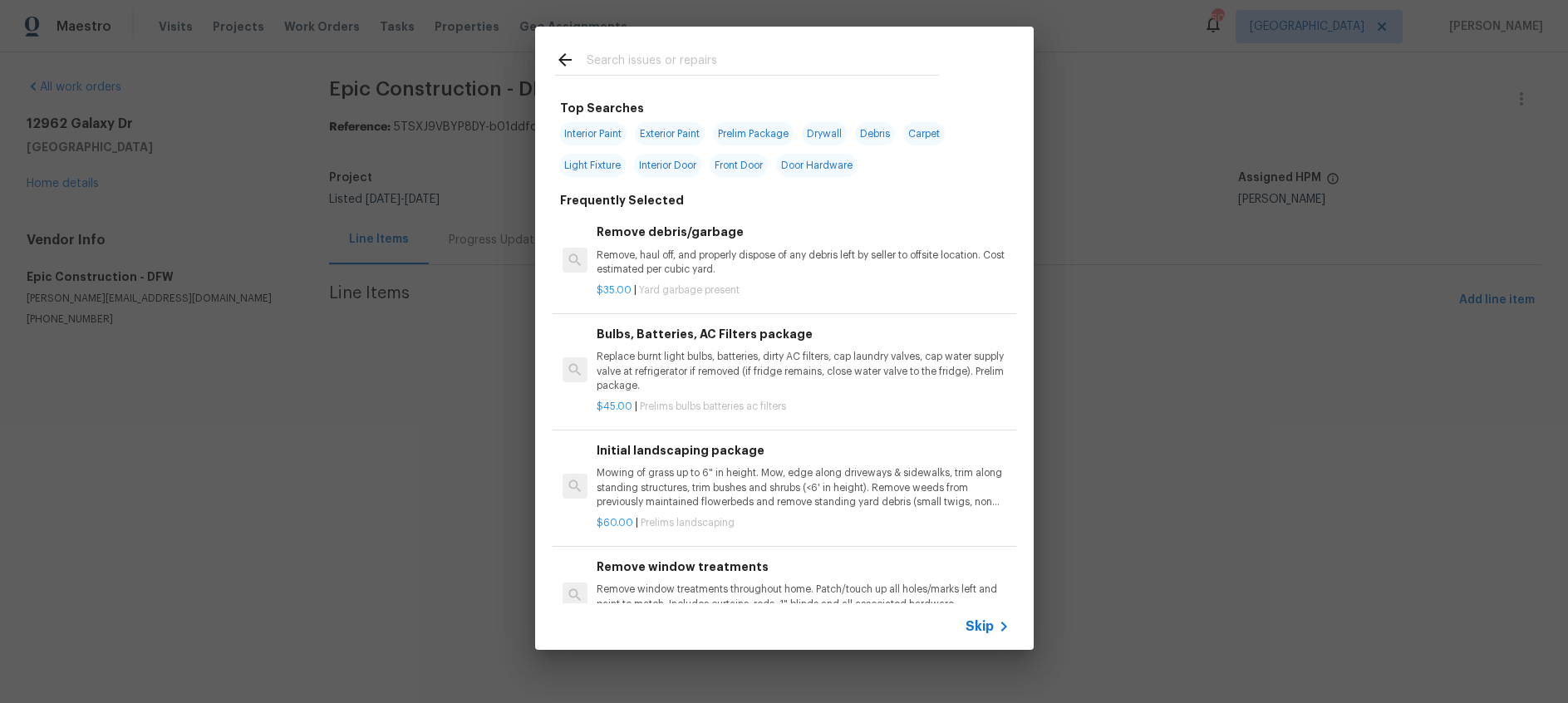
click at [887, 132] on span "Debris" at bounding box center [874, 133] width 40 height 23
type input "Debris"
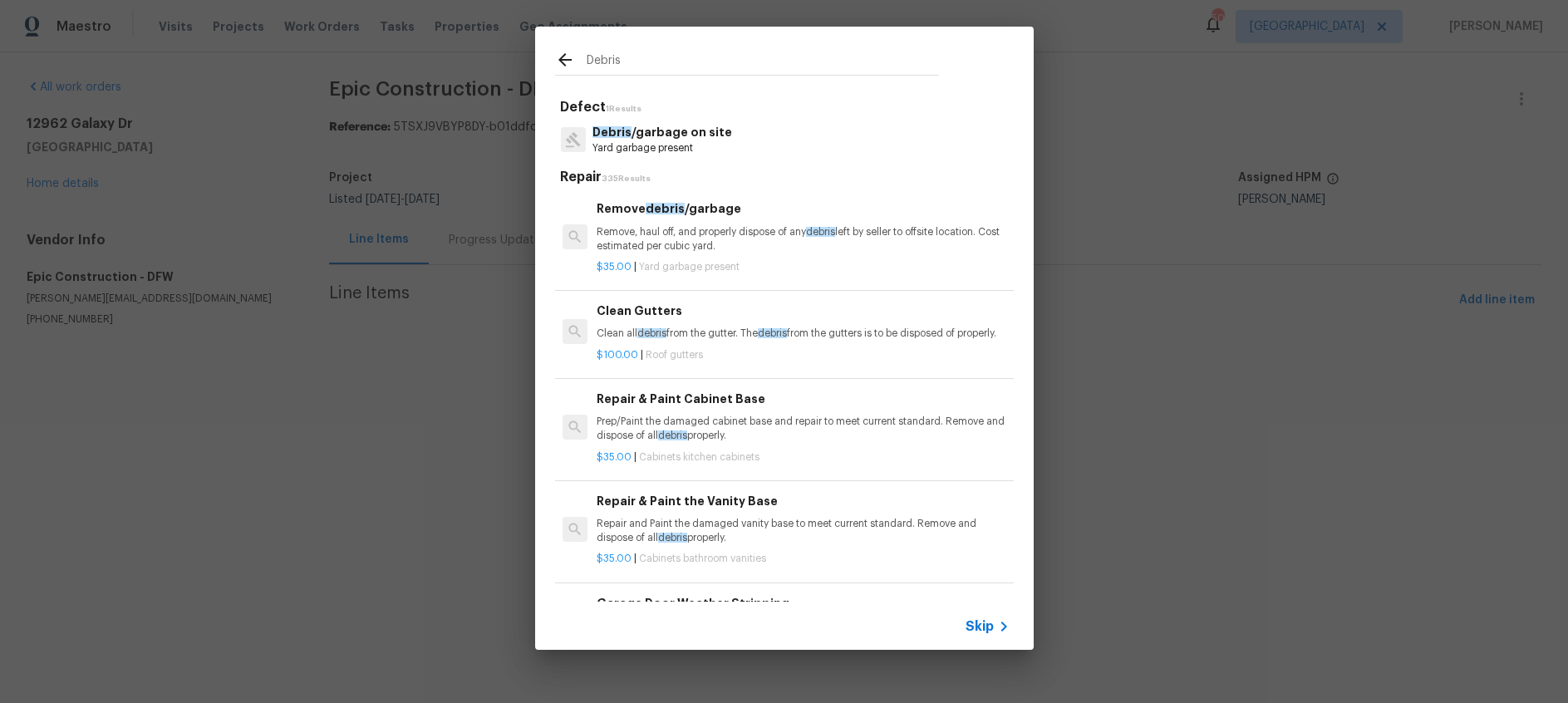
click at [565, 57] on icon at bounding box center [565, 60] width 20 height 20
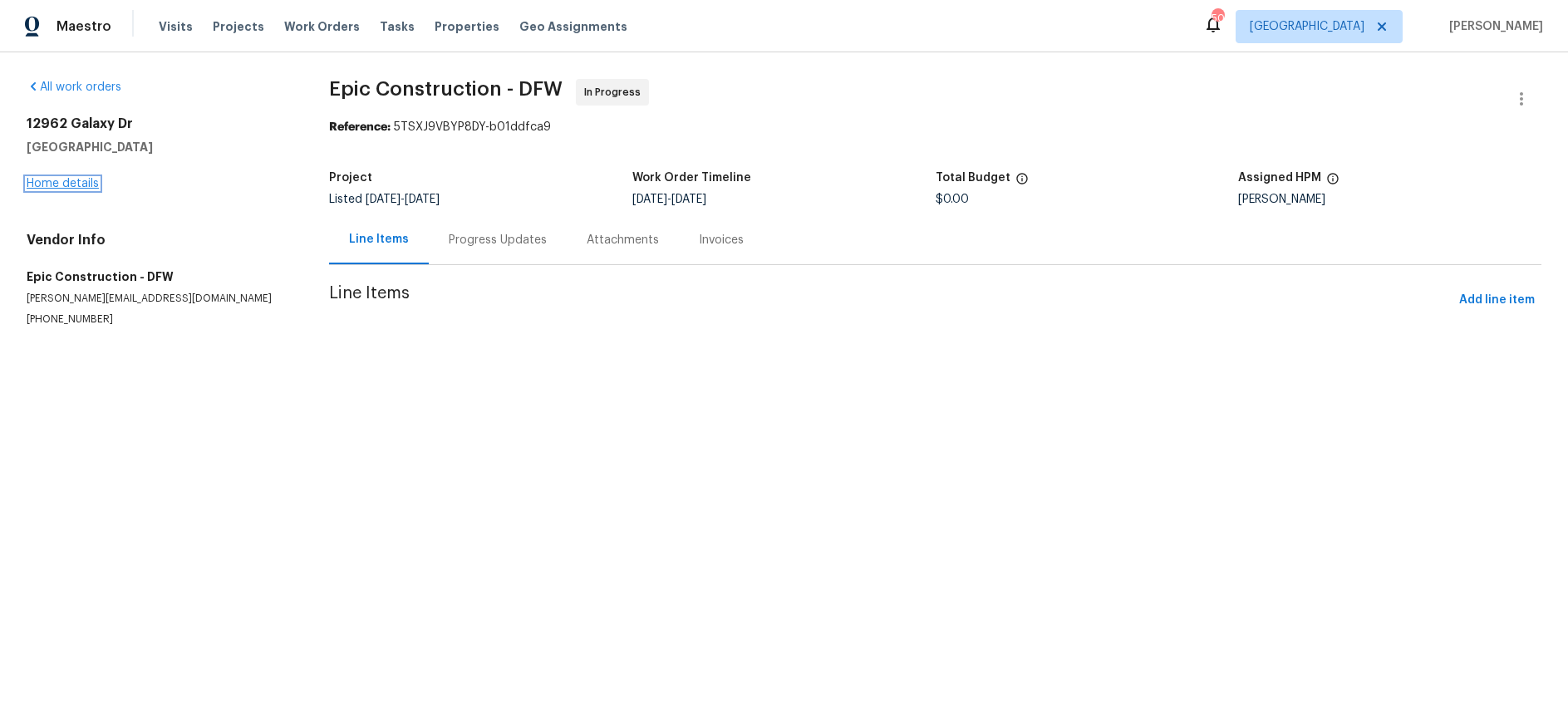
click at [73, 179] on link "Home details" at bounding box center [63, 183] width 72 height 12
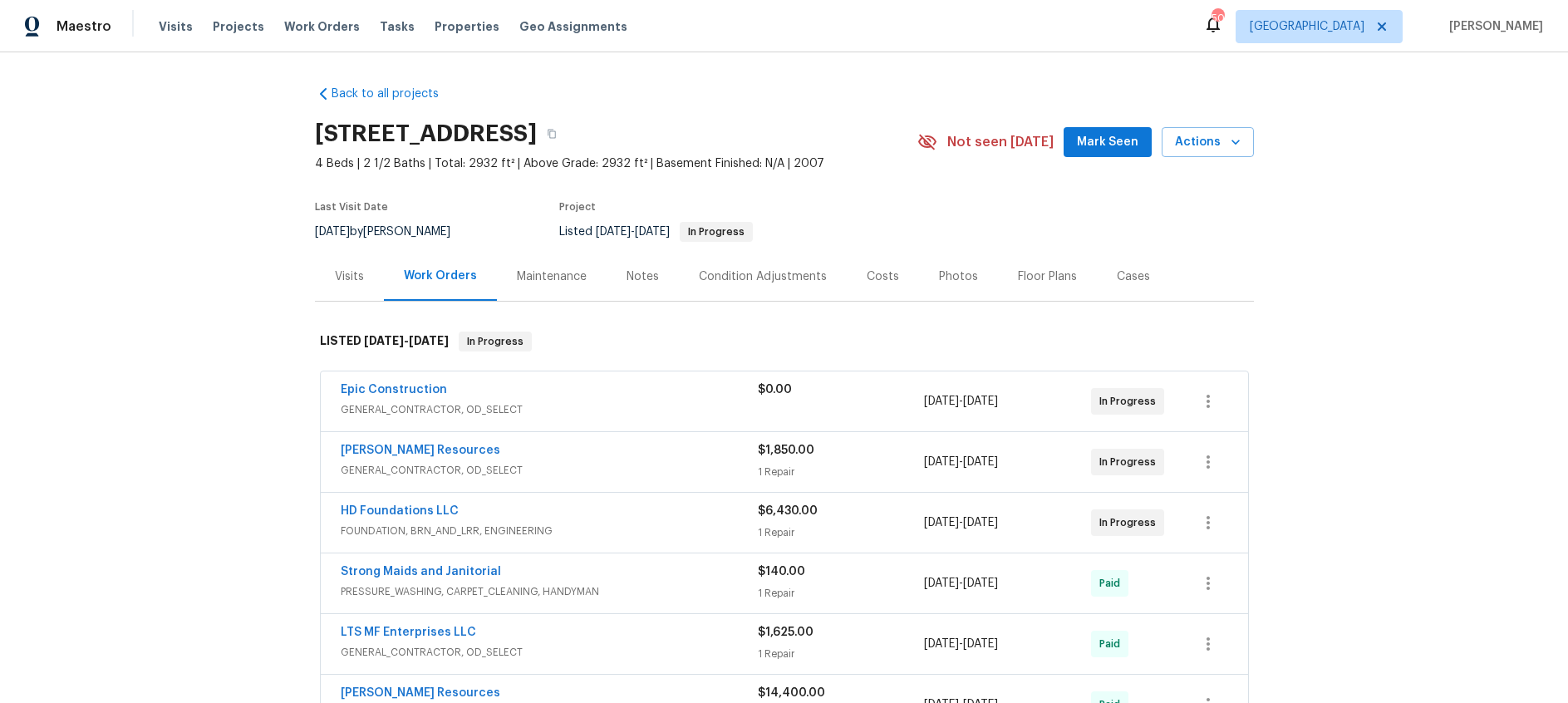
scroll to position [546, 0]
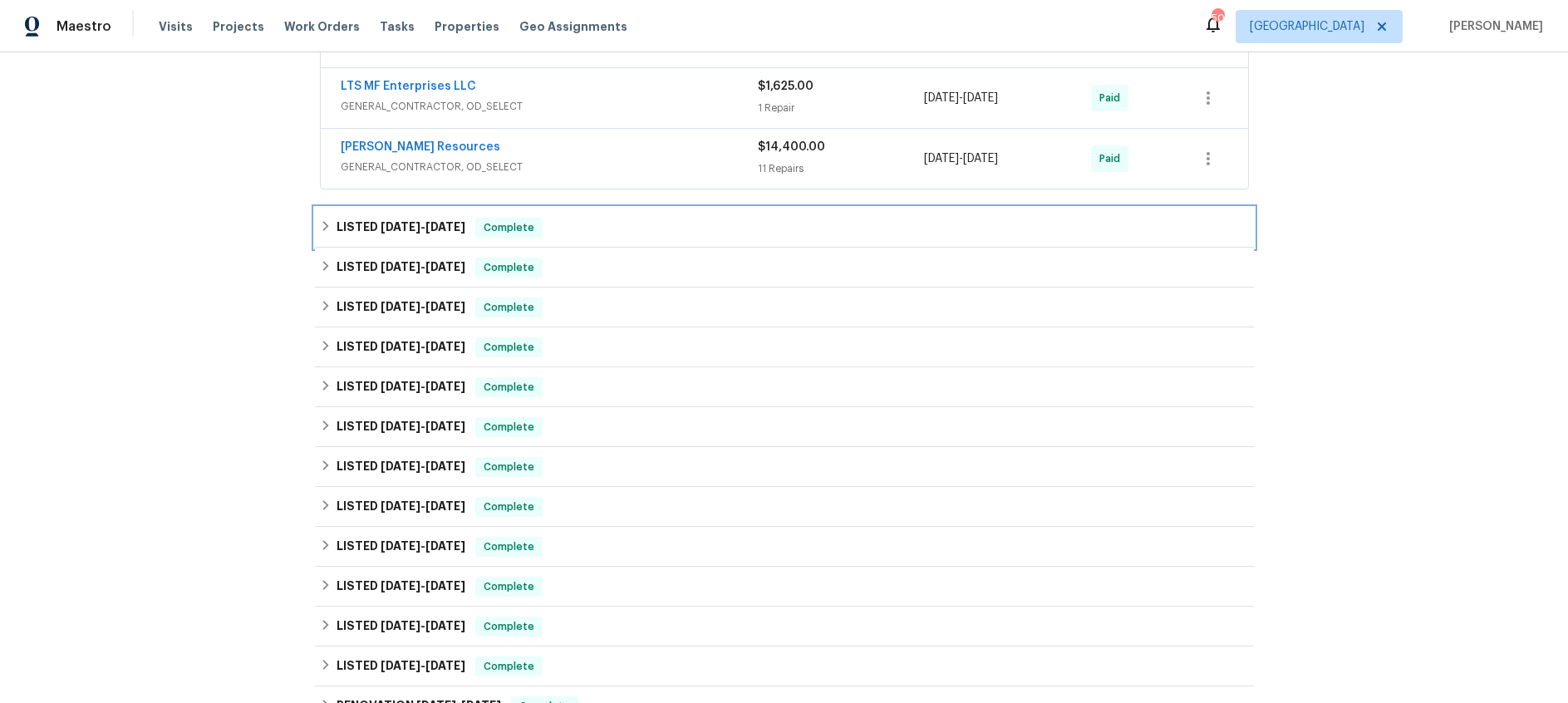
click at [397, 224] on span "4/10/25" at bounding box center [400, 227] width 40 height 12
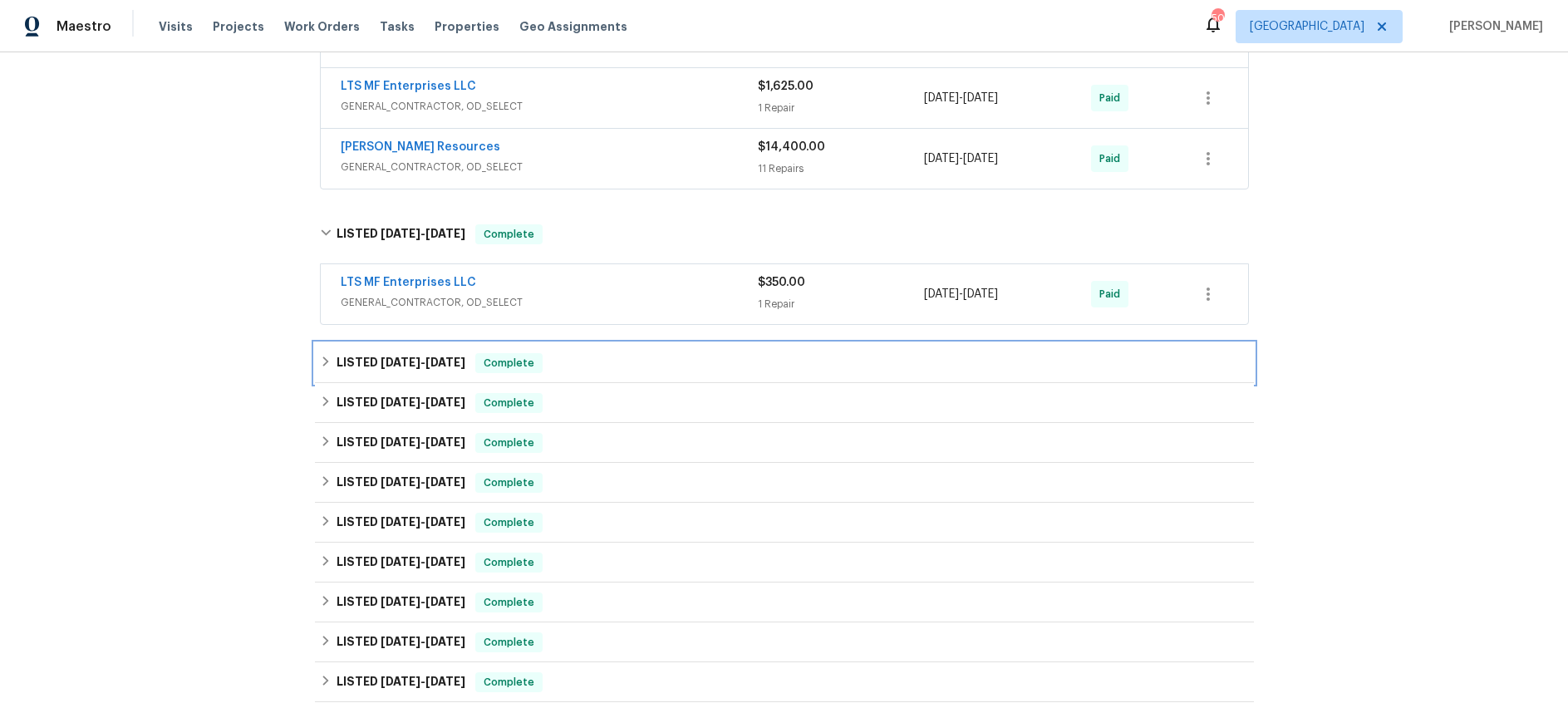
click at [431, 362] on span "4/4/25" at bounding box center [445, 362] width 40 height 12
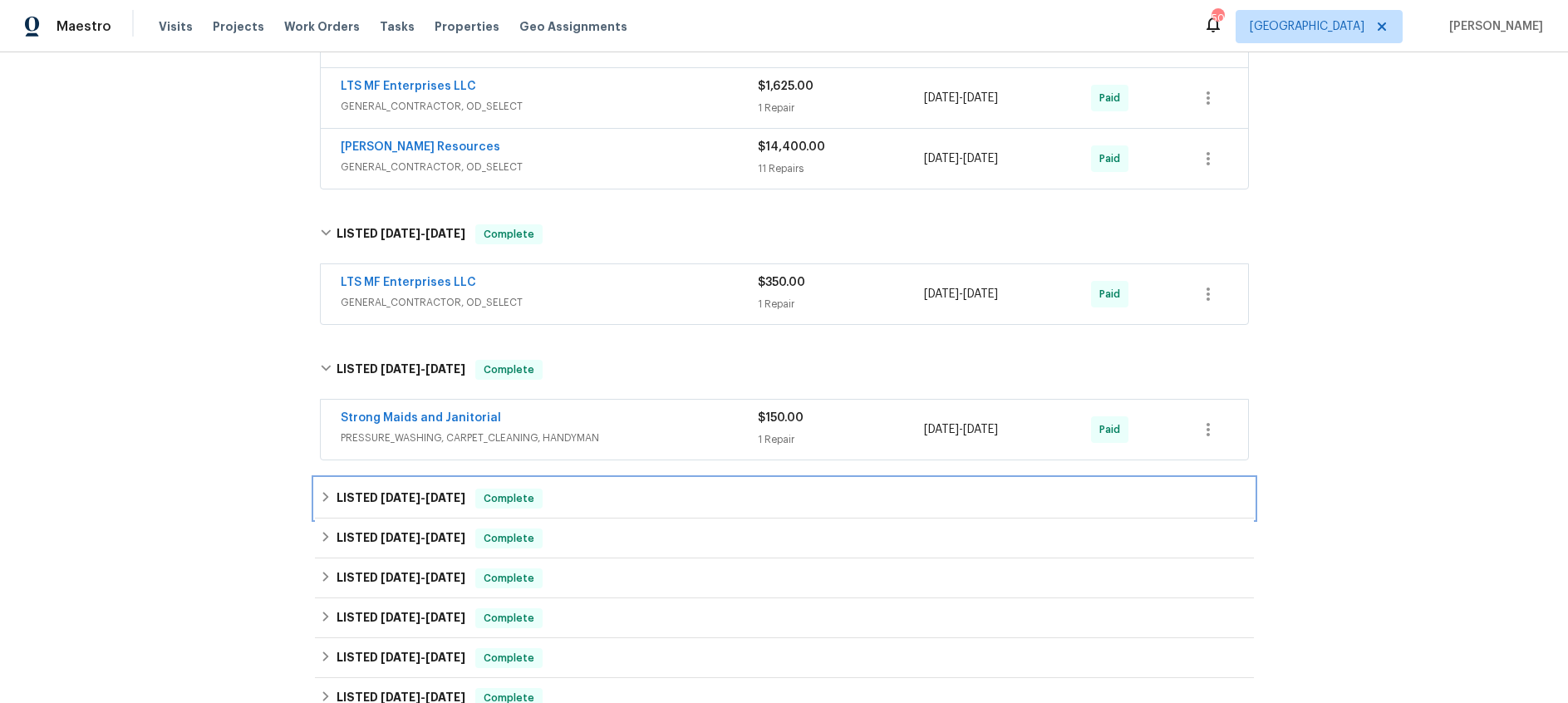
click at [416, 495] on span "2/3/25 - 2/10/25" at bounding box center [423, 498] width 85 height 12
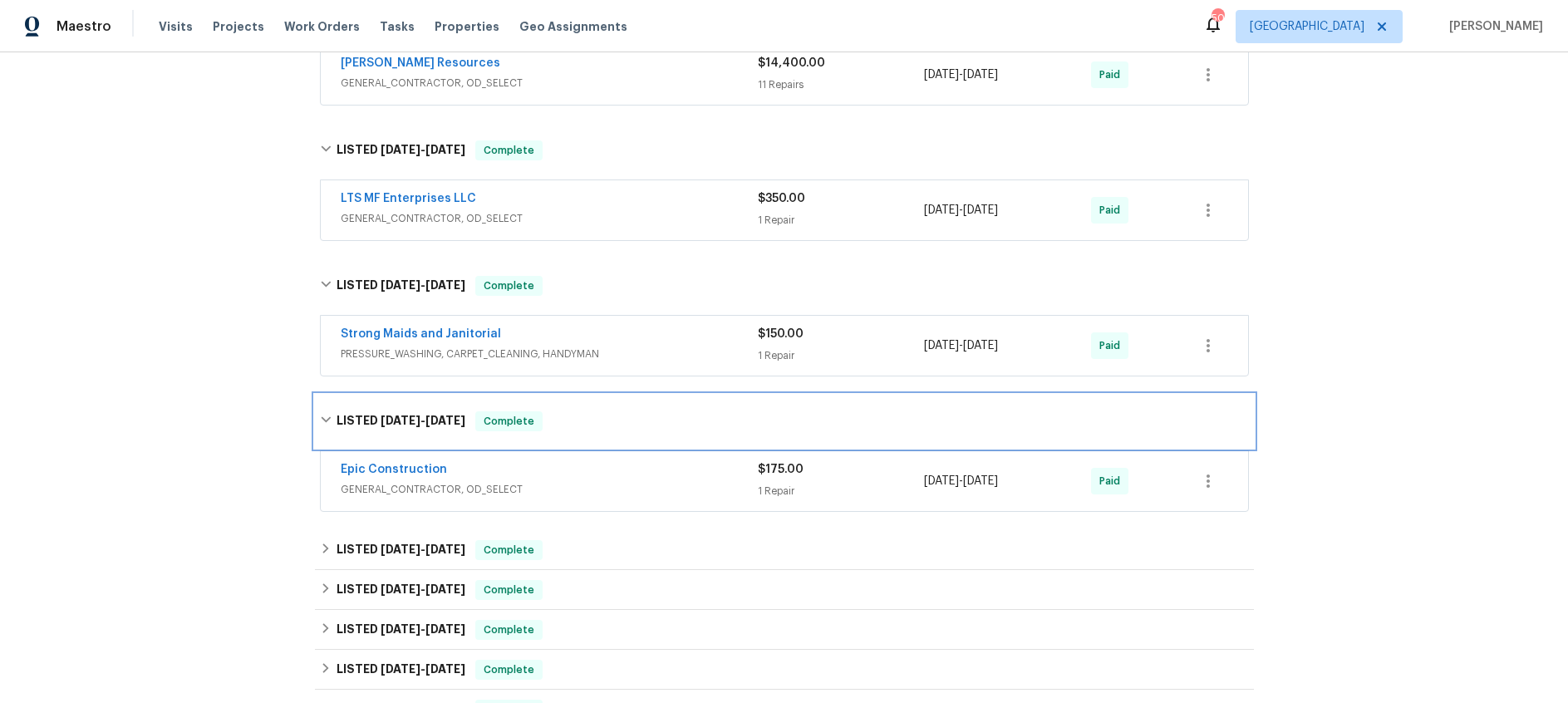
scroll to position [649, 0]
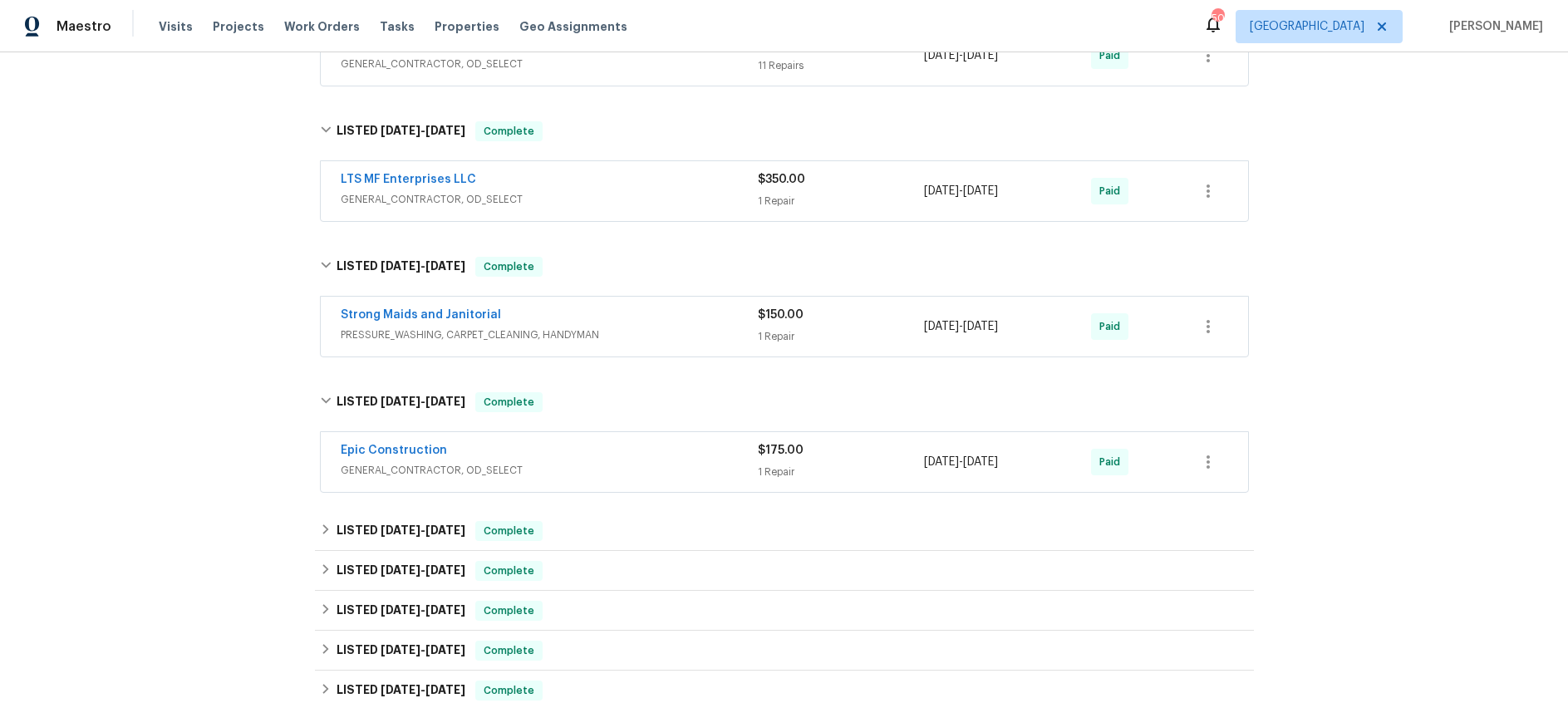
click at [622, 453] on div "Epic Construction" at bounding box center [549, 452] width 417 height 20
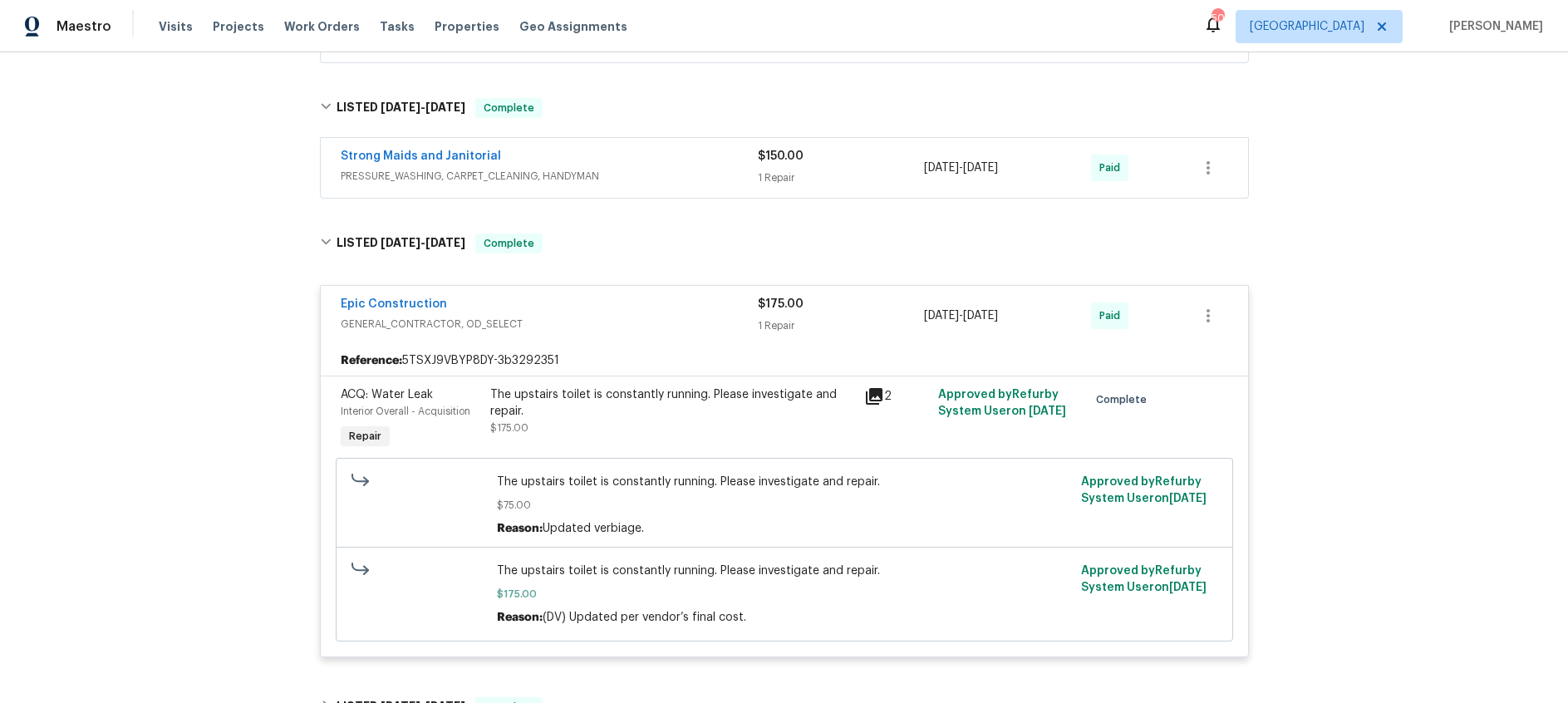
scroll to position [811, 0]
click at [394, 307] on span "Epic Construction" at bounding box center [393, 301] width 106 height 17
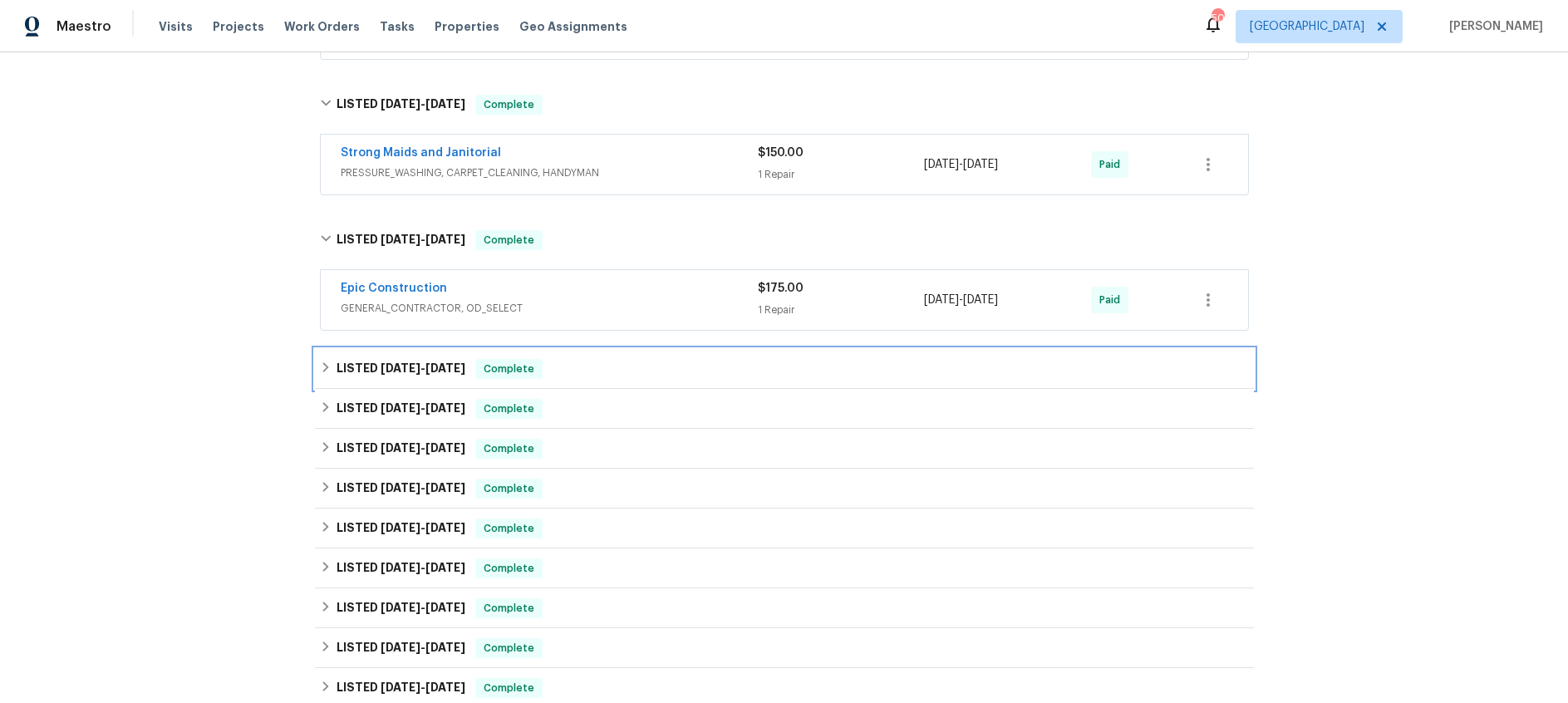
click at [422, 357] on div "LISTED 1/16/25 - 1/24/25 Complete" at bounding box center [784, 368] width 939 height 40
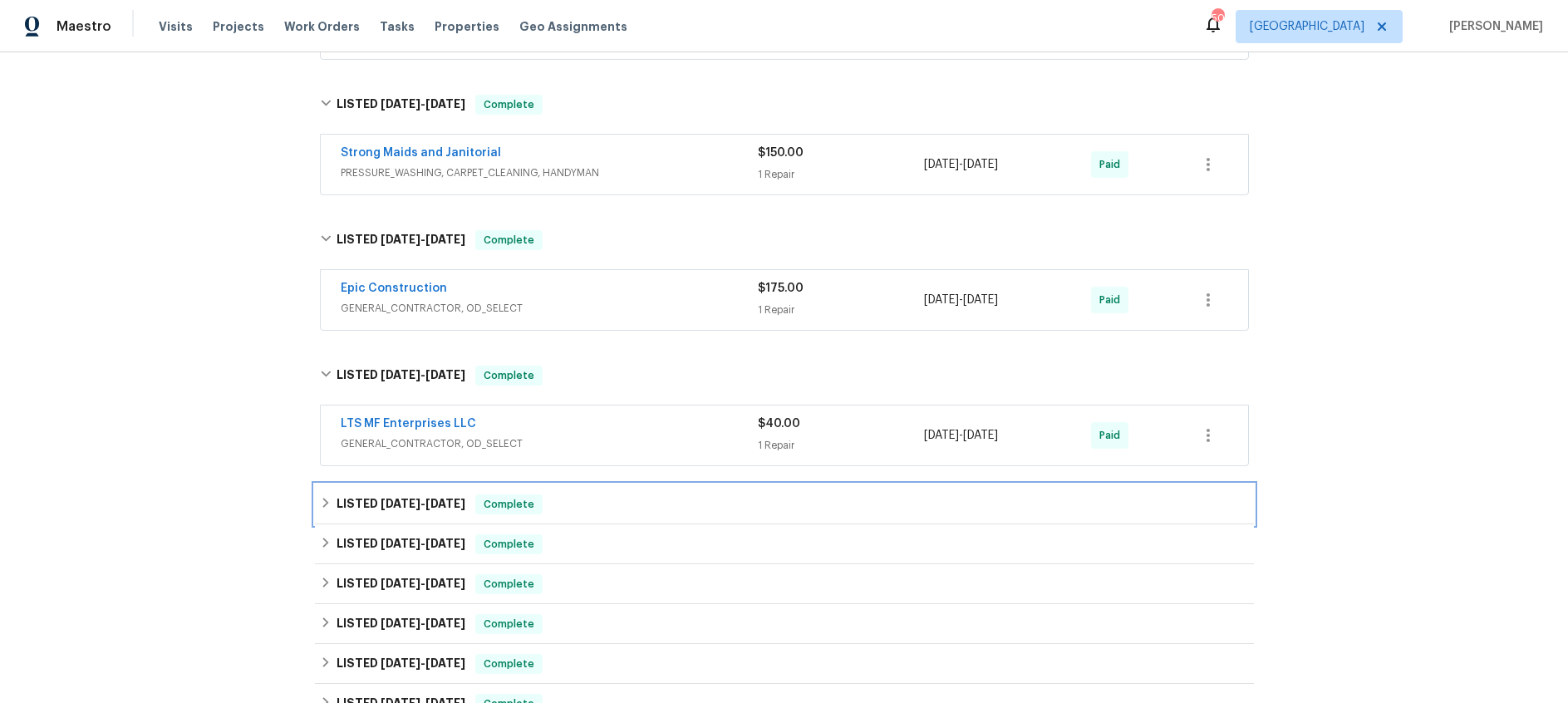
click at [421, 503] on span "12/9/24 - 12/11/24" at bounding box center [423, 503] width 85 height 12
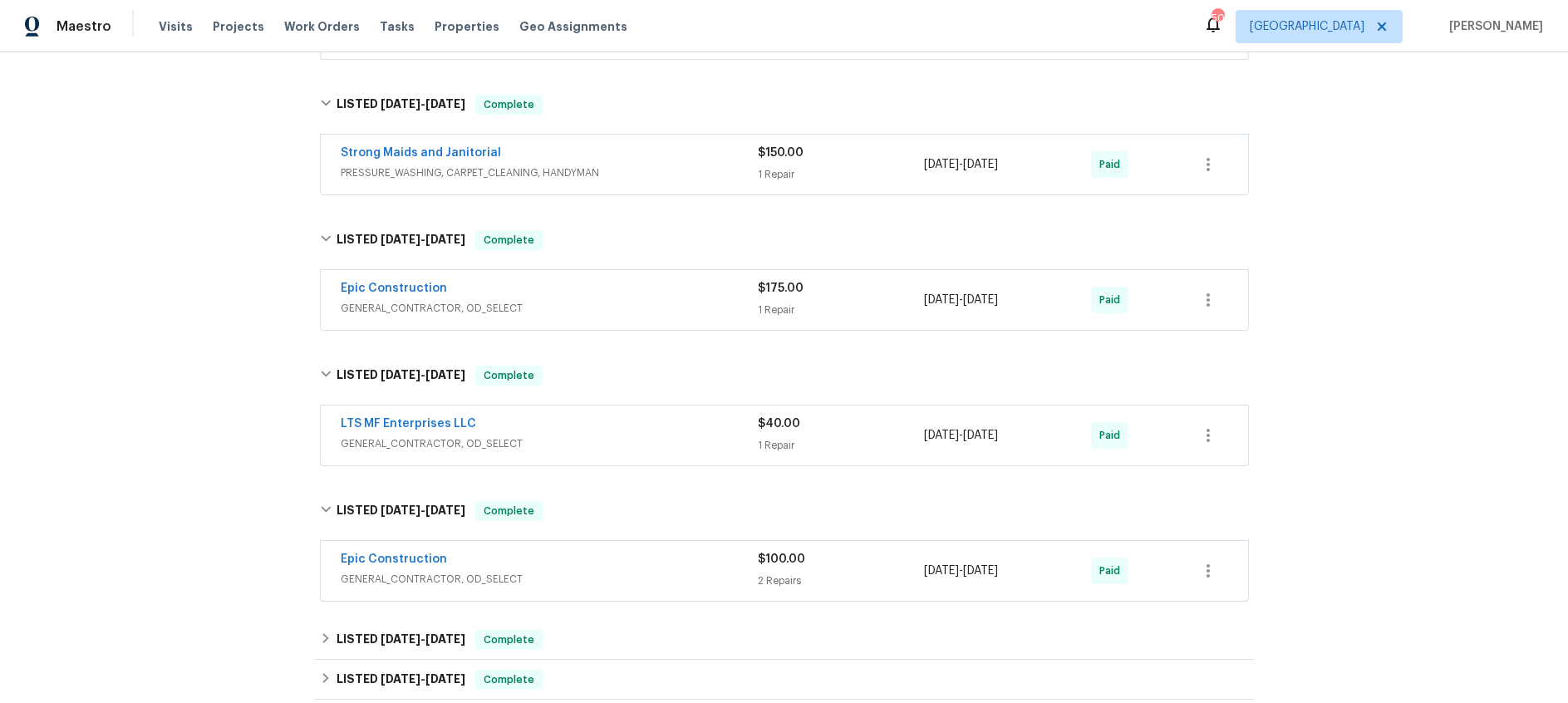
click at [574, 574] on span "GENERAL_CONTRACTOR, OD_SELECT" at bounding box center [549, 579] width 417 height 17
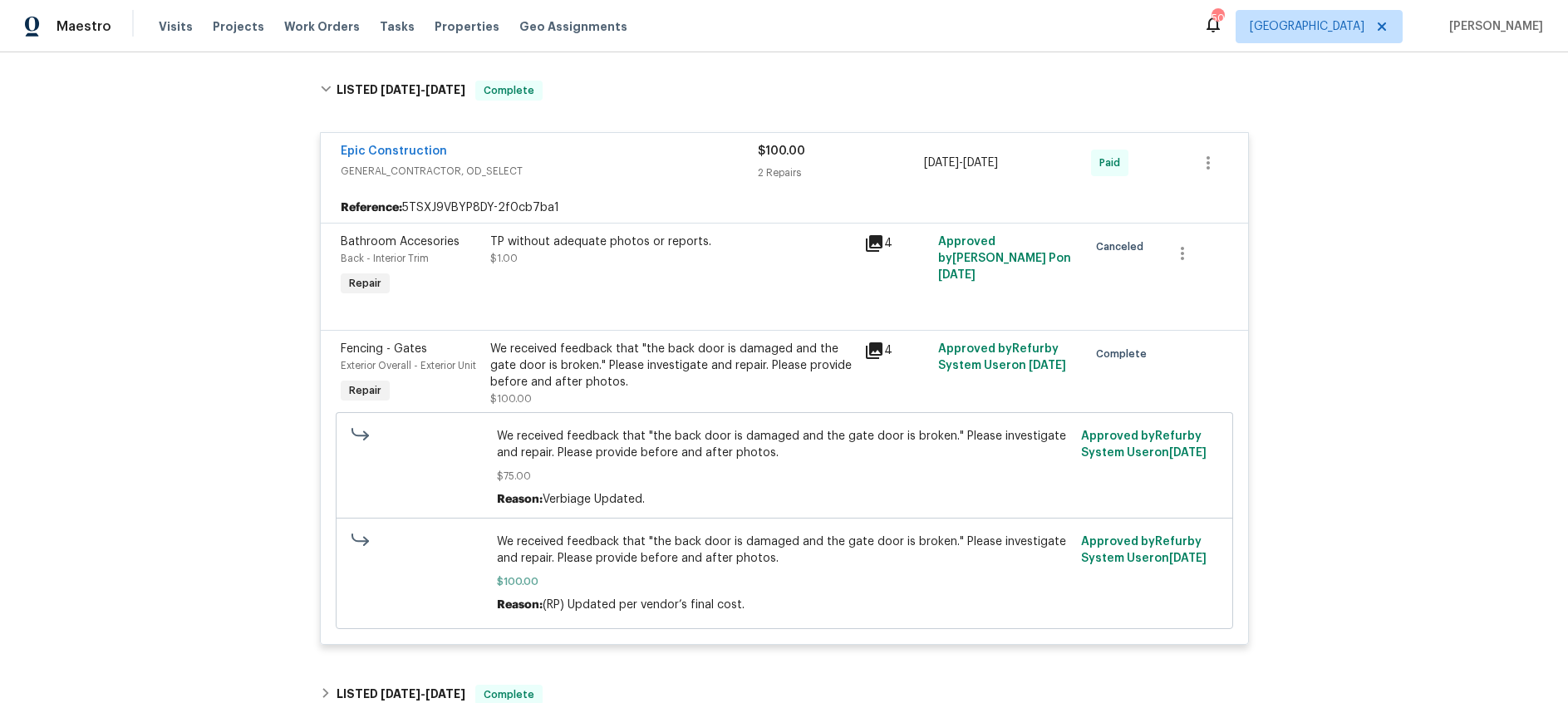
scroll to position [1235, 0]
click at [407, 143] on link "Epic Construction" at bounding box center [393, 148] width 106 height 12
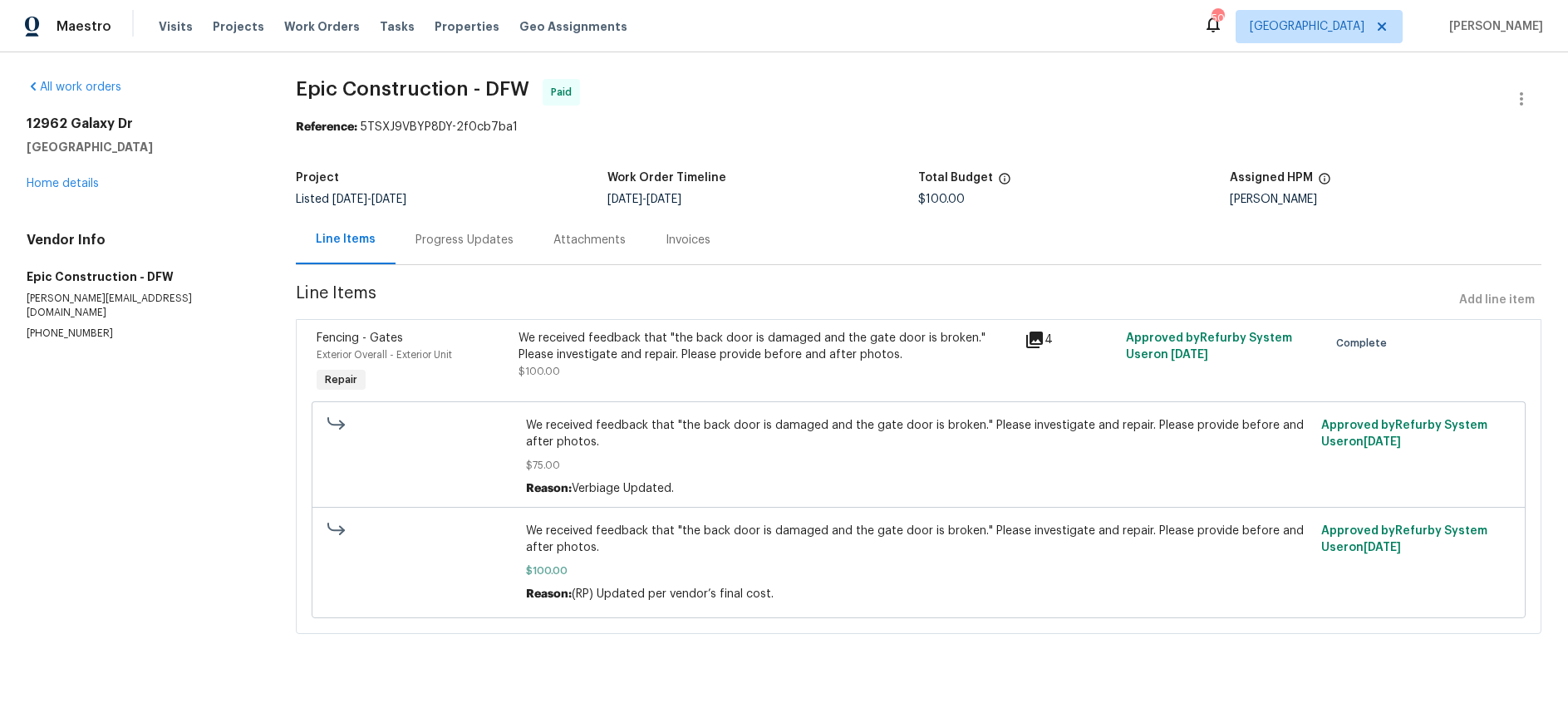
click at [455, 239] on div "Progress Updates" at bounding box center [464, 240] width 98 height 17
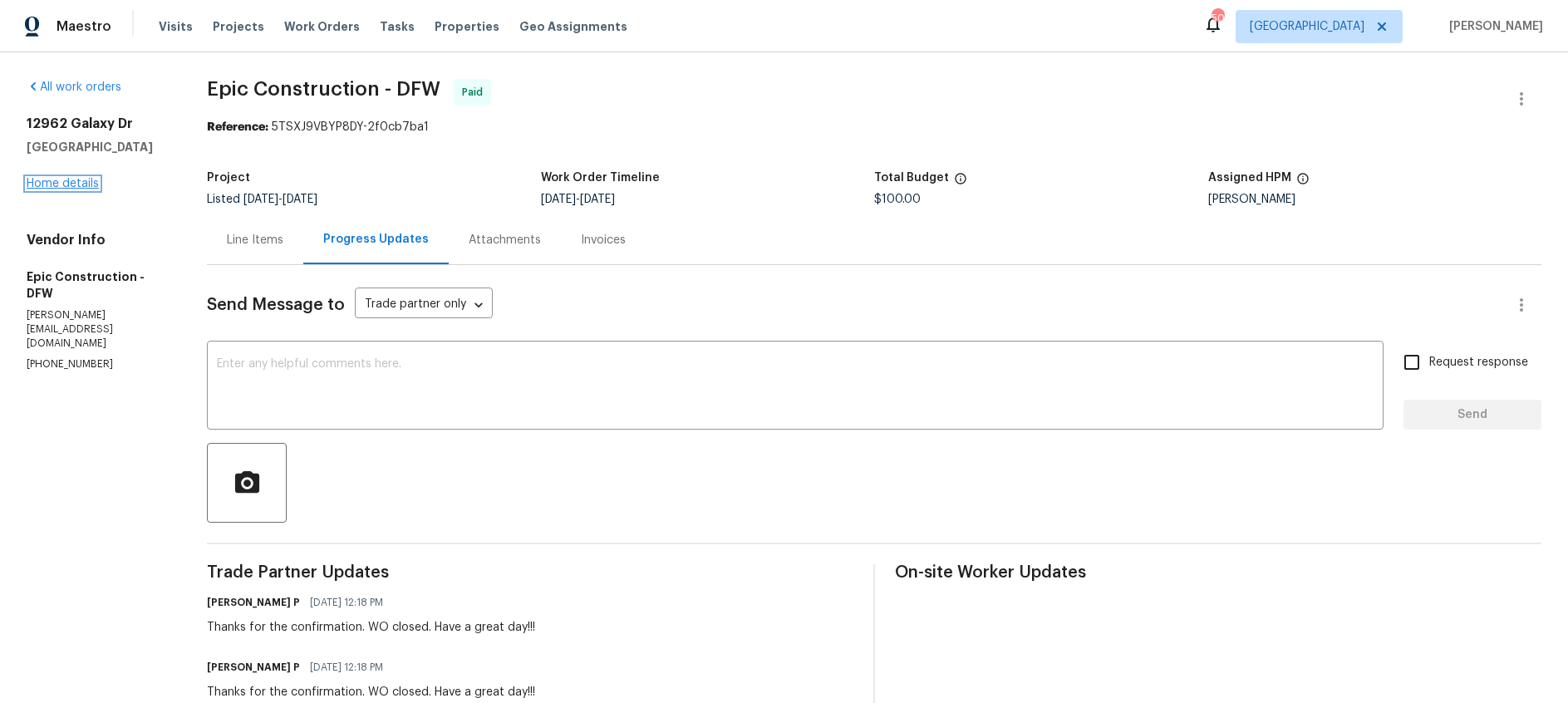
click at [75, 182] on link "Home details" at bounding box center [63, 183] width 72 height 12
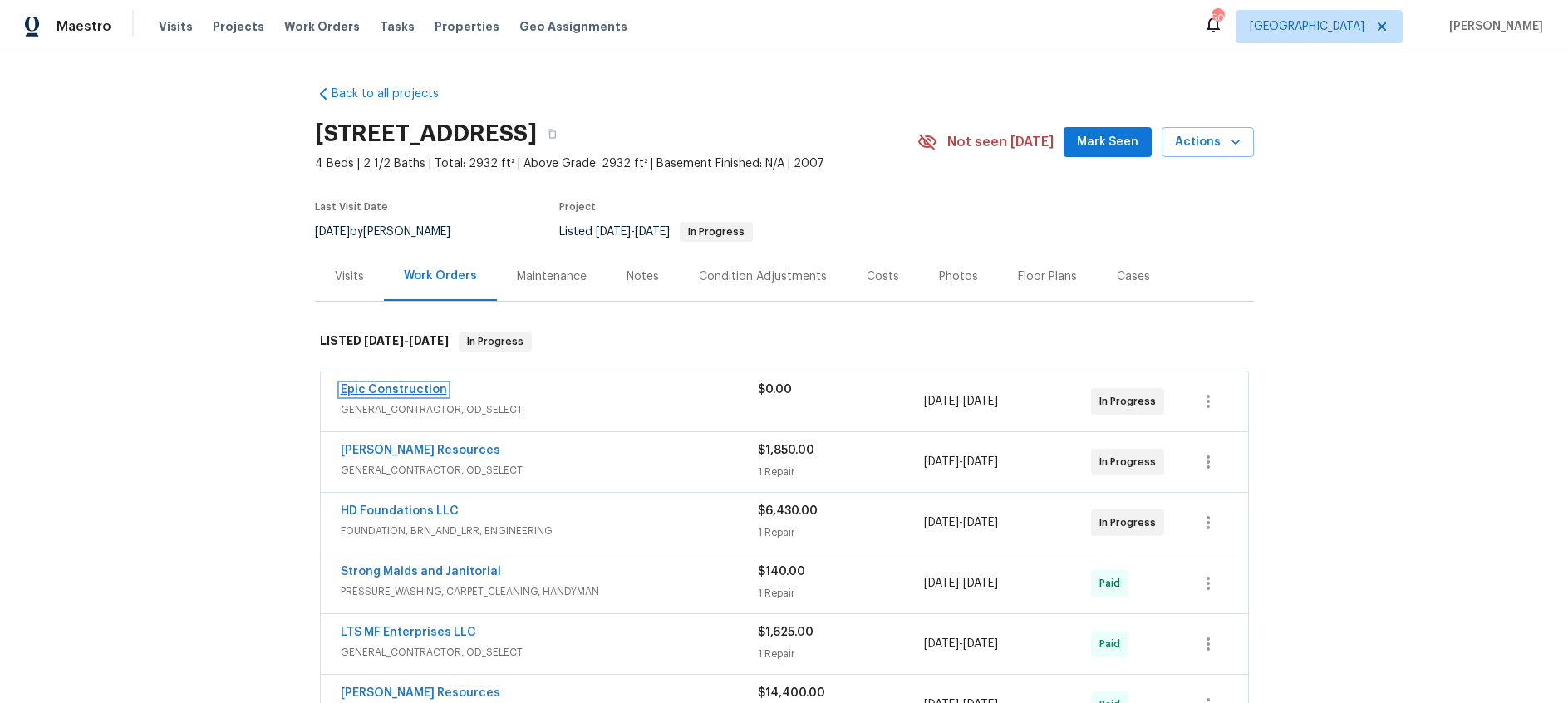
click at [396, 388] on link "Epic Construction" at bounding box center [393, 389] width 106 height 12
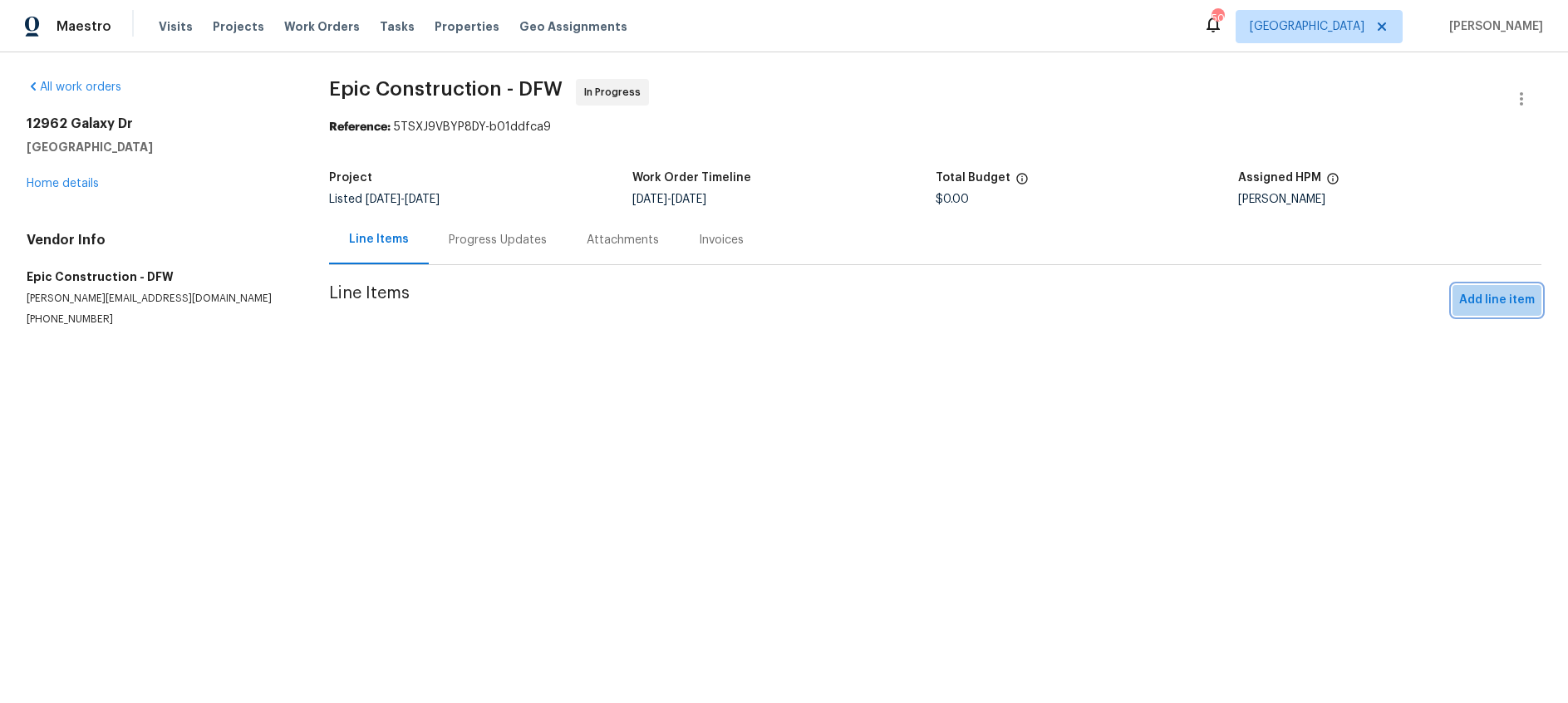
click at [1501, 302] on span "Add line item" at bounding box center [1498, 301] width 76 height 20
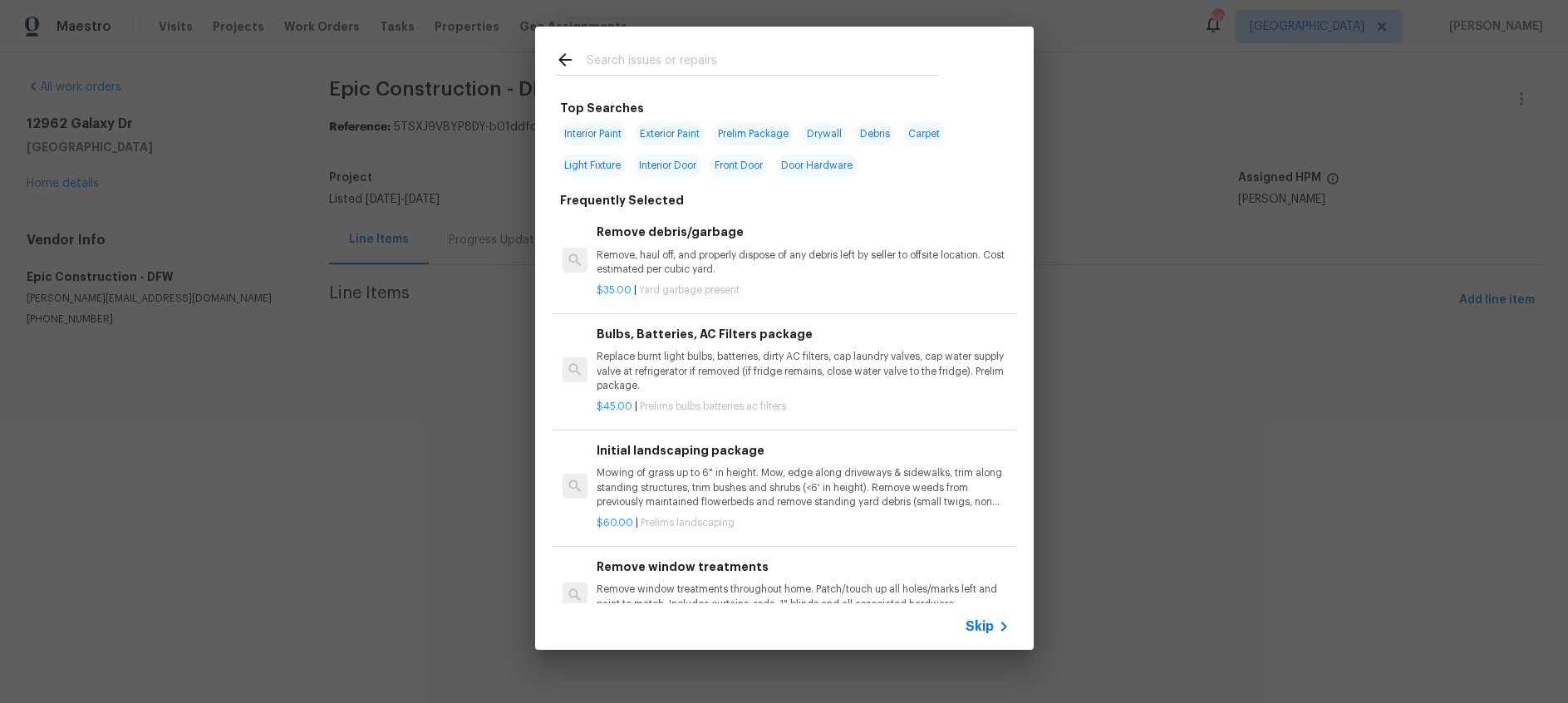
click at [784, 479] on p "Mowing of grass up to 6" in height. Mow, edge along driveways & sidewalks, trim…" at bounding box center [803, 487] width 413 height 43
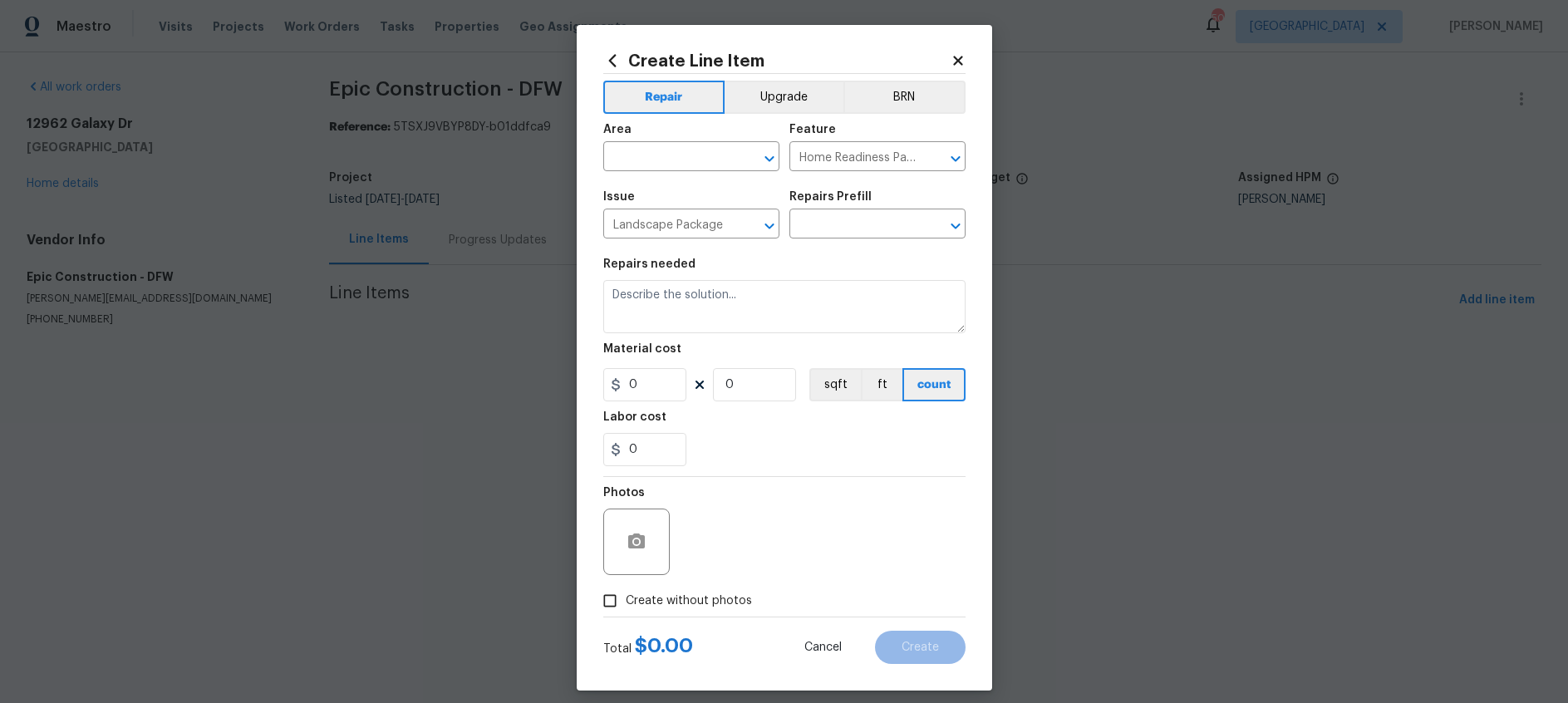
type textarea "Mowing of grass up to 6" in height. Mow, edge along driveways & sidewalks, trim…"
type input "1"
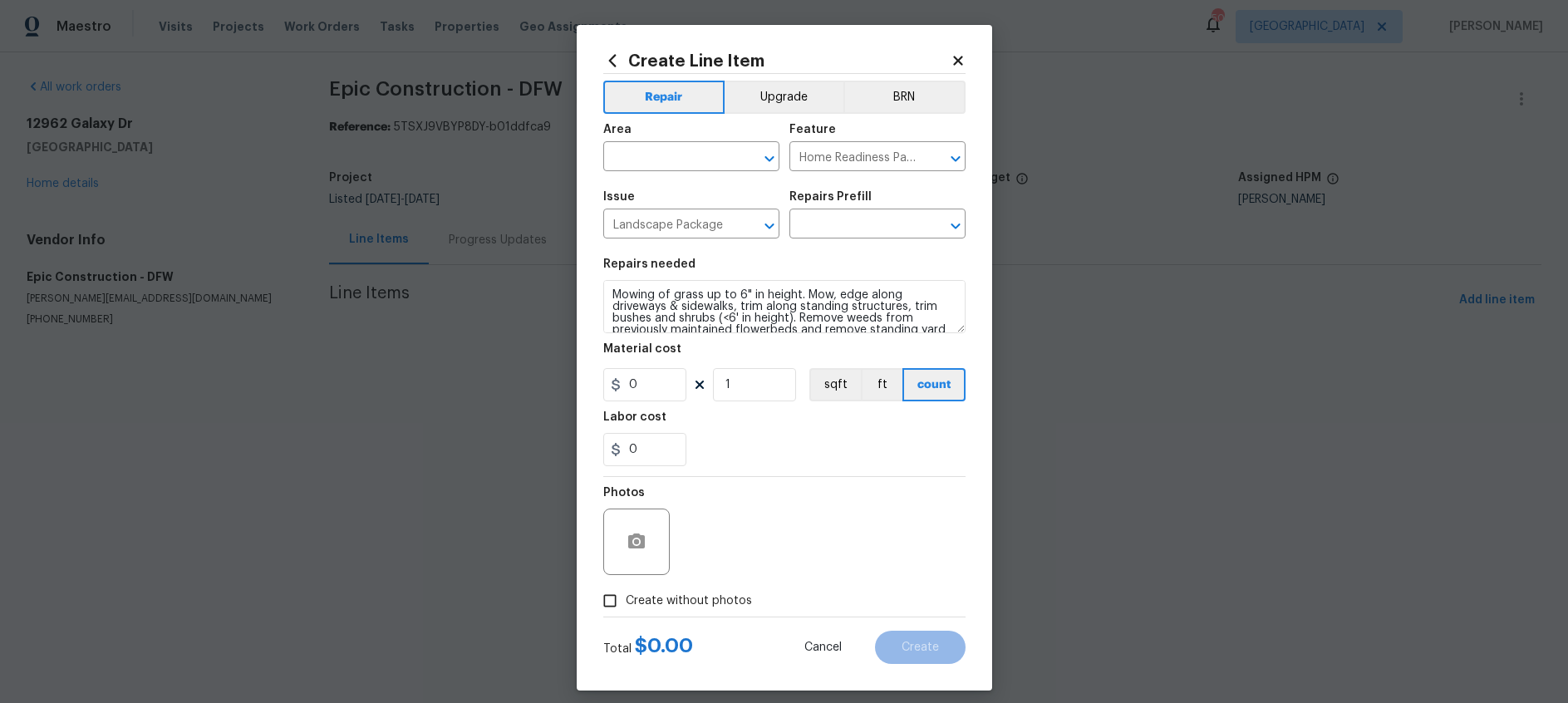
type input "Initial landscaping package $60.00"
type input "60"
click at [614, 601] on input "Create without photos" at bounding box center [610, 600] width 31 height 31
checkbox input "true"
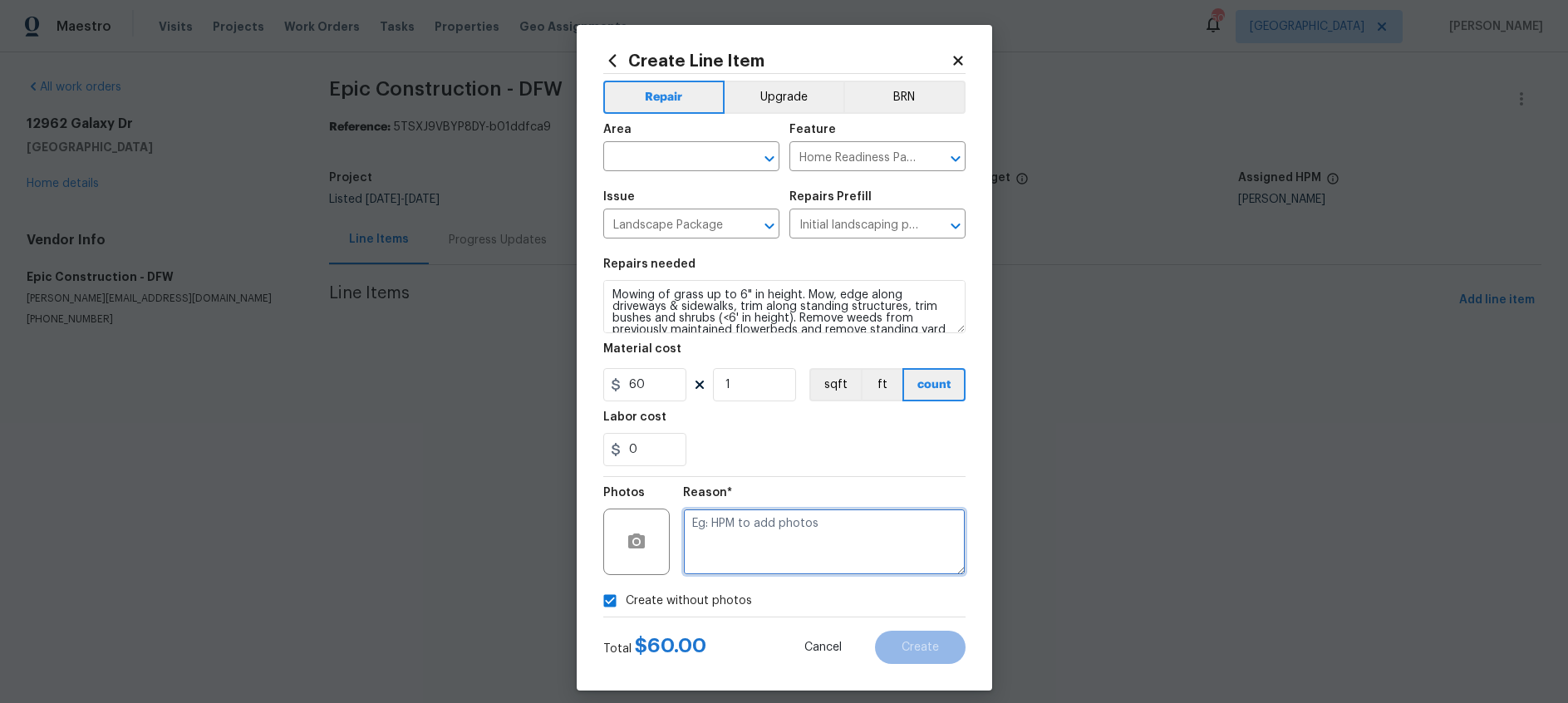
click at [812, 539] on textarea at bounding box center [823, 542] width 282 height 67
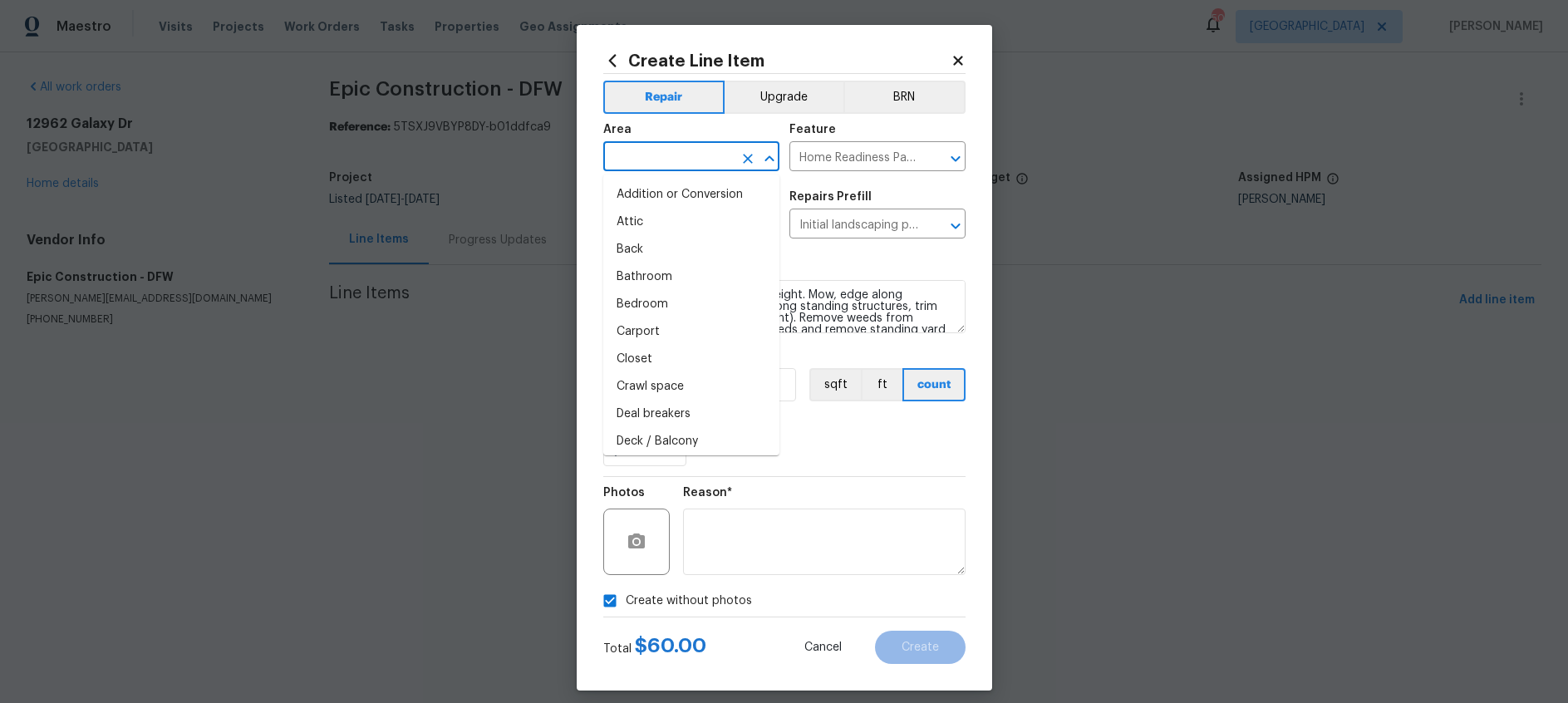
click at [698, 151] on input "text" at bounding box center [668, 158] width 130 height 26
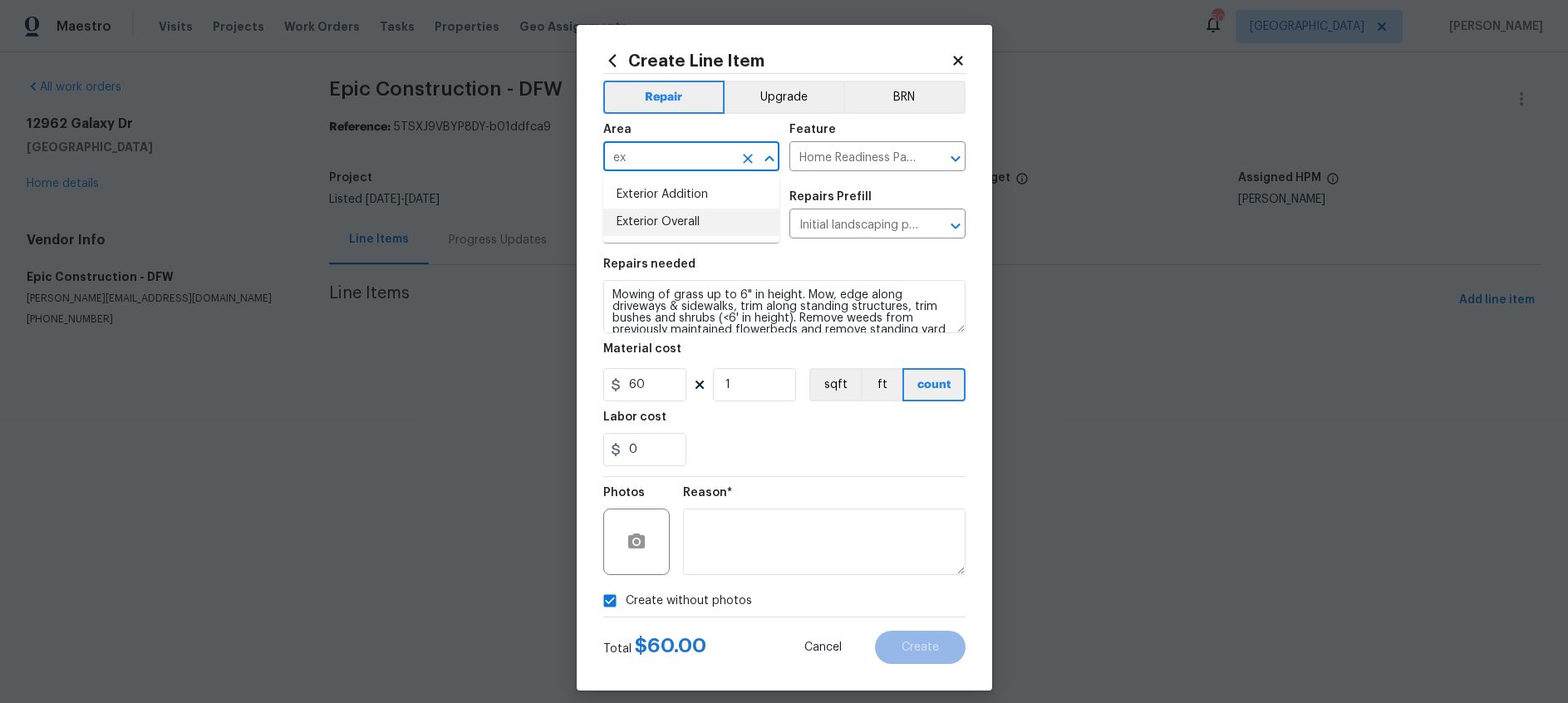
click at [684, 221] on li "Exterior Overall" at bounding box center [691, 222] width 176 height 28
type input "Exterior Overall"
click at [918, 655] on button "Create" at bounding box center [920, 648] width 91 height 33
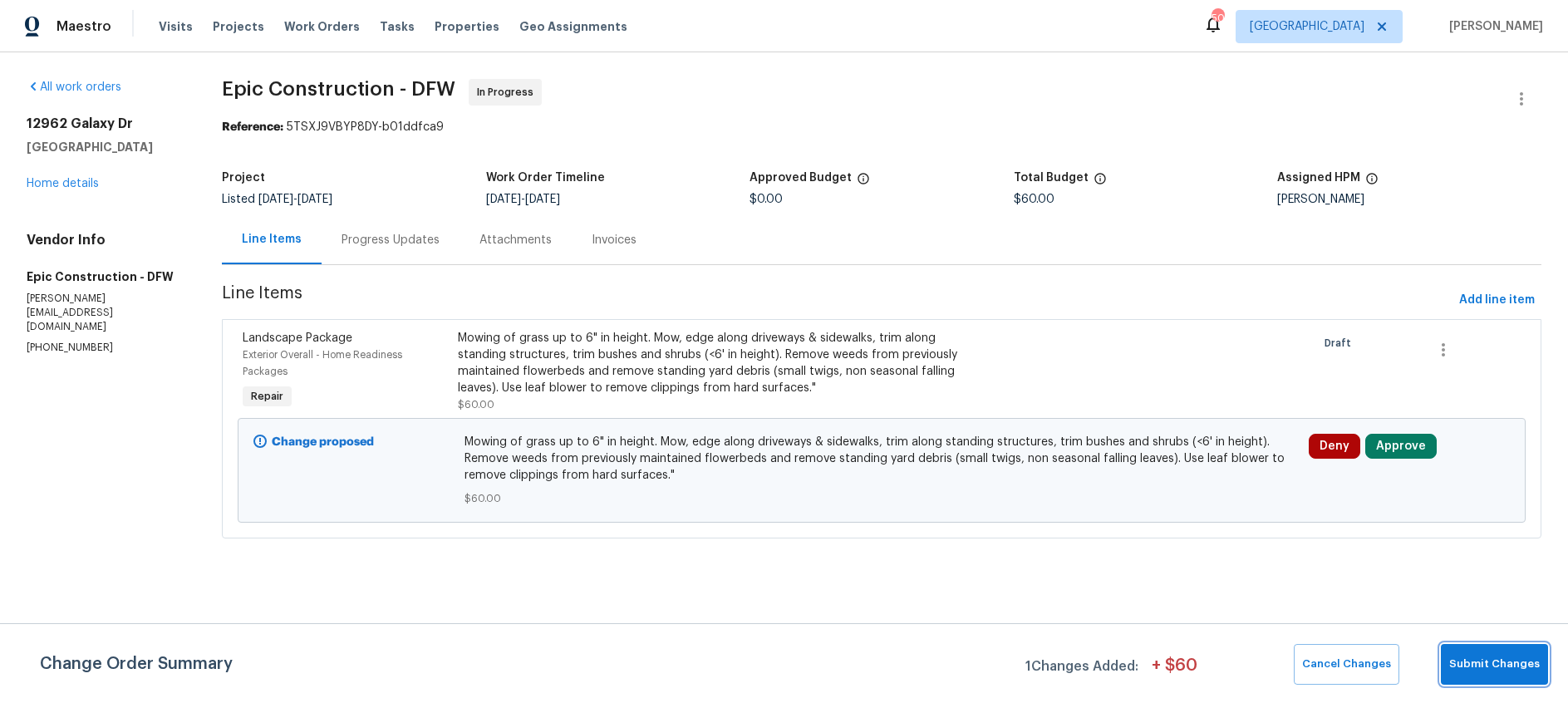
click at [1512, 667] on span "Submit Changes" at bounding box center [1495, 664] width 91 height 19
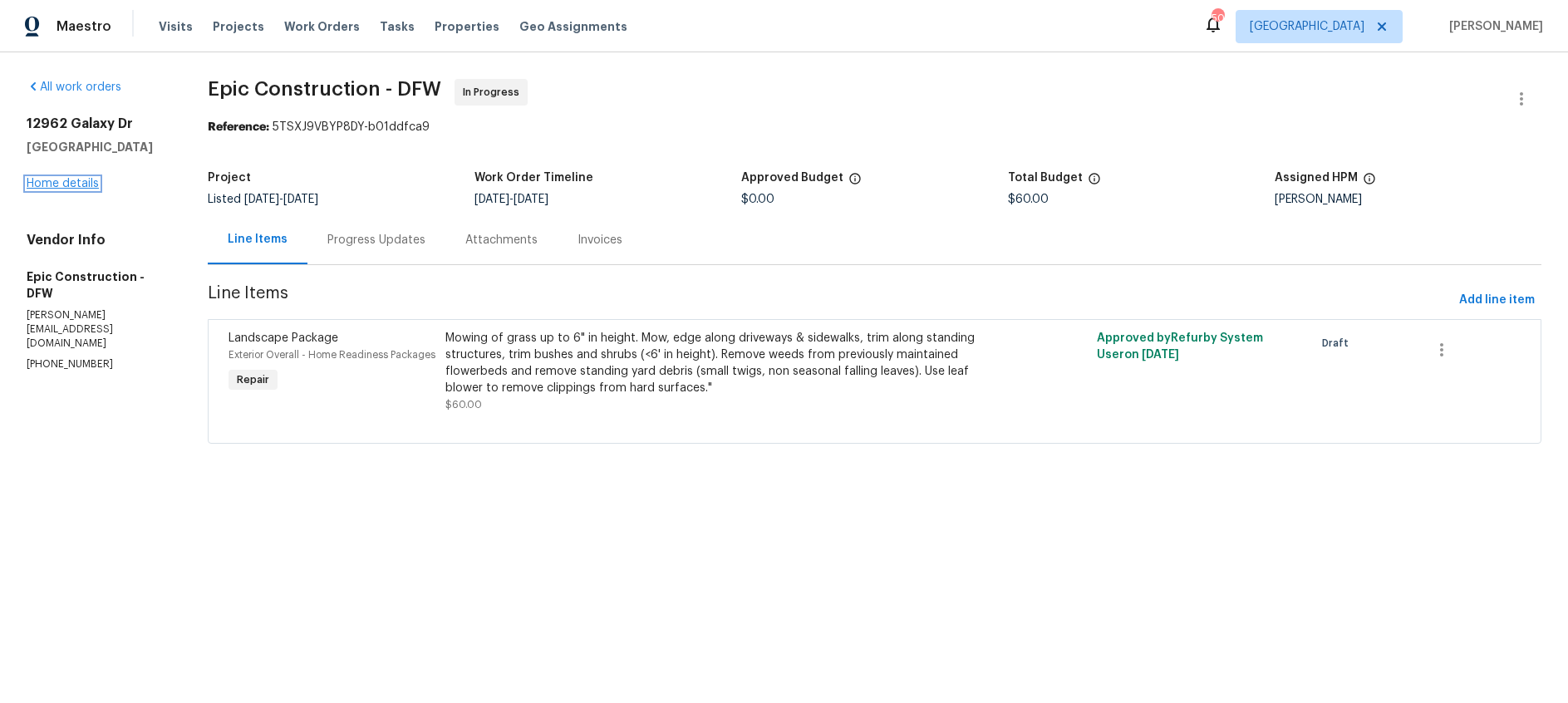
click at [83, 182] on link "Home details" at bounding box center [63, 183] width 72 height 12
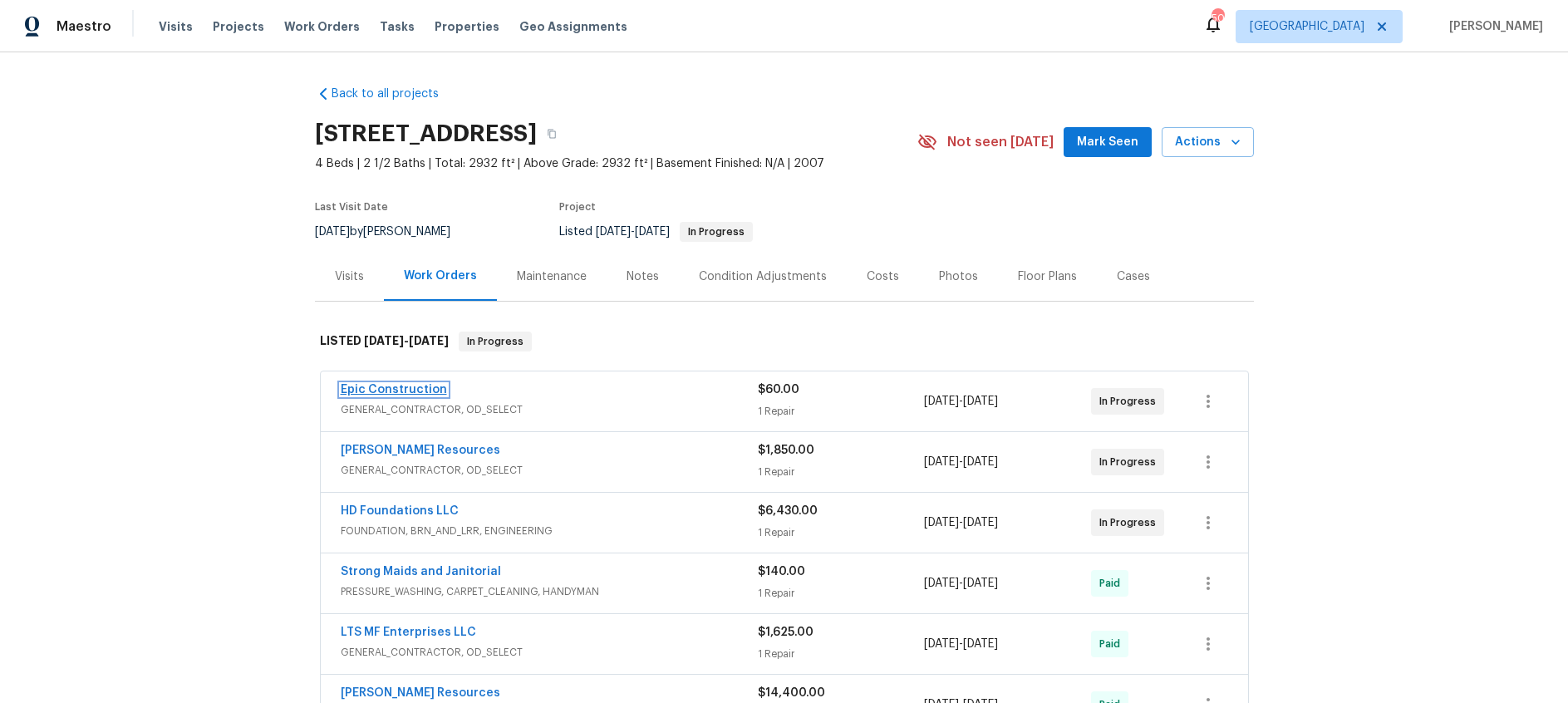
click at [425, 391] on link "Epic Construction" at bounding box center [393, 389] width 106 height 12
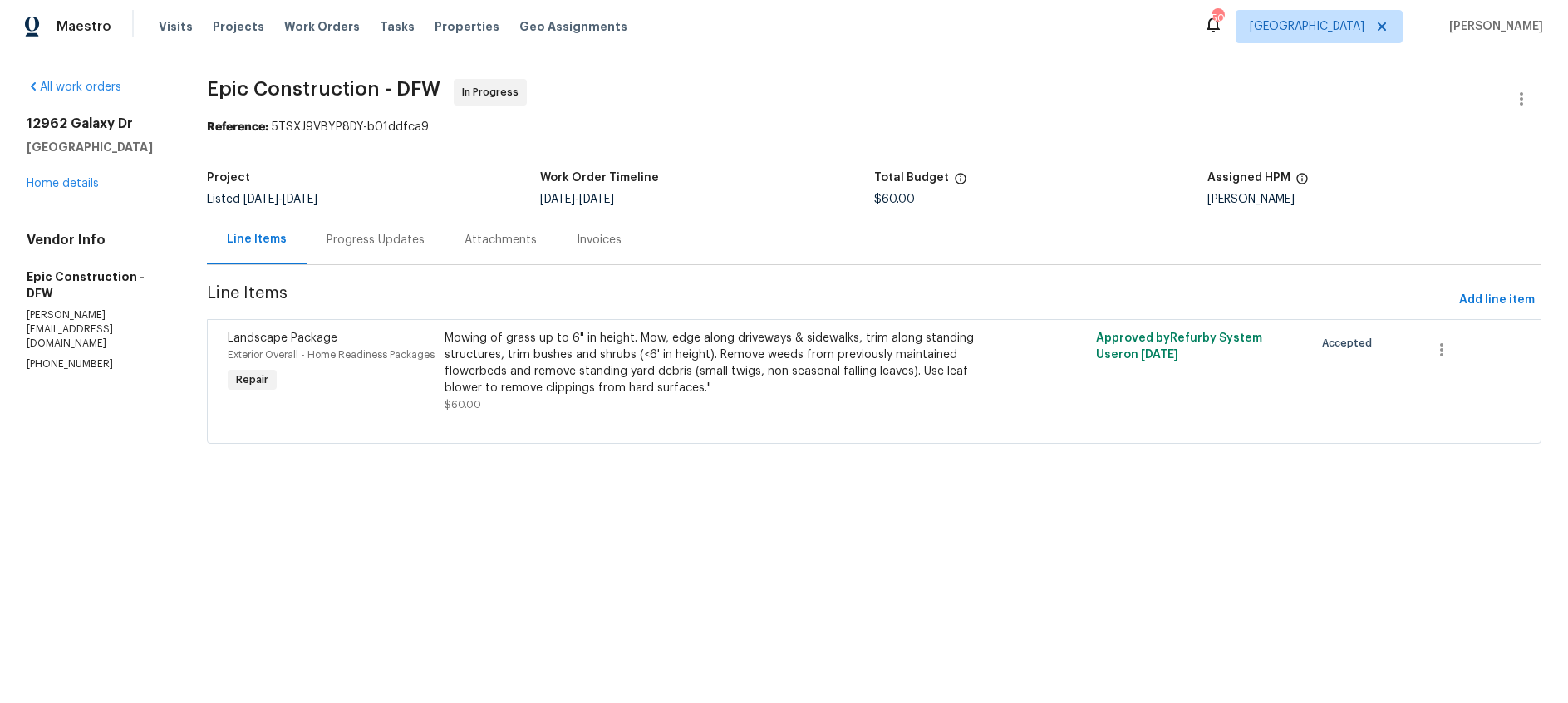
click at [356, 232] on div "Progress Updates" at bounding box center [376, 240] width 98 height 17
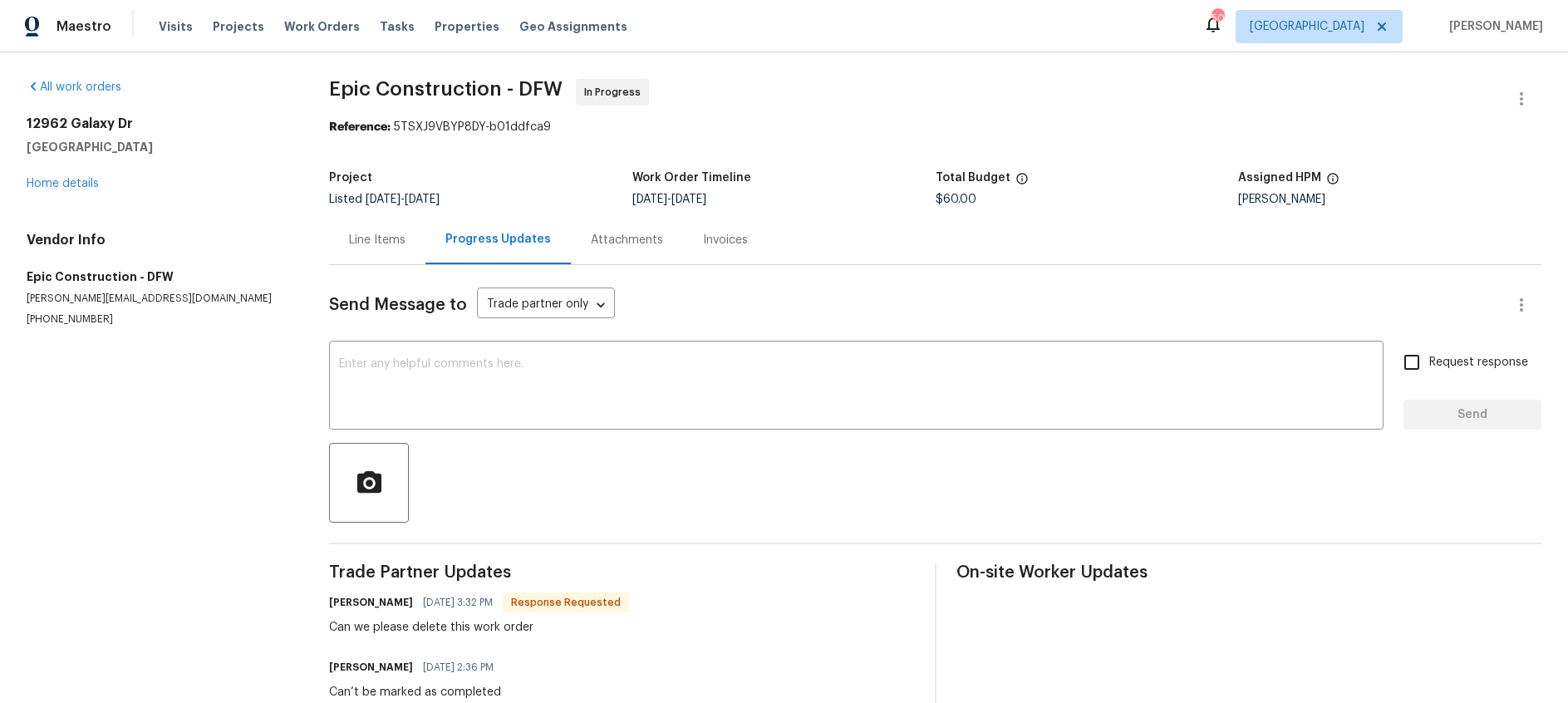
click at [374, 242] on div "Line Items" at bounding box center [377, 240] width 56 height 17
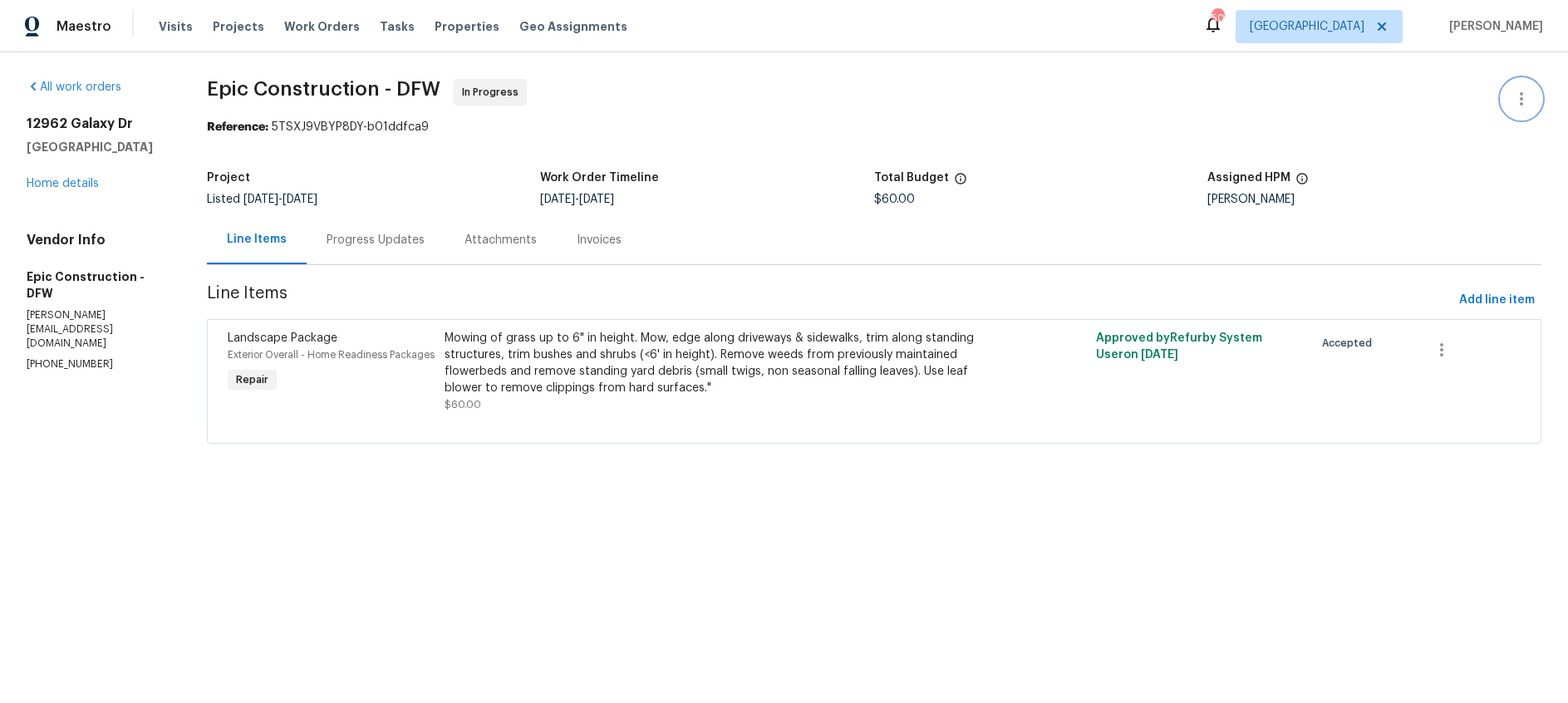
click at [1525, 98] on icon "button" at bounding box center [1522, 99] width 20 height 20
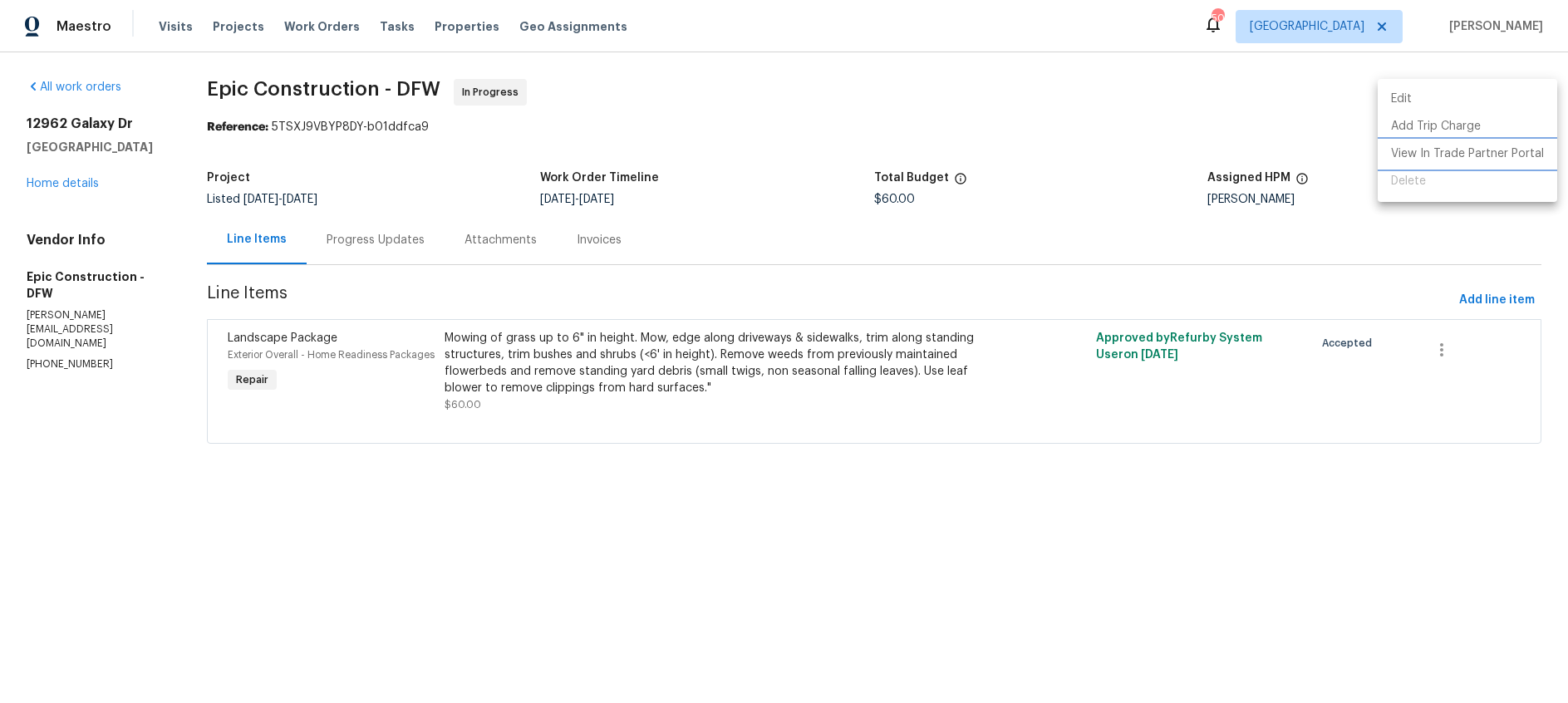
click at [1495, 152] on li "View In Trade Partner Portal" at bounding box center [1468, 154] width 179 height 28
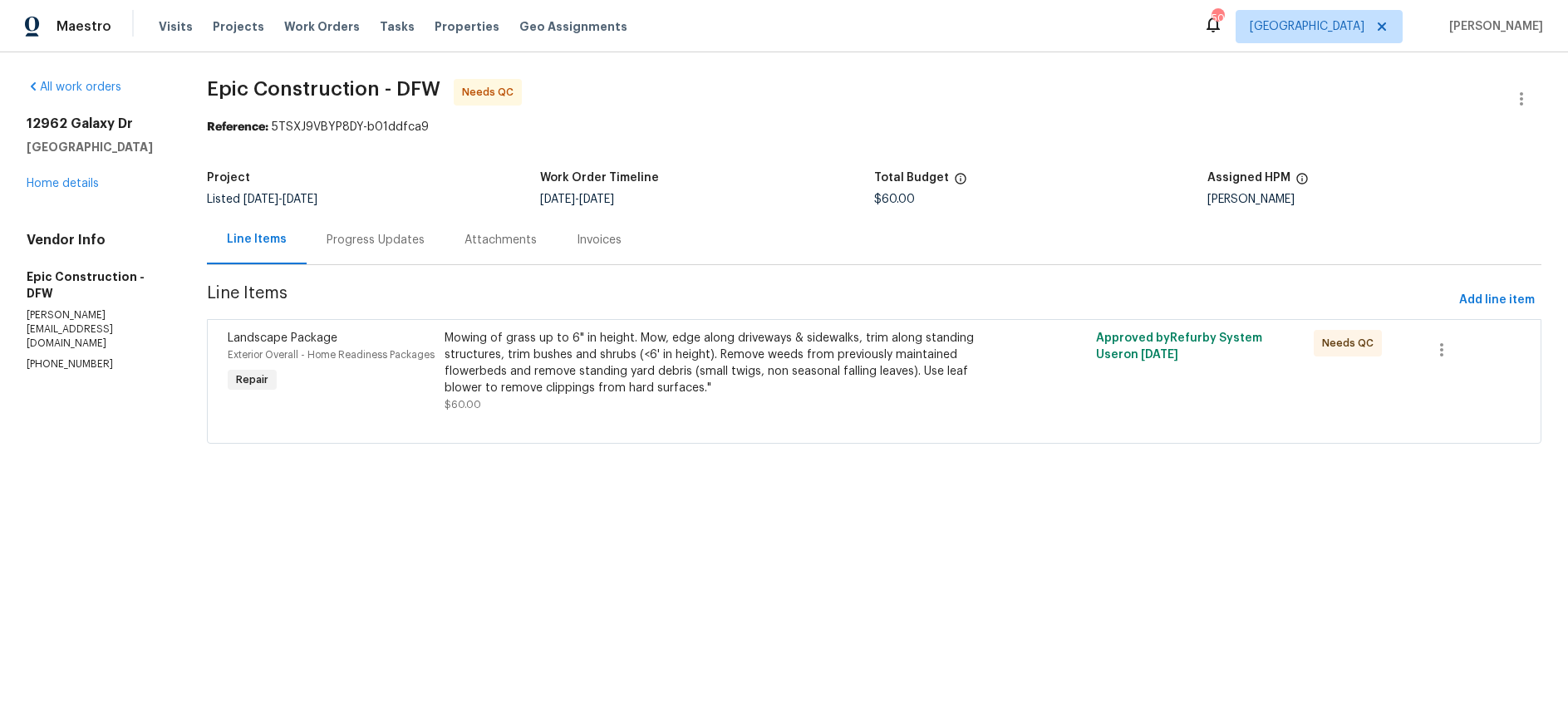
click at [773, 362] on div "Mowing of grass up to 6" in height. Mow, edge along driveways & sidewalks, trim…" at bounding box center [711, 364] width 533 height 67
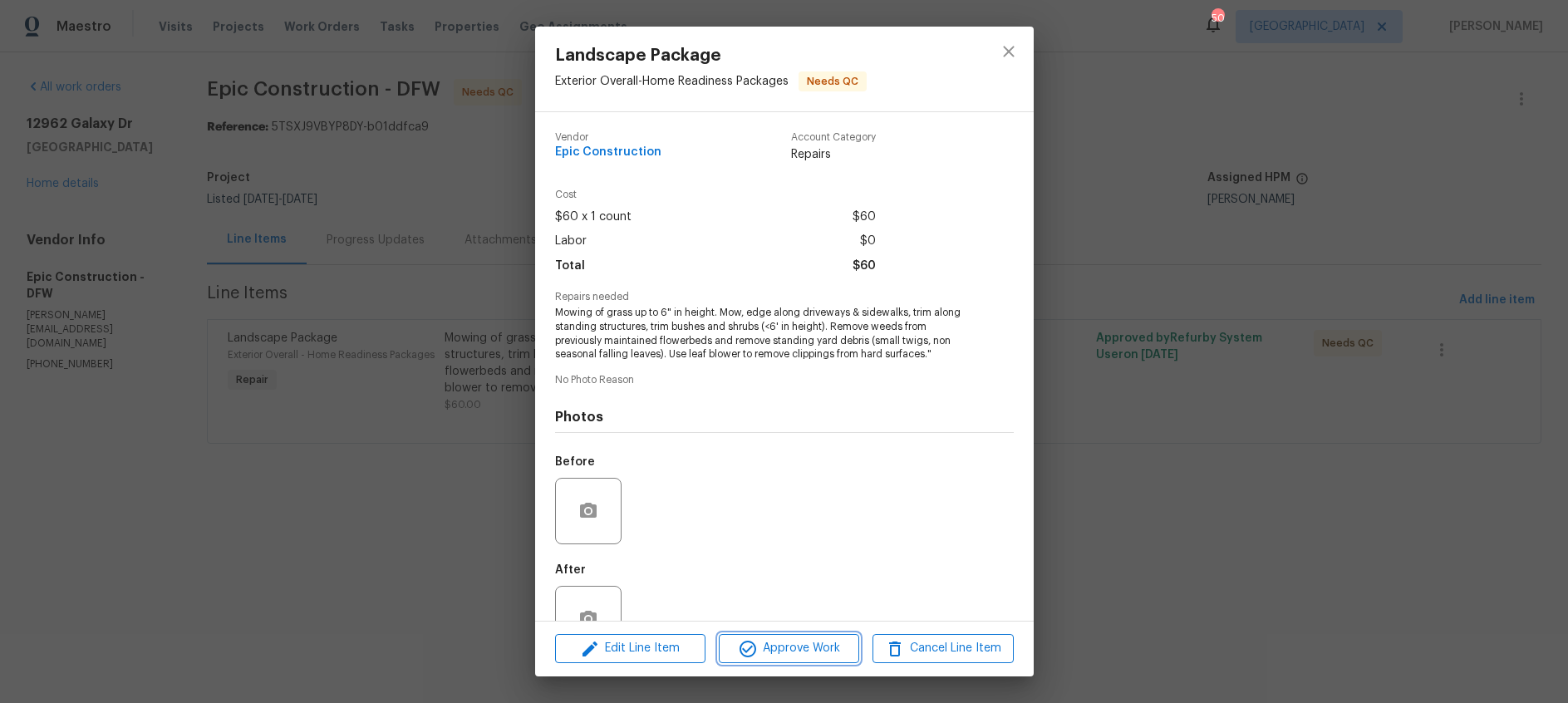
click at [781, 650] on span "Approve Work" at bounding box center [789, 648] width 130 height 20
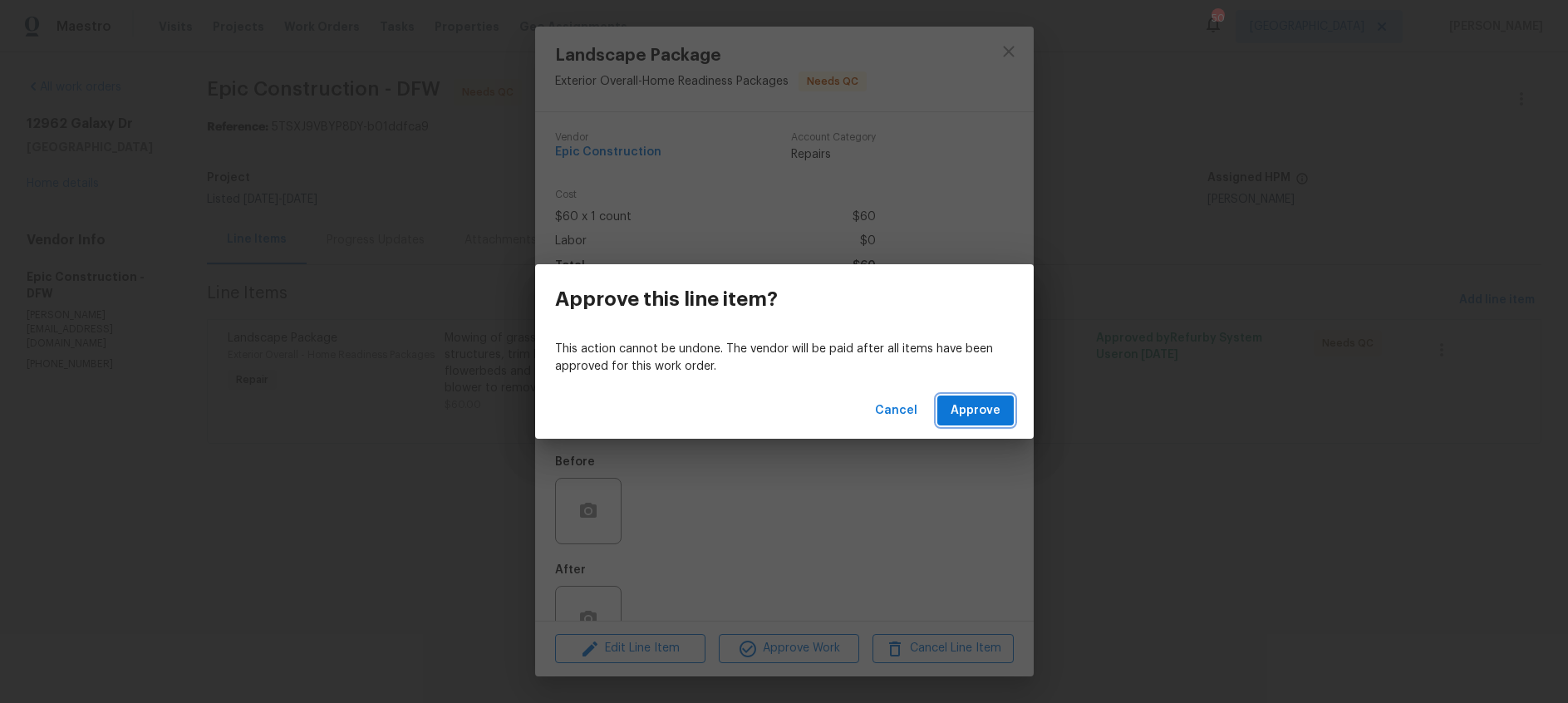
click at [974, 413] on span "Approve" at bounding box center [976, 411] width 50 height 20
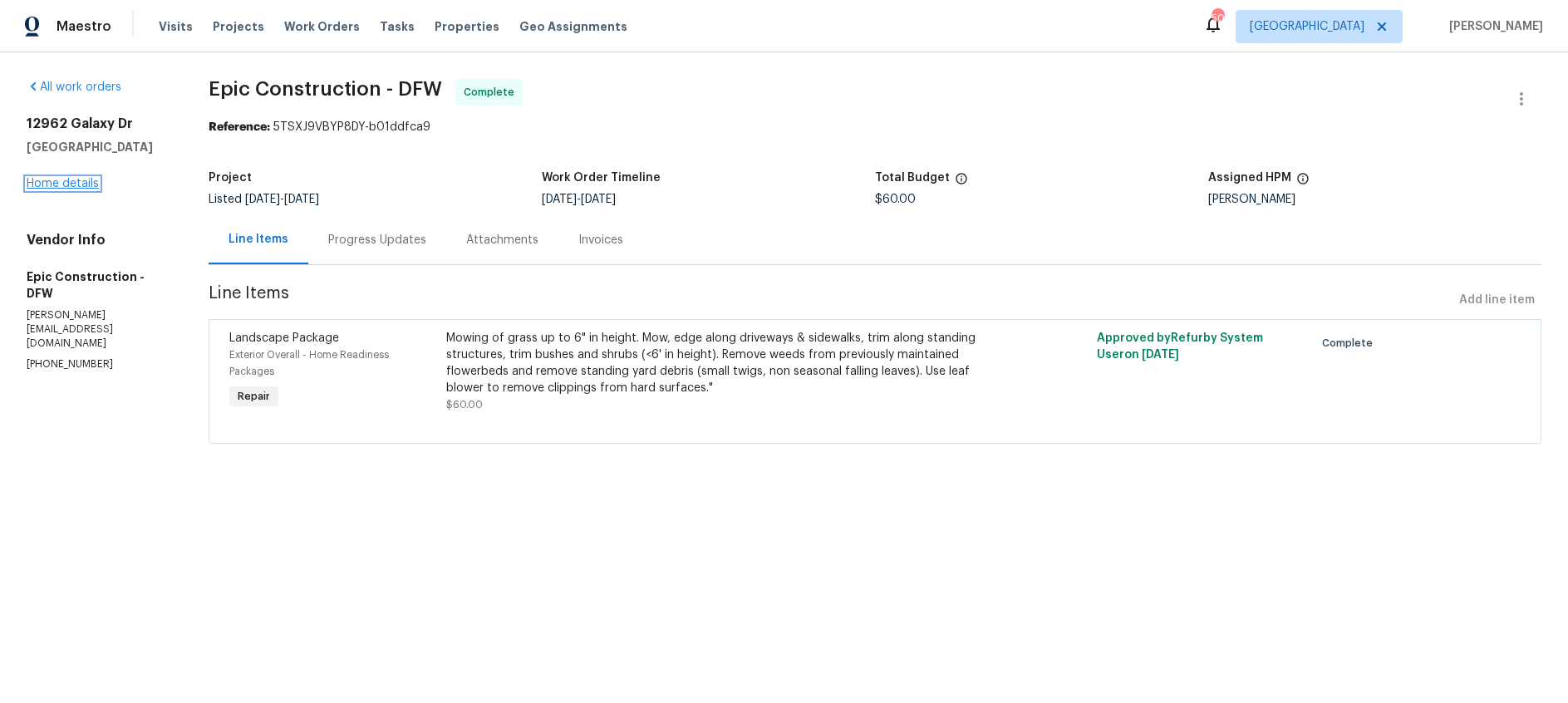
click at [62, 182] on link "Home details" at bounding box center [63, 183] width 72 height 12
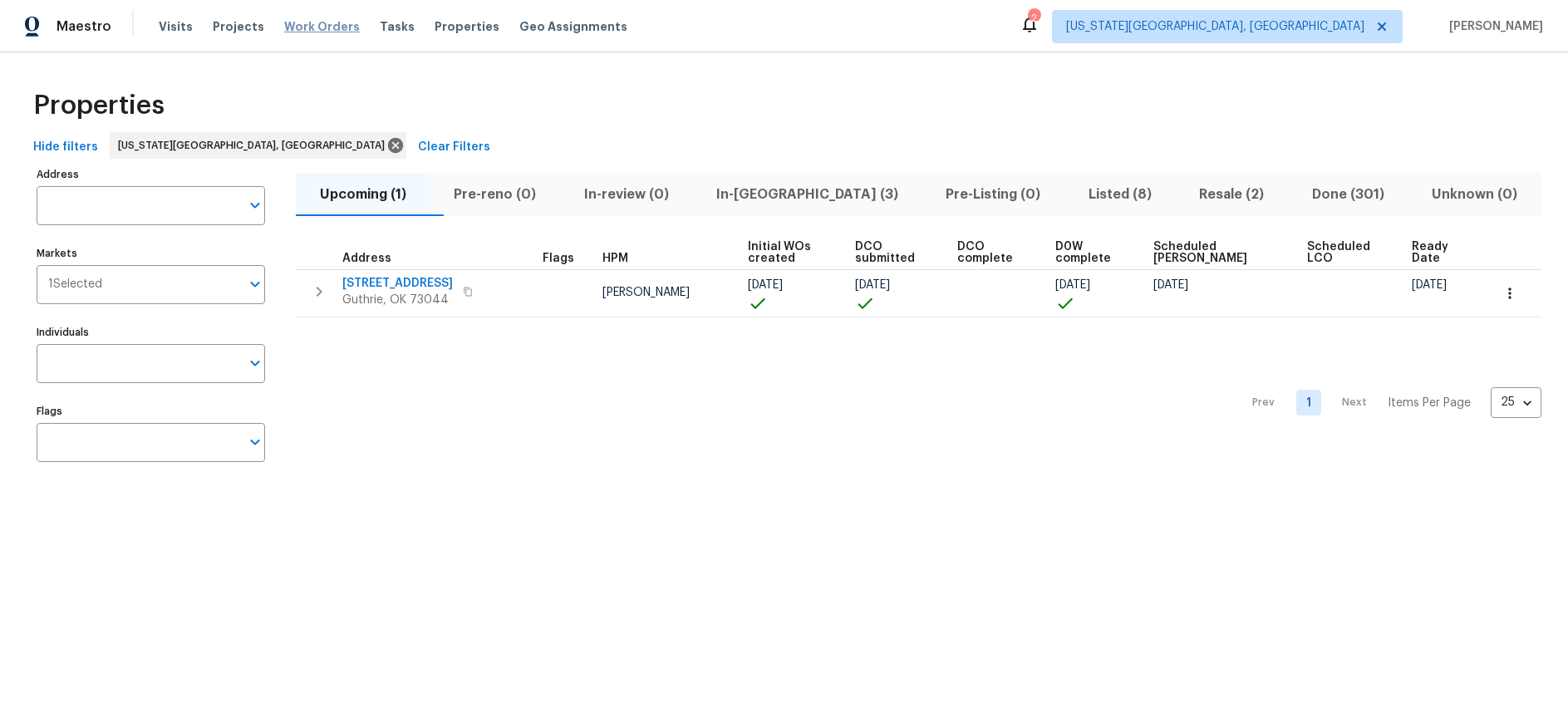
click at [315, 29] on span "Work Orders" at bounding box center [322, 27] width 76 height 17
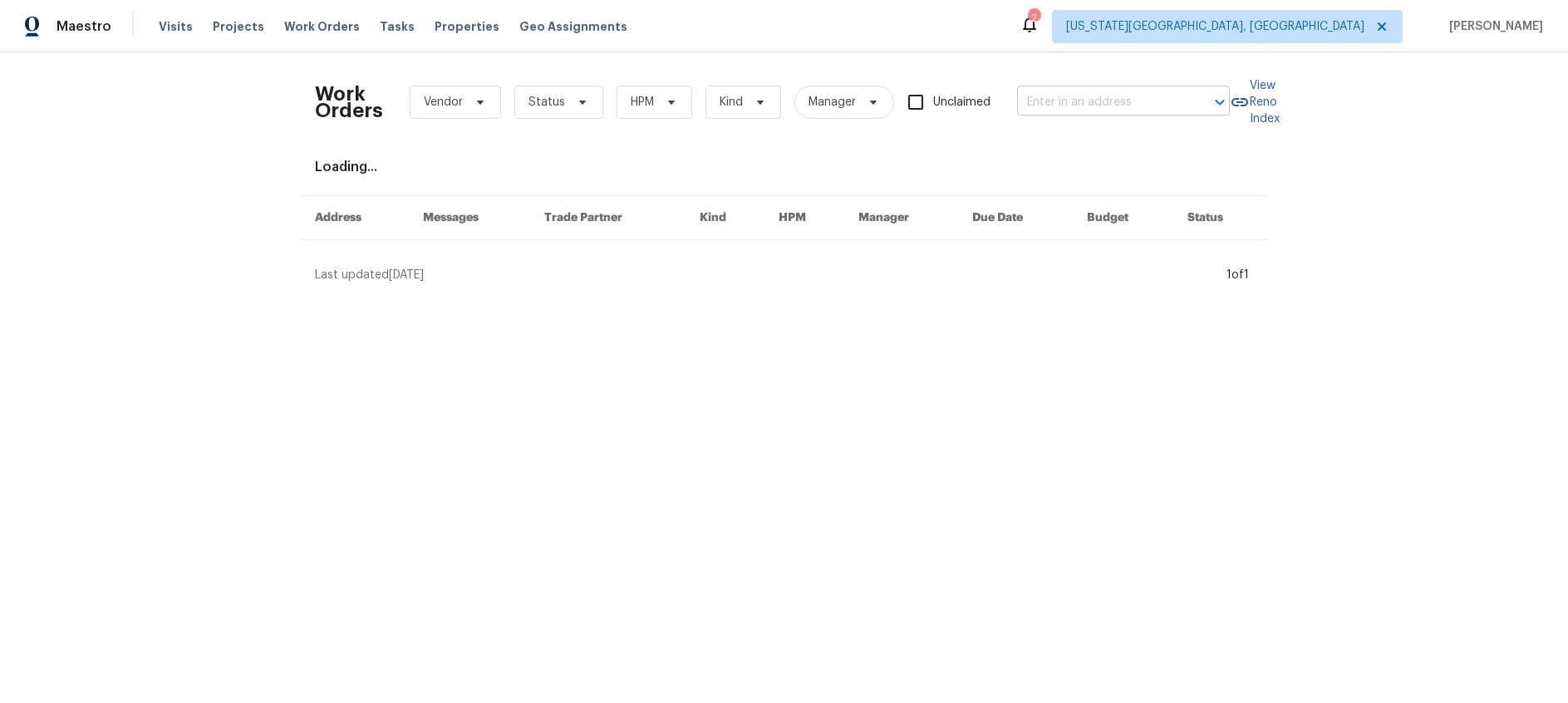
click at [1089, 101] on input "text" at bounding box center [1101, 103] width 167 height 26
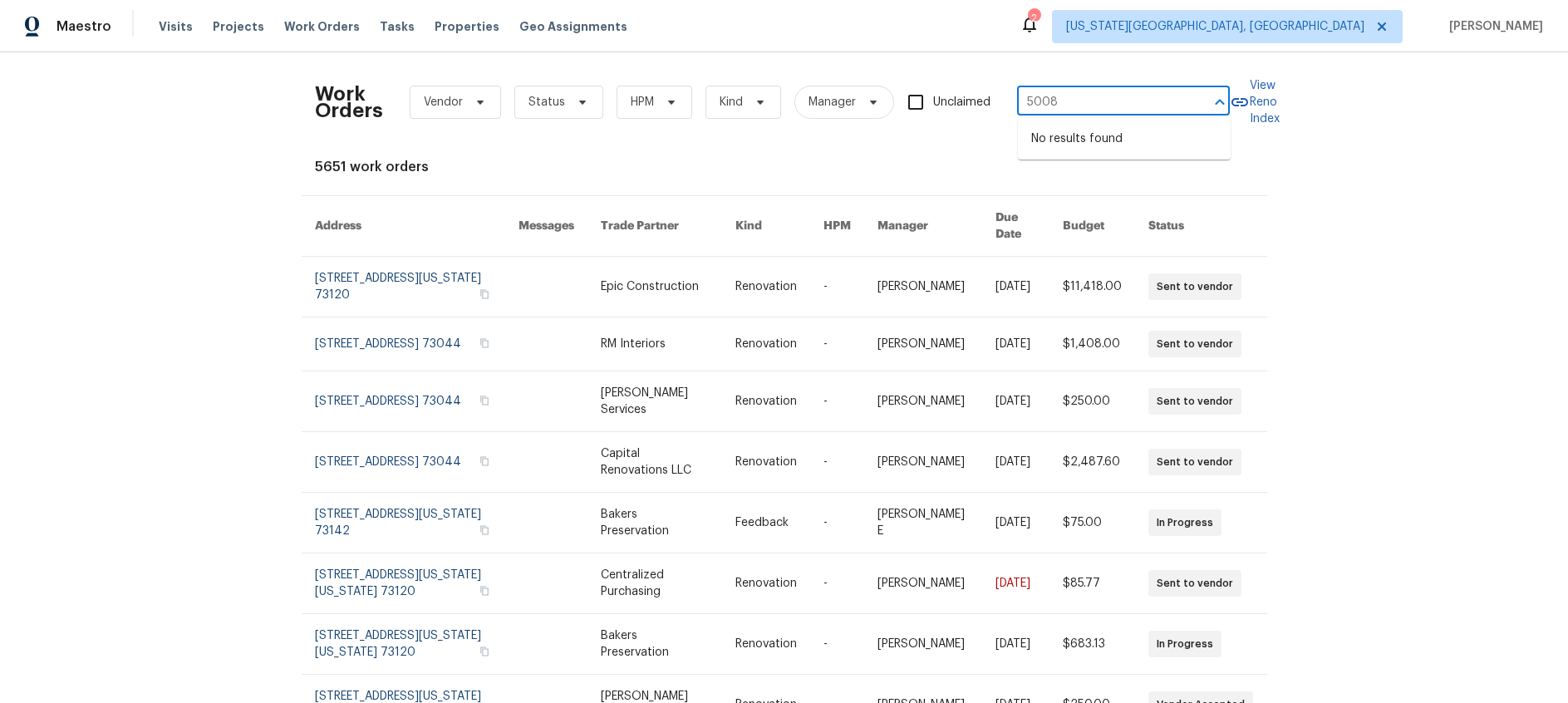
type input "5008"
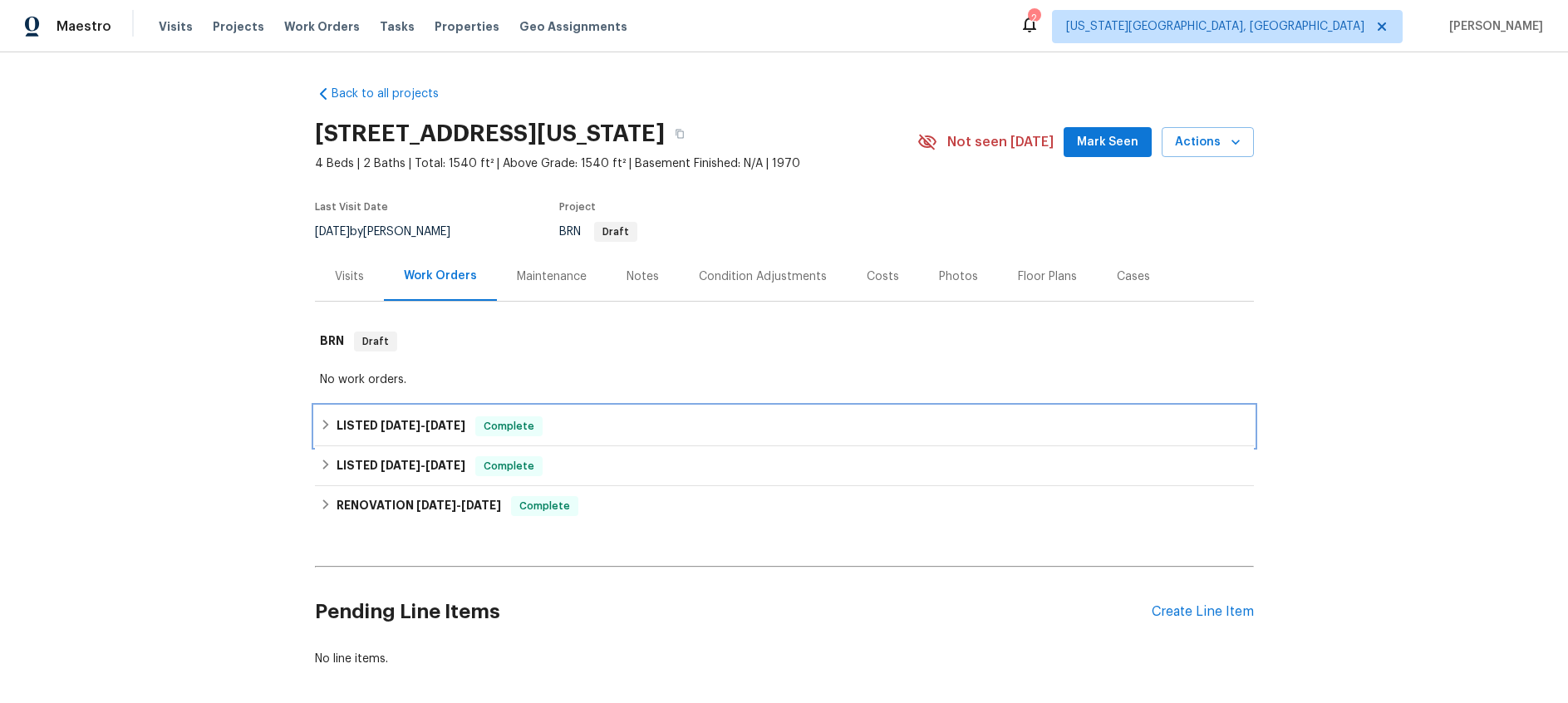
click at [420, 421] on span "2/26/25" at bounding box center [400, 426] width 40 height 12
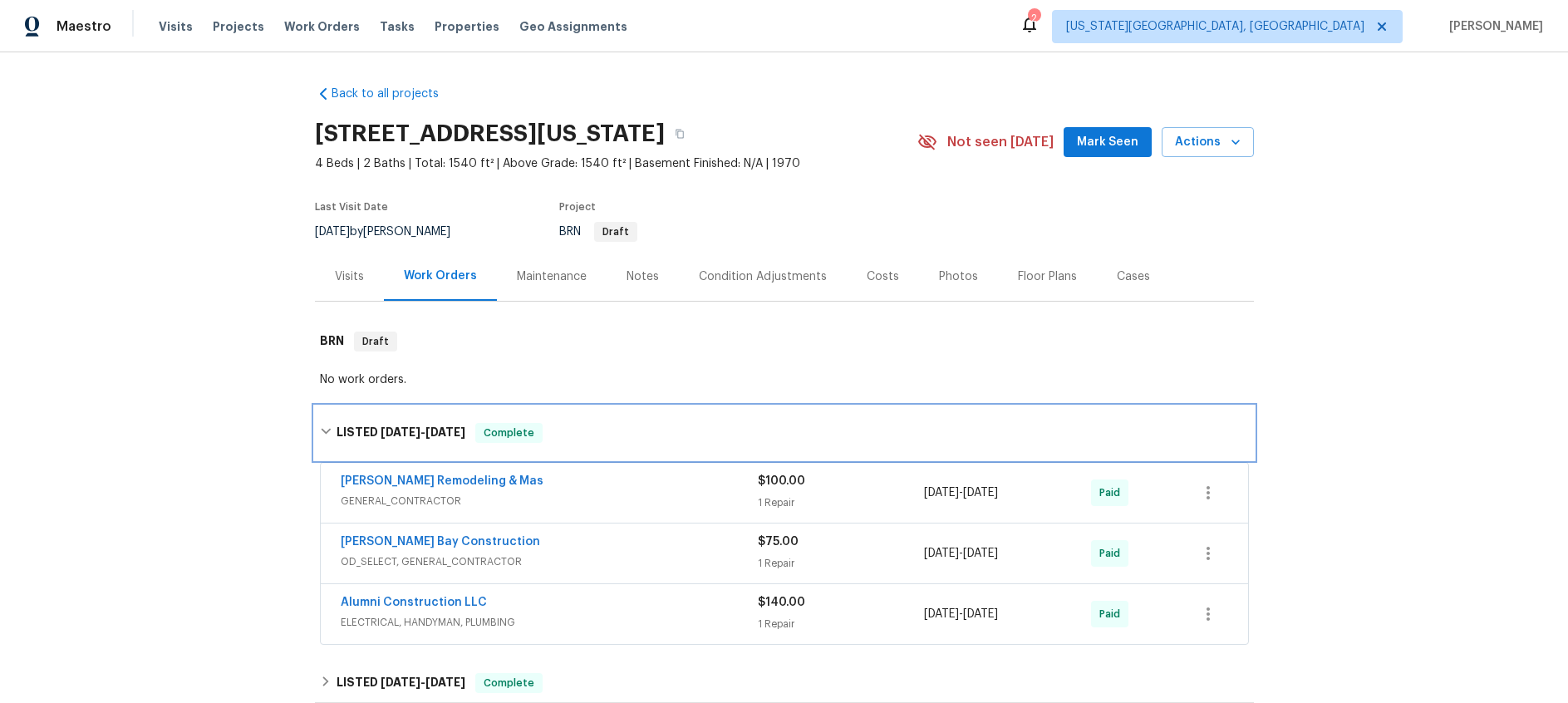
scroll to position [157, 0]
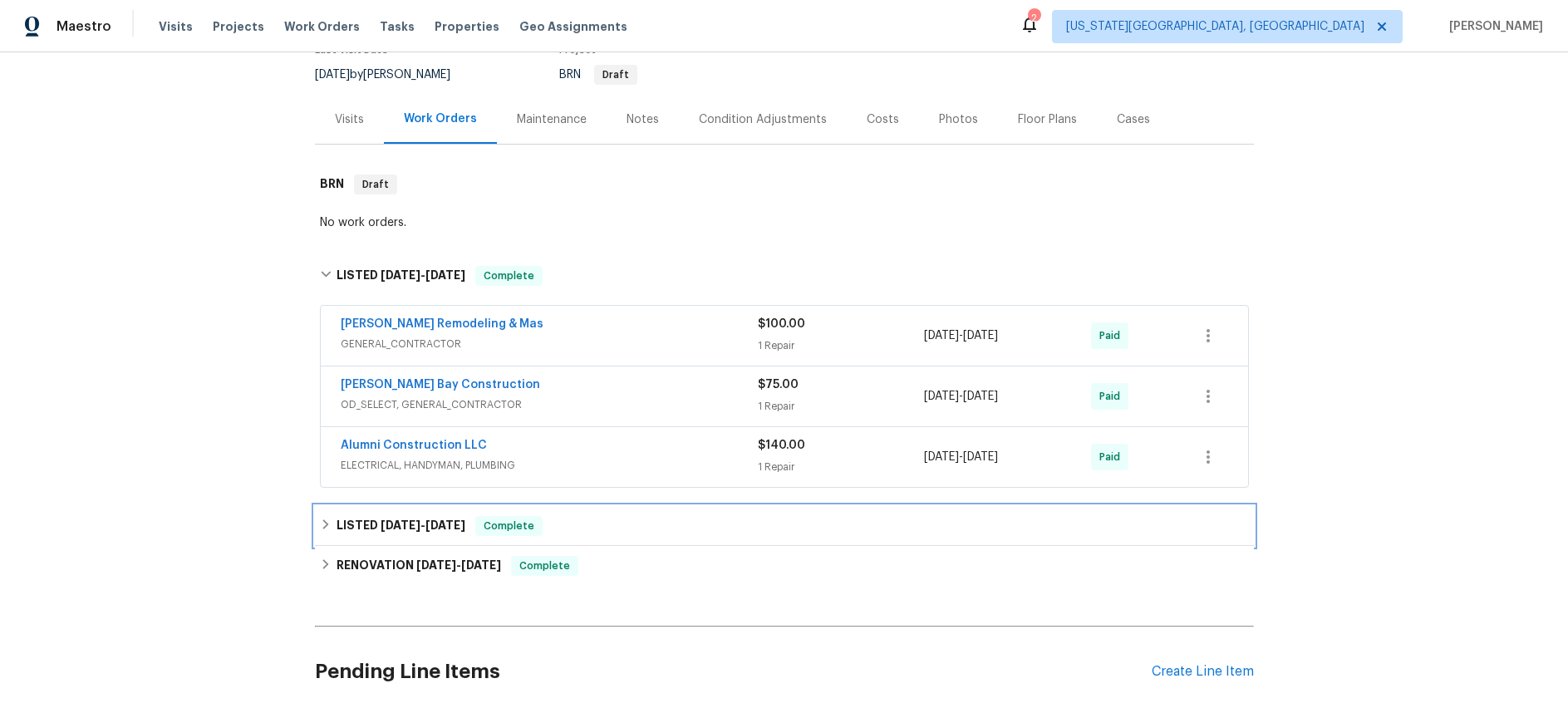
click at [414, 524] on span "1/4/25 - 1/7/25" at bounding box center [423, 524] width 85 height 12
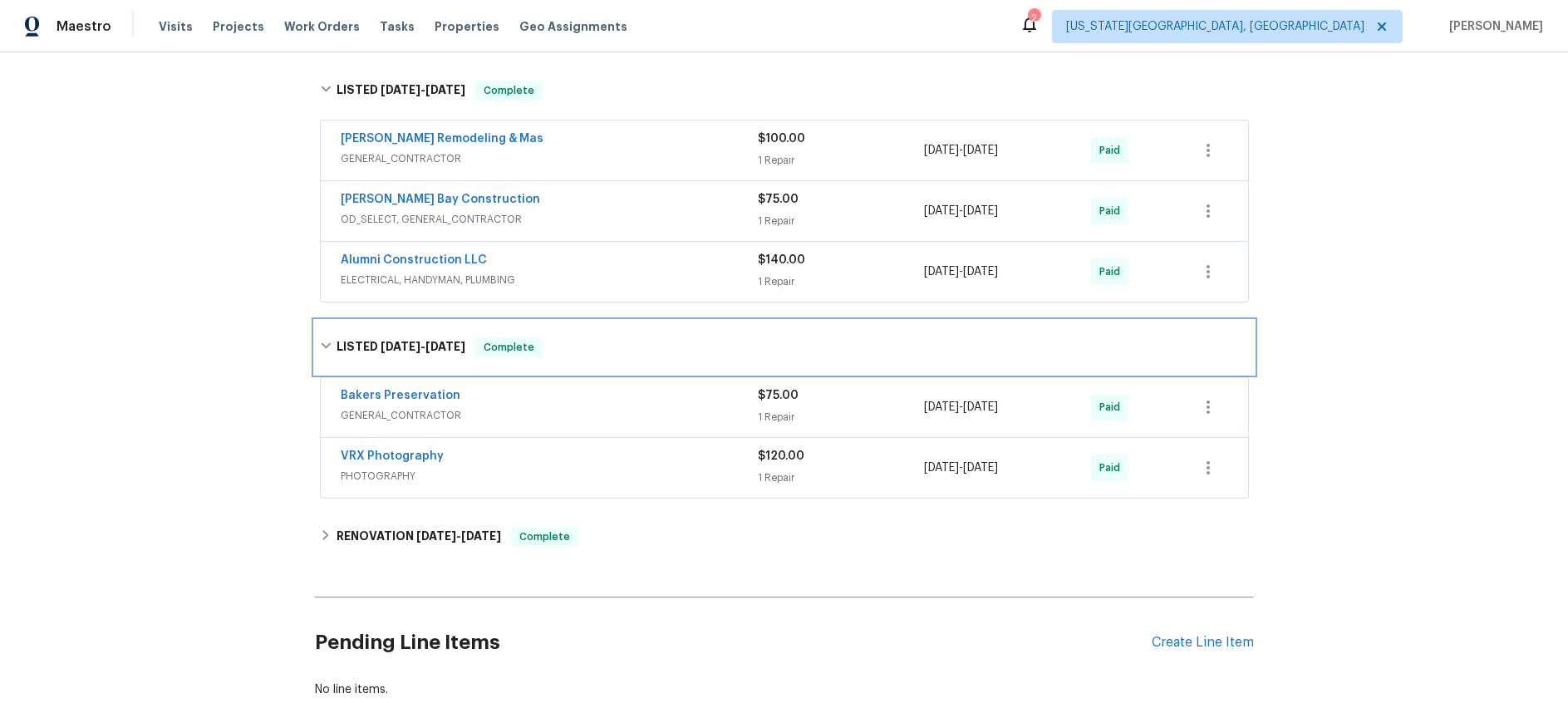
scroll to position [351, 0]
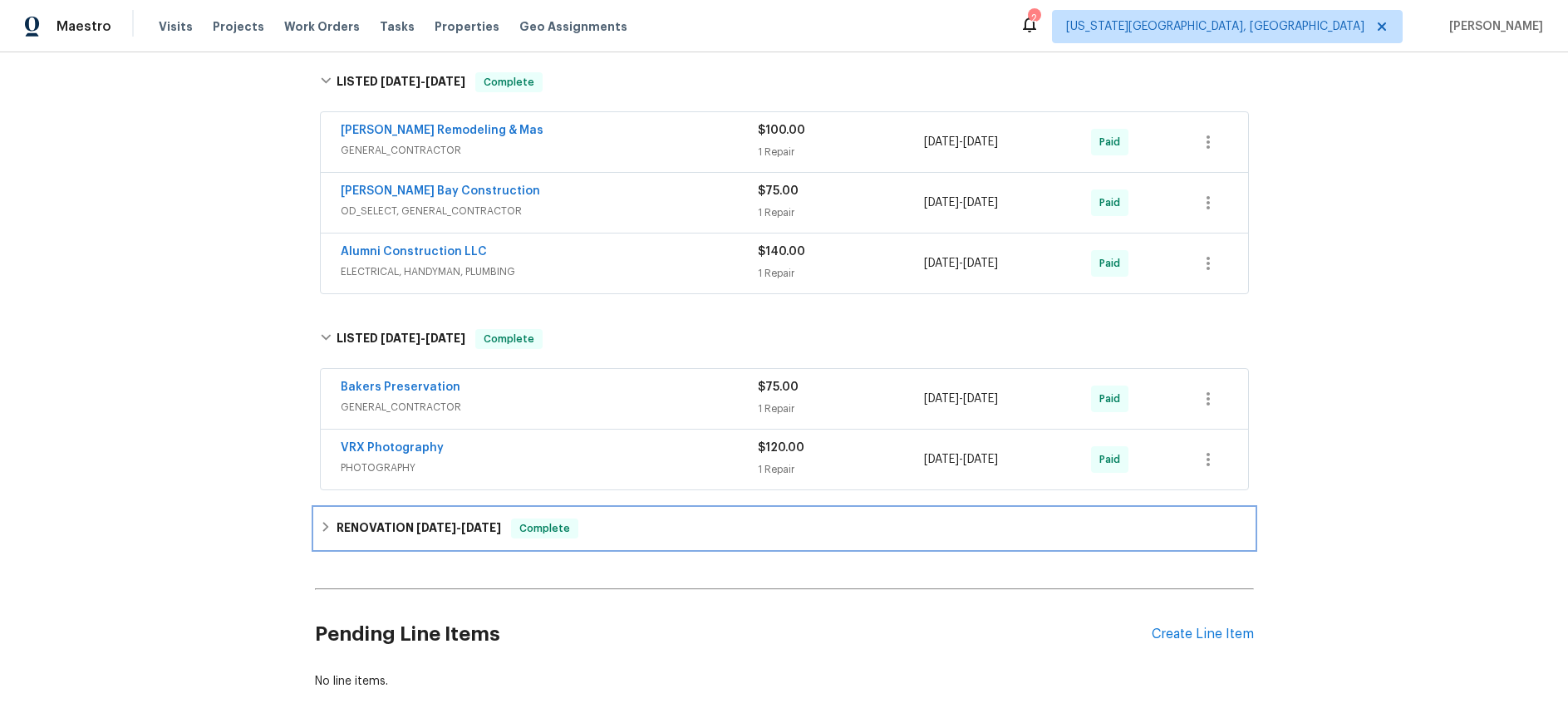
click at [397, 529] on h6 "RENOVATION 11/26/24 - 1/11/25" at bounding box center [419, 529] width 165 height 20
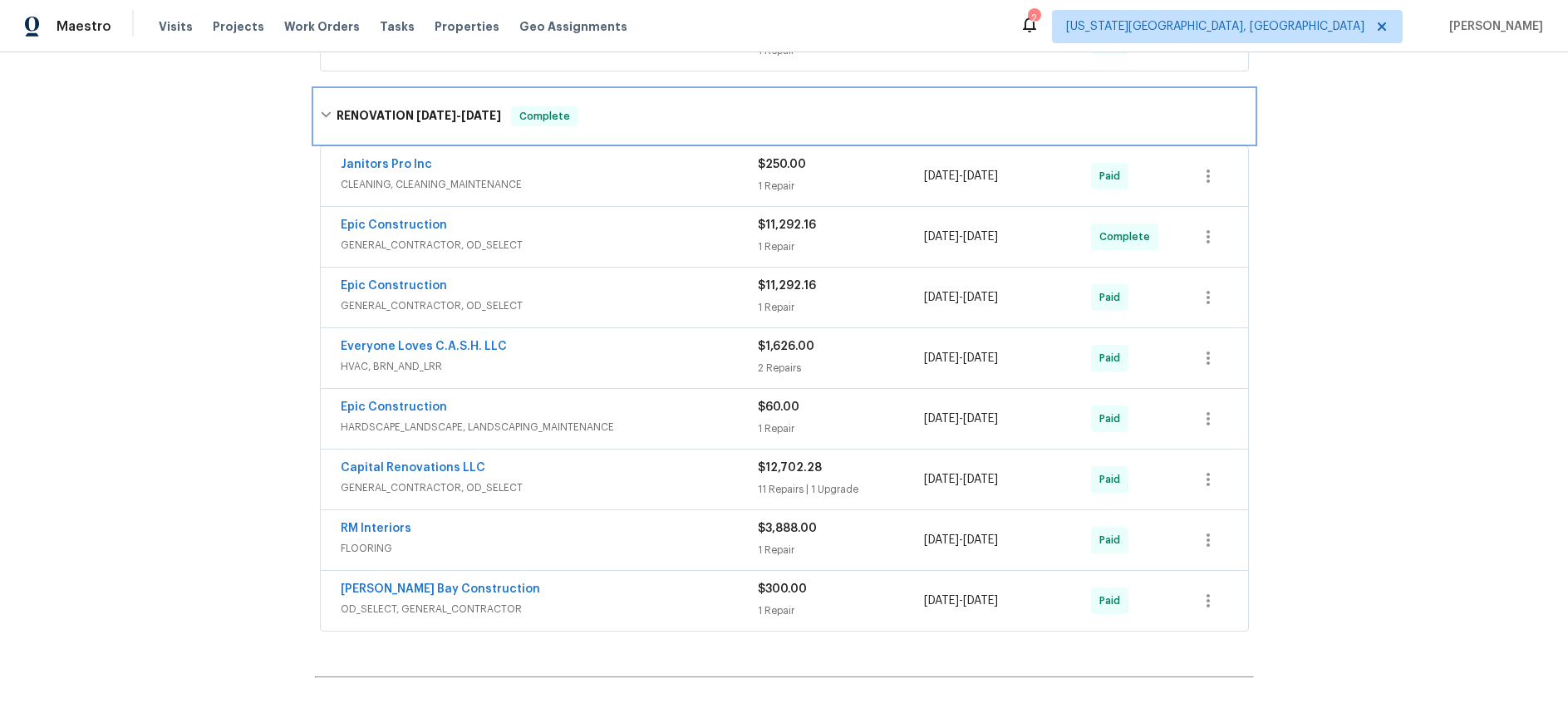
scroll to position [771, 0]
click at [693, 237] on span "GENERAL_CONTRACTOR, OD_SELECT" at bounding box center [549, 244] width 417 height 17
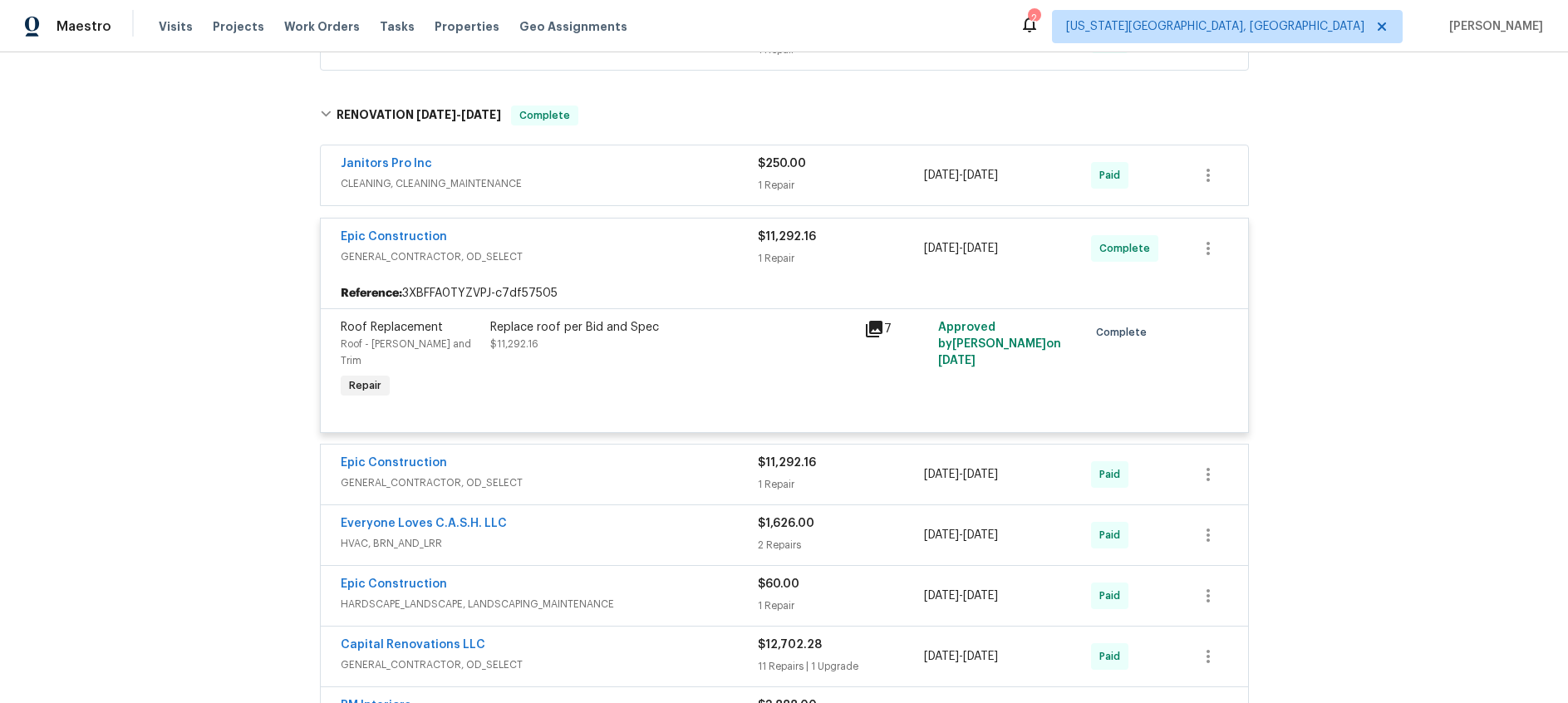
click at [873, 328] on icon at bounding box center [874, 329] width 17 height 17
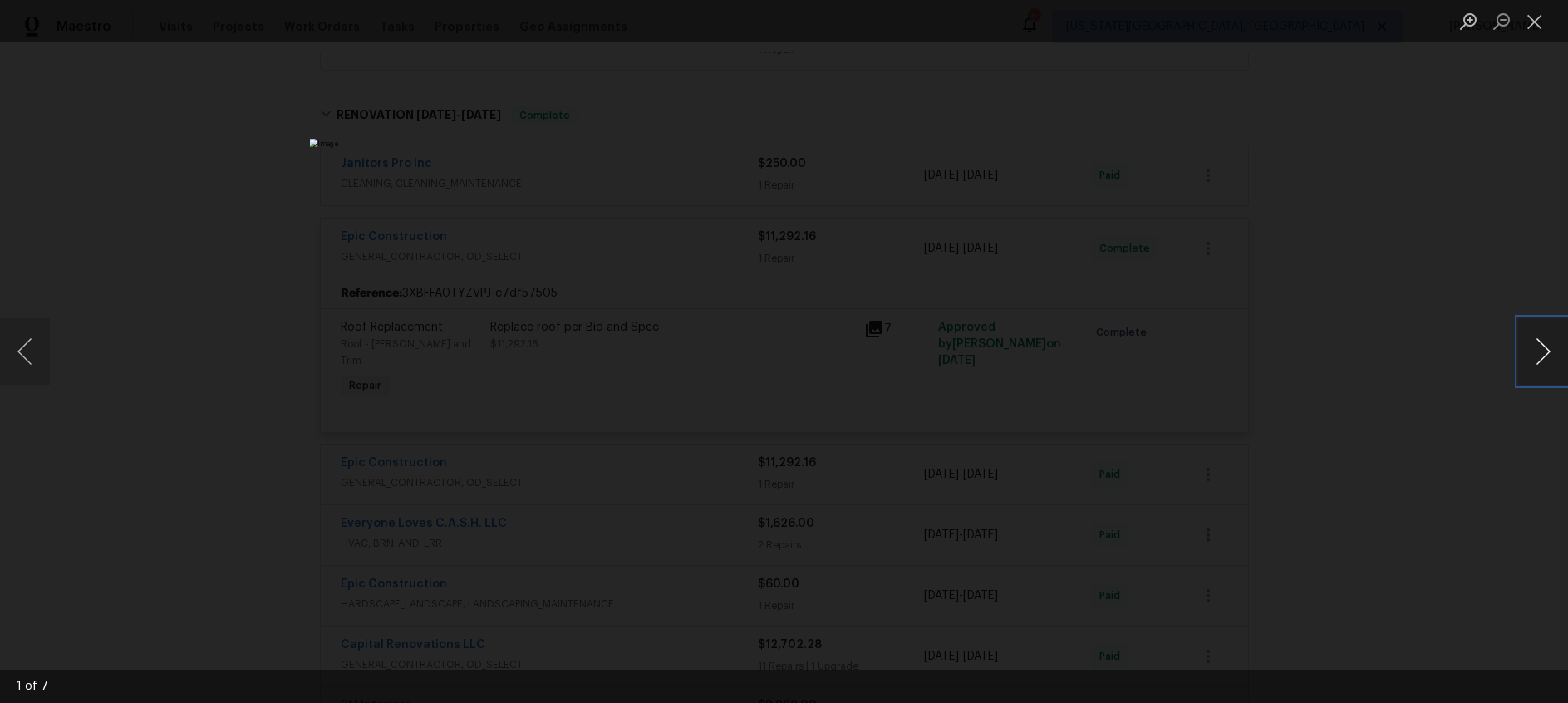
click at [1545, 344] on button "Next image" at bounding box center [1543, 352] width 50 height 67
click at [1543, 23] on button "Close lightbox" at bounding box center [1535, 20] width 33 height 29
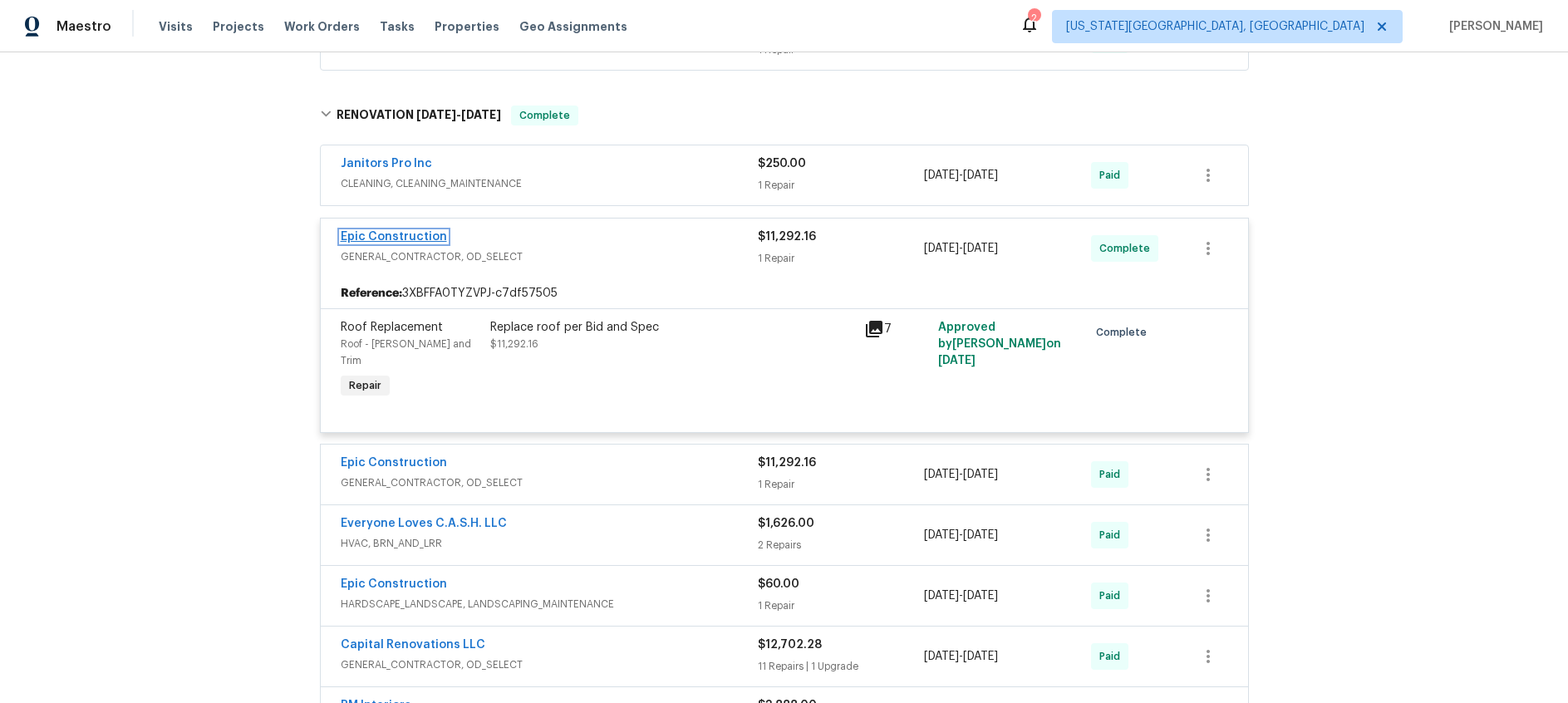
click at [402, 236] on link "Epic Construction" at bounding box center [393, 237] width 106 height 12
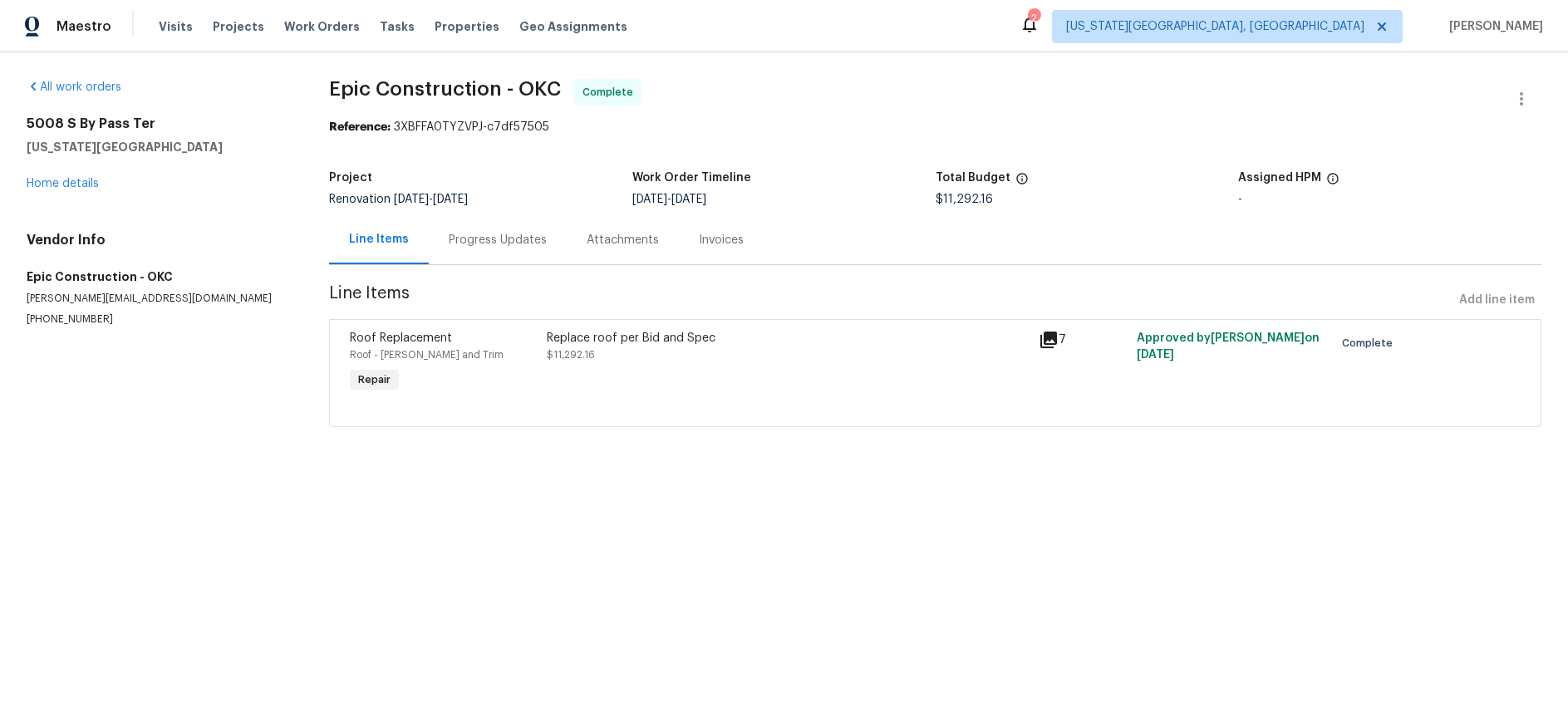
click at [486, 254] on div "Progress Updates" at bounding box center [498, 240] width 138 height 49
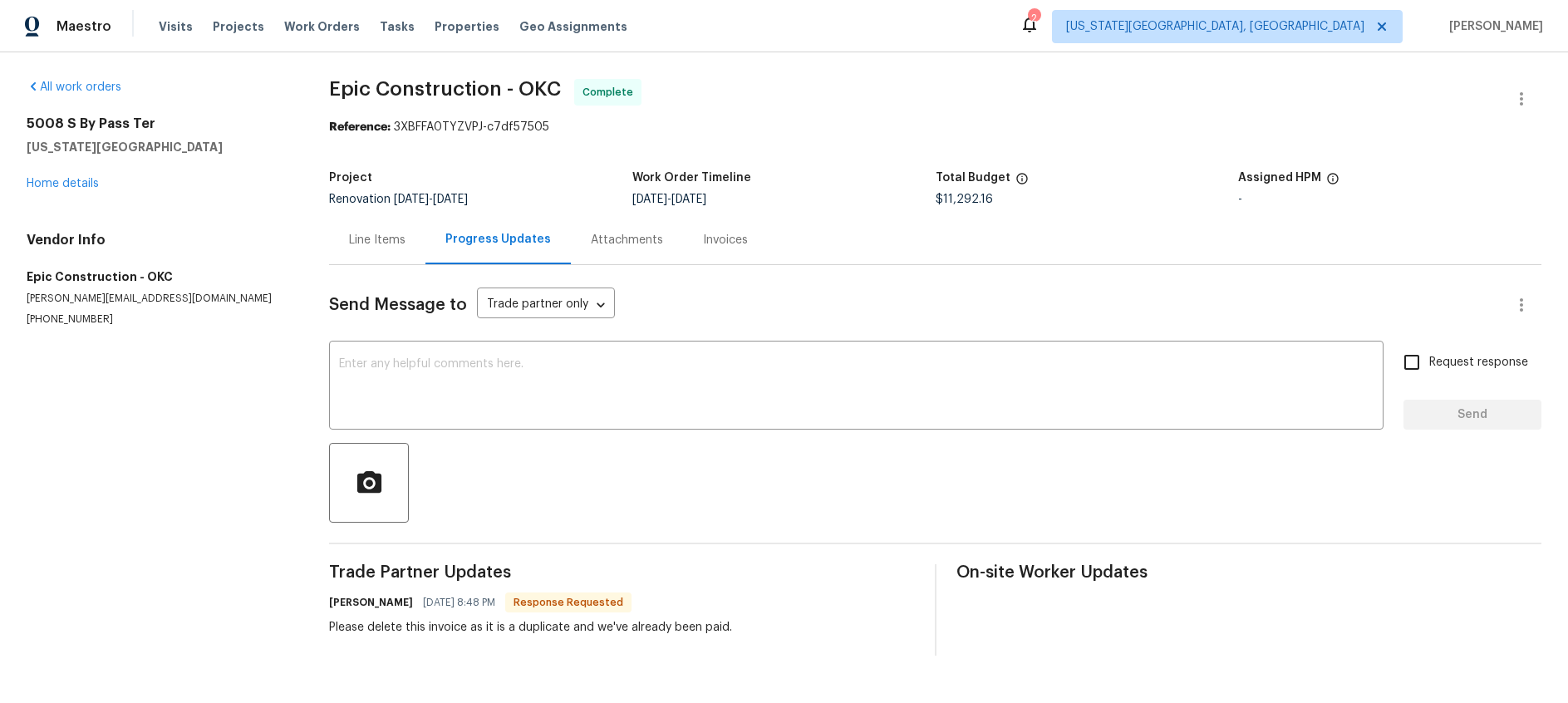
click at [385, 242] on div "Line Items" at bounding box center [377, 240] width 56 height 17
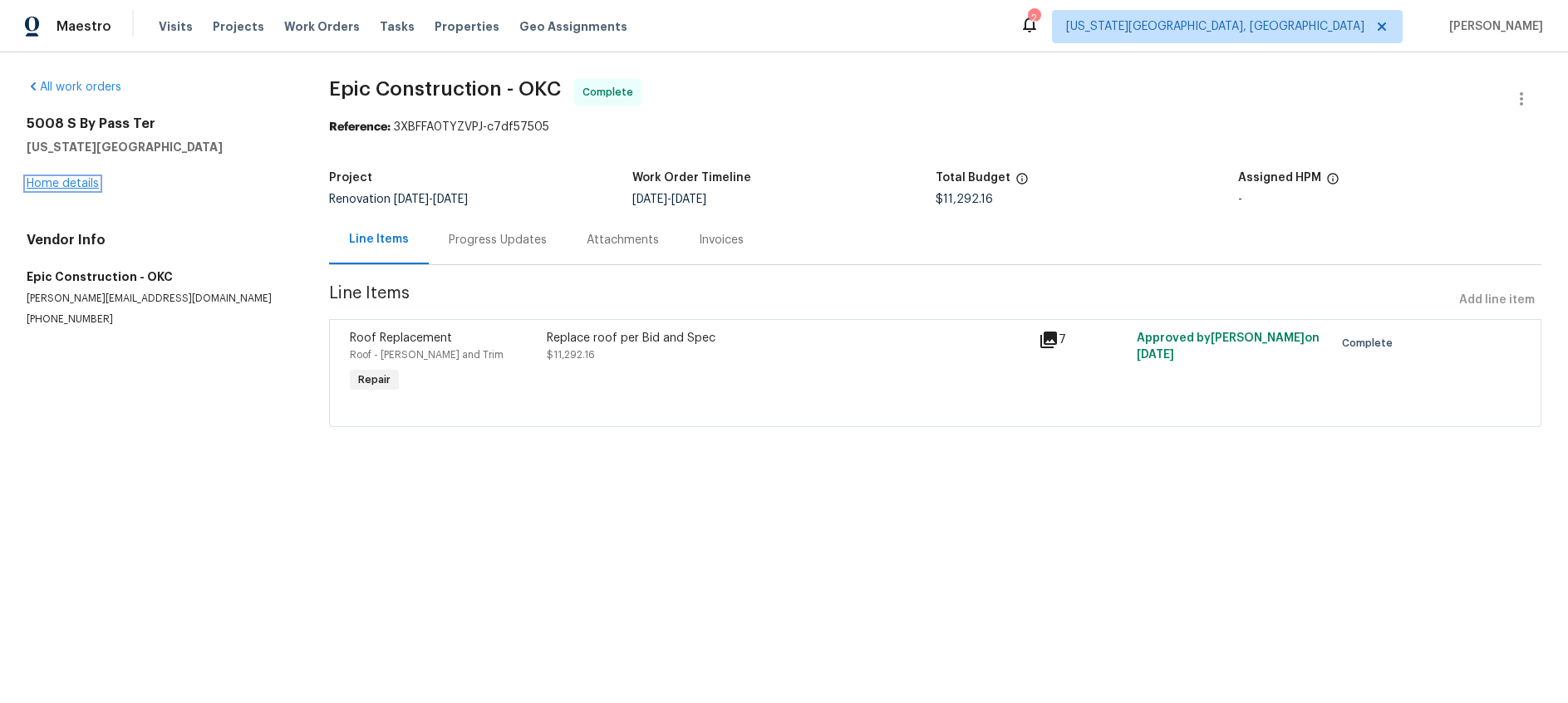
click at [60, 181] on link "Home details" at bounding box center [63, 183] width 72 height 12
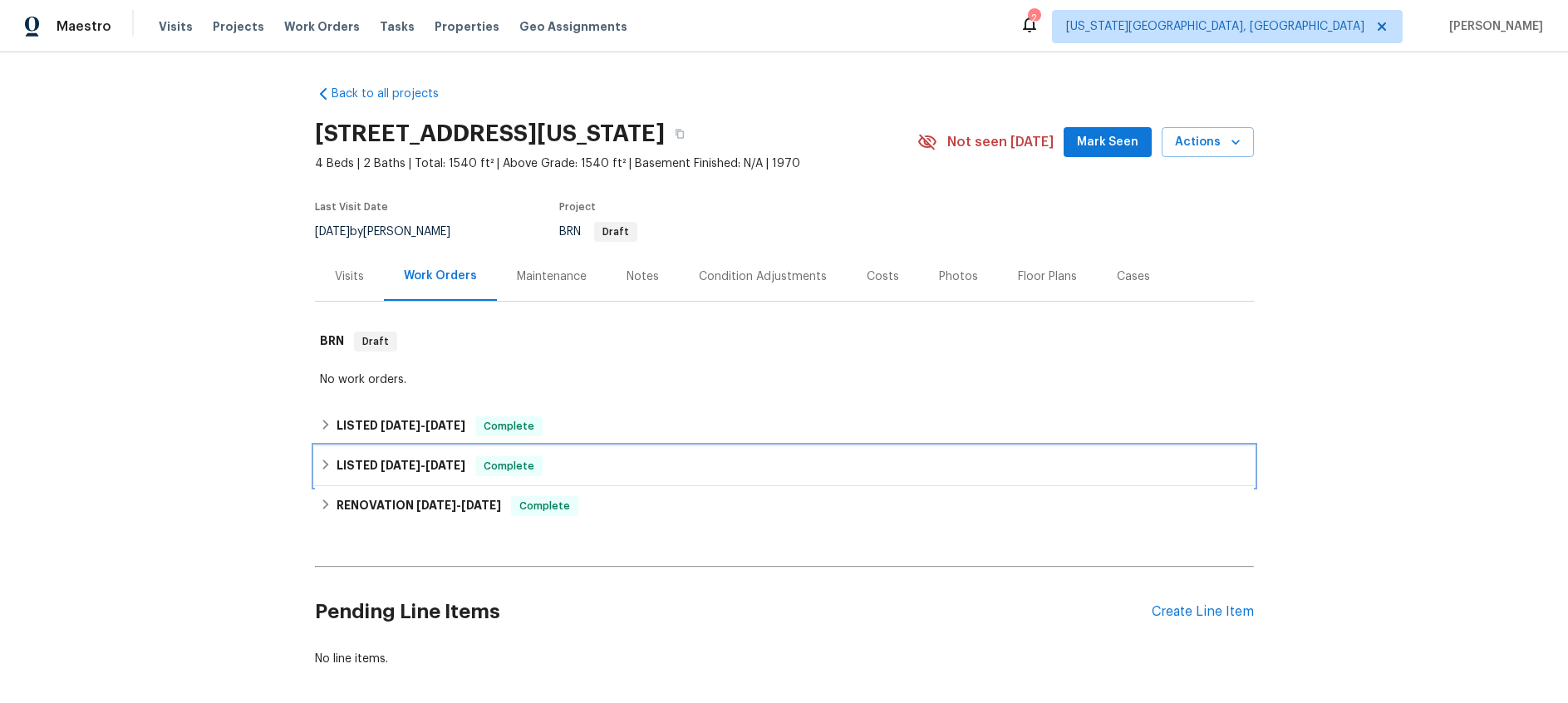
click at [431, 464] on span "1/7/25" at bounding box center [445, 465] width 40 height 12
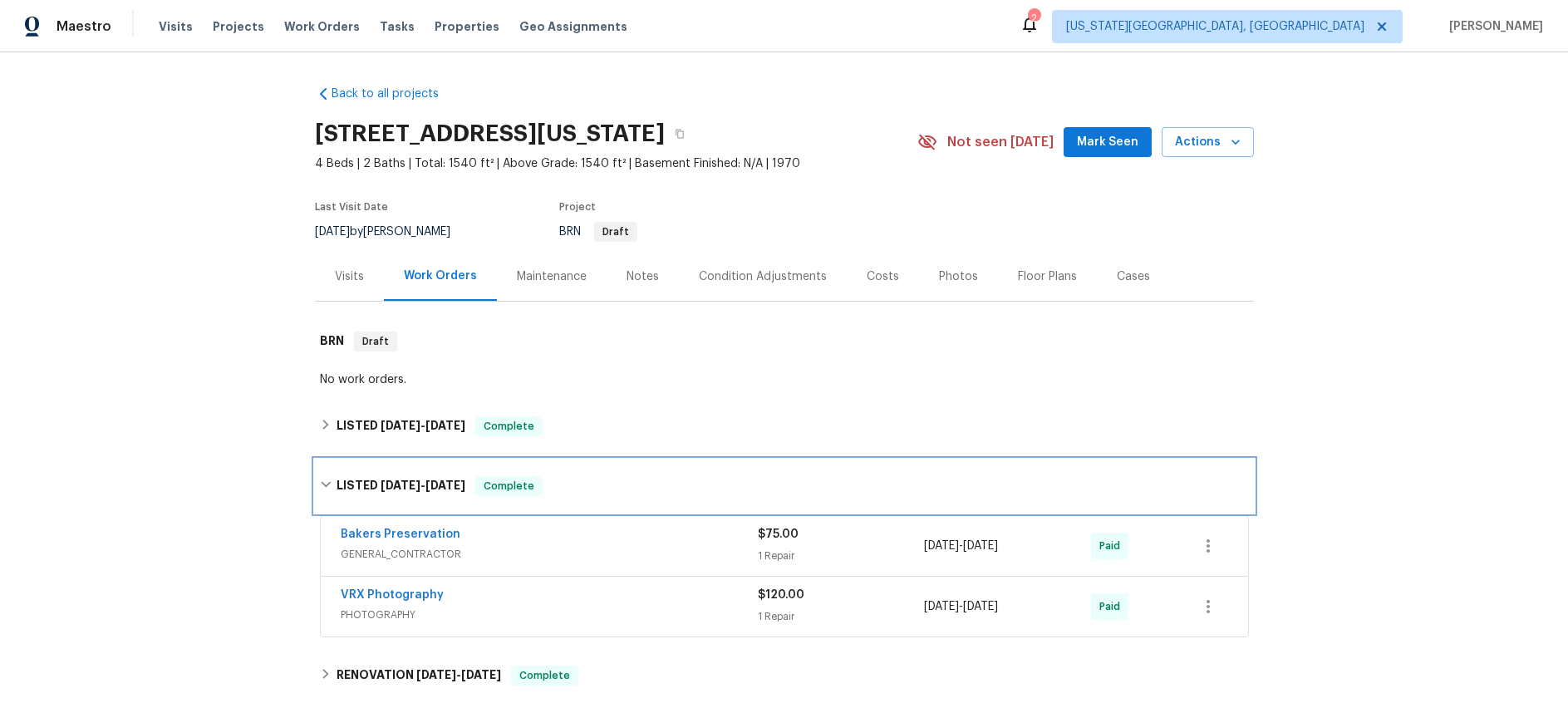
click at [417, 481] on span "1/4/25 - 1/7/25" at bounding box center [423, 485] width 85 height 12
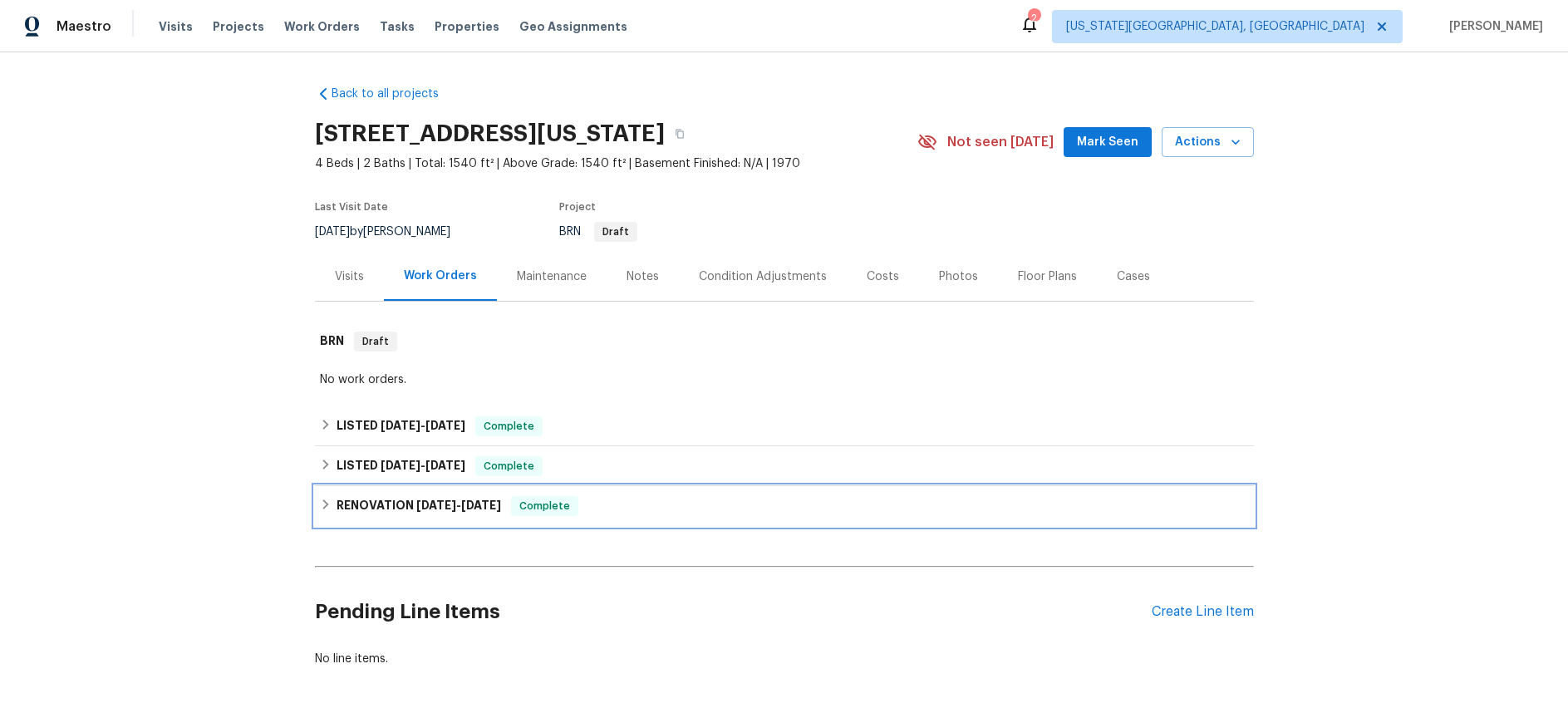
click at [428, 506] on span "11/26/24" at bounding box center [436, 505] width 40 height 12
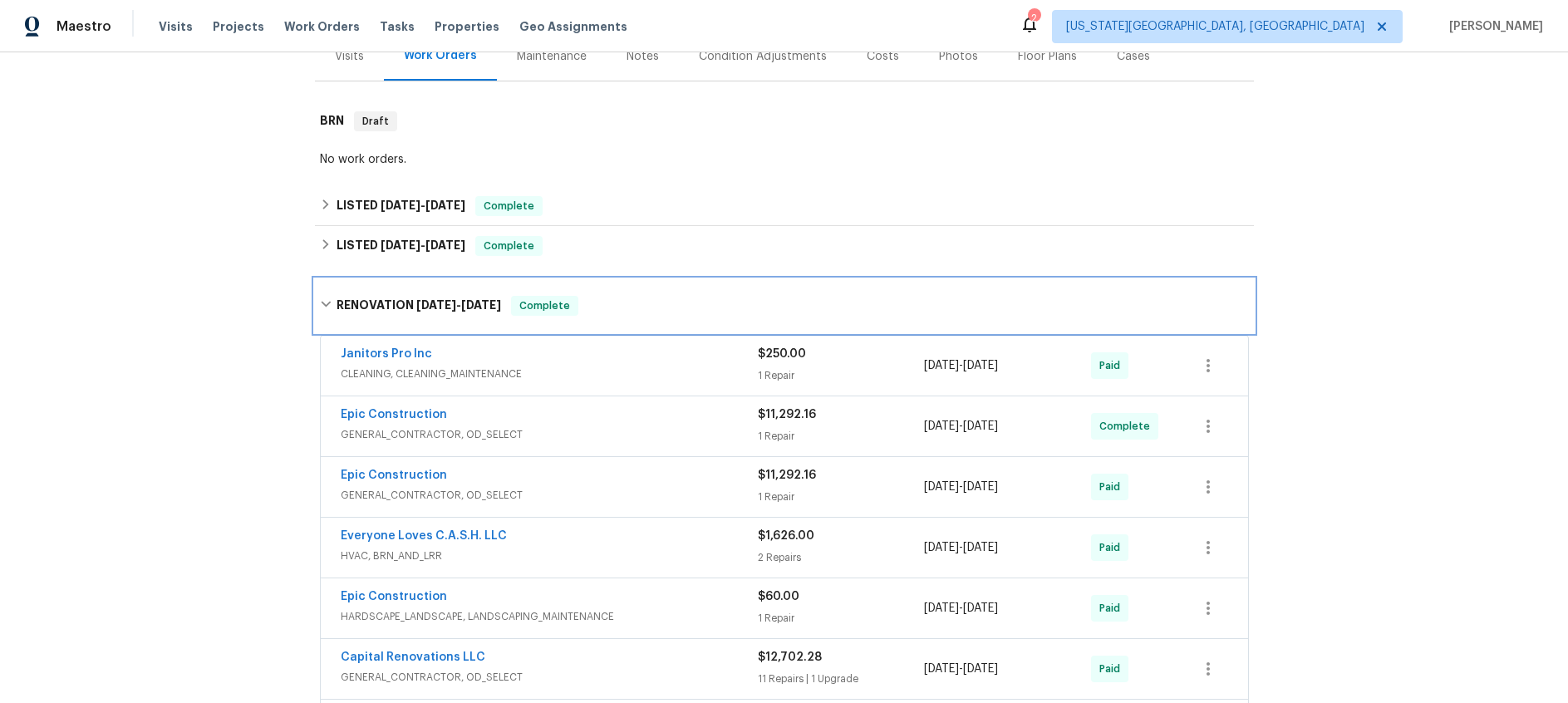
scroll to position [222, 0]
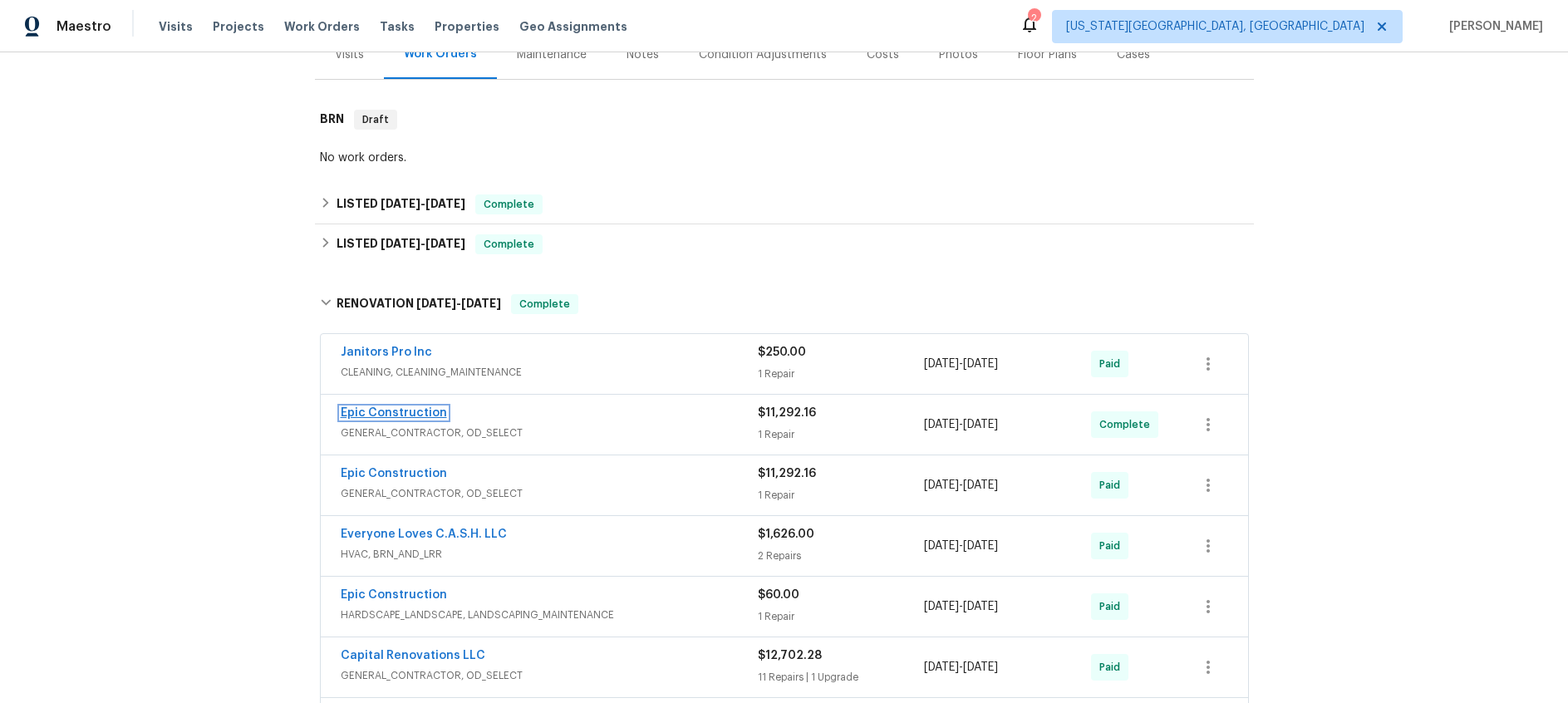
click at [422, 409] on link "Epic Construction" at bounding box center [393, 413] width 106 height 12
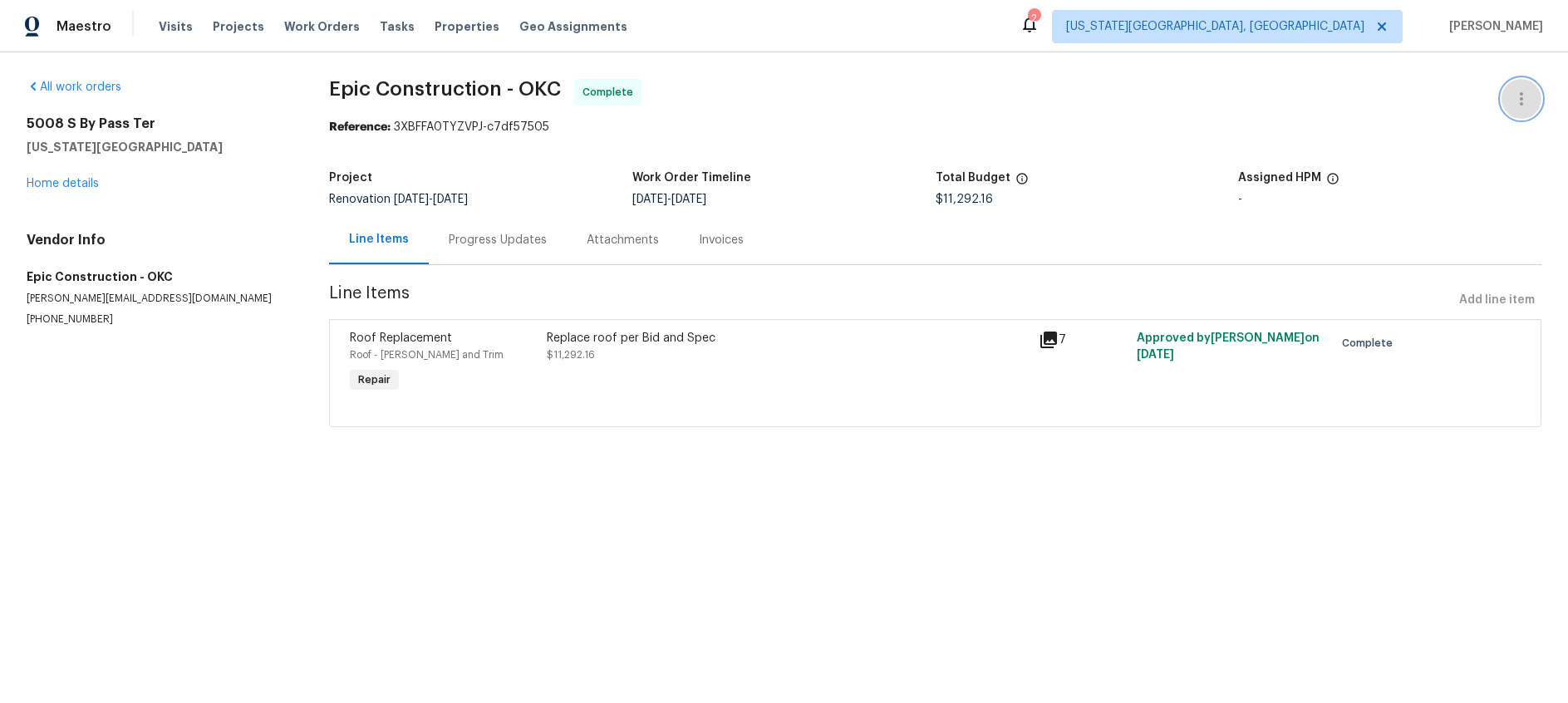
click at [1525, 92] on icon "button" at bounding box center [1522, 99] width 20 height 20
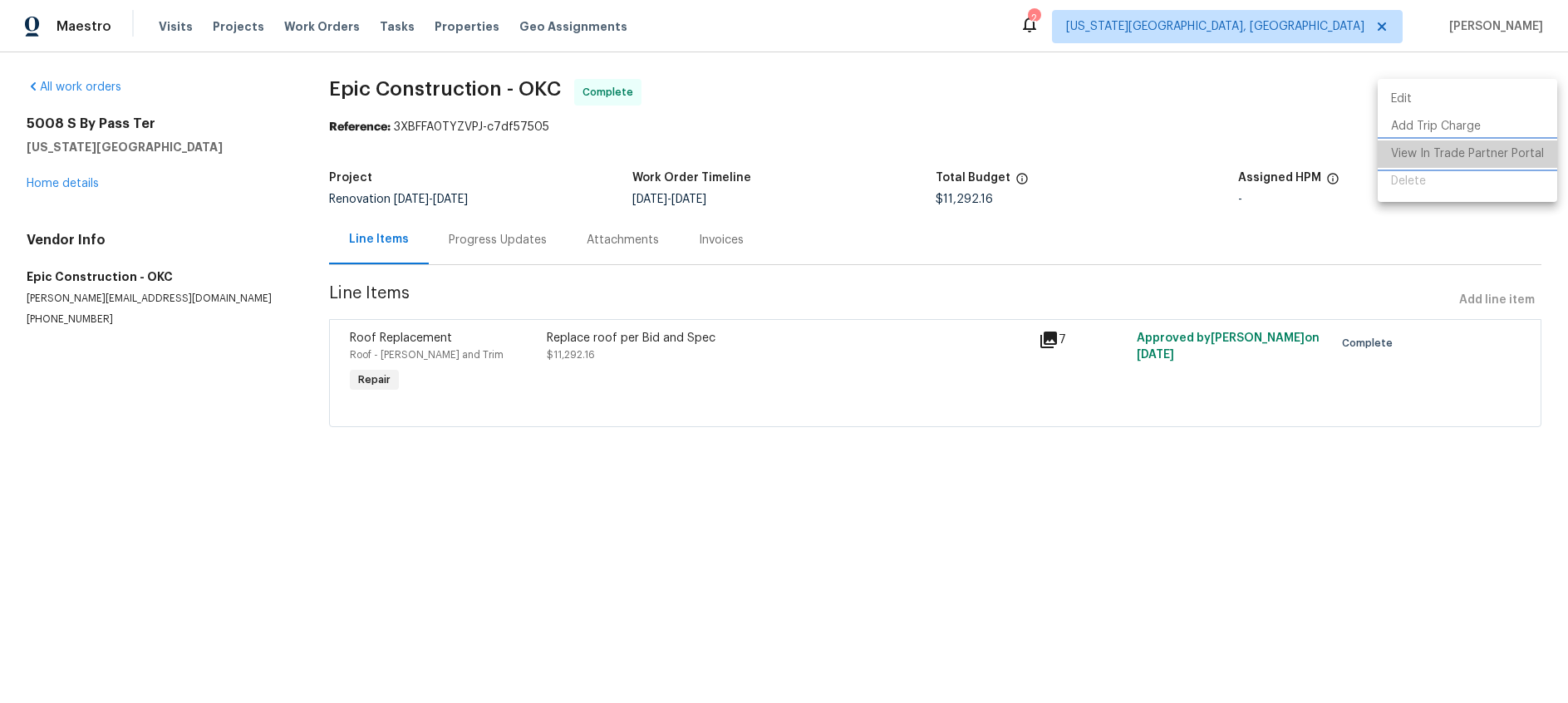
click at [1483, 152] on li "View In Trade Partner Portal" at bounding box center [1468, 154] width 179 height 28
click at [1068, 110] on div at bounding box center [784, 352] width 1568 height 703
